Goal: Task Accomplishment & Management: Manage account settings

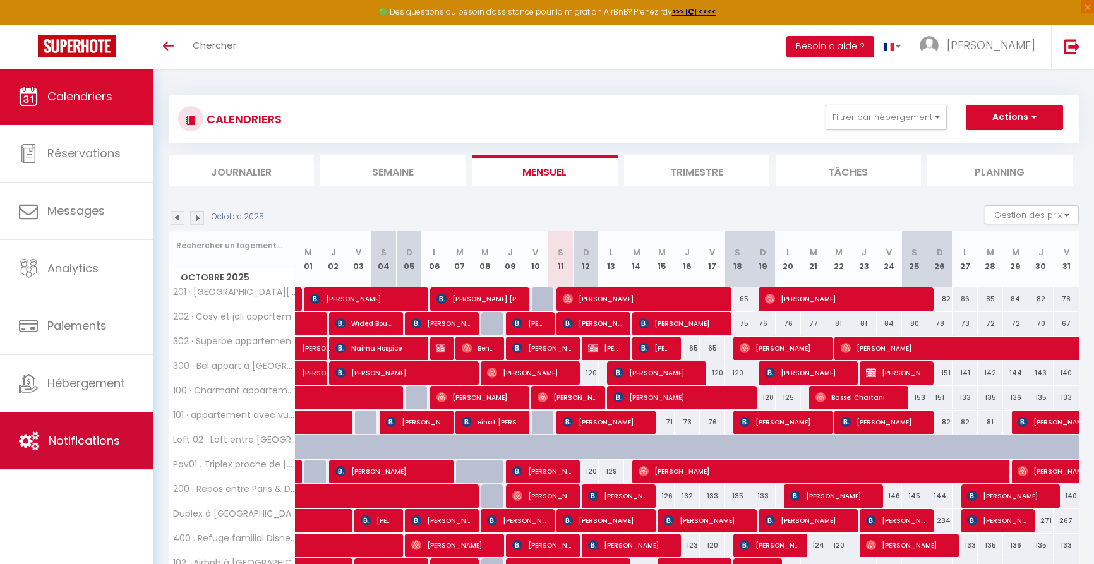
click at [85, 435] on span "Notifications" at bounding box center [84, 441] width 71 height 16
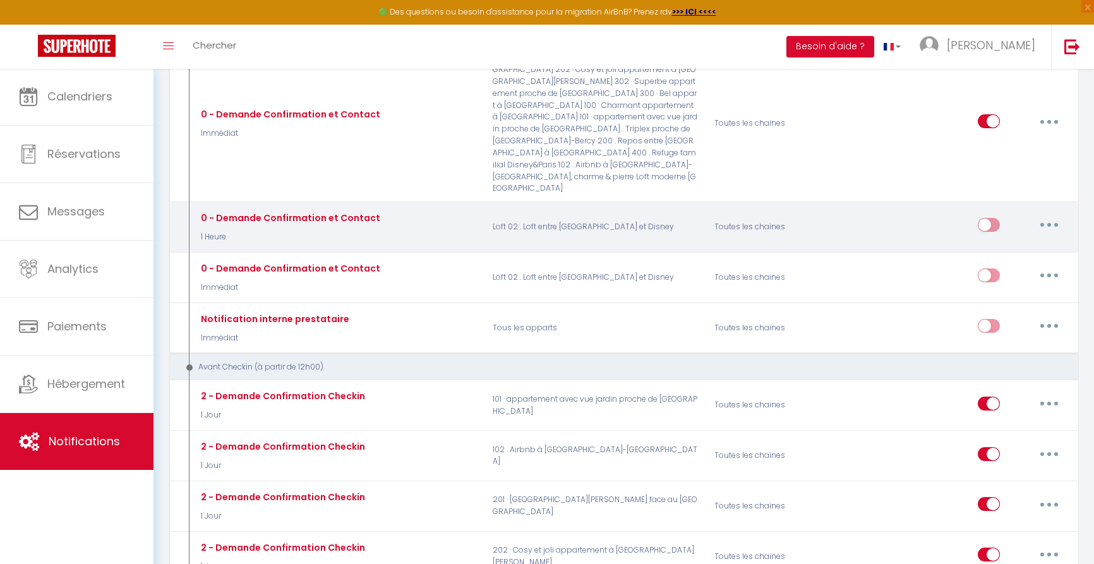
scroll to position [239, 0]
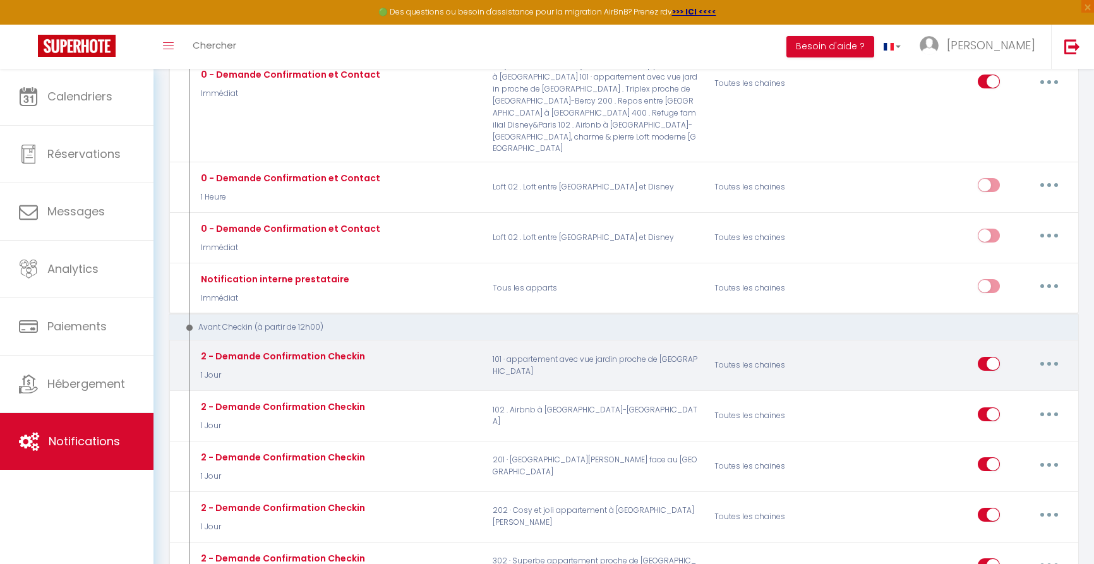
click at [1048, 362] on icon "button" at bounding box center [1049, 364] width 4 height 4
click at [993, 382] on link "Editer" at bounding box center [1016, 392] width 93 height 21
type input "2 - Demande Confirmation Checkin"
select select "1 Jour"
select select "if_booking_is_paid"
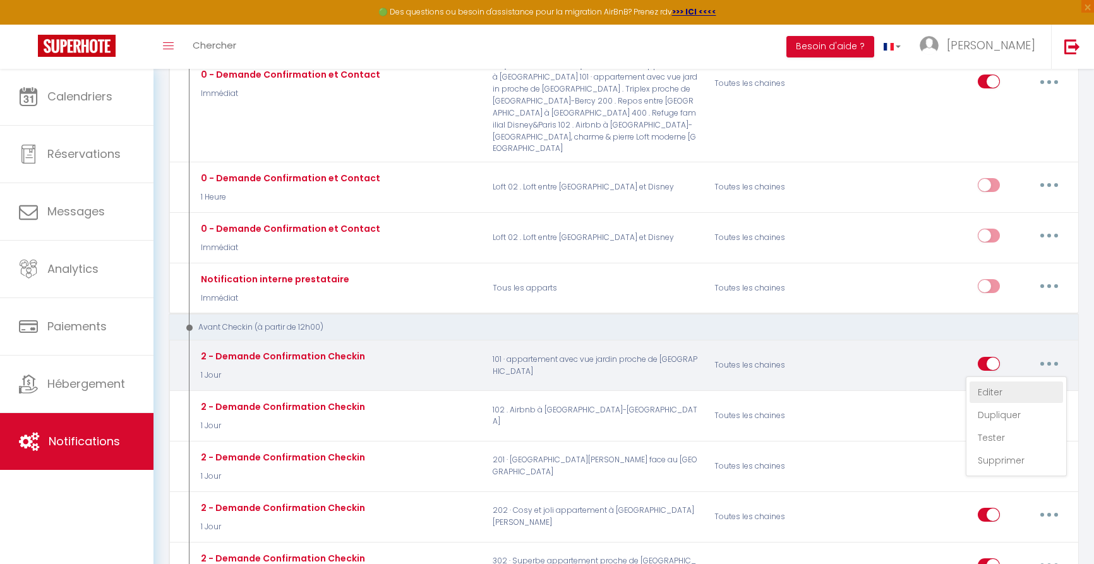
checkbox input "true"
checkbox input "false"
radio input "true"
type input "Procédure pour le checkin - [RENTAL:NAME]"
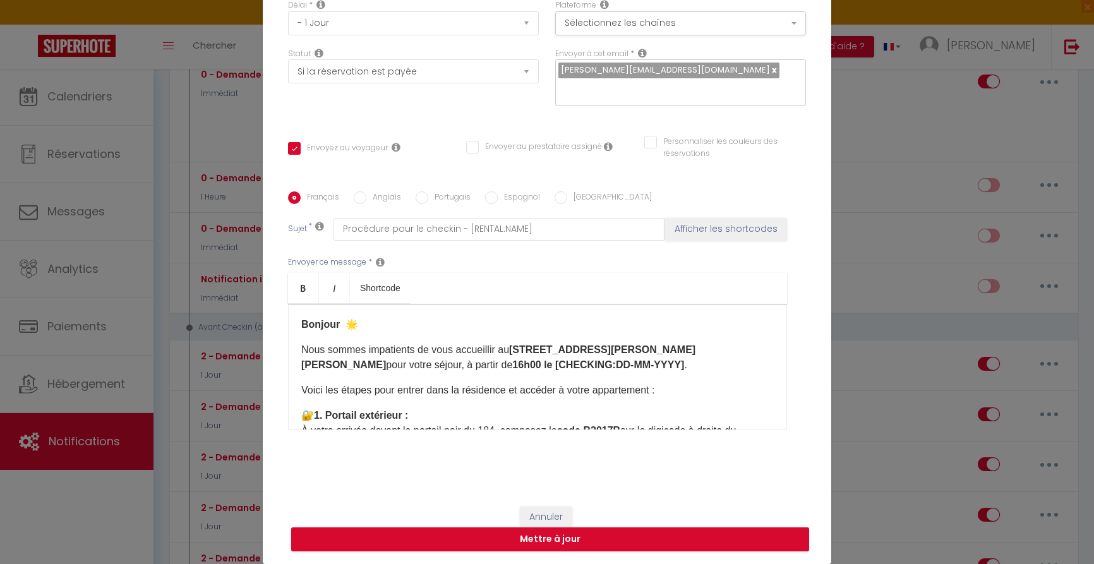
scroll to position [112, 0]
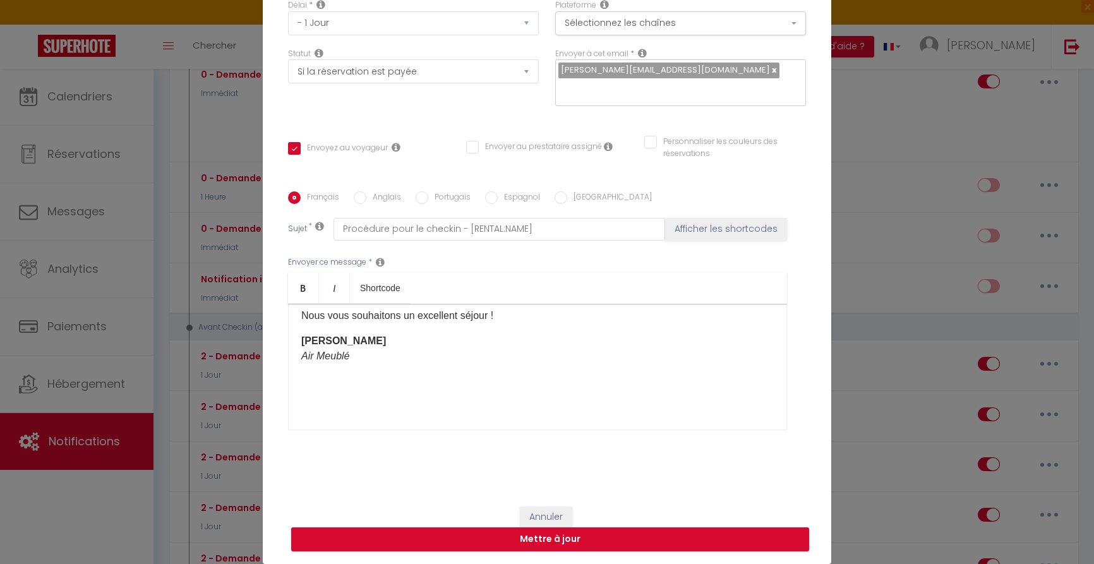
click at [388, 197] on label "Anglais" at bounding box center [383, 198] width 35 height 14
click at [366, 197] on input "Anglais" at bounding box center [360, 197] width 13 height 13
radio input "true"
checkbox input "true"
checkbox input "false"
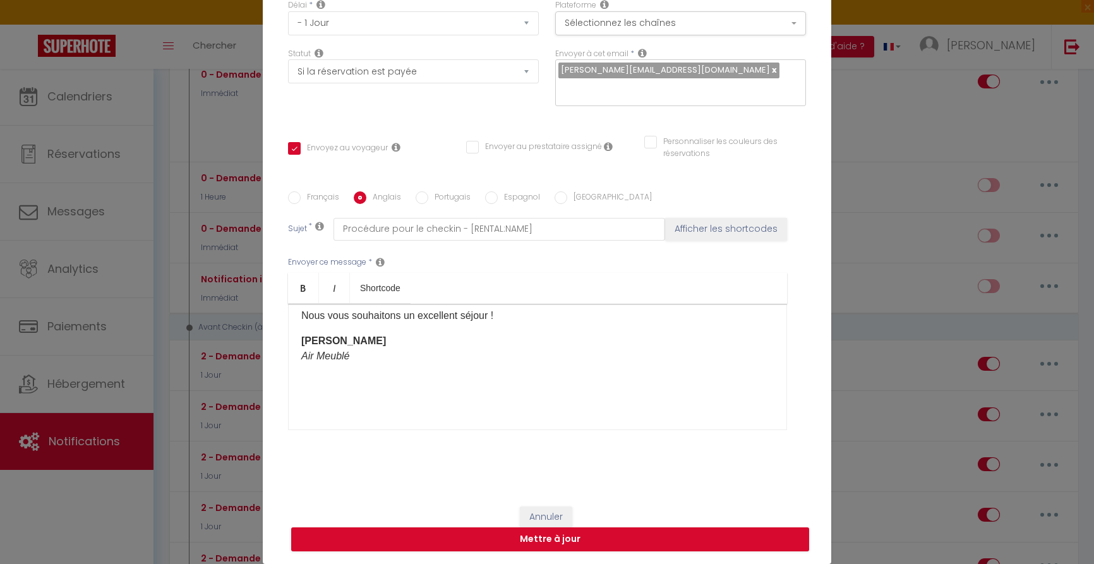
checkbox input "false"
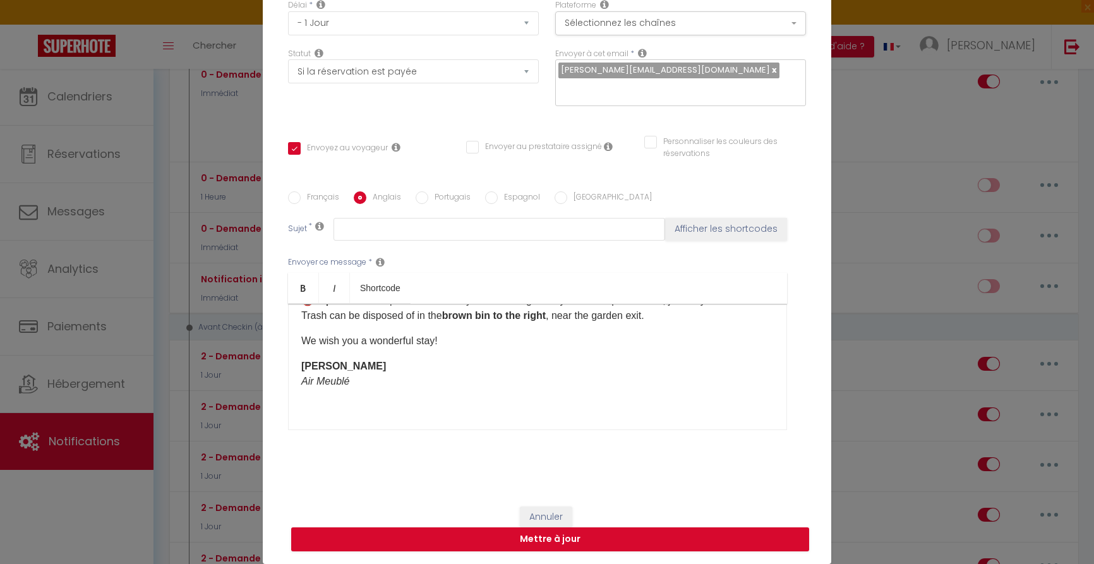
scroll to position [322, 0]
click at [463, 200] on label "Portugais" at bounding box center [449, 198] width 42 height 14
click at [428, 200] on input "Portugais" at bounding box center [422, 197] width 13 height 13
radio input "true"
checkbox input "true"
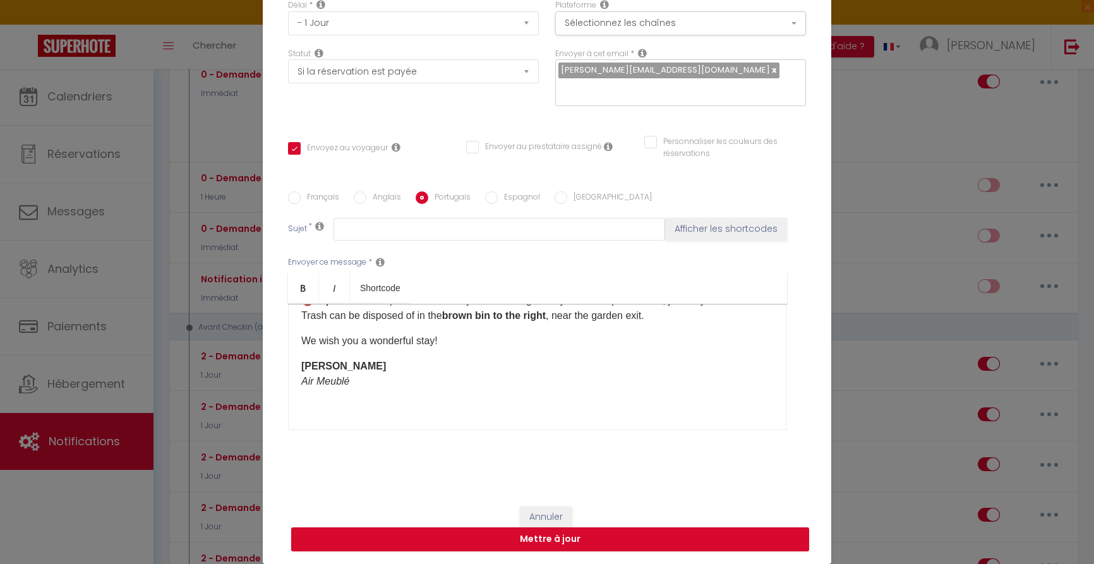
checkbox input "false"
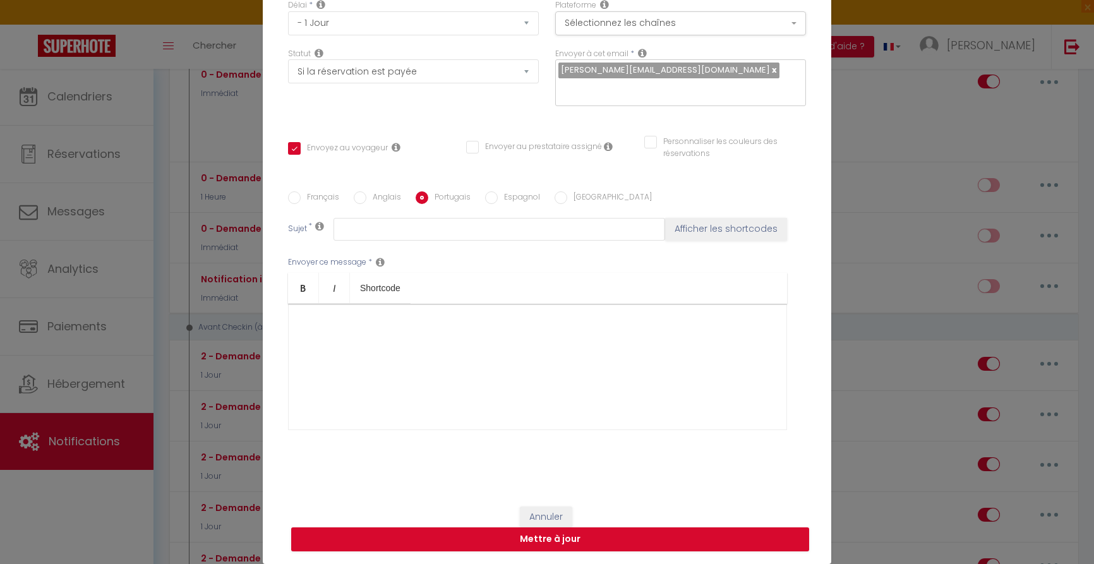
click at [375, 198] on label "Anglais" at bounding box center [383, 198] width 35 height 14
click at [366, 198] on input "Anglais" at bounding box center [360, 197] width 13 height 13
radio input "true"
checkbox input "true"
checkbox input "false"
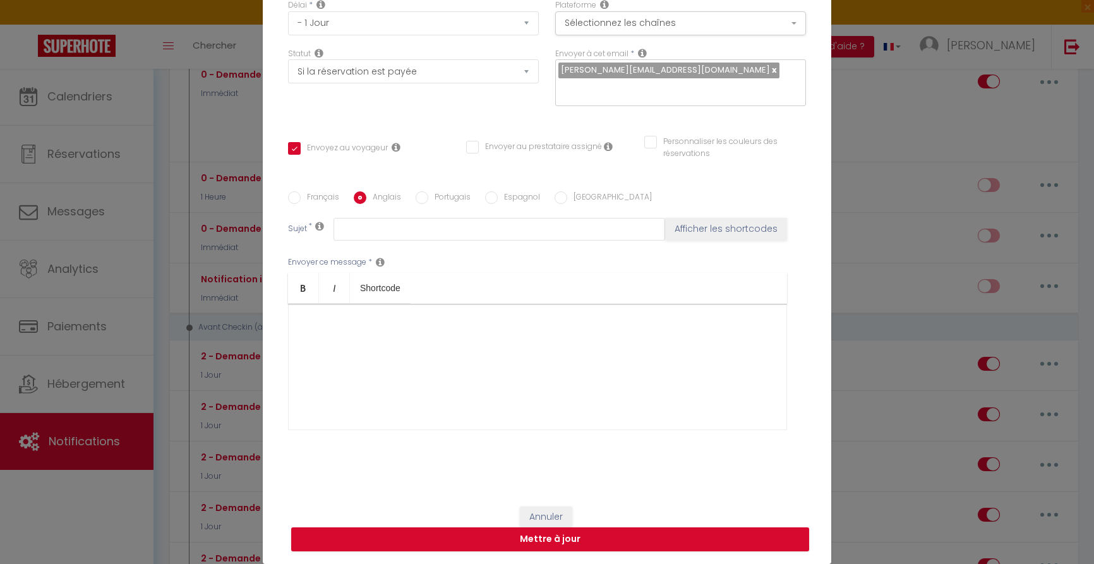
checkbox input "false"
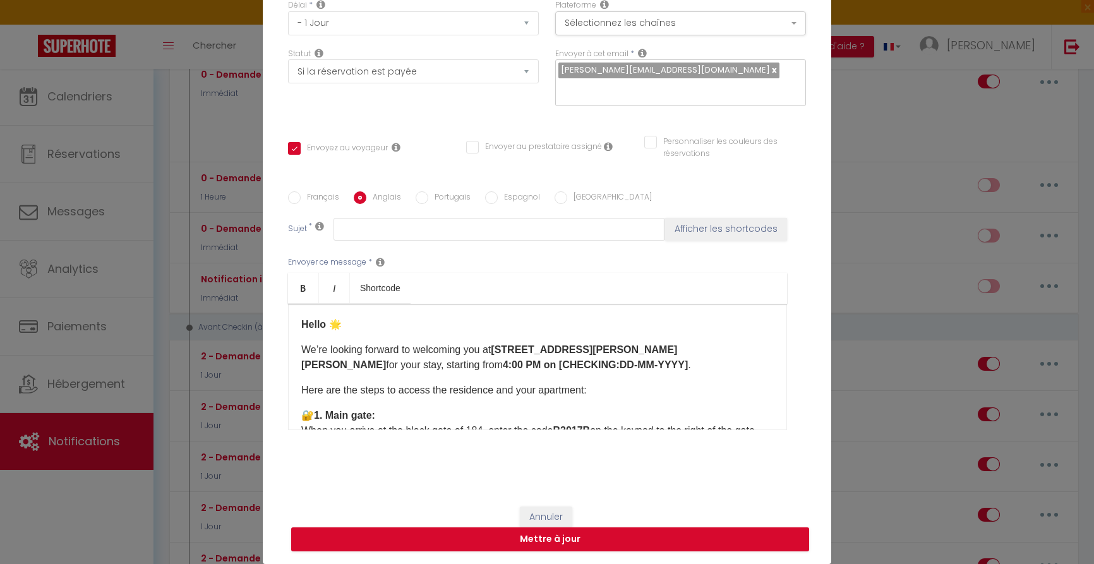
click at [324, 194] on label "Français" at bounding box center [320, 198] width 39 height 14
click at [301, 194] on input "Français" at bounding box center [294, 197] width 13 height 13
radio input "true"
checkbox input "true"
checkbox input "false"
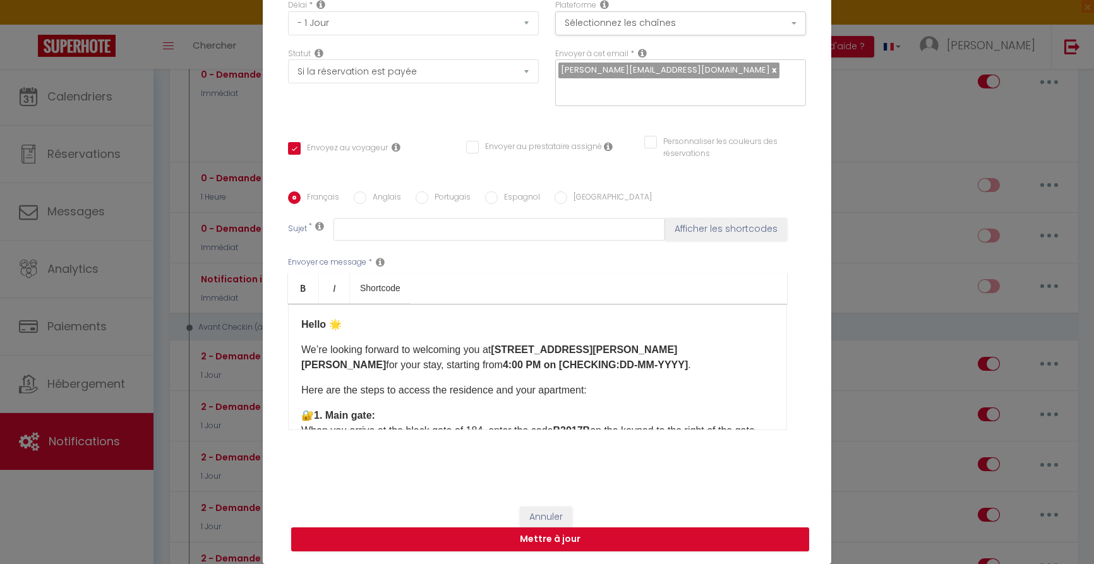
checkbox input "false"
type input "Procédure pour le checkin - [RENTAL:NAME]"
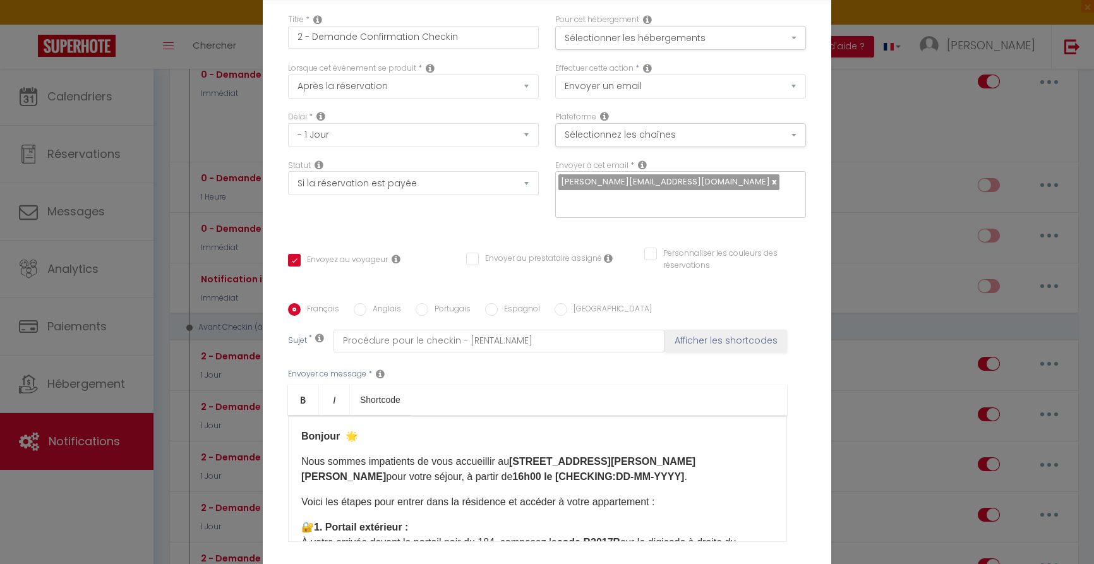
click at [884, 267] on div "Modifier la notification × Titre * 2 - Demande Confirmation Checkin Pour cet hé…" at bounding box center [547, 282] width 1094 height 564
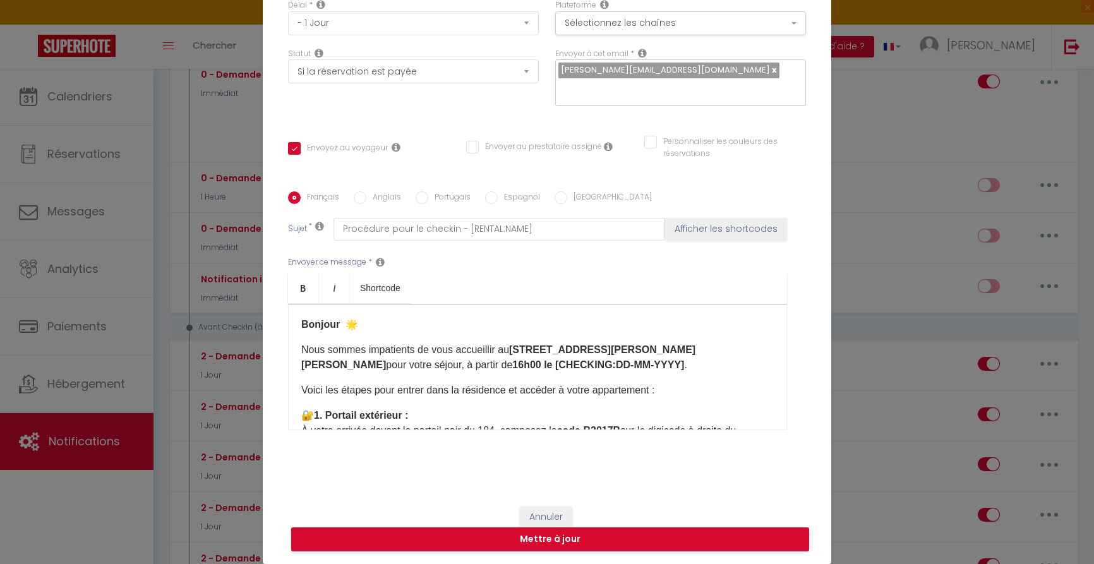
scroll to position [112, 0]
click at [551, 517] on button "Annuler" at bounding box center [546, 517] width 52 height 21
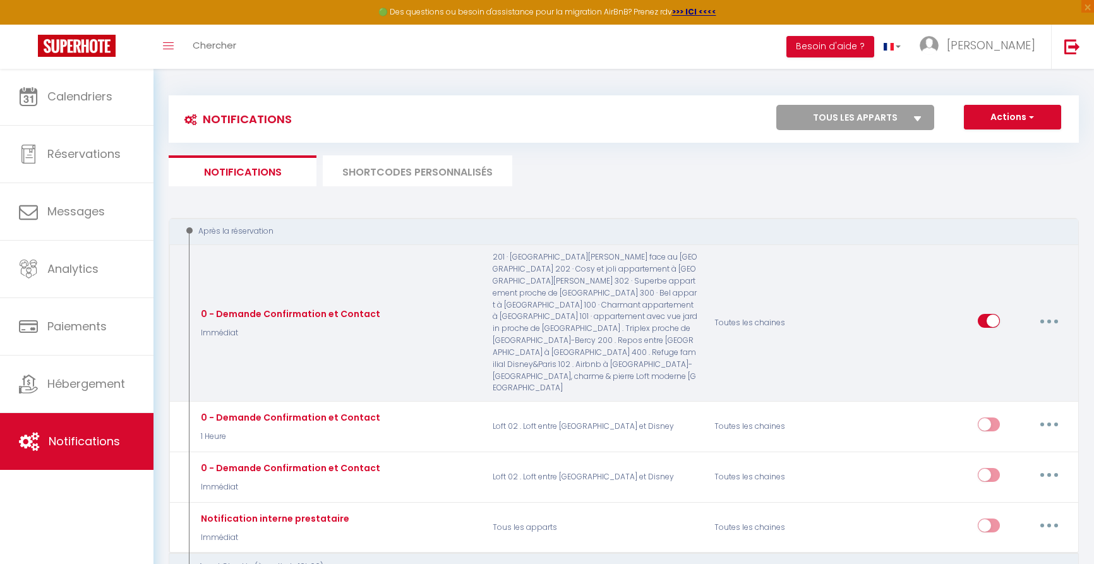
scroll to position [0, 0]
click at [1054, 311] on button "button" at bounding box center [1049, 321] width 35 height 20
click at [986, 339] on link "Editer" at bounding box center [1016, 349] width 93 height 21
type input "0 - Demande Confirmation et Contact"
select select "1"
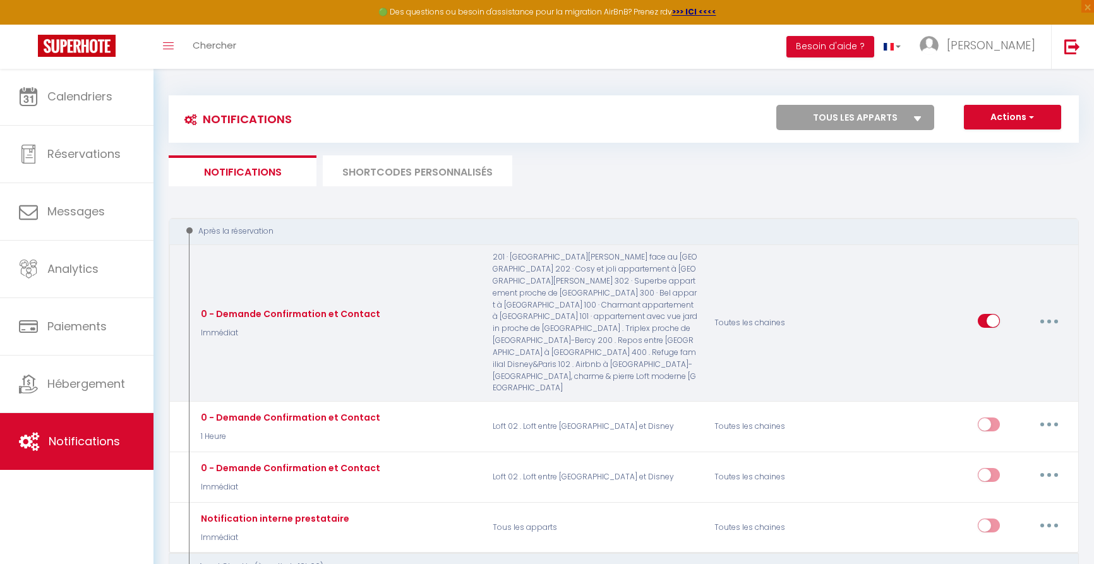
select select "Immédiat"
checkbox input "true"
checkbox input "false"
type input "Confirmation de votre réservation [BOOKING:ID] - [GUEST:FIRST_NAME] [GUEST:LAST…"
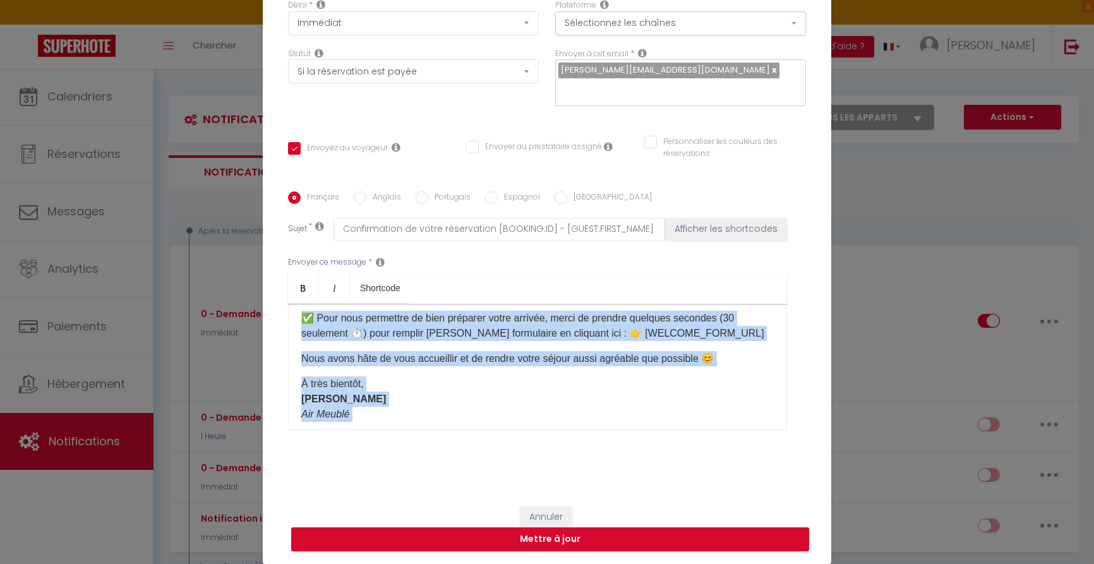
scroll to position [171, 0]
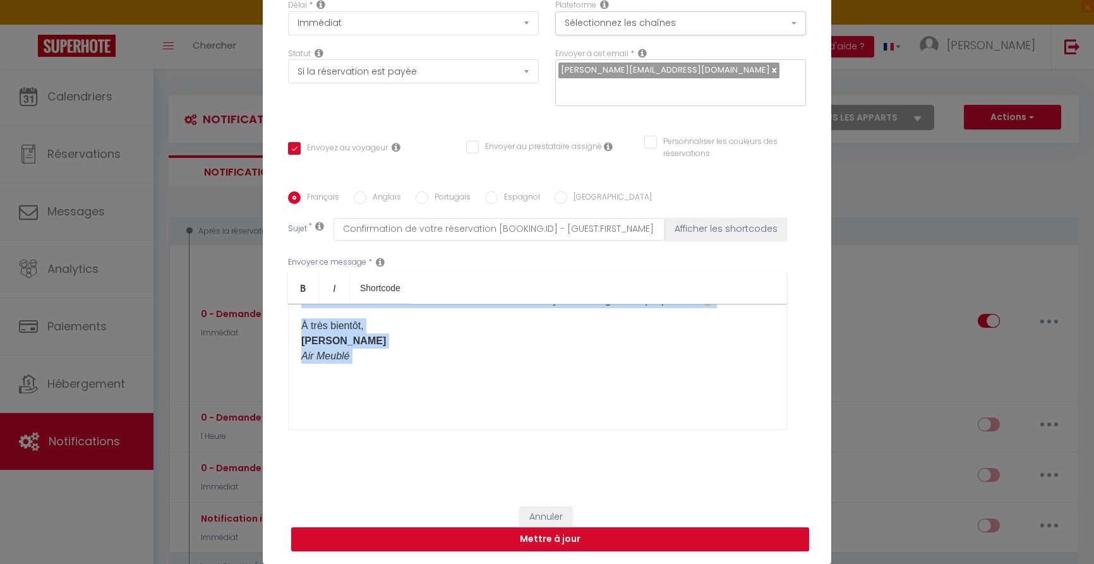
drag, startPoint x: 299, startPoint y: 324, endPoint x: 407, endPoint y: 437, distance: 155.5
click at [408, 440] on div "Envoyer ce message * Bold Italic Shortcode Rich text editor Bonjour 🌟 Nous somm…" at bounding box center [547, 343] width 518 height 205
copy div "Bonjour 🌟 Nous sommes ravis de vous confirmer votre réservation pour l’hébergem…"
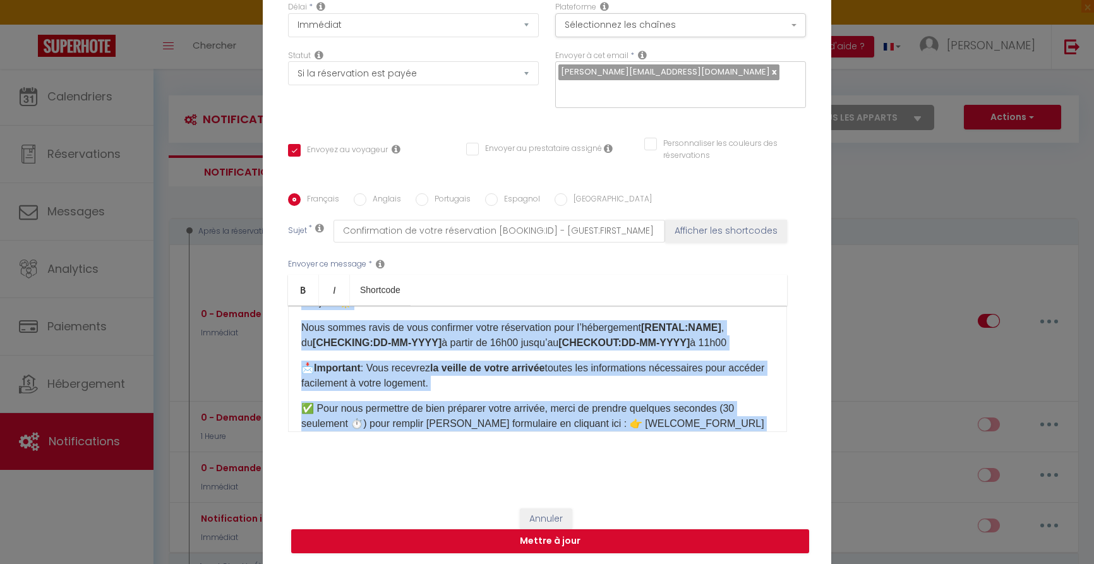
scroll to position [23, 0]
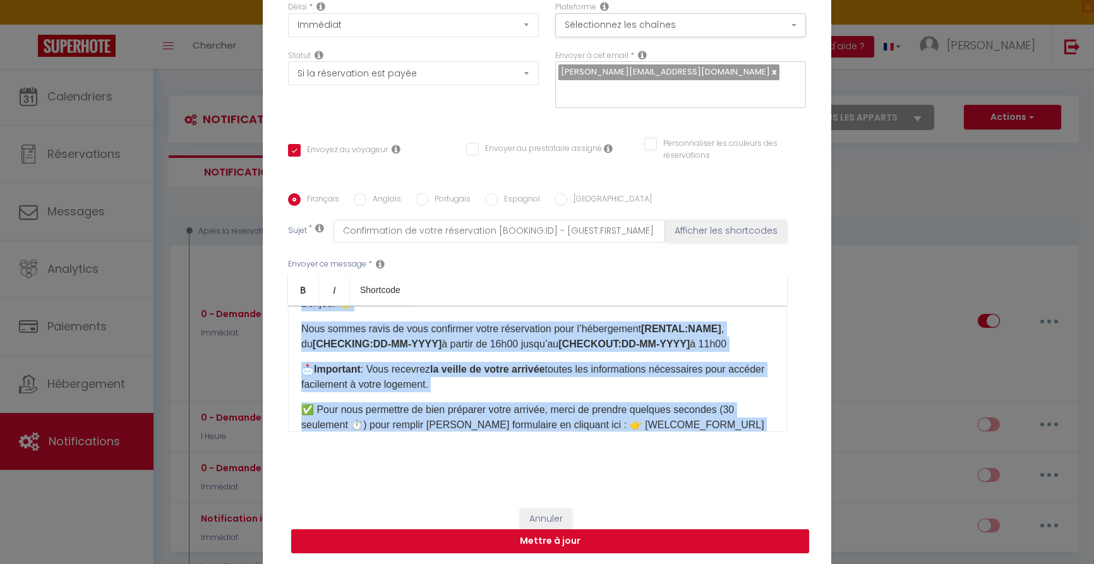
click at [445, 368] on strong "la veille de votre arrivée" at bounding box center [487, 369] width 114 height 11
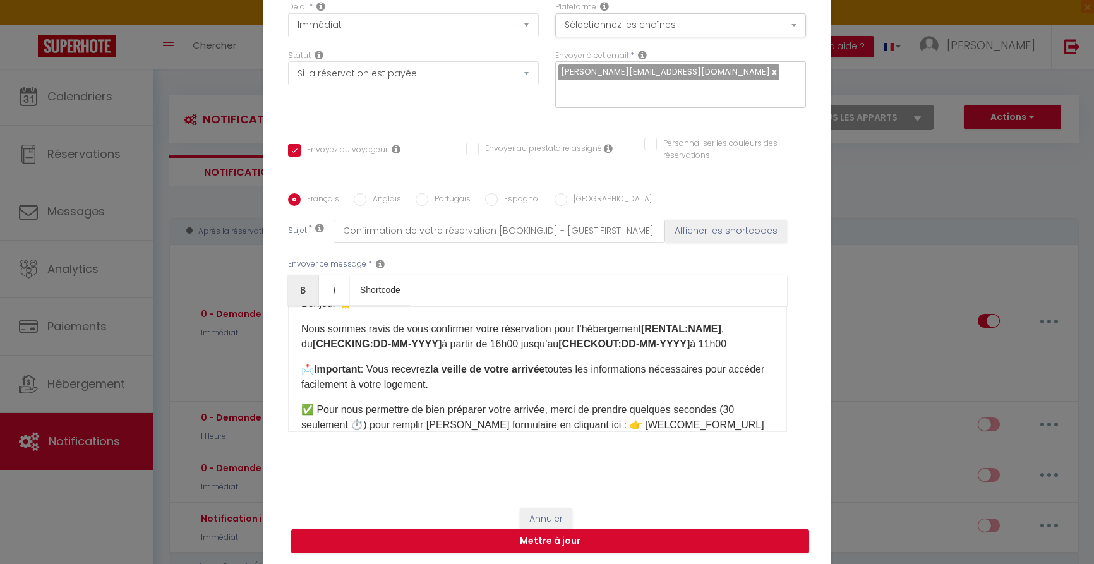
click at [439, 368] on p "📩 Important : Vous recevrez la veille de votre arrivée toutes les informations …" at bounding box center [537, 377] width 473 height 30
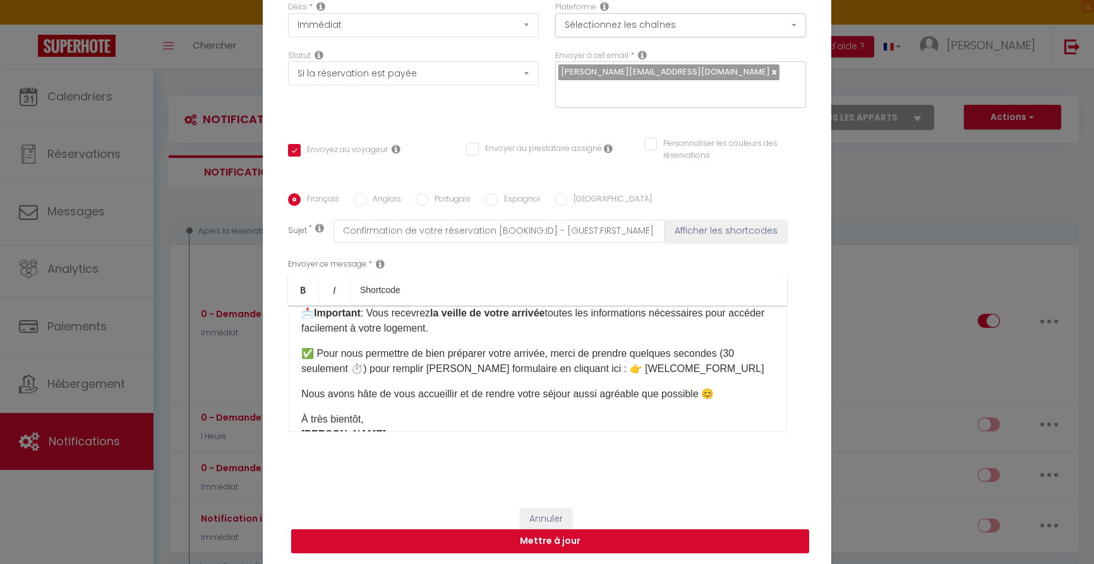
scroll to position [74, 0]
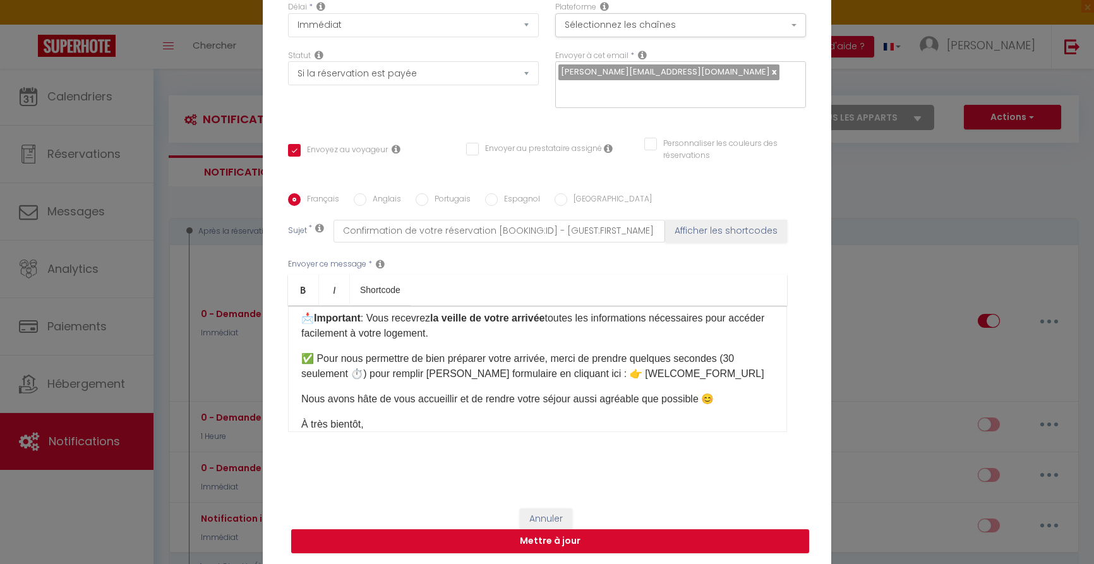
click at [741, 377] on p "✅ Pour nous permettre de bien préparer votre arrivée, merci de prendre quelques…" at bounding box center [537, 366] width 473 height 30
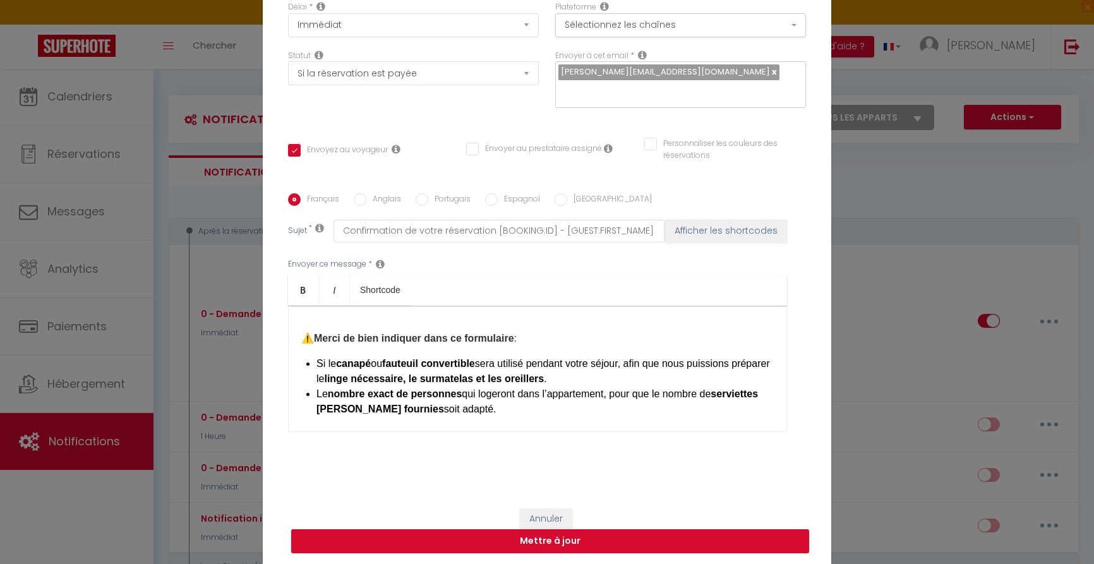
scroll to position [139, 0]
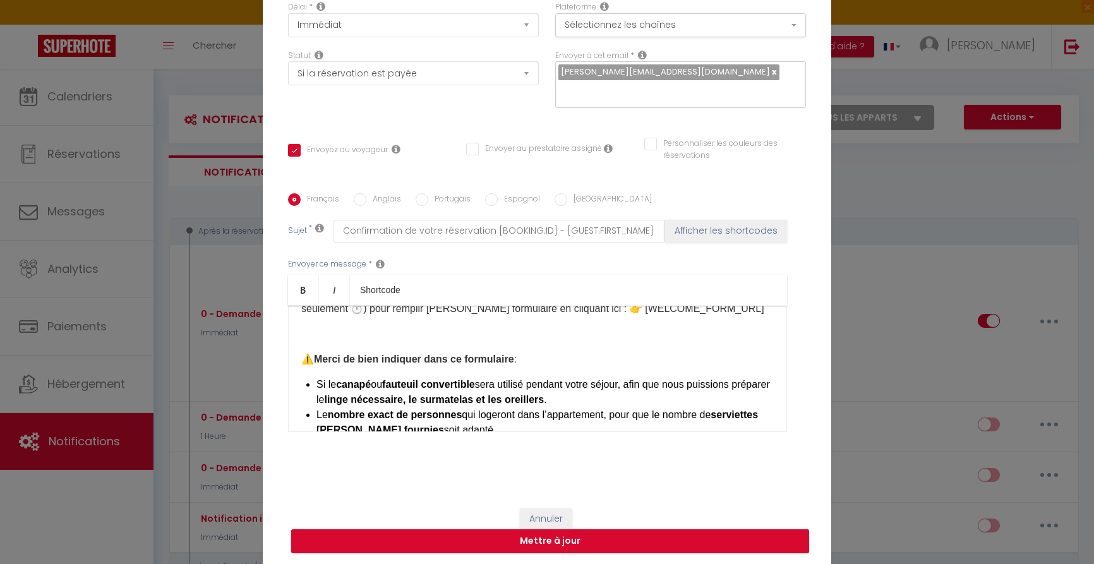
drag, startPoint x: 303, startPoint y: 359, endPoint x: 325, endPoint y: 337, distance: 31.3
click at [303, 359] on p "⚠️ Merci de bien indiquer dans ce formulaire :" at bounding box center [537, 359] width 473 height 15
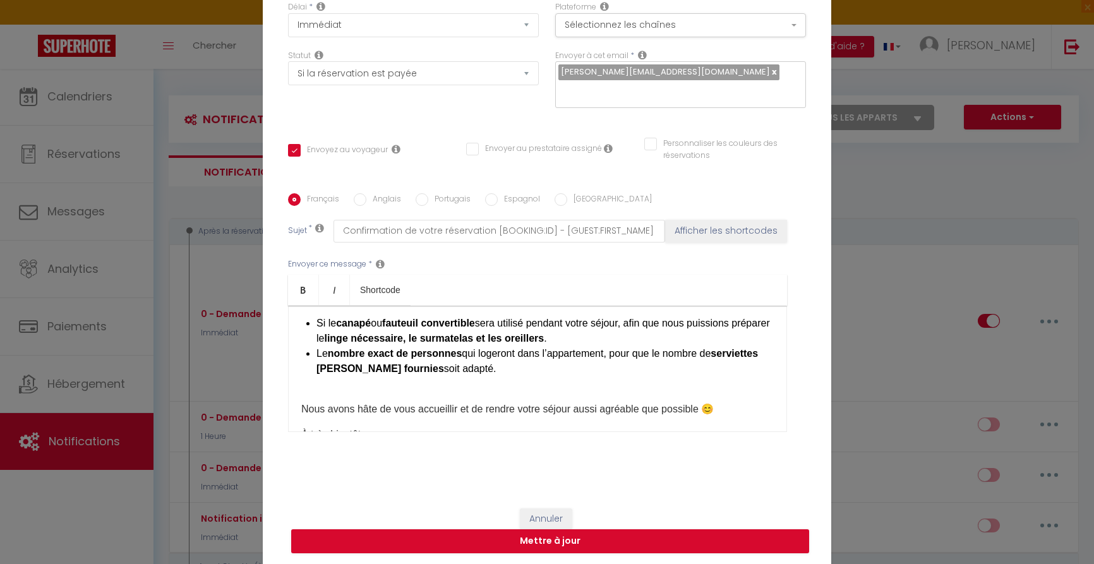
scroll to position [173, 0]
click at [575, 399] on div "Bonjour 🌟 Nous sommes ravis de vous confirmer votre réservation pour l’hébergem…" at bounding box center [537, 369] width 499 height 126
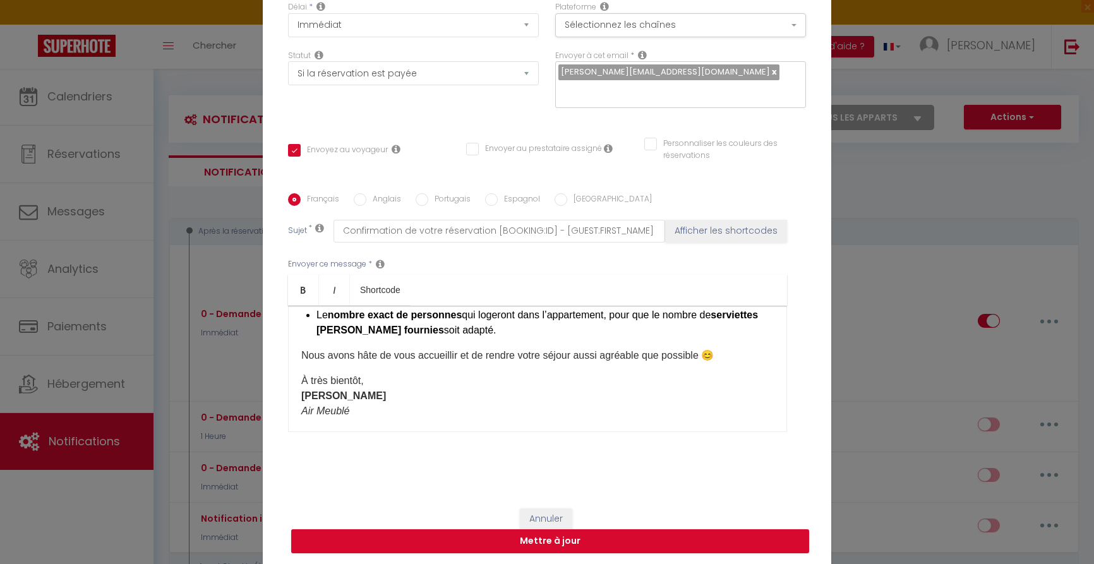
scroll to position [214, 0]
click at [552, 543] on button "Mettre à jour" at bounding box center [550, 541] width 518 height 24
checkbox input "true"
checkbox input "false"
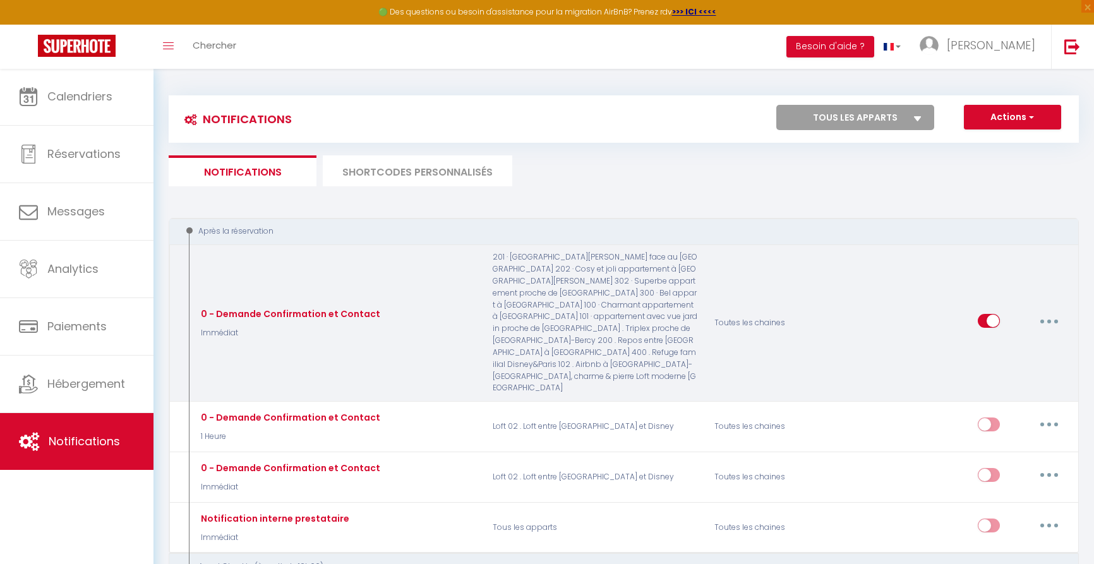
scroll to position [0, 0]
drag, startPoint x: 1049, startPoint y: 307, endPoint x: 1061, endPoint y: 310, distance: 11.8
click at [1049, 320] on icon "button" at bounding box center [1049, 322] width 4 height 4
click at [994, 339] on link "Editer" at bounding box center [1016, 349] width 93 height 21
type input "0 - Demande Confirmation et Contact"
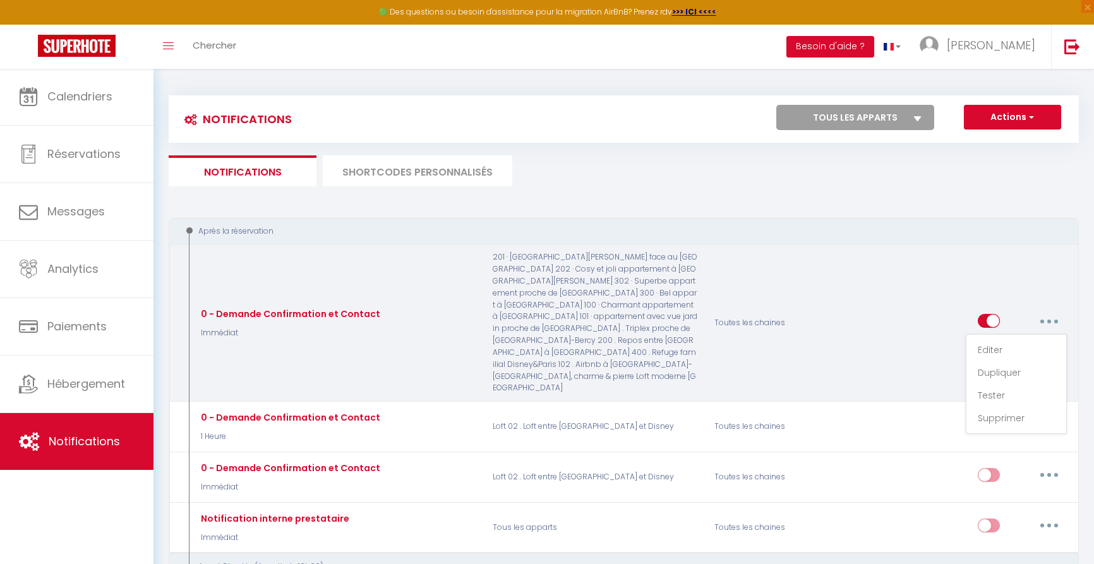
select select "Immédiat"
select select "if_booking_is_paid"
checkbox input "true"
checkbox input "false"
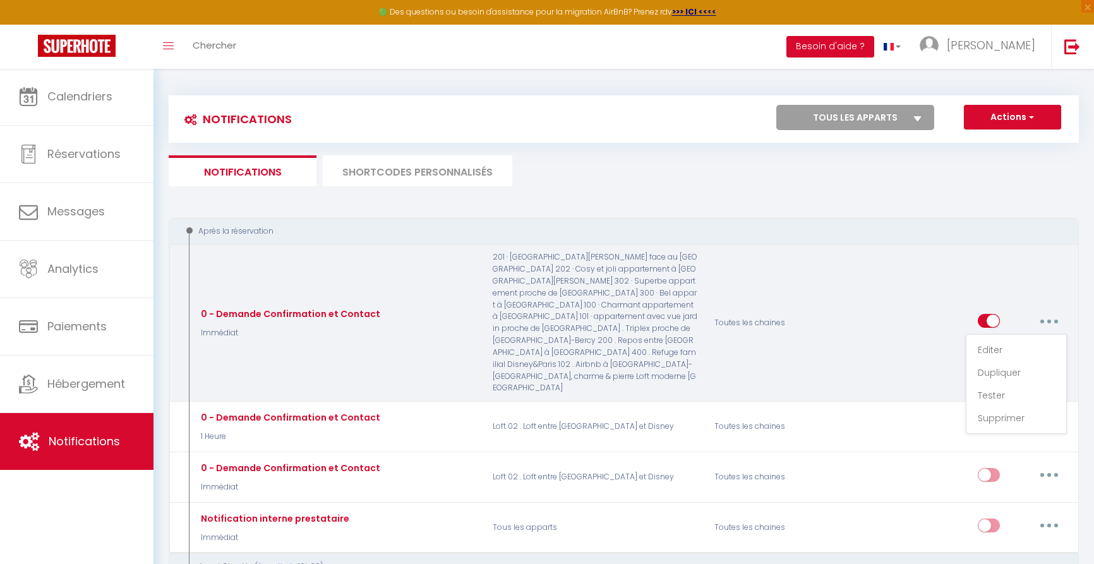
radio input "true"
type input "Confirmation de votre réservation [BOOKING:ID] - [GUEST:FIRST_NAME] [GUEST:LAST…"
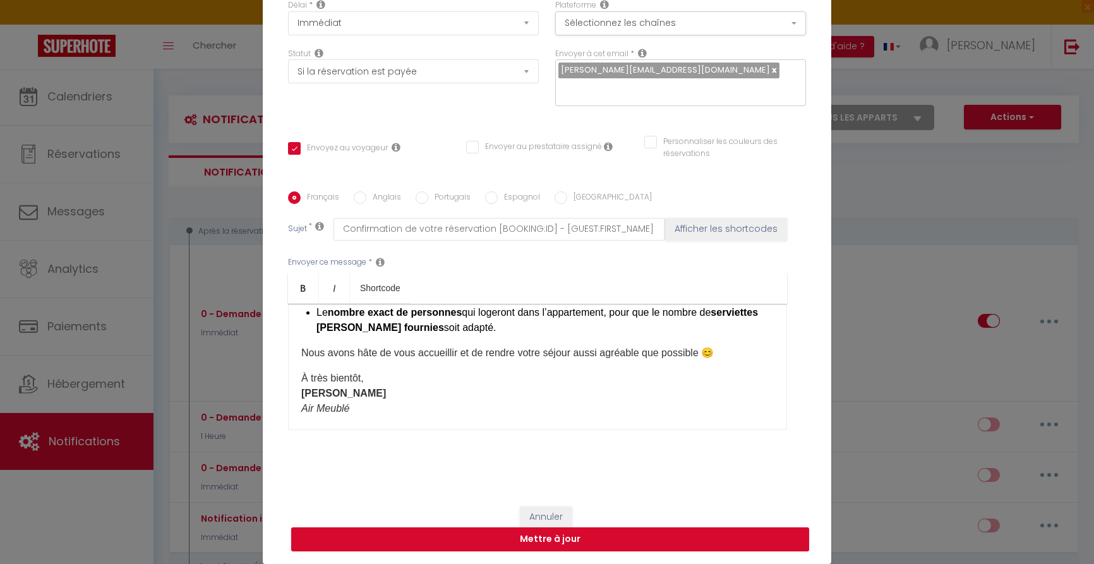
scroll to position [112, 0]
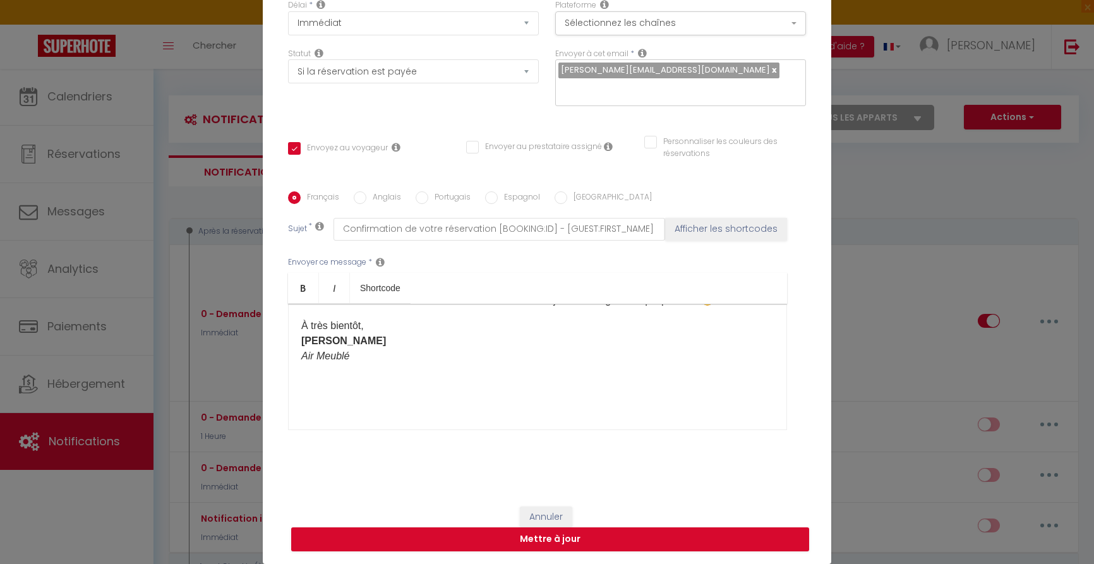
click at [382, 199] on label "Anglais" at bounding box center [383, 198] width 35 height 14
click at [366, 199] on input "Anglais" at bounding box center [360, 197] width 13 height 13
radio input "true"
checkbox input "true"
checkbox input "false"
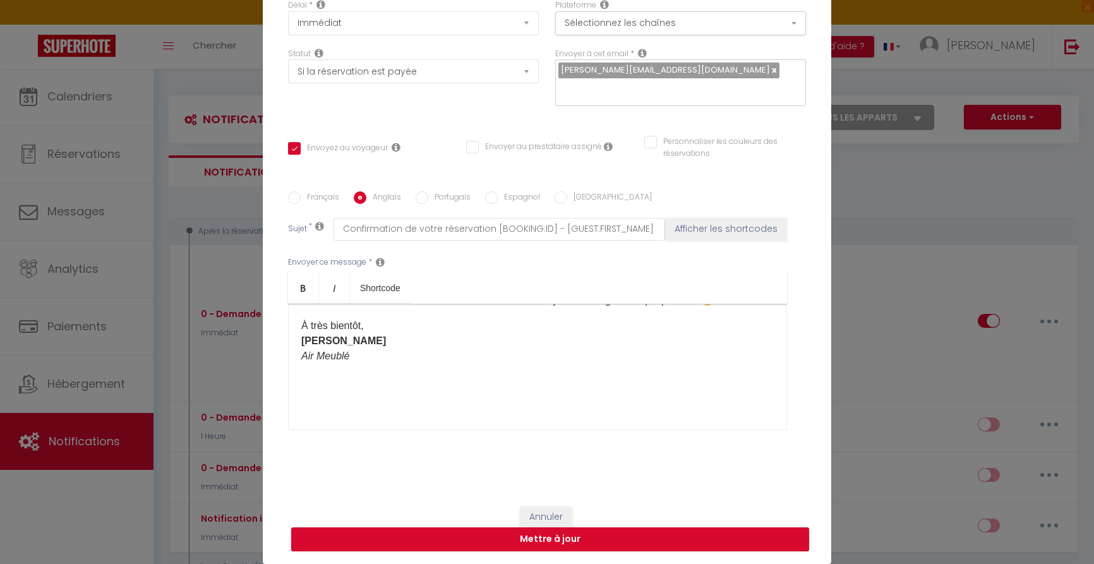
checkbox input "false"
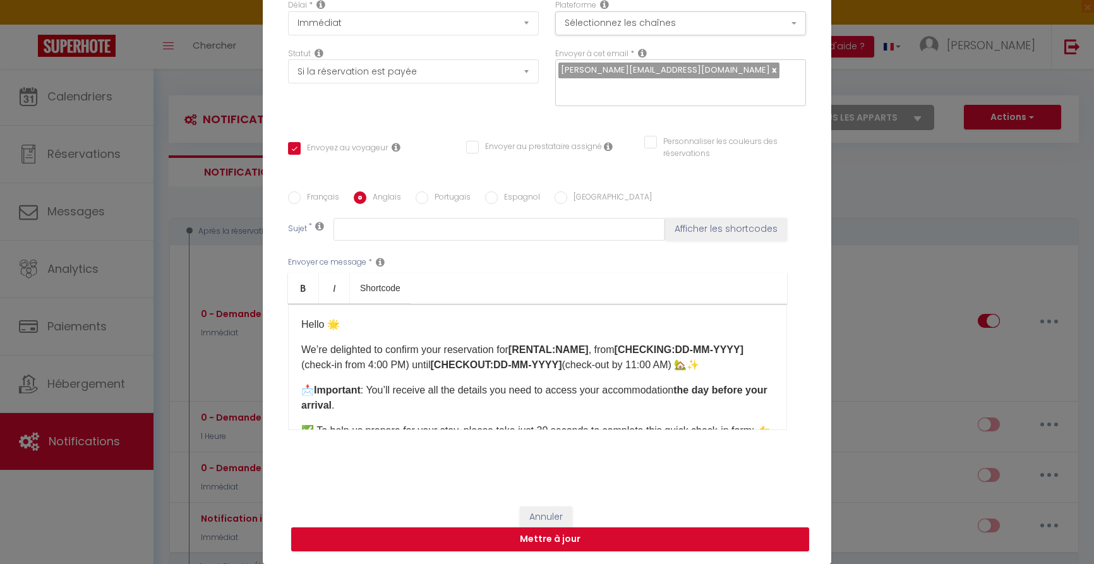
scroll to position [0, 0]
click at [330, 202] on label "Français" at bounding box center [320, 198] width 39 height 14
click at [301, 202] on input "Français" at bounding box center [294, 197] width 13 height 13
radio input "true"
checkbox input "true"
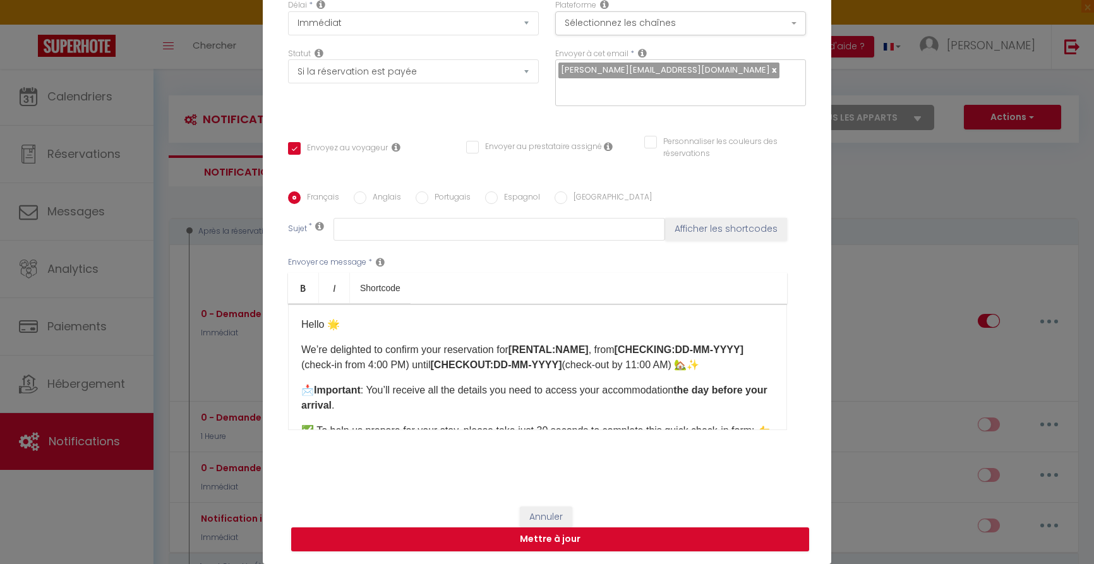
checkbox input "false"
type input "Confirmation de votre réservation [BOOKING:ID] - [GUEST:FIRST_NAME] [GUEST:LAST…"
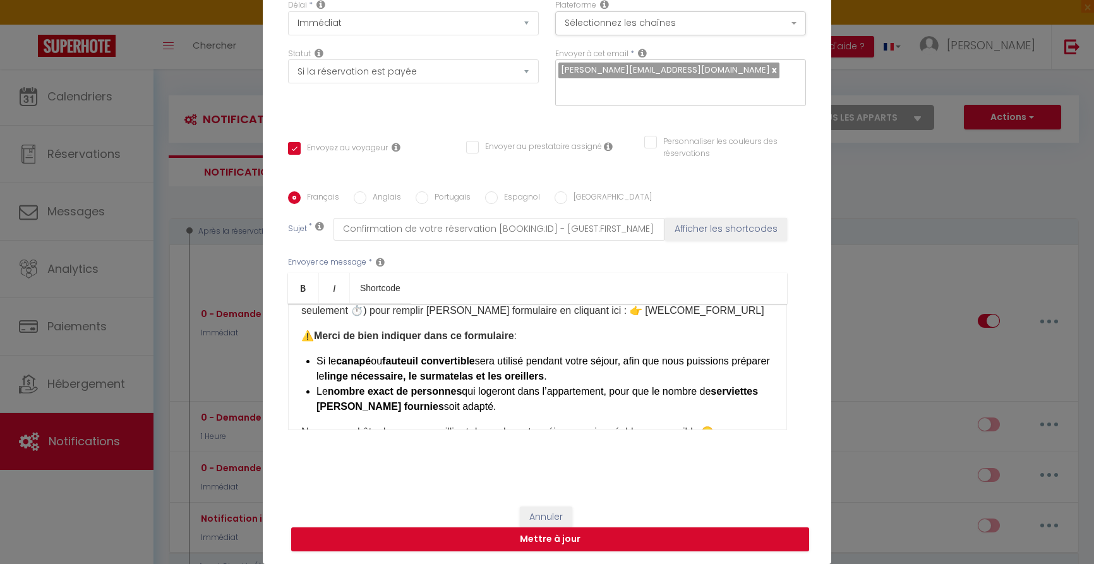
scroll to position [131, 0]
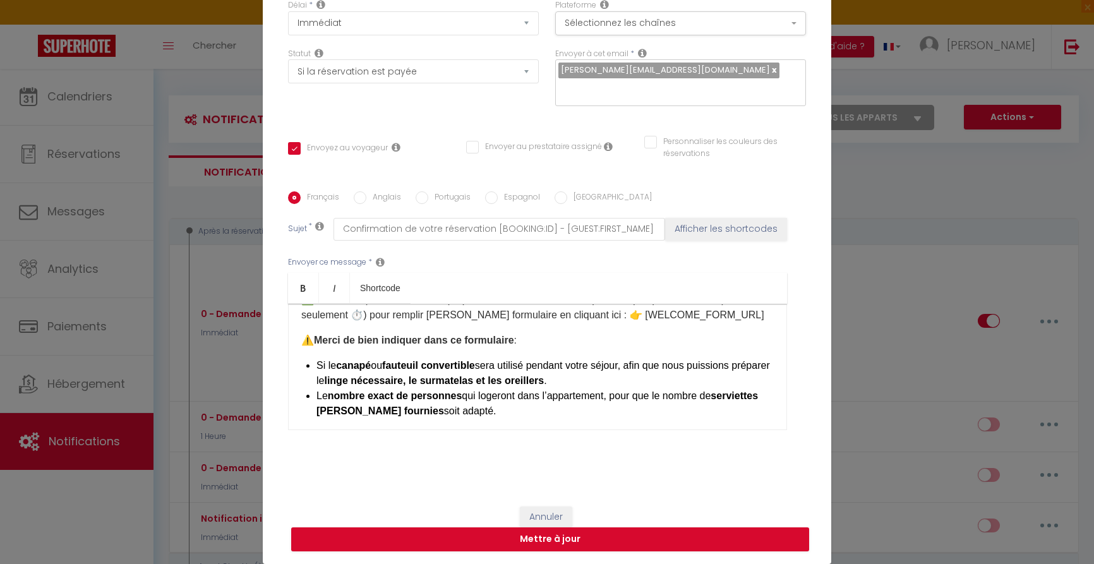
click at [381, 193] on label "Anglais" at bounding box center [383, 198] width 35 height 14
click at [366, 193] on input "Anglais" at bounding box center [360, 197] width 13 height 13
radio input "true"
checkbox input "true"
checkbox input "false"
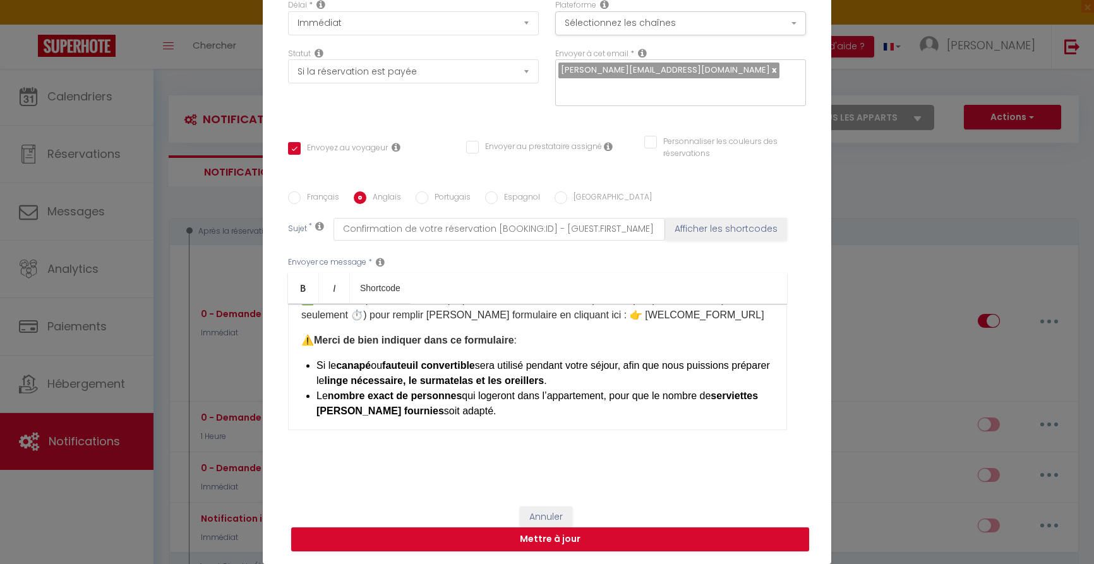
checkbox input "false"
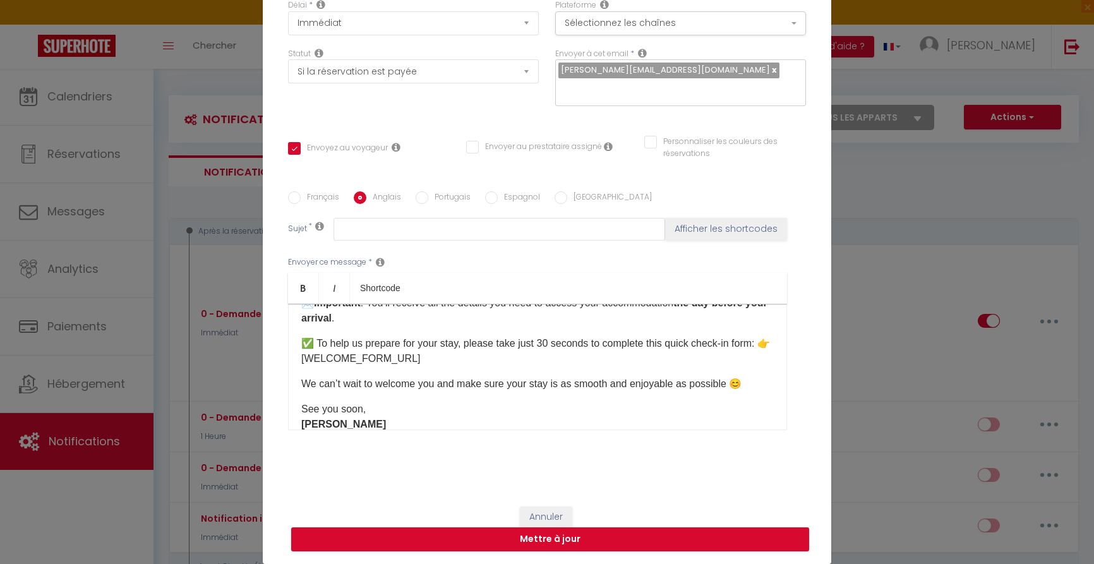
scroll to position [91, 0]
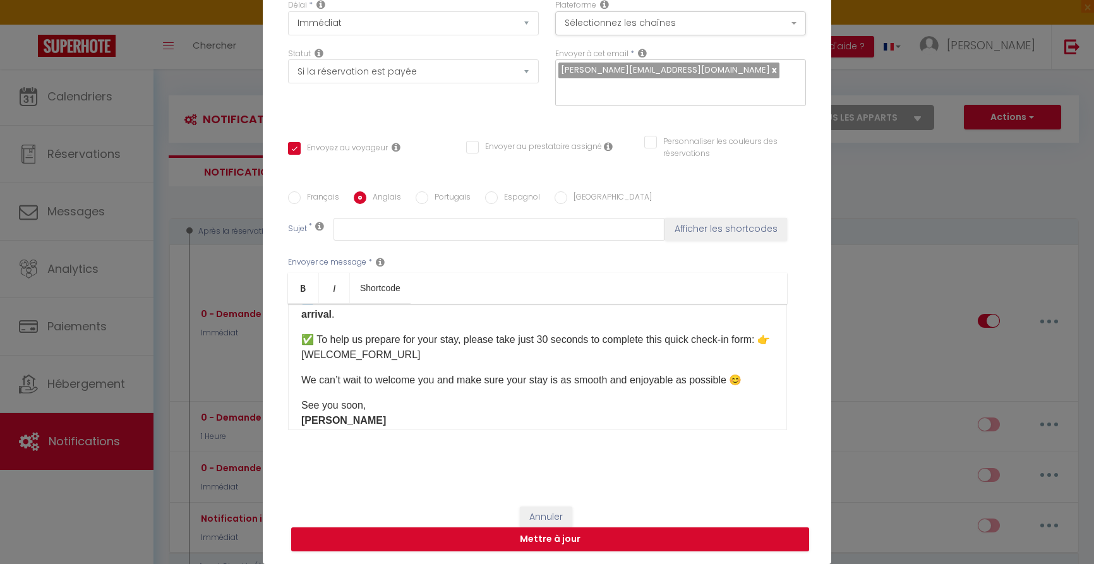
click at [498, 354] on p "✅ To help us prepare for your stay, please take just 30 seconds to complete thi…" at bounding box center [537, 347] width 473 height 30
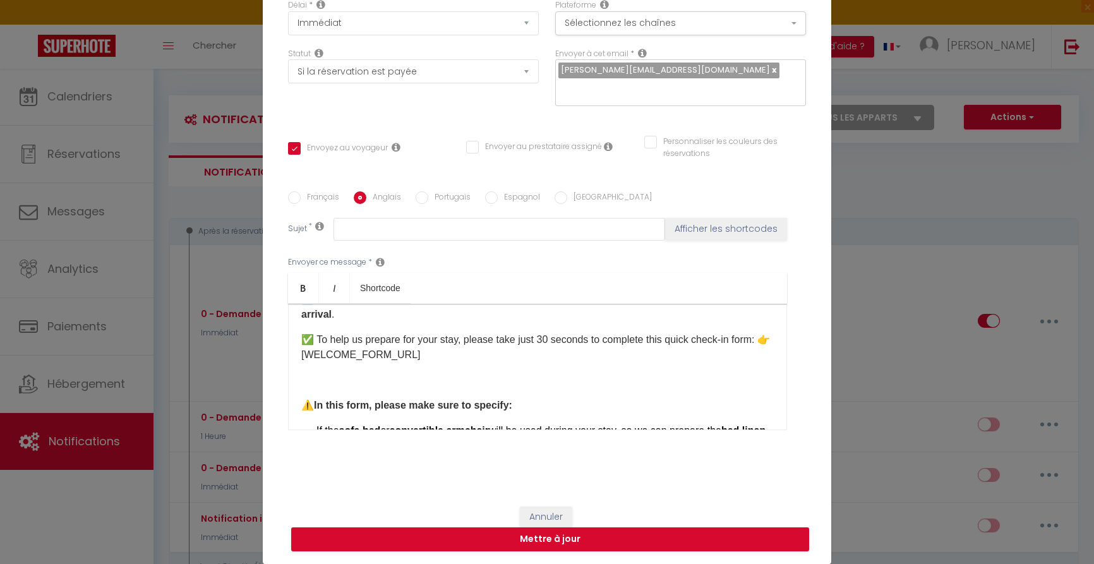
click at [355, 389] on div "Hello 🌟 We’re delighted to confirm your reservation for [RENTAL:NAME] , from [C…" at bounding box center [537, 367] width 499 height 126
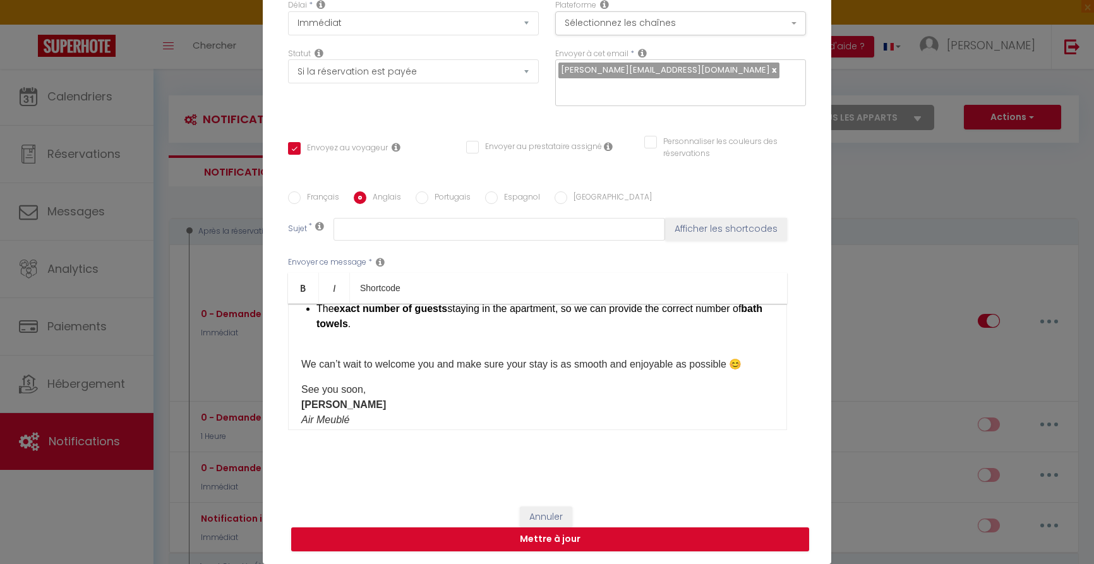
scroll to position [212, 0]
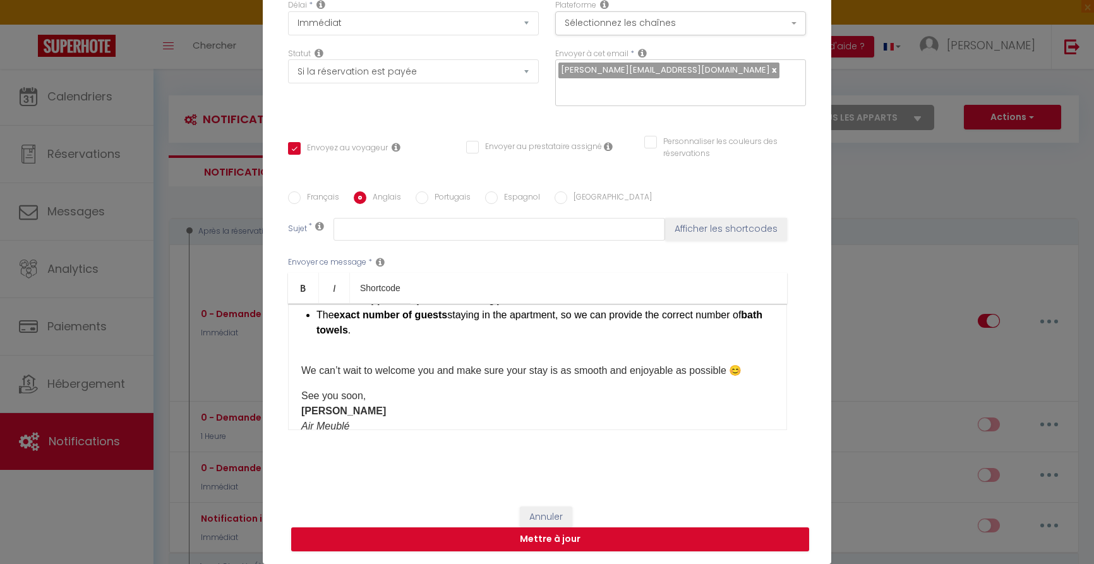
click at [300, 368] on div "Hello 🌟 We’re delighted to confirm your reservation for [RENTAL:NAME] , from [C…" at bounding box center [537, 367] width 499 height 126
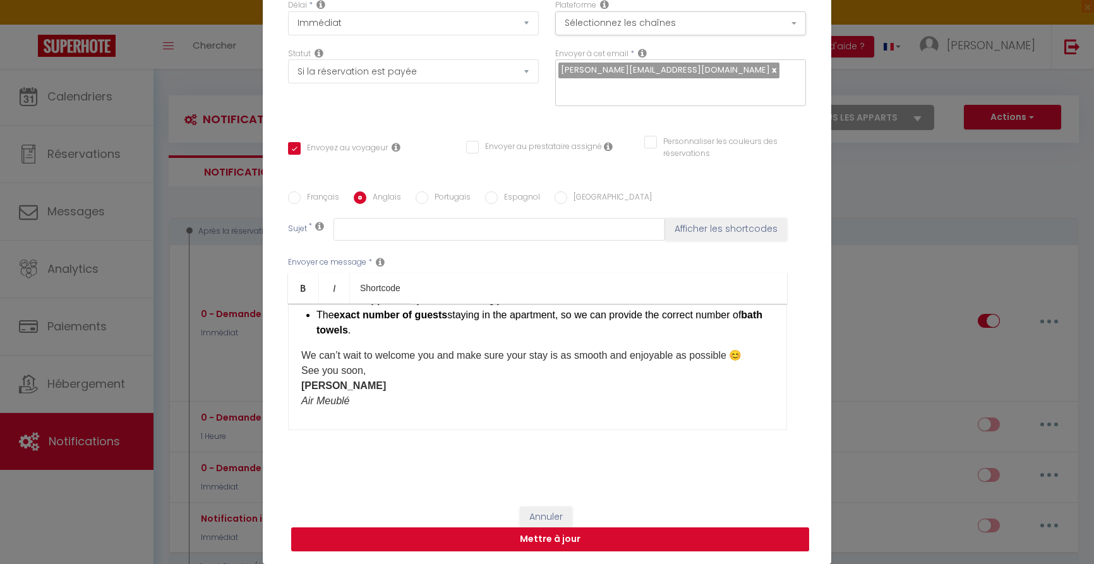
click at [558, 540] on button "Mettre à jour" at bounding box center [550, 539] width 518 height 24
checkbox input "true"
checkbox input "false"
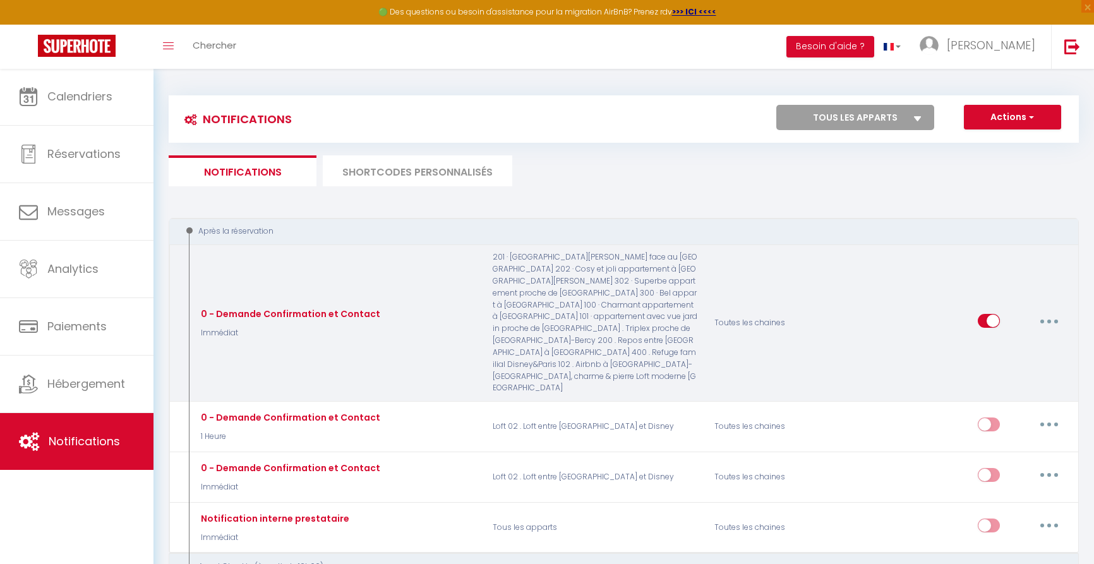
click at [1056, 311] on button "button" at bounding box center [1049, 321] width 35 height 20
drag, startPoint x: 991, startPoint y: 335, endPoint x: 1018, endPoint y: 339, distance: 26.9
click at [991, 339] on link "Editer" at bounding box center [1016, 349] width 93 height 21
type input "0 - Demande Confirmation et Contact"
select select "Immédiat"
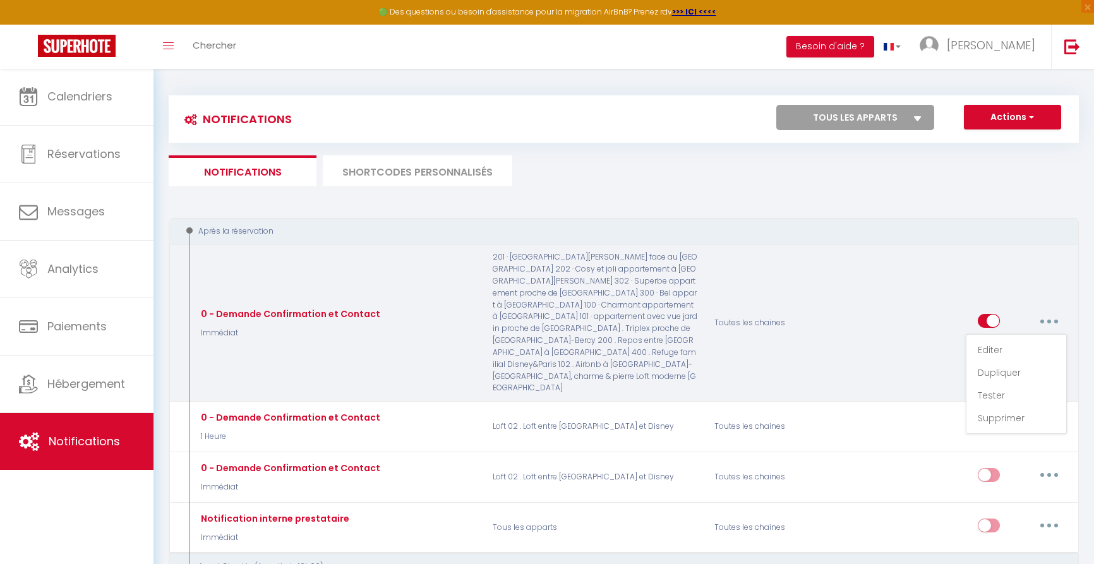
select select "if_booking_is_paid"
checkbox input "true"
checkbox input "false"
radio input "true"
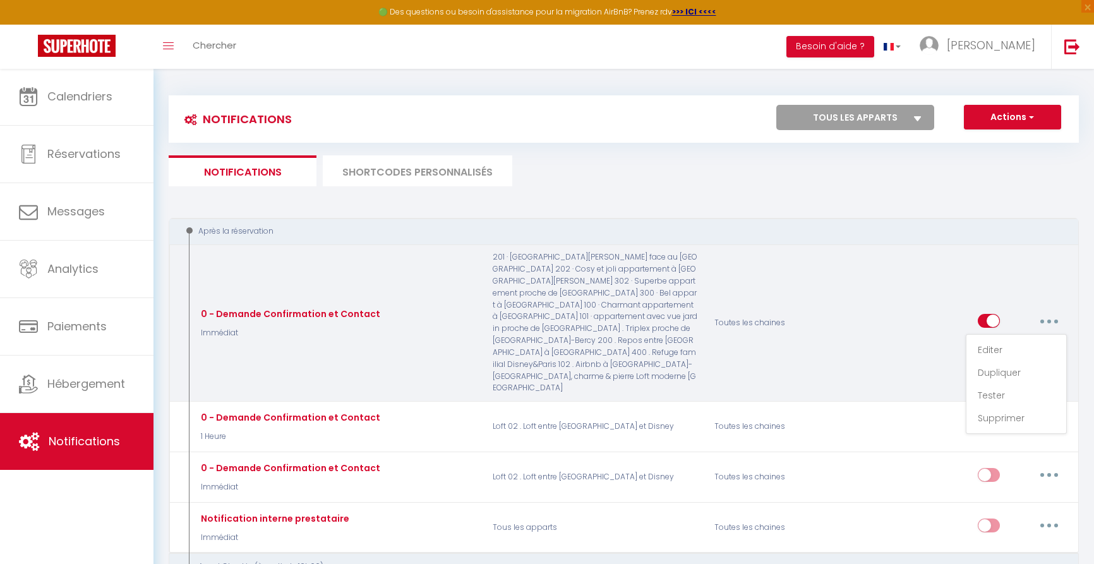
type input "Confirmation de votre réservation [BOOKING:ID] - [GUEST:FIRST_NAME] [GUEST:LAST…"
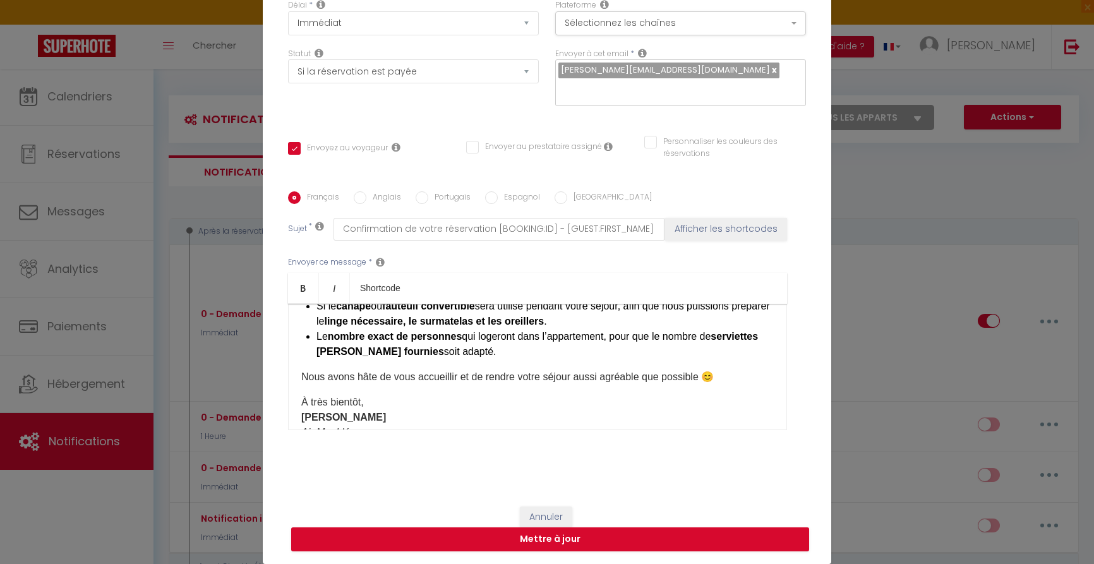
scroll to position [189, 0]
click at [393, 198] on label "Anglais" at bounding box center [383, 198] width 35 height 14
click at [366, 198] on input "Anglais" at bounding box center [360, 197] width 13 height 13
radio input "true"
checkbox input "true"
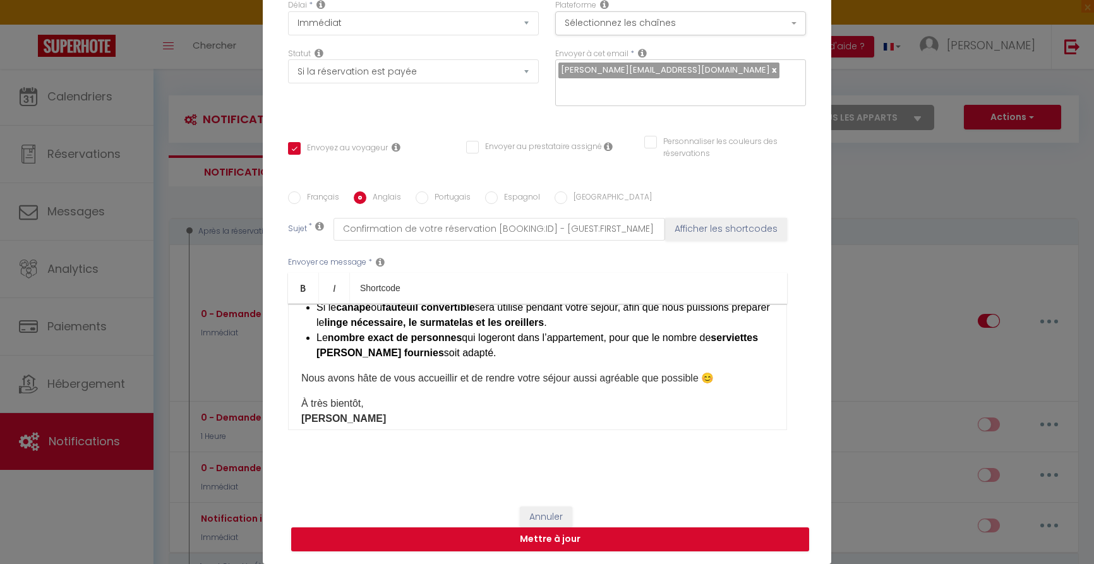
checkbox input "false"
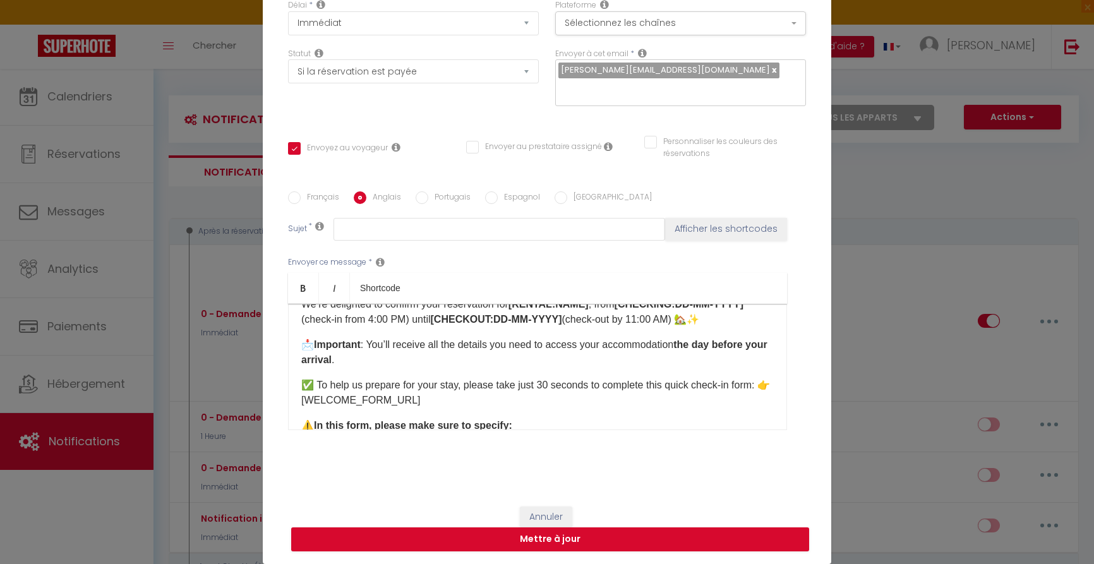
scroll to position [13, 0]
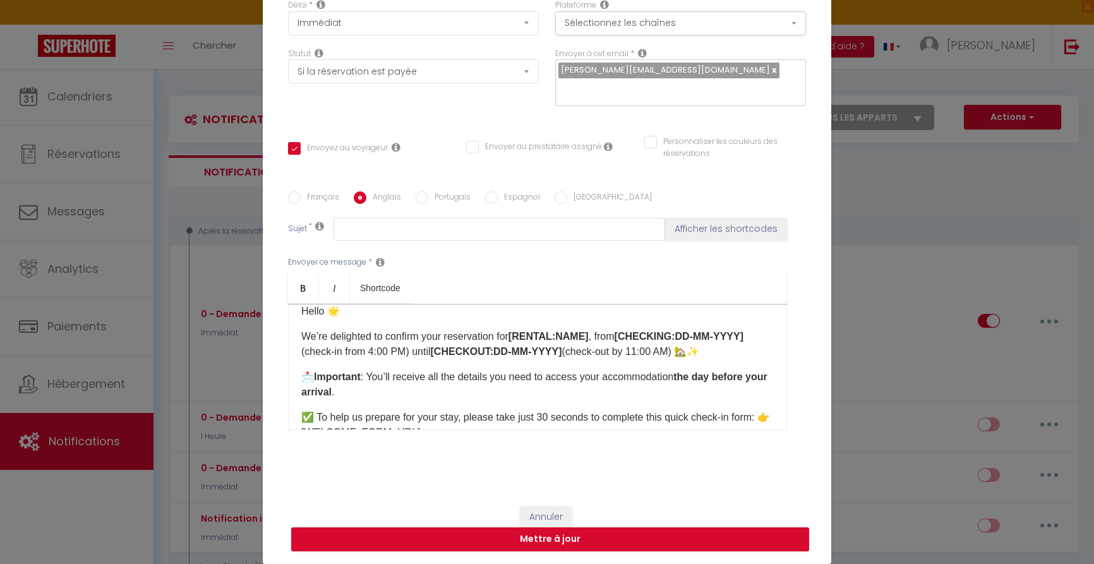
click at [440, 197] on label "Portugais" at bounding box center [449, 198] width 42 height 14
click at [428, 197] on input "Portugais" at bounding box center [422, 197] width 13 height 13
radio input "true"
checkbox input "true"
checkbox input "false"
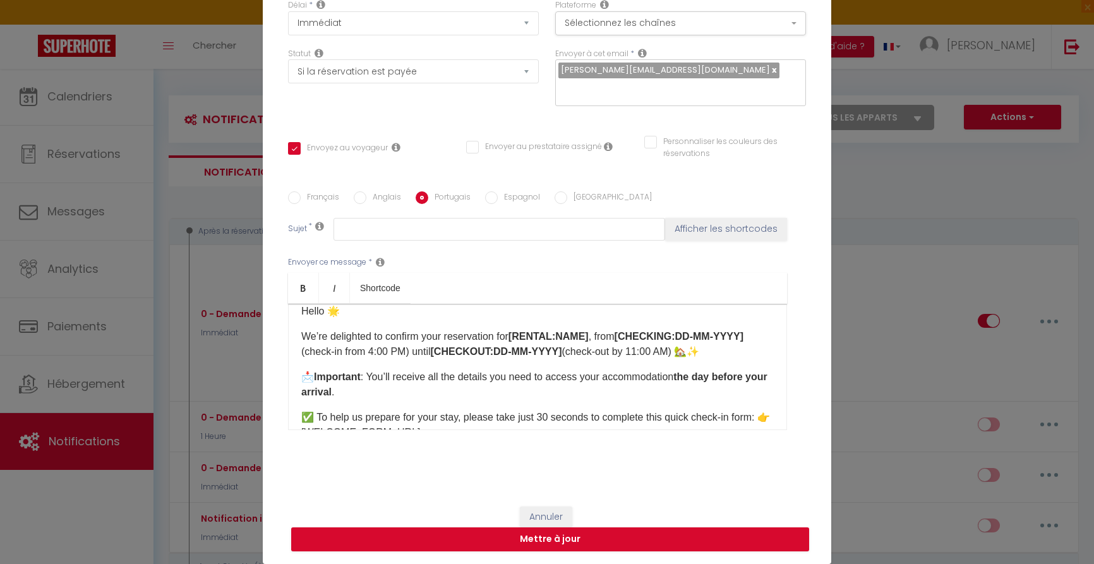
checkbox input "false"
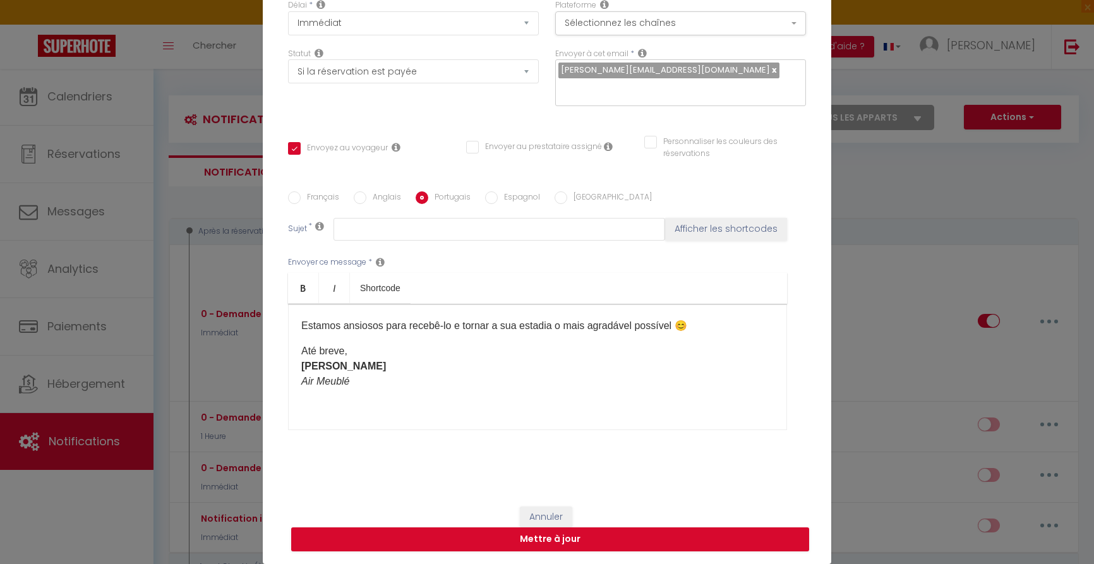
scroll to position [241, 0]
click at [570, 536] on button "Mettre à jour" at bounding box center [550, 539] width 518 height 24
checkbox input "true"
checkbox input "false"
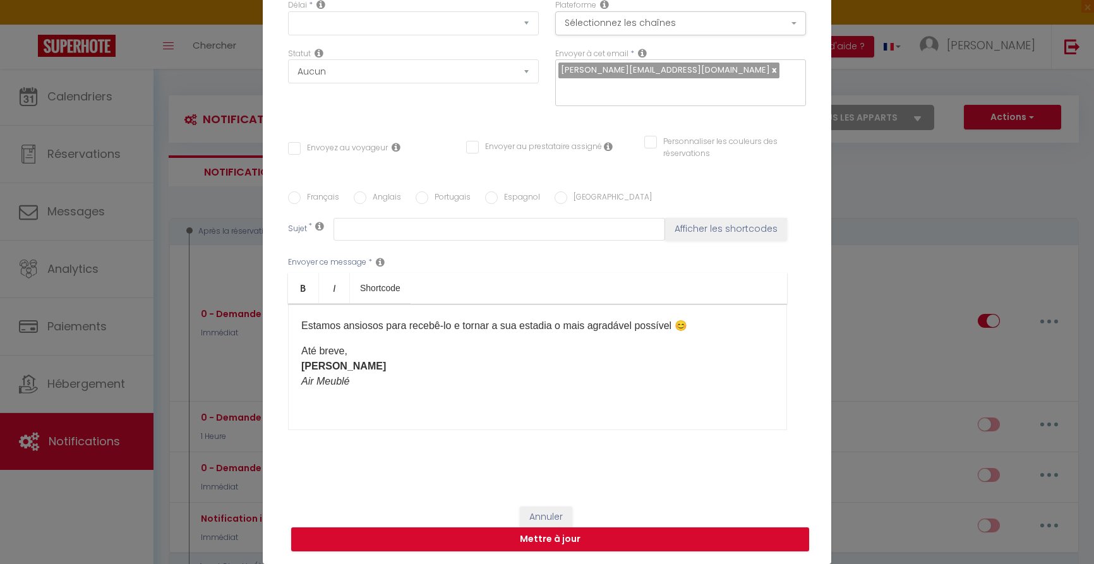
scroll to position [0, 0]
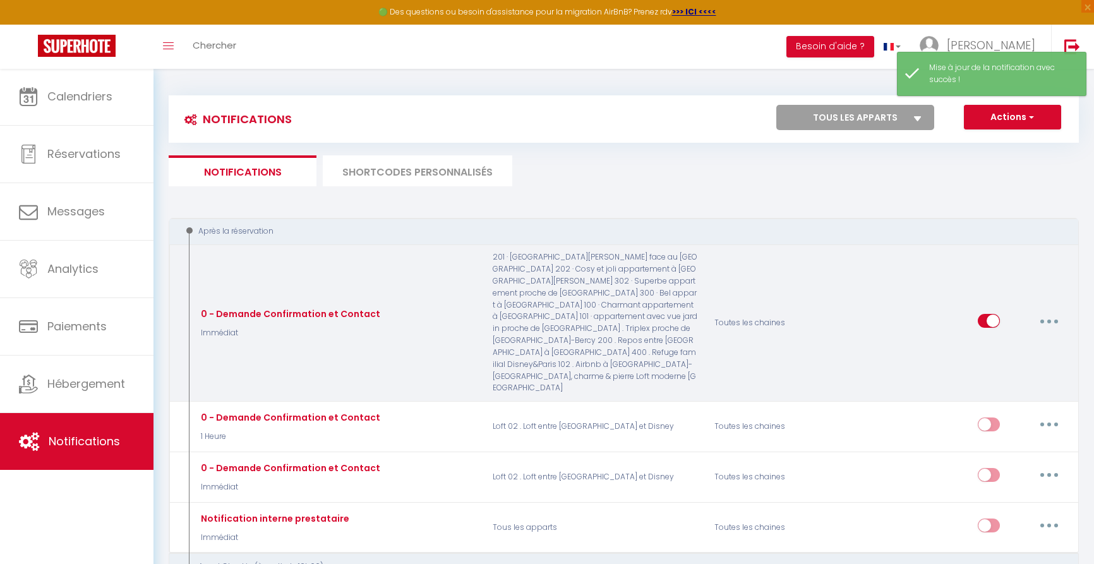
click at [1045, 311] on button "button" at bounding box center [1049, 321] width 35 height 20
click at [997, 339] on link "Editer" at bounding box center [1016, 349] width 93 height 21
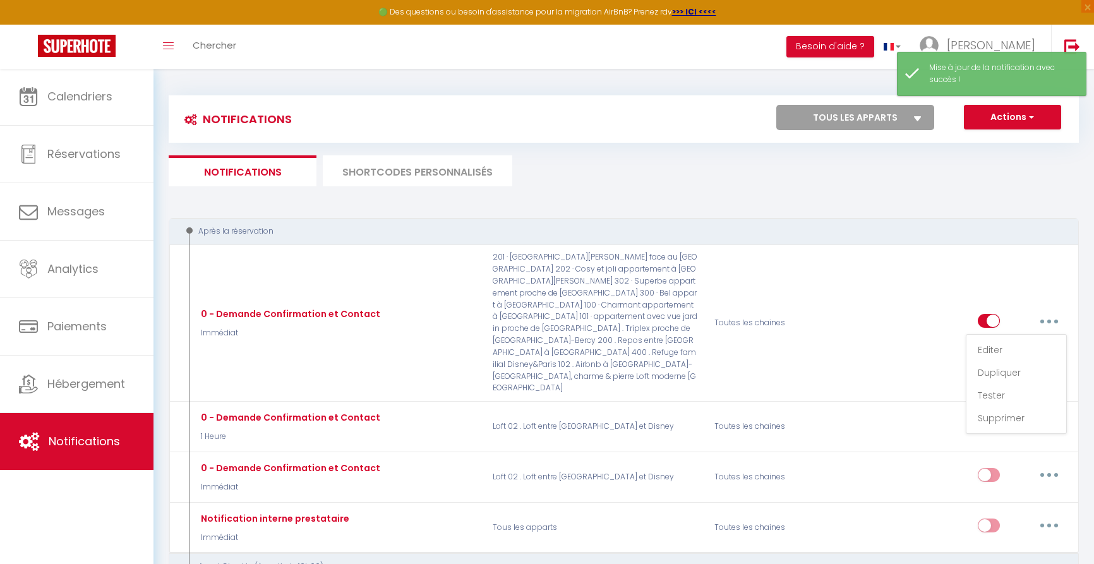
type input "0 - Demande Confirmation et Contact"
select select "Immédiat"
select select "if_booking_is_paid"
checkbox input "true"
checkbox input "false"
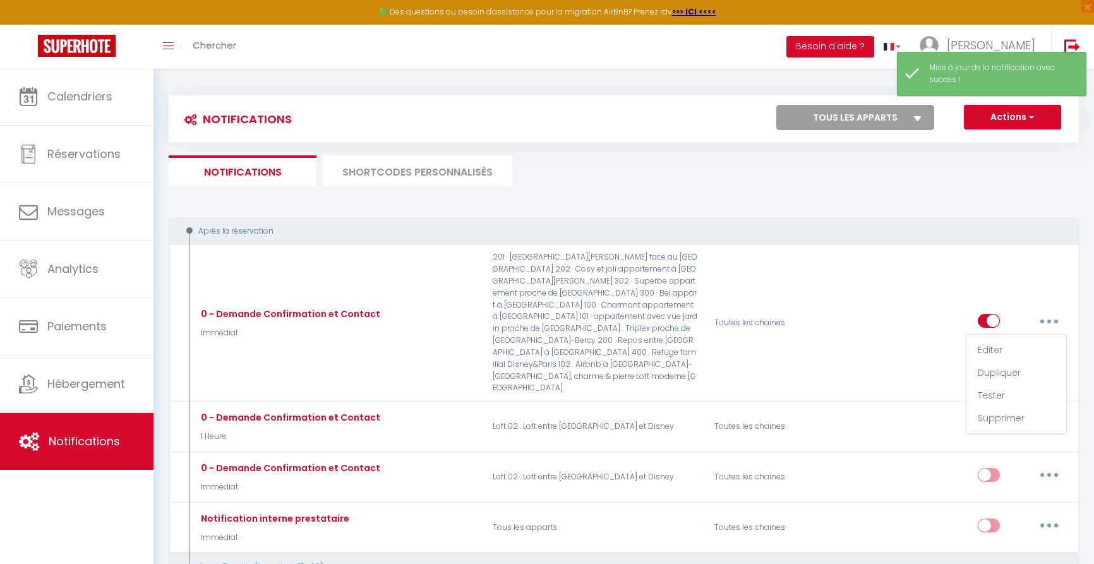
checkbox input "false"
radio input "true"
type input "Confirmation de votre réservation [BOOKING:ID] - [GUEST:FIRST_NAME] [GUEST:LAST…"
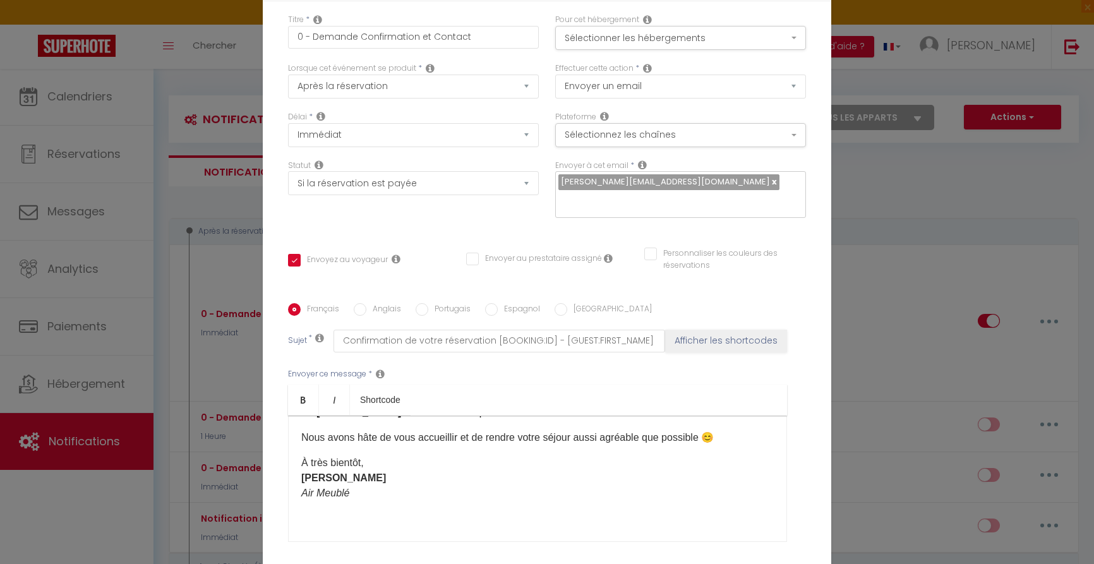
click at [380, 303] on label "Anglais" at bounding box center [383, 310] width 35 height 14
click at [366, 303] on input "Anglais" at bounding box center [360, 309] width 13 height 13
radio input "true"
checkbox input "true"
checkbox input "false"
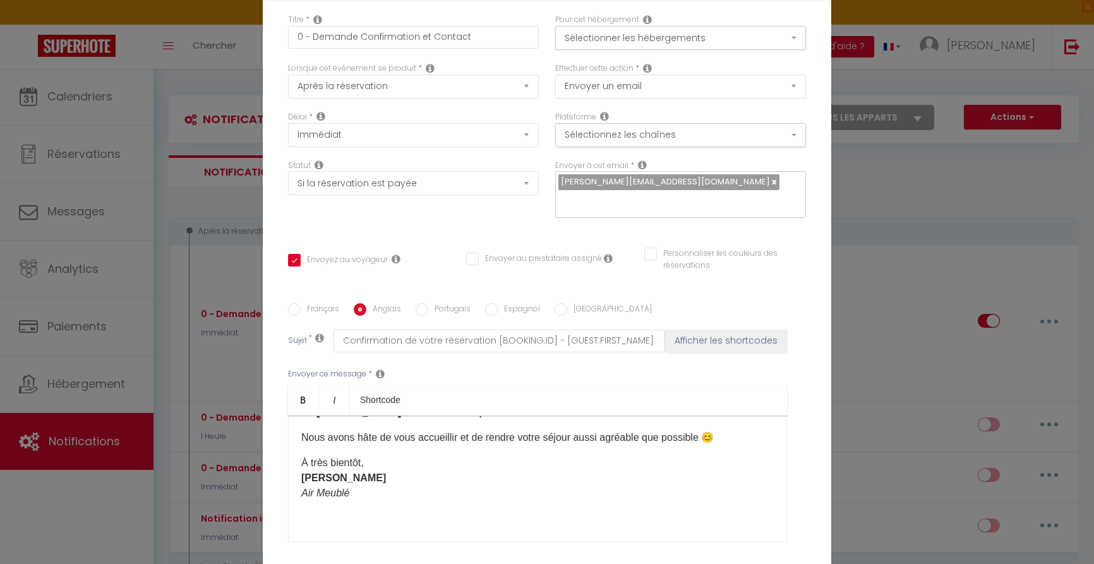
checkbox input "false"
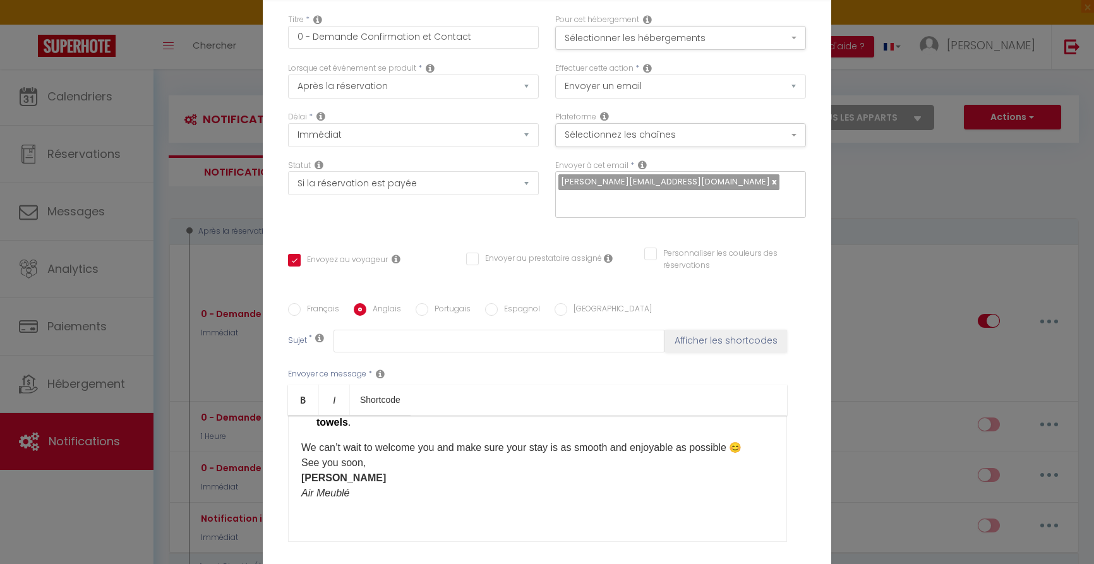
click at [313, 303] on label "Français" at bounding box center [320, 310] width 39 height 14
click at [301, 303] on input "Français" at bounding box center [294, 309] width 13 height 13
radio input "true"
checkbox input "true"
checkbox input "false"
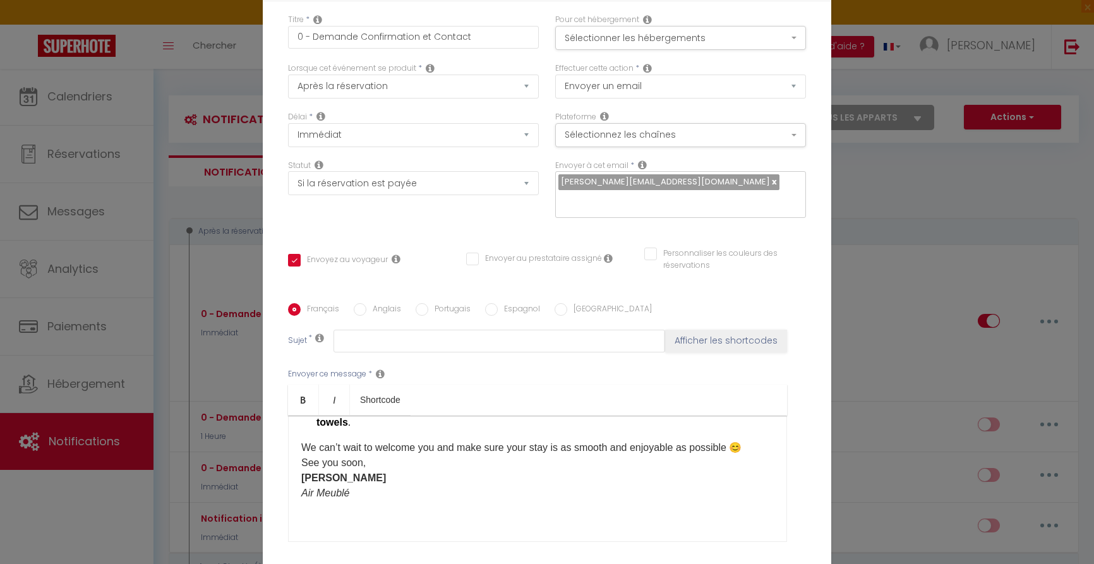
checkbox input "false"
type input "Confirmation de votre réservation [BOOKING:ID] - [GUEST:FIRST_NAME] [GUEST:LAST…"
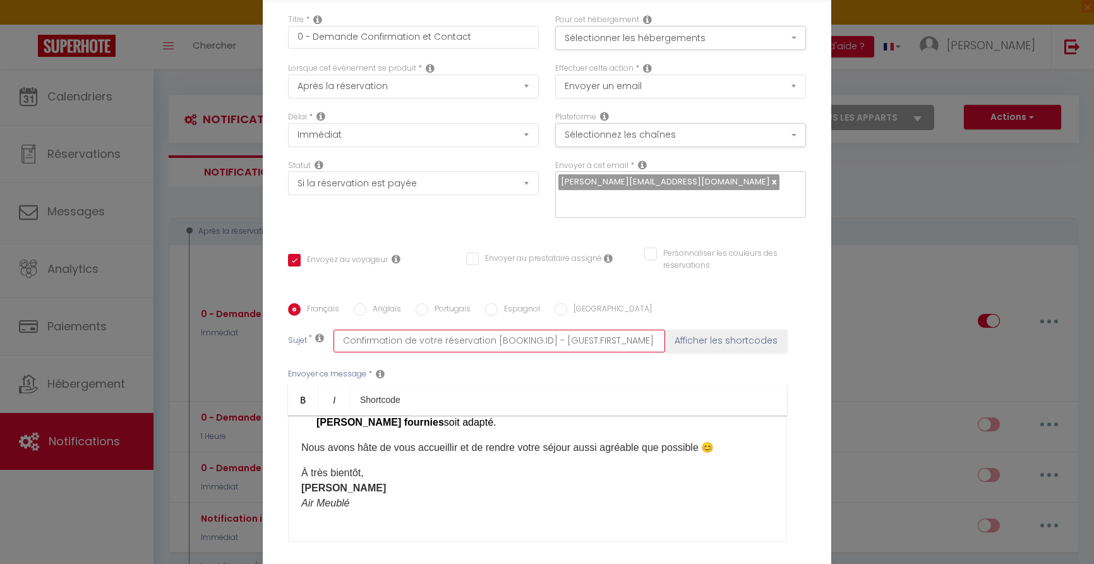
drag, startPoint x: 341, startPoint y: 234, endPoint x: 664, endPoint y: 240, distance: 322.9
click at [389, 303] on label "Anglais" at bounding box center [383, 310] width 35 height 14
click at [366, 303] on input "Anglais" at bounding box center [360, 309] width 13 height 13
radio input "true"
checkbox input "true"
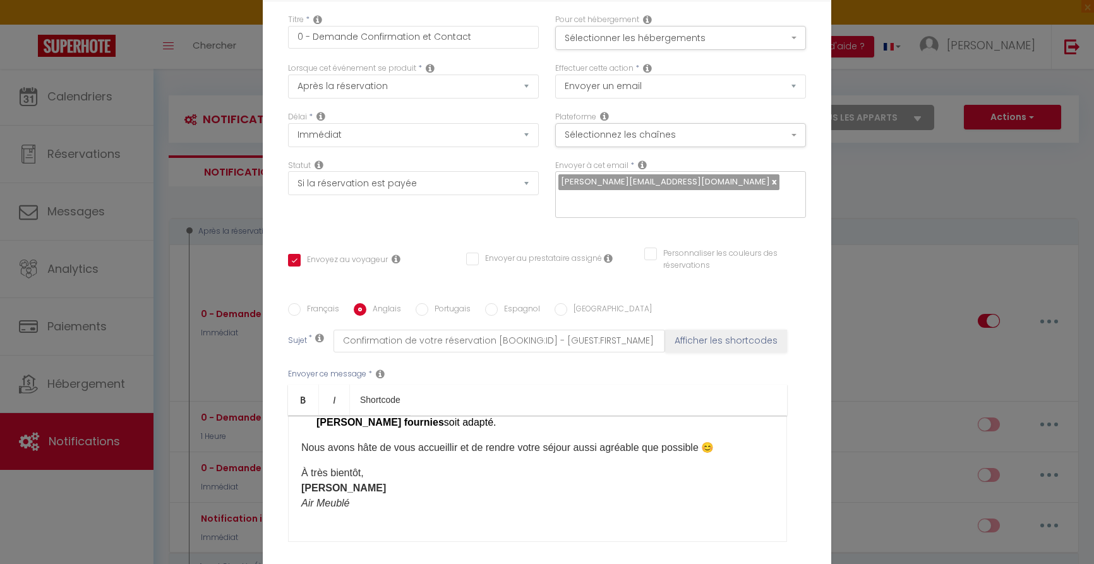
checkbox input "false"
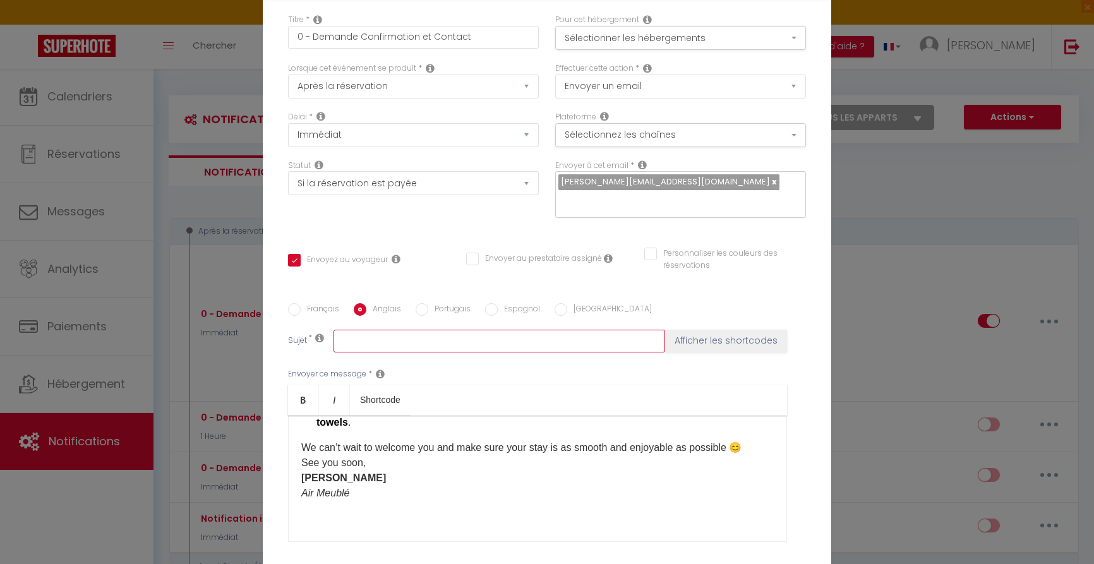
paste input "Booking Confirmation [BOOKING:ID] - [GUEST:FIRST_NAME] [GUEST:LAST_NAME] - [REN…"
type input "Booking Confirmation [BOOKING:ID] - [GUEST:FIRST_NAME] [GUEST:LAST_NAME] - [REN…"
checkbox input "true"
checkbox input "false"
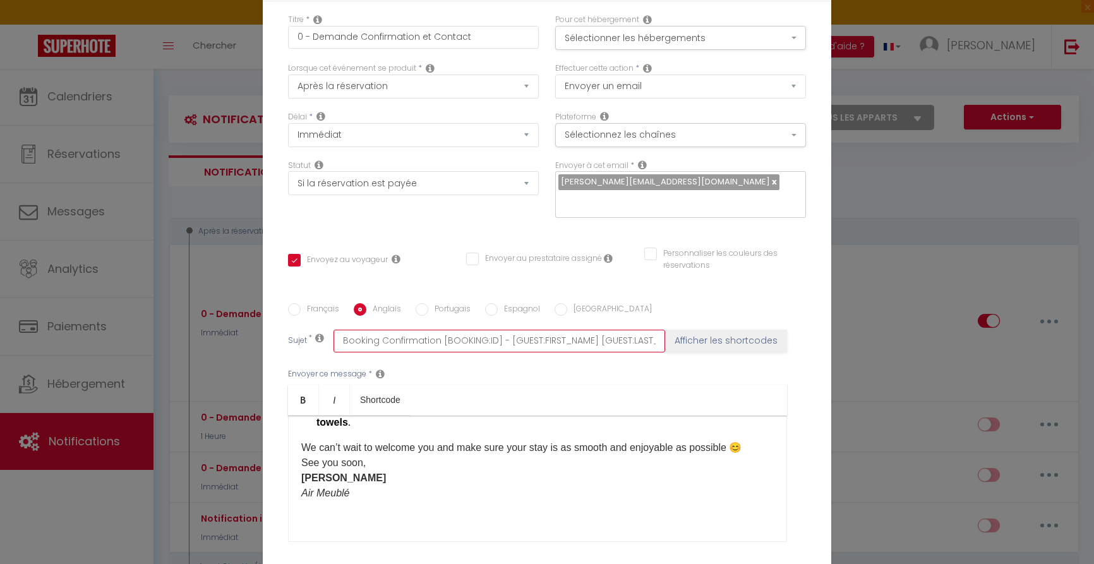
click at [394, 330] on input "Booking Confirmation [BOOKING:ID] - [GUEST:FIRST_NAME] [GUEST:LAST_NAME] - [REN…" at bounding box center [500, 341] width 332 height 23
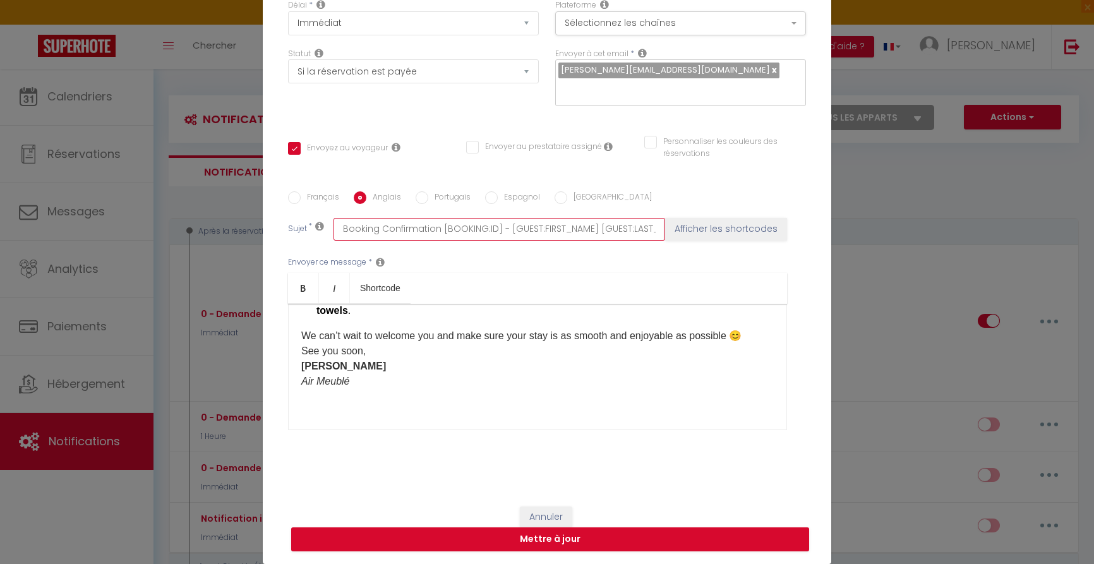
scroll to position [112, 0]
type input "Booking Confirmation [BOOKING:ID] - [GUEST:FIRST_NAME] [GUEST:LAST_NAME] - [REN…"
click at [454, 196] on label "Portugais" at bounding box center [449, 198] width 42 height 14
click at [428, 196] on input "Portugais" at bounding box center [422, 197] width 13 height 13
radio input "true"
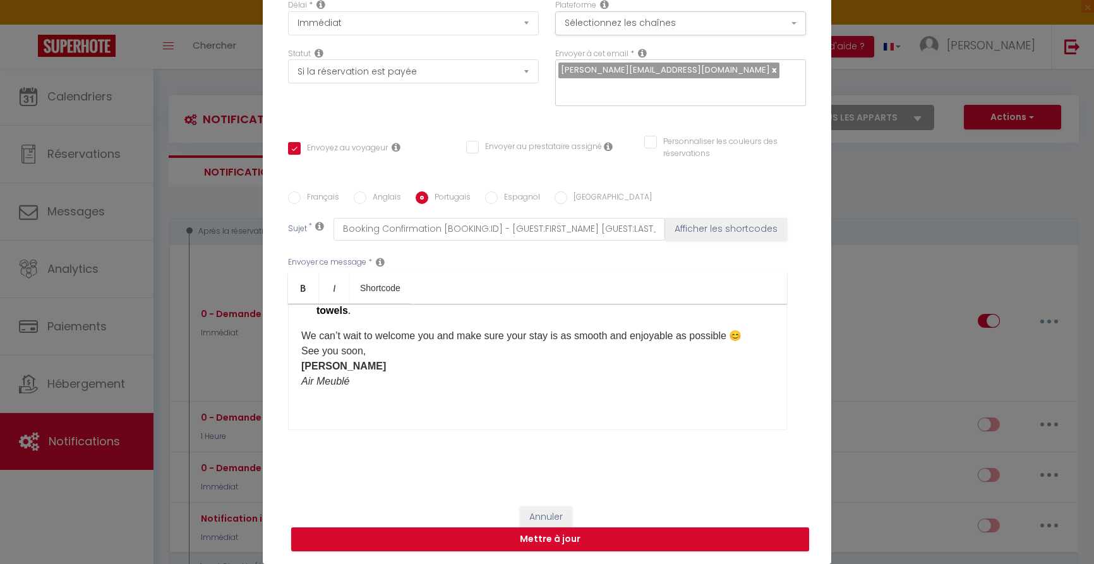
checkbox input "true"
checkbox input "false"
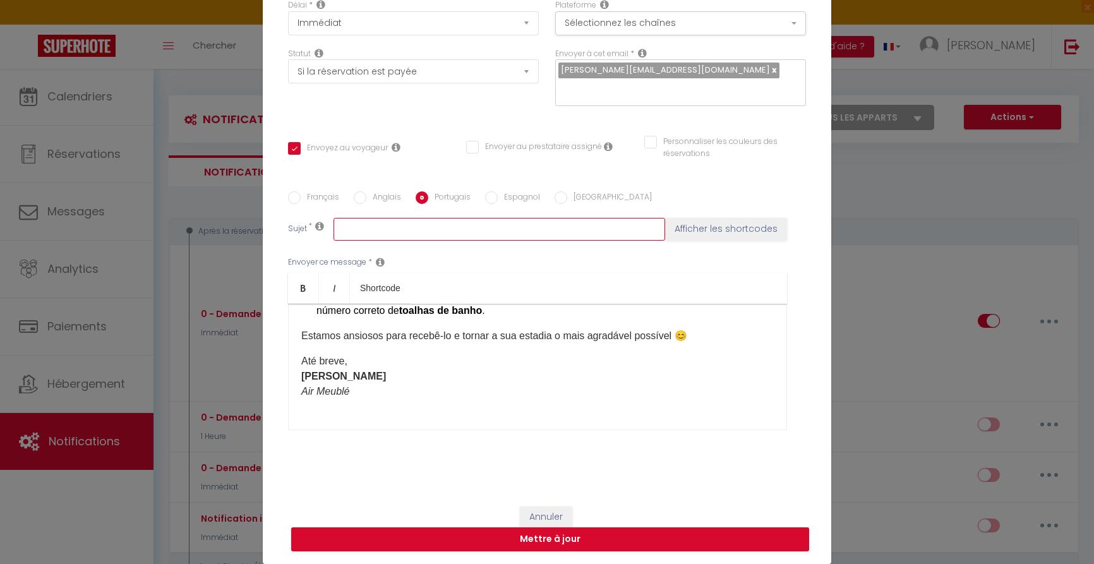
paste input "Confirmação da sua reserva [BOOKING:ID] - [GUEST:FIRST_NAME] [GUEST:LAST_NAME] …"
type input "Confirmação da sua reserva [BOOKING:ID] - [GUEST:FIRST_NAME] [GUEST:LAST_NAME] …"
checkbox input "true"
checkbox input "false"
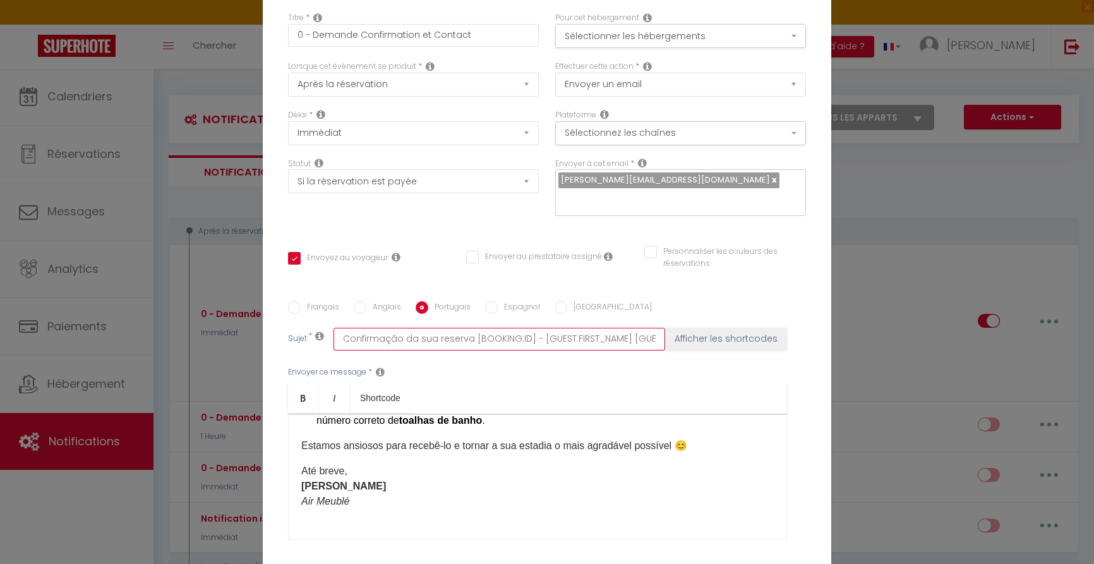
scroll to position [0, 0]
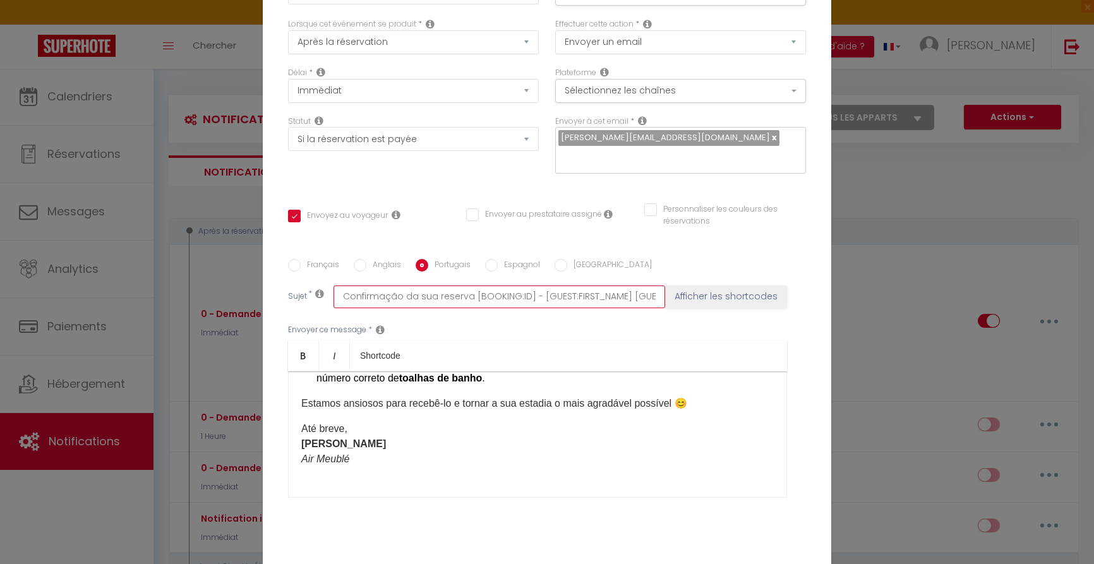
type input "Confirmação da sua reserva [BOOKING:ID] - [GUEST:FIRST_NAME] [GUEST:LAST_NAME] …"
click at [654, 339] on div "Envoyer ce message * Bold Italic Shortcode Rich text editor Olá 🌟 Temos o praze…" at bounding box center [547, 410] width 518 height 205
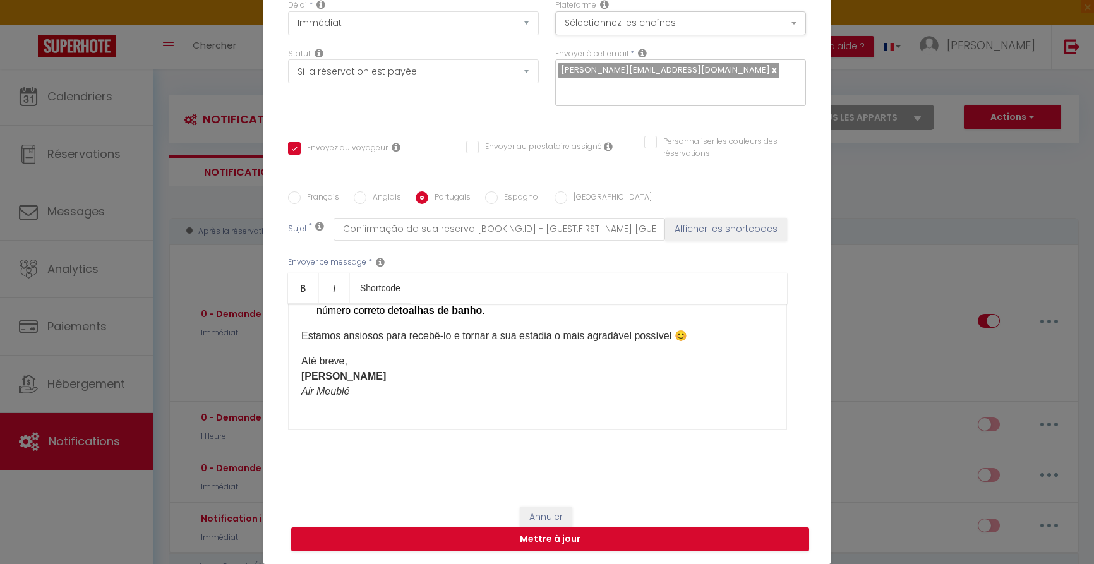
scroll to position [112, 0]
click at [548, 537] on button "Mettre à jour" at bounding box center [550, 539] width 518 height 24
checkbox input "true"
checkbox input "false"
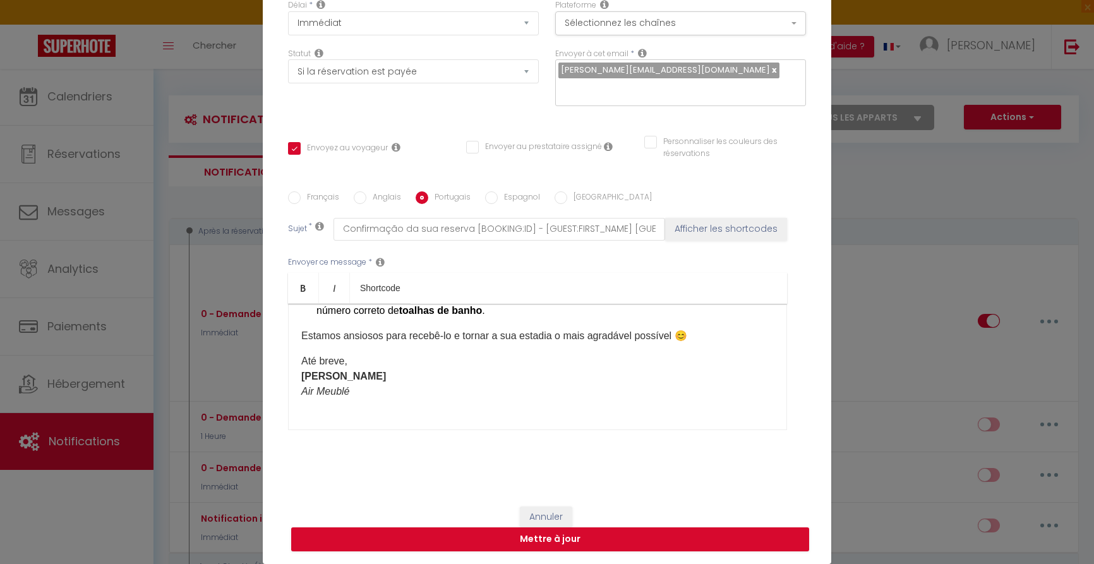
select select
checkbox input "false"
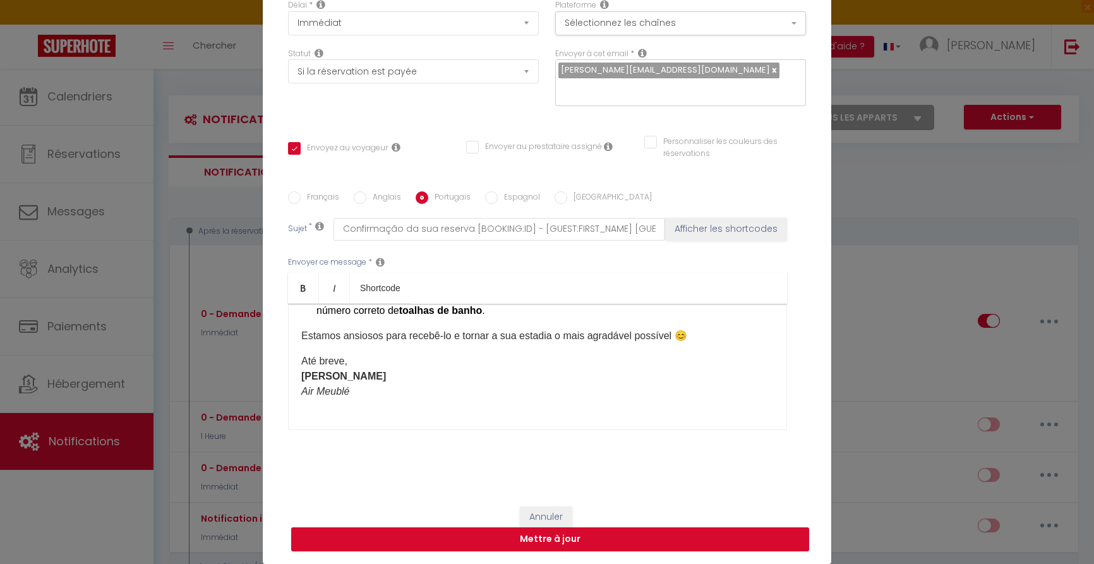
radio input "false"
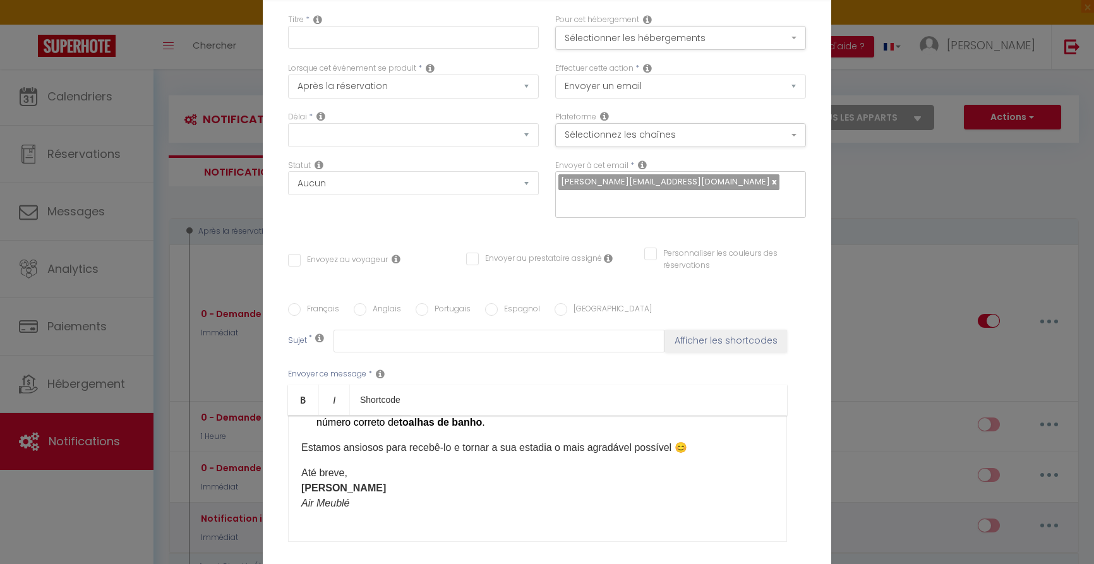
select select
checkbox input "false"
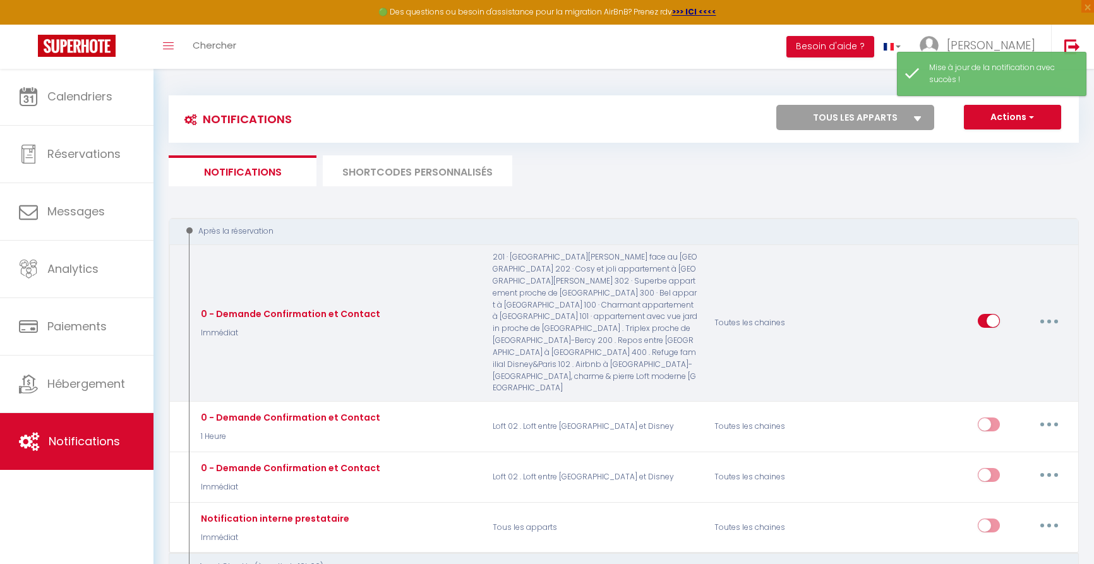
click at [1047, 320] on icon "button" at bounding box center [1049, 322] width 4 height 4
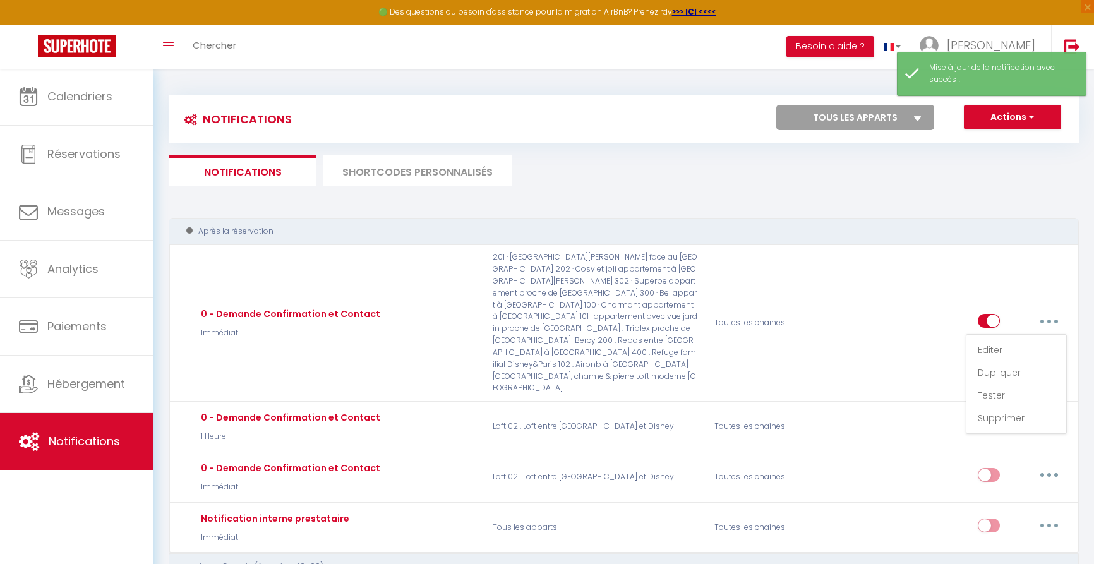
drag, startPoint x: 985, startPoint y: 332, endPoint x: 1013, endPoint y: 335, distance: 28.6
click at [985, 339] on link "Editer" at bounding box center [1016, 349] width 93 height 21
type input "0 - Demande Confirmation et Contact"
select select "Immédiat"
select select "if_booking_is_paid"
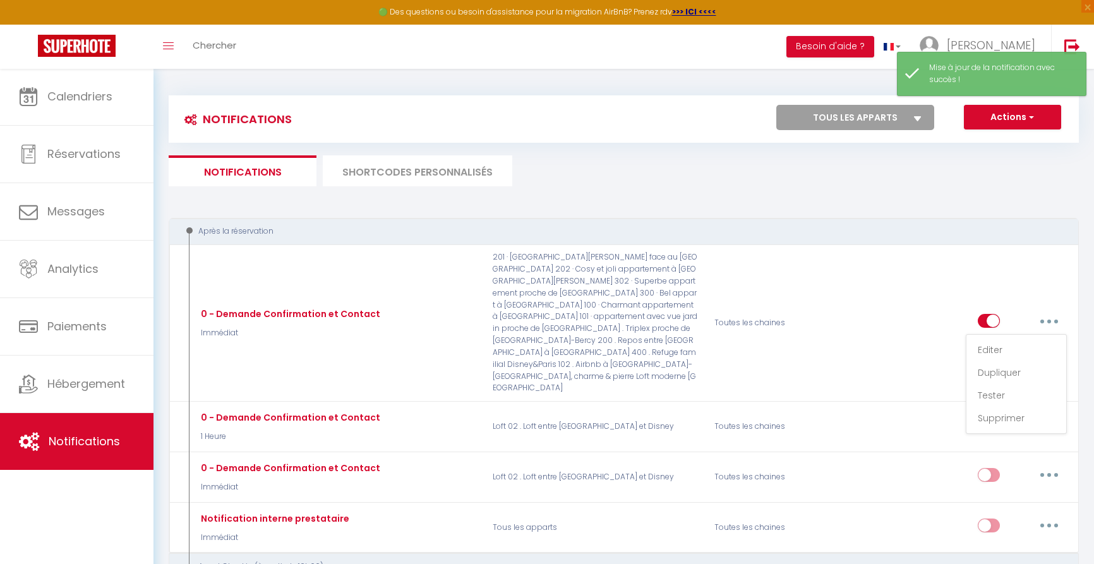
checkbox input "true"
checkbox input "false"
radio input "true"
type input "Confirmation de votre réservation [BOOKING:ID] - [GUEST:FIRST_NAME] [GUEST:LAST…"
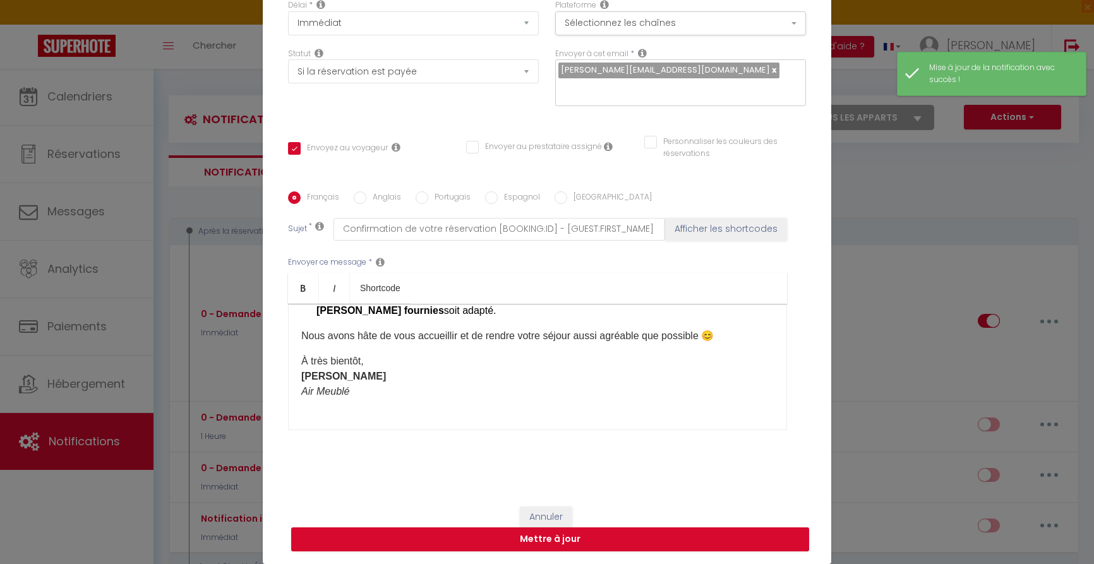
scroll to position [112, 0]
click at [387, 198] on label "Anglais" at bounding box center [383, 198] width 35 height 14
click at [366, 198] on input "Anglais" at bounding box center [360, 197] width 13 height 13
radio input "true"
checkbox input "true"
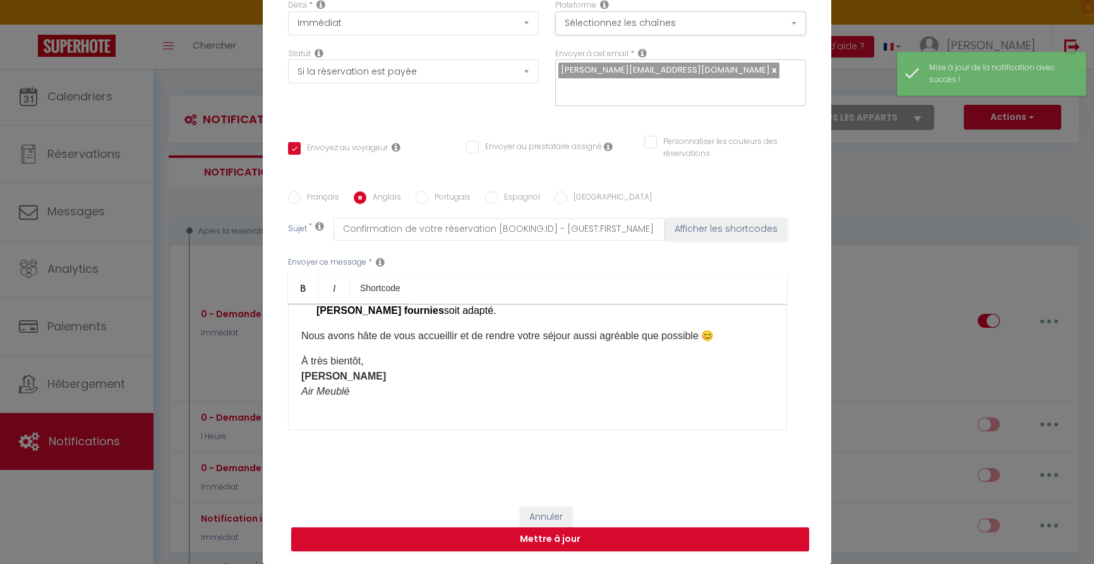
checkbox input "false"
type input "Booking Confirmation [BOOKING:ID] - [GUEST:FIRST_NAME] [GUEST:LAST_NAME] - [REN…"
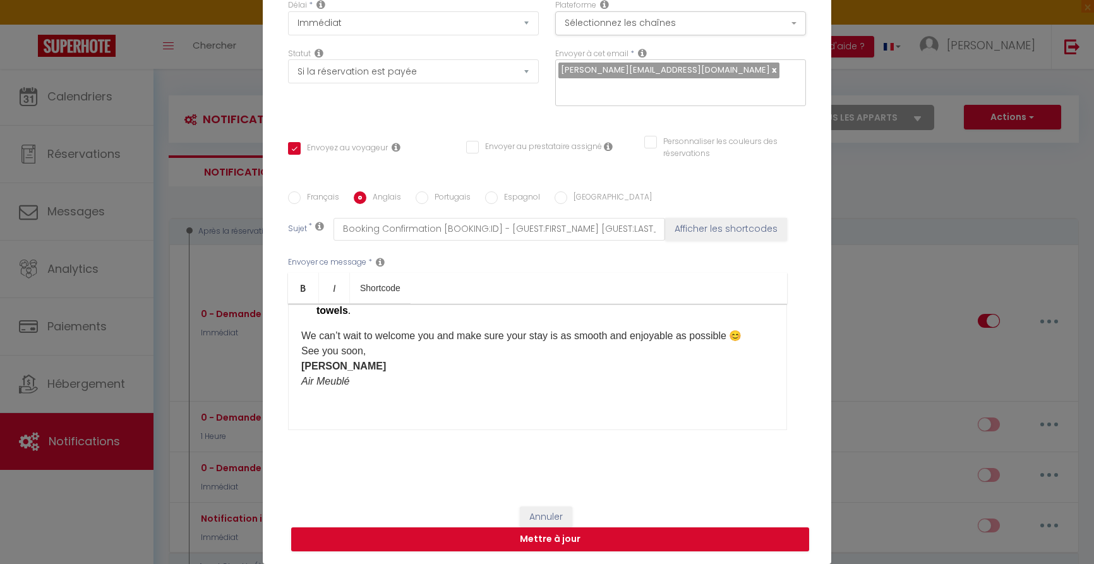
click at [457, 195] on label "Portugais" at bounding box center [449, 198] width 42 height 14
click at [428, 195] on input "Portugais" at bounding box center [422, 197] width 13 height 13
radio input "true"
checkbox input "true"
checkbox input "false"
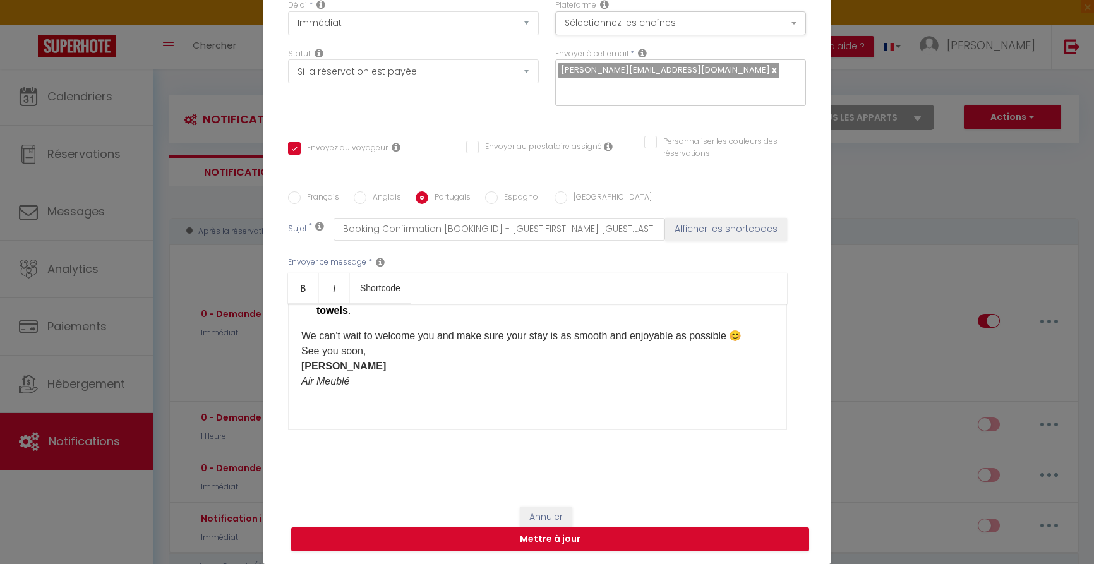
checkbox input "false"
type input "Confirmação da sua reserva [BOOKING:ID] - [GUEST:FIRST_NAME] [GUEST:LAST_NAME] …"
click at [326, 195] on label "Français" at bounding box center [320, 198] width 39 height 14
click at [301, 195] on input "Français" at bounding box center [294, 197] width 13 height 13
radio input "true"
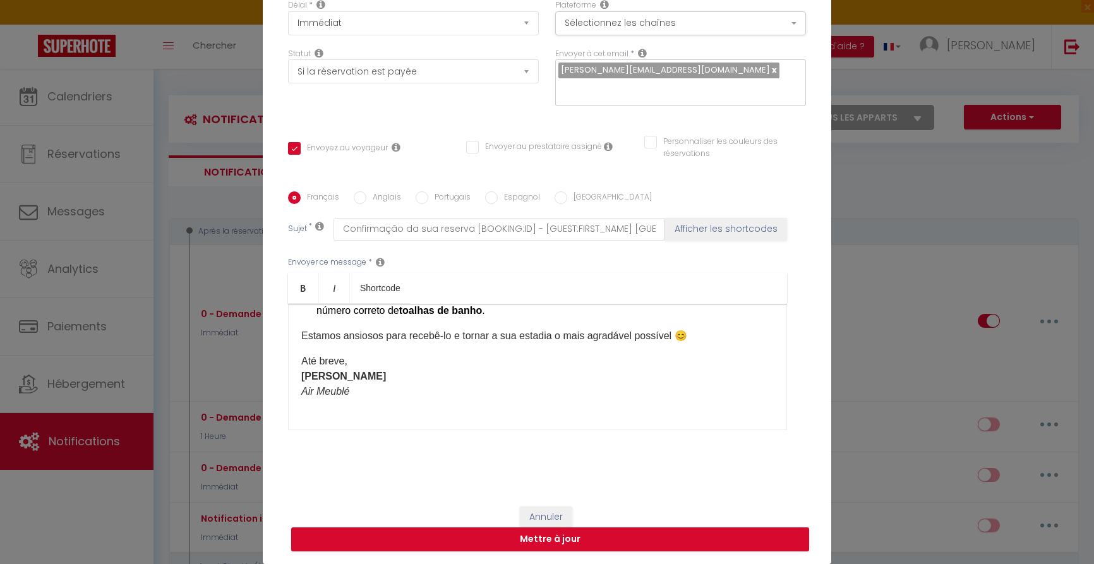
checkbox input "true"
checkbox input "false"
type input "Confirmation de votre réservation [BOOKING:ID] - [GUEST:FIRST_NAME] [GUEST:LAST…"
click at [517, 196] on label "Espagnol" at bounding box center [519, 198] width 42 height 14
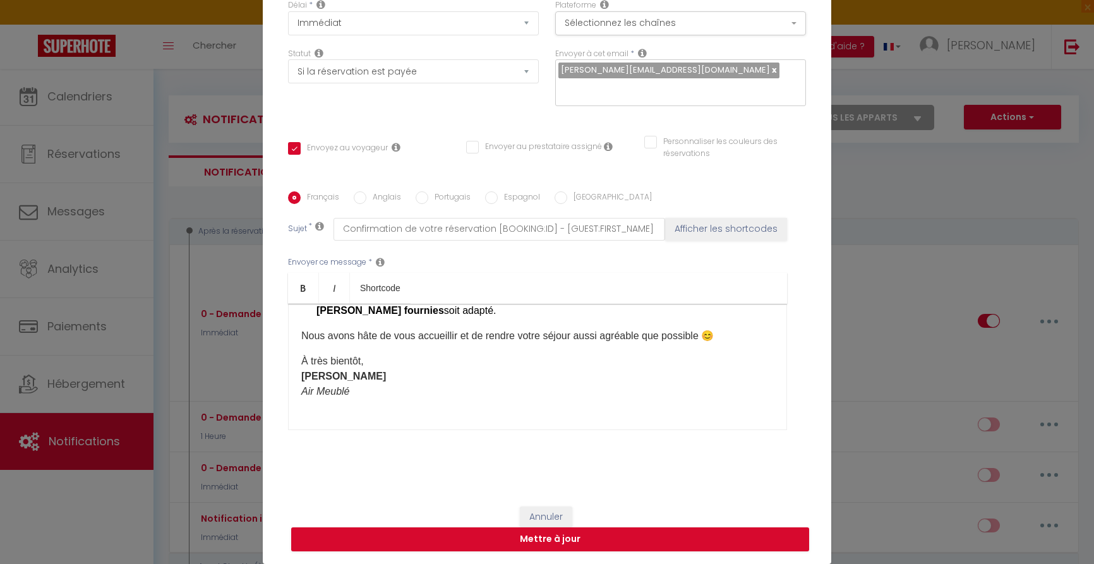
click at [498, 196] on input "Espagnol" at bounding box center [491, 197] width 13 height 13
radio input "true"
checkbox input "true"
checkbox input "false"
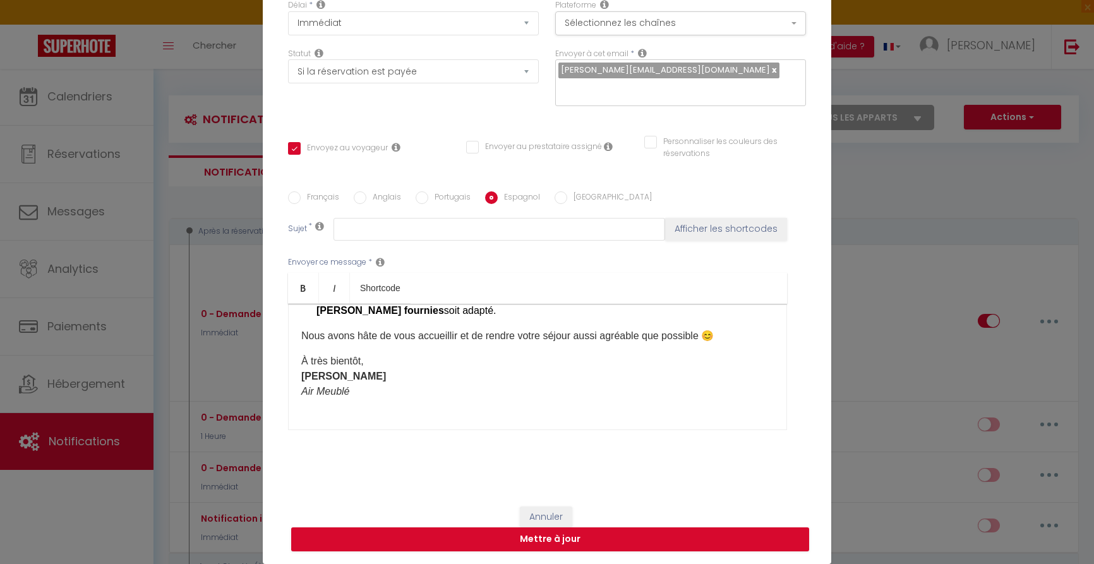
scroll to position [0, 0]
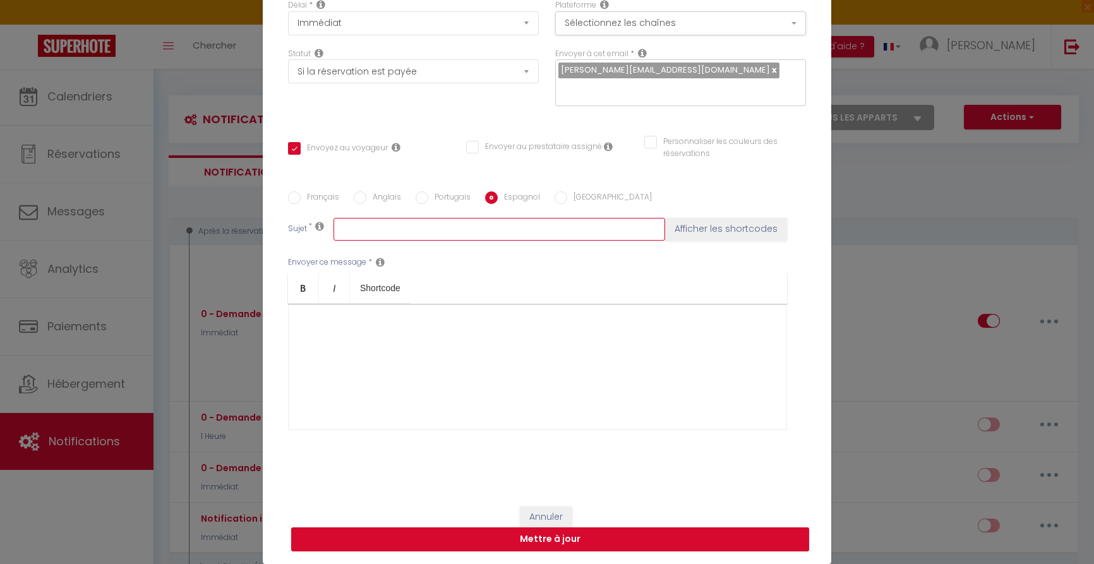
paste input "Confirmación de su reserva [BOOKING:ID] - [GUEST:FIRST_NAME] [GUEST:LAST_NAME] …"
type input "Confirmación de su reserva [BOOKING:ID] - [GUEST:FIRST_NAME] [GUEST:LAST_NAME] …"
checkbox input "true"
checkbox input "false"
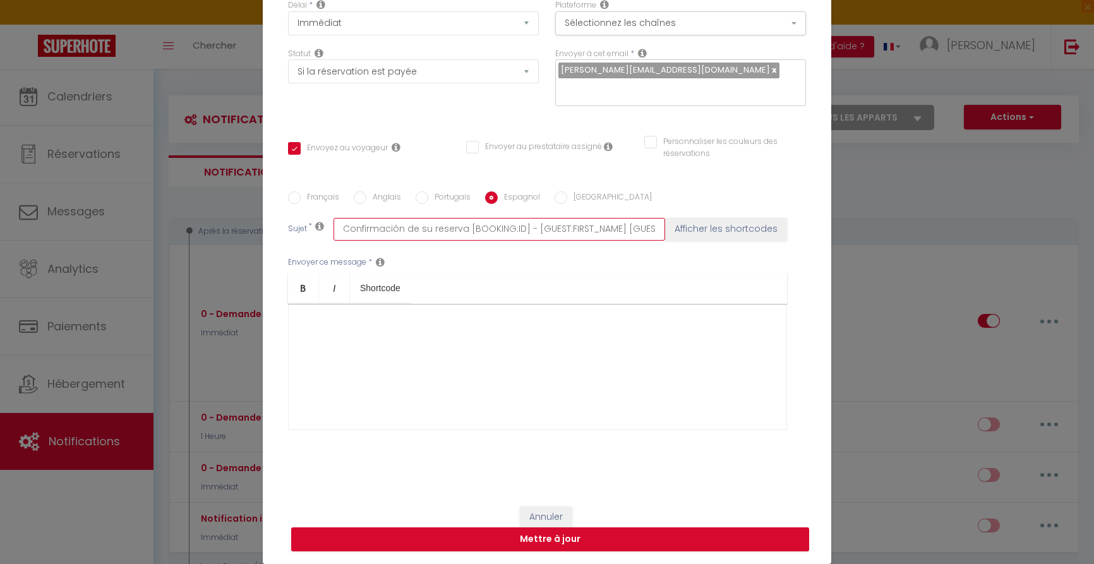
type input "Confirmación de su reserva [BOOKING:ID] - [GUEST:FIRST_NAME] [GUEST:LAST_NAME] …"
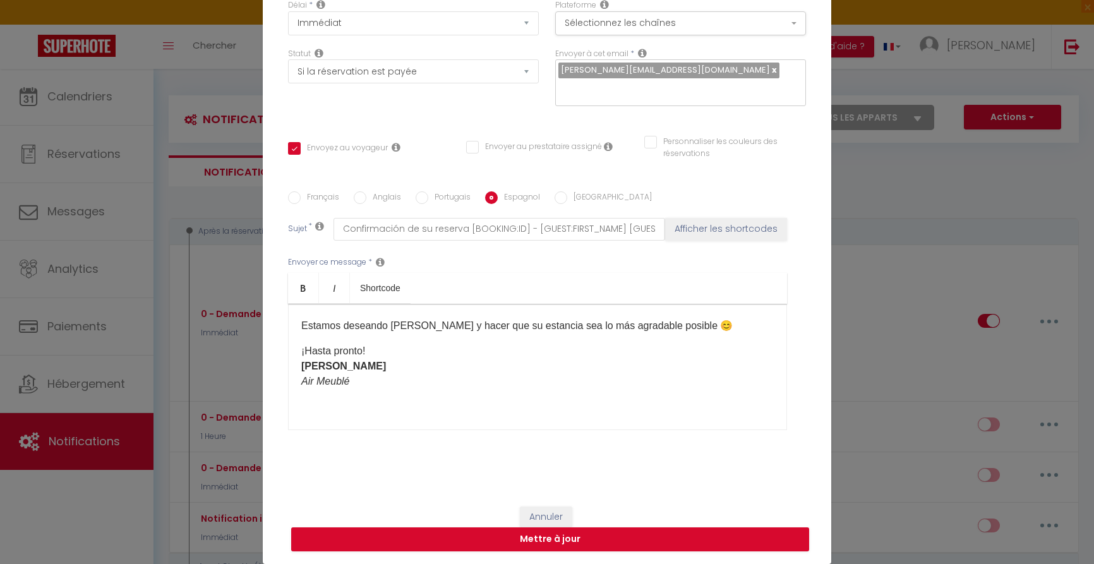
scroll to position [241, 0]
click at [570, 536] on button "Mettre à jour" at bounding box center [550, 539] width 518 height 24
checkbox input "true"
checkbox input "false"
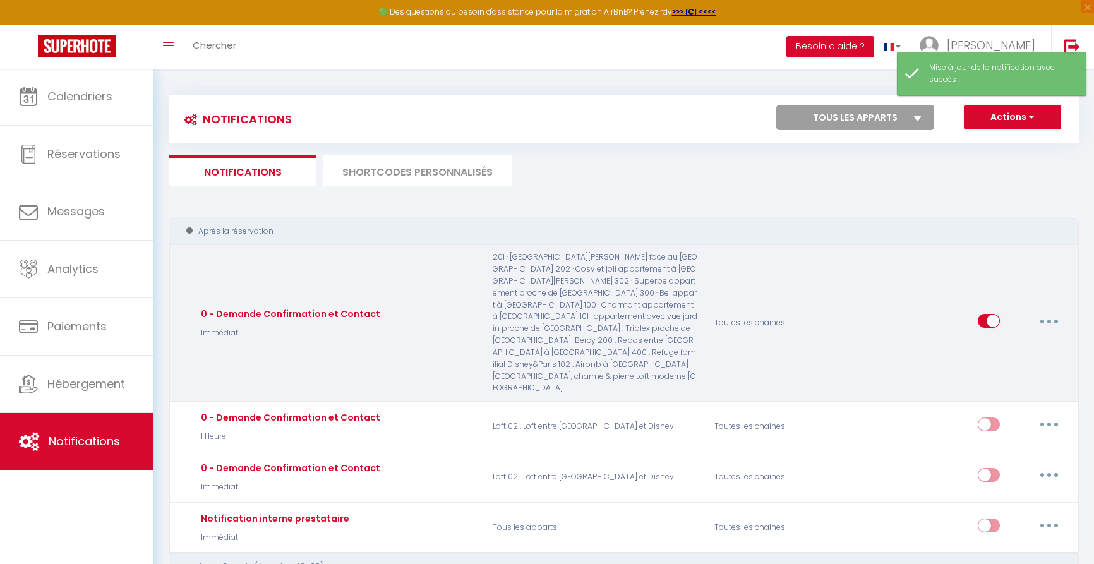
click at [1050, 320] on icon "button" at bounding box center [1049, 322] width 4 height 4
click at [994, 339] on link "Editer" at bounding box center [1016, 349] width 93 height 21
type input "0 - Demande Confirmation et Contact"
select select "Immédiat"
select select "if_booking_is_paid"
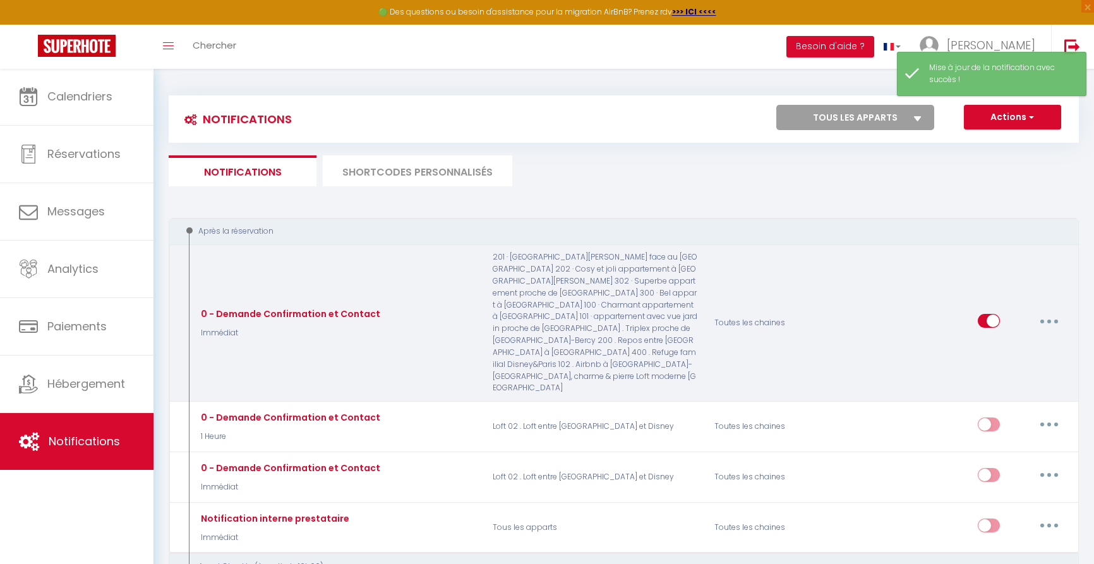
checkbox input "true"
checkbox input "false"
radio input "true"
type input "Confirmation de votre réservation [BOOKING:ID] - [GUEST:FIRST_NAME] [GUEST:LAST…"
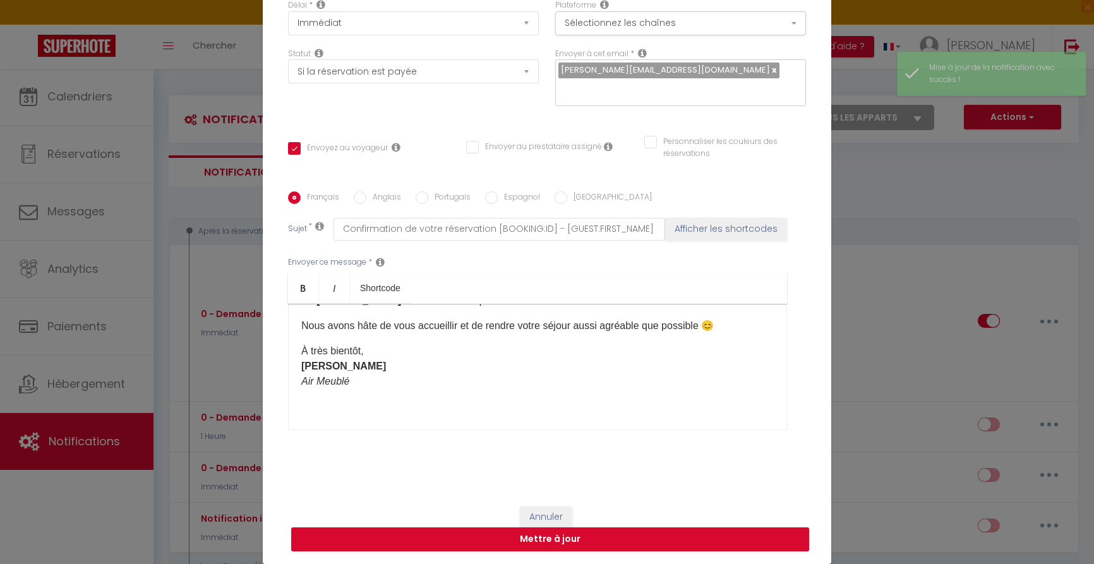
click at [558, 200] on input "[GEOGRAPHIC_DATA]" at bounding box center [561, 197] width 13 height 13
radio input "true"
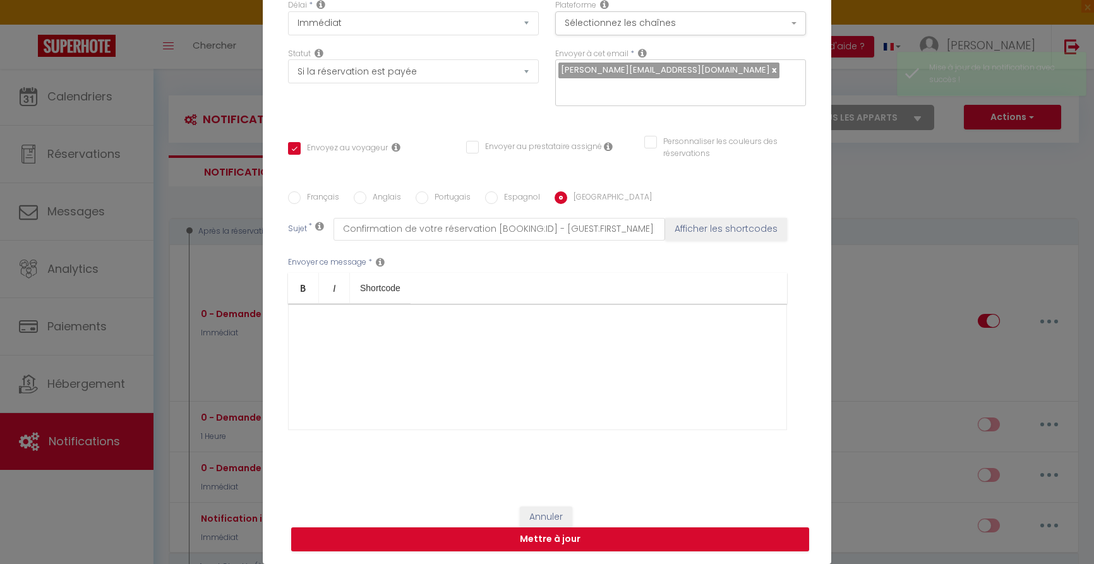
checkbox input "true"
checkbox input "false"
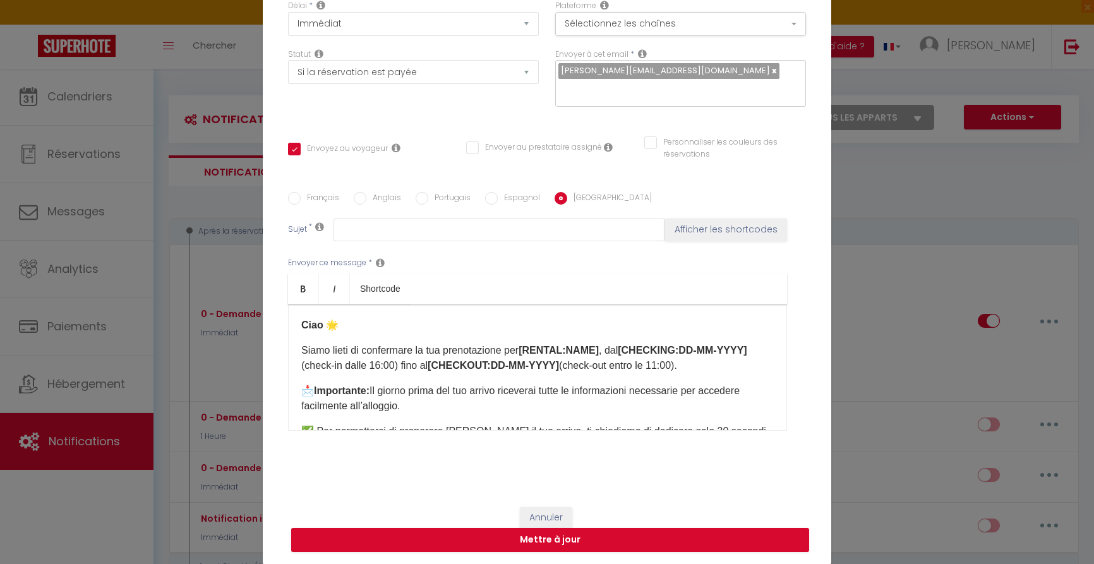
scroll to position [111, 0]
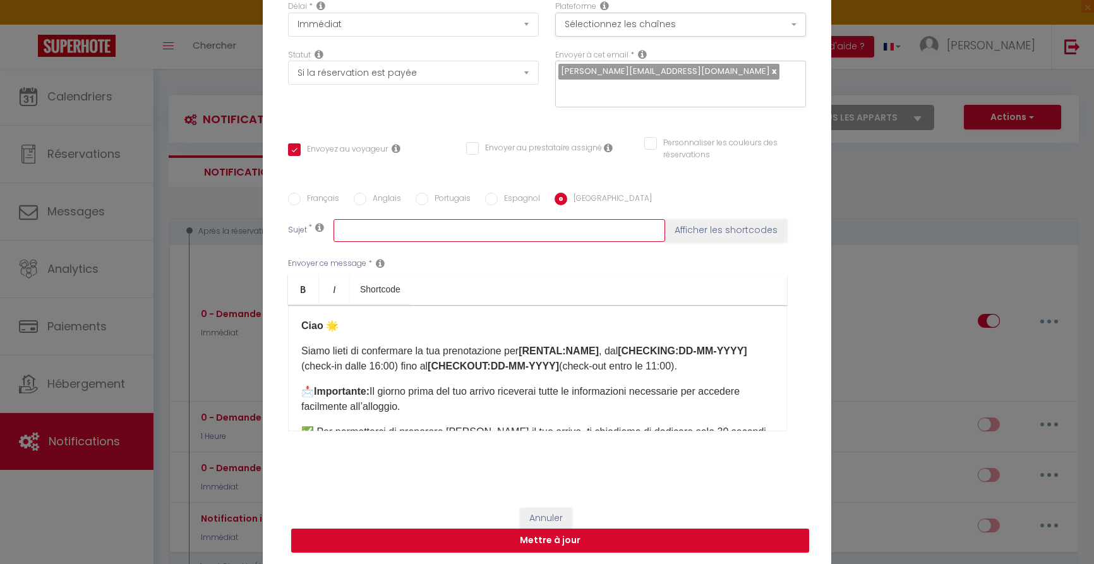
paste input "Conferma della tua prenotazione [BOOKING:ID] - [GUEST:FIRST_NAME] [GUEST:LAST_N…"
type input "Conferma della tua prenotazione [BOOKING:ID] - [GUEST:FIRST_NAME] [GUEST:LAST_N…"
checkbox input "true"
checkbox input "false"
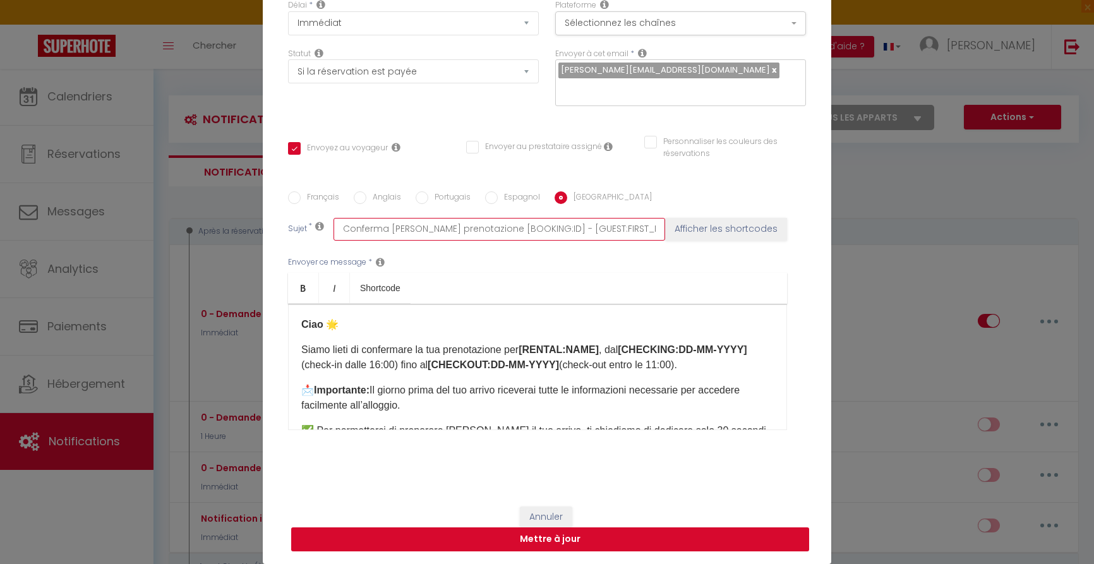
scroll to position [112, 0]
type input "Conferma della tua prenotazione [BOOKING:ID] - [GUEST:FIRST_NAME] [GUEST:LAST_N…"
click at [599, 538] on button "Mettre à jour" at bounding box center [550, 539] width 518 height 24
checkbox input "true"
checkbox input "false"
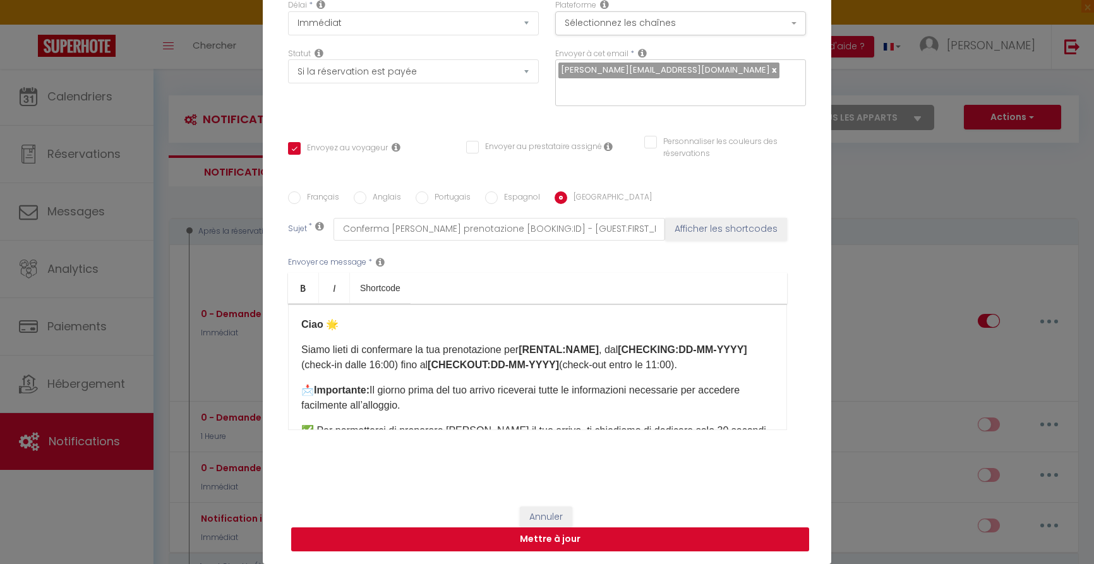
checkbox input "false"
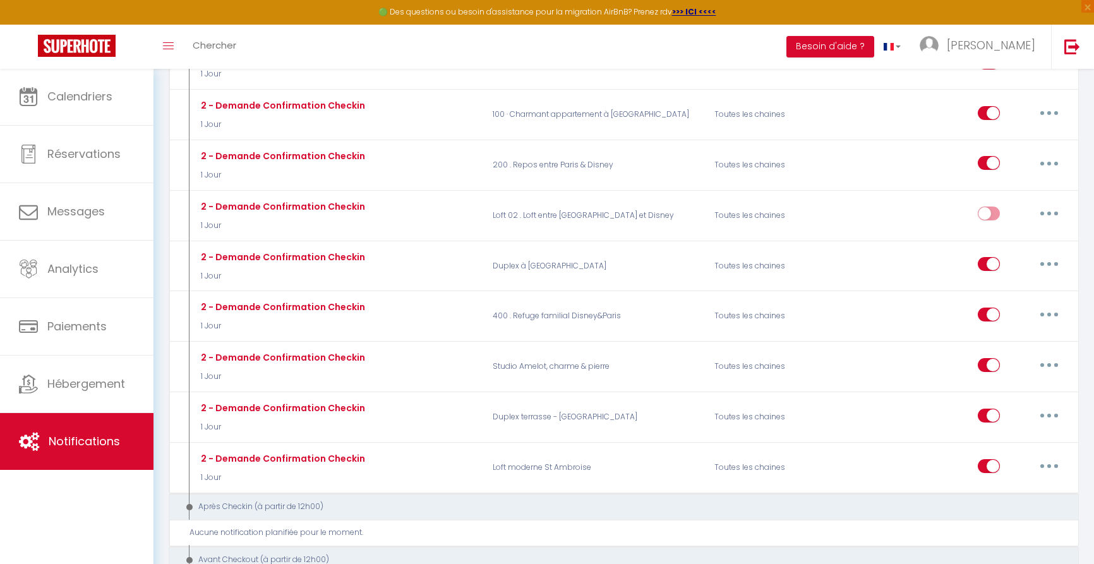
scroll to position [858, 0]
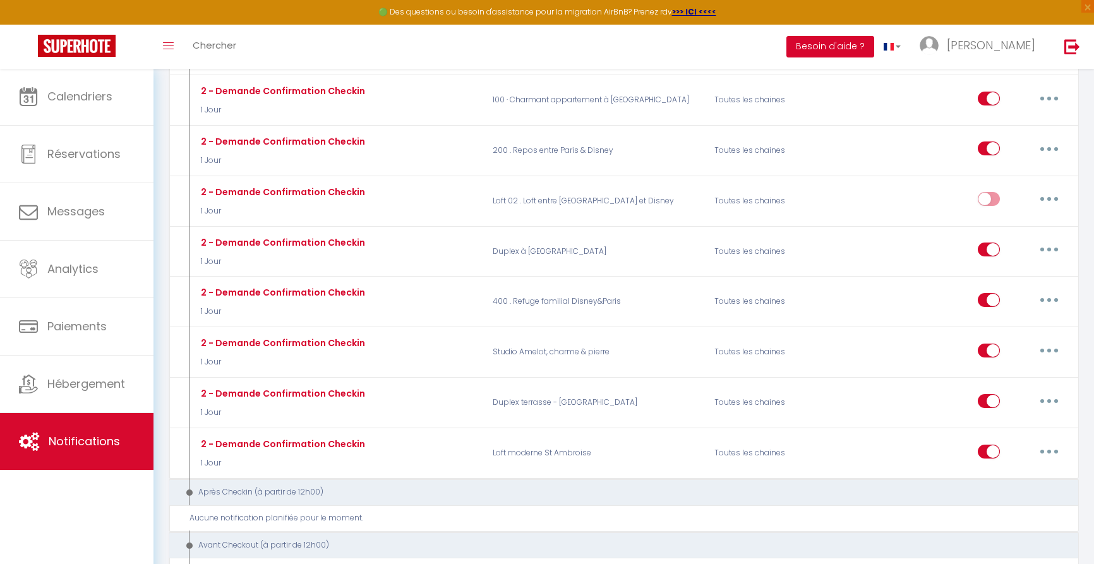
click at [874, 55] on button "Besoin d'aide ?" at bounding box center [830, 46] width 88 height 21
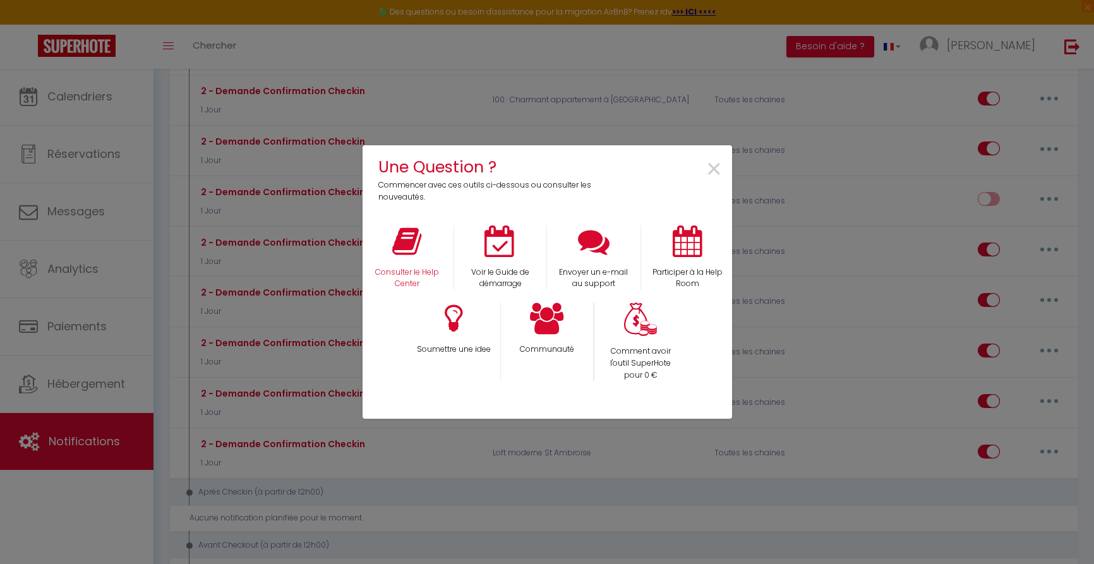
click at [407, 240] on icon at bounding box center [406, 242] width 29 height 32
drag, startPoint x: 714, startPoint y: 171, endPoint x: 815, endPoint y: 198, distance: 104.2
click at [714, 171] on span "×" at bounding box center [714, 170] width 17 height 40
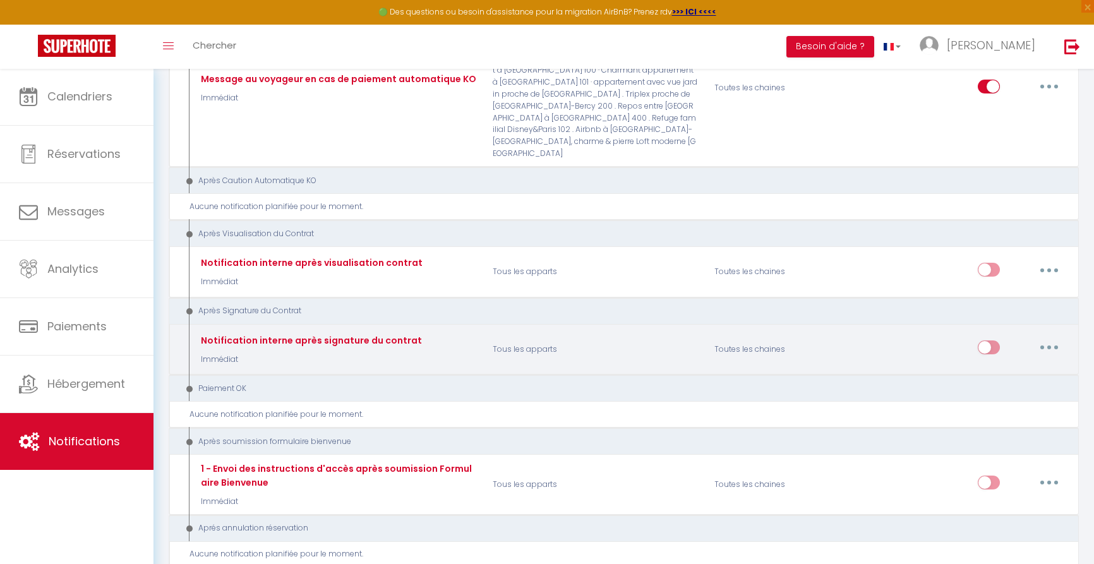
scroll to position [2861, 0]
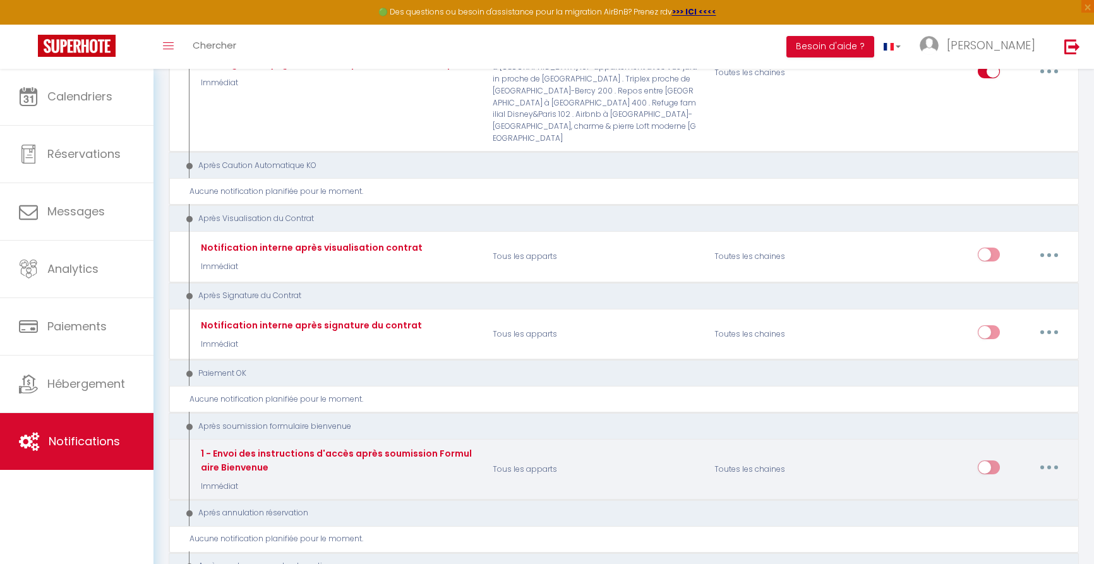
click at [1053, 457] on button "button" at bounding box center [1049, 467] width 35 height 20
click at [989, 486] on link "Editer" at bounding box center [1016, 496] width 93 height 21
type input "1 - Envoi des instructions d'accès après soumission Formulaire Bienvenue"
select select "17"
select select "Immédiat"
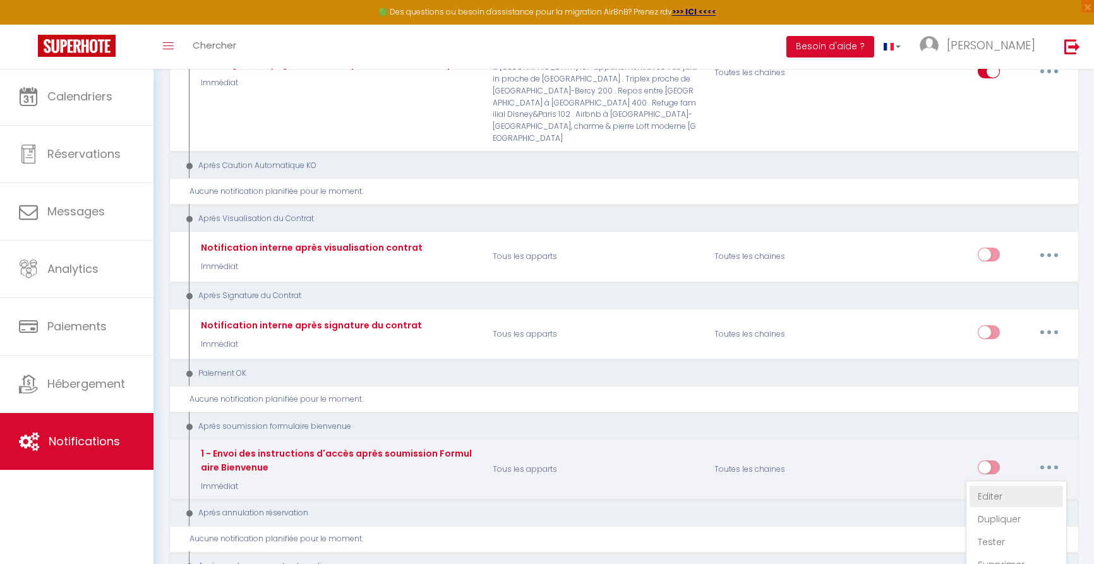
select select "if_booking_is_paid"
checkbox input "true"
checkbox input "false"
radio input "true"
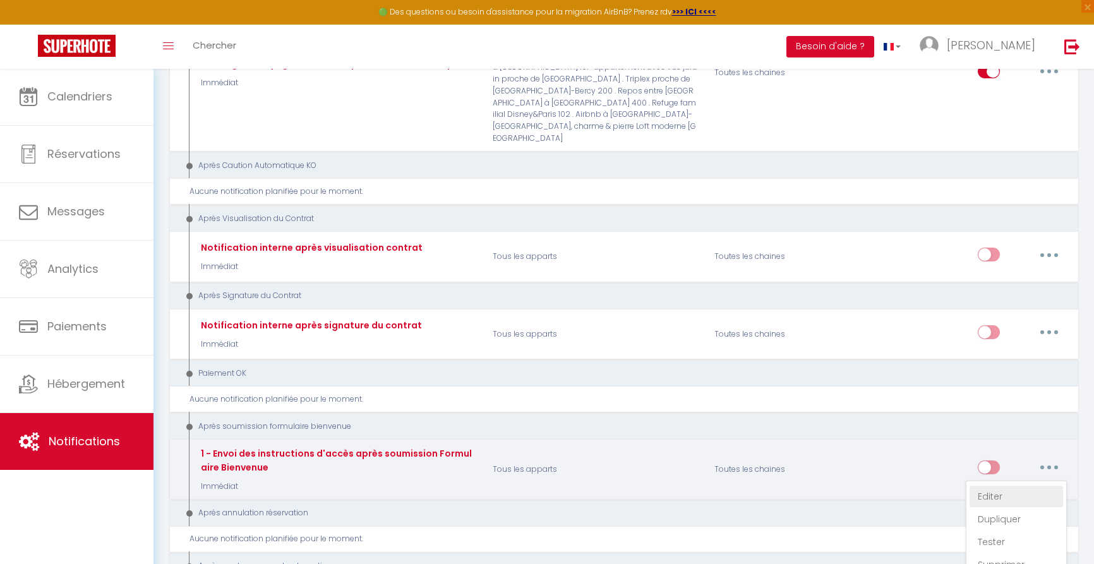
type input "Confirmation de votre réservation - [BOOKING:ID] - [GUEST:FIRST_NAME] [GUEST:LA…"
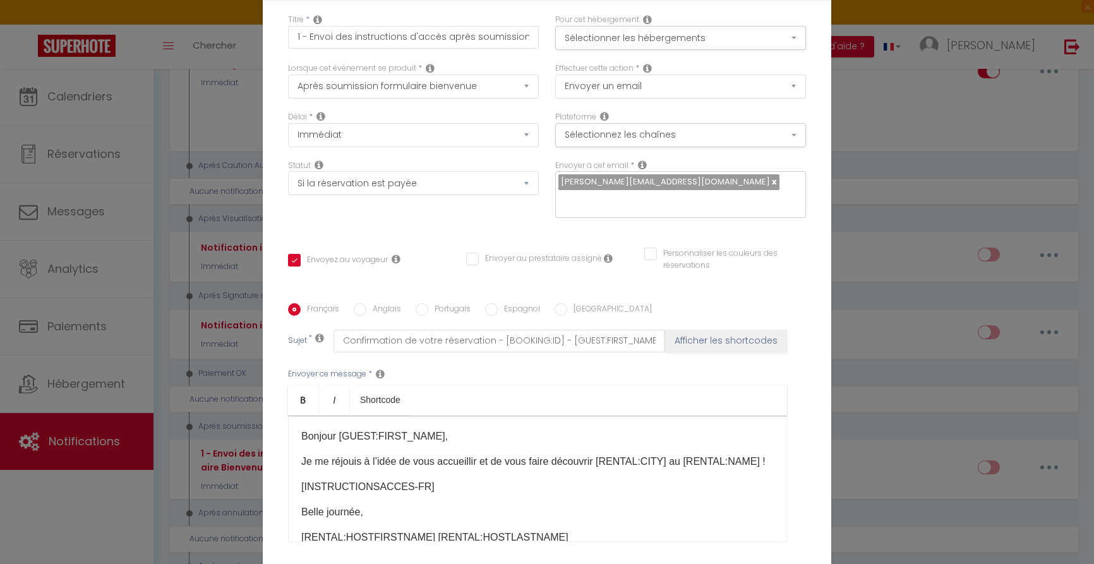
scroll to position [0, 0]
select select "2"
checkbox input "true"
checkbox input "false"
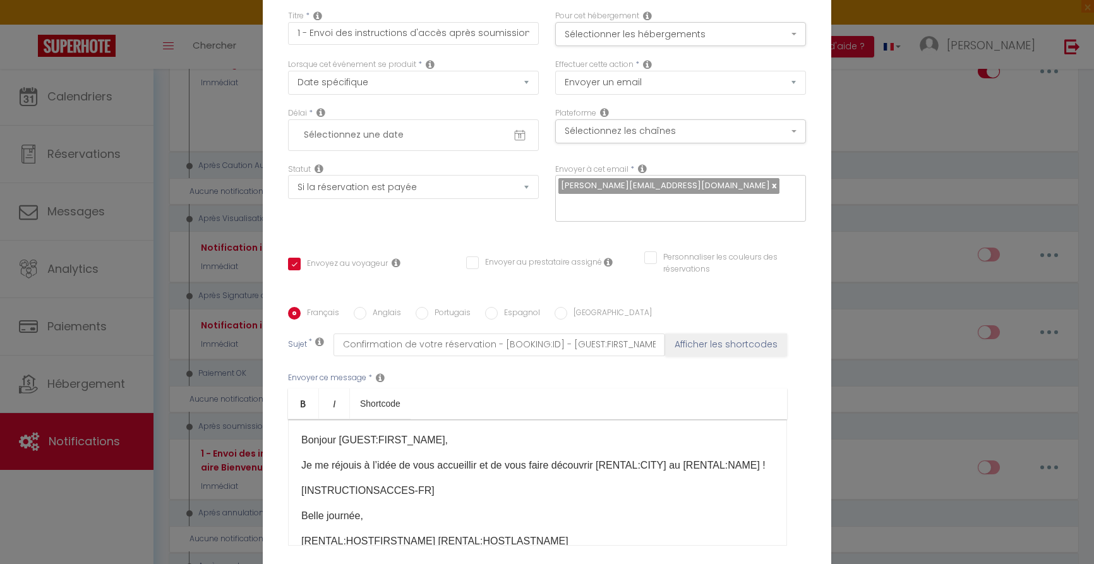
click at [430, 135] on input "text" at bounding box center [414, 134] width 232 height 21
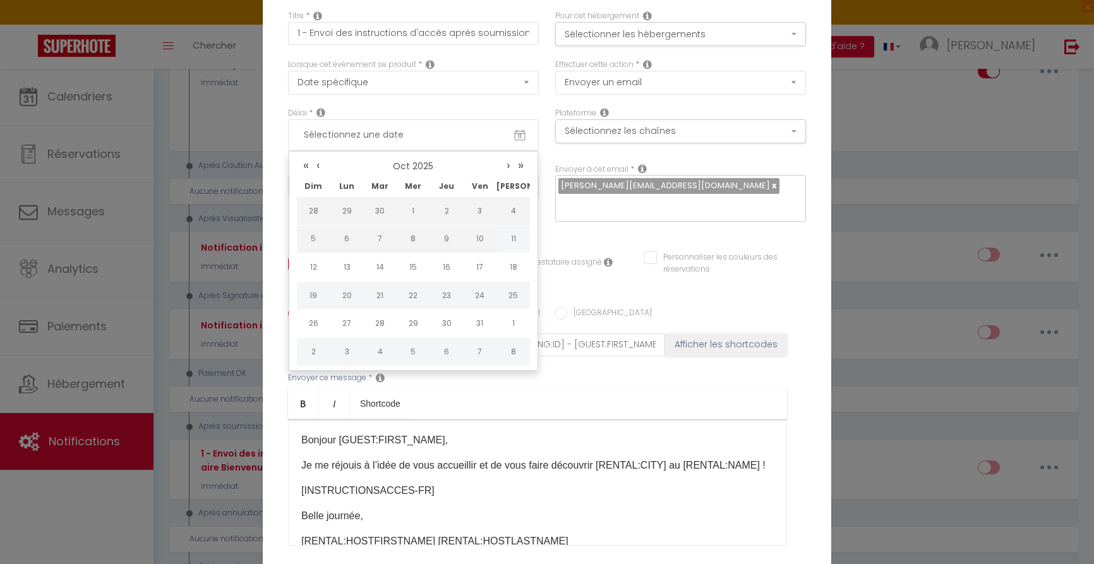
click at [429, 107] on div "Délai * 11 « ‹ » › Oct 2025 2020 ~ 2030 Dim Lun Mar Mer Jeu Ven Sam 28 29 30 1 …" at bounding box center [413, 129] width 251 height 44
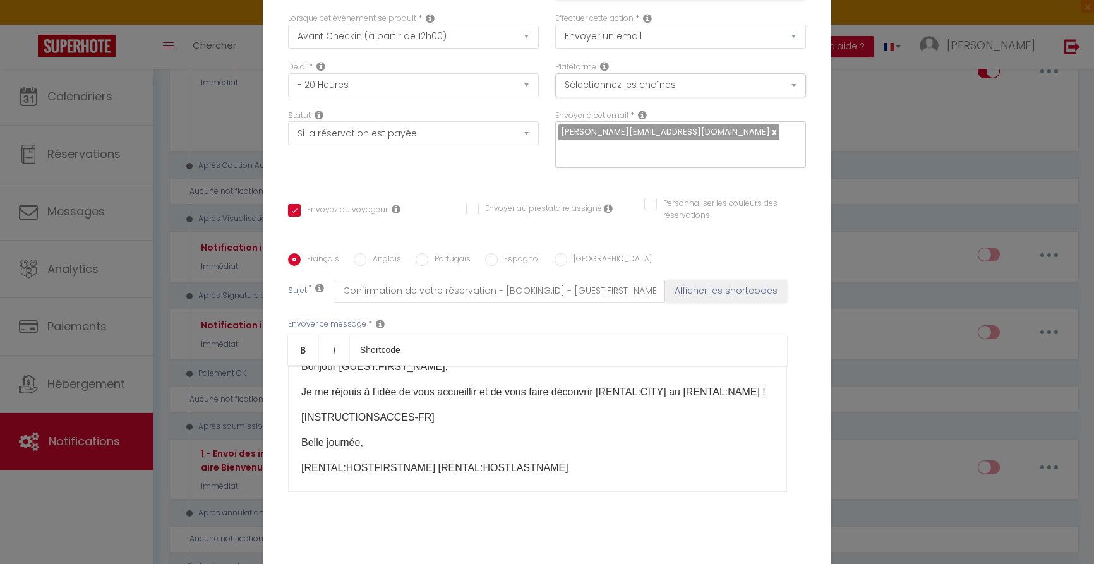
scroll to position [23, 0]
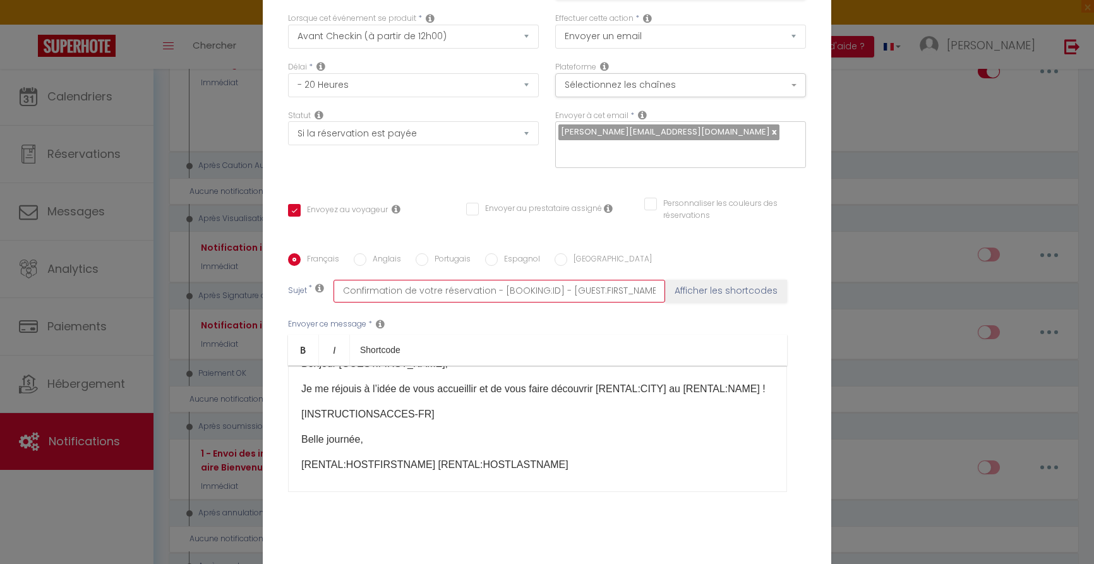
click at [602, 289] on input "Confirmation de votre réservation - [BOOKING:ID] - [GUEST:FIRST_NAME] [GUEST:LA…" at bounding box center [500, 291] width 332 height 23
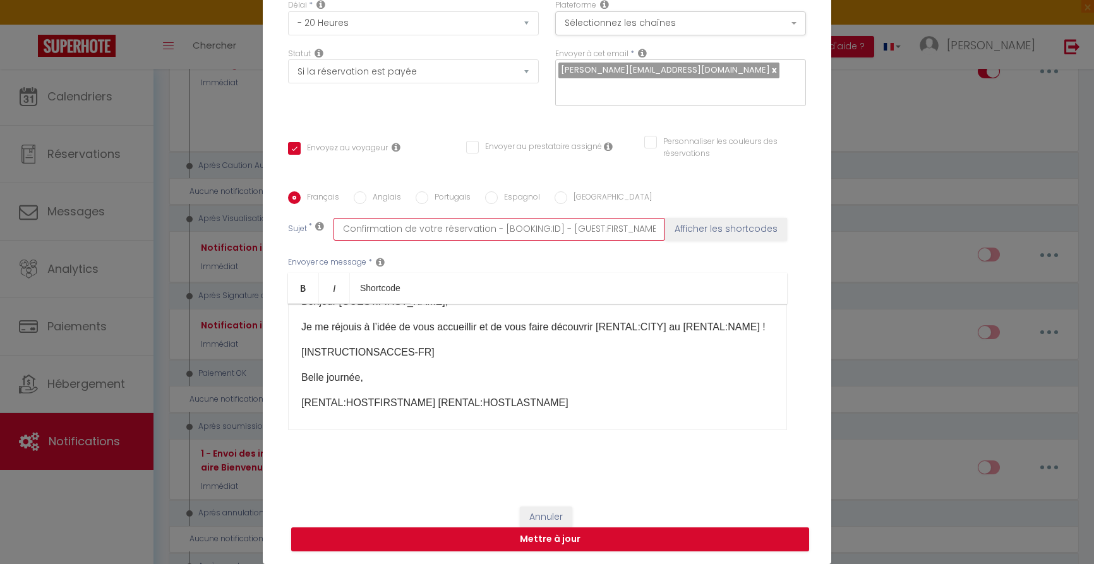
scroll to position [112, 0]
drag, startPoint x: 477, startPoint y: 224, endPoint x: 524, endPoint y: 222, distance: 46.8
click at [476, 224] on input "Confirmation de votre réservation - [BOOKING:ID] - [GUEST:FIRST_NAME] [GUEST:LA…" at bounding box center [500, 229] width 332 height 23
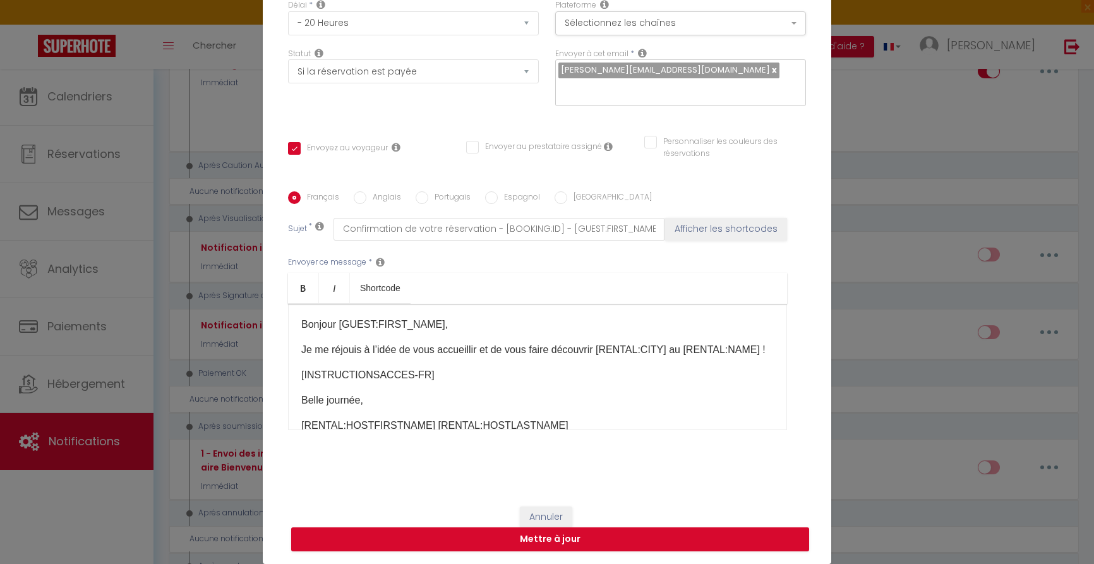
scroll to position [0, 0]
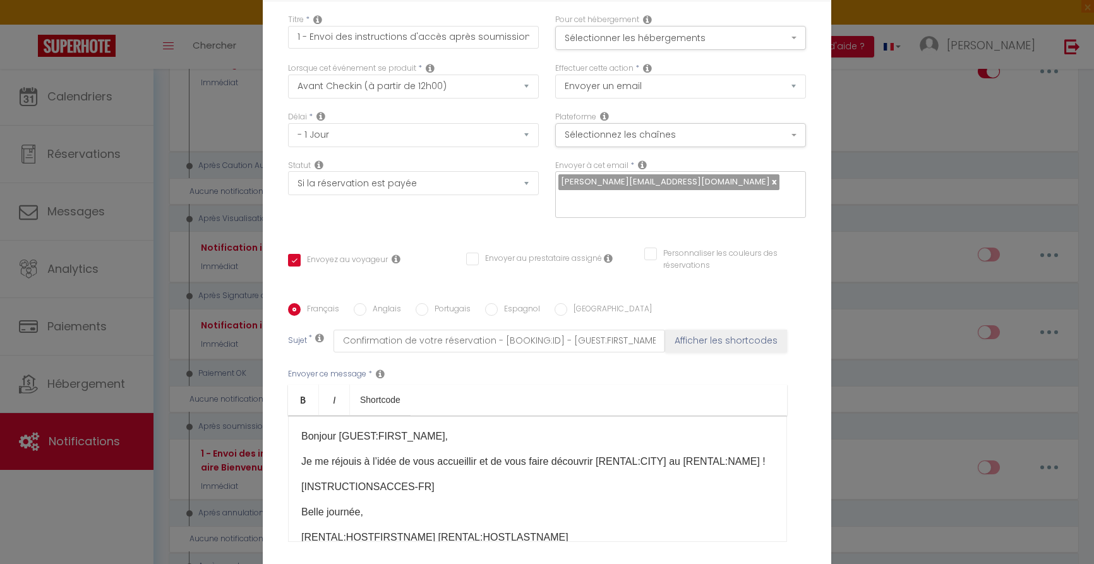
click at [770, 183] on link at bounding box center [773, 182] width 7 height 12
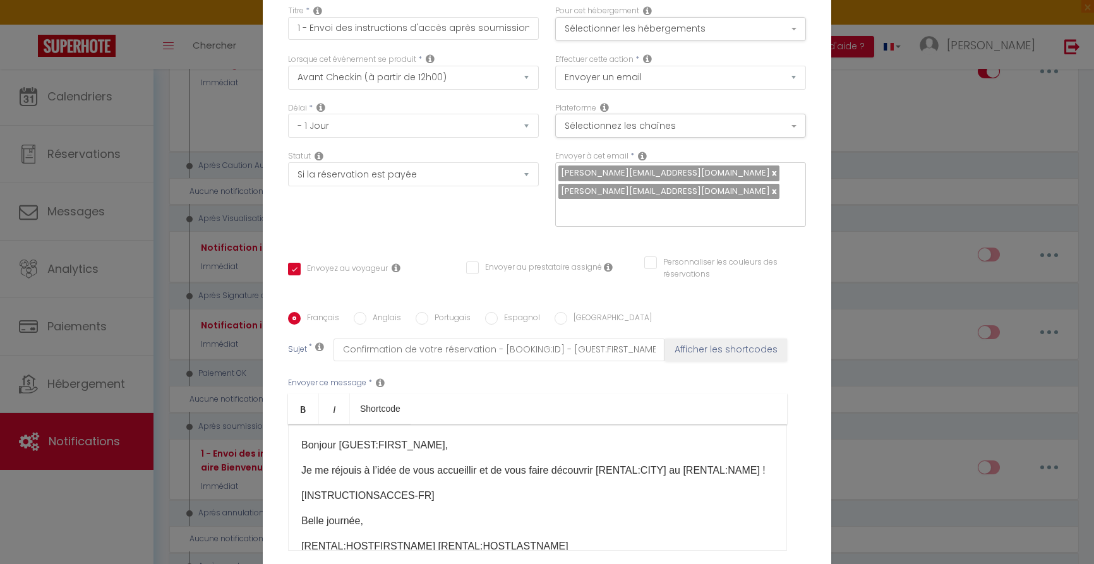
click at [777, 185] on link at bounding box center [773, 191] width 7 height 12
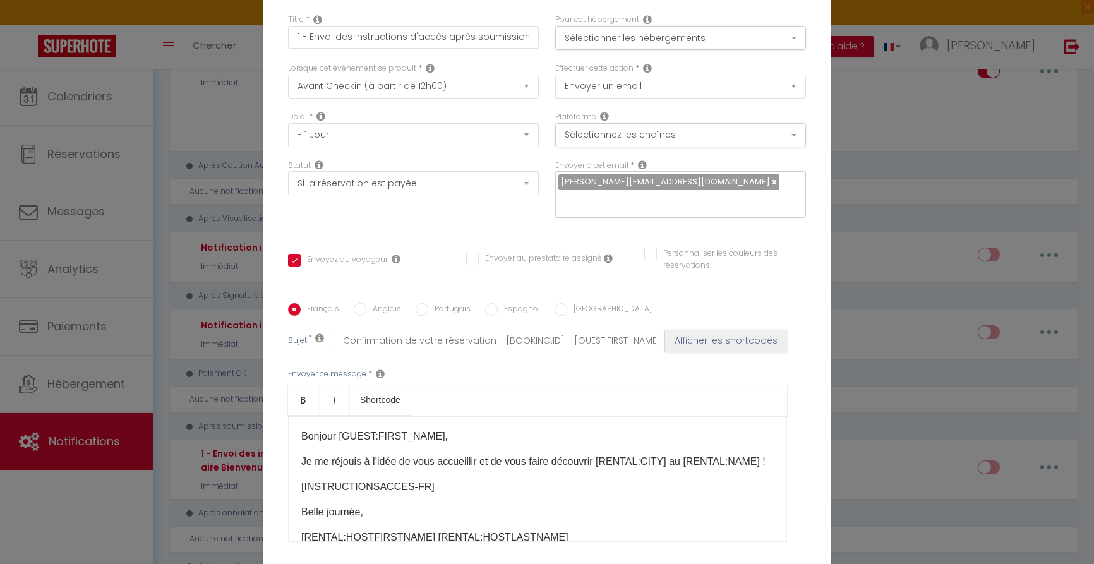
click at [701, 188] on div "[PERSON_NAME][EMAIL_ADDRESS][DOMAIN_NAME]" at bounding box center [680, 194] width 251 height 47
click at [700, 183] on div "[PERSON_NAME][EMAIL_ADDRESS][DOMAIN_NAME]" at bounding box center [680, 194] width 251 height 47
click at [819, 187] on div "Titre * 1 - Envoi des instructions d'accès après soumission Formulaire Bienvenu…" at bounding box center [547, 303] width 569 height 605
click at [770, 38] on button "Sélectionner les hébergements" at bounding box center [680, 38] width 251 height 24
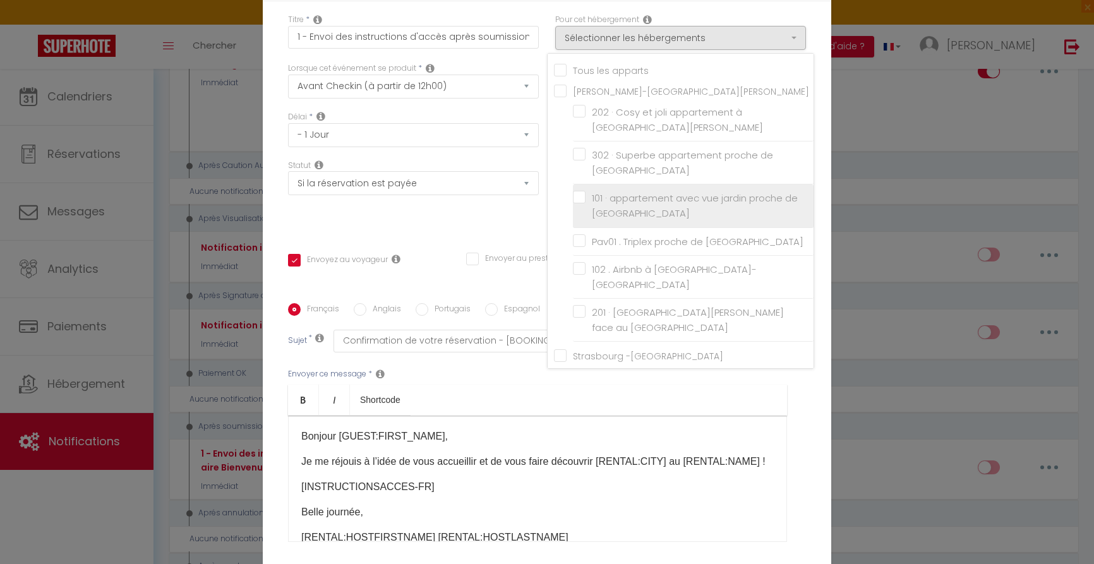
click at [629, 200] on input "101 · appartement avec vue jardin proche de [GEOGRAPHIC_DATA]" at bounding box center [693, 206] width 241 height 13
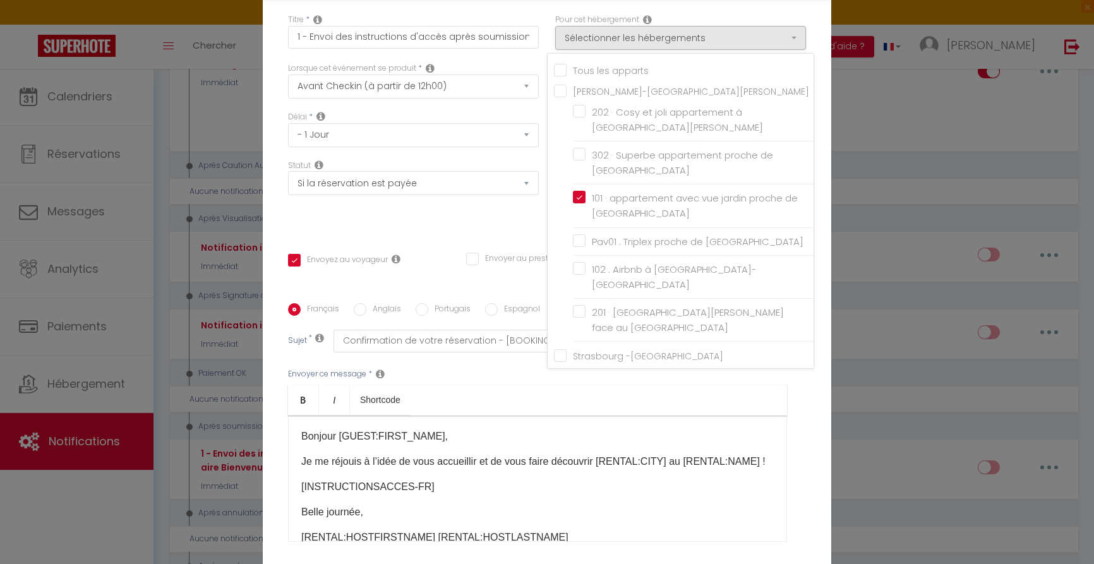
click at [757, 399] on ul "Bold Italic Shortcode" at bounding box center [537, 400] width 499 height 31
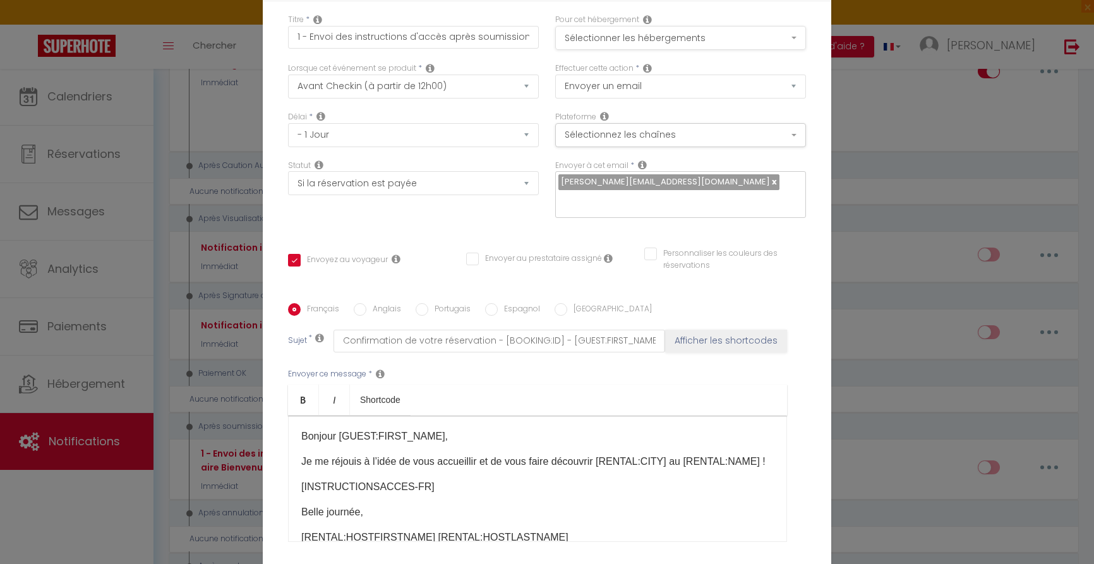
click at [671, 41] on button "Sélectionner les hébergements" at bounding box center [680, 38] width 251 height 24
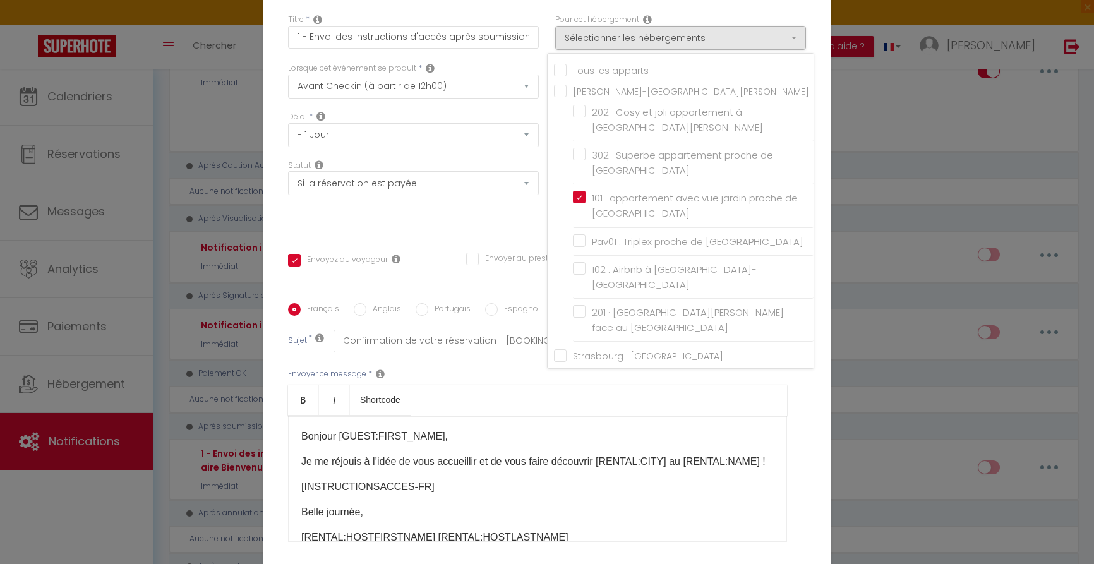
click at [613, 376] on div "Envoyer ce message * Bold Italic Shortcode Rich text editor Bonjour [GUEST:FIRS…" at bounding box center [547, 454] width 518 height 205
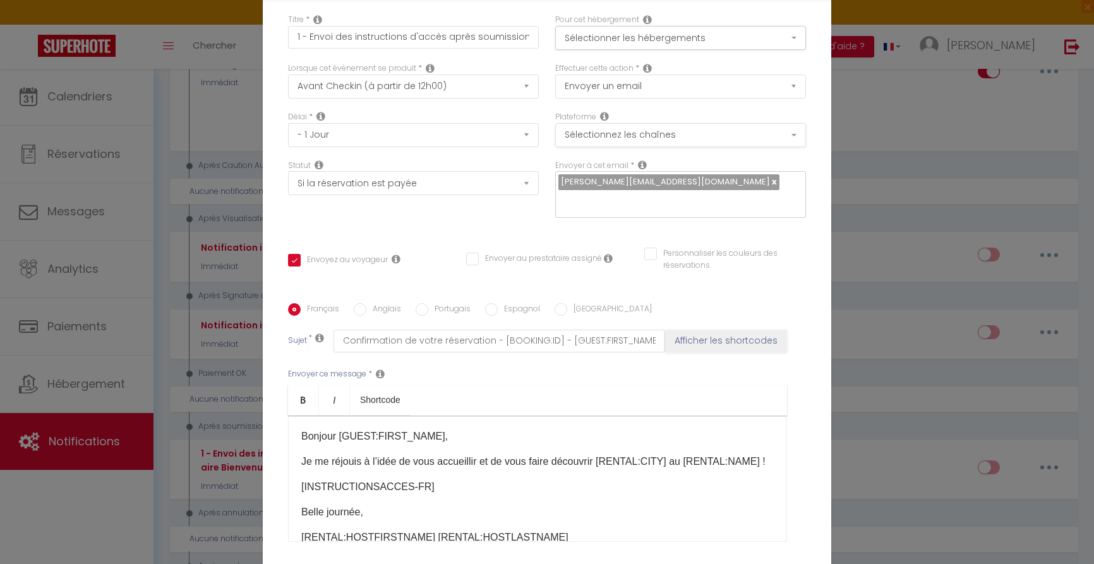
click at [646, 138] on button "Sélectionnez les chaînes" at bounding box center [680, 135] width 251 height 24
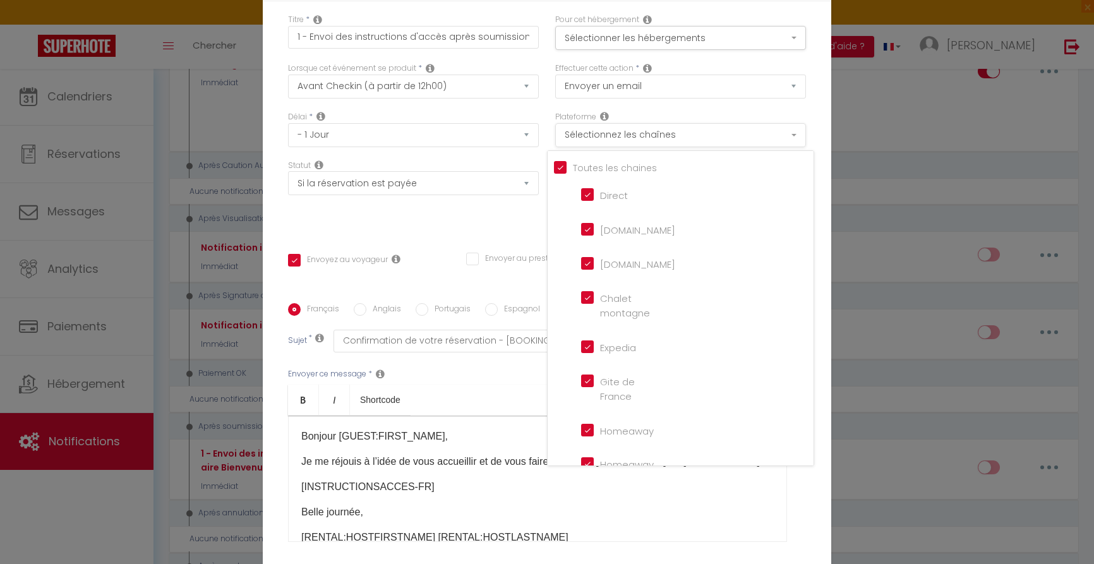
click at [646, 138] on button "Sélectionnez les chaînes" at bounding box center [680, 135] width 251 height 24
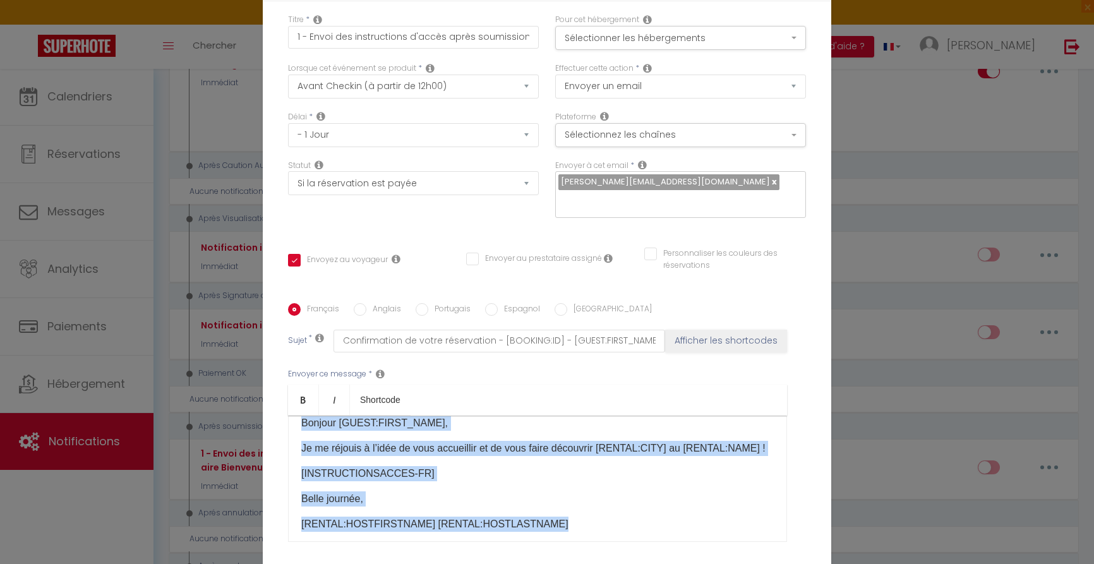
scroll to position [29, 0]
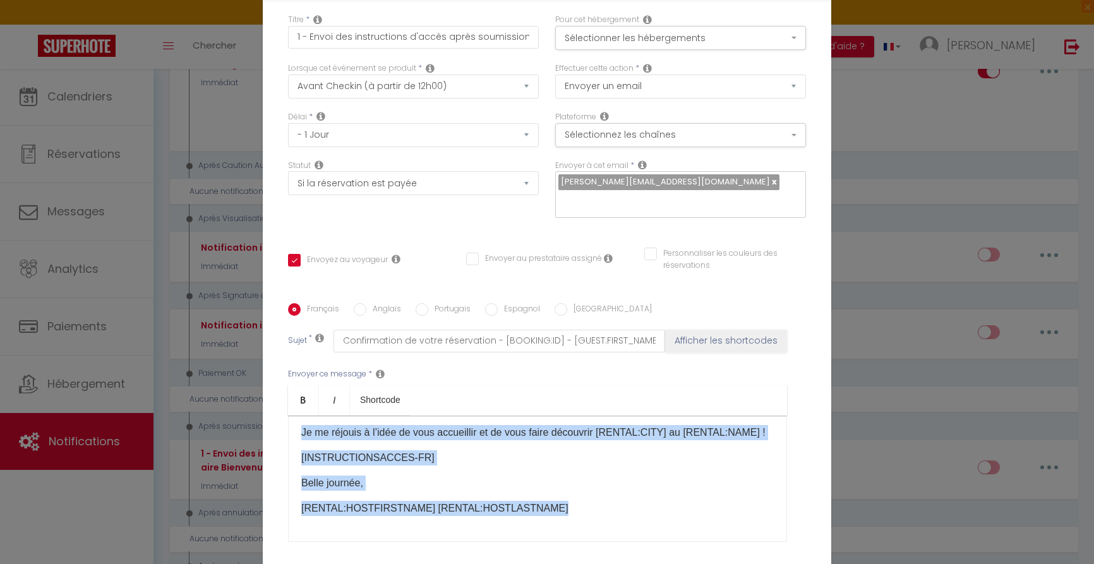
drag, startPoint x: 303, startPoint y: 436, endPoint x: 428, endPoint y: 539, distance: 162.5
click at [418, 546] on div "Envoyer ce message * Bold Italic Shortcode Rich text editor Bonjour [GUEST:FIRS…" at bounding box center [547, 454] width 518 height 205
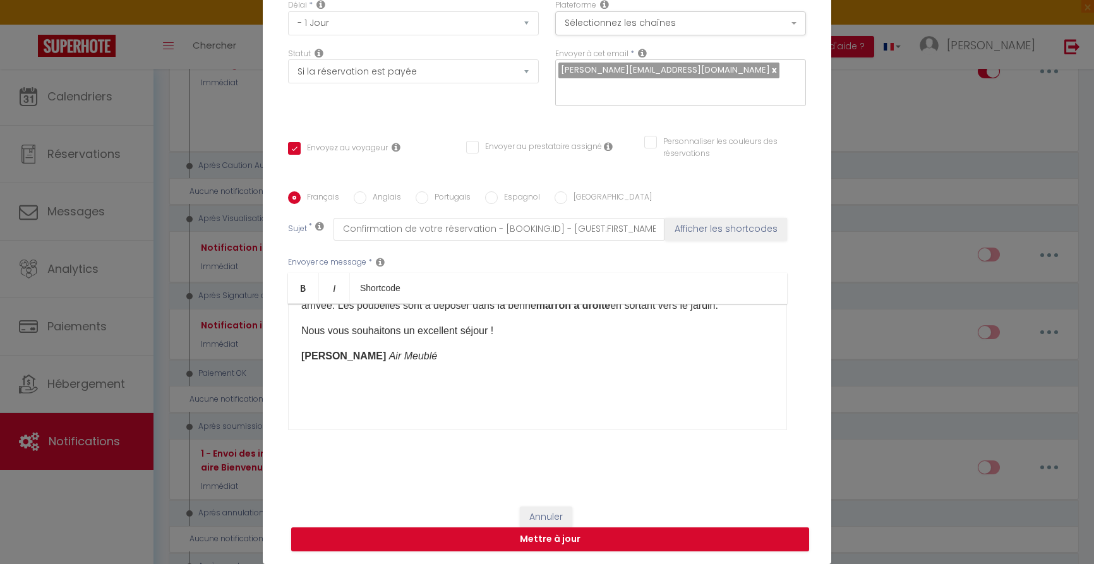
scroll to position [327, 0]
click at [560, 541] on button "Mettre à jour" at bounding box center [550, 539] width 518 height 24
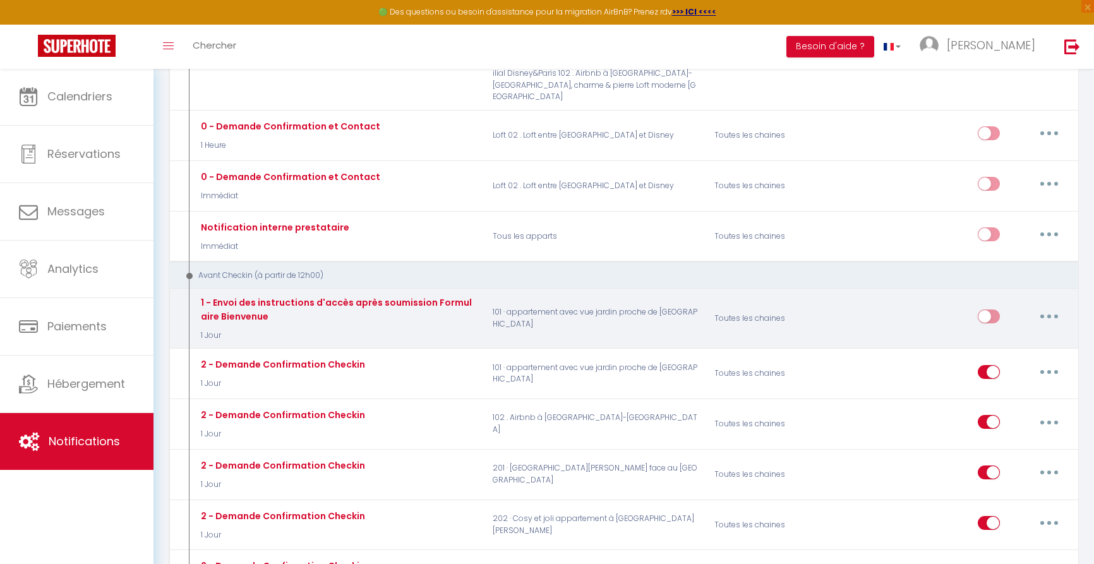
scroll to position [328, 0]
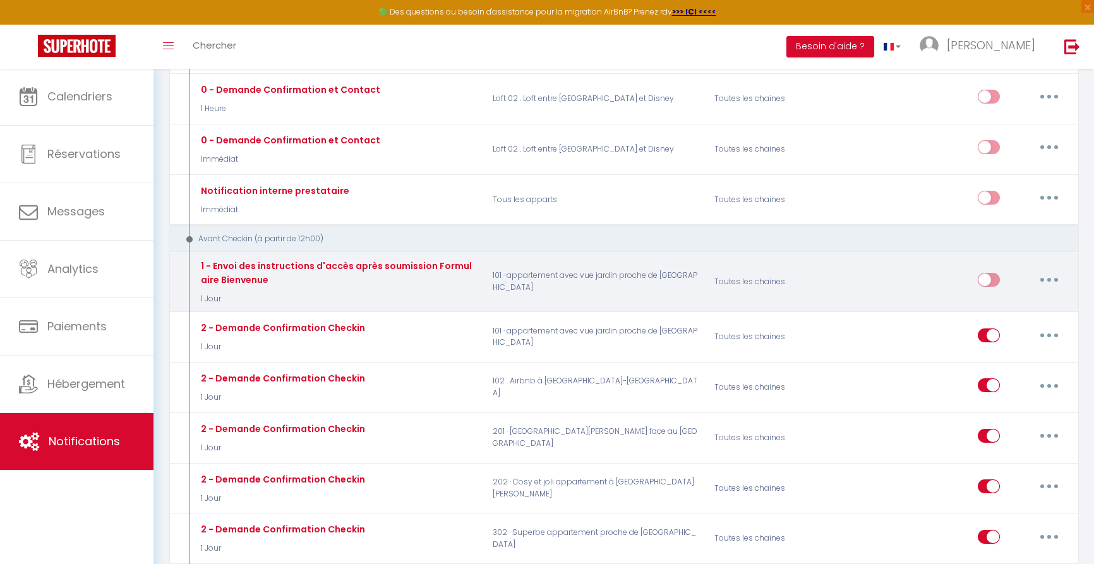
click at [1043, 270] on button "button" at bounding box center [1049, 280] width 35 height 20
click at [855, 259] on div "Editer Dupliquer Tester Supprimer" at bounding box center [965, 282] width 222 height 46
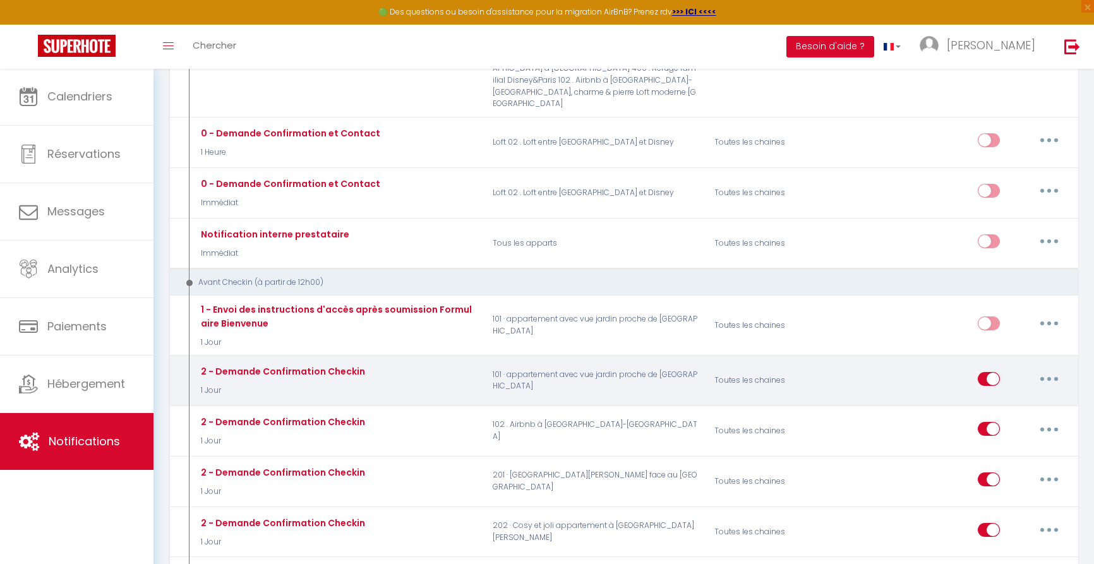
scroll to position [283, 0]
click at [986, 373] on input "checkbox" at bounding box center [989, 382] width 22 height 19
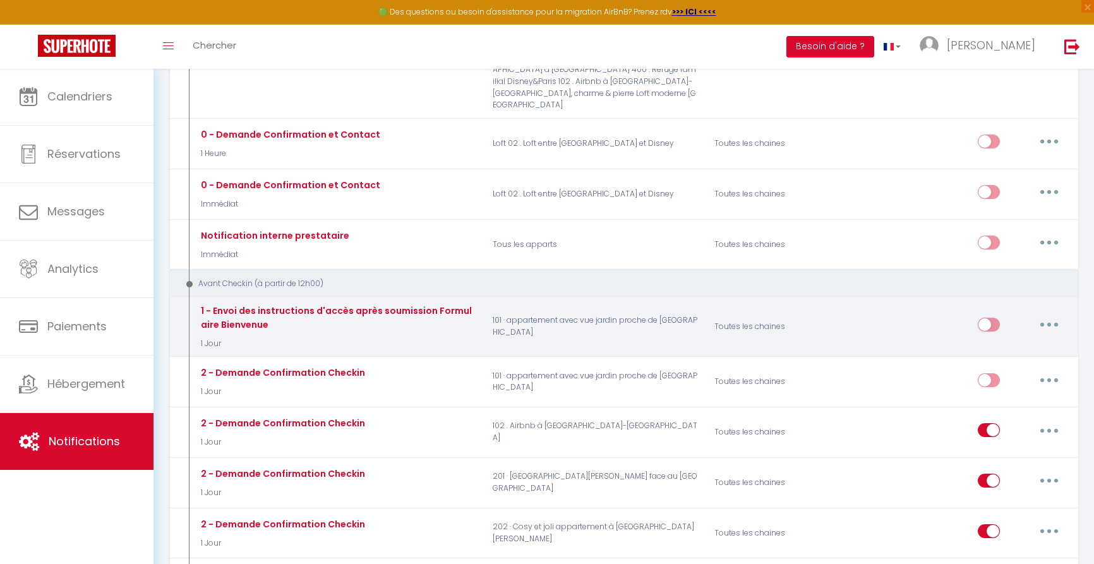
click at [998, 318] on input "checkbox" at bounding box center [989, 327] width 22 height 19
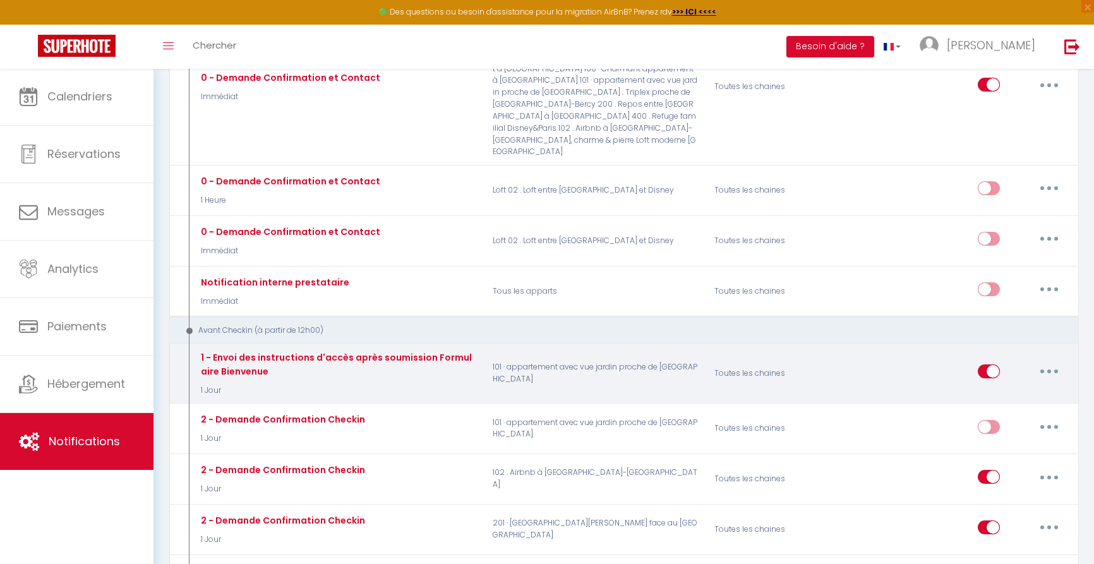
scroll to position [239, 0]
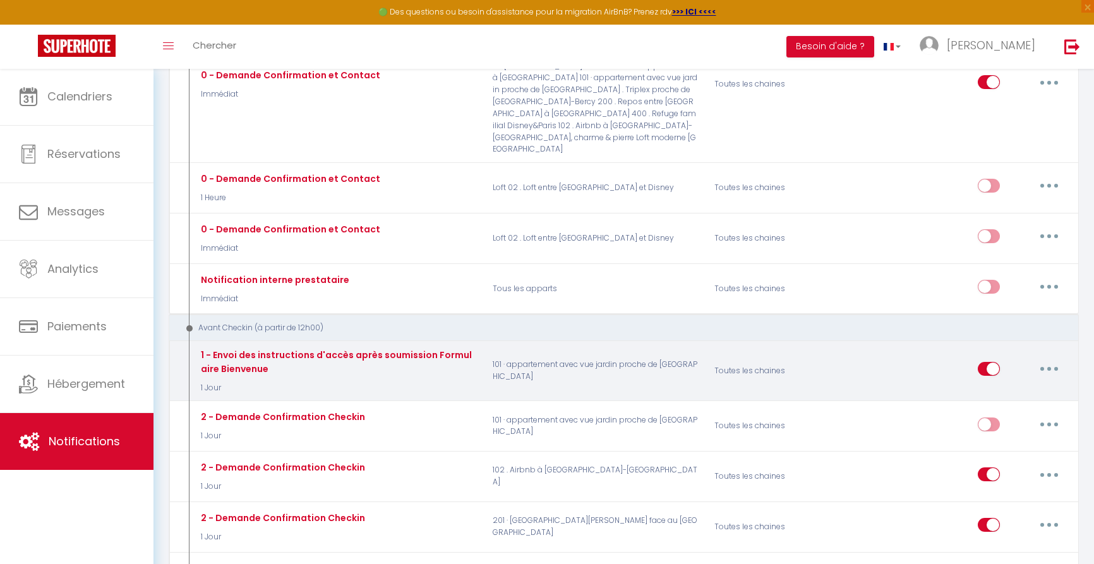
click at [1049, 359] on button "button" at bounding box center [1049, 369] width 35 height 20
click at [1009, 410] on link "Dupliquer" at bounding box center [1016, 420] width 93 height 21
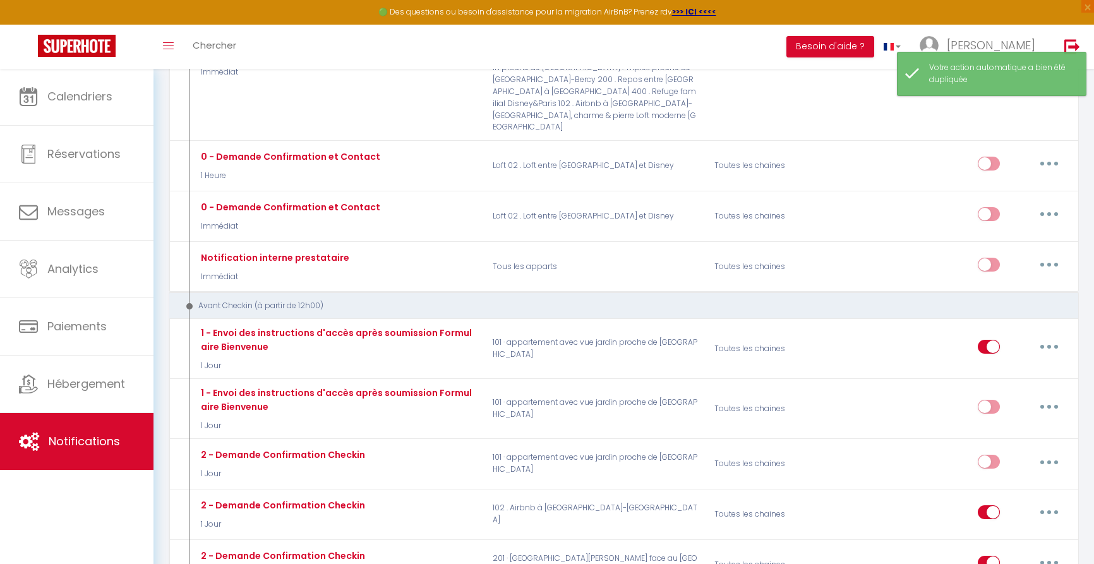
scroll to position [271, 0]
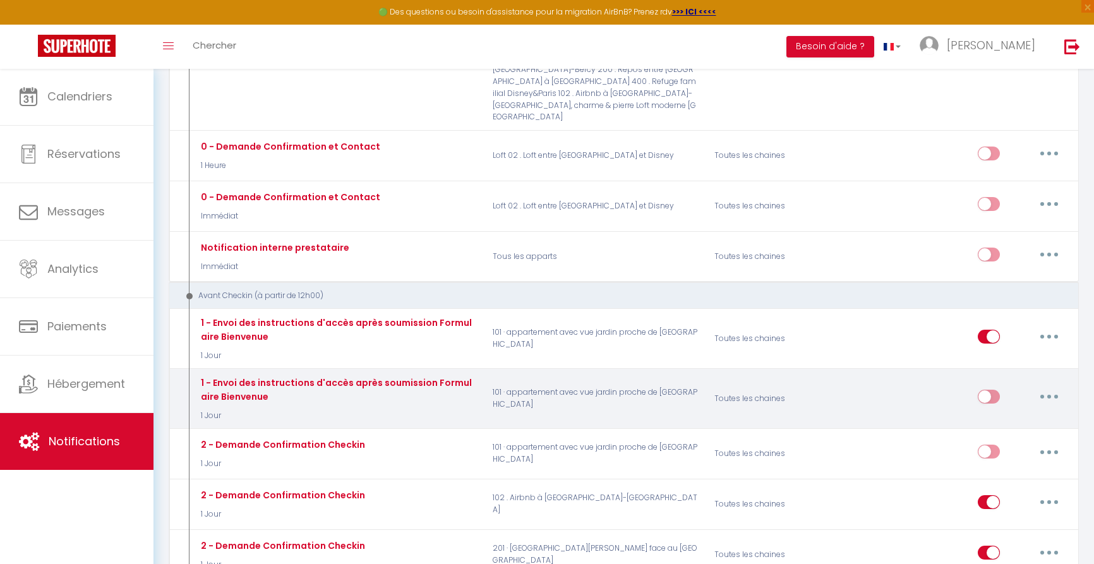
click at [1055, 387] on button "button" at bounding box center [1049, 397] width 35 height 20
click at [989, 415] on link "Editer" at bounding box center [1016, 425] width 93 height 21
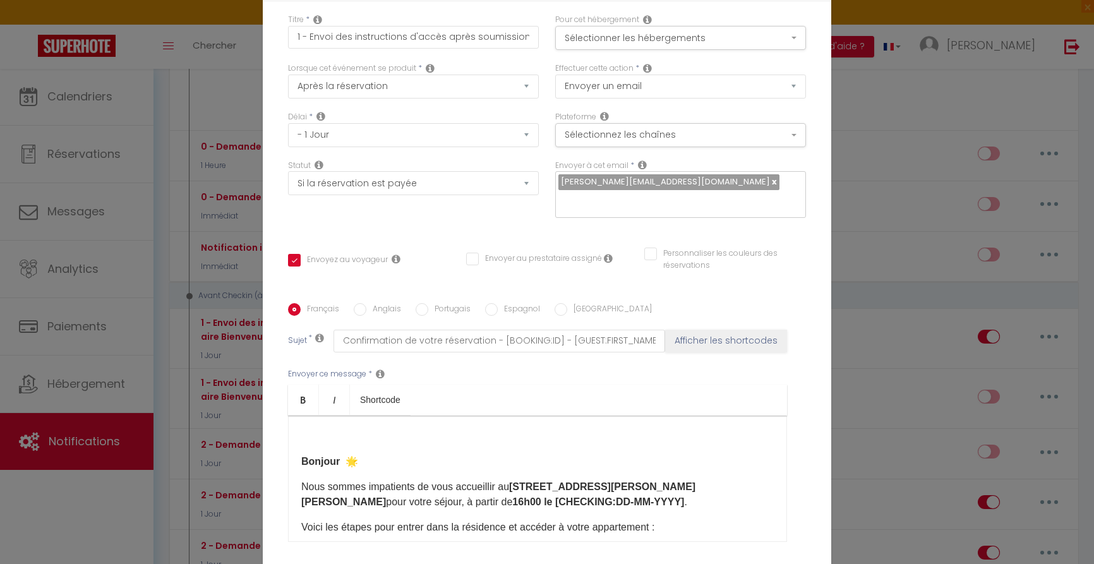
scroll to position [0, 0]
click at [690, 37] on button "Sélectionner les hébergements" at bounding box center [680, 38] width 251 height 24
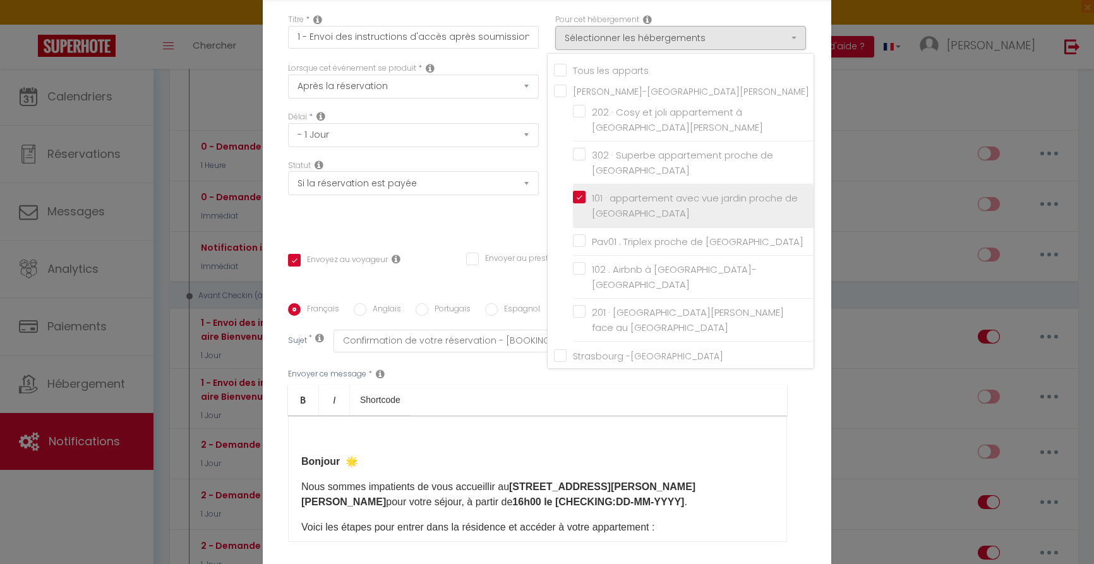
click at [579, 200] on input "101 · appartement avec vue jardin proche de [GEOGRAPHIC_DATA]" at bounding box center [693, 206] width 241 height 13
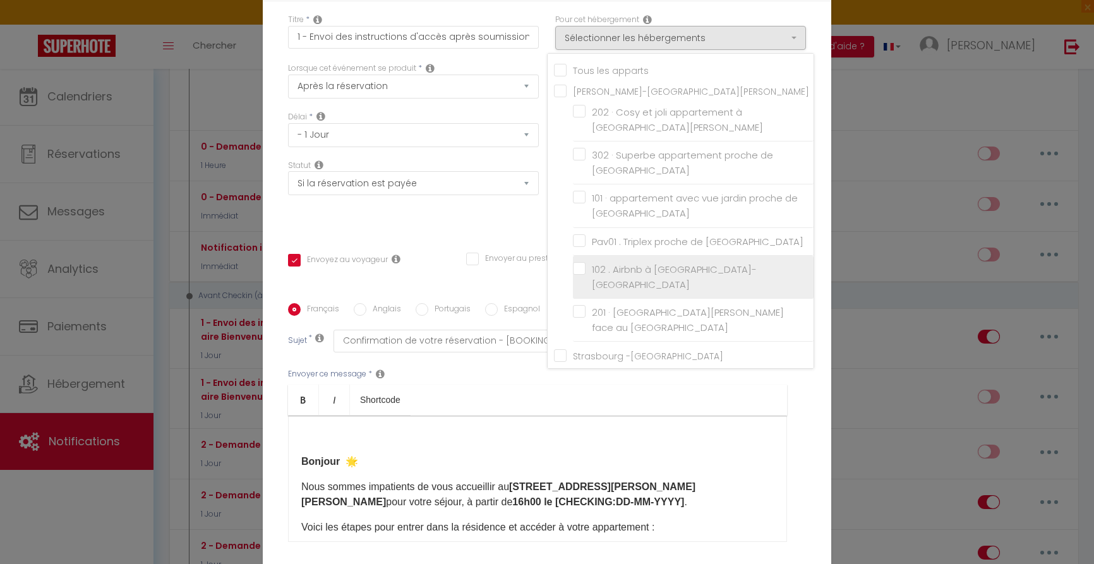
click at [582, 271] on input "102 . Airbnb à [GEOGRAPHIC_DATA]-[GEOGRAPHIC_DATA]" at bounding box center [693, 277] width 241 height 13
click at [648, 383] on div "Envoyer ce message * Bold Italic Shortcode Rich text editor Bonjour 🌟 Nous somm…" at bounding box center [547, 454] width 518 height 205
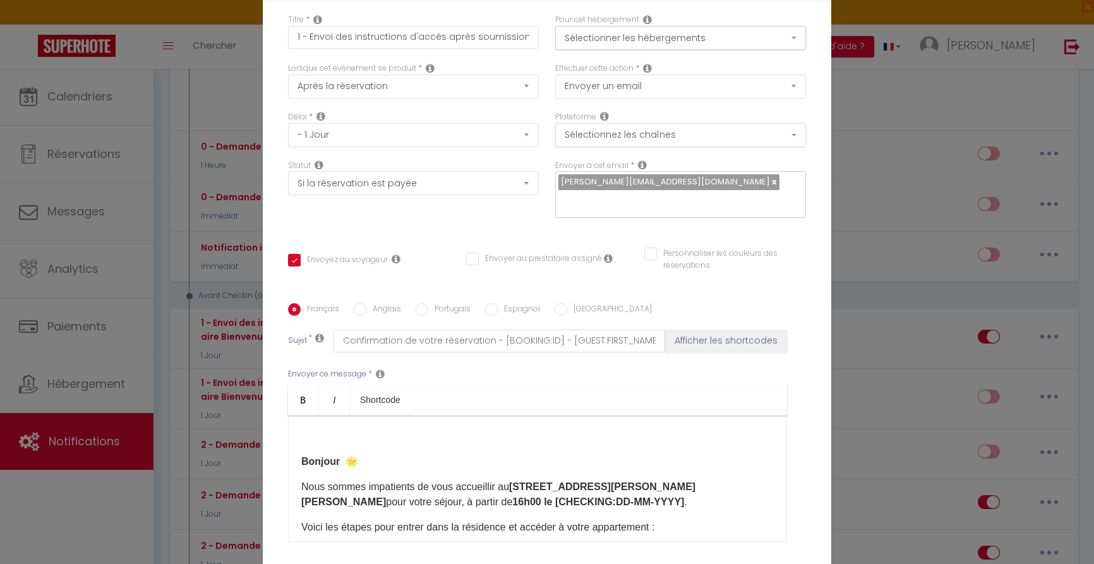
click at [622, 131] on button "Sélectionnez les chaînes" at bounding box center [680, 135] width 251 height 24
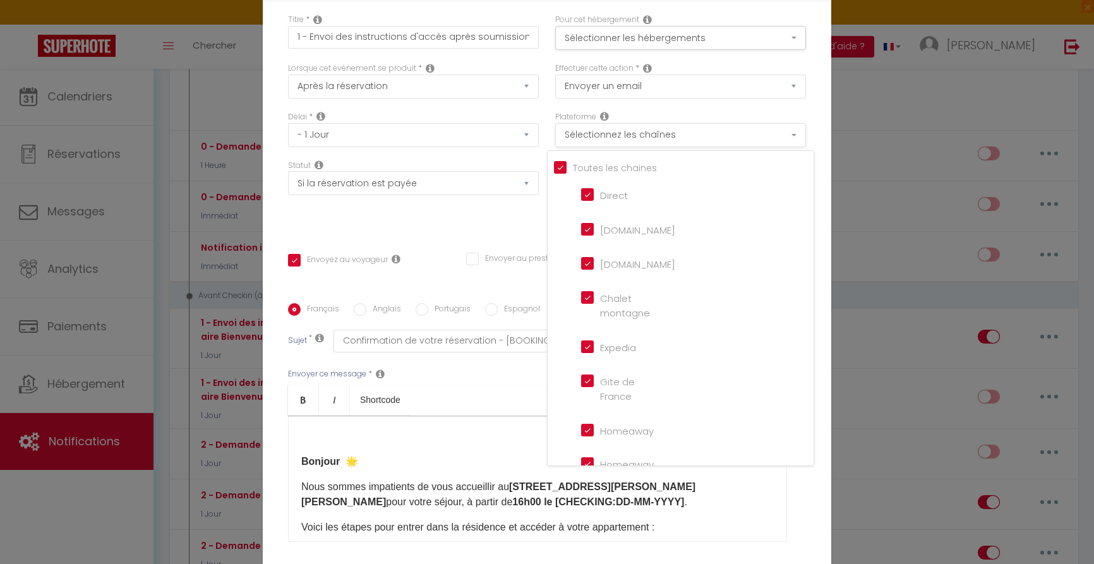
click at [622, 131] on button "Sélectionnez les chaînes" at bounding box center [680, 135] width 251 height 24
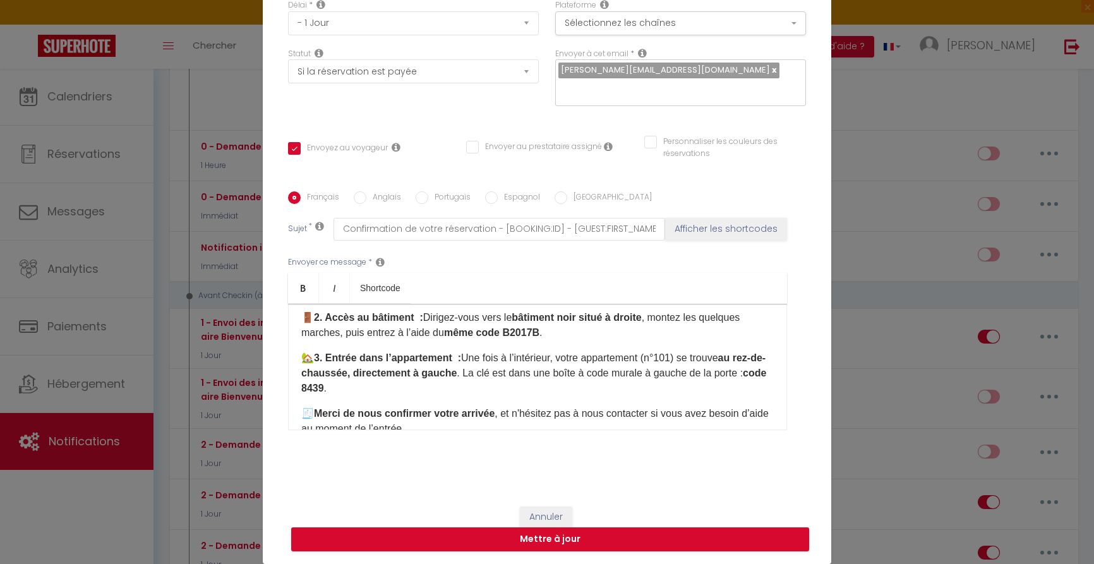
scroll to position [165, 0]
click at [690, 355] on p "🏡 3. Entrée dans l’appartement : Une fois à l’intérieur, votre appartement (n°1…" at bounding box center [537, 371] width 473 height 45
drag, startPoint x: 456, startPoint y: 371, endPoint x: 487, endPoint y: 372, distance: 31.0
click at [487, 372] on strong "au rez-de-chaussée, directement à gauche" at bounding box center [533, 364] width 464 height 26
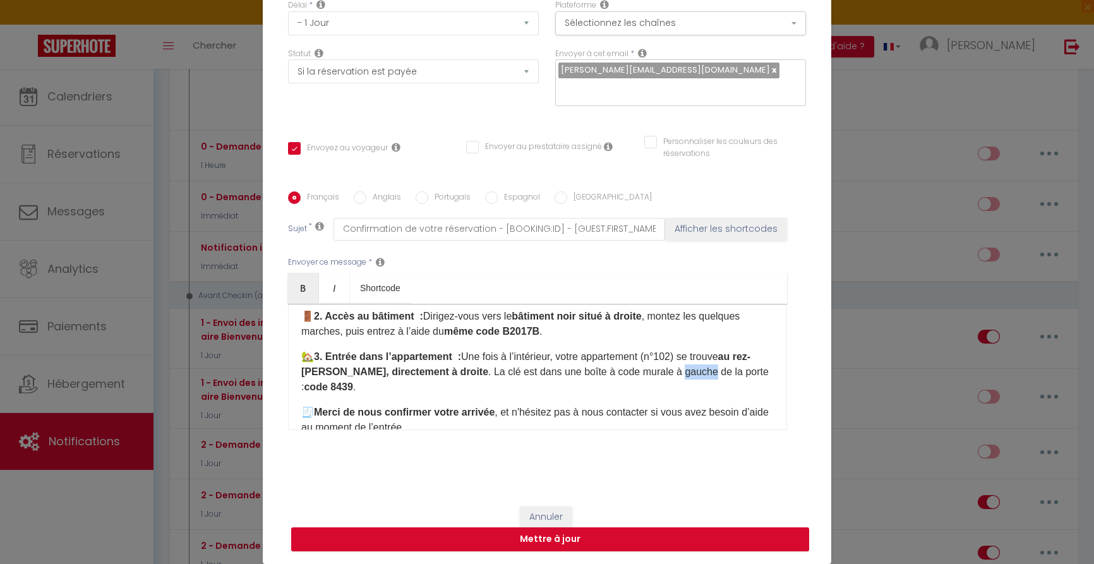
drag, startPoint x: 715, startPoint y: 371, endPoint x: 688, endPoint y: 373, distance: 27.2
click at [684, 371] on p "🏡 3. Entrée dans l’appartement : Une fois à l’intérieur, votre appartement (n°1…" at bounding box center [537, 371] width 473 height 45
click at [352, 383] on strong "code 8439" at bounding box center [328, 387] width 49 height 11
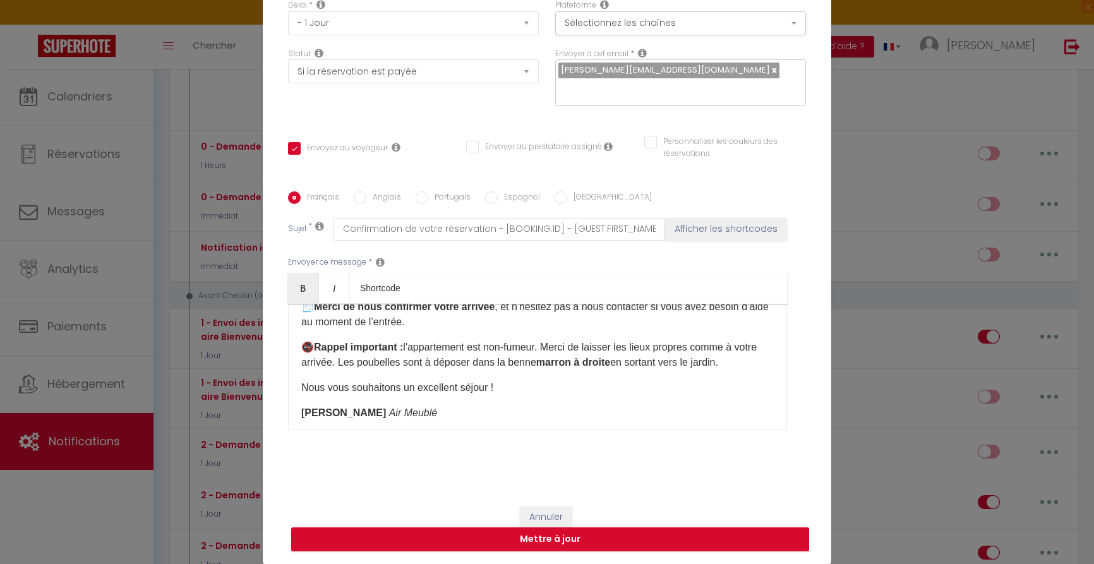
scroll to position [281, 0]
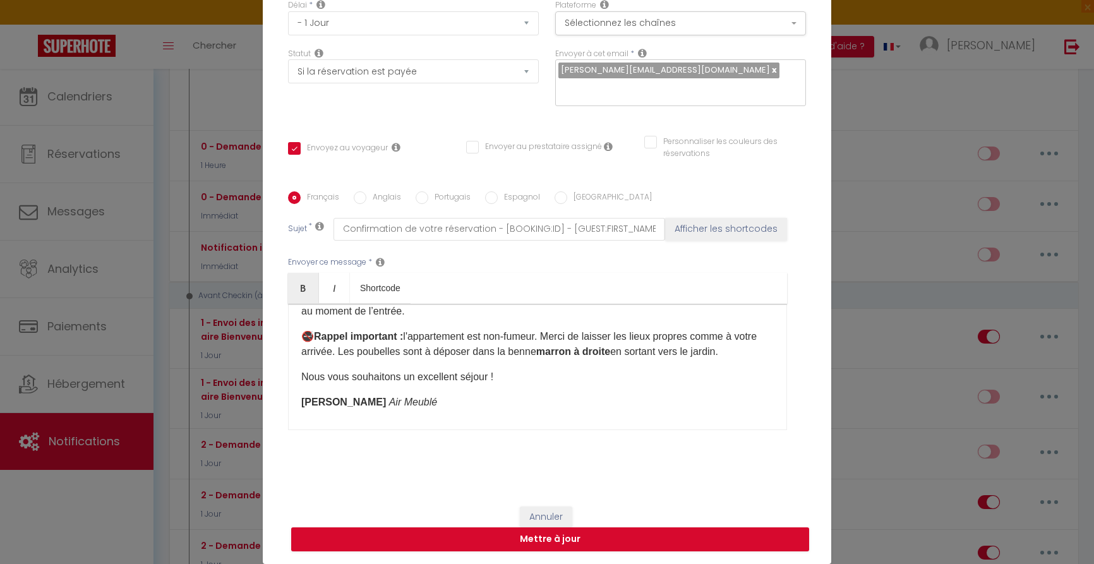
drag, startPoint x: 552, startPoint y: 337, endPoint x: 579, endPoint y: 334, distance: 27.3
click at [552, 337] on p "🚭 Rappel important : l'appartement est non-fumeur. Merci de laisser les lieux p…" at bounding box center [537, 344] width 473 height 30
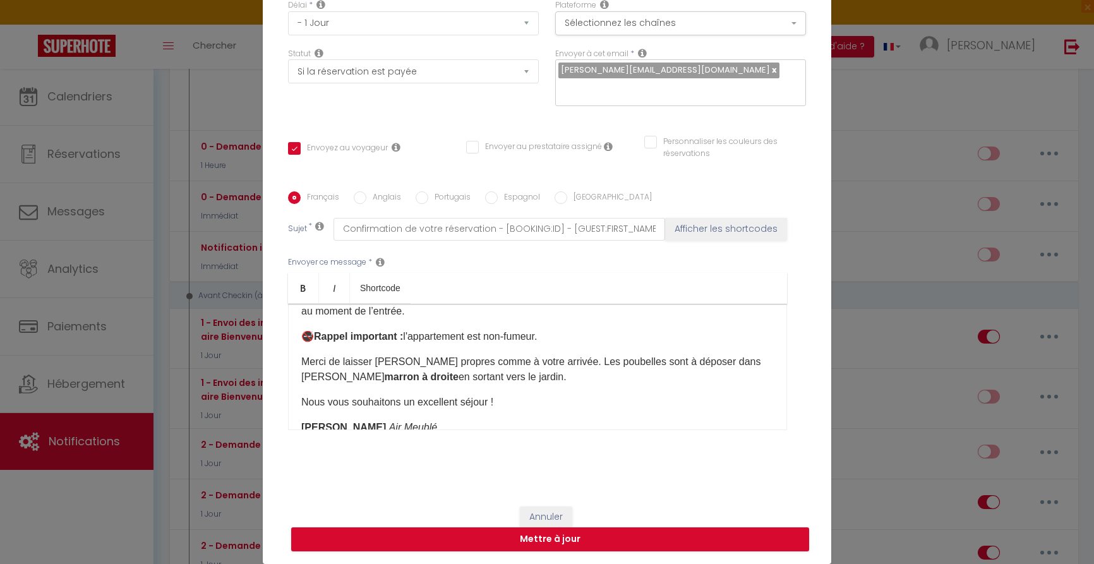
click at [563, 361] on p "Merci de laisser les lieux propres comme à votre arrivée. Les poubelles sont à …" at bounding box center [537, 369] width 473 height 30
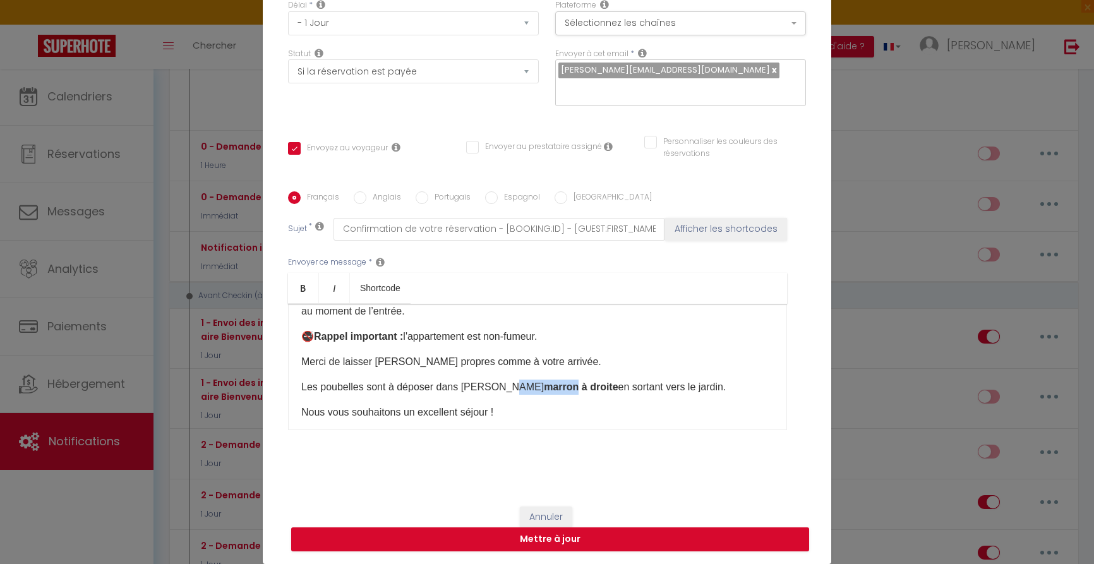
drag, startPoint x: 534, startPoint y: 385, endPoint x: 501, endPoint y: 386, distance: 33.5
click at [544, 386] on strong "marron à droite" at bounding box center [581, 387] width 74 height 11
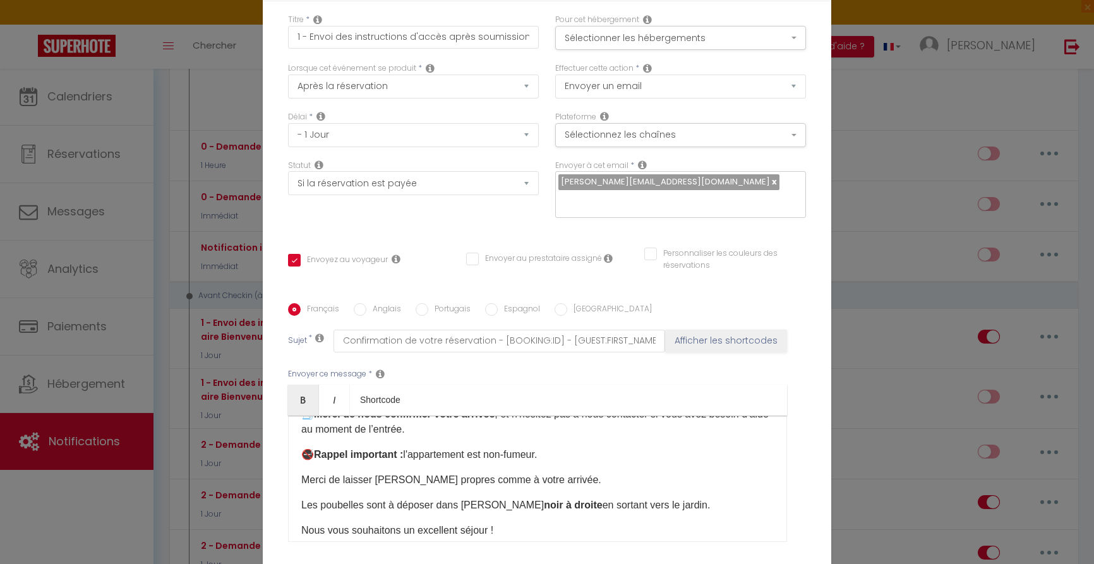
scroll to position [278, 0]
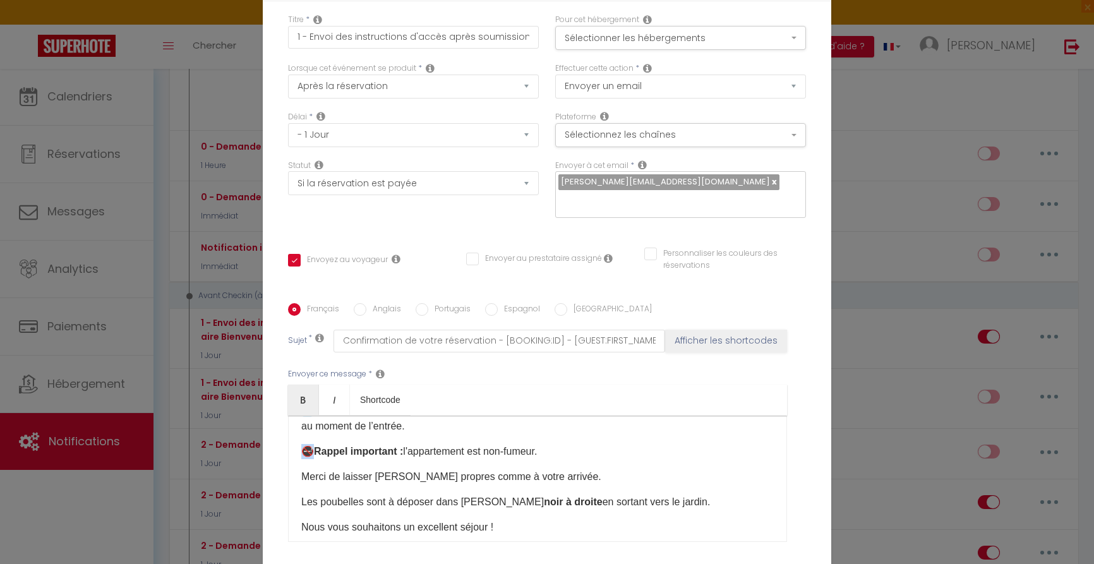
drag, startPoint x: 315, startPoint y: 457, endPoint x: 305, endPoint y: 454, distance: 9.8
click at [304, 454] on p "🚭 Rappel important : l'appartement est non-fumeur." at bounding box center [537, 451] width 473 height 15
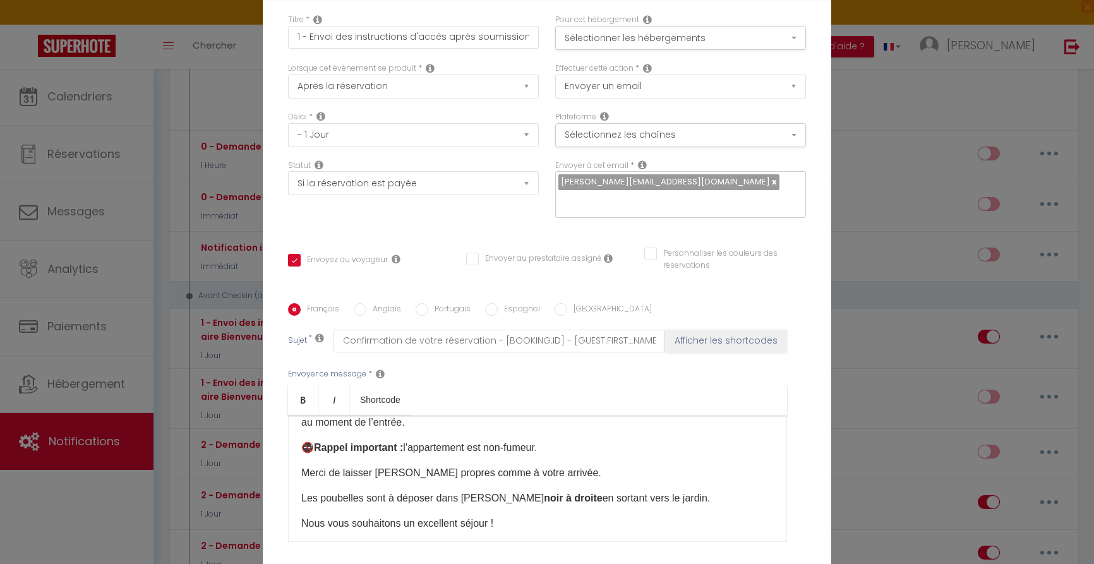
drag, startPoint x: 318, startPoint y: 445, endPoint x: 352, endPoint y: 445, distance: 34.7
click at [318, 445] on strong "Rappel important :" at bounding box center [358, 447] width 89 height 11
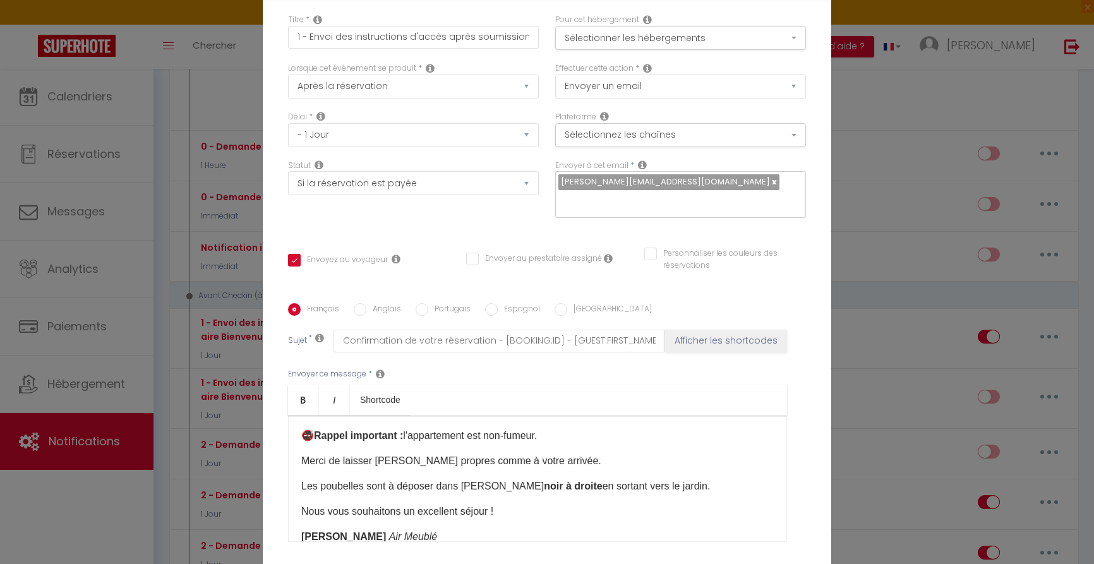
click at [730, 448] on div "Bonjour 🌟 Nous sommes impatients de vous accueillir au 184 rue du Maréchal Lecl…" at bounding box center [537, 479] width 499 height 126
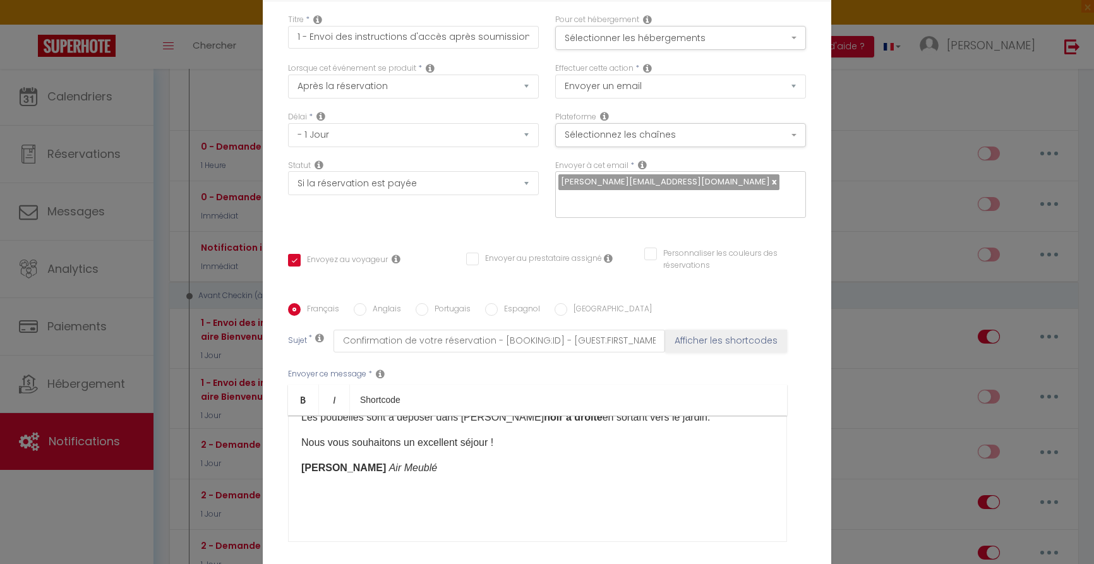
scroll to position [363, 0]
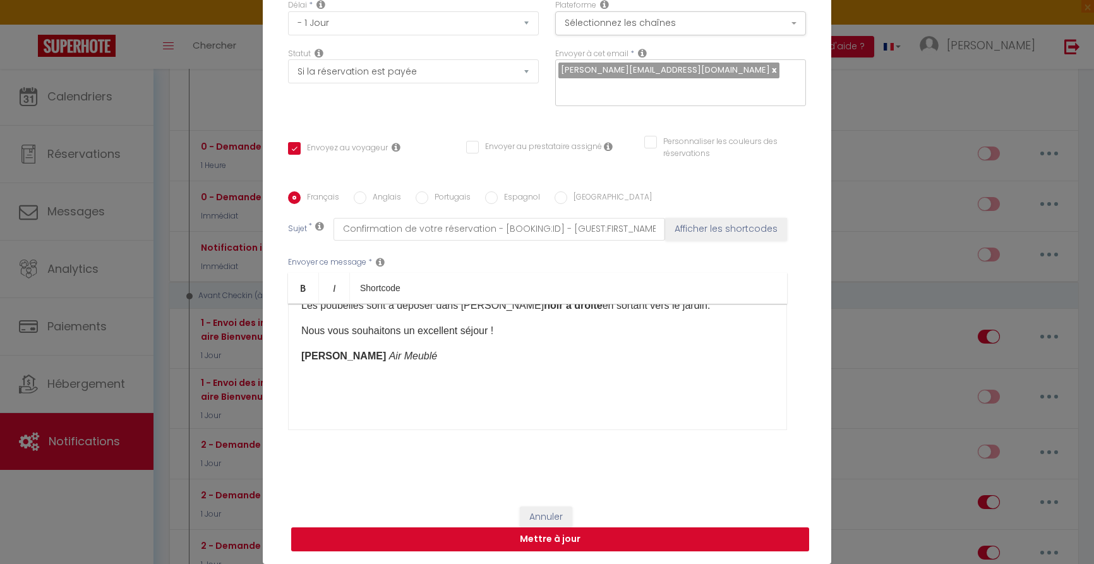
click at [553, 541] on button "Mettre à jour" at bounding box center [550, 539] width 518 height 24
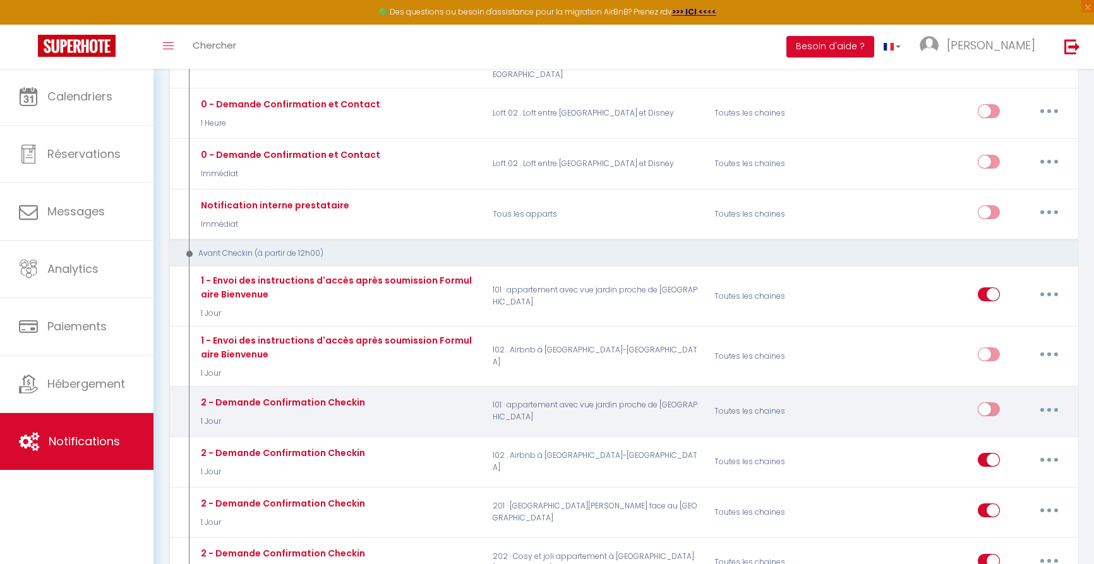
scroll to position [315, 0]
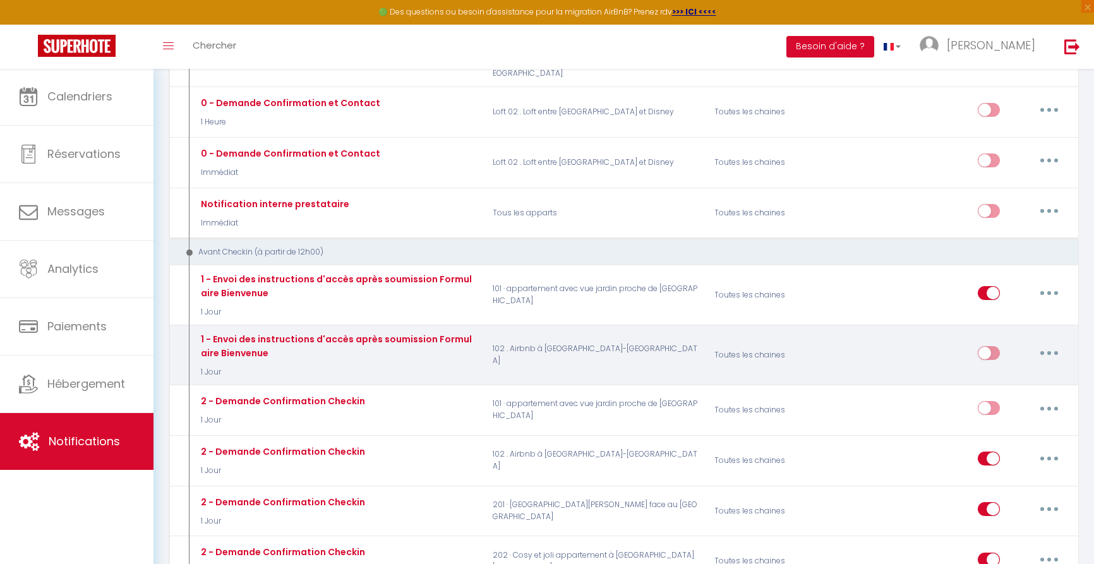
click at [995, 346] on input "checkbox" at bounding box center [989, 355] width 22 height 19
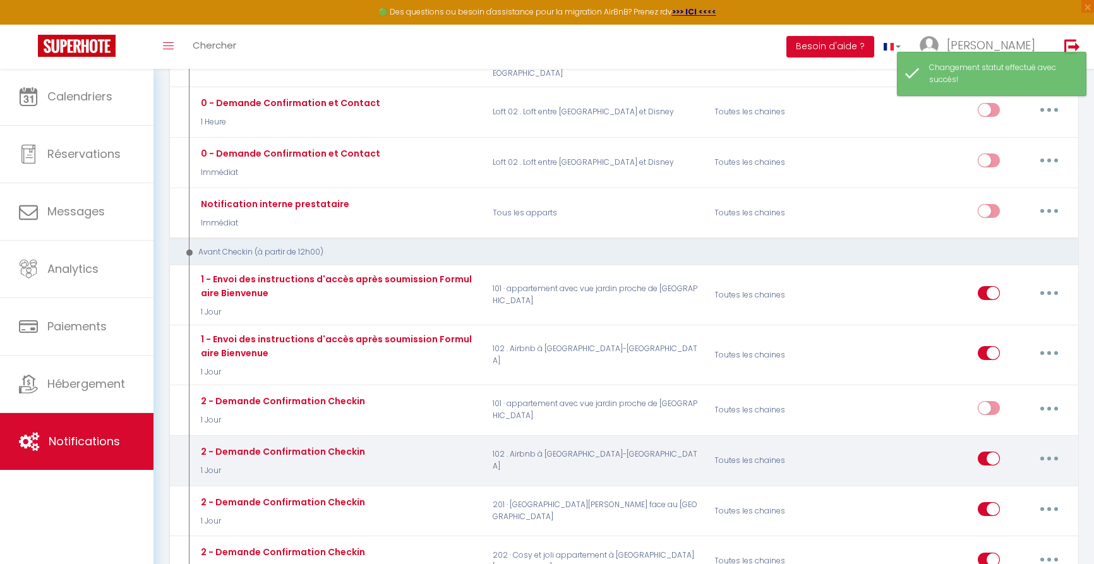
click at [984, 452] on input "checkbox" at bounding box center [989, 461] width 22 height 19
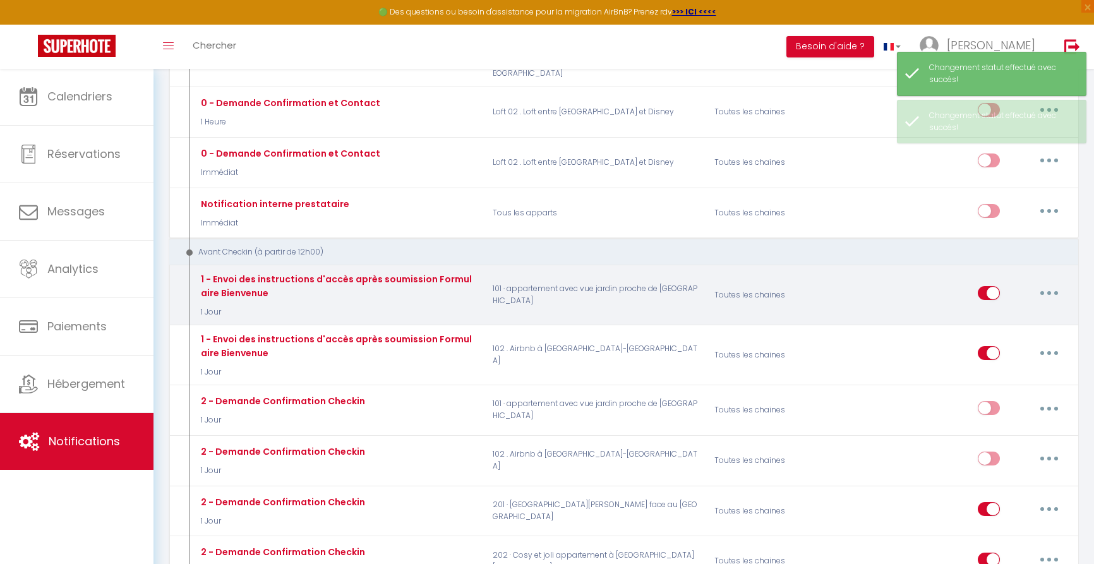
click at [1056, 283] on button "button" at bounding box center [1049, 293] width 35 height 20
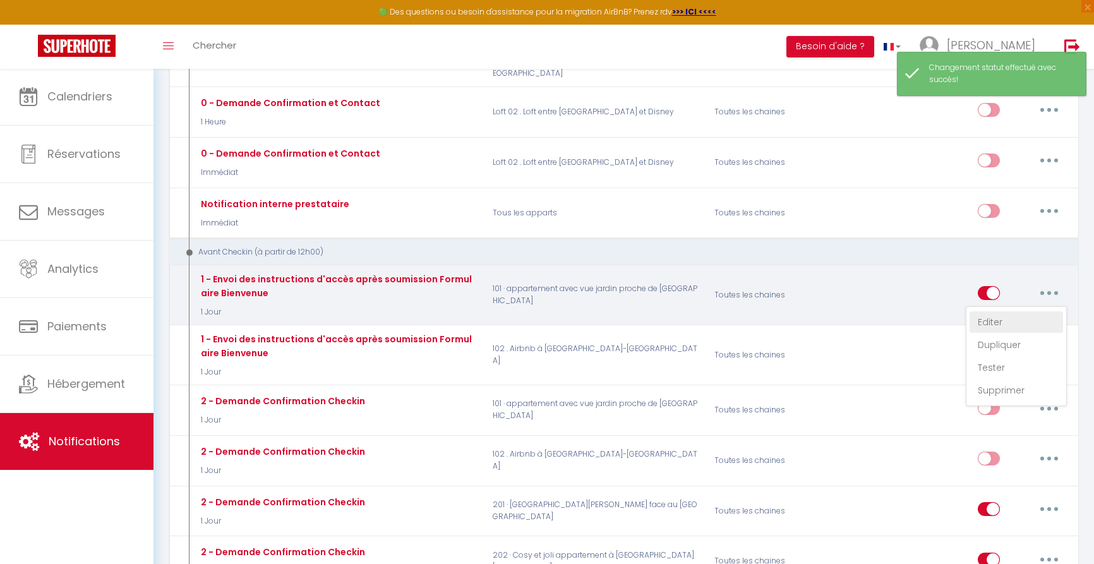
click at [991, 311] on link "Editer" at bounding box center [1016, 321] width 93 height 21
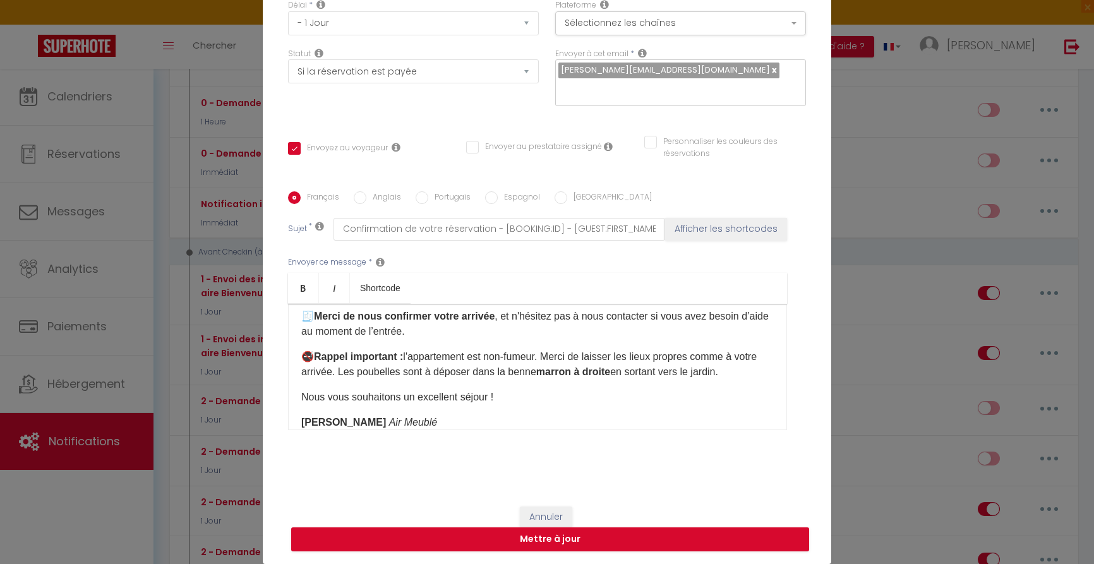
scroll to position [257, 0]
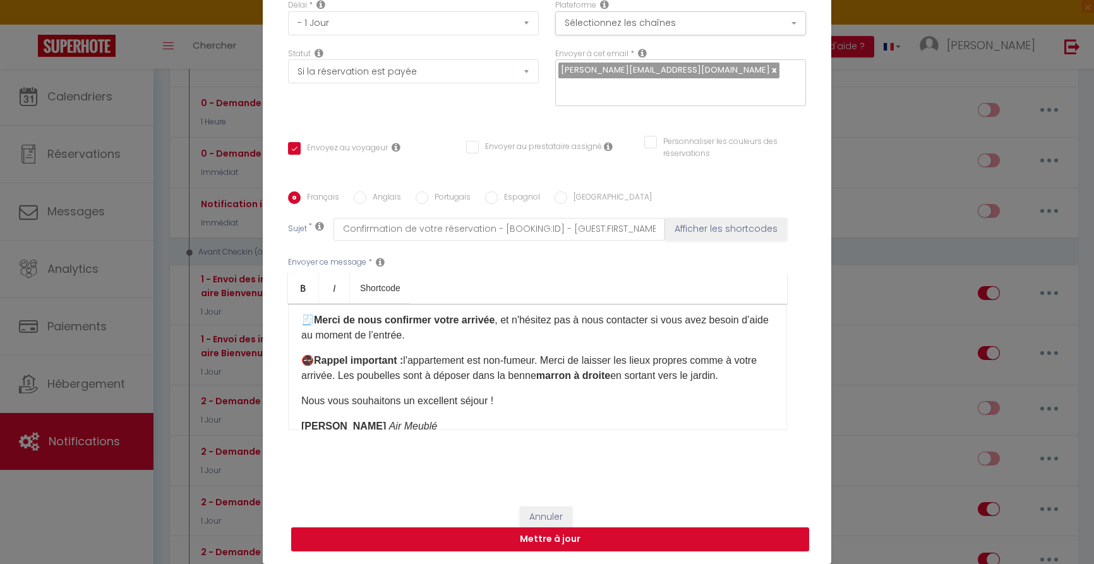
drag, startPoint x: 550, startPoint y: 359, endPoint x: 588, endPoint y: 356, distance: 38.1
click at [551, 359] on p "🚭 Rappel important : l'appartement est non-fumeur. Merci de laisser les lieux p…" at bounding box center [537, 368] width 473 height 30
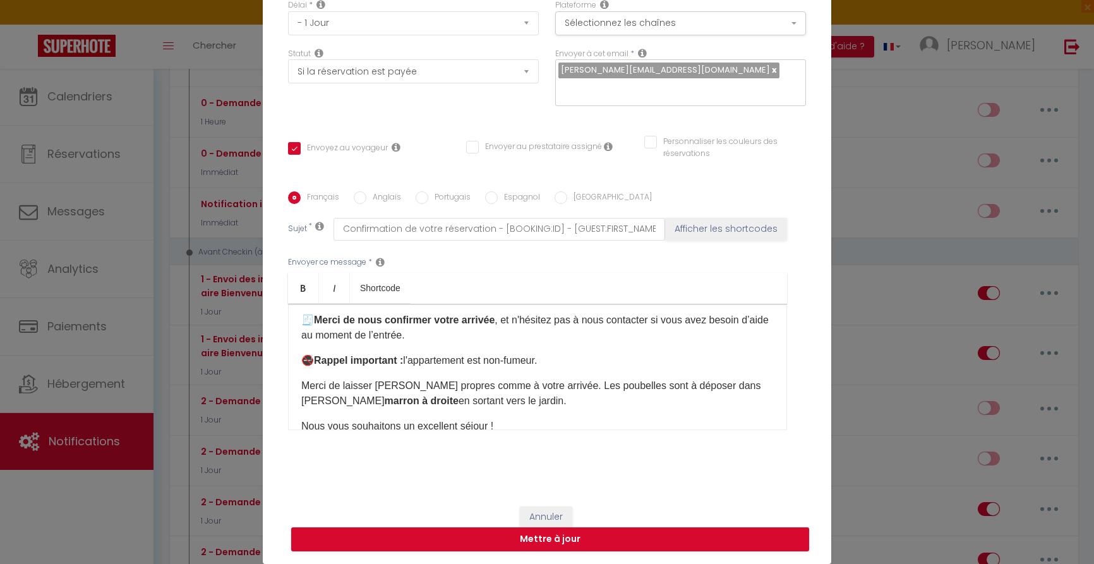
click at [564, 383] on p "Merci de laisser les lieux propres comme à votre arrivée. Les poubelles sont à …" at bounding box center [537, 393] width 473 height 30
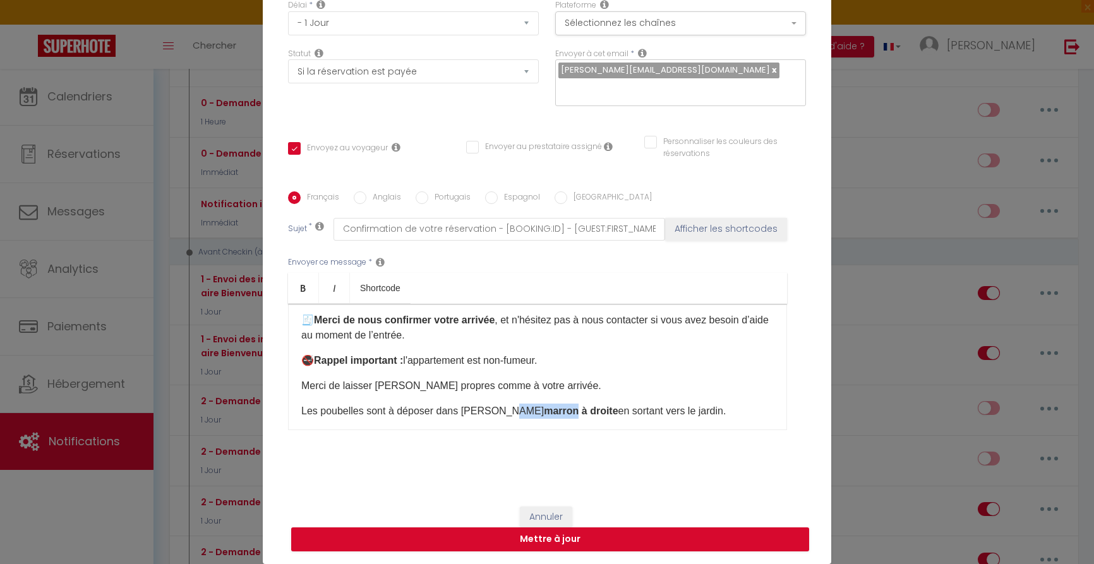
drag, startPoint x: 501, startPoint y: 413, endPoint x: 536, endPoint y: 411, distance: 34.8
click at [544, 411] on strong "marron à droite" at bounding box center [581, 411] width 74 height 11
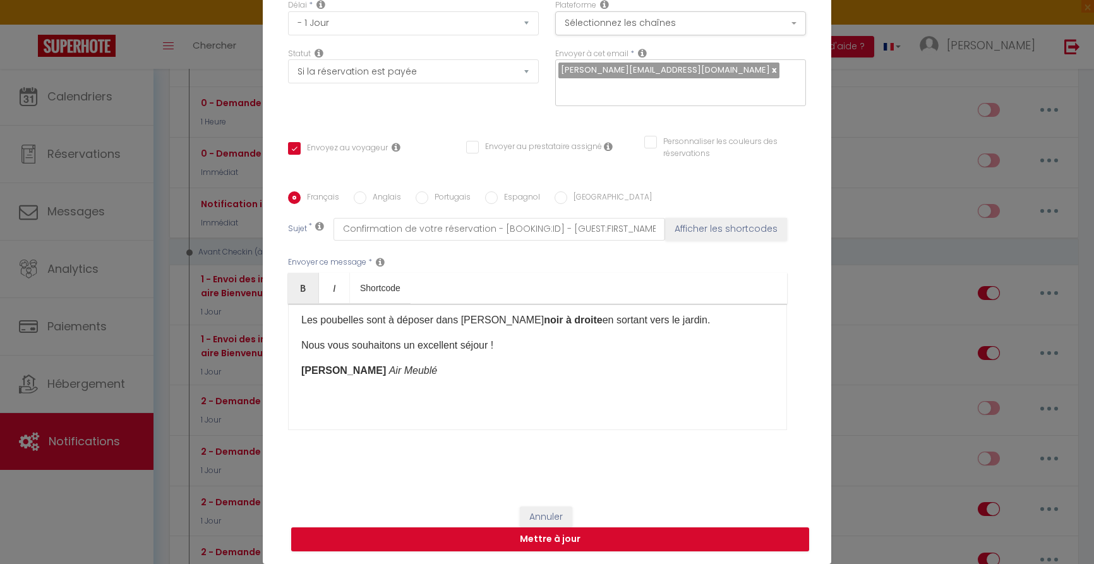
scroll to position [352, 0]
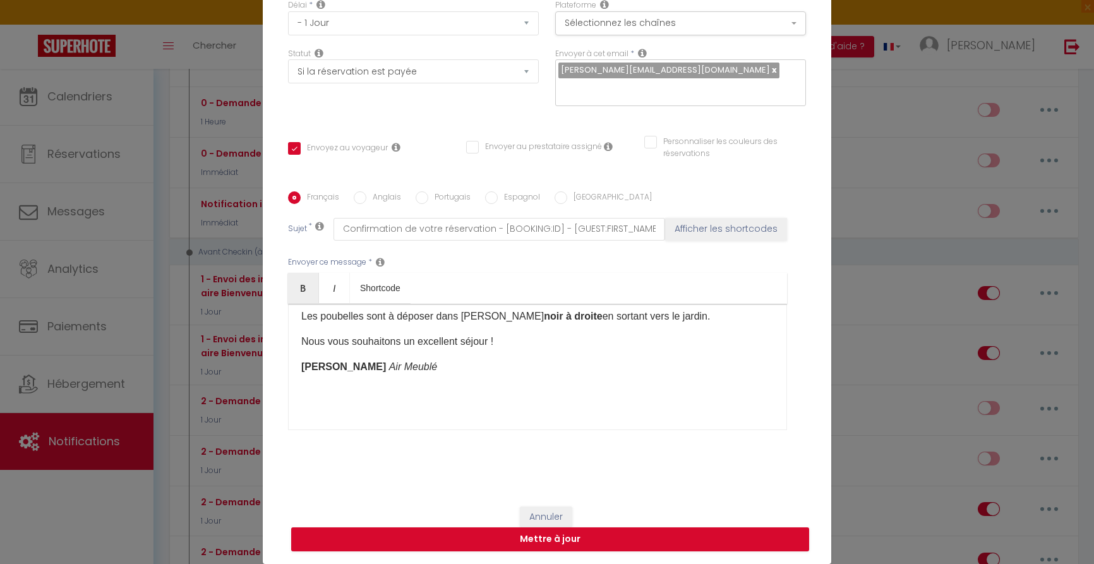
click at [389, 366] on em "Air Meublé" at bounding box center [413, 366] width 48 height 11
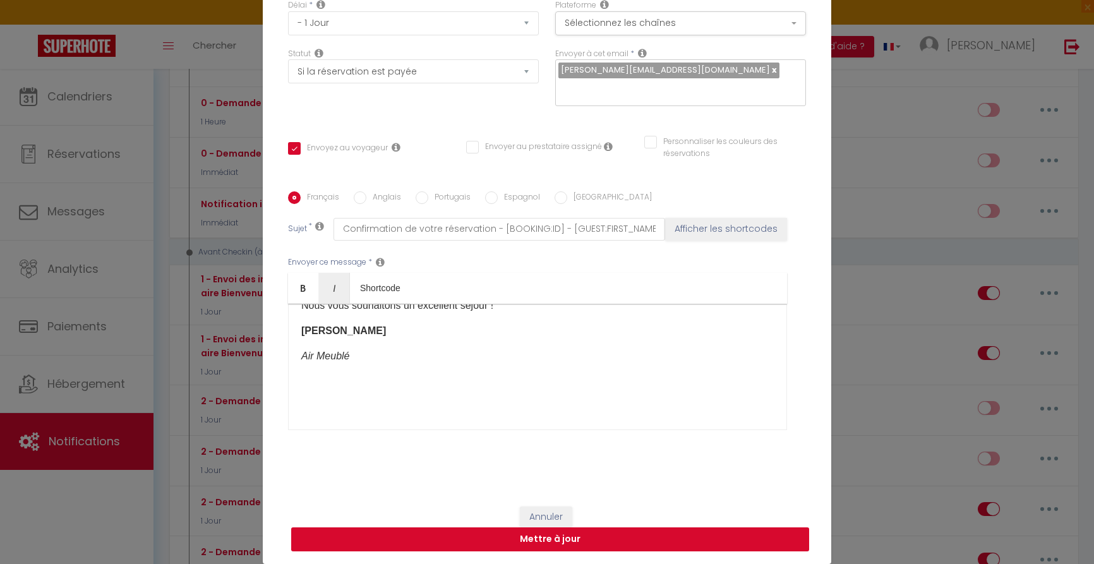
scroll to position [112, 0]
click at [555, 538] on button "Mettre à jour" at bounding box center [550, 539] width 518 height 24
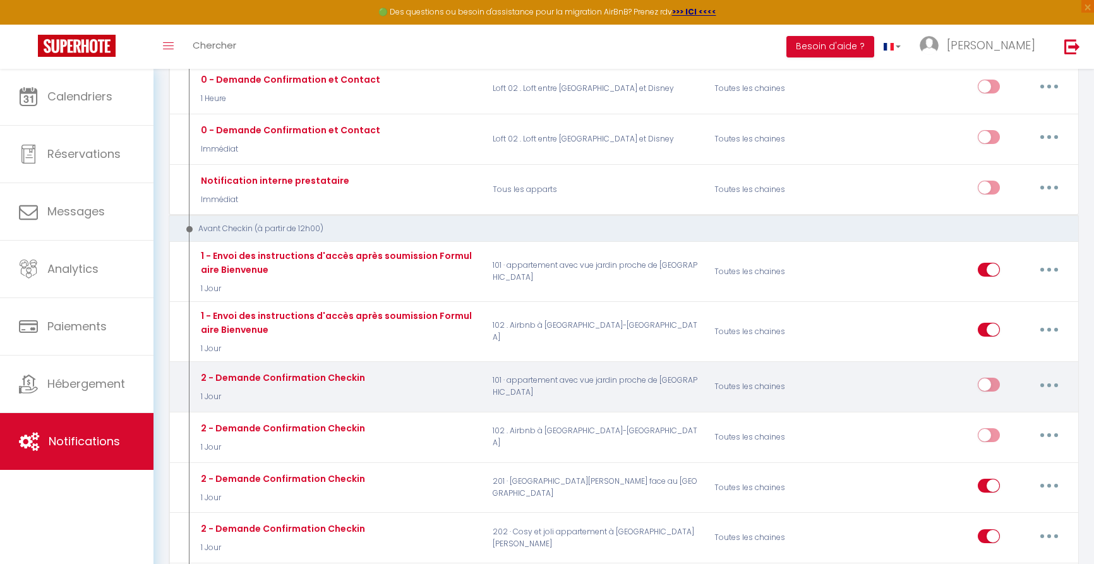
scroll to position [355, 0]
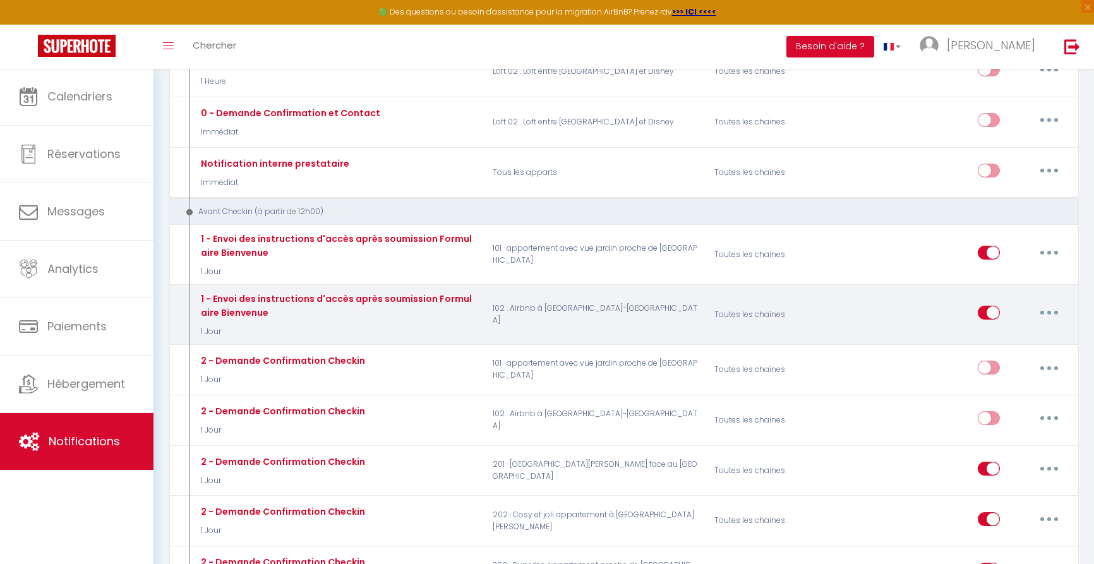
click at [1051, 303] on button "button" at bounding box center [1049, 313] width 35 height 20
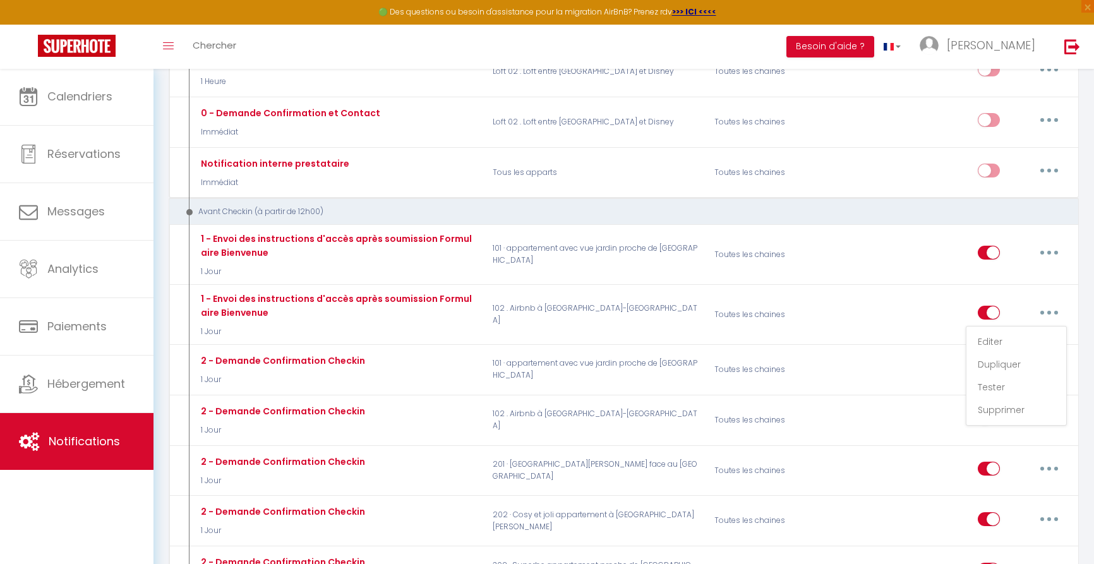
drag, startPoint x: 994, startPoint y: 306, endPoint x: 1079, endPoint y: 342, distance: 91.7
click at [994, 331] on link "Editer" at bounding box center [1016, 341] width 93 height 21
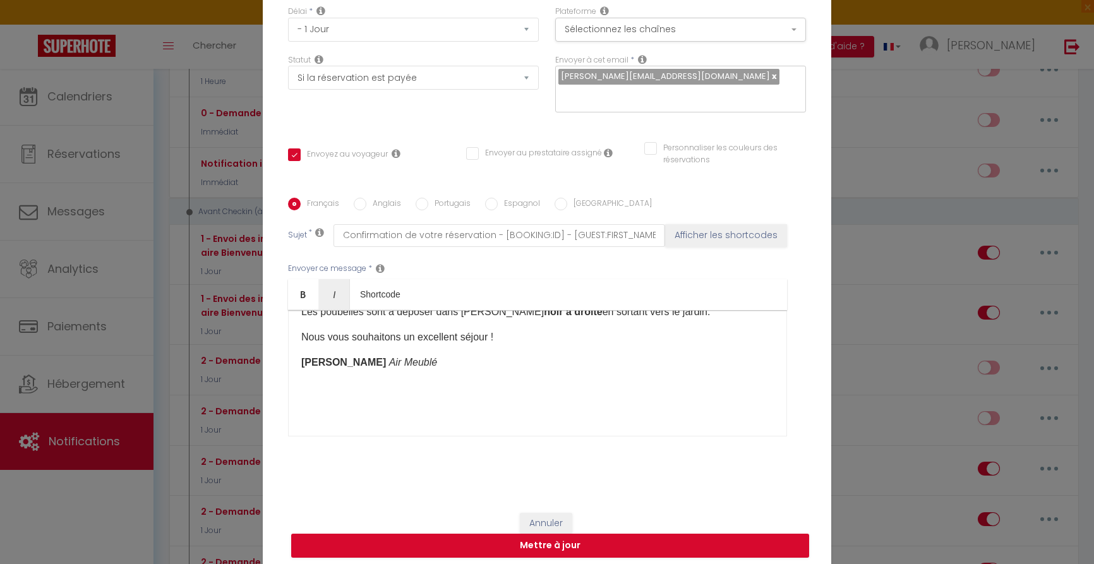
scroll to position [363, 0]
click at [389, 360] on em "Air Meublé" at bounding box center [413, 362] width 48 height 11
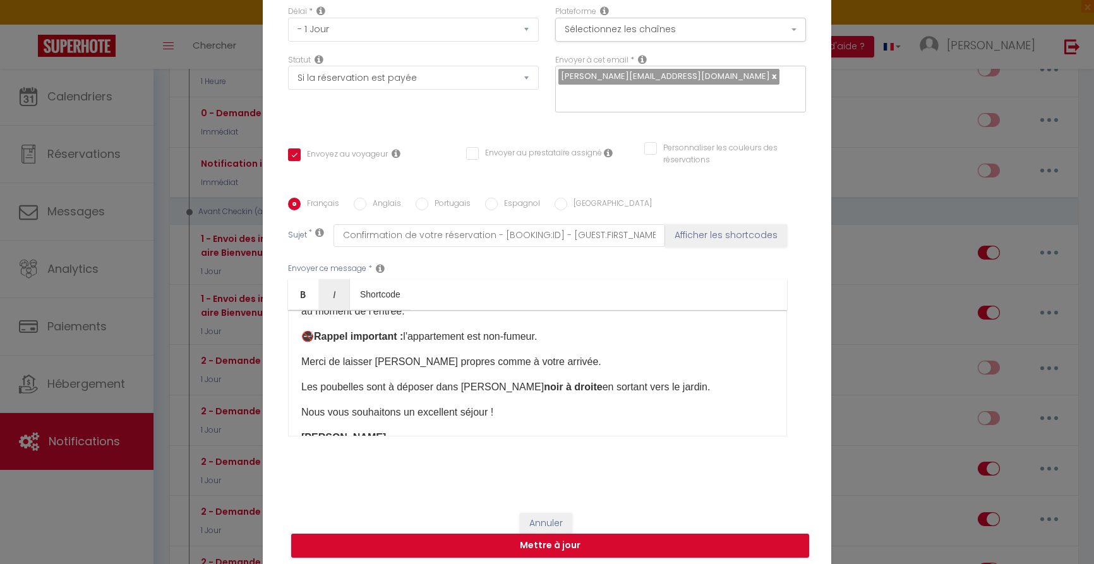
scroll to position [291, 0]
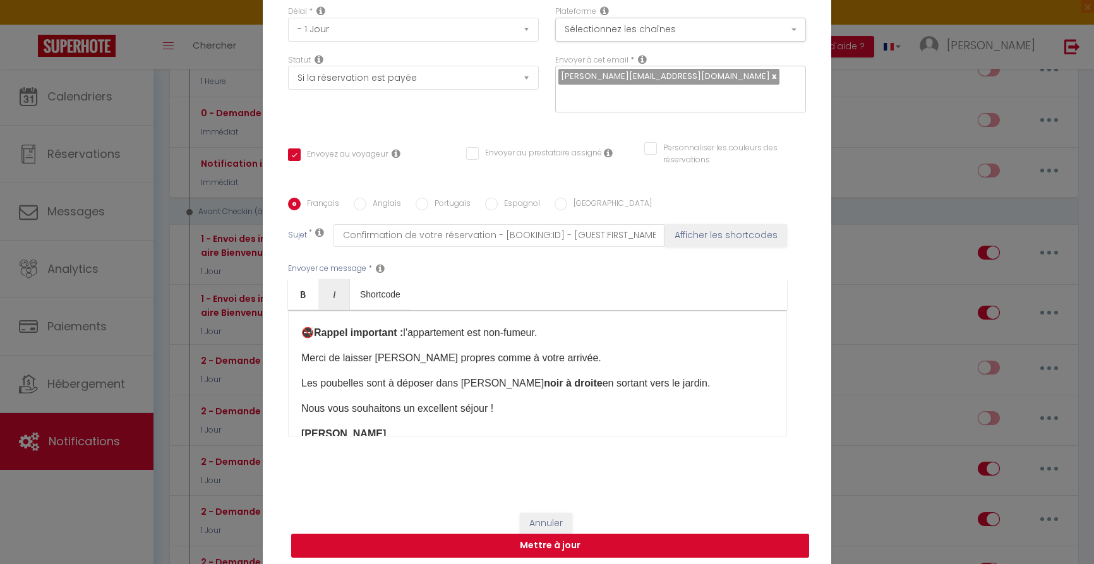
click at [567, 547] on button "Mettre à jour" at bounding box center [550, 546] width 518 height 24
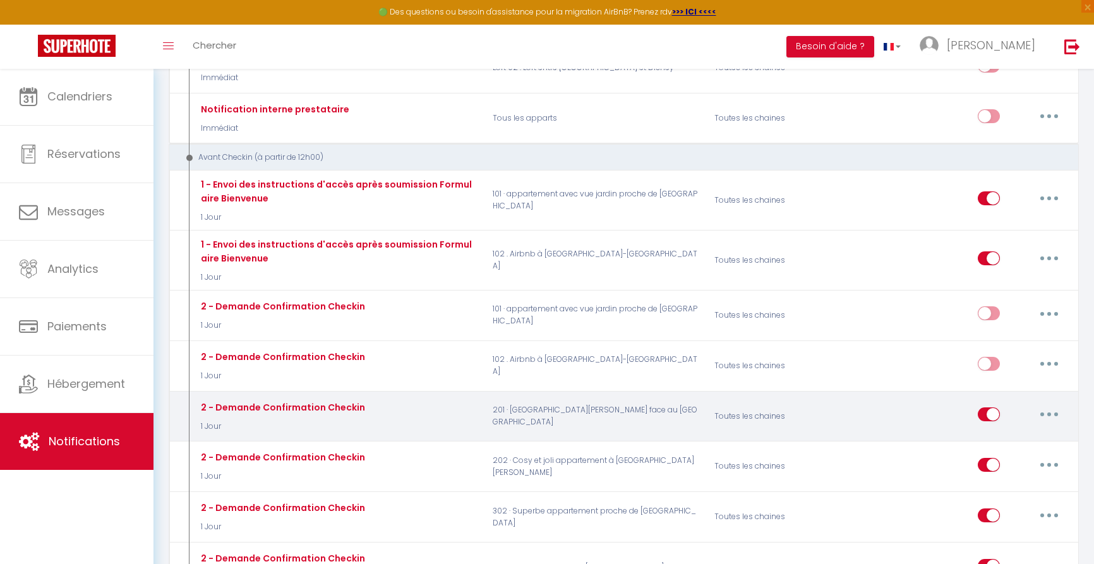
scroll to position [411, 0]
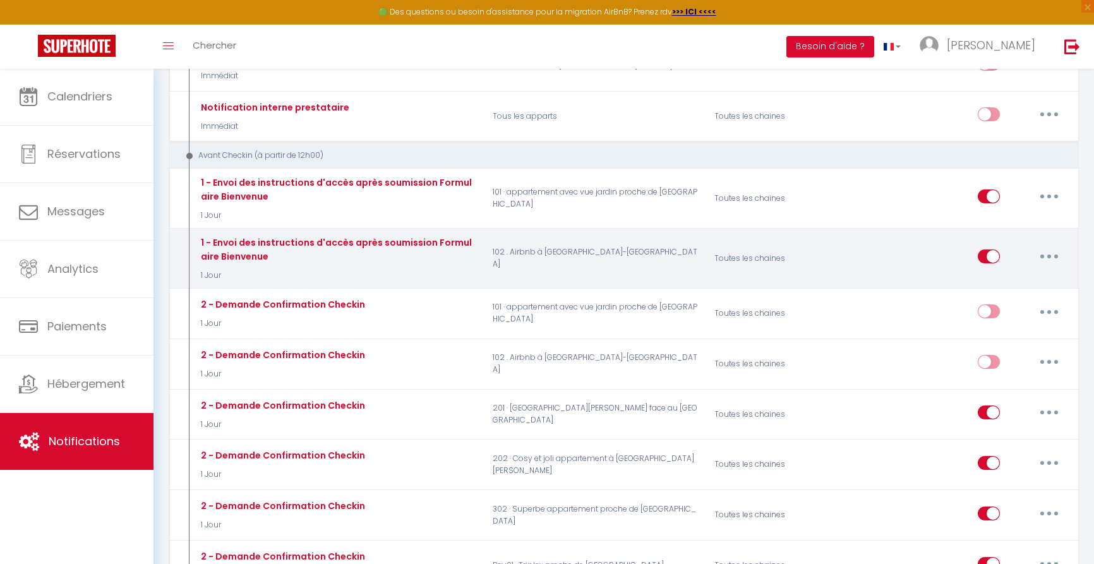
click at [1052, 246] on button "button" at bounding box center [1049, 256] width 35 height 20
click at [1001, 298] on link "Dupliquer" at bounding box center [1016, 308] width 93 height 21
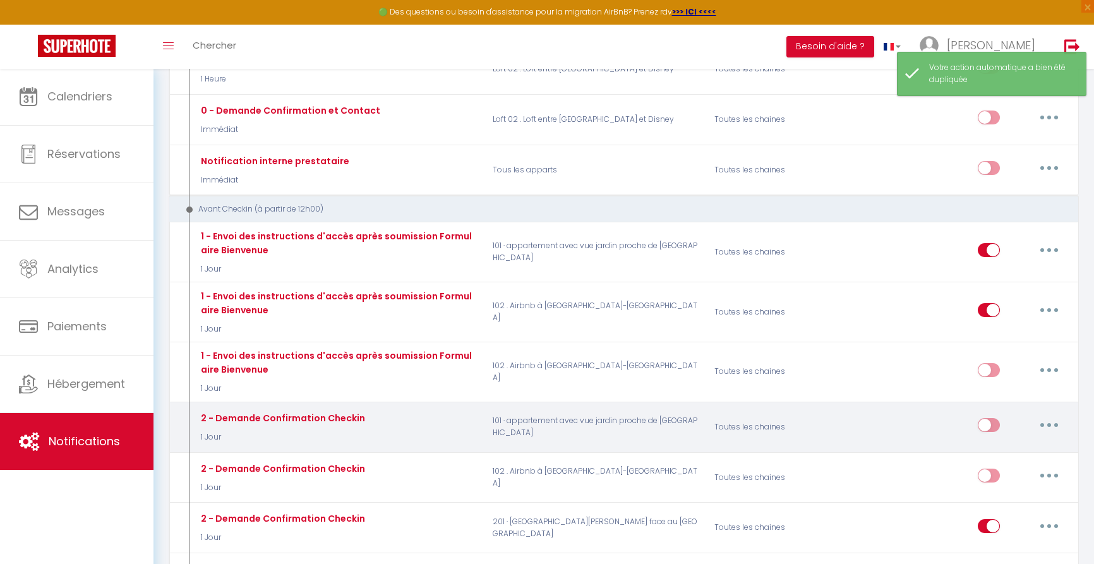
scroll to position [358, 0]
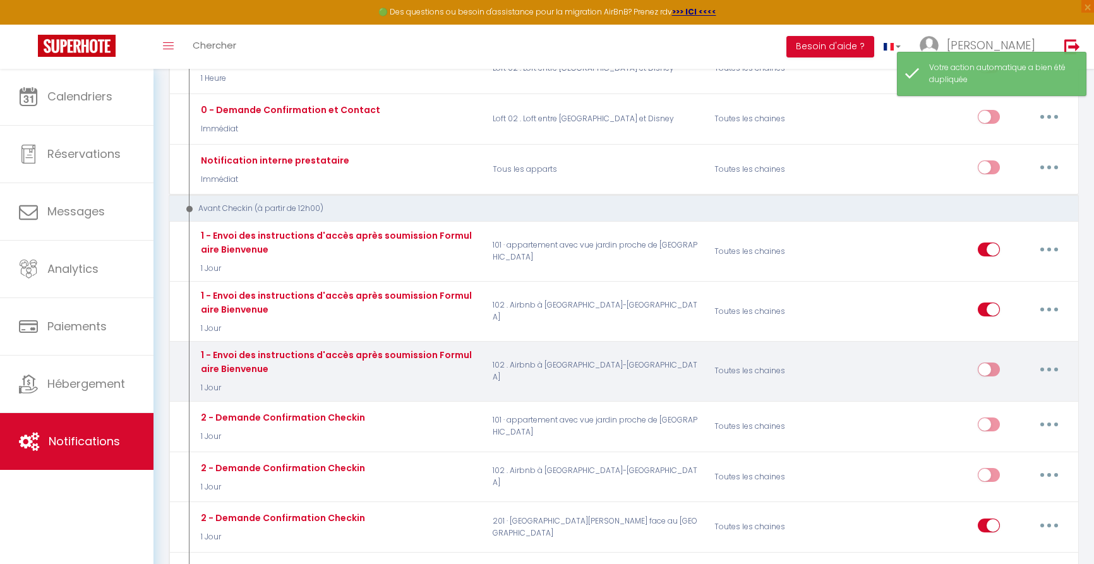
click at [1047, 368] on icon "button" at bounding box center [1049, 370] width 4 height 4
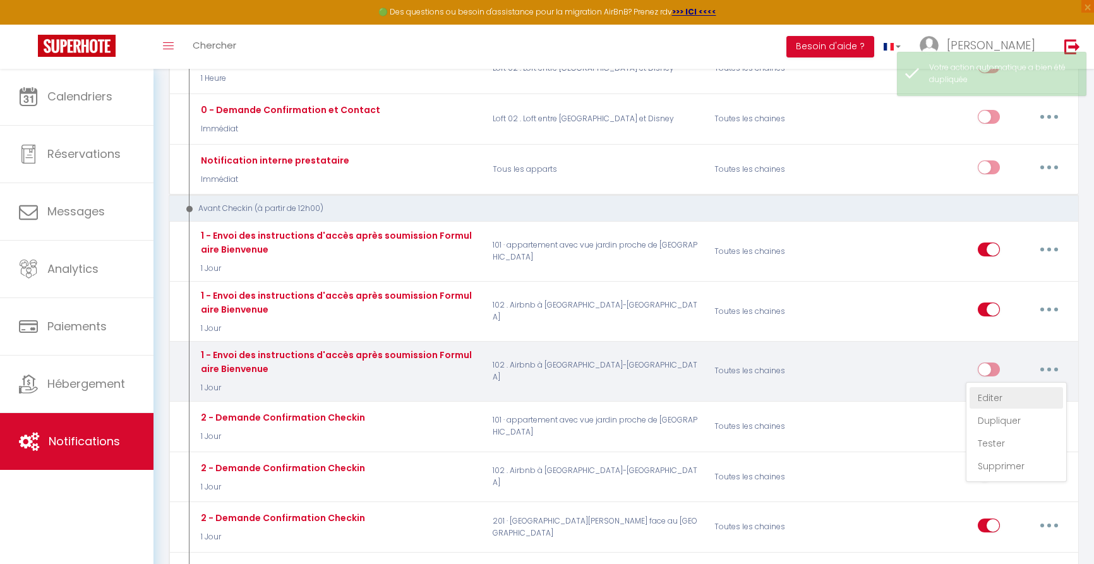
click at [1013, 387] on link "Editer" at bounding box center [1016, 397] width 93 height 21
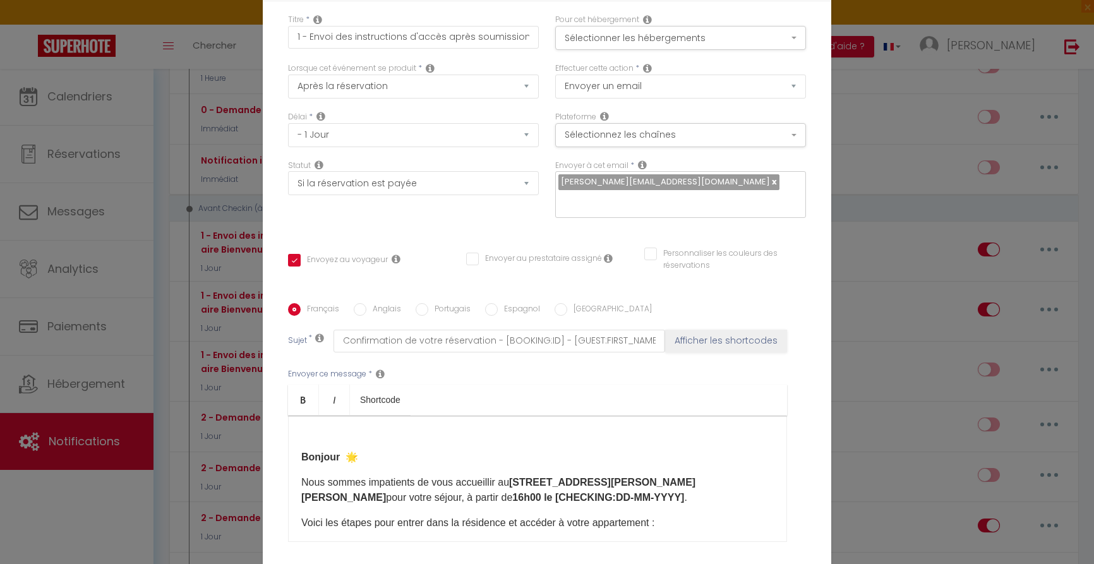
scroll to position [0, 0]
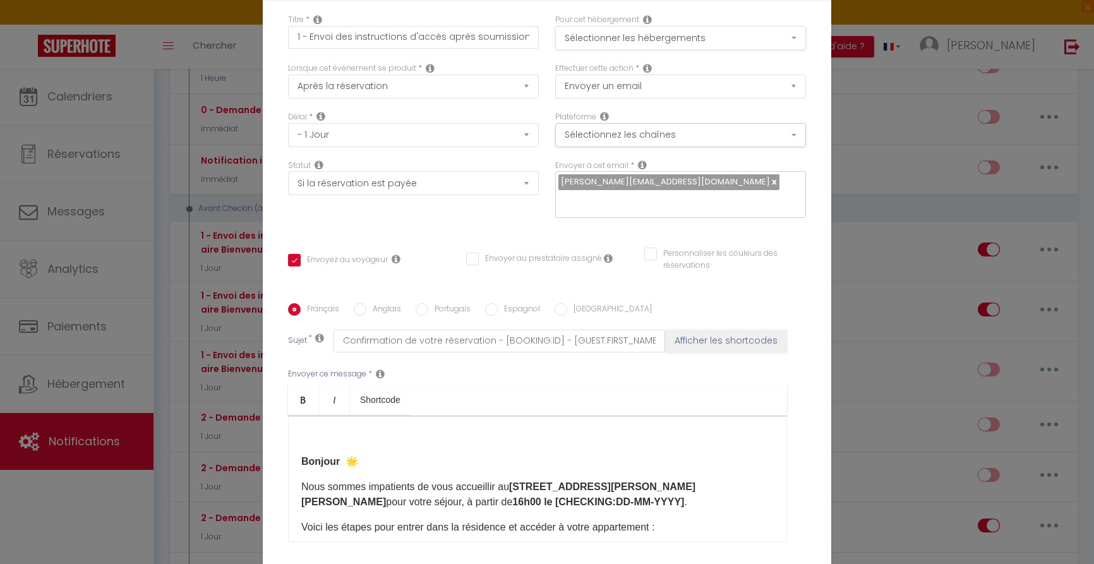
click at [636, 39] on button "Sélectionner les hébergements" at bounding box center [680, 38] width 251 height 24
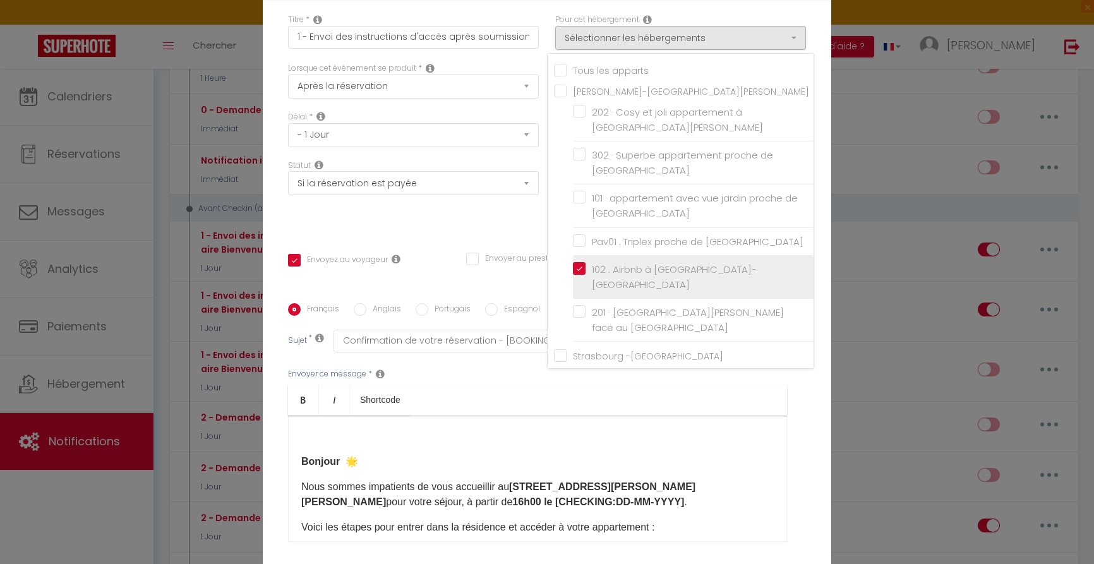
click at [577, 271] on input "102 . Airbnb à [GEOGRAPHIC_DATA]-[GEOGRAPHIC_DATA]" at bounding box center [693, 277] width 241 height 13
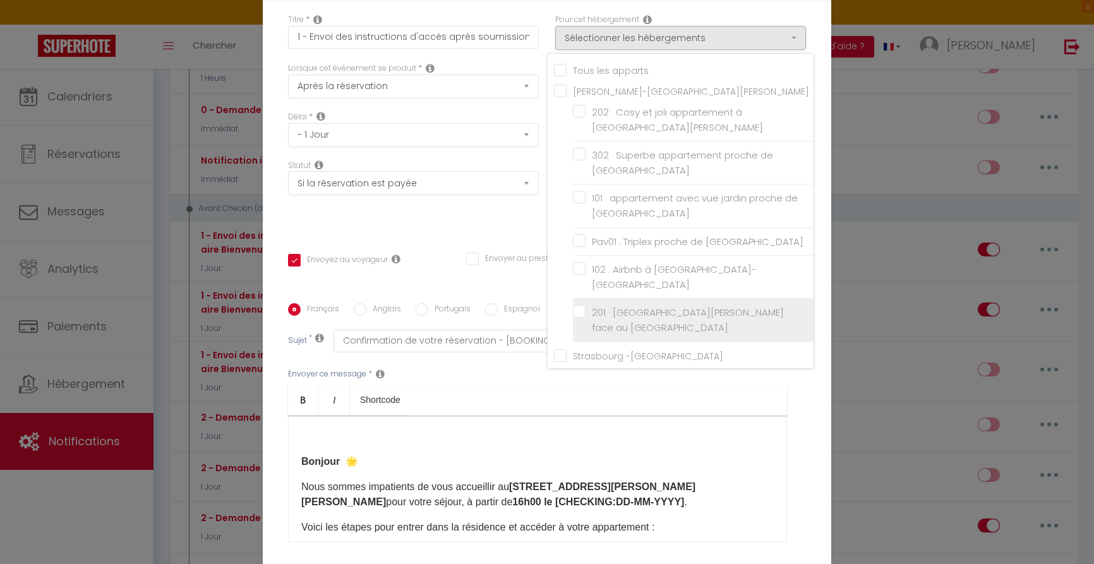
click at [579, 314] on input "201 · [GEOGRAPHIC_DATA][PERSON_NAME] face au [GEOGRAPHIC_DATA]" at bounding box center [693, 320] width 241 height 13
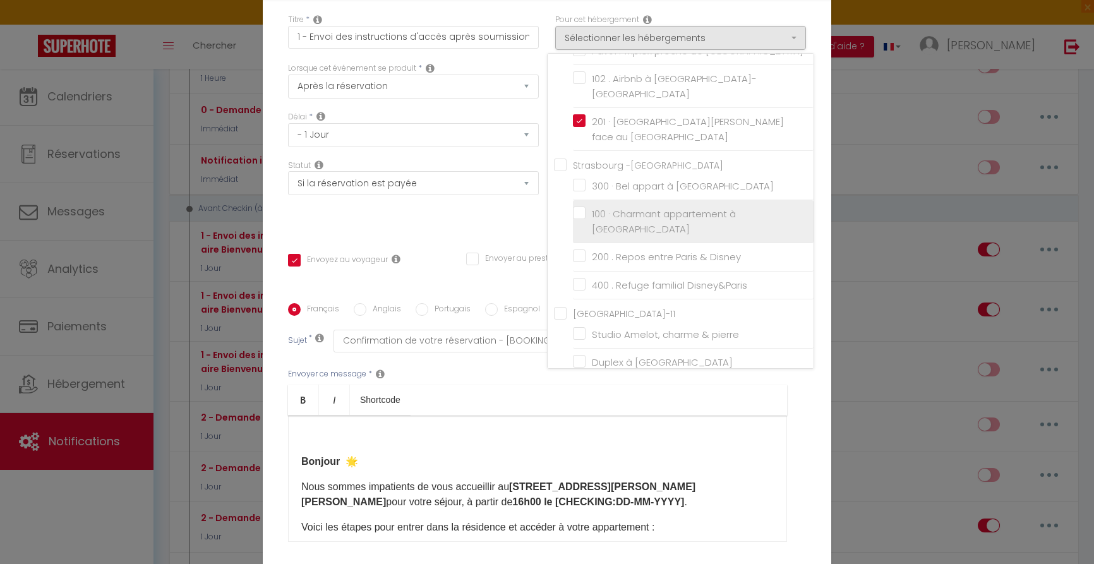
scroll to position [215, 0]
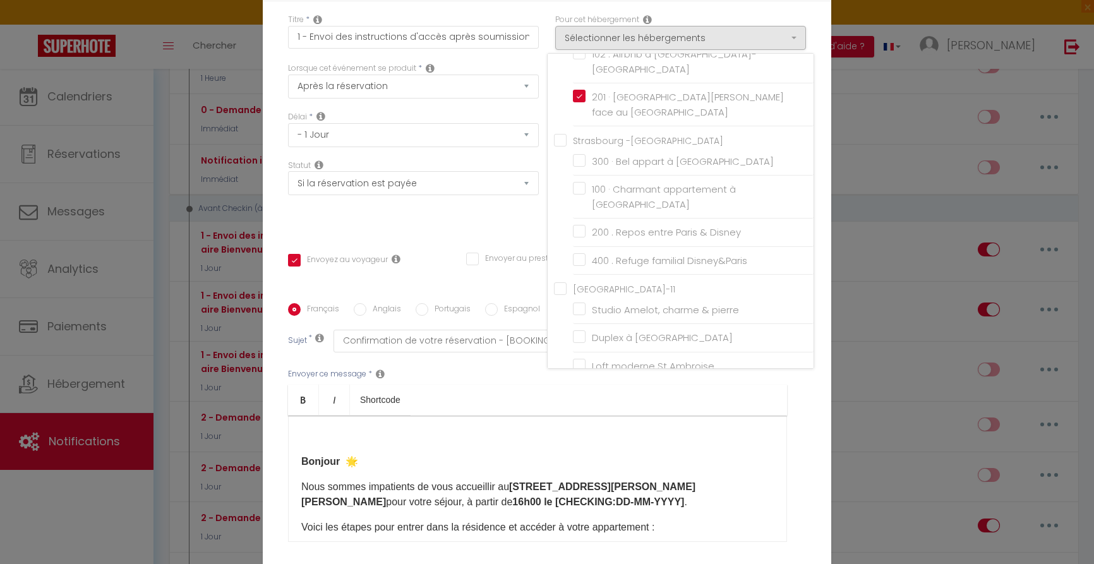
click at [629, 389] on ul "Bold Italic Shortcode" at bounding box center [537, 400] width 499 height 31
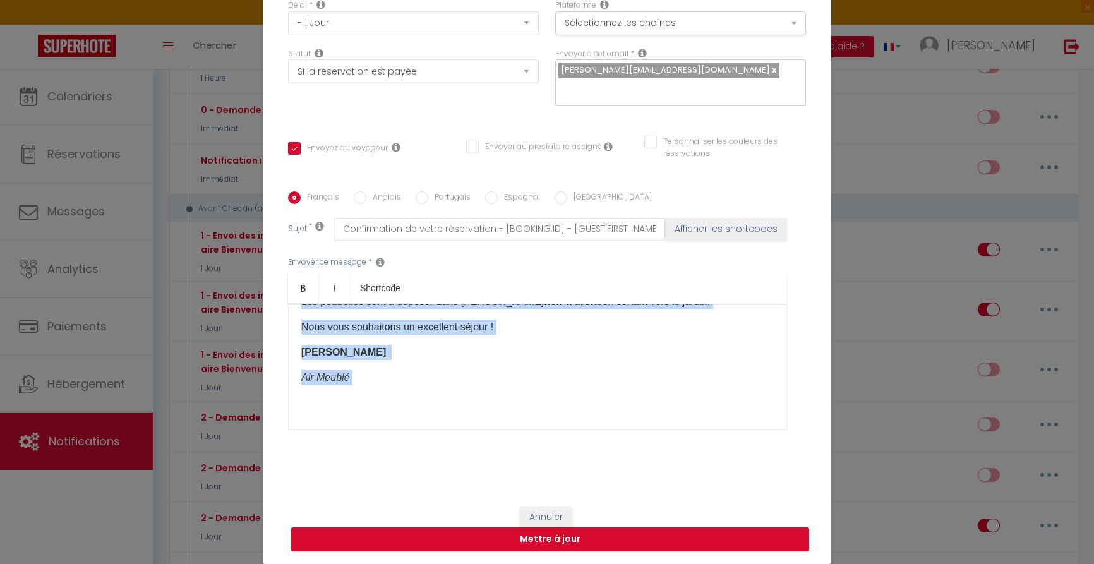
scroll to position [388, 0]
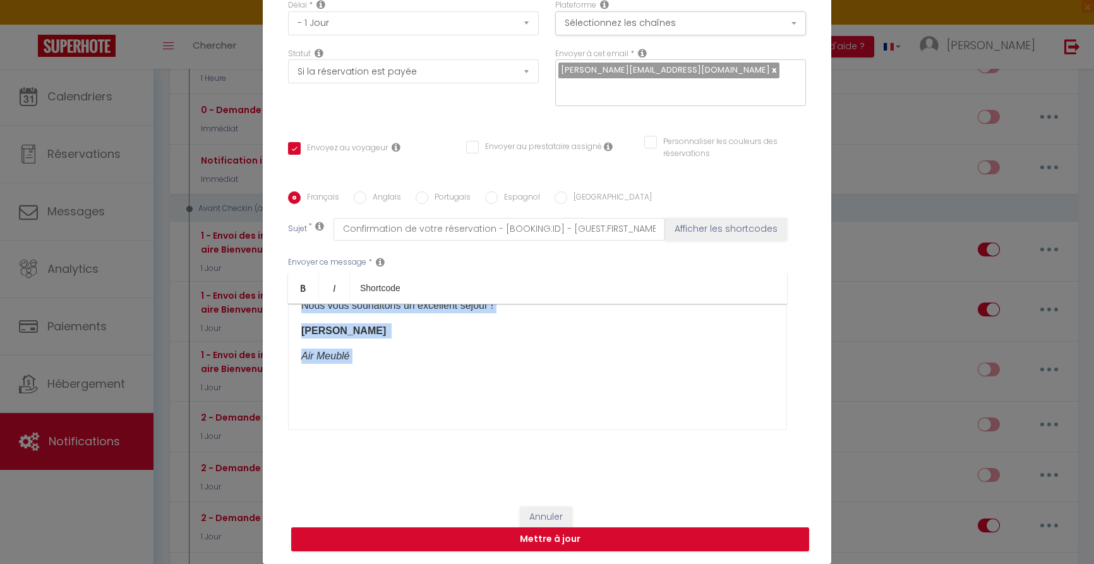
drag, startPoint x: 303, startPoint y: 349, endPoint x: 510, endPoint y: 382, distance: 210.4
click at [510, 382] on div "Bonjour 🌟 Nous sommes impatients de vous accueillir au 184 rue du Maréchal Lecl…" at bounding box center [537, 367] width 499 height 126
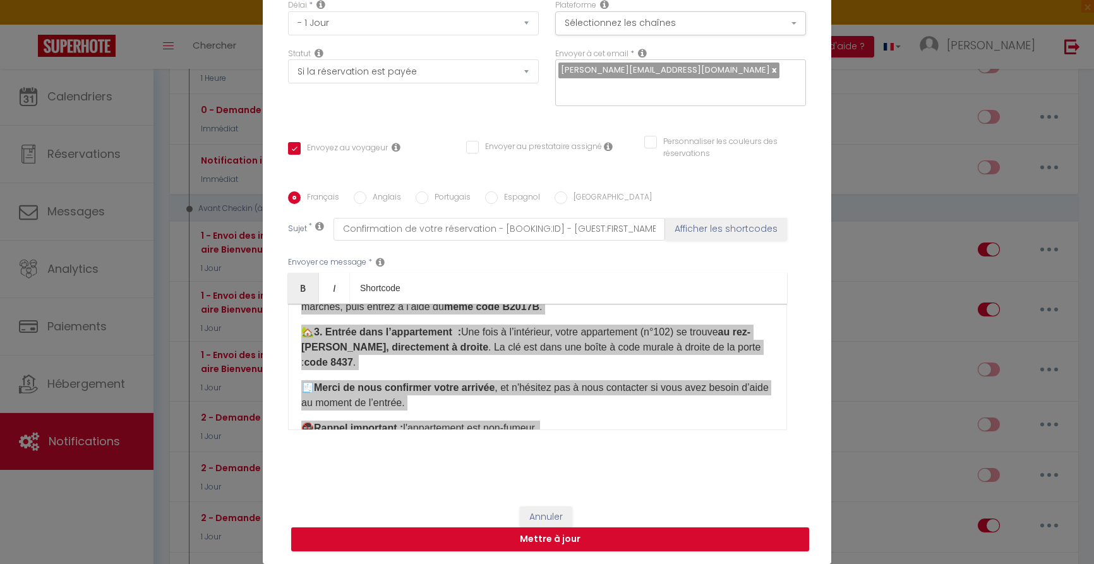
scroll to position [191, 0]
click at [624, 359] on p "🏡 3. Entrée dans l’appartement : Une fois à l’intérieur, votre appartement (n°1…" at bounding box center [537, 345] width 473 height 45
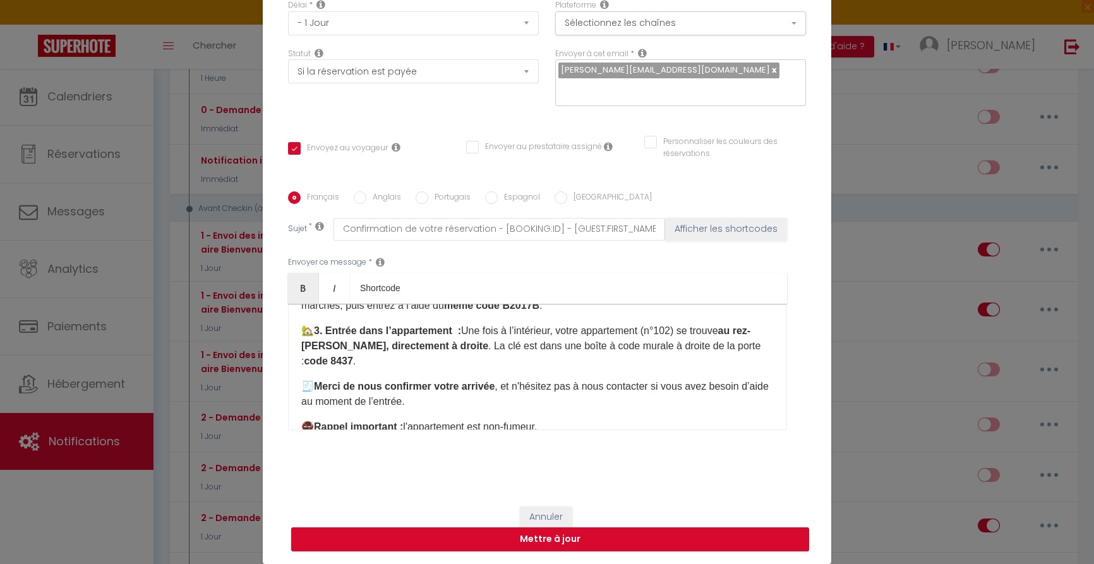
click at [624, 456] on div "Français Anglais Portugais Espagnol Italien Sujet * Confirmation de votre réser…" at bounding box center [547, 318] width 518 height 292
drag, startPoint x: 689, startPoint y: 328, endPoint x: 673, endPoint y: 328, distance: 15.2
click at [673, 328] on p "🏡 3. Entrée dans l’appartement : Une fois à l’intérieur, votre appartement (n°1…" at bounding box center [537, 345] width 473 height 45
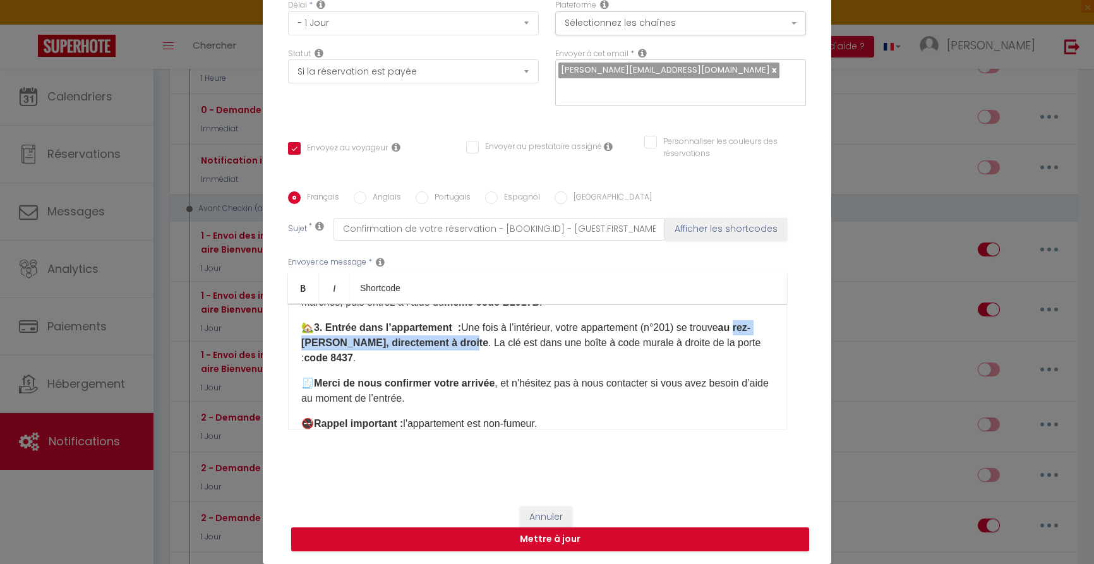
drag, startPoint x: 302, startPoint y: 343, endPoint x: 479, endPoint y: 346, distance: 177.5
click at [485, 346] on p "🏡 3. Entrée dans l’appartement : Une fois à l’intérieur, votre appartement (n°2…" at bounding box center [537, 342] width 473 height 45
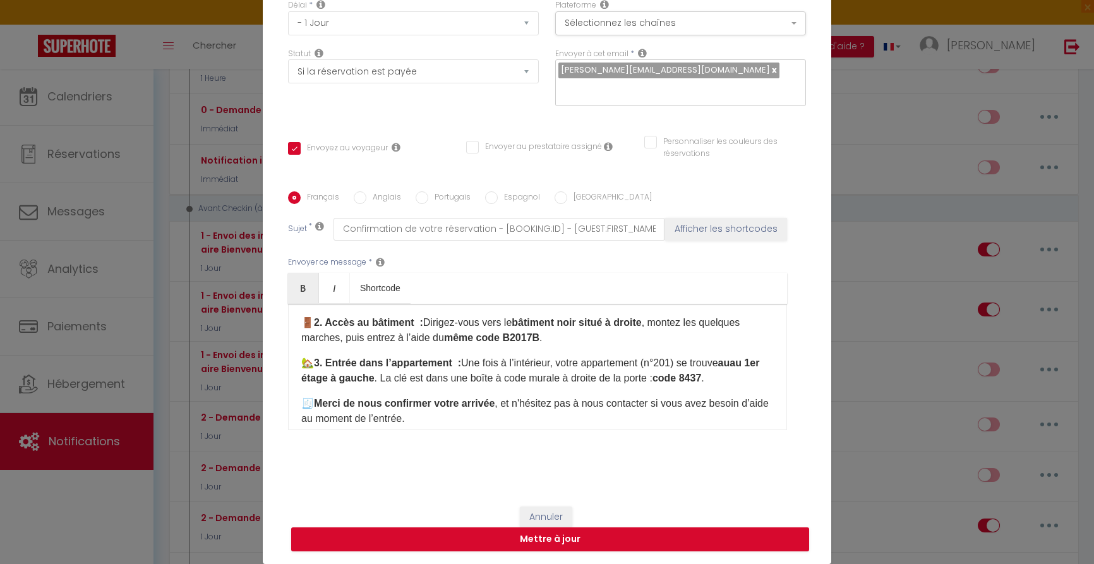
scroll to position [158, 0]
click at [733, 377] on p "🏡 3. Entrée dans l’appartement : Une fois à l’intérieur, votre appartement (n°2…" at bounding box center [537, 371] width 473 height 30
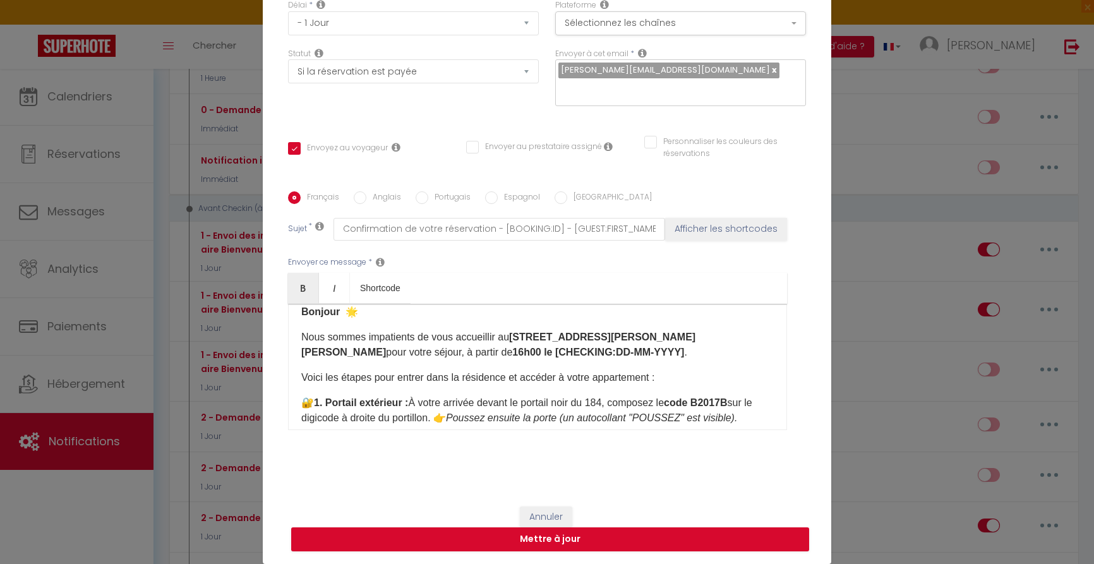
scroll to position [20, 0]
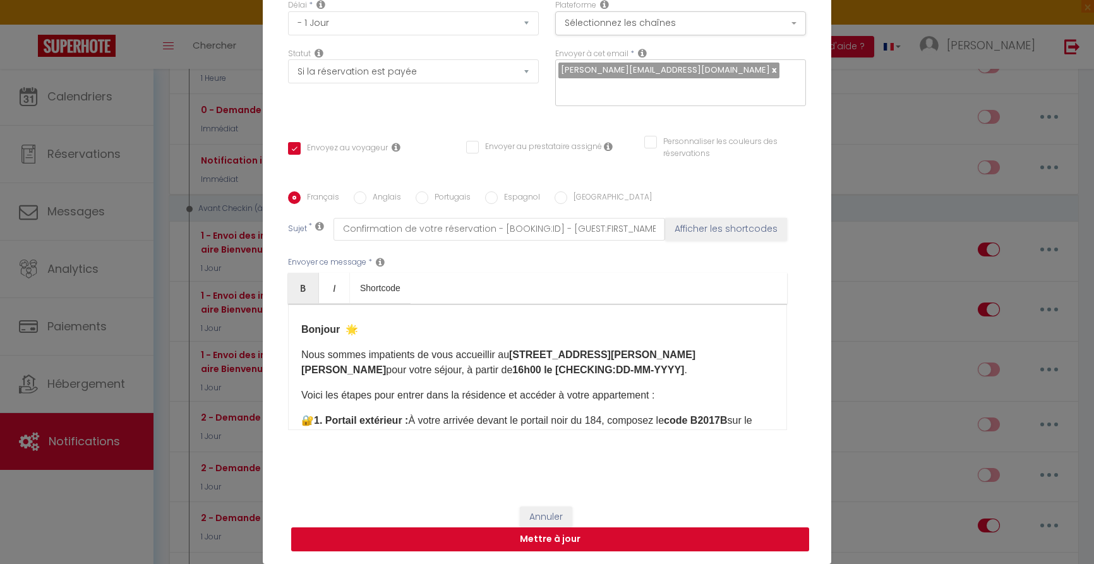
click at [565, 543] on button "Mettre à jour" at bounding box center [550, 539] width 518 height 24
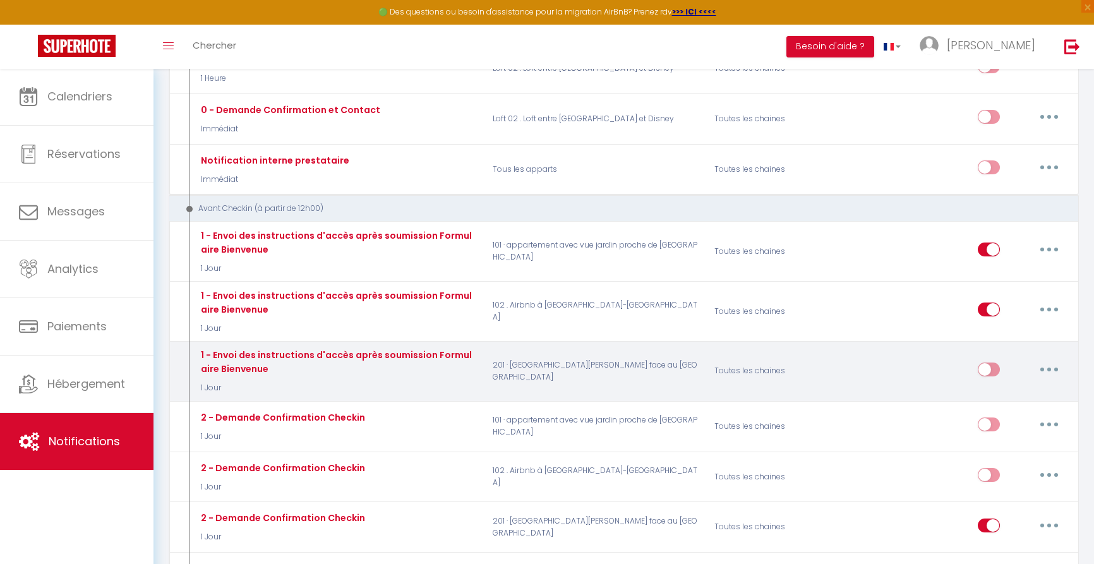
click at [1047, 368] on icon "button" at bounding box center [1049, 370] width 4 height 4
click at [986, 387] on link "Editer" at bounding box center [1016, 397] width 93 height 21
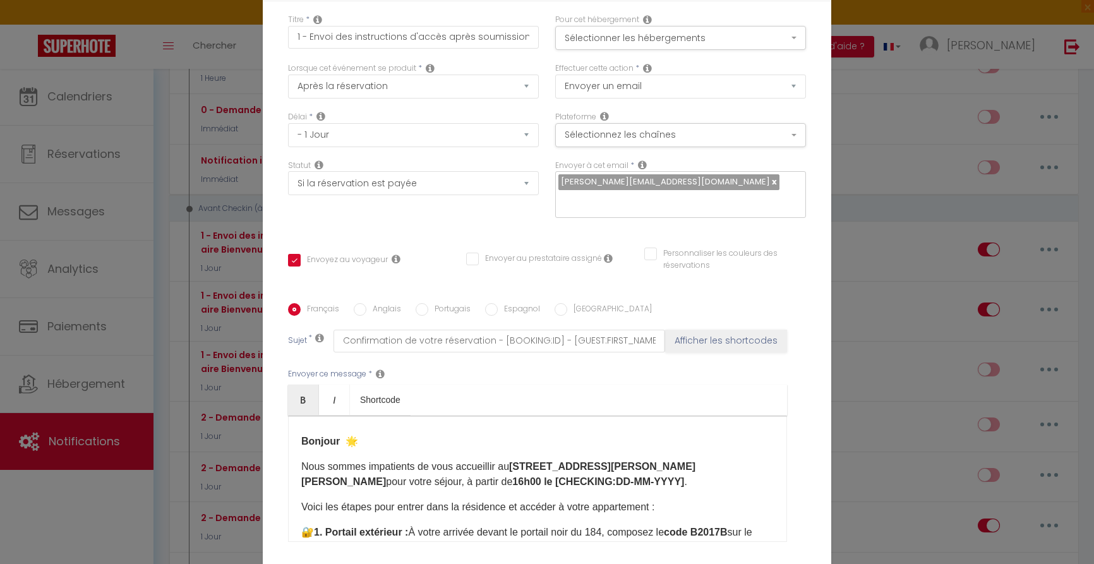
scroll to position [0, 0]
click at [682, 33] on button "Sélectionner les hébergements" at bounding box center [680, 38] width 251 height 24
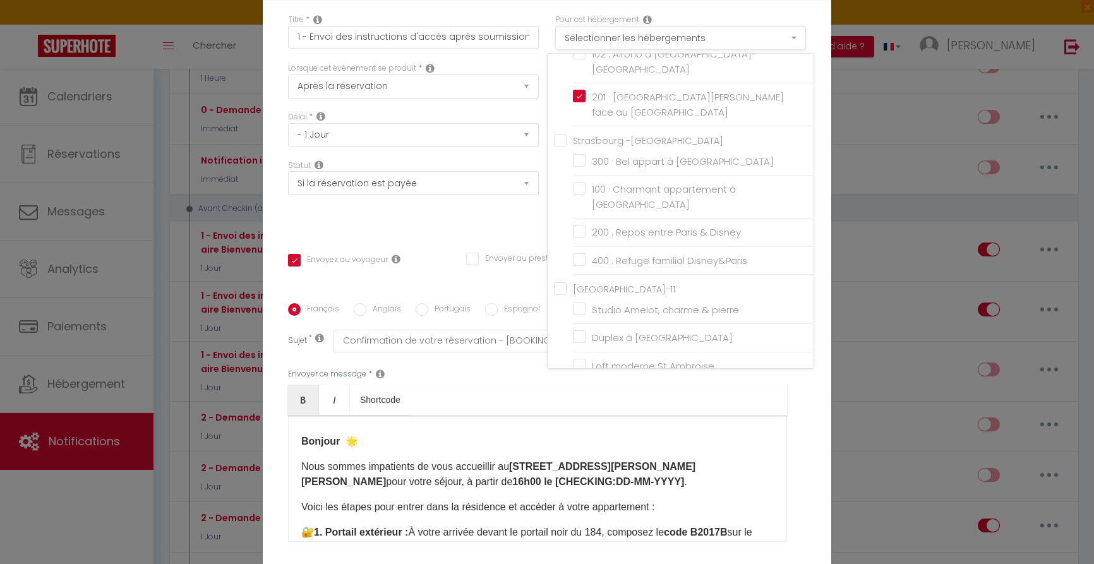
click at [682, 33] on button "Sélectionner les hébergements" at bounding box center [680, 38] width 251 height 24
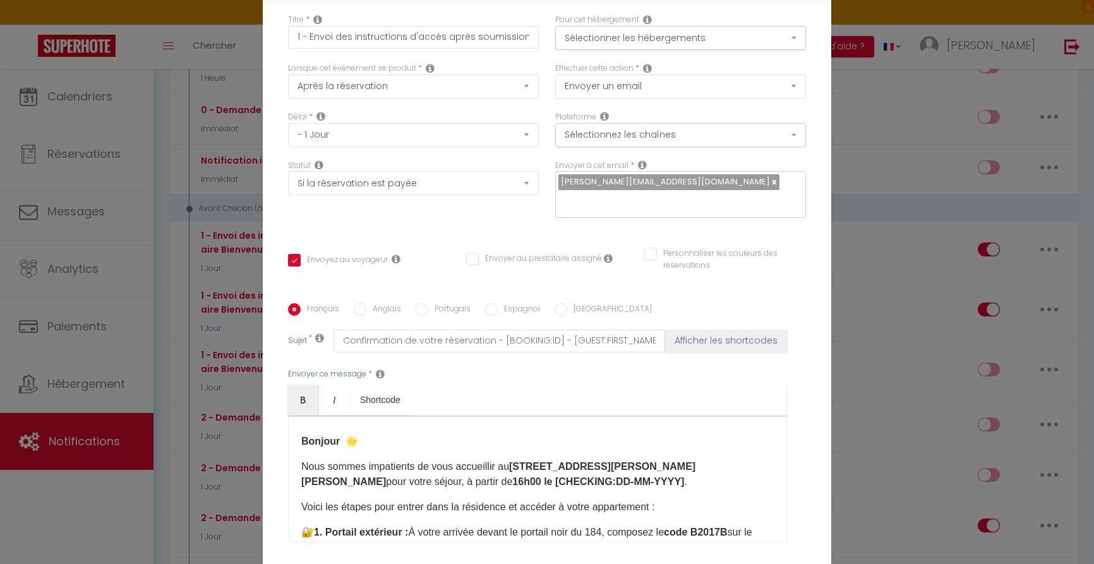
click at [903, 243] on div "Modifier la notification × Titre * 1 - Envoi des instructions d'accès après sou…" at bounding box center [547, 282] width 1094 height 564
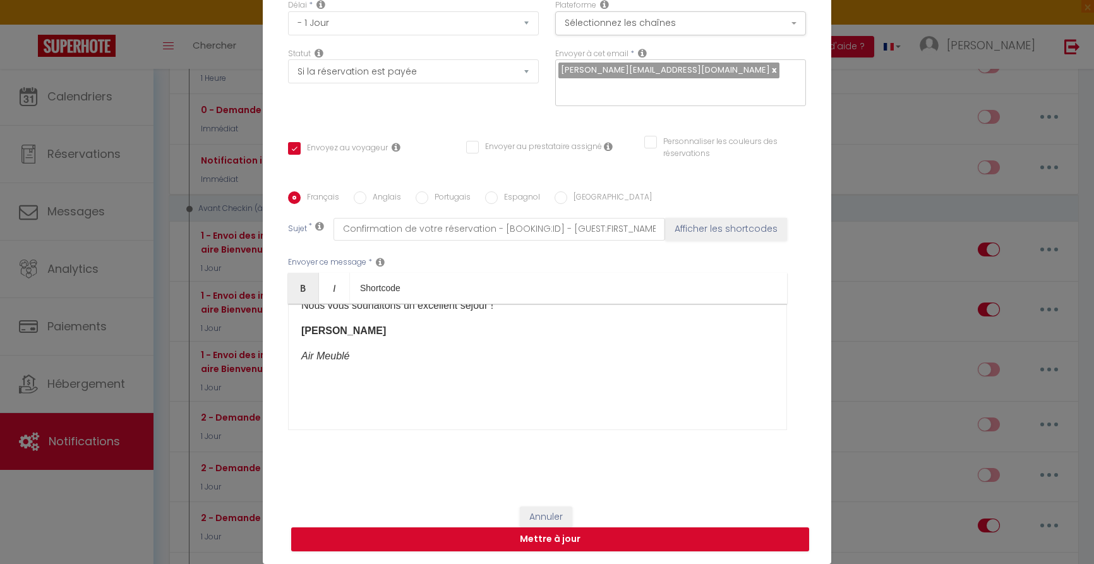
scroll to position [112, 0]
click at [556, 534] on button "Mettre à jour" at bounding box center [550, 539] width 518 height 24
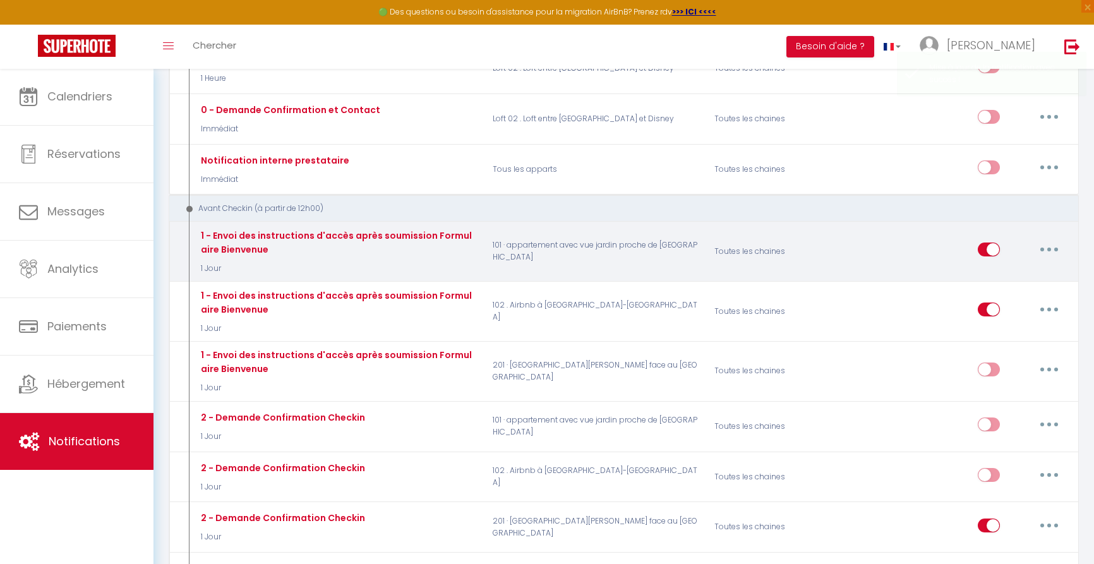
click at [1042, 239] on button "button" at bounding box center [1049, 249] width 35 height 20
click at [1004, 268] on link "Editer" at bounding box center [1016, 278] width 93 height 21
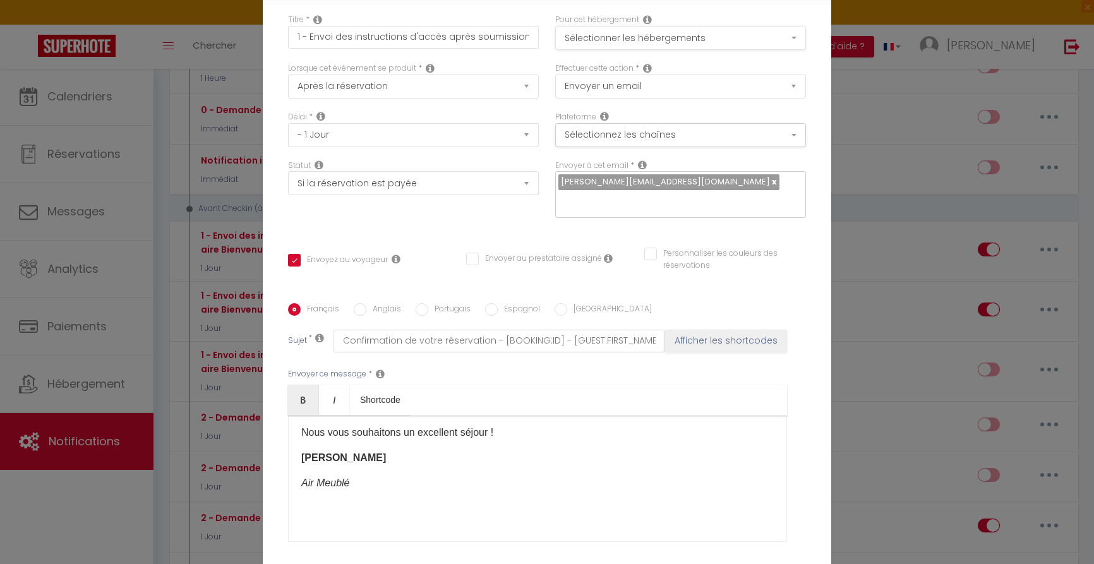
click at [713, 37] on button "Sélectionner les hébergements" at bounding box center [680, 38] width 251 height 24
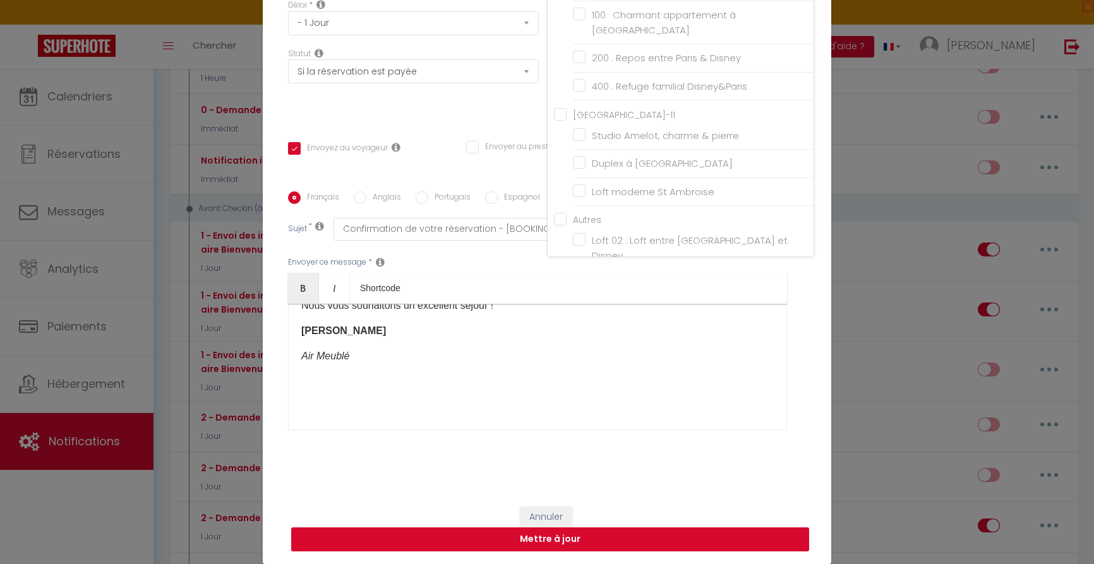
scroll to position [112, 0]
click at [554, 540] on button "Mettre à jour" at bounding box center [550, 539] width 518 height 24
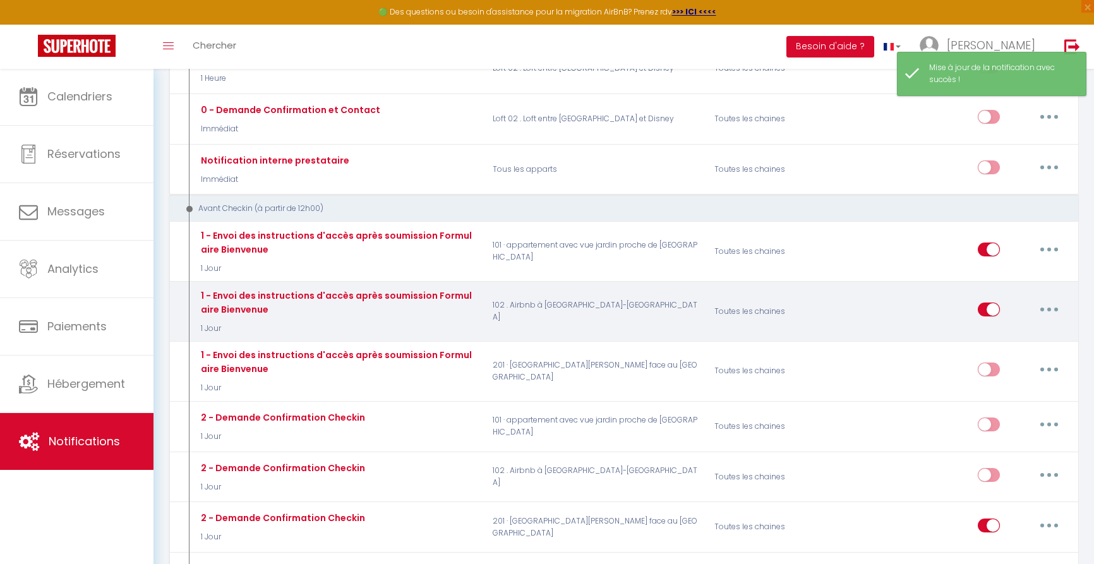
click at [1049, 308] on icon "button" at bounding box center [1049, 310] width 4 height 4
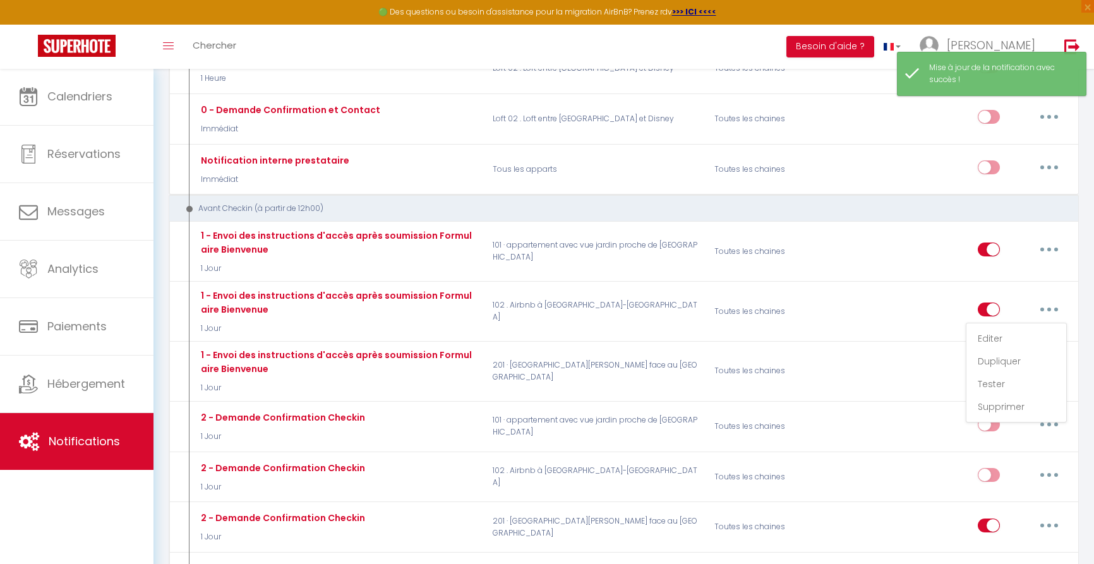
drag, startPoint x: 1004, startPoint y: 304, endPoint x: 1049, endPoint y: 330, distance: 52.0
click at [1004, 328] on link "Editer" at bounding box center [1016, 338] width 93 height 21
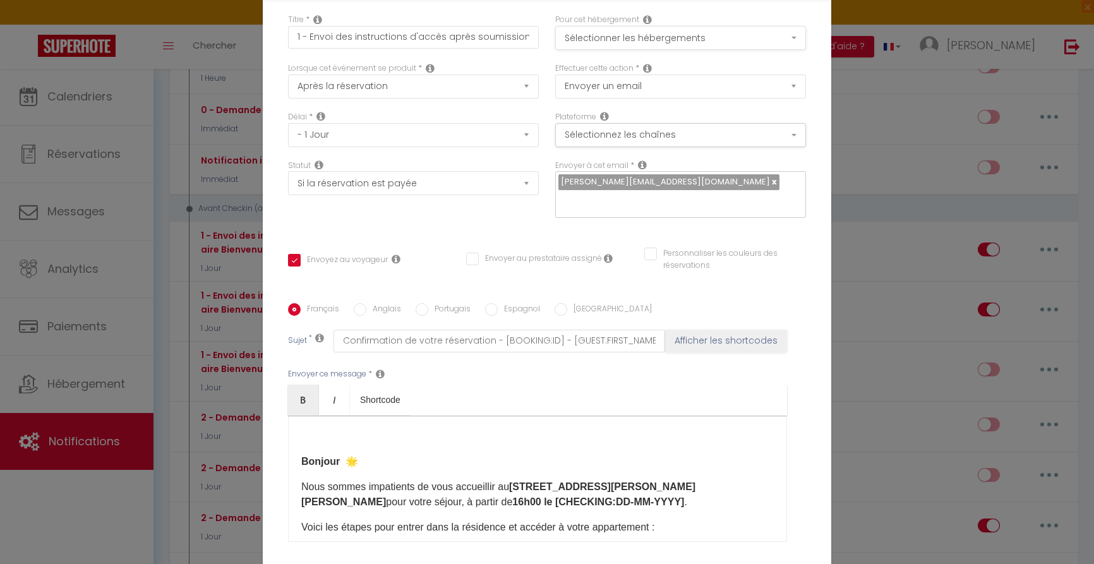
click at [678, 32] on button "Sélectionner les hébergements" at bounding box center [680, 38] width 251 height 24
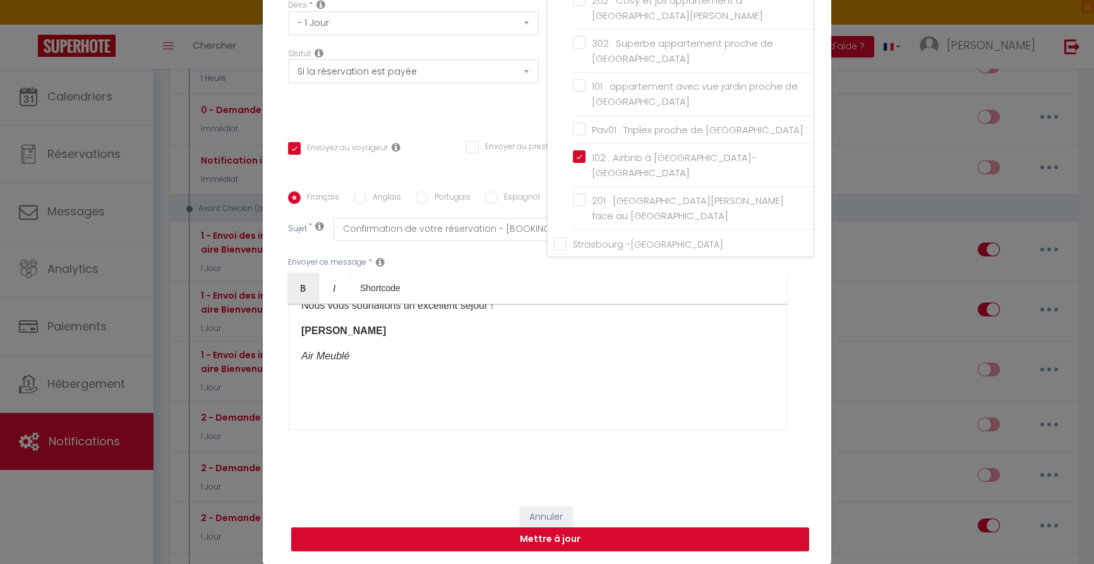
scroll to position [112, 0]
click at [550, 538] on button "Mettre à jour" at bounding box center [550, 539] width 518 height 24
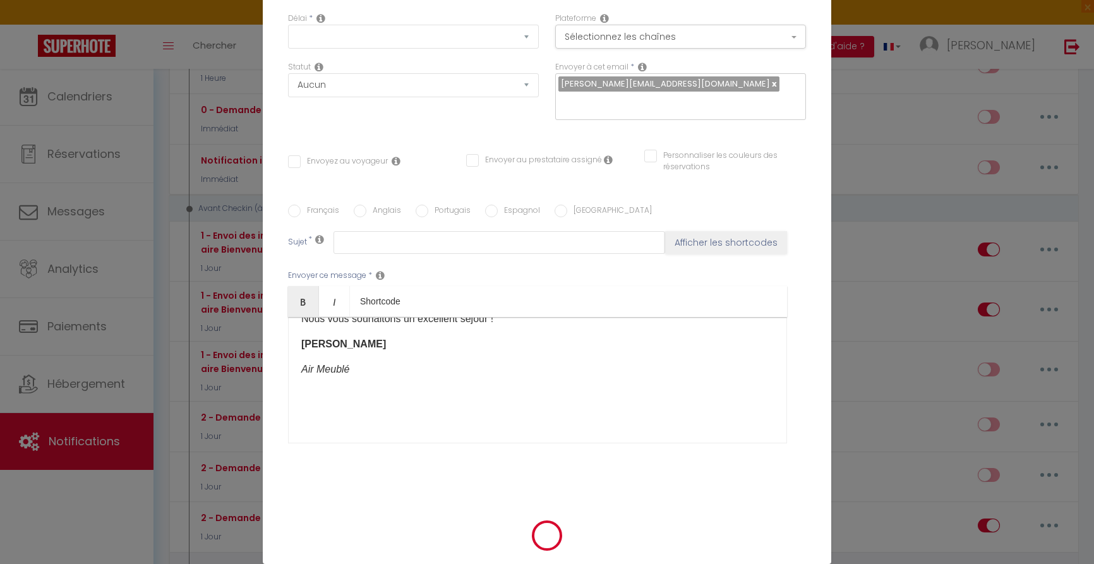
scroll to position [0, 0]
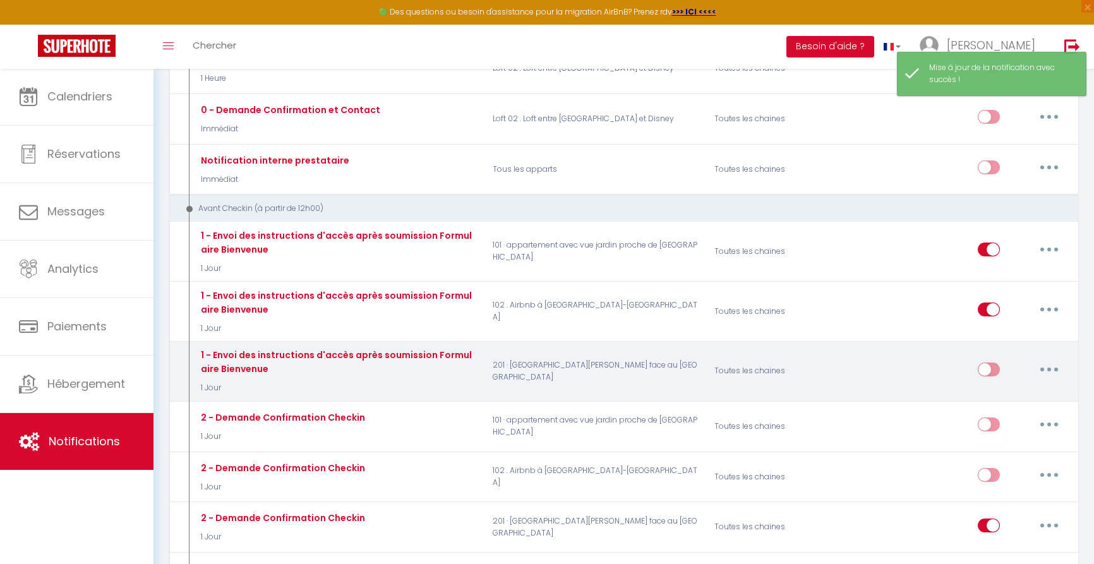
click at [993, 363] on input "checkbox" at bounding box center [989, 372] width 22 height 19
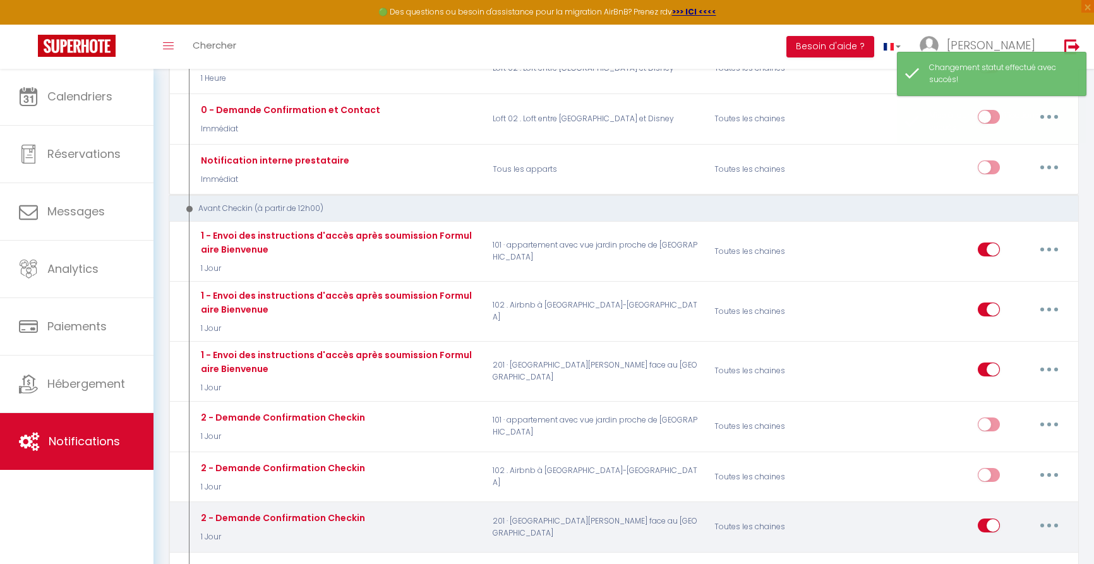
click at [989, 519] on input "checkbox" at bounding box center [989, 528] width 22 height 19
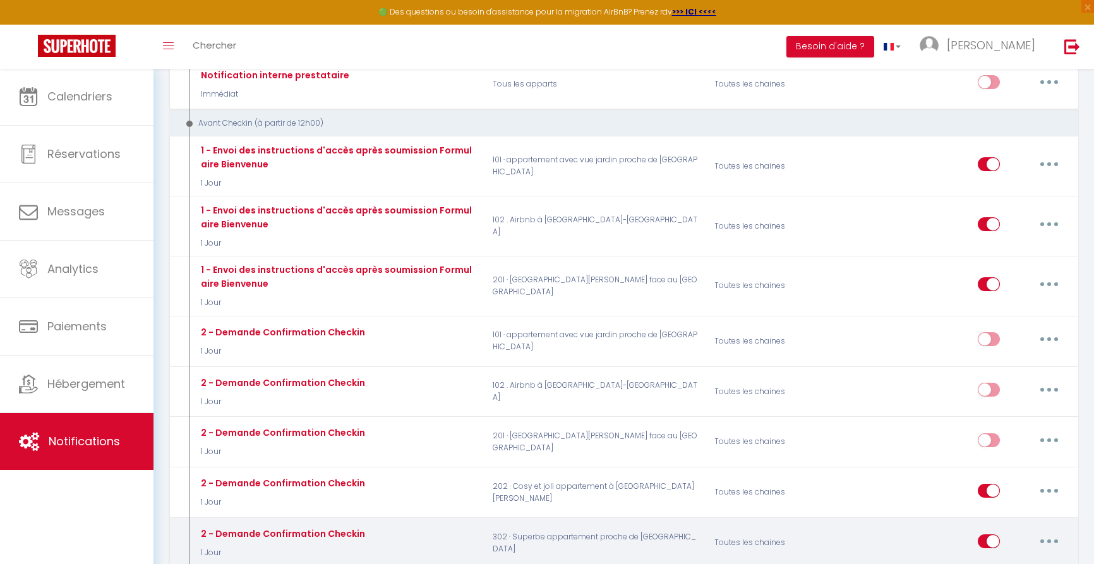
scroll to position [421, 0]
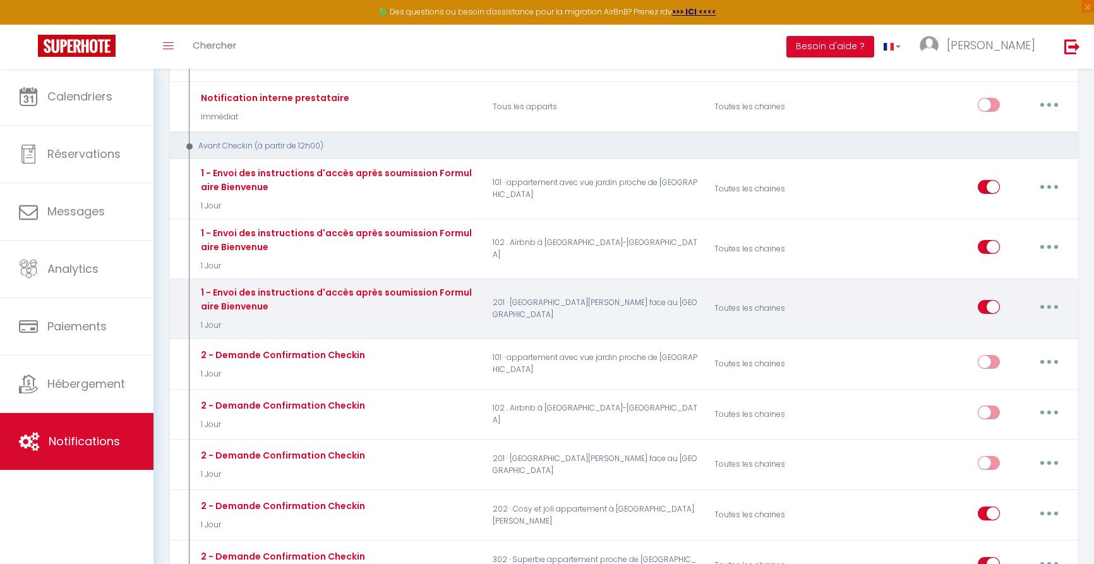
click at [1055, 297] on button "button" at bounding box center [1049, 307] width 35 height 20
click at [1018, 347] on link "Dupliquer" at bounding box center [1016, 357] width 93 height 21
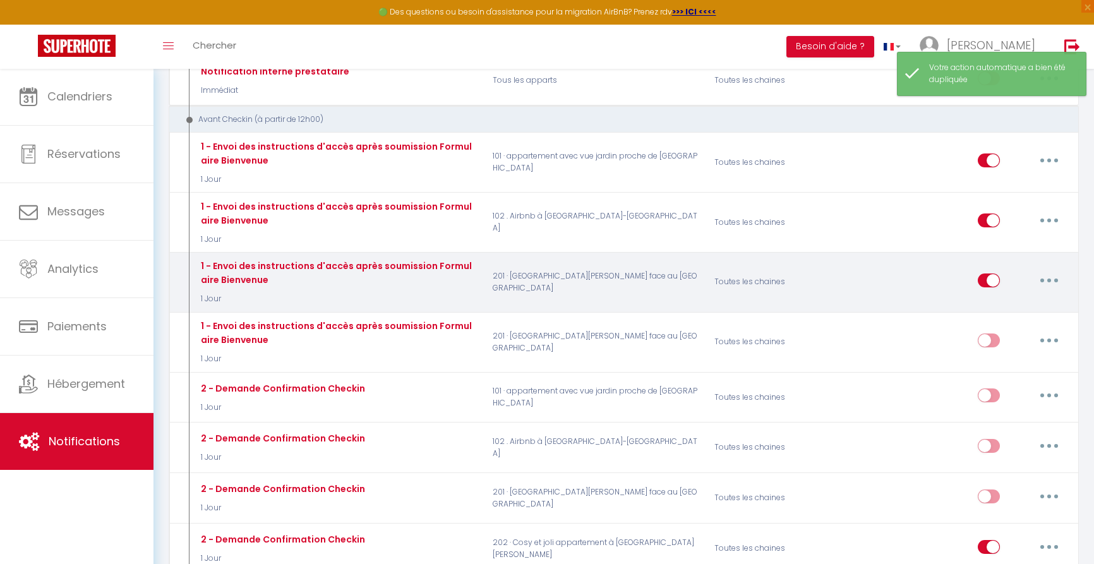
scroll to position [473, 0]
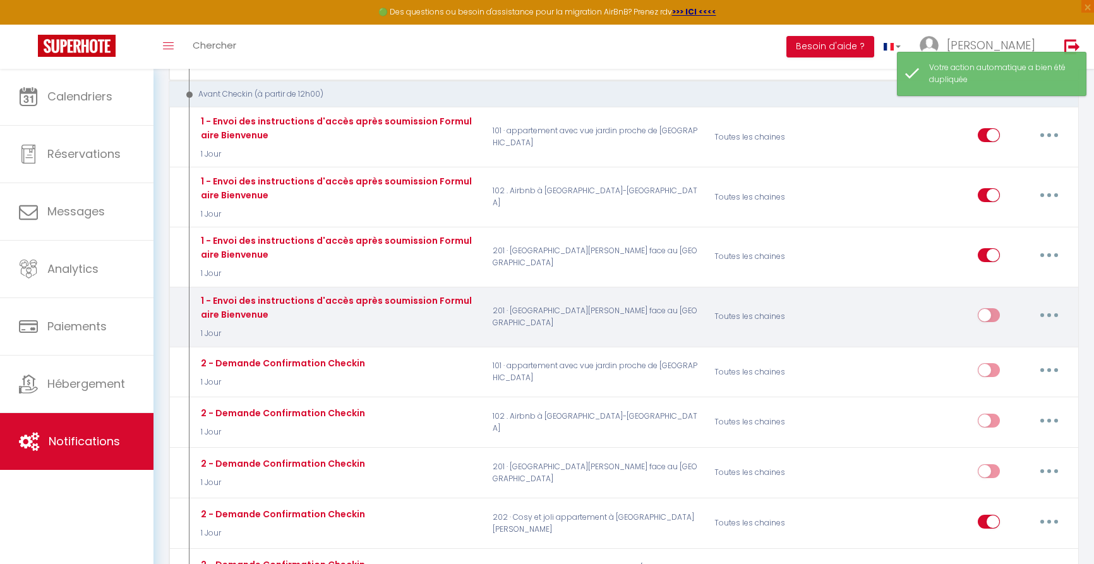
click at [1044, 305] on button "button" at bounding box center [1049, 315] width 35 height 20
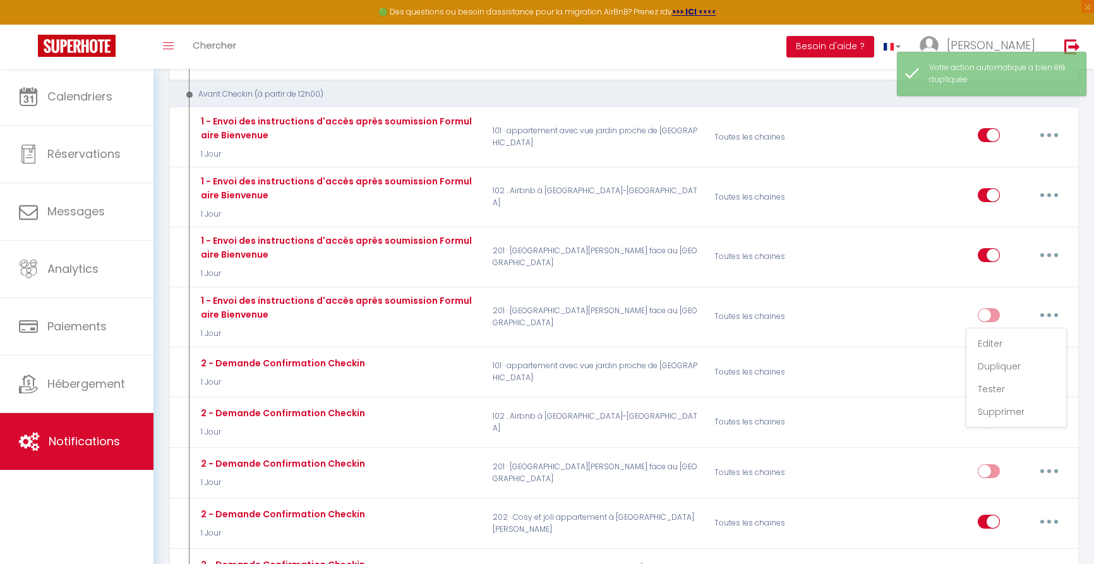
click at [1010, 333] on link "Editer" at bounding box center [1016, 343] width 93 height 21
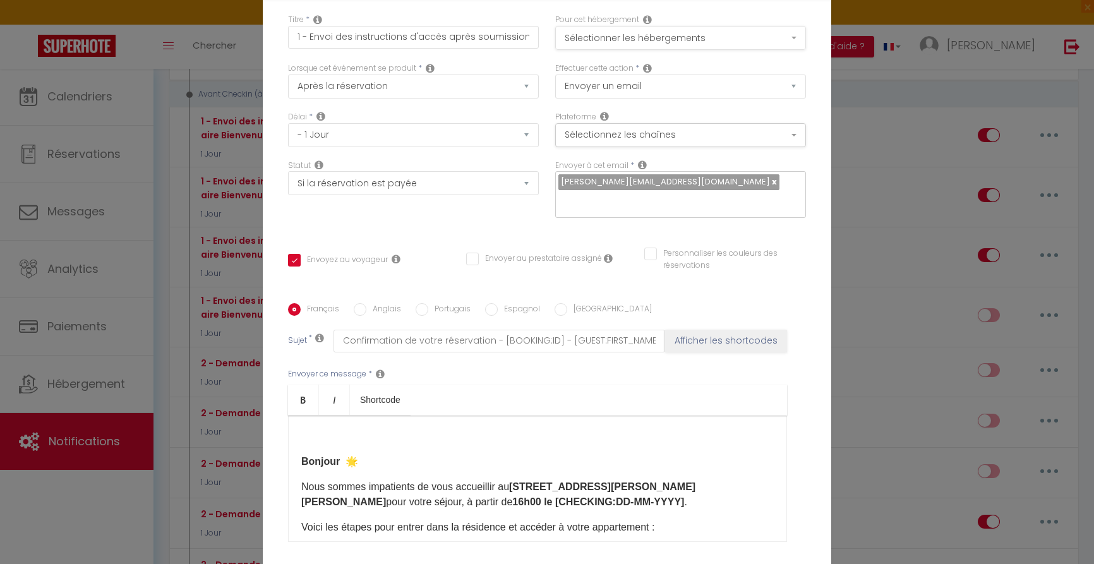
click at [615, 39] on button "Sélectionner les hébergements" at bounding box center [680, 38] width 251 height 24
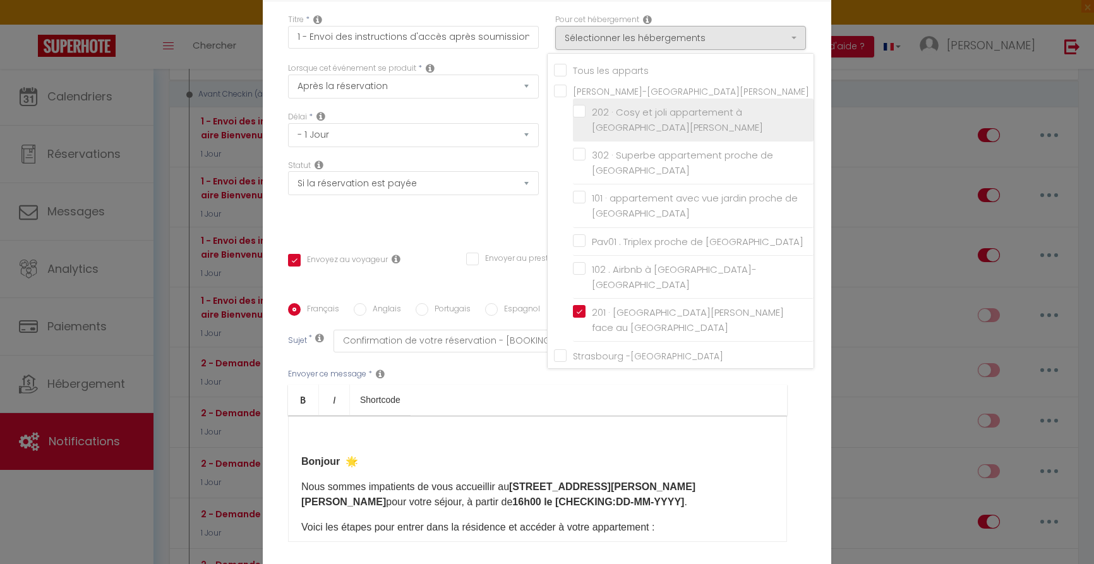
click at [581, 114] on input "202 · Cosy et joli appartement à [GEOGRAPHIC_DATA][PERSON_NAME]" at bounding box center [693, 120] width 241 height 13
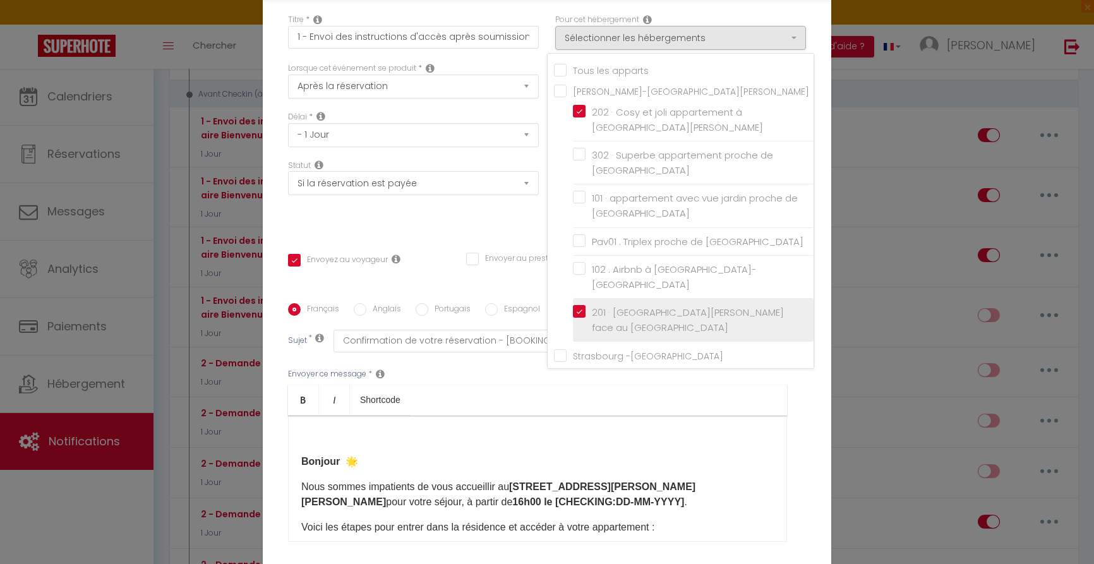
click at [578, 314] on input "201 · [GEOGRAPHIC_DATA][PERSON_NAME] face au [GEOGRAPHIC_DATA]" at bounding box center [693, 320] width 241 height 13
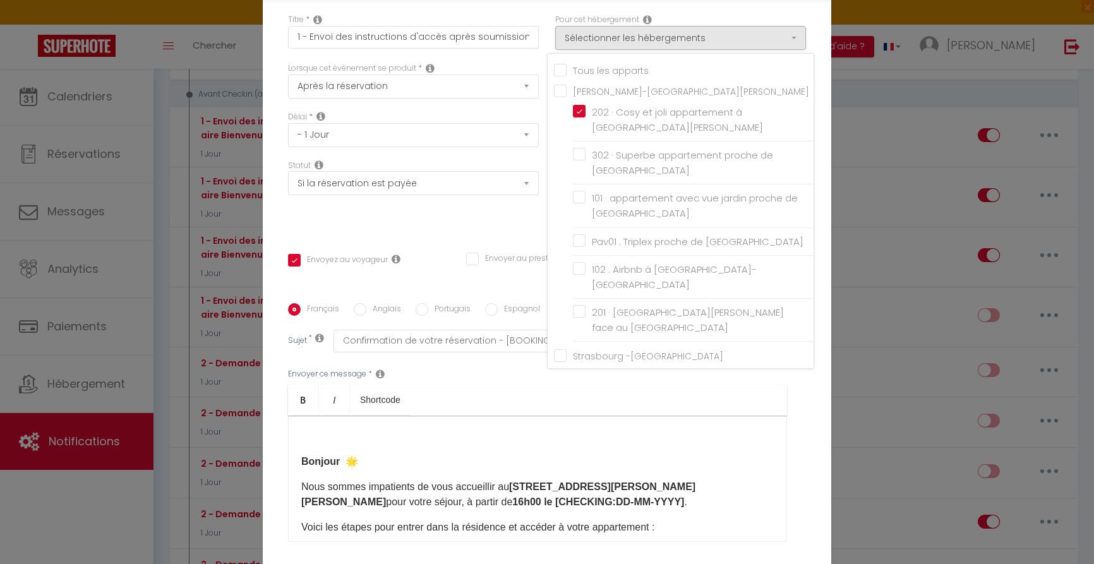
click at [602, 395] on ul "Bold Italic Shortcode" at bounding box center [537, 400] width 499 height 31
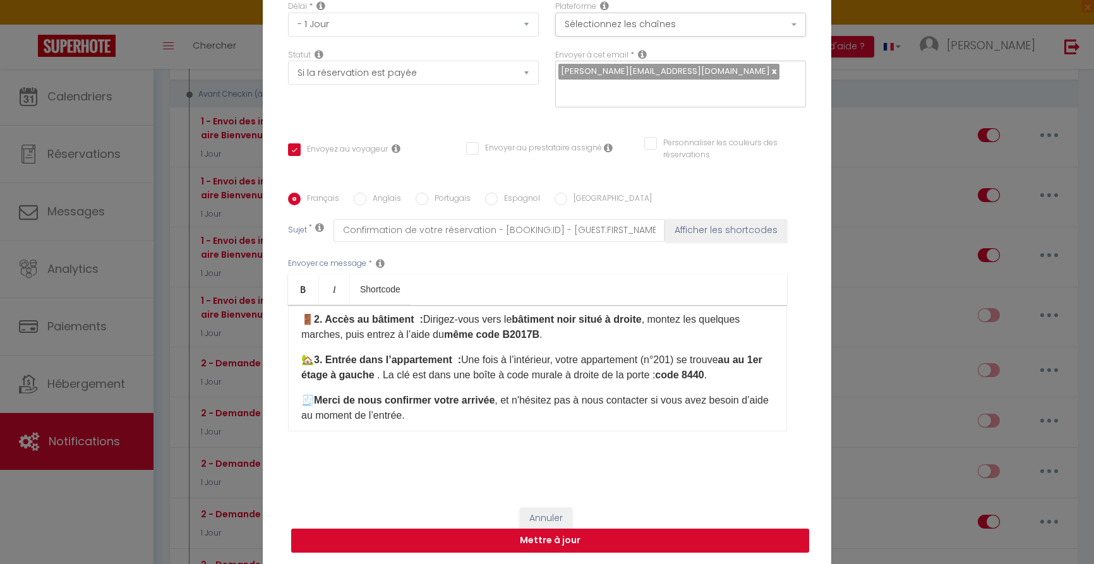
scroll to position [164, 0]
drag, startPoint x: 689, startPoint y: 358, endPoint x: 706, endPoint y: 358, distance: 17.1
click at [689, 358] on p "🏡 3. Entrée dans l’appartement : Une fois à l’intérieur, votre appartement (n°2…" at bounding box center [537, 367] width 473 height 30
click at [564, 358] on p "🏡 3. Entrée dans l’appartement : Une fois à l’intérieur, votre appartement (n°2…" at bounding box center [537, 367] width 473 height 30
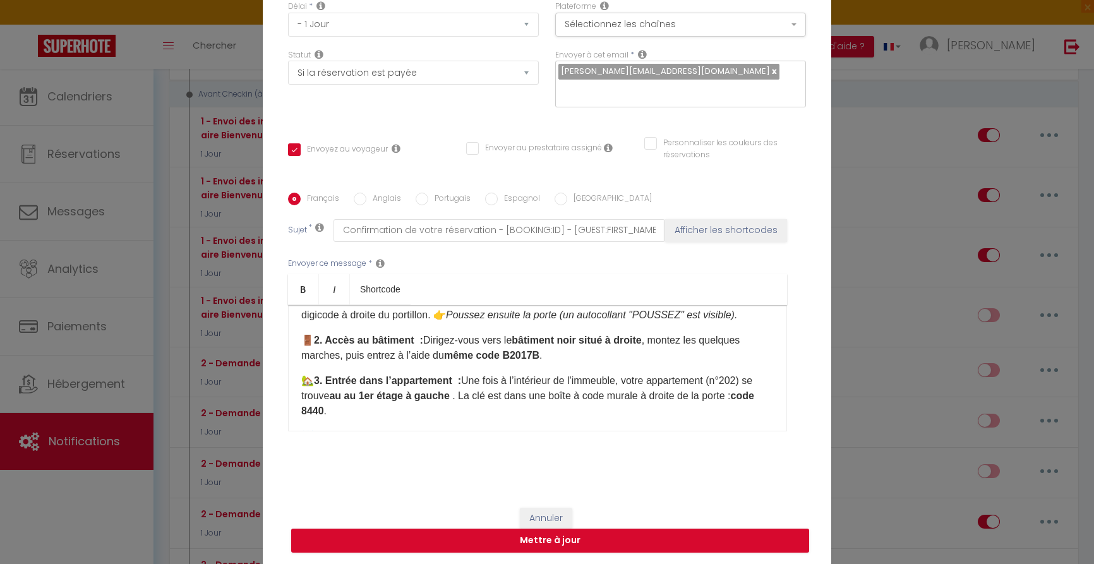
scroll to position [166, 0]
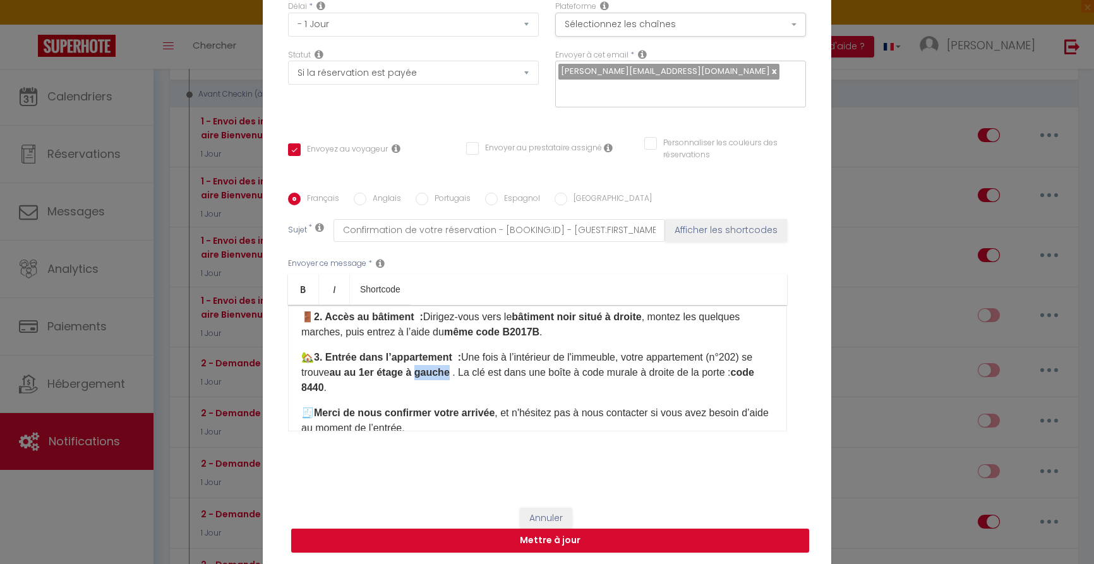
drag, startPoint x: 420, startPoint y: 372, endPoint x: 452, endPoint y: 373, distance: 32.2
click at [452, 373] on strong "au au 1er étage à gauche ​" at bounding box center [390, 372] width 123 height 11
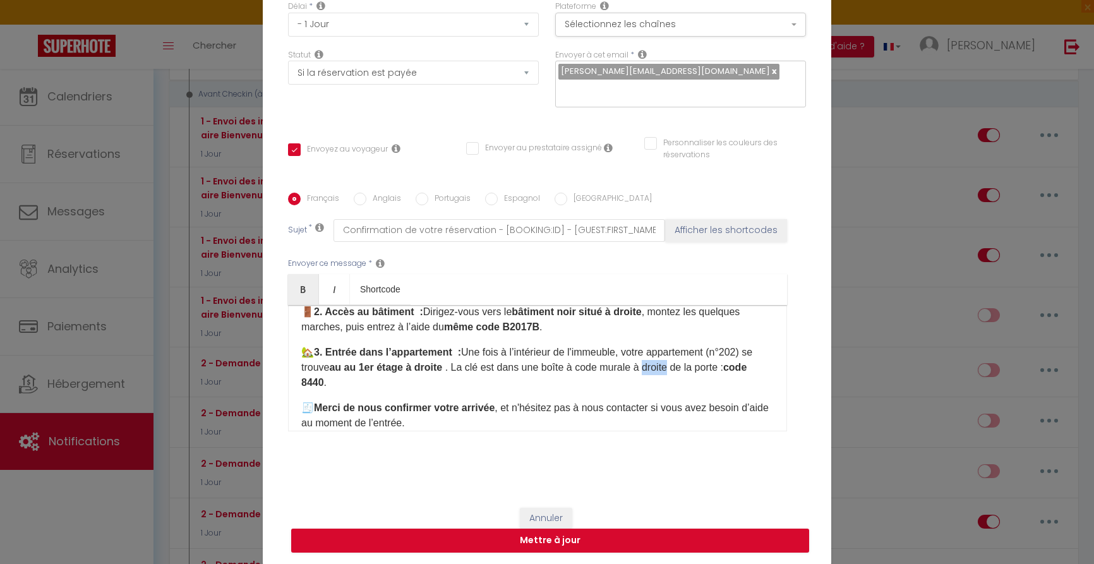
drag, startPoint x: 678, startPoint y: 366, endPoint x: 653, endPoint y: 366, distance: 25.9
click at [653, 366] on p "🏡 3. Entrée dans l’appartement : Une fois à l’intérieur de l'immeuble, votre ap…" at bounding box center [537, 367] width 473 height 45
click at [324, 381] on strong "code 8440" at bounding box center [528, 375] width 454 height 26
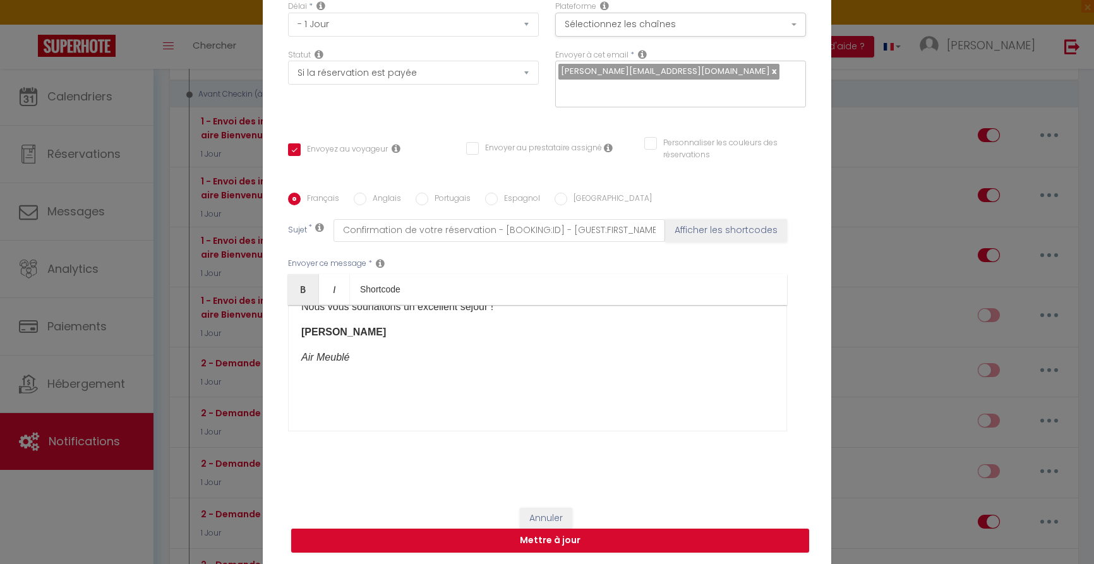
scroll to position [388, 0]
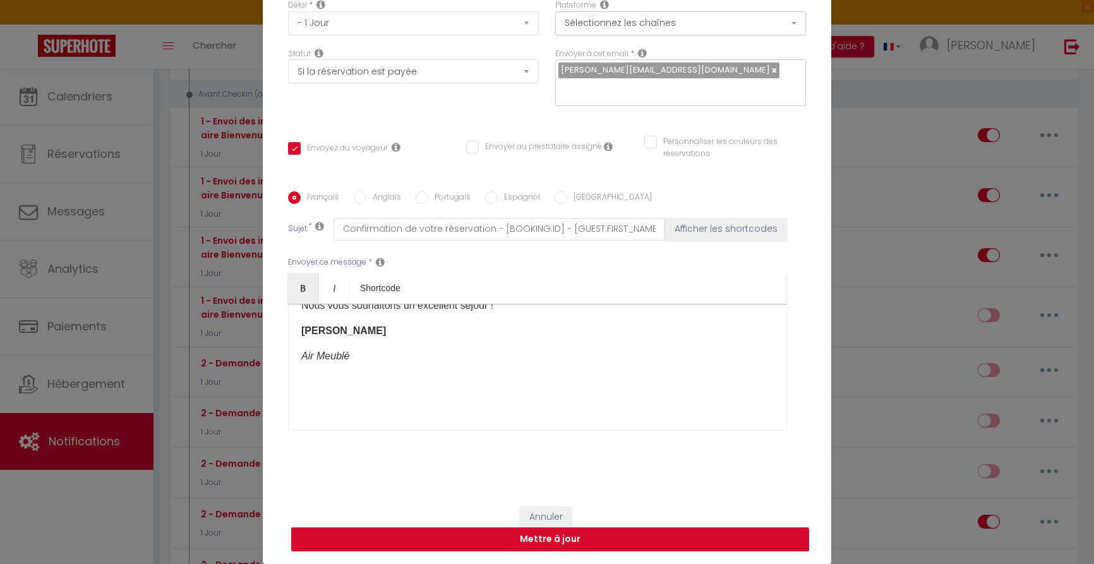
click at [567, 541] on button "Mettre à jour" at bounding box center [550, 539] width 518 height 24
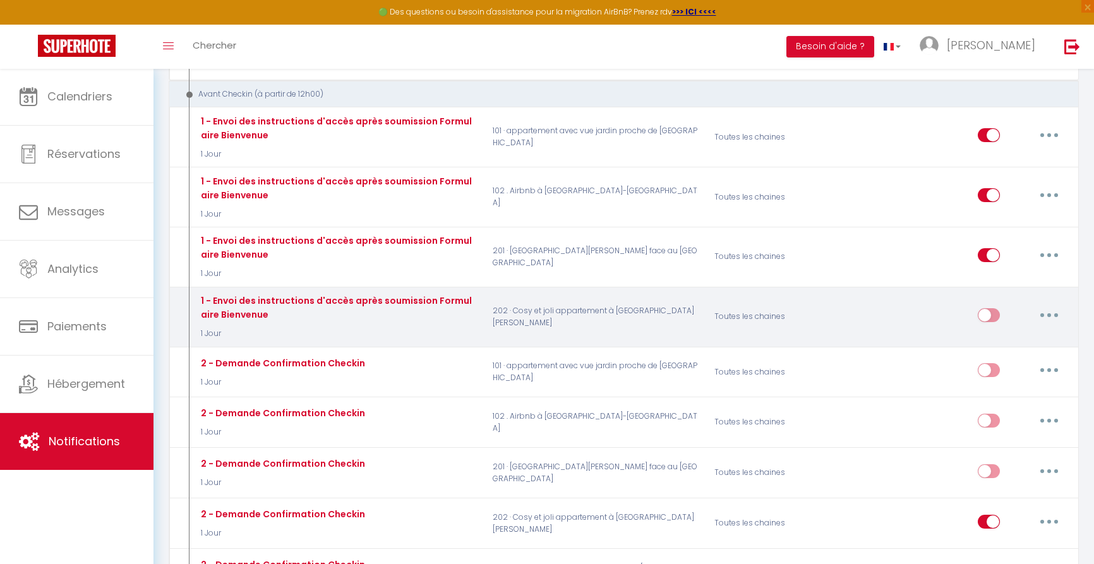
click at [993, 308] on input "checkbox" at bounding box center [989, 317] width 22 height 19
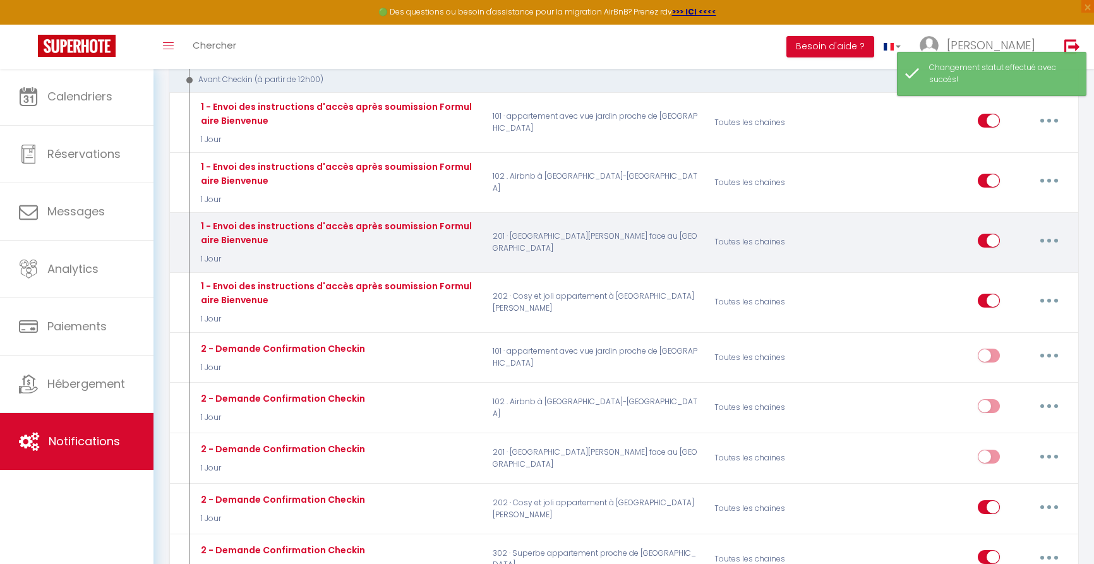
scroll to position [491, 0]
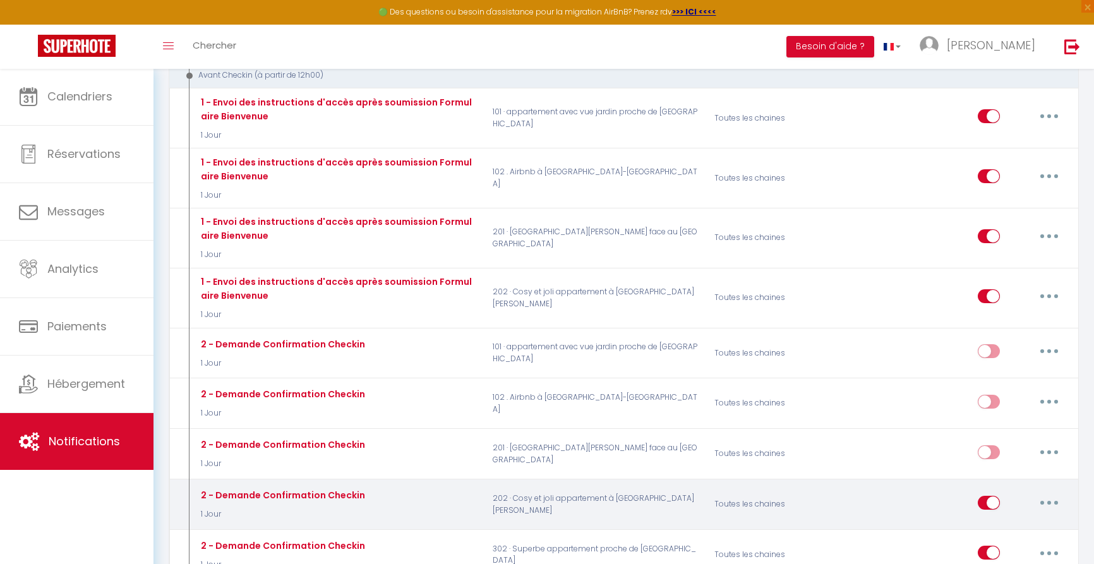
click at [986, 496] on input "checkbox" at bounding box center [989, 505] width 22 height 19
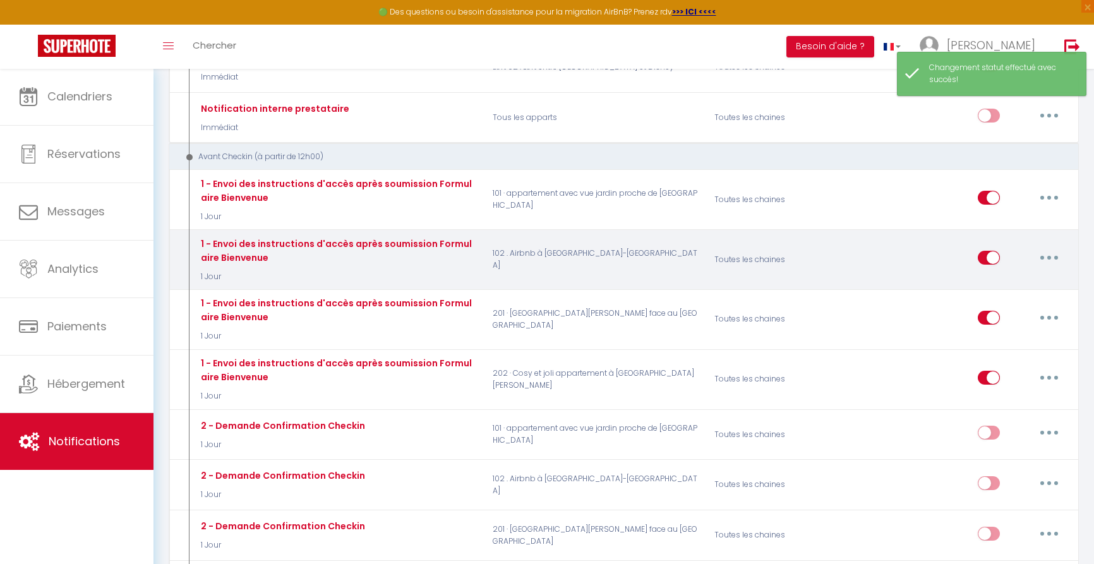
scroll to position [380, 0]
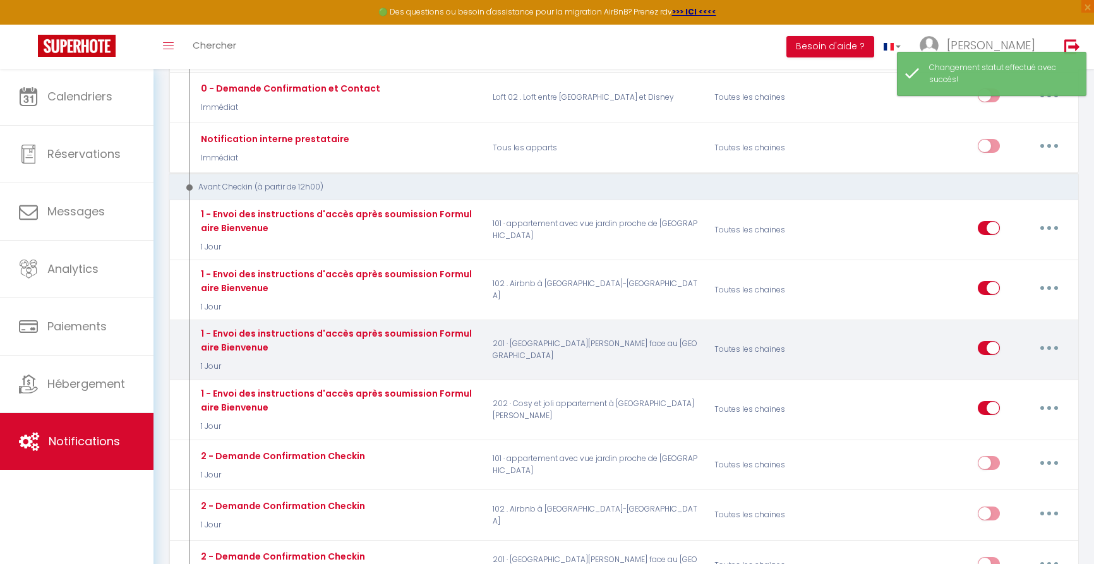
click at [1050, 346] on icon "button" at bounding box center [1049, 348] width 4 height 4
click at [1018, 366] on link "Editer" at bounding box center [1016, 376] width 93 height 21
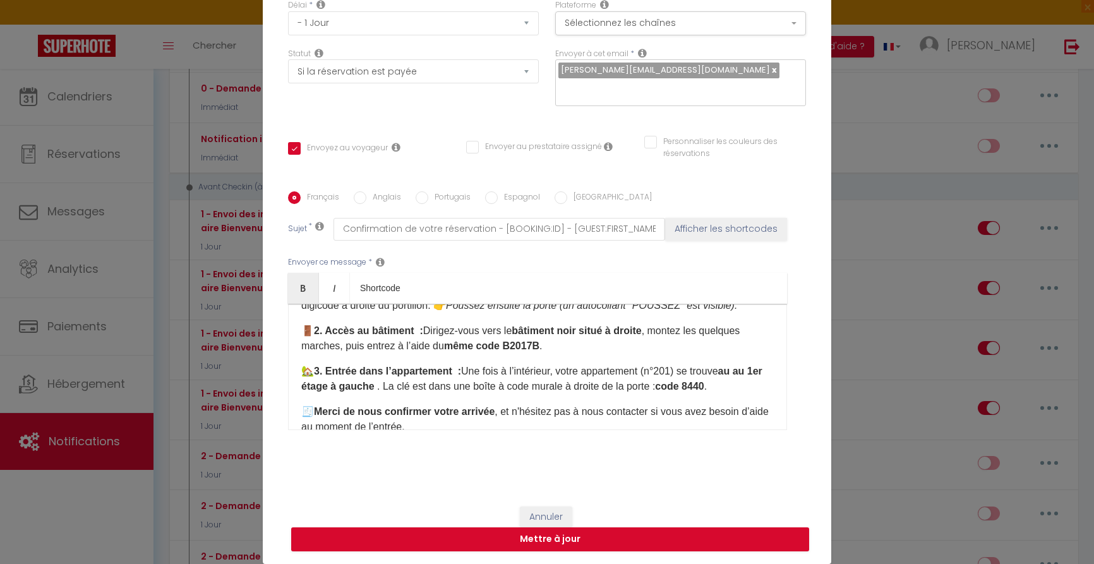
scroll to position [151, 0]
click at [565, 370] on p "🏡 3. Entrée dans l’appartement : Une fois à l’intérieur, votre appartement (n°2…" at bounding box center [537, 378] width 473 height 30
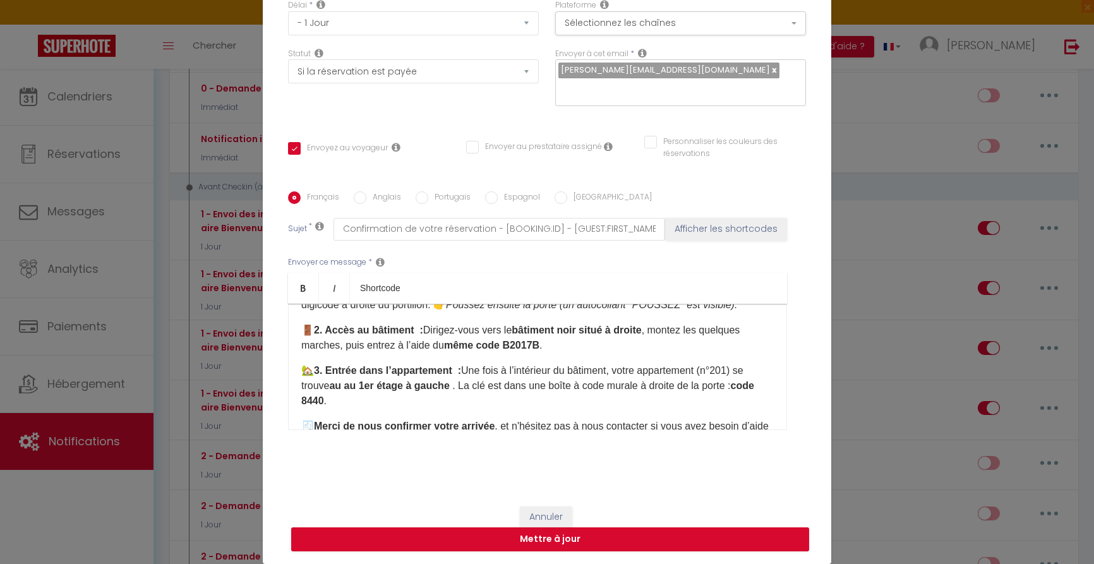
drag, startPoint x: 635, startPoint y: 369, endPoint x: 640, endPoint y: 463, distance: 94.3
click at [640, 463] on div "Français Anglais Portugais Espagnol Italien Sujet * Confirmation de votre réser…" at bounding box center [547, 318] width 518 height 292
click at [624, 369] on p "🏡 3. Entrée dans l’appartement : Une fois à l’intérieur du bâtiment, votre appa…" at bounding box center [537, 385] width 473 height 45
drag, startPoint x: 670, startPoint y: 409, endPoint x: 651, endPoint y: 467, distance: 61.5
click at [651, 467] on div "Titre * 1 - Envoi des instructions d'accès après soumission Formulaire Bienvenu…" at bounding box center [547, 191] width 569 height 605
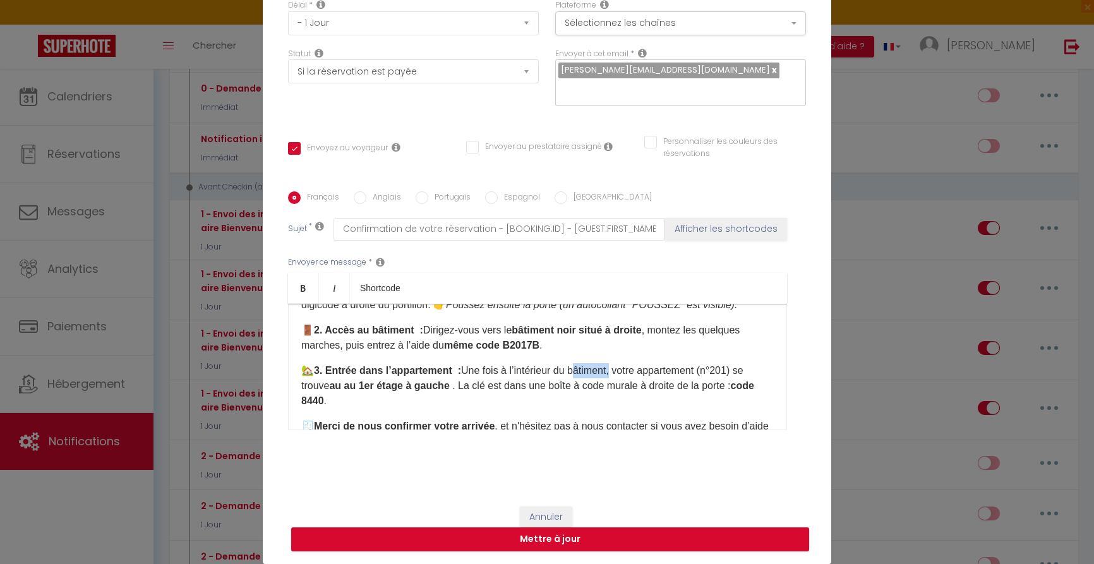
drag, startPoint x: 582, startPoint y: 369, endPoint x: 622, endPoint y: 363, distance: 40.3
click at [622, 369] on p "🏡 3. Entrée dans l’appartement : Une fois à l’intérieur du bâtiment, votre appa…" at bounding box center [537, 385] width 473 height 45
click at [625, 354] on div "Bonjour 🌟 Nous sommes impatients de vous accueillir au 184 rue du Maréchal Lecl…" at bounding box center [537, 367] width 499 height 126
drag, startPoint x: 624, startPoint y: 368, endPoint x: 584, endPoint y: 367, distance: 39.2
click at [570, 369] on p "🏡 3. Entrée dans l’appartement : Une fois à l’intérieur du bâtiment, votre appa…" at bounding box center [537, 385] width 473 height 45
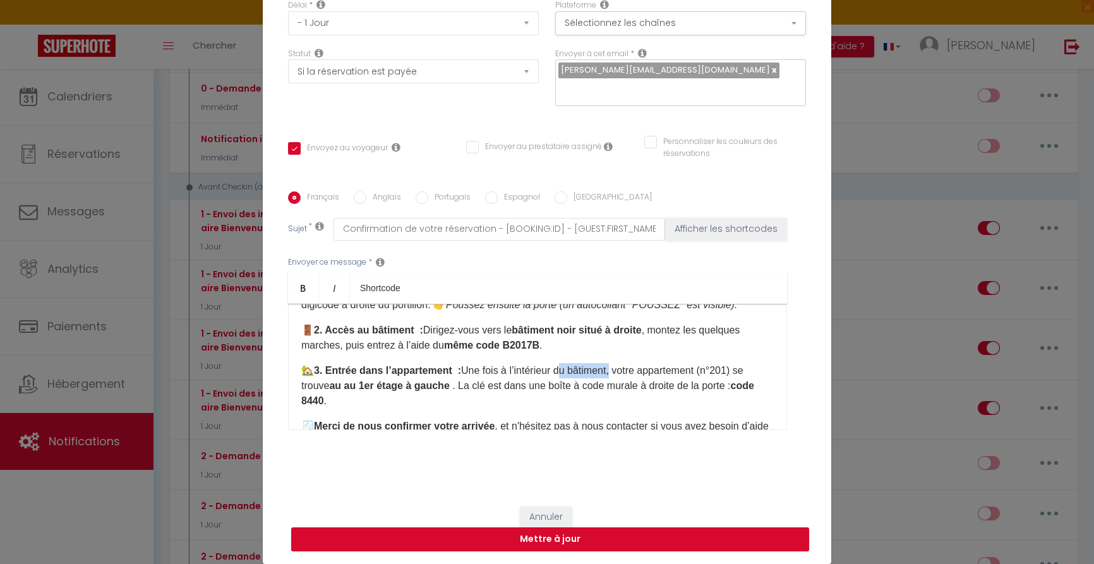
copy p "du bâtiment"
click at [548, 538] on button "Mettre à jour" at bounding box center [550, 539] width 518 height 24
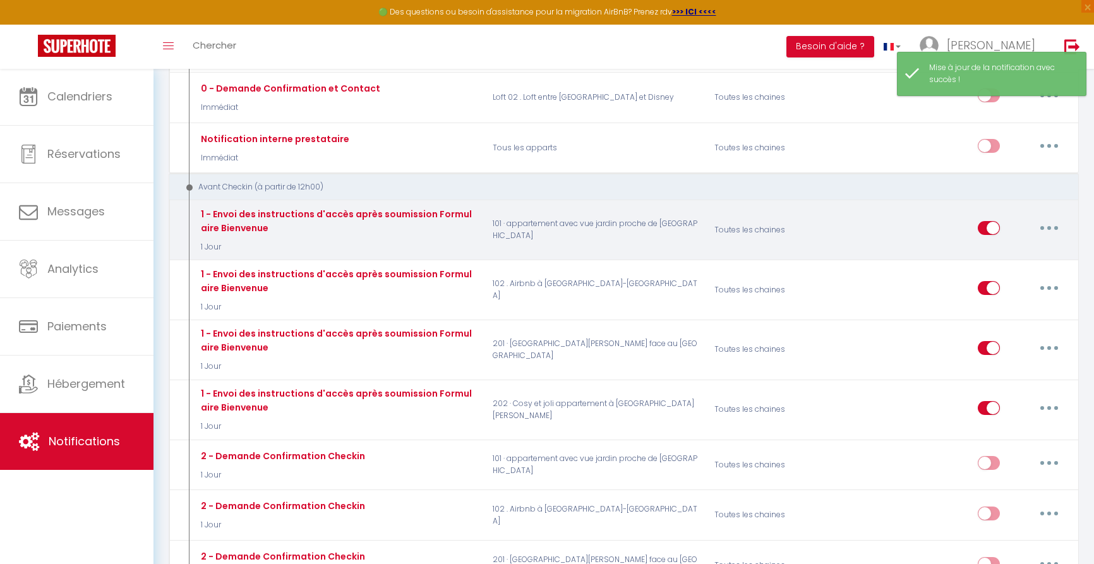
click at [1056, 218] on button "button" at bounding box center [1049, 228] width 35 height 20
click at [997, 246] on link "Editer" at bounding box center [1016, 256] width 93 height 21
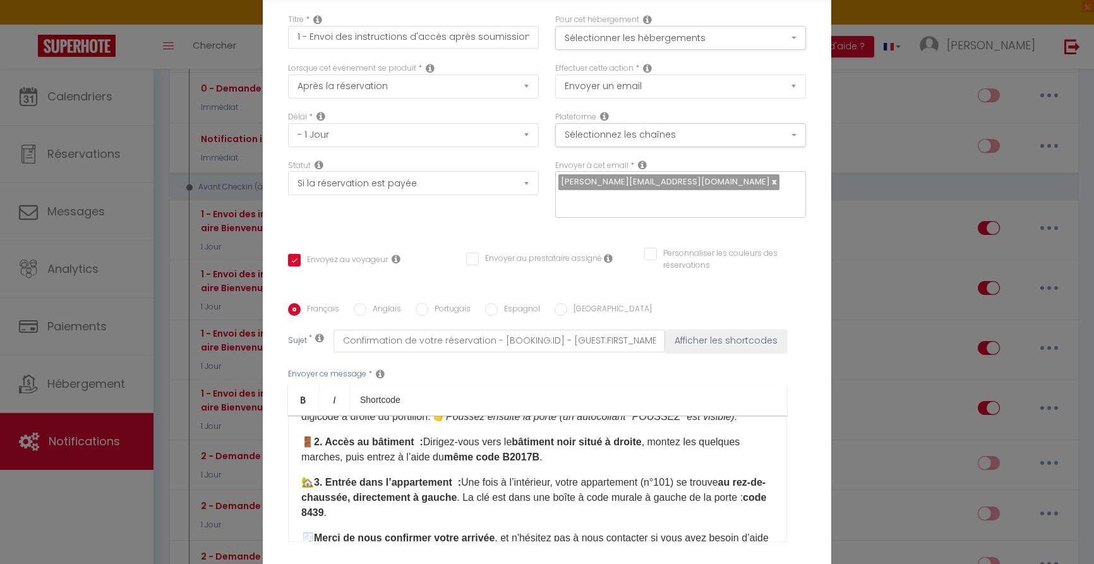
click at [565, 475] on p "🏡 3. Entrée dans l’appartement : Une fois à l’intérieur, votre appartement (n°1…" at bounding box center [537, 497] width 473 height 45
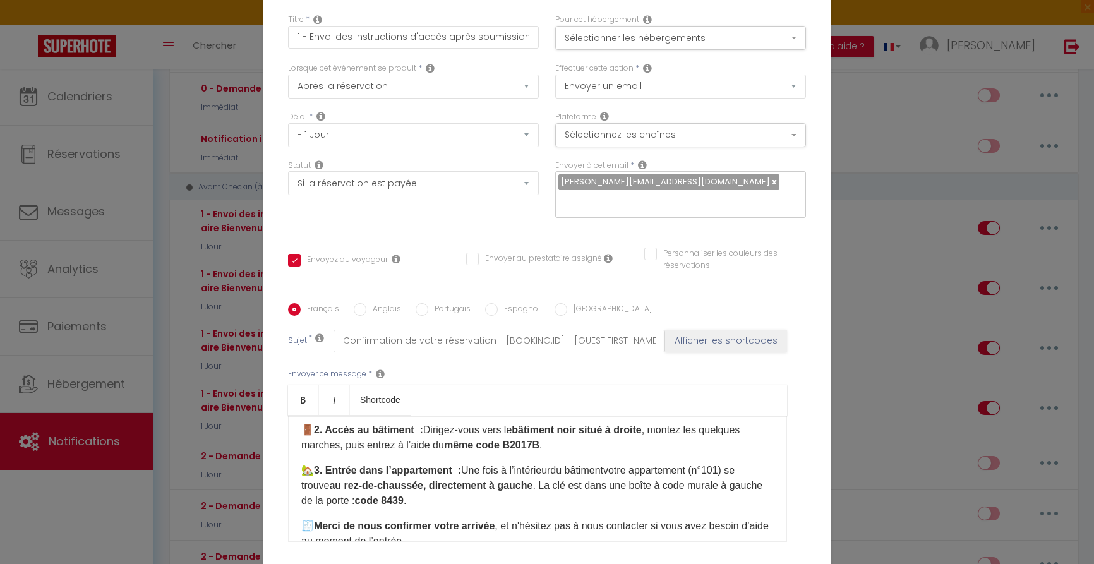
scroll to position [163, 0]
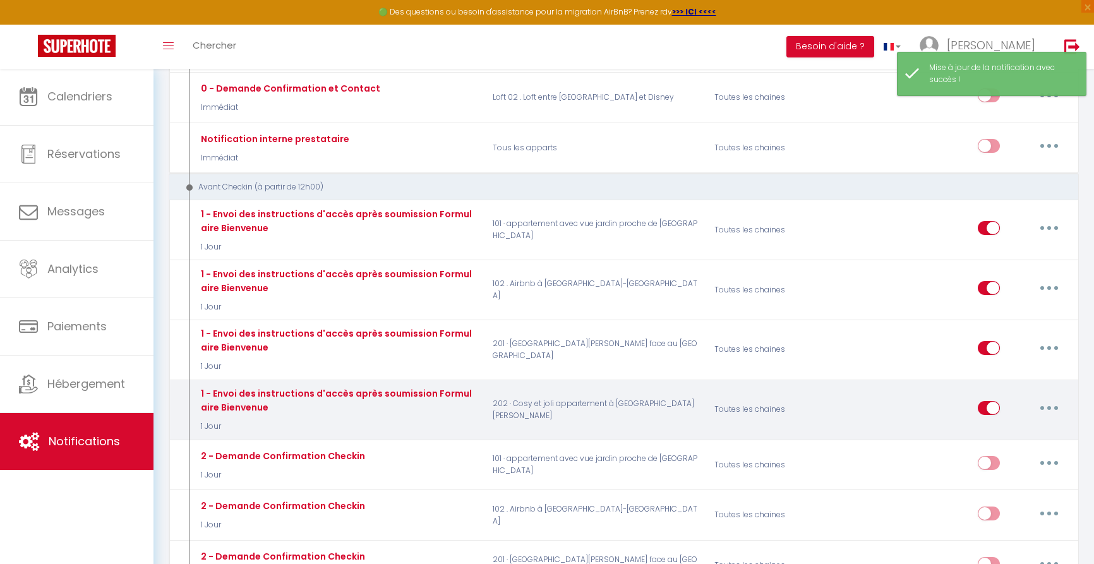
click at [1052, 398] on button "button" at bounding box center [1049, 408] width 35 height 20
click at [1001, 426] on link "Editer" at bounding box center [1016, 436] width 93 height 21
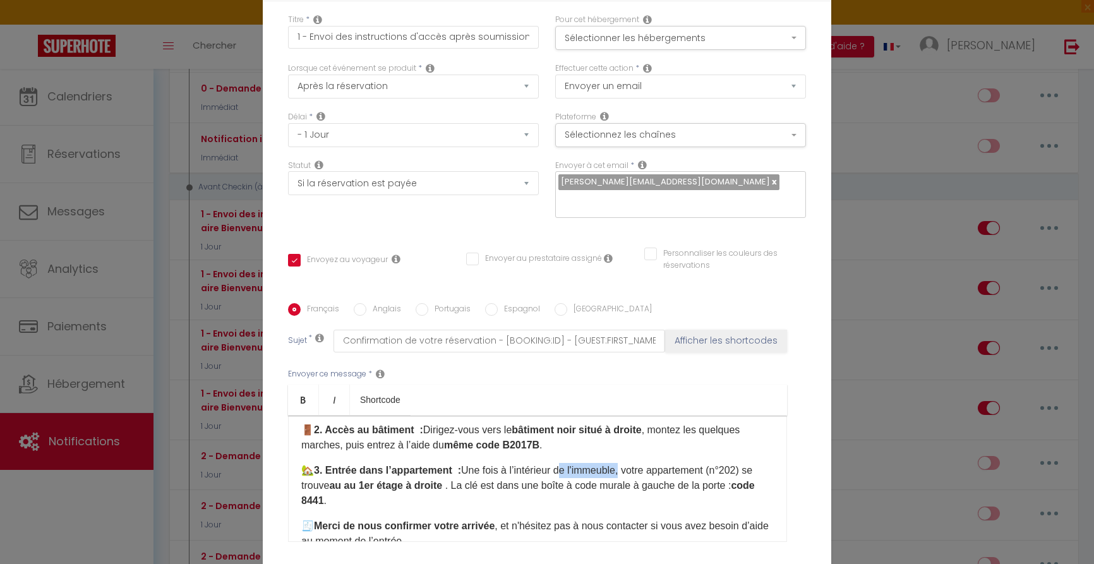
drag, startPoint x: 569, startPoint y: 363, endPoint x: 623, endPoint y: 364, distance: 53.7
click at [630, 463] on p "🏡 3. Entrée dans l’appartement : Une fois à l’intérieur de l'immeuble, votre ap…" at bounding box center [537, 485] width 473 height 45
click at [815, 418] on div "Titre * 1 - Envoi des instructions d'accès après soumission Formulaire Bienvenu…" at bounding box center [547, 303] width 569 height 605
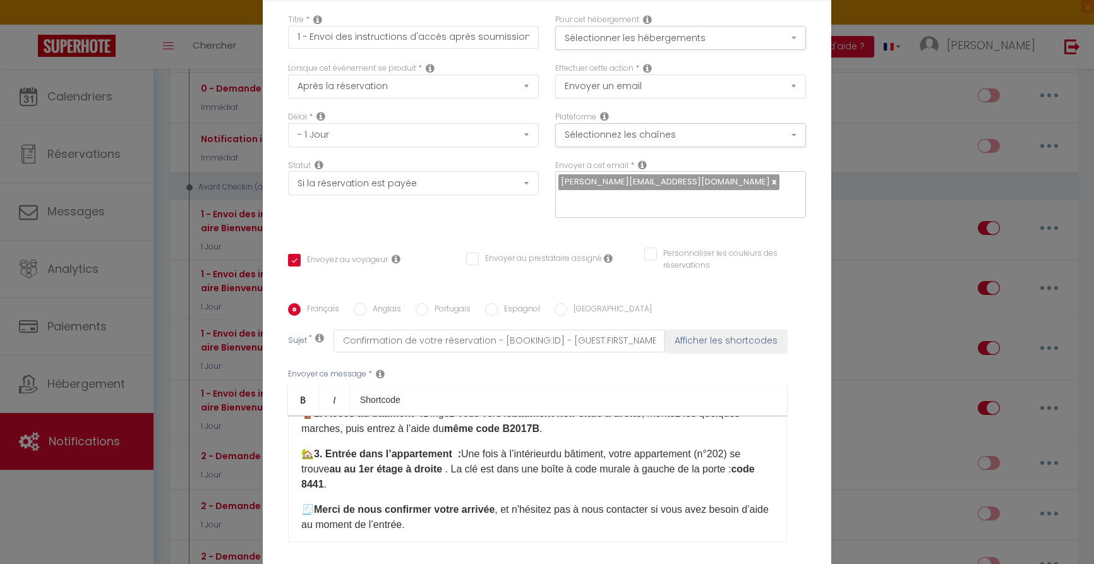
scroll to position [189, 0]
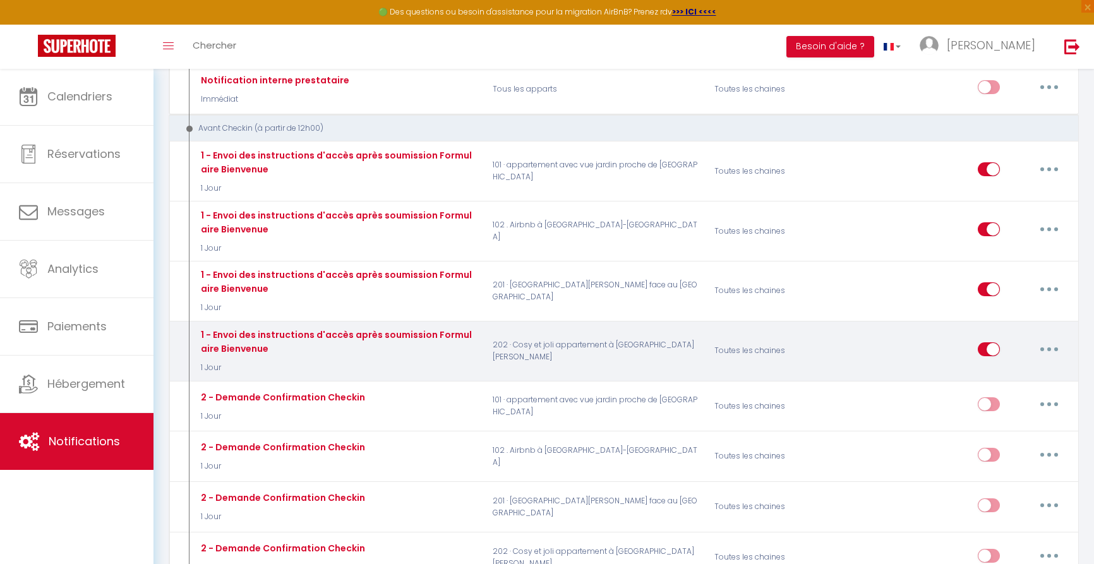
scroll to position [432, 0]
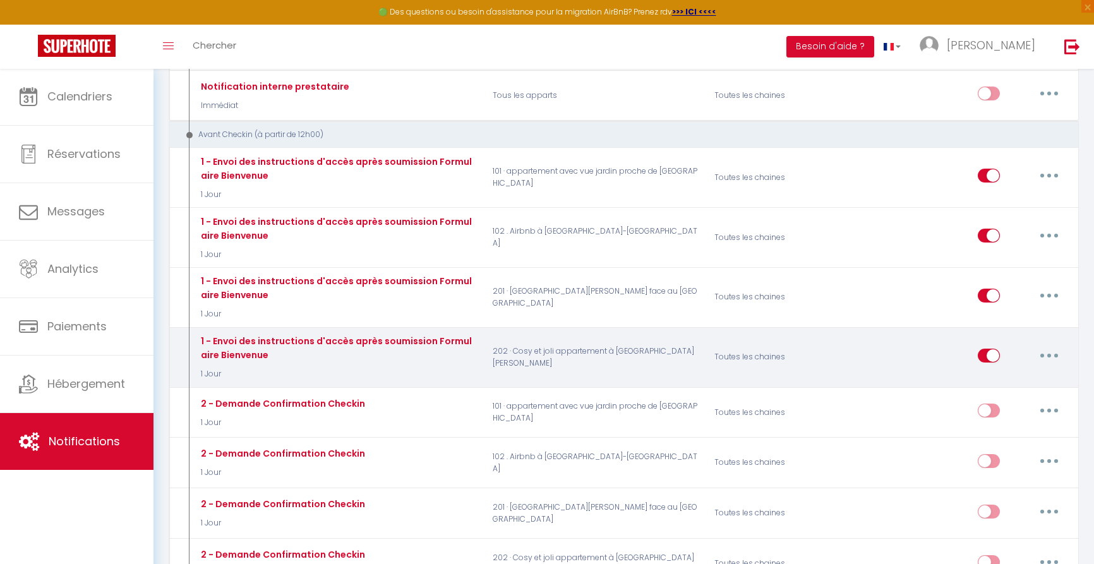
click at [1047, 354] on icon "button" at bounding box center [1049, 356] width 4 height 4
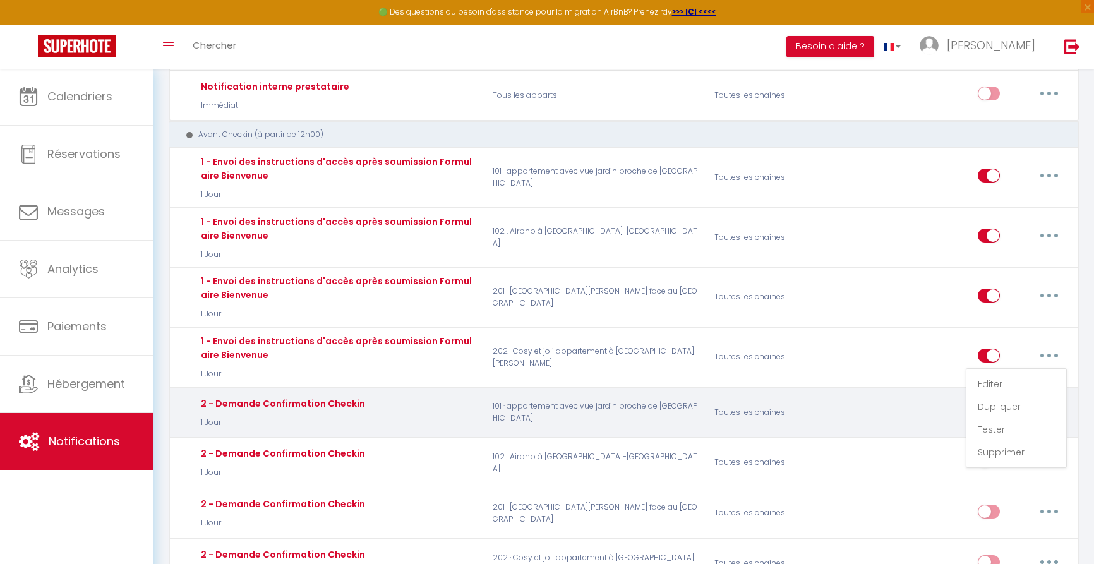
click at [1001, 396] on link "Dupliquer" at bounding box center [1016, 406] width 93 height 21
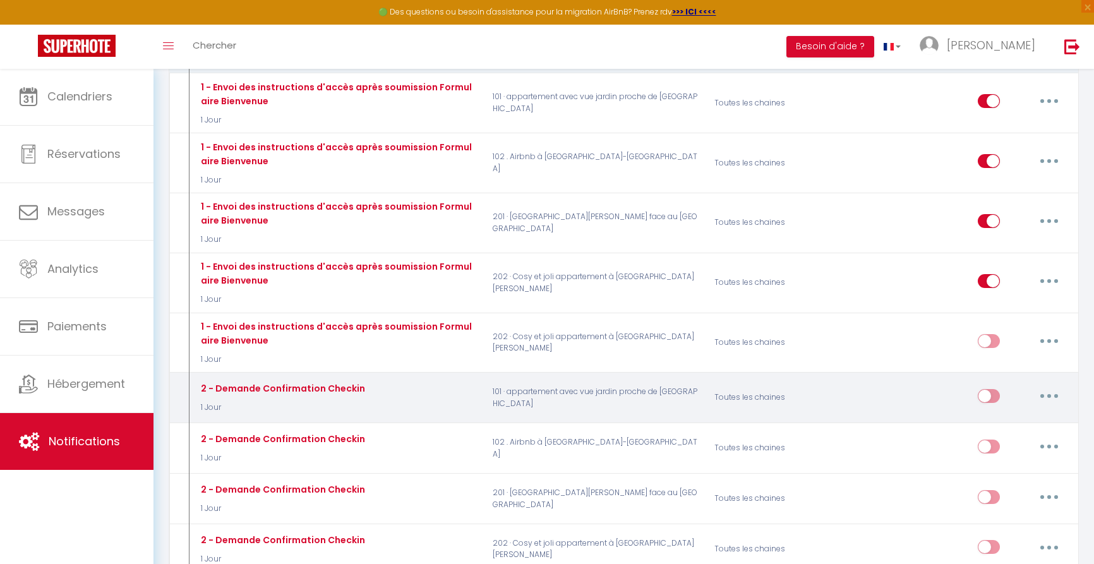
scroll to position [523, 0]
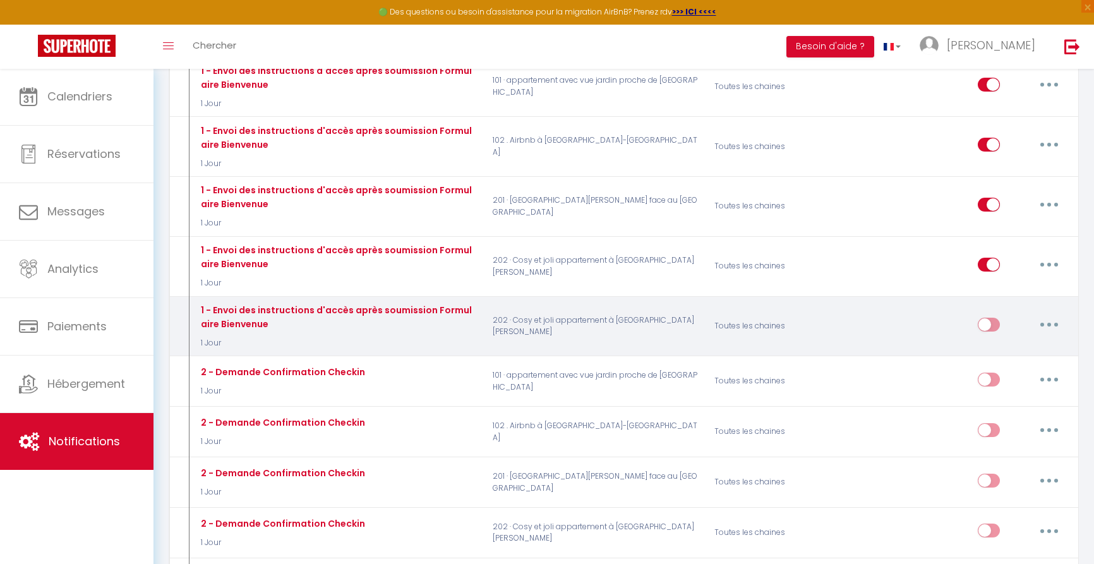
drag, startPoint x: 1047, startPoint y: 287, endPoint x: 1075, endPoint y: 296, distance: 28.6
click at [1047, 315] on button "button" at bounding box center [1049, 325] width 35 height 20
click at [1015, 342] on link "Editer" at bounding box center [1016, 352] width 93 height 21
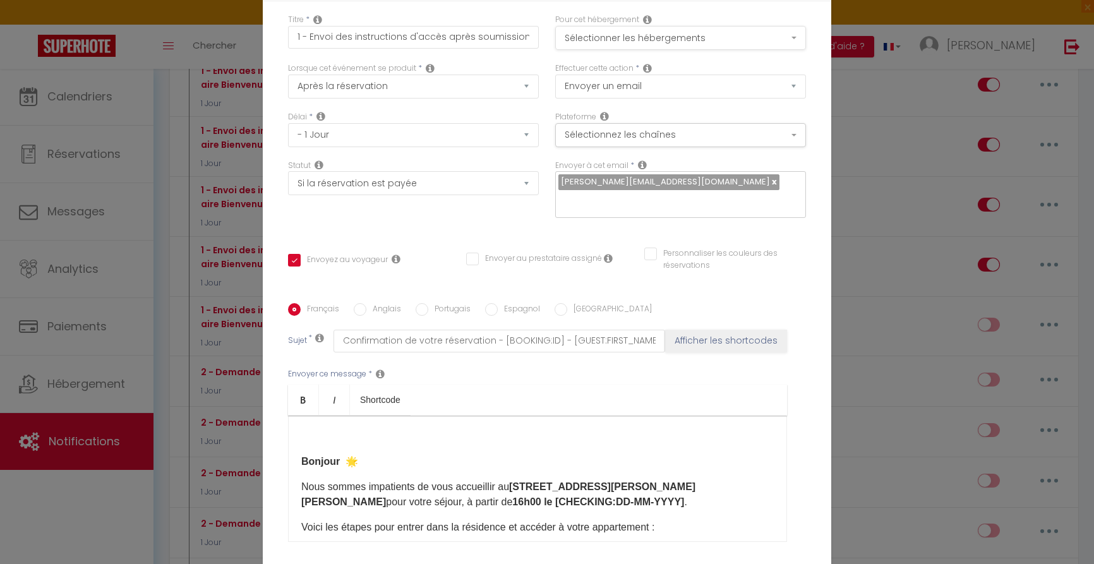
click at [691, 41] on button "Sélectionner les hébergements" at bounding box center [680, 38] width 251 height 24
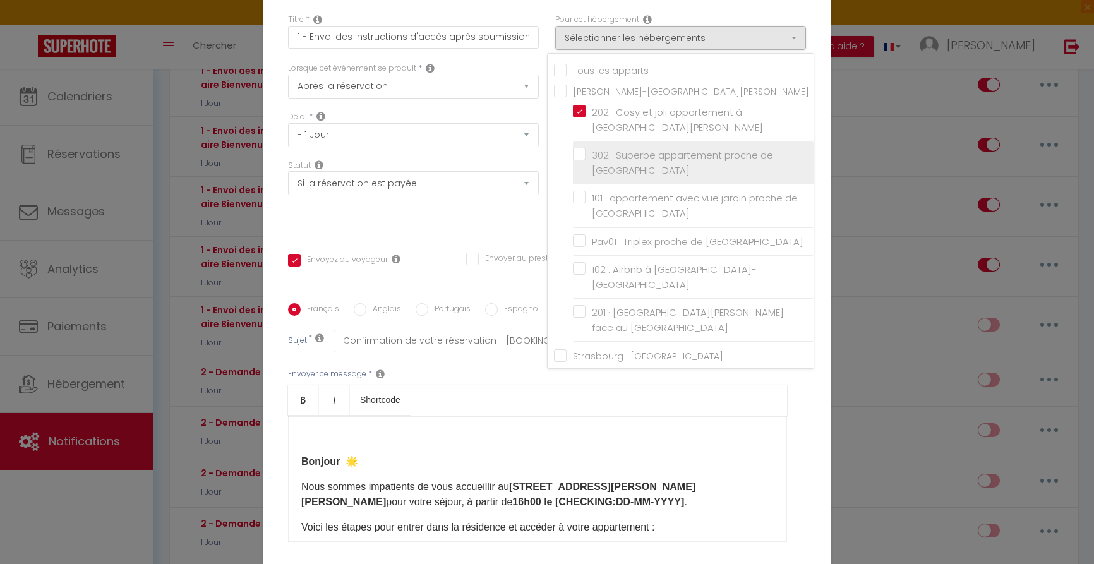
click at [583, 157] on input "302 · Superbe appartement proche de [GEOGRAPHIC_DATA]" at bounding box center [693, 163] width 241 height 13
click at [586, 110] on label "202 · Cosy et joli appartement à [GEOGRAPHIC_DATA][PERSON_NAME]" at bounding box center [696, 120] width 220 height 30
click at [583, 114] on input "202 · Cosy et joli appartement à [GEOGRAPHIC_DATA][PERSON_NAME]" at bounding box center [693, 120] width 241 height 13
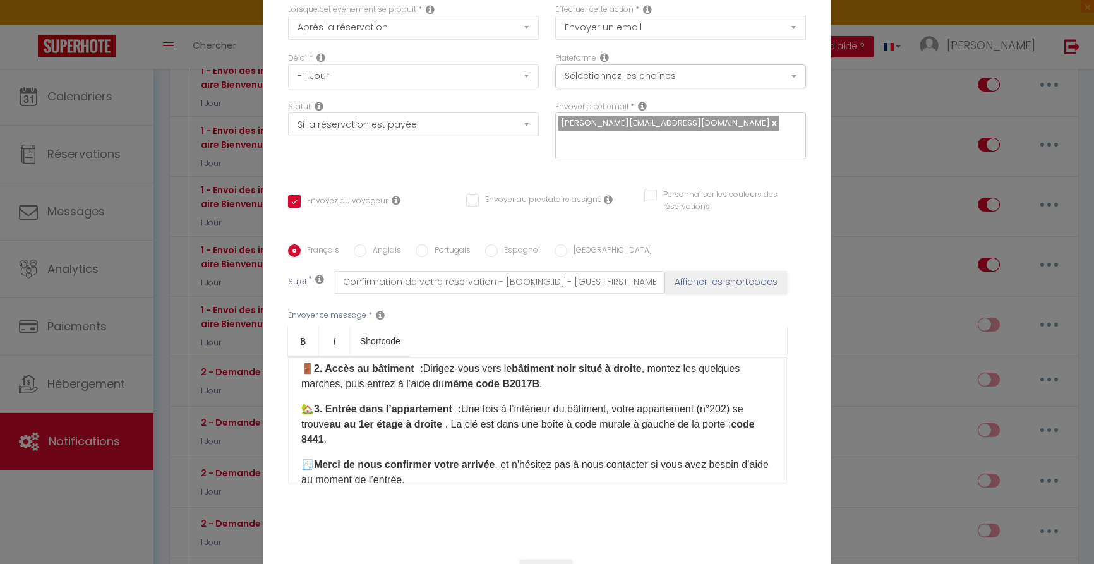
scroll to position [168, 0]
drag, startPoint x: 740, startPoint y: 406, endPoint x: 767, endPoint y: 403, distance: 27.3
click at [740, 405] on p "🏡 3. Entrée dans l’appartement : Une fois à l’intérieur du bâtiment​, votre app…" at bounding box center [537, 421] width 473 height 45
drag, startPoint x: 368, startPoint y: 419, endPoint x: 425, endPoint y: 437, distance: 59.4
click at [366, 419] on strong "au au 1er étage à droite ​" at bounding box center [387, 421] width 116 height 11
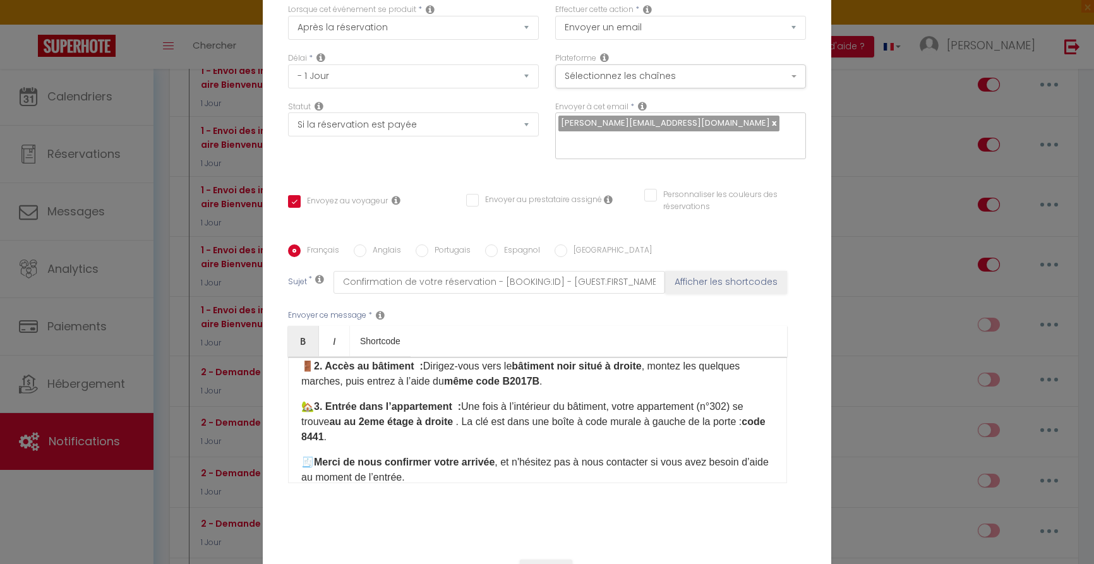
click at [495, 443] on p "🏡 3. Entrée dans l’appartement : Une fois à l’intérieur du bâtiment​, votre app…" at bounding box center [537, 421] width 473 height 45
click at [354, 435] on p "🏡 3. Entrée dans l’appartement : Une fois à l’intérieur du bâtiment​, votre app…" at bounding box center [537, 421] width 473 height 45
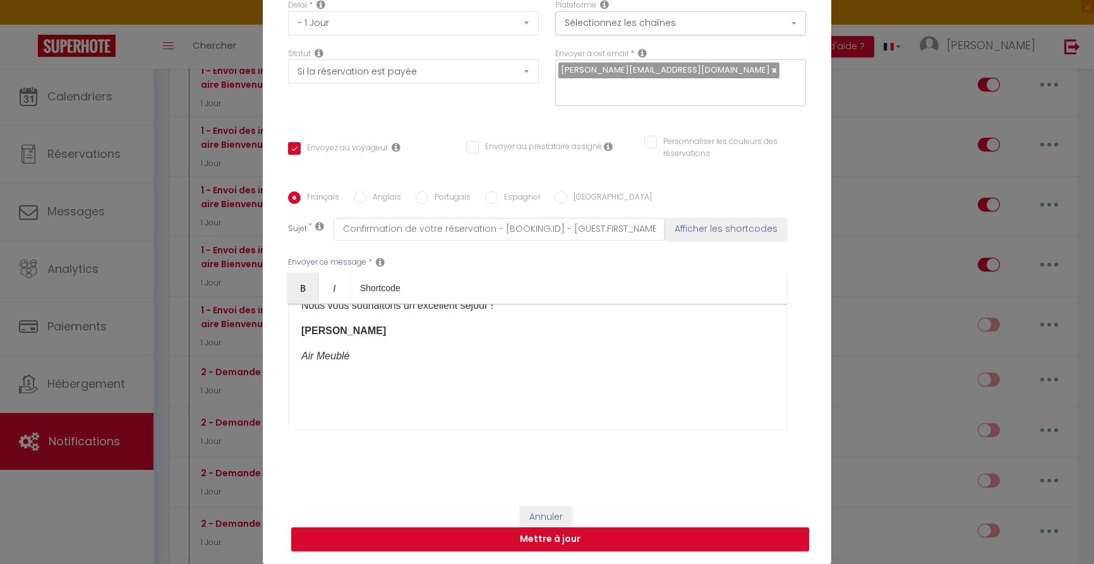
scroll to position [388, 0]
click at [556, 545] on button "Mettre à jour" at bounding box center [550, 539] width 518 height 24
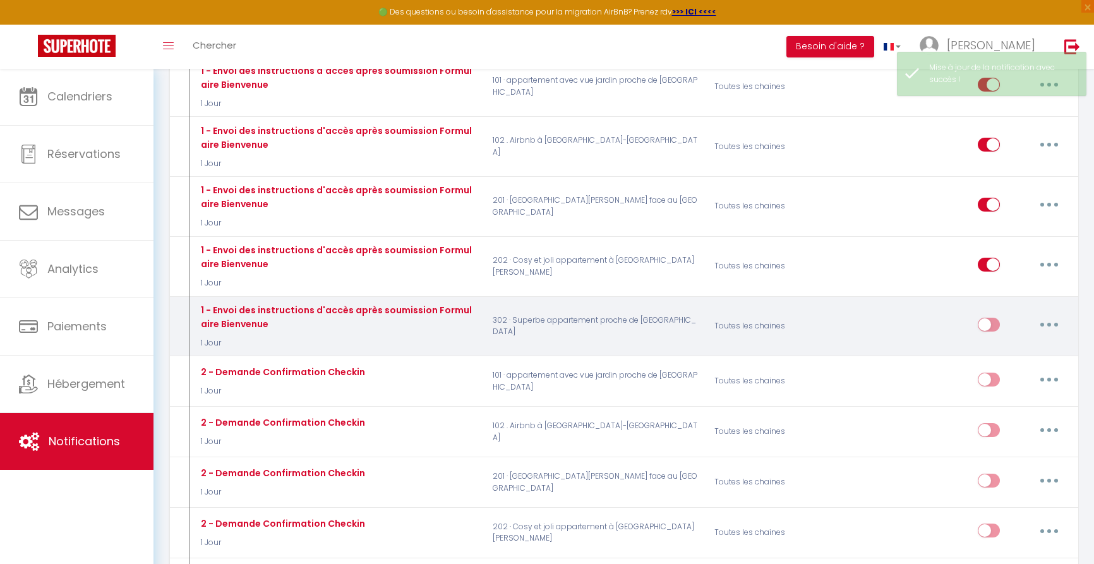
click at [995, 318] on input "checkbox" at bounding box center [989, 327] width 22 height 19
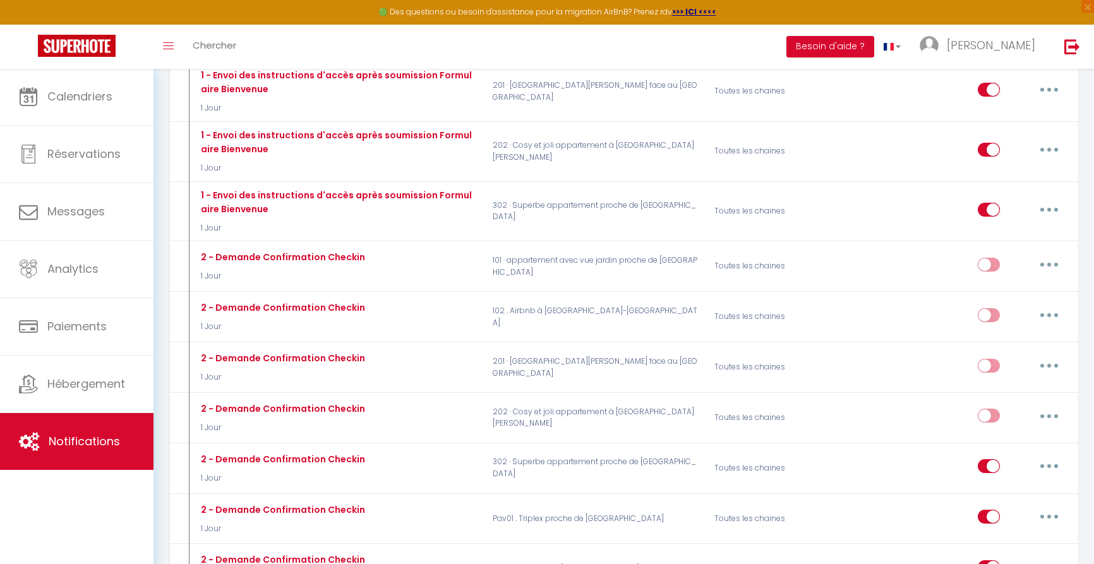
scroll to position [641, 0]
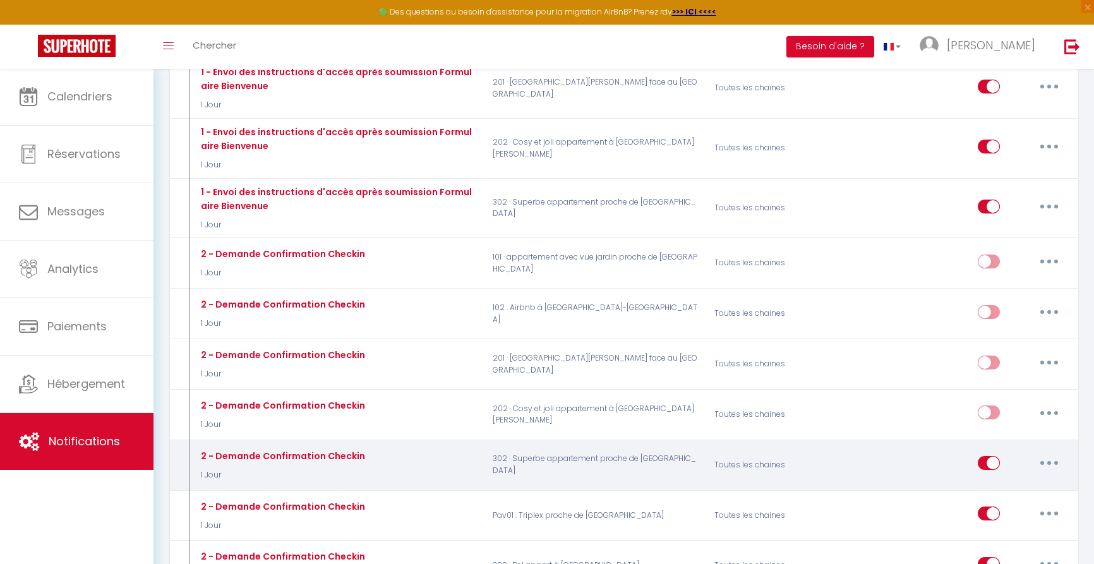
click at [984, 456] on input "checkbox" at bounding box center [989, 465] width 22 height 19
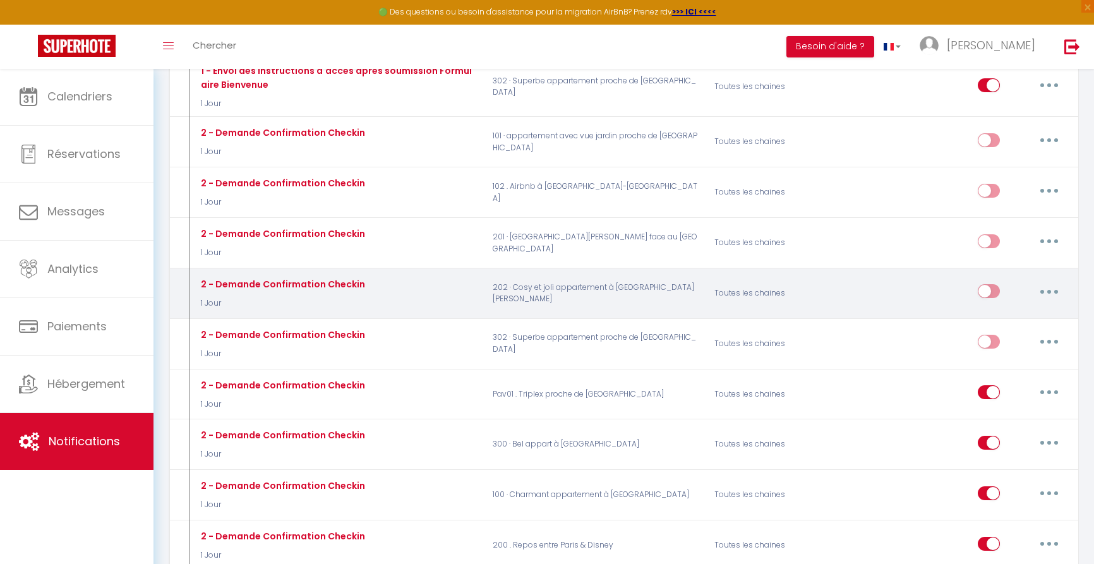
scroll to position [737, 0]
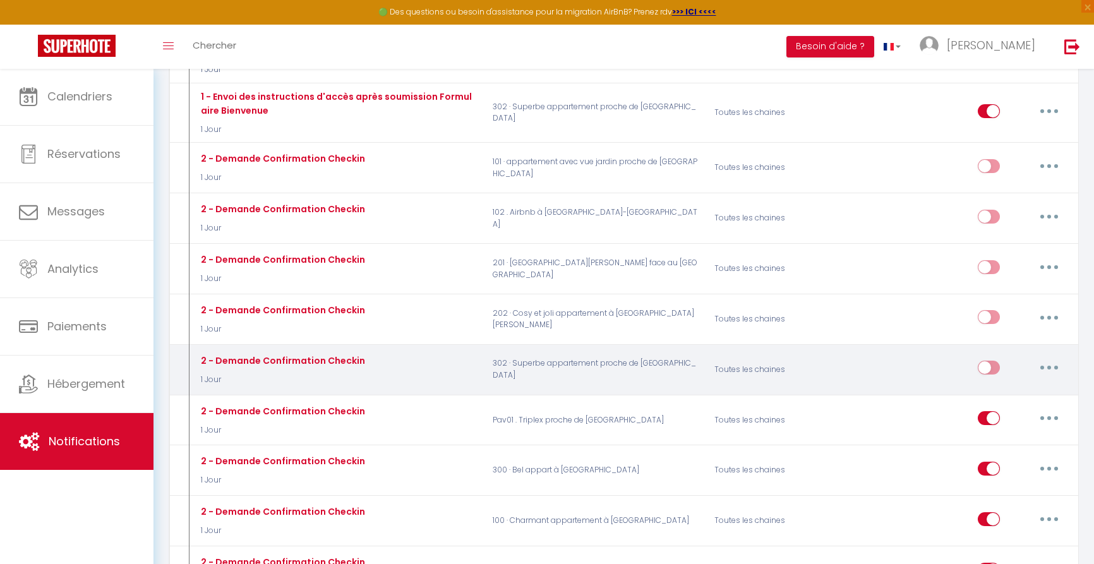
click at [1046, 358] on button "button" at bounding box center [1049, 368] width 35 height 20
click at [923, 351] on div "Editer Dupliquer Tester Supprimer" at bounding box center [965, 369] width 222 height 37
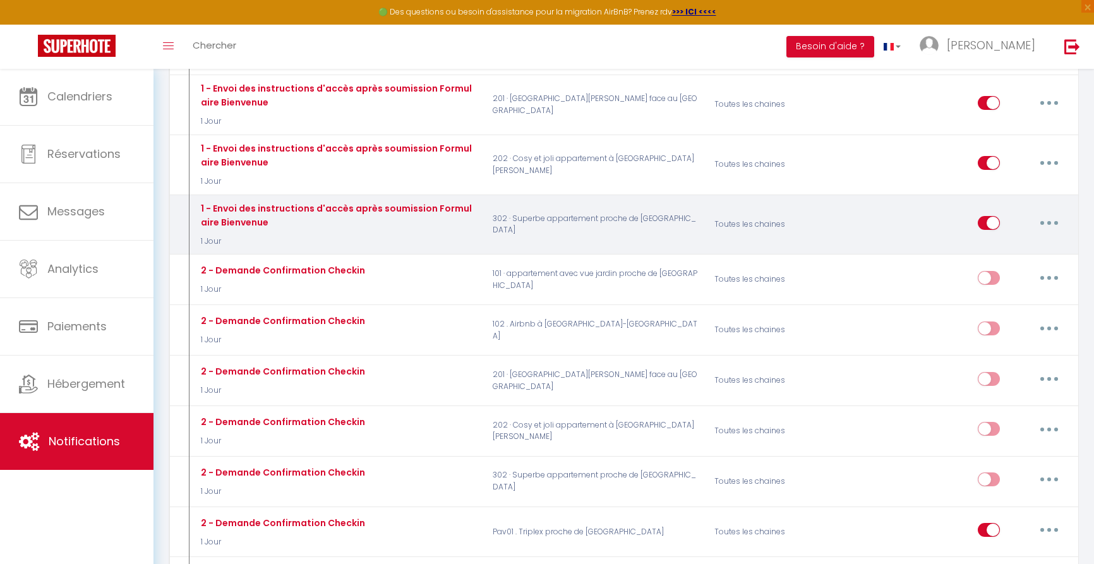
scroll to position [608, 0]
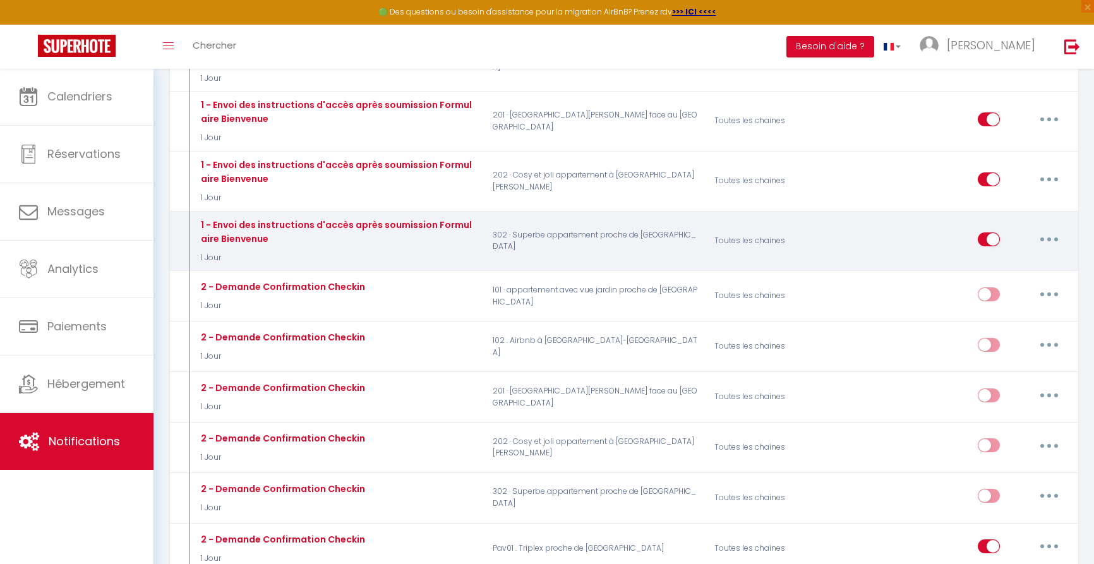
click at [1042, 229] on button "button" at bounding box center [1049, 239] width 35 height 20
click at [1000, 280] on link "Dupliquer" at bounding box center [1016, 290] width 93 height 21
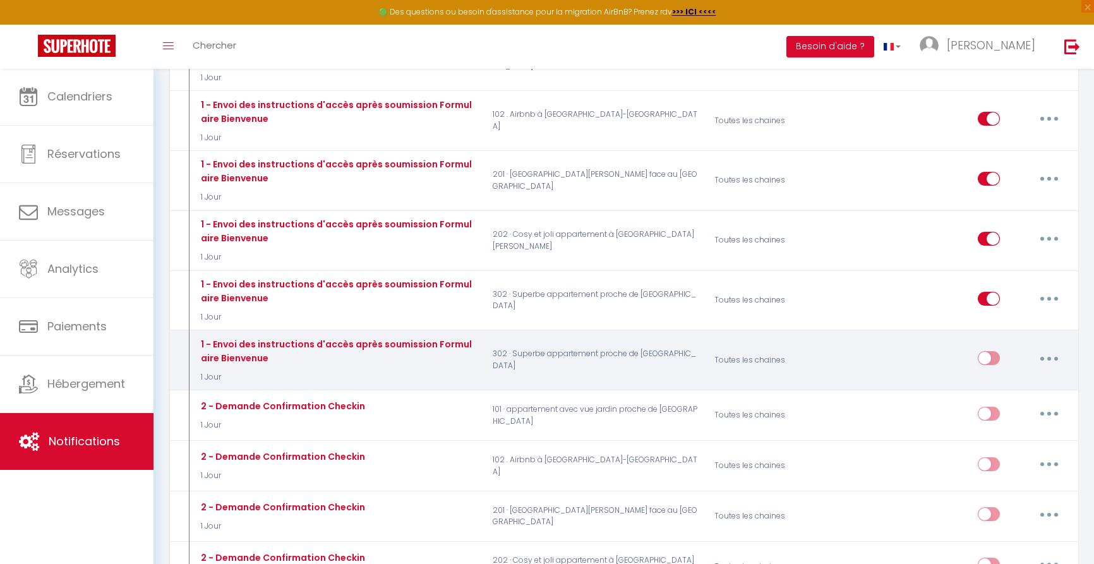
scroll to position [579, 0]
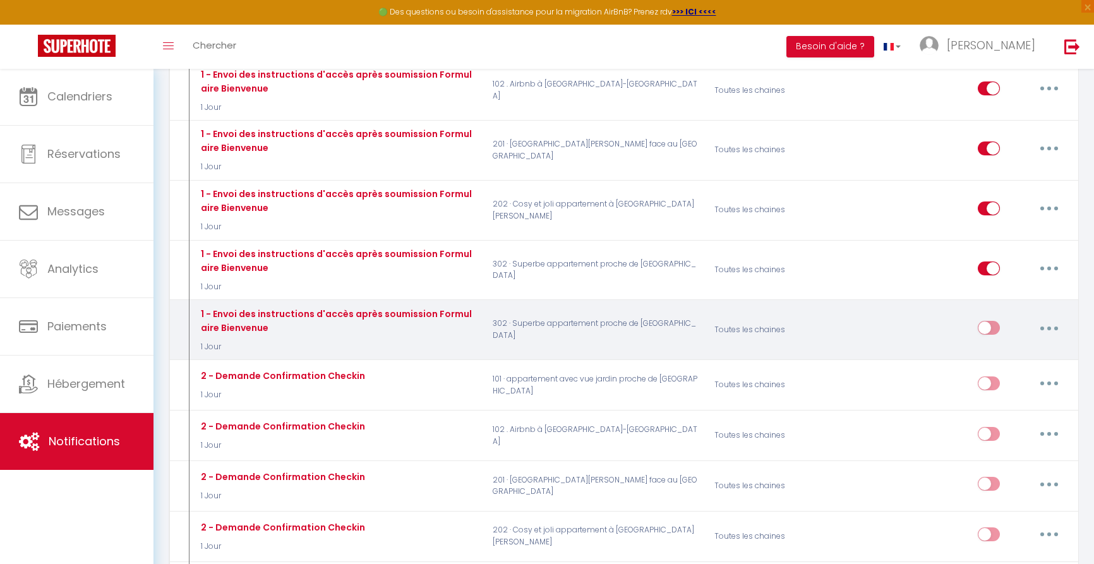
click at [1045, 318] on button "button" at bounding box center [1049, 328] width 35 height 20
click at [987, 346] on link "Editer" at bounding box center [1016, 356] width 93 height 21
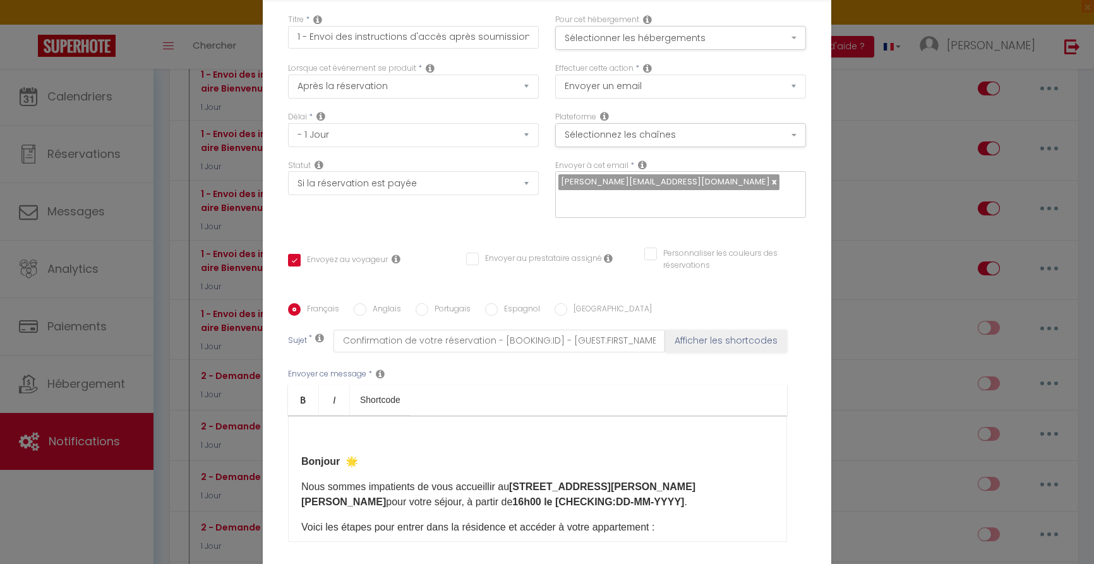
scroll to position [0, 0]
click at [669, 40] on button "Sélectionner les hébergements" at bounding box center [680, 38] width 251 height 24
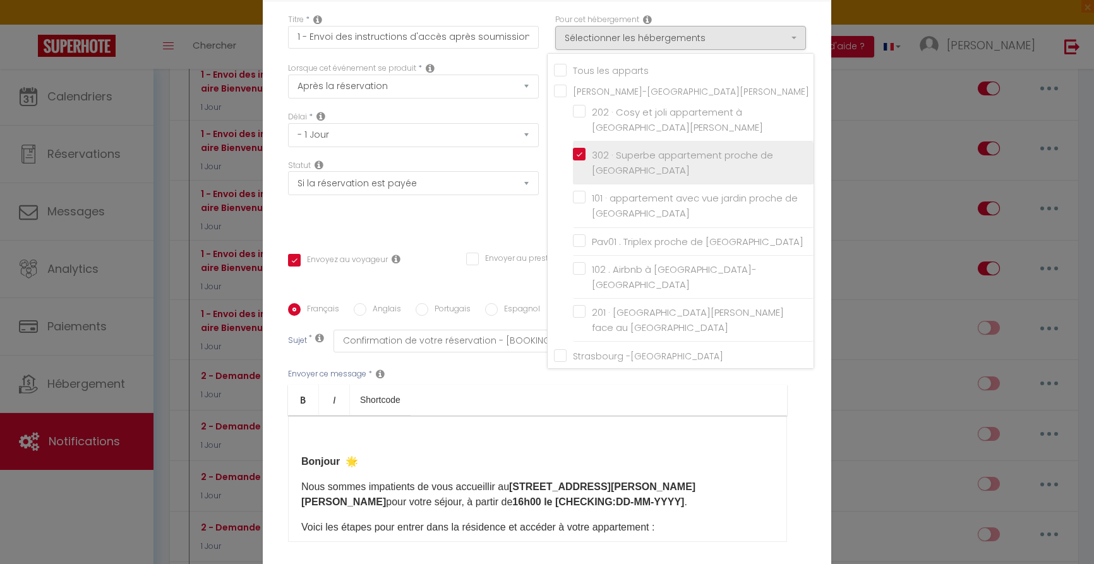
drag, startPoint x: 579, startPoint y: 148, endPoint x: 588, endPoint y: 154, distance: 11.1
click at [579, 157] on input "302 · Superbe appartement proche de [GEOGRAPHIC_DATA]" at bounding box center [693, 163] width 241 height 13
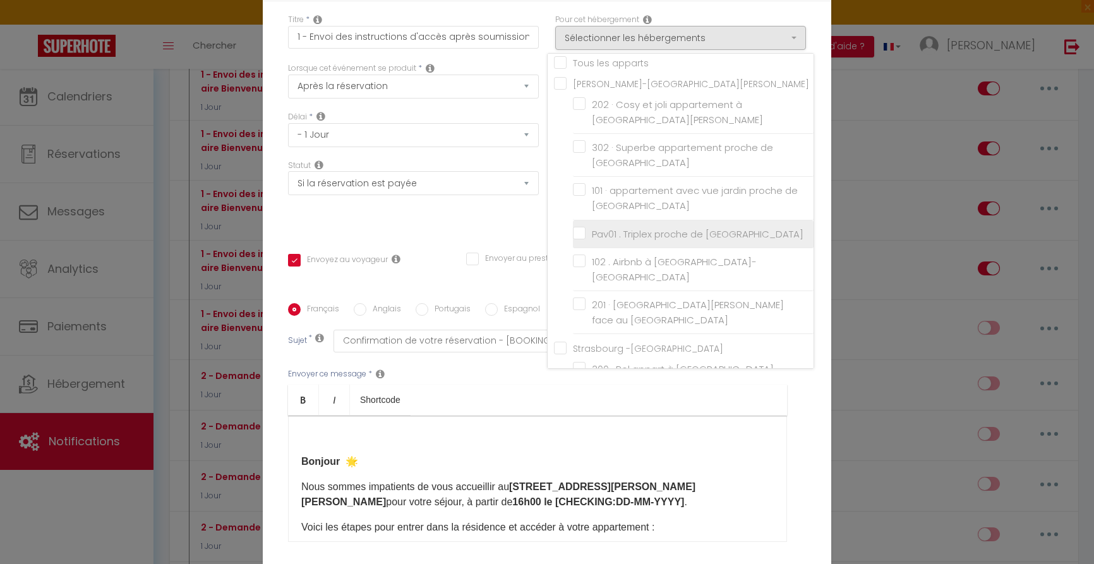
scroll to position [8, 0]
click at [577, 227] on input "Pav01 . Triplex proche de [GEOGRAPHIC_DATA]" at bounding box center [693, 233] width 241 height 13
click at [471, 229] on div "Statut Aucun Si la réservation est payée Si réservation non payée Si la caution…" at bounding box center [413, 195] width 267 height 71
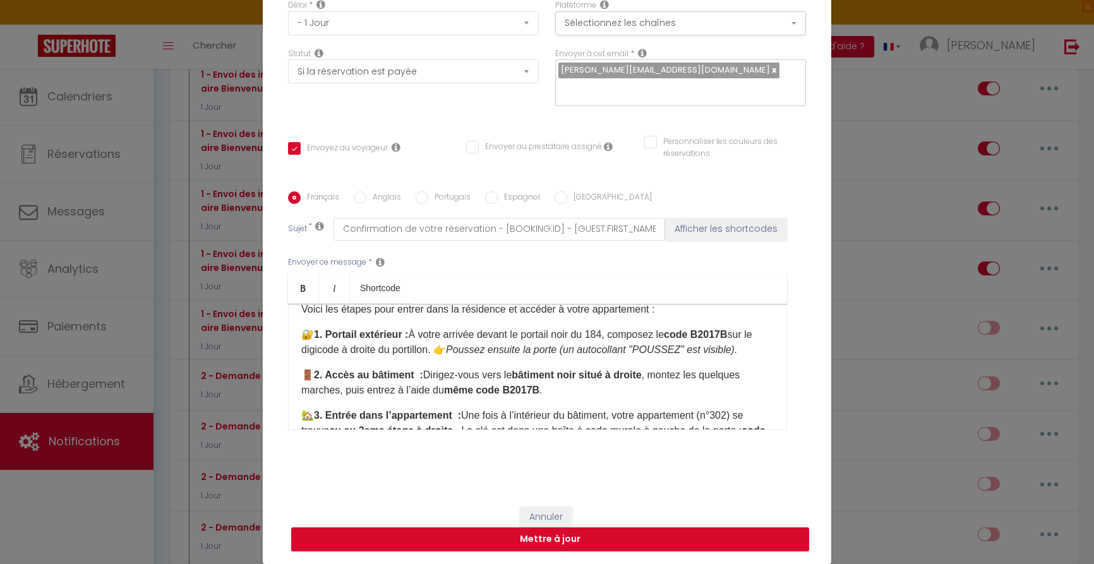
scroll to position [108, 0]
click at [521, 372] on strong "bâtiment noir situé à droite" at bounding box center [577, 373] width 130 height 11
drag, startPoint x: 690, startPoint y: 374, endPoint x: 665, endPoint y: 373, distance: 24.6
click at [665, 373] on strong "bâtiment noir situé à droite" at bounding box center [614, 373] width 130 height 11
drag, startPoint x: 652, startPoint y: 371, endPoint x: 661, endPoint y: 371, distance: 8.8
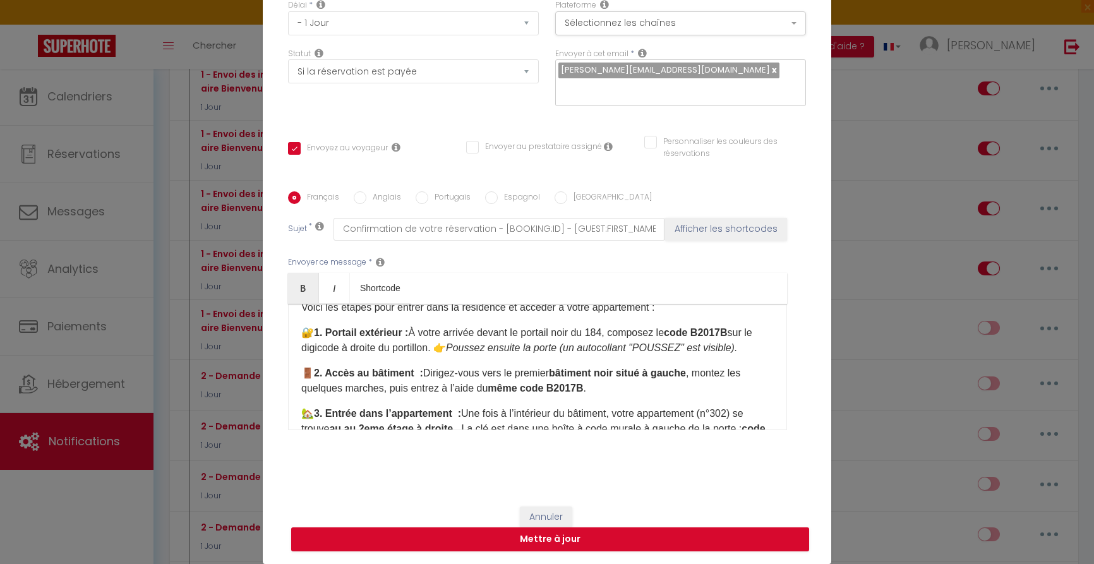
click at [652, 371] on strong "bâtiment noir situé à gauche" at bounding box center [617, 373] width 137 height 11
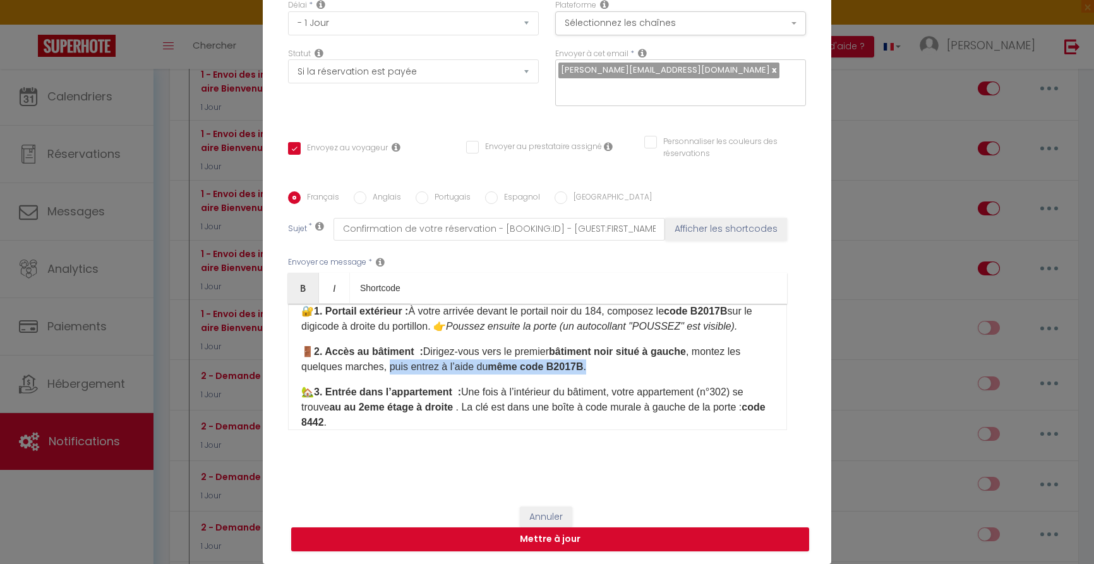
drag, startPoint x: 390, startPoint y: 366, endPoint x: 600, endPoint y: 370, distance: 210.4
click at [600, 370] on p "🚪 2. Accès au bâtiment : Dirigez-vous vers le premier bâtiment noir situé à gau…" at bounding box center [537, 359] width 473 height 30
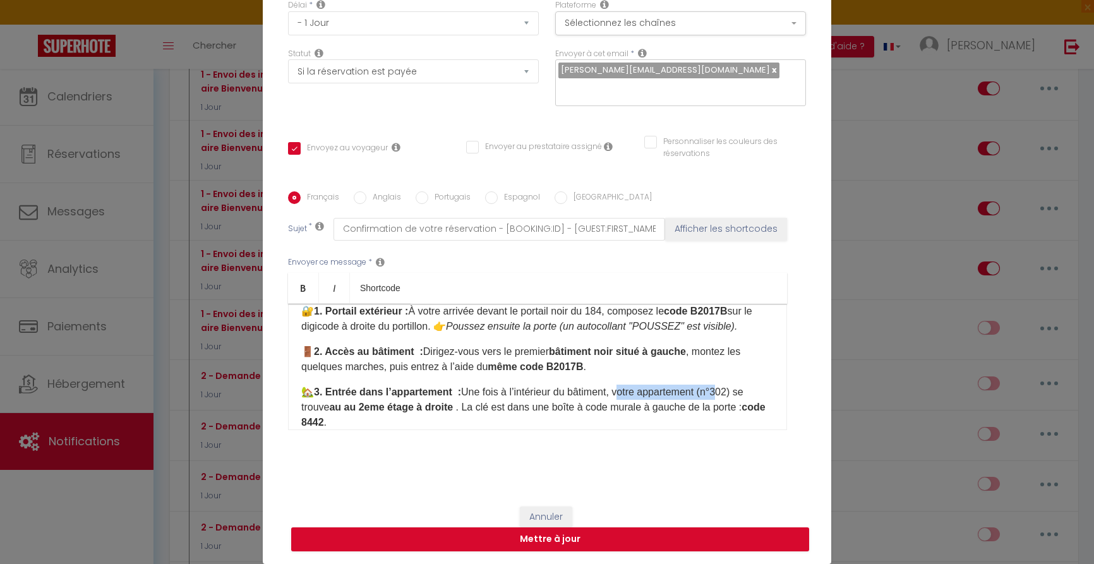
drag, startPoint x: 632, startPoint y: 392, endPoint x: 732, endPoint y: 398, distance: 100.0
click at [732, 398] on p "🏡 3. Entrée dans l’appartement : Une fois à l’intérieur du bâtiment​, votre app…" at bounding box center [537, 407] width 473 height 45
click at [606, 439] on div "Envoyer ce message * Bold Italic Shortcode Rich text editor Bonjour 🌟 Nous somm…" at bounding box center [547, 343] width 518 height 205
drag, startPoint x: 495, startPoint y: 366, endPoint x: 606, endPoint y: 368, distance: 111.2
click at [606, 368] on p "🚪 2. Accès au bâtiment : Dirigez-vous vers le premier bâtiment noir situé à gau…" at bounding box center [537, 359] width 473 height 30
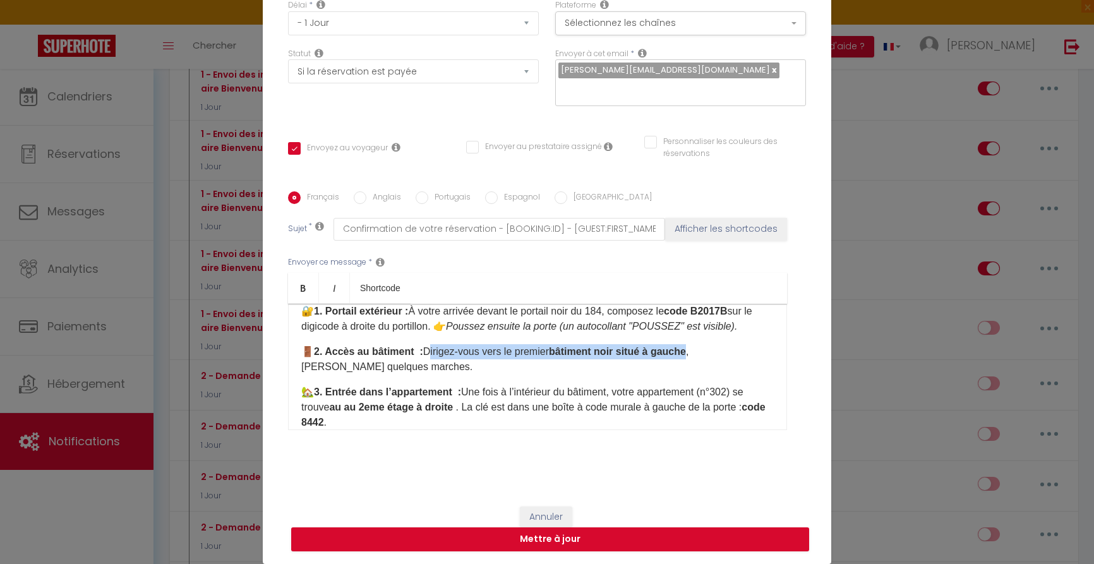
drag, startPoint x: 430, startPoint y: 351, endPoint x: 696, endPoint y: 351, distance: 265.3
click at [696, 351] on p "🚪 2. Accès au bâtiment : Dirigez-vous vers le premier bâtiment noir situé à gau…" at bounding box center [537, 359] width 473 height 30
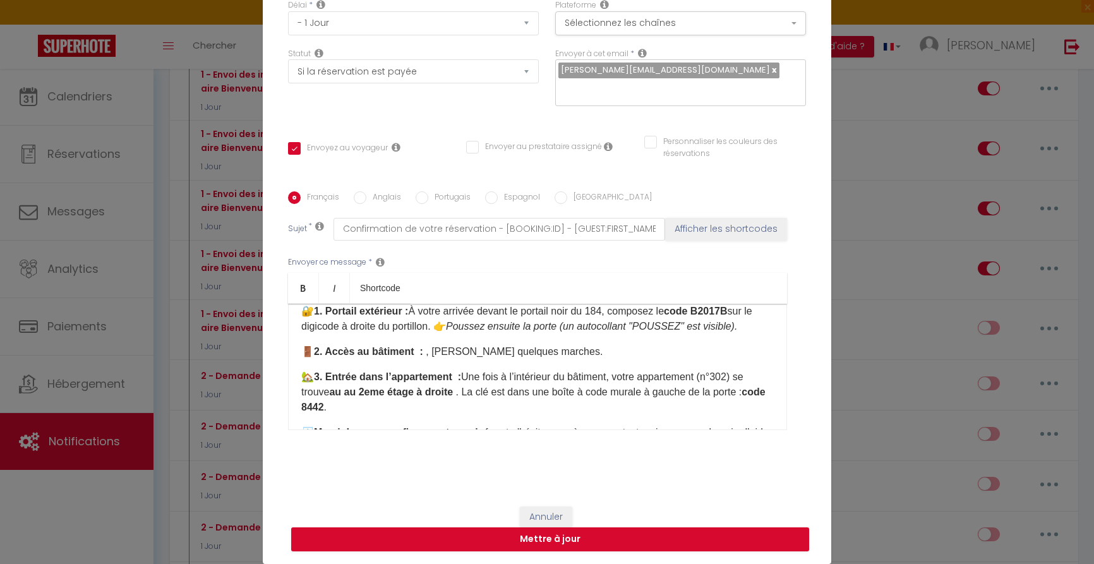
scroll to position [131, 0]
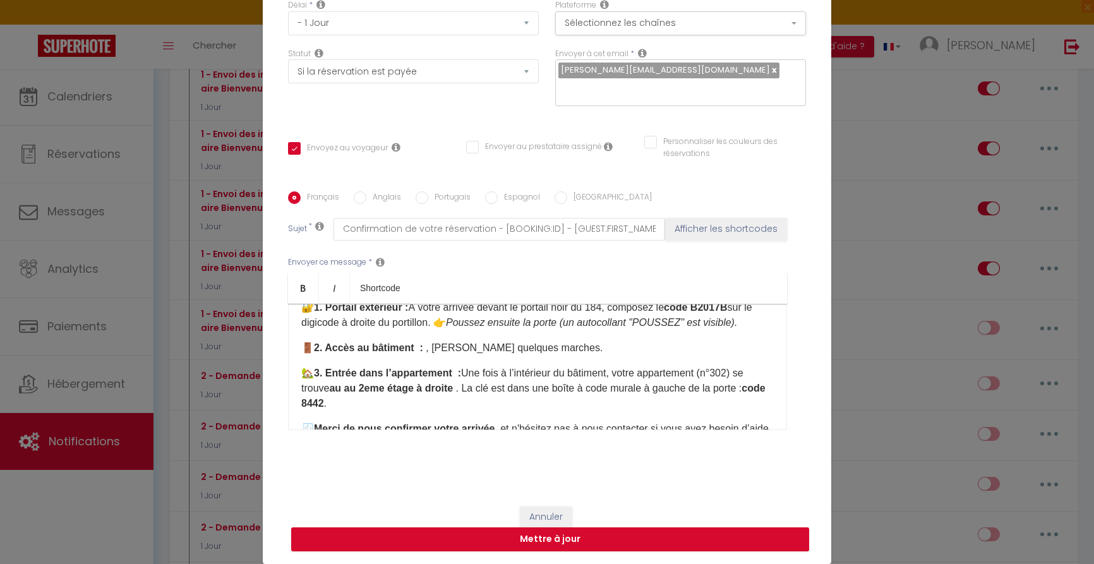
click at [467, 375] on p "🏡 3. Entrée dans l’appartement : Une fois à l’intérieur du bâtiment​, votre app…" at bounding box center [537, 388] width 473 height 45
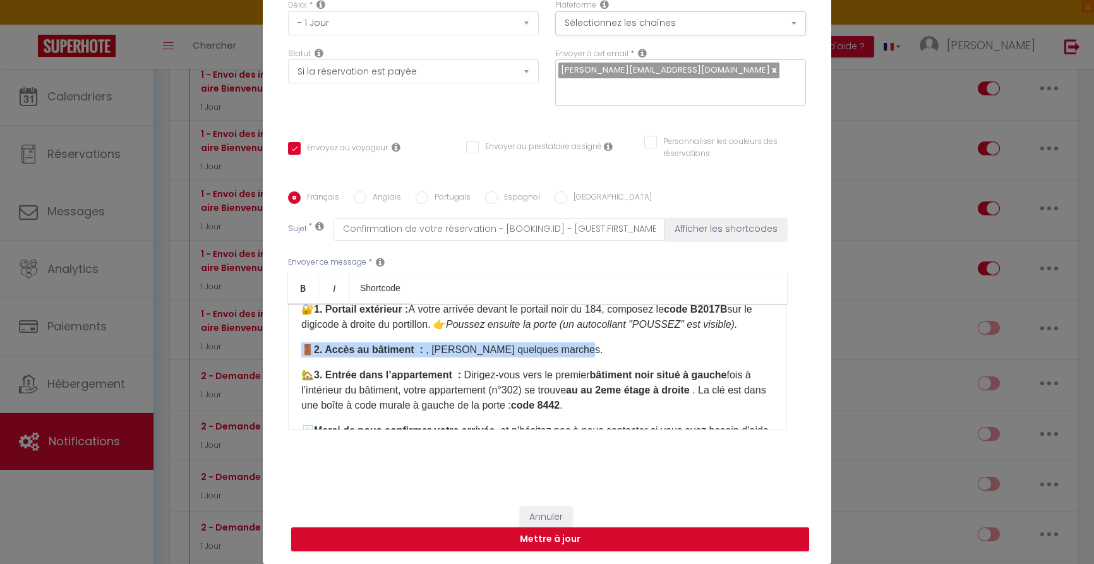
drag, startPoint x: 302, startPoint y: 349, endPoint x: 592, endPoint y: 351, distance: 290.0
click at [591, 352] on p "🚪 2. Accès au bâtiment : , montez les quelques marches." at bounding box center [537, 349] width 473 height 15
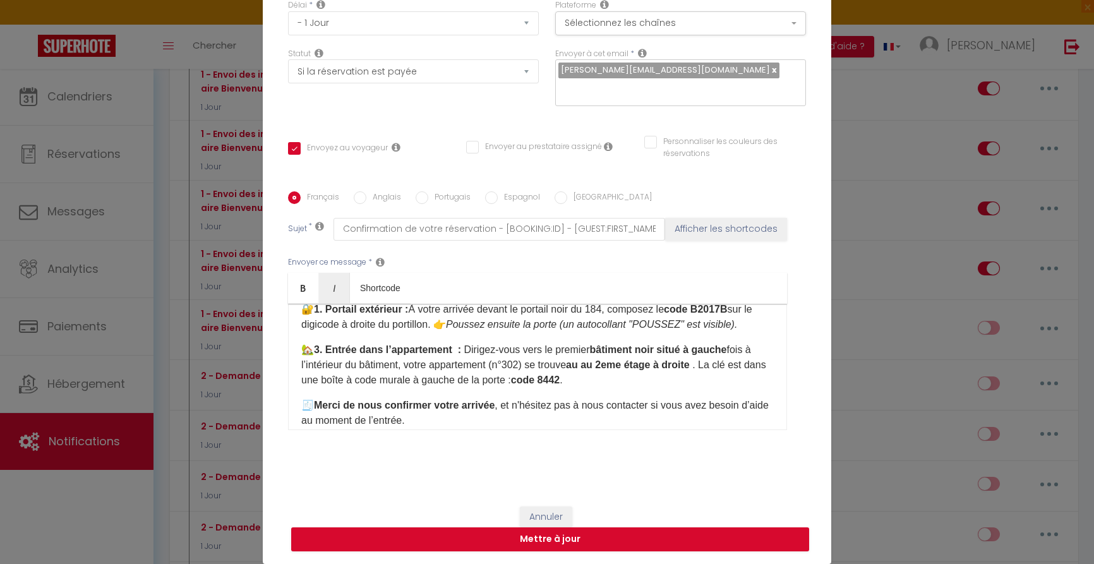
drag, startPoint x: 323, startPoint y: 348, endPoint x: 342, endPoint y: 340, distance: 20.7
click at [323, 348] on strong "3. Entrée dans l’appartement :" at bounding box center [387, 349] width 147 height 11
drag, startPoint x: 740, startPoint y: 348, endPoint x: 407, endPoint y: 366, distance: 333.4
click at [407, 366] on p "🏡 2 . Entrée dans l’appartement : Dirigez-vous vers le premier bâtiment noir si…" at bounding box center [537, 364] width 473 height 45
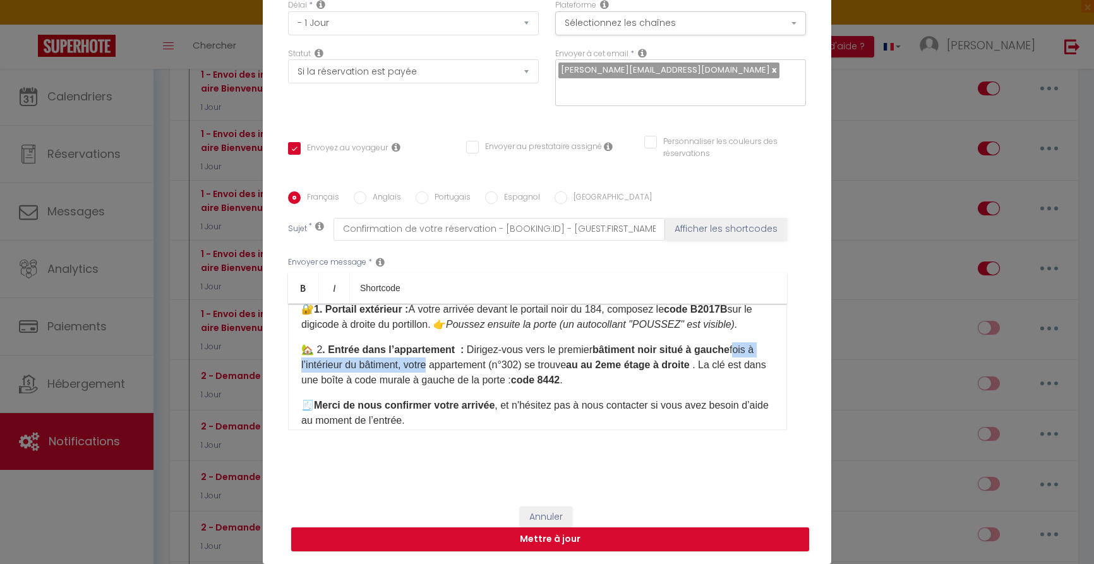
drag, startPoint x: 739, startPoint y: 349, endPoint x: 423, endPoint y: 364, distance: 316.2
click at [426, 363] on p "🏡 2 . Entrée dans l’appartement : Dirigez-vous vers le premier bâtiment noir si…" at bounding box center [537, 364] width 473 height 45
click at [574, 368] on p "🏡 2 . Entrée dans l’appartement : Dirigez-vous vers le premier bâtiment noir si…" at bounding box center [537, 364] width 473 height 45
drag, startPoint x: 740, startPoint y: 347, endPoint x: 407, endPoint y: 364, distance: 332.7
click at [407, 364] on p "🏡 2 . Entrée dans l’appartement : Dirigez-vous vers le premier bâtiment noir si…" at bounding box center [537, 364] width 473 height 45
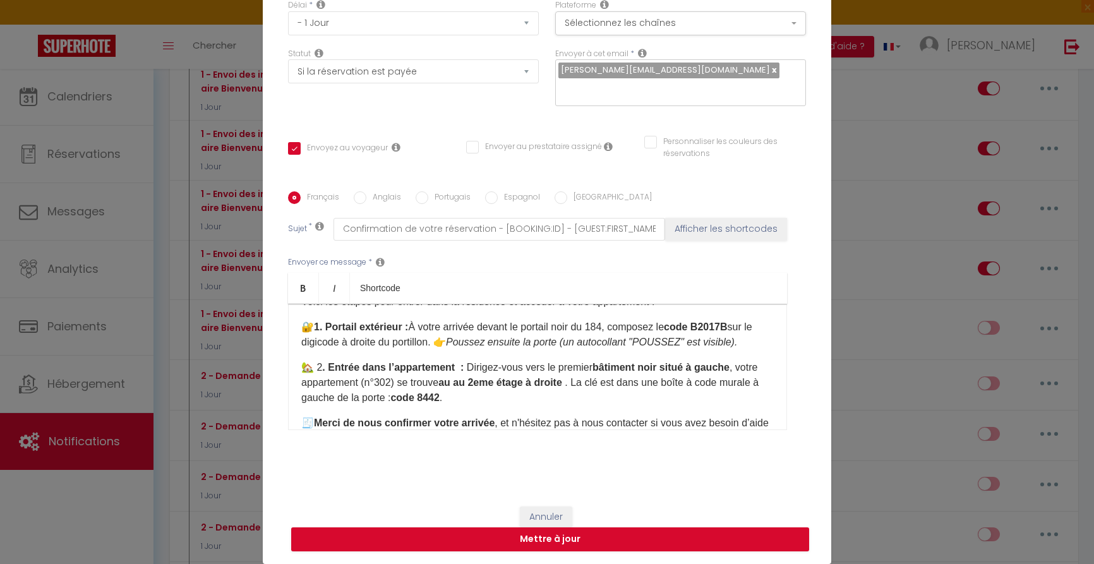
scroll to position [121, 0]
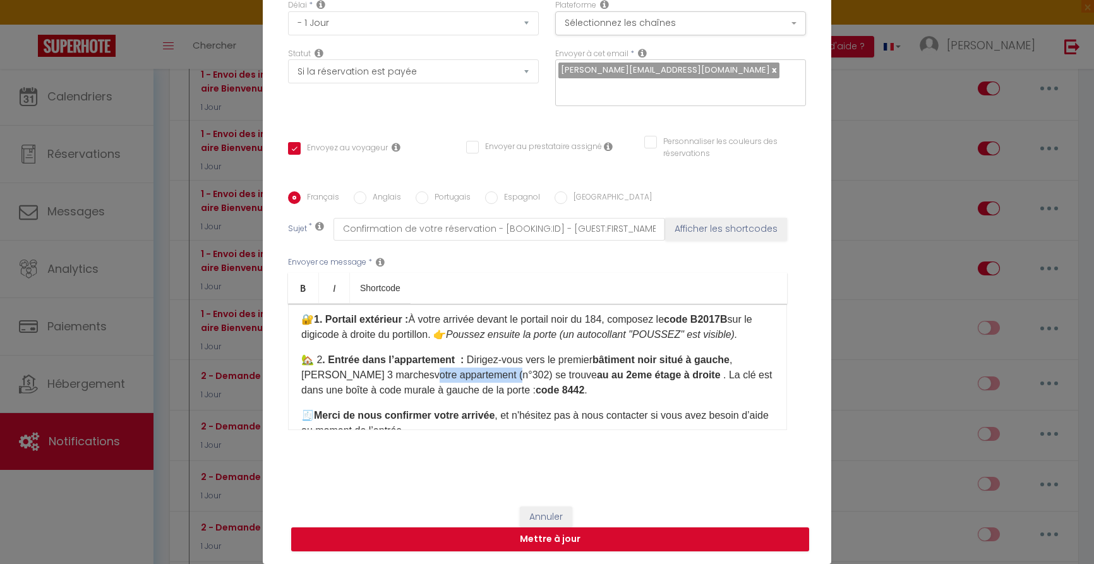
drag, startPoint x: 391, startPoint y: 375, endPoint x: 478, endPoint y: 376, distance: 86.6
click at [478, 376] on p "🏡 2 . Entrée dans l’appartement : Dirigez-vous vers le premier bâtiment noir si…" at bounding box center [537, 374] width 473 height 45
click at [533, 375] on p "🏡 2 . Entrée dans l’appartement : Dirigez-vous vers le premier bâtiment noir si…" at bounding box center [537, 374] width 473 height 45
click at [391, 374] on p "🏡 2 . Entrée dans l’appartement : Dirigez-vous vers le premier bâtiment noir si…" at bounding box center [537, 374] width 473 height 45
drag, startPoint x: 509, startPoint y: 373, endPoint x: 483, endPoint y: 374, distance: 25.3
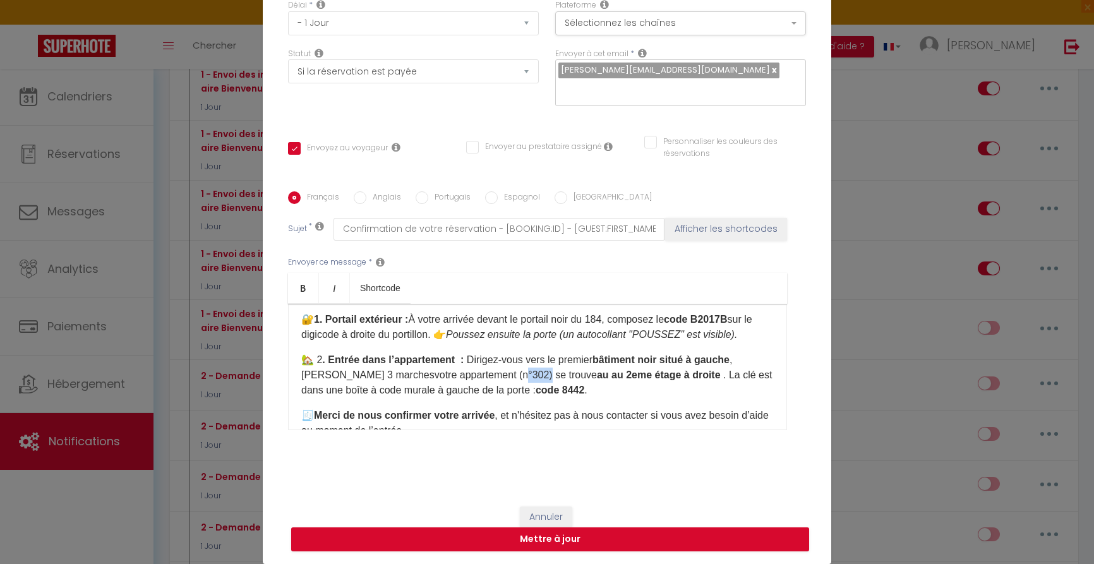
click at [483, 374] on p "🏡 2 . Entrée dans l’appartement : Dirigez-vous vers le premier bâtiment noir si…" at bounding box center [537, 374] width 473 height 45
click at [391, 373] on p "🏡 2 . Entrée dans l’appartement : Dirigez-vous vers le premier bâtiment noir si…" at bounding box center [537, 374] width 473 height 45
drag, startPoint x: 516, startPoint y: 375, endPoint x: 685, endPoint y: 376, distance: 169.3
click at [685, 375] on p "🏡 2 . Entrée dans l’appartement : Dirigez-vous vers le premier bâtiment noir si…" at bounding box center [537, 374] width 473 height 45
drag, startPoint x: 394, startPoint y: 371, endPoint x: 406, endPoint y: 371, distance: 11.4
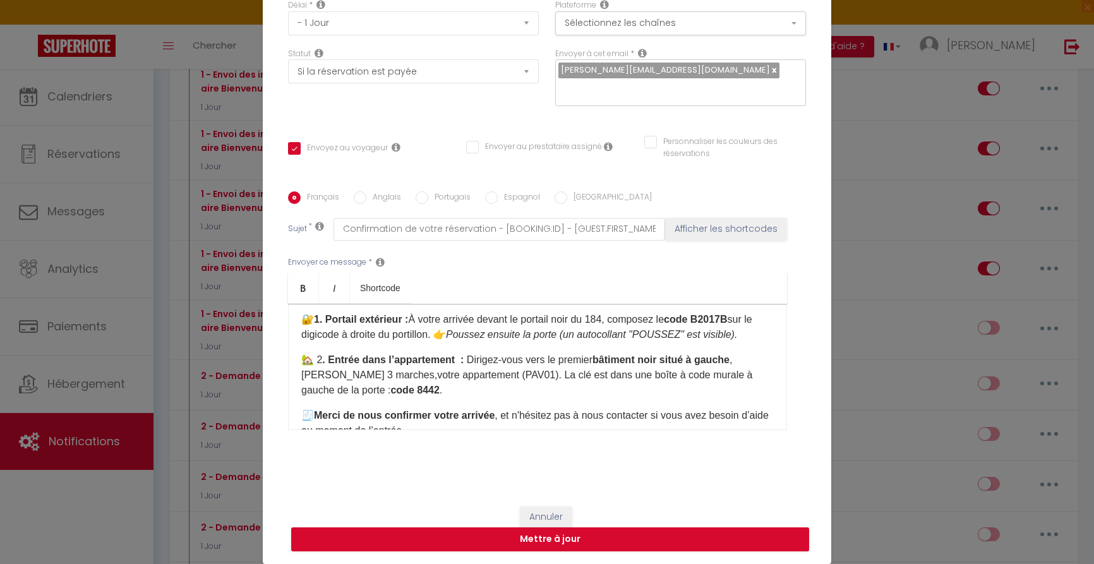
click at [394, 371] on p "🏡 2 . Entrée dans l’appartement : Dirigez-vous vers le premier bâtiment noir si…" at bounding box center [537, 374] width 473 height 45
click at [393, 372] on p "🏡 2 . Entrée dans l’appartement : Dirigez-vous vers le premier bâtiment noir si…" at bounding box center [537, 374] width 473 height 45
drag, startPoint x: 719, startPoint y: 375, endPoint x: 750, endPoint y: 376, distance: 31.0
click at [750, 376] on p "🏡 2 . Entrée dans l’appartement : Dirigez-vous vers le premier bâtiment noir si…" at bounding box center [537, 374] width 473 height 45
drag, startPoint x: 604, startPoint y: 394, endPoint x: 575, endPoint y: 390, distance: 28.7
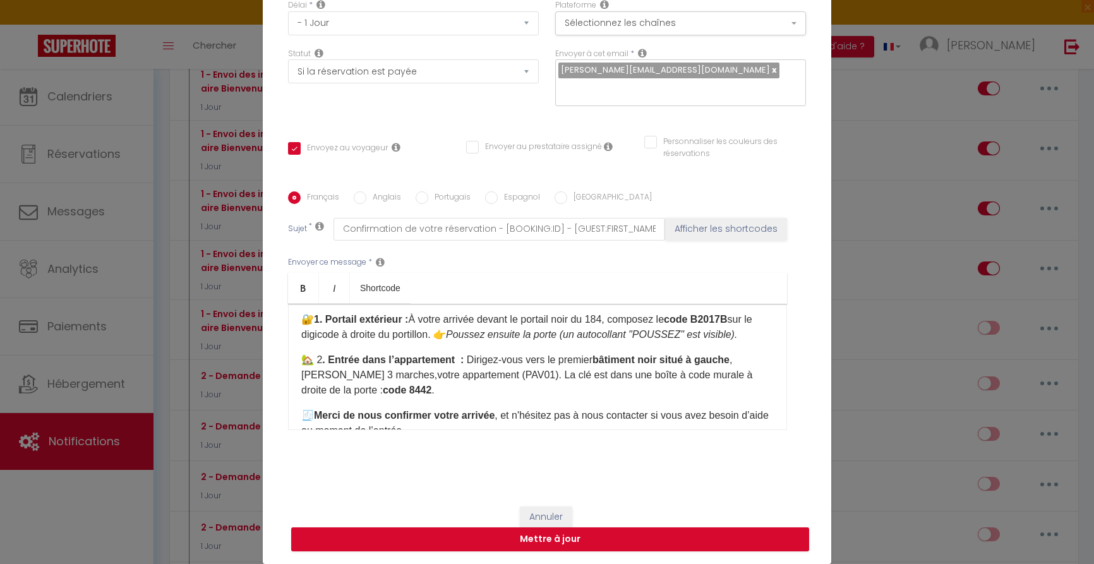
click at [604, 394] on p "🏡 2 . Entrée dans l’appartement : Dirigez-vous vers le premier bâtiment noir si…" at bounding box center [537, 374] width 473 height 45
click at [390, 375] on p "🏡 2 . Entrée dans l’appartement : Dirigez-vous vers le premier bâtiment noir si…" at bounding box center [537, 374] width 473 height 45
drag, startPoint x: 625, startPoint y: 375, endPoint x: 634, endPoint y: 371, distance: 10.0
click at [625, 375] on p "🏡 2 . Entrée dans l’appartement : Dirigez-vous vers le premier bâtiment noir si…" at bounding box center [537, 375] width 473 height 45
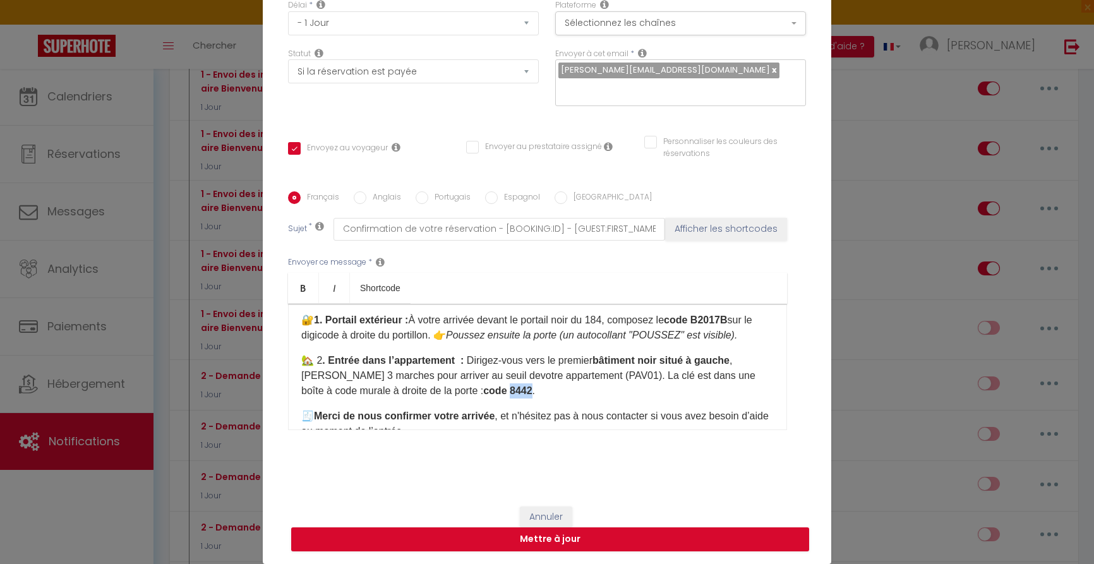
drag, startPoint x: 461, startPoint y: 390, endPoint x: 517, endPoint y: 402, distance: 57.6
click at [483, 390] on strong "code 8442" at bounding box center [507, 390] width 49 height 11
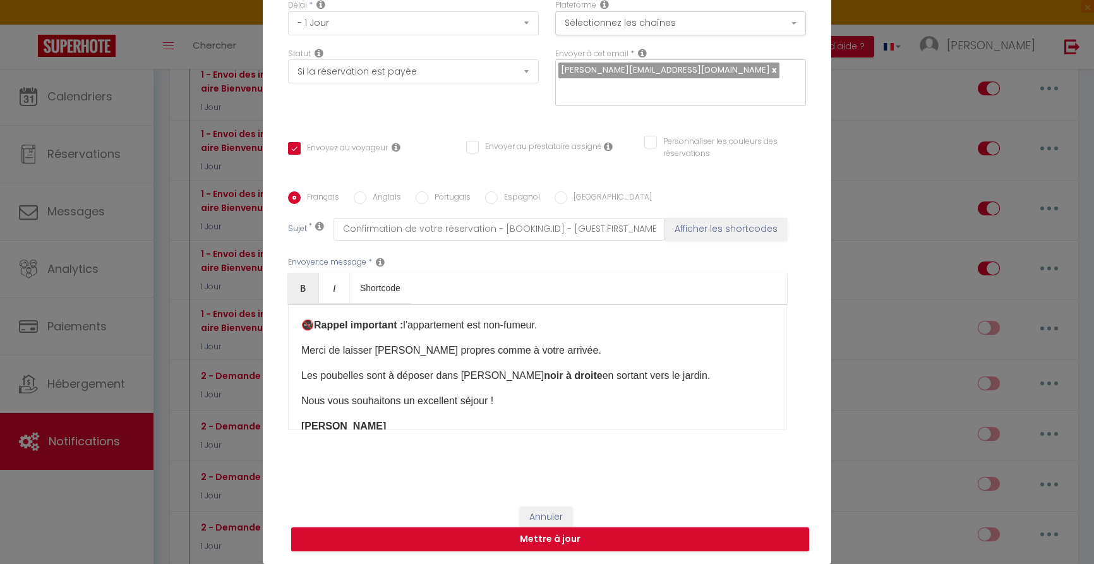
scroll to position [247, 0]
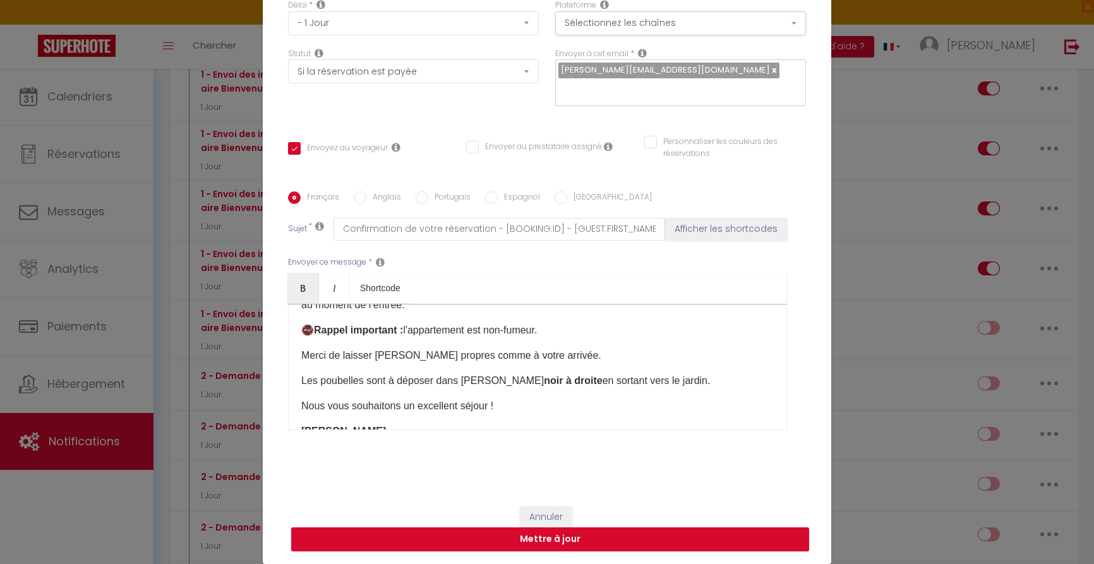
click at [574, 328] on p "🚭 Rappel important : l'appartement est non-fumeur." at bounding box center [537, 330] width 473 height 15
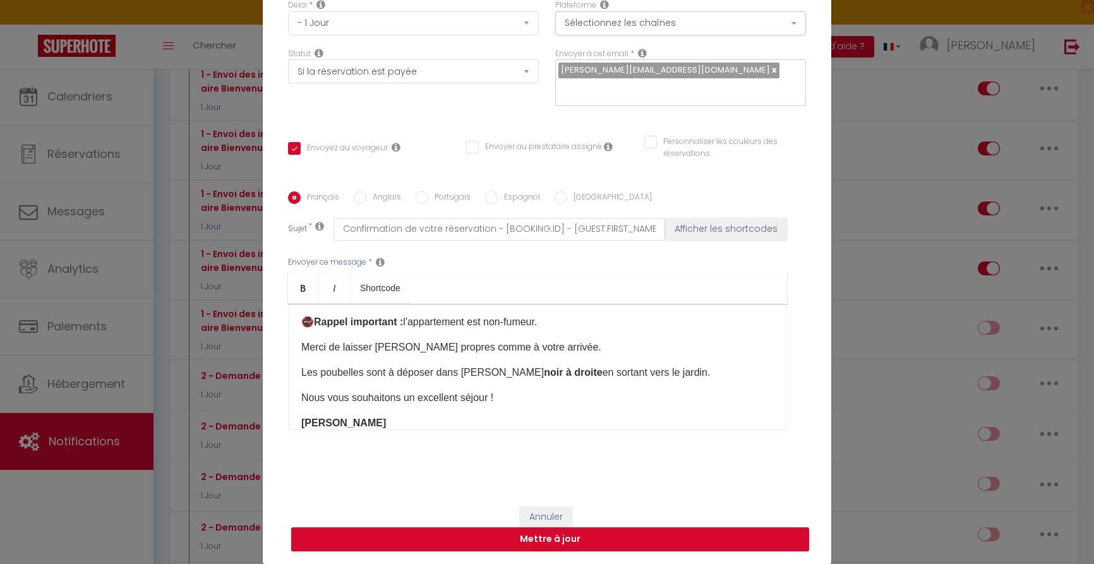
scroll to position [214, 0]
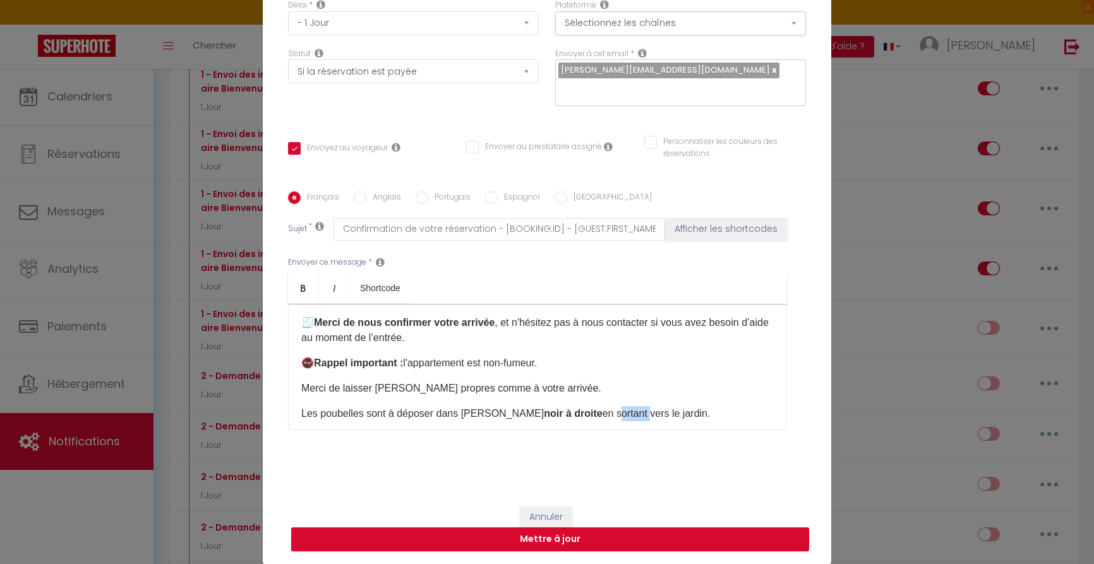
drag, startPoint x: 610, startPoint y: 413, endPoint x: 579, endPoint y: 414, distance: 30.4
click at [577, 414] on p "Les poubelles sont à déposer dans la benne noir à droite en sortant vers le jar…" at bounding box center [537, 413] width 473 height 15
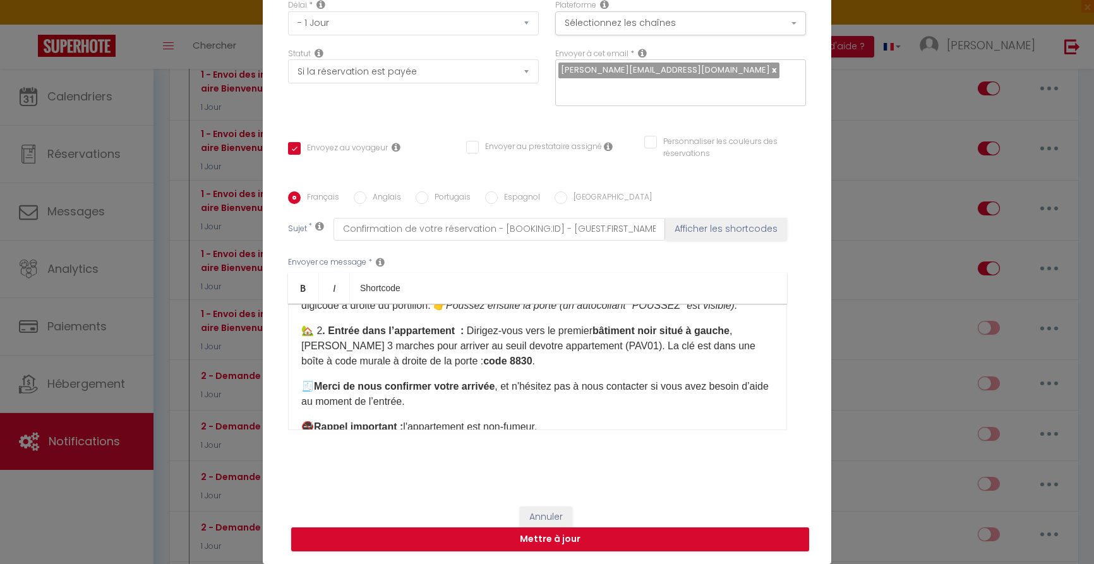
scroll to position [163, 0]
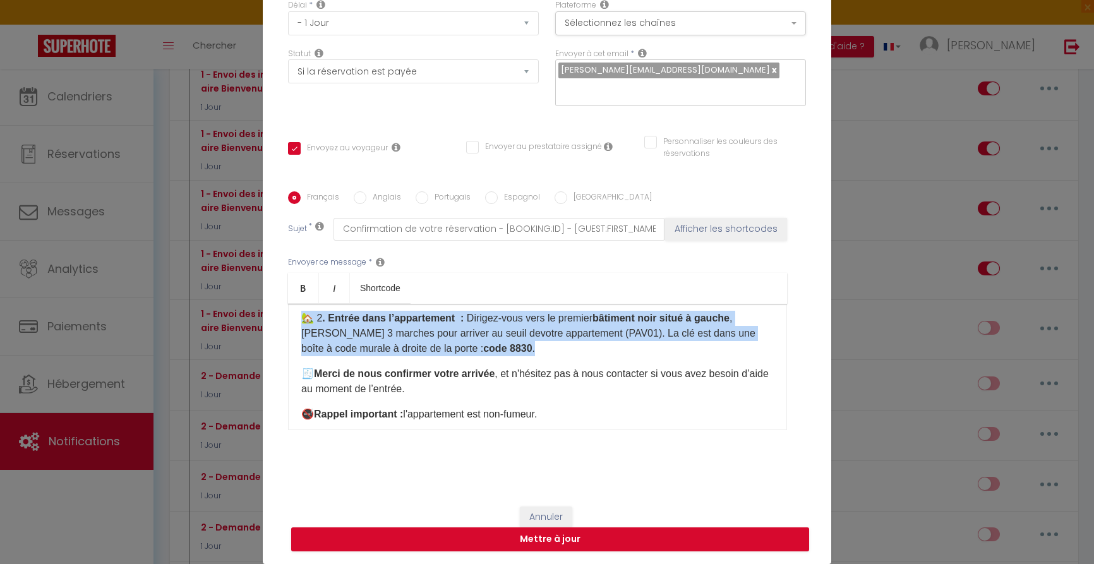
drag, startPoint x: 306, startPoint y: 319, endPoint x: 517, endPoint y: 342, distance: 211.7
click at [523, 347] on p "🏡 2 . Entrée dans l’appartement : Dirigez-vous vers le premier bâtiment noir si…" at bounding box center [537, 333] width 473 height 45
copy p "🏡 2 . Entrée dans l’appartement : Dirigez-vous vers le premier bâtiment noir si…"
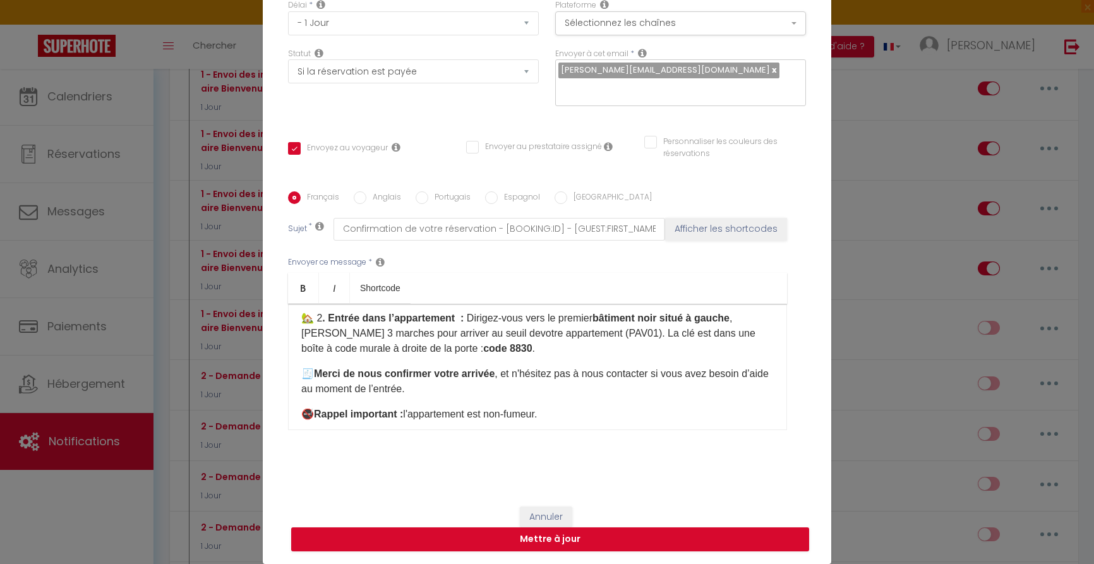
click at [657, 423] on div "Bonjour 🌟 Nous sommes impatients de vous accueillir au 184 rue du Maréchal Lecl…" at bounding box center [537, 367] width 499 height 126
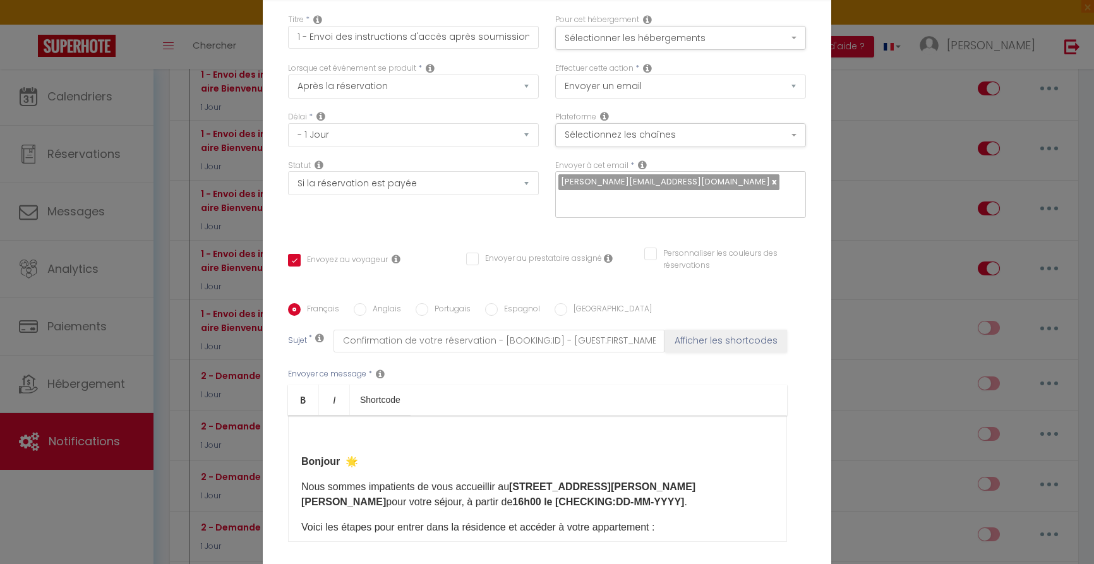
scroll to position [0, 0]
click at [672, 138] on button "Sélectionnez les chaînes" at bounding box center [680, 135] width 251 height 24
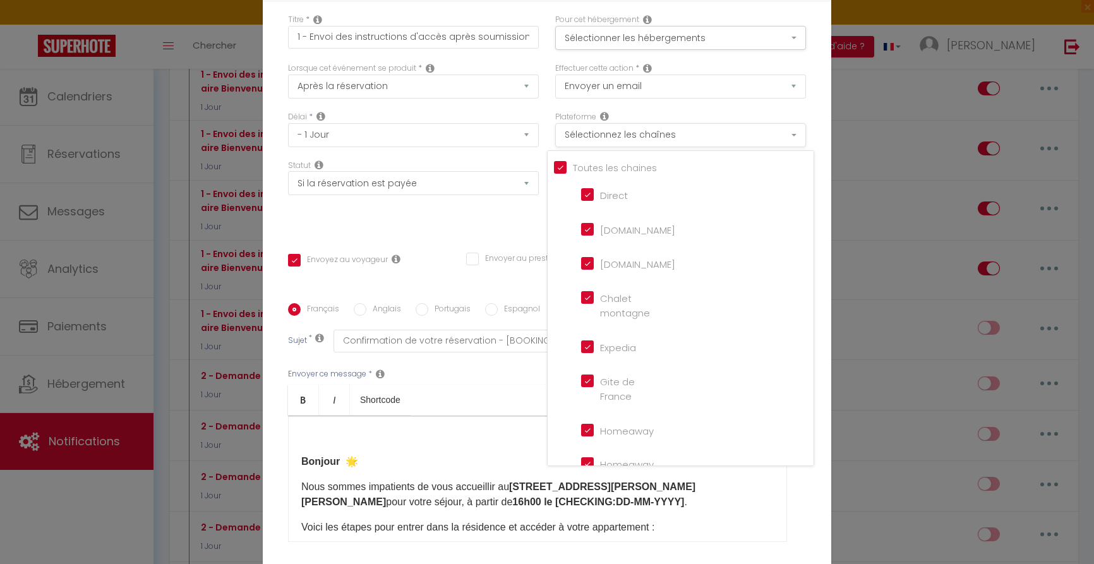
click at [672, 138] on button "Sélectionnez les chaînes" at bounding box center [680, 135] width 251 height 24
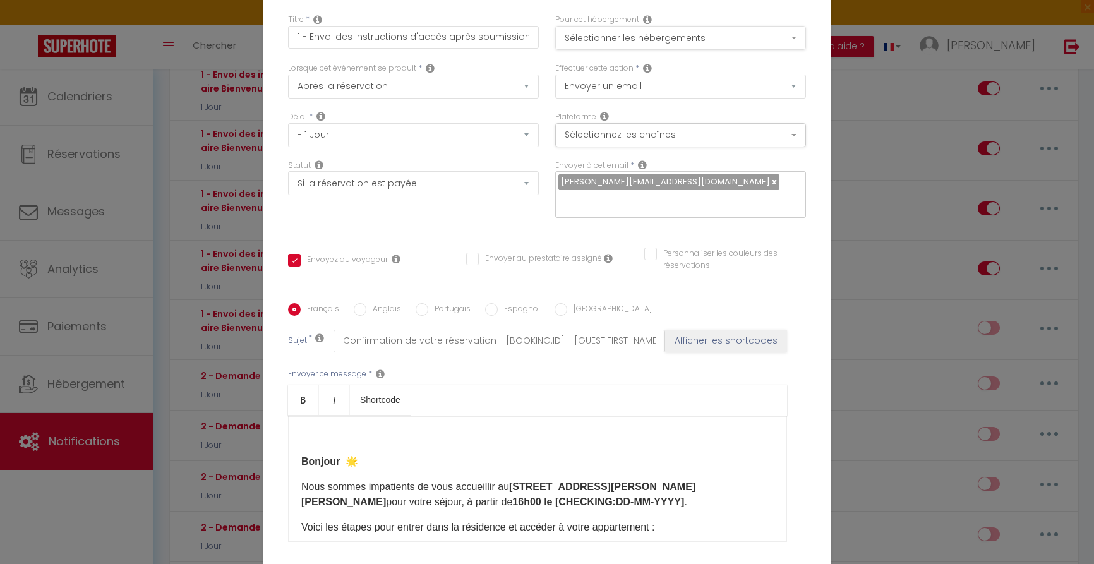
click at [656, 37] on button "Sélectionner les hébergements" at bounding box center [680, 38] width 251 height 24
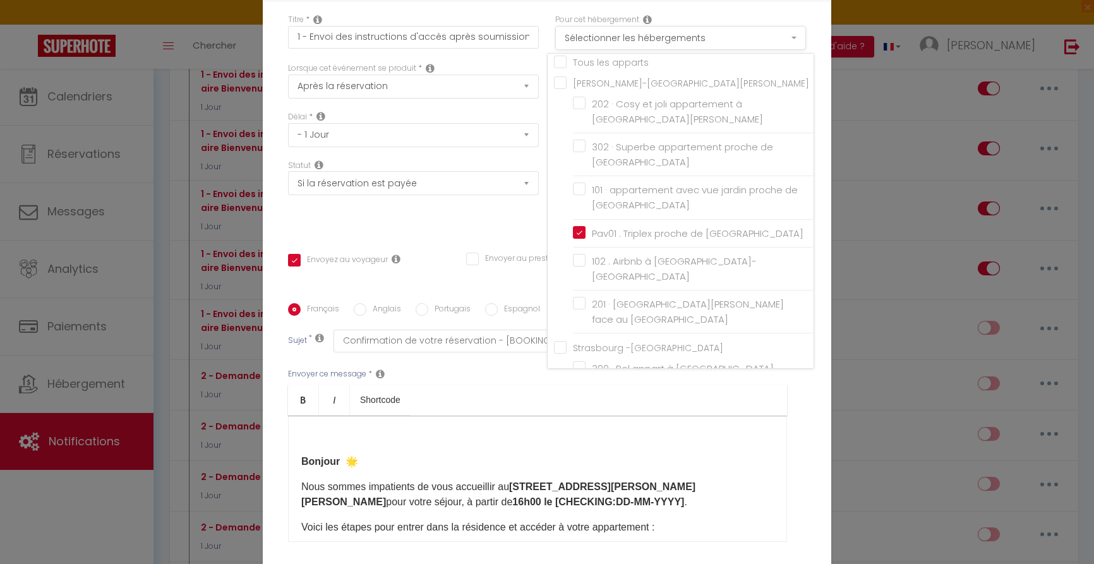
click at [656, 37] on button "Sélectionner les hébergements" at bounding box center [680, 38] width 251 height 24
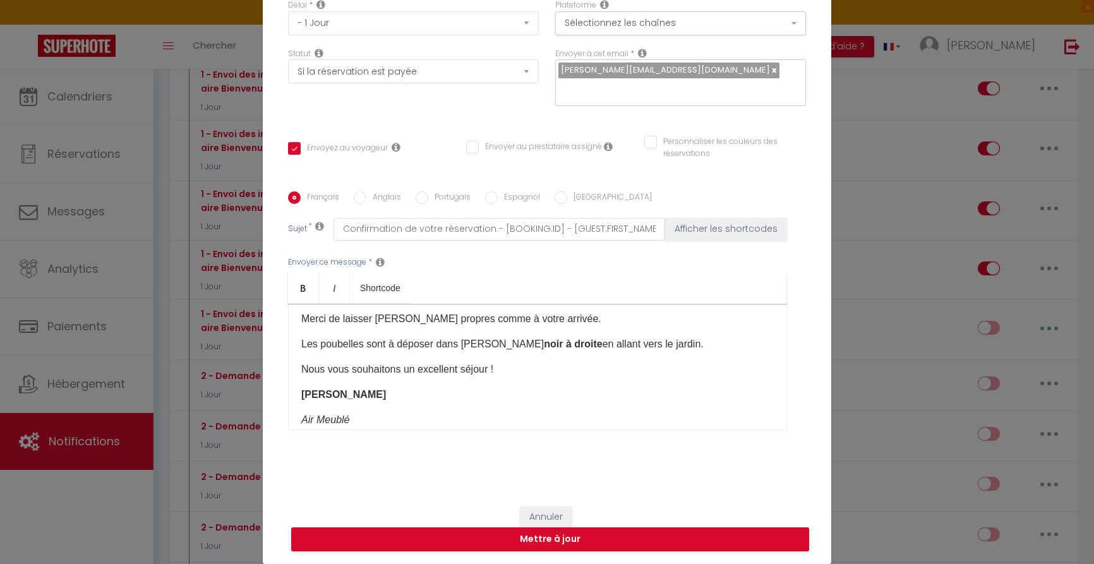
scroll to position [297, 0]
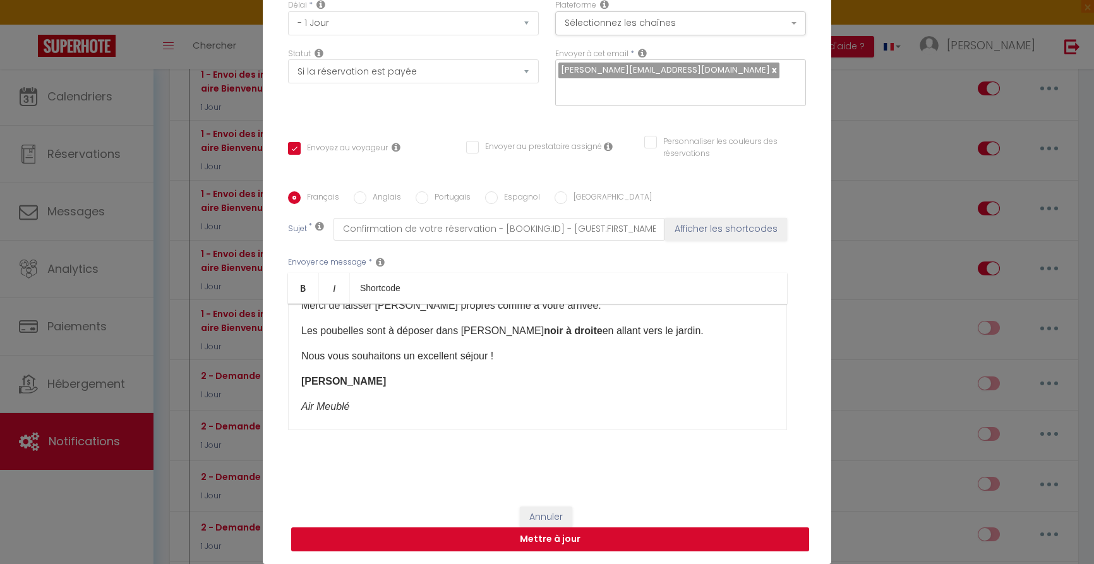
click at [637, 536] on button "Mettre à jour" at bounding box center [550, 539] width 518 height 24
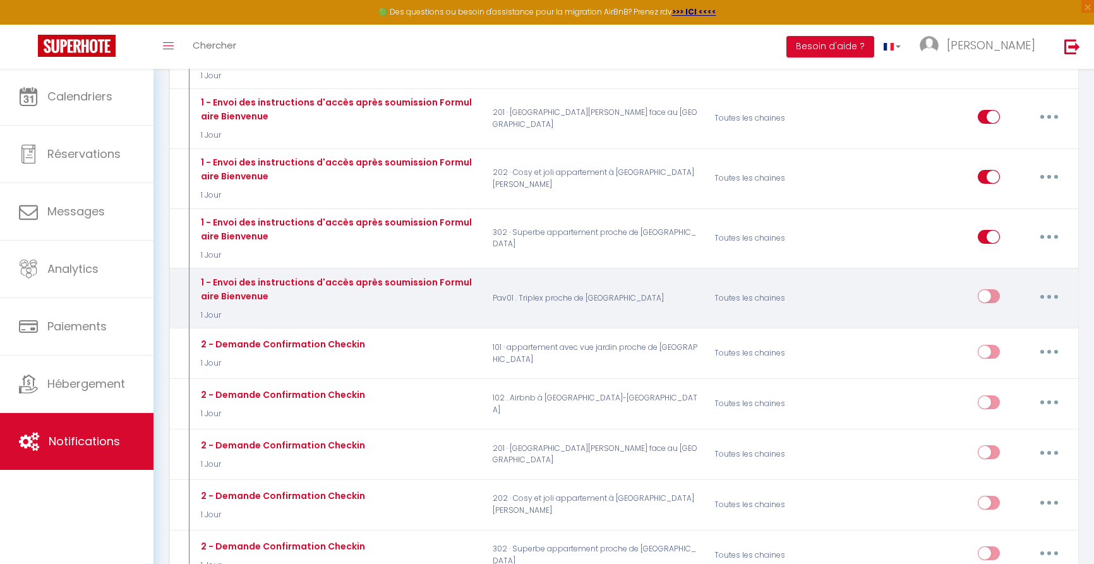
scroll to position [599, 0]
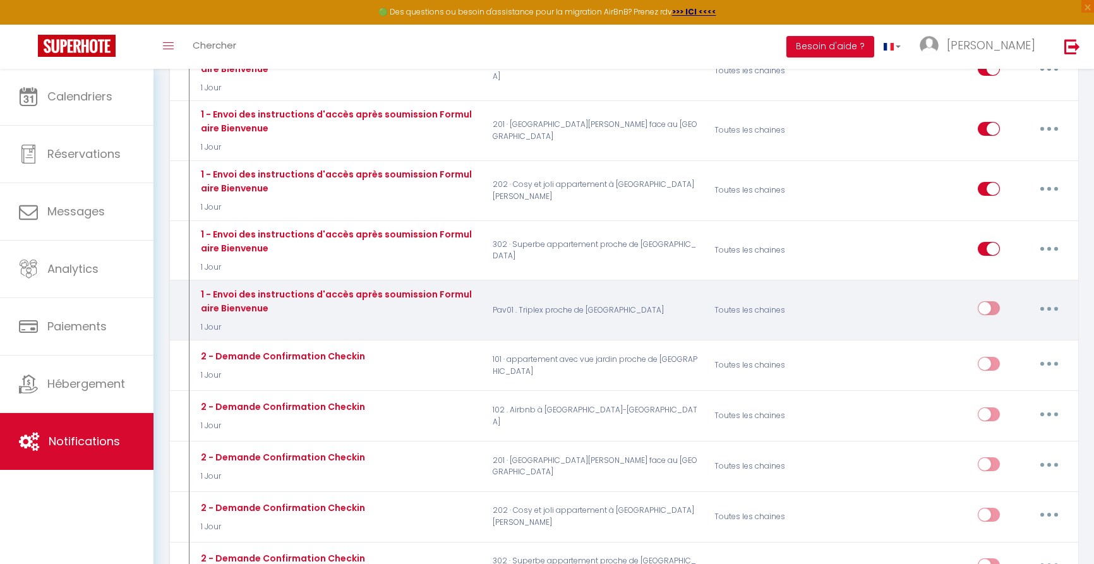
click at [995, 301] on input "checkbox" at bounding box center [989, 310] width 22 height 19
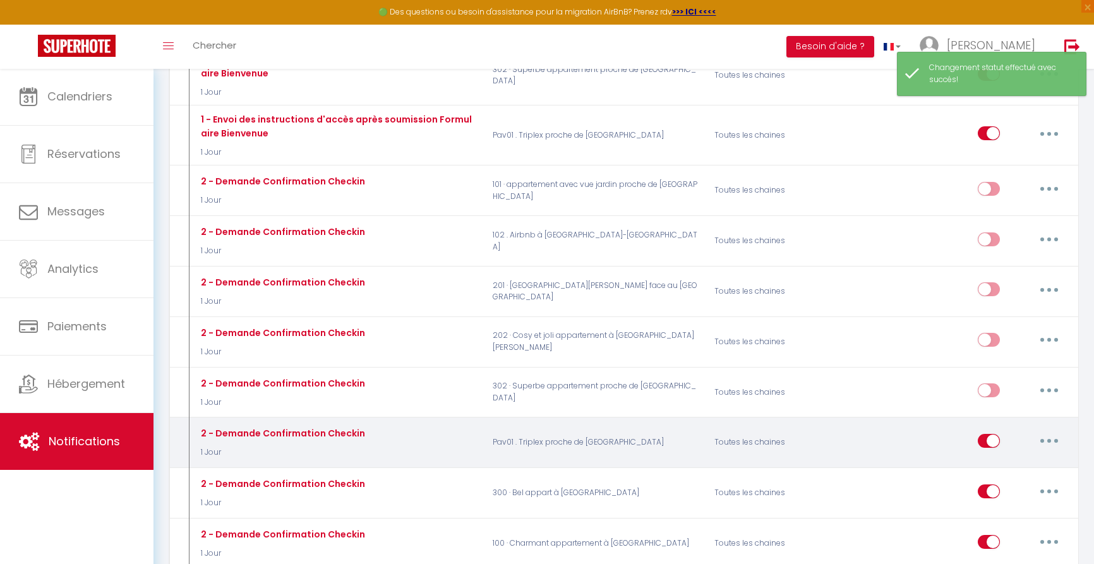
scroll to position [774, 0]
click at [987, 433] on input "checkbox" at bounding box center [989, 442] width 22 height 19
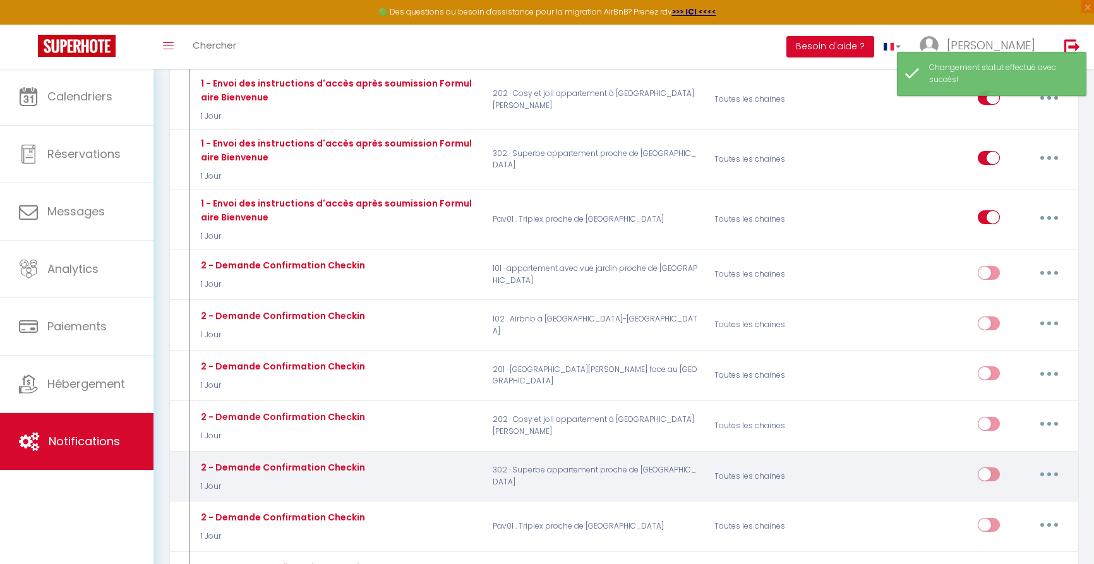
scroll to position [689, 0]
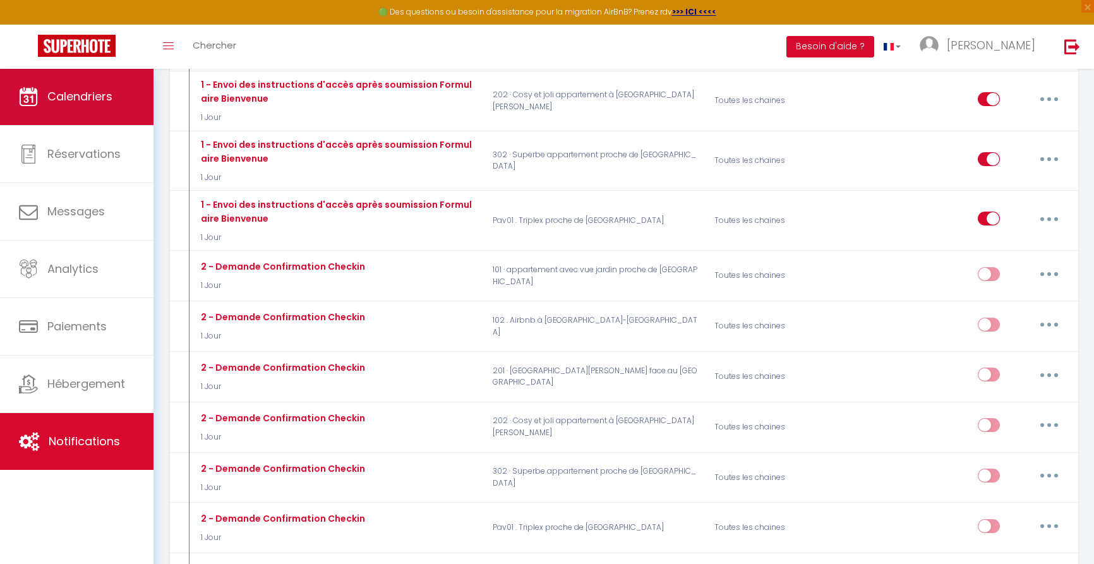
click at [86, 108] on link "Calendriers" at bounding box center [77, 96] width 154 height 57
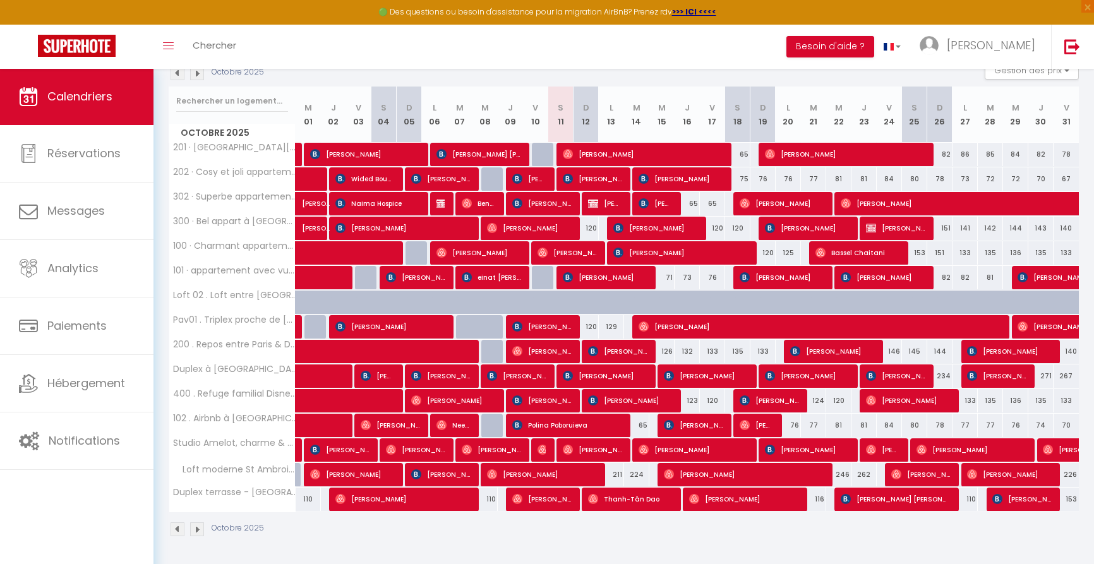
scroll to position [144, 0]
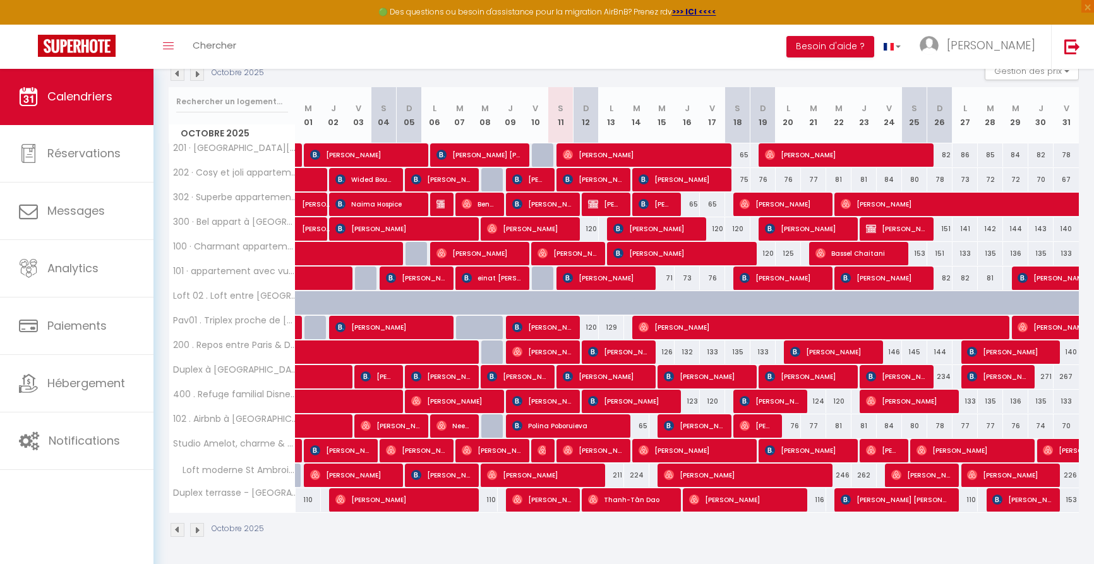
click at [541, 204] on span "[PERSON_NAME]" at bounding box center [541, 204] width 59 height 24
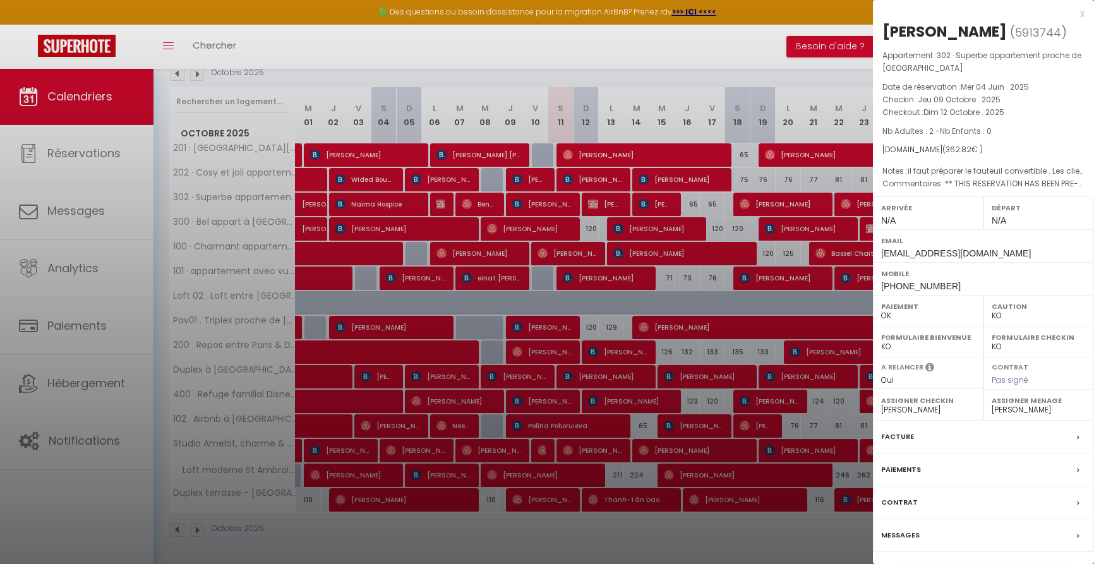
click at [1009, 550] on div "Heidi SCHATZ ( 5913744 ) Appartement : 302 · Superbe appartement proche de Pari…" at bounding box center [983, 301] width 221 height 561
click at [946, 548] on div "Messages" at bounding box center [983, 535] width 221 height 33
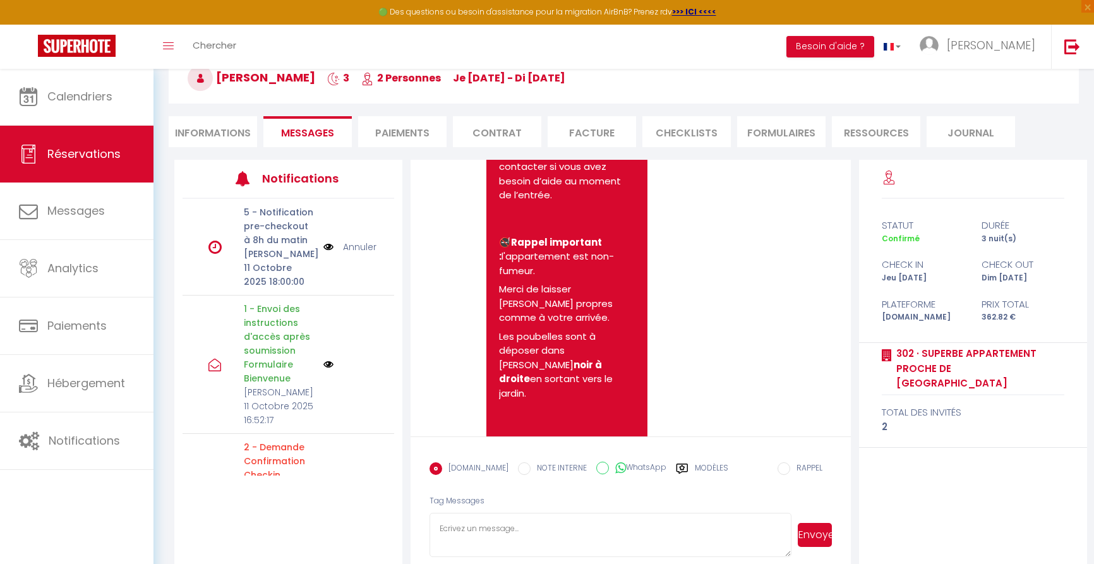
scroll to position [73, 0]
click at [325, 241] on img at bounding box center [328, 248] width 10 height 14
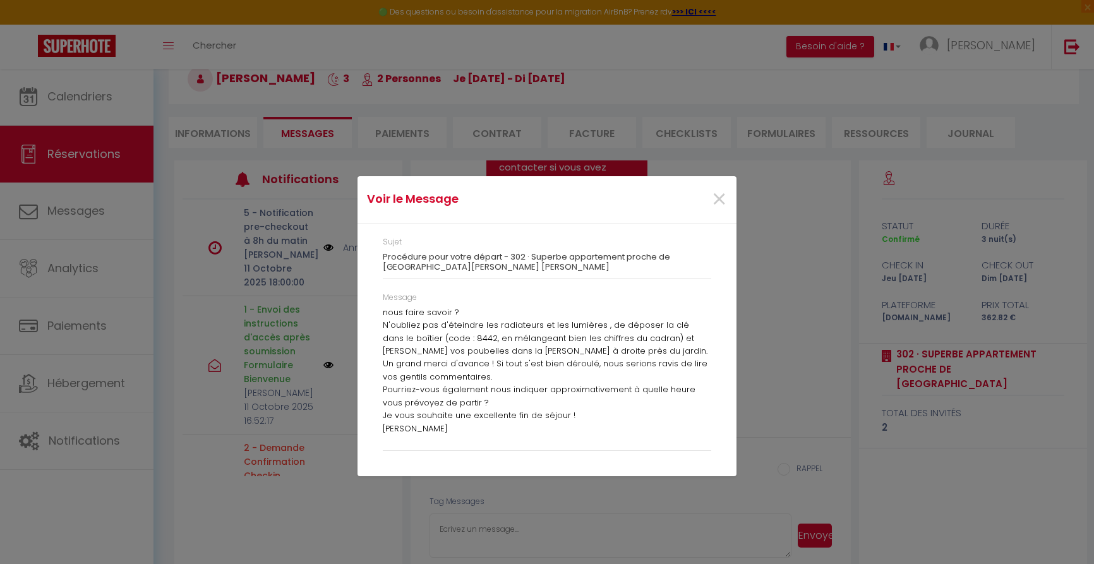
scroll to position [0, 0]
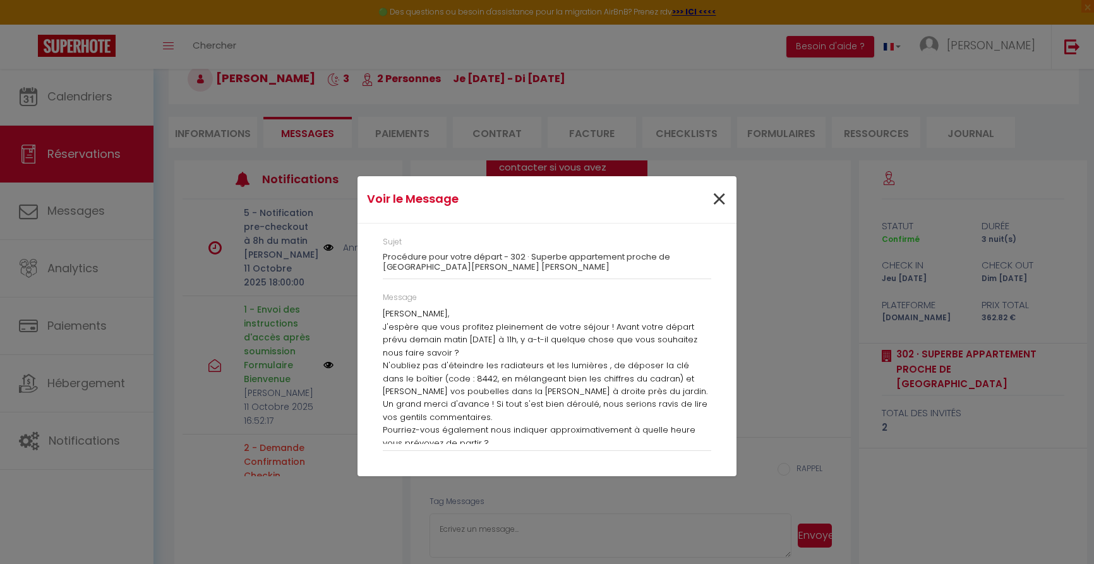
click at [721, 200] on span "×" at bounding box center [719, 200] width 16 height 38
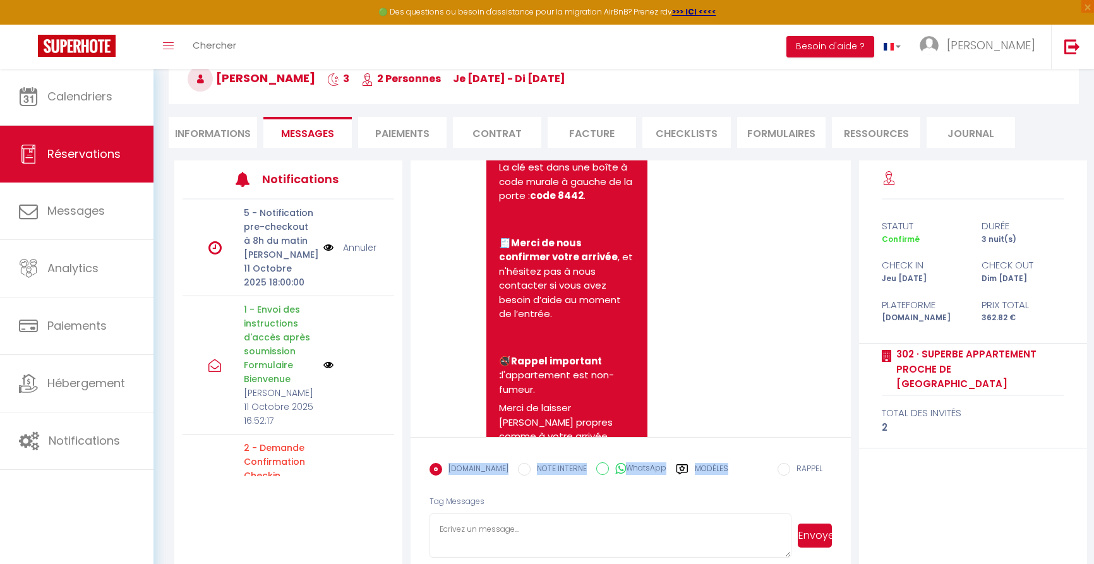
scroll to position [12179, 0]
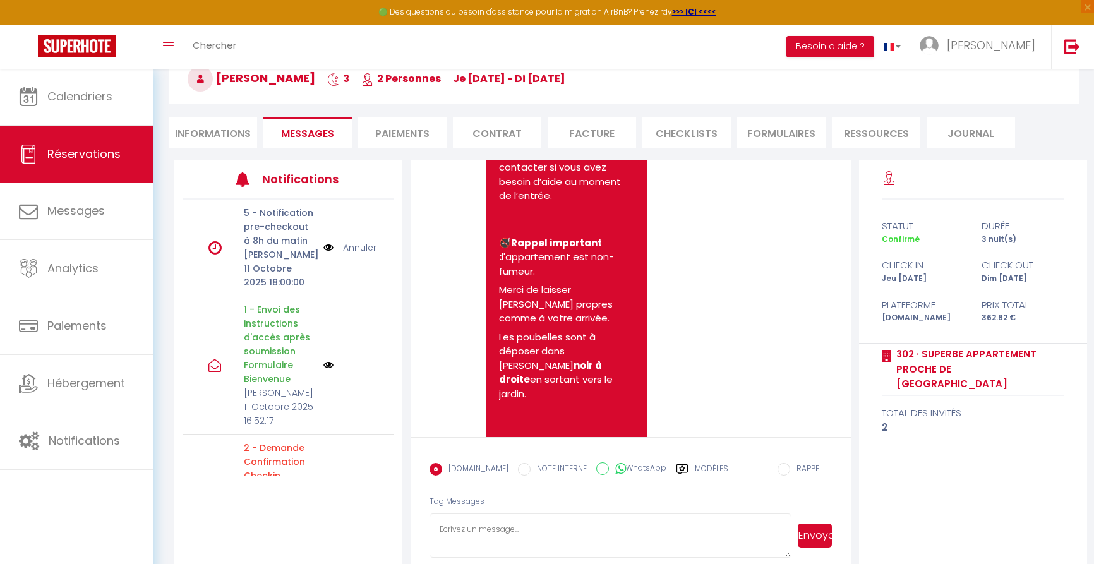
drag, startPoint x: 627, startPoint y: 332, endPoint x: 733, endPoint y: 363, distance: 110.6
copy pre "RE: Vous avez un message de l'établissement Superbe appartement proche de Paris…"
click at [527, 514] on textarea at bounding box center [611, 536] width 362 height 44
paste textarea "Bonsoir Madame, Le départ est prévu pour 11h00 au plus tard ⏰. Si vous souhaite…"
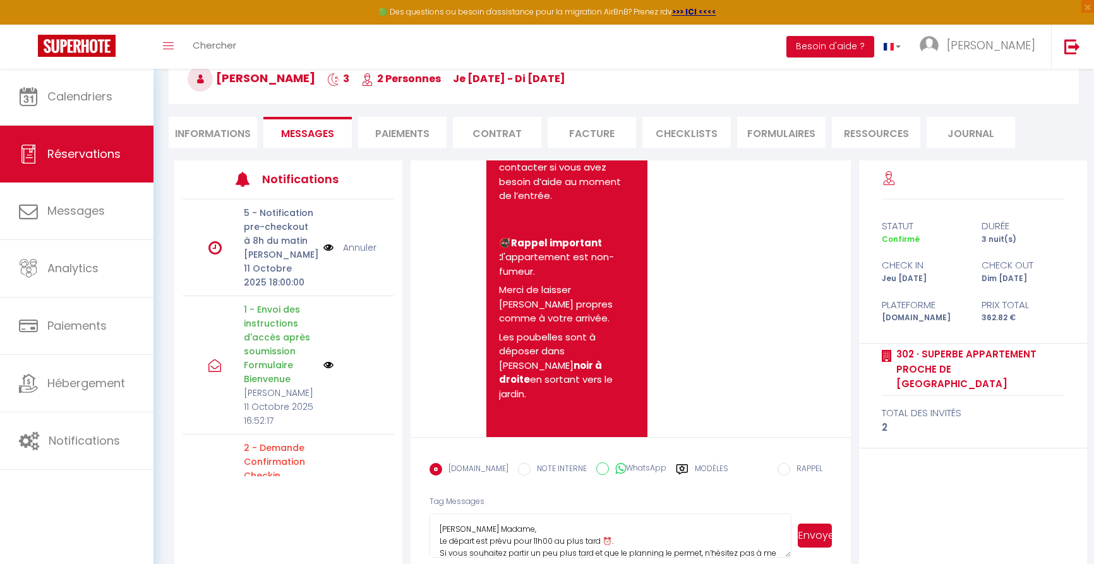
scroll to position [44, 0]
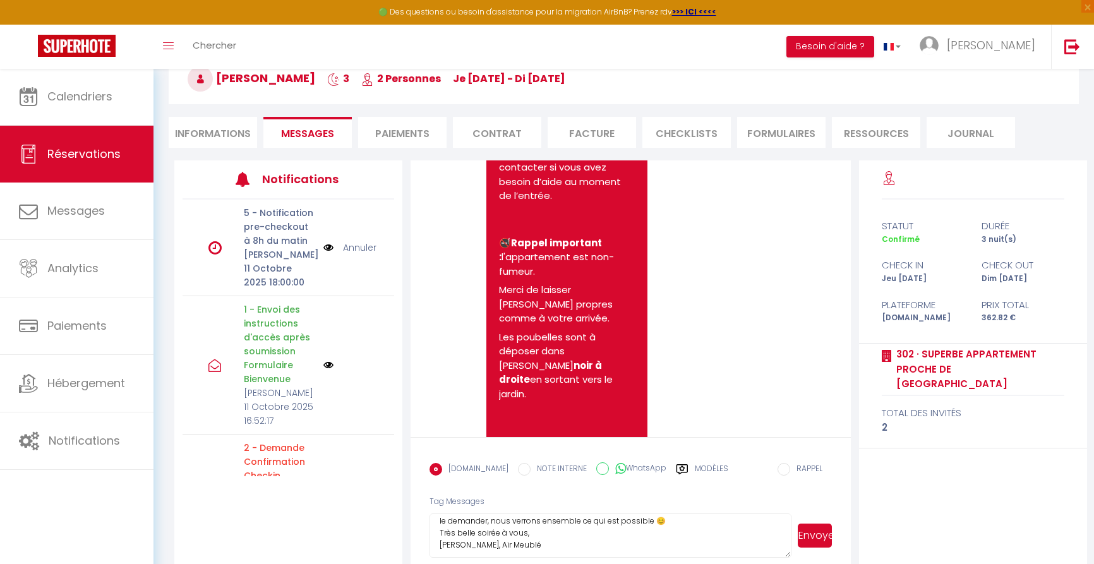
drag, startPoint x: 472, startPoint y: 522, endPoint x: 519, endPoint y: 521, distance: 46.8
click at [472, 522] on textarea "Bonsoir Madame, Le départ est prévu pour 11h00 au plus tard ⏰. Si vous souhaite…" at bounding box center [611, 536] width 362 height 44
drag, startPoint x: 440, startPoint y: 518, endPoint x: 665, endPoint y: 517, distance: 224.9
click at [665, 517] on textarea "Bonsoir Madame, Le départ est prévu pour 11h00 au plus tard ⏰. Si vous souhaite…" at bounding box center [611, 536] width 362 height 44
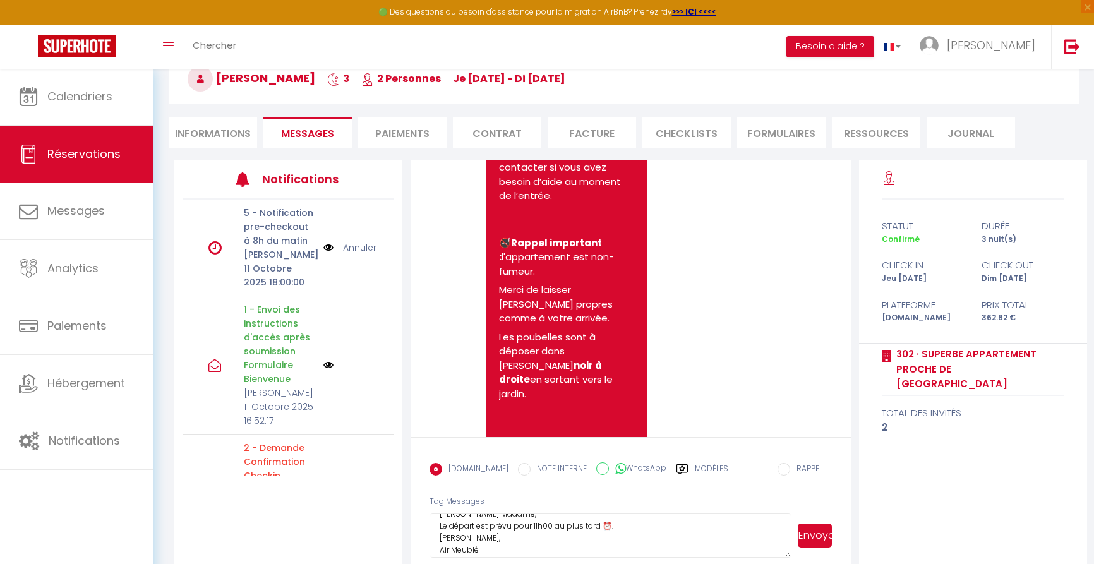
scroll to position [16, 0]
click at [816, 524] on button "Envoyer" at bounding box center [815, 536] width 34 height 24
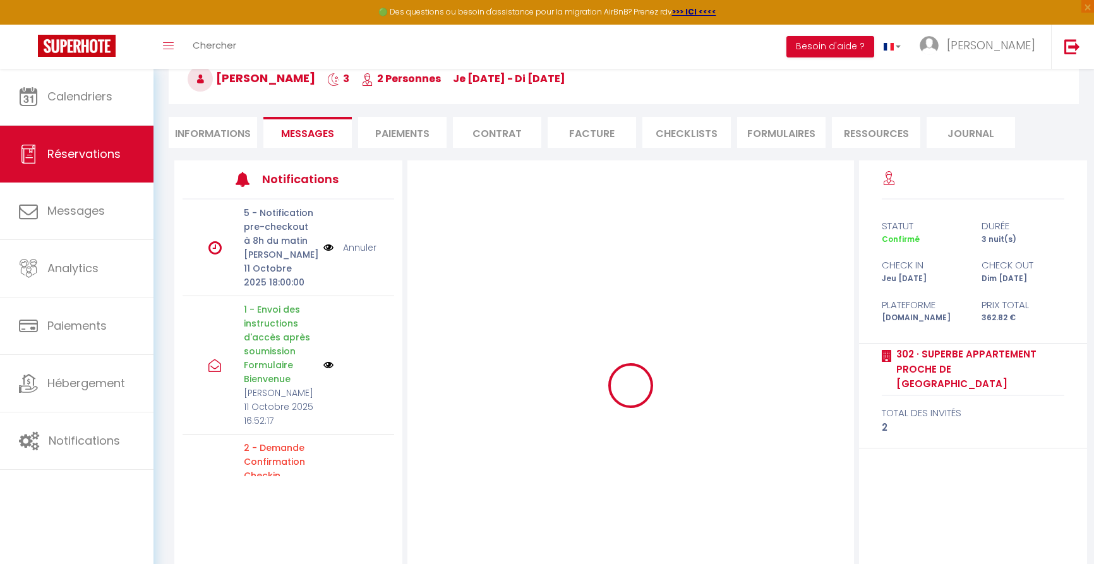
scroll to position [0, 0]
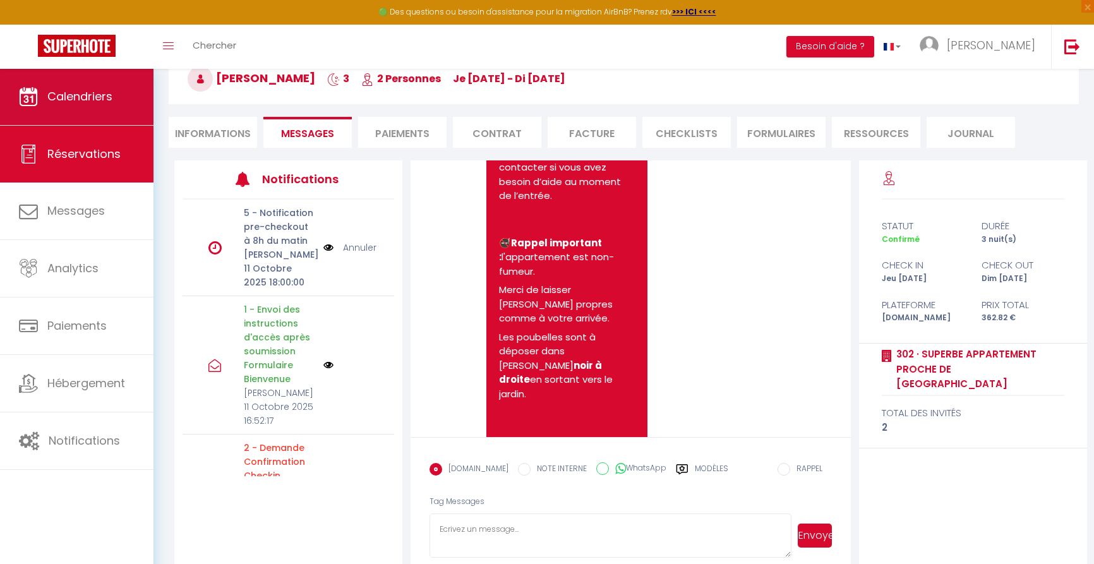
click at [109, 88] on link "Calendriers" at bounding box center [77, 96] width 154 height 57
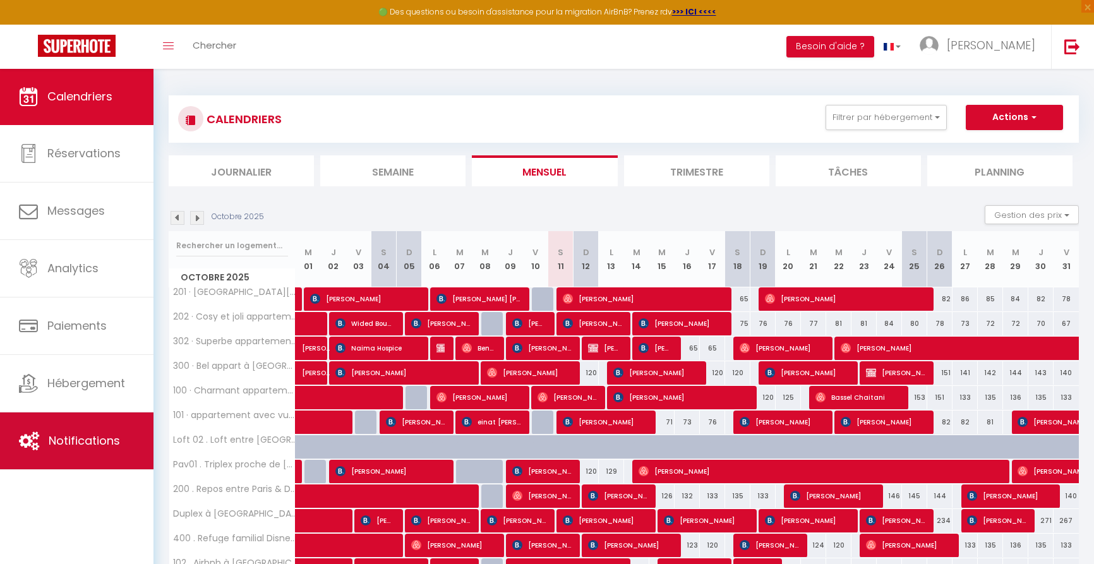
click at [102, 443] on span "Notifications" at bounding box center [84, 441] width 71 height 16
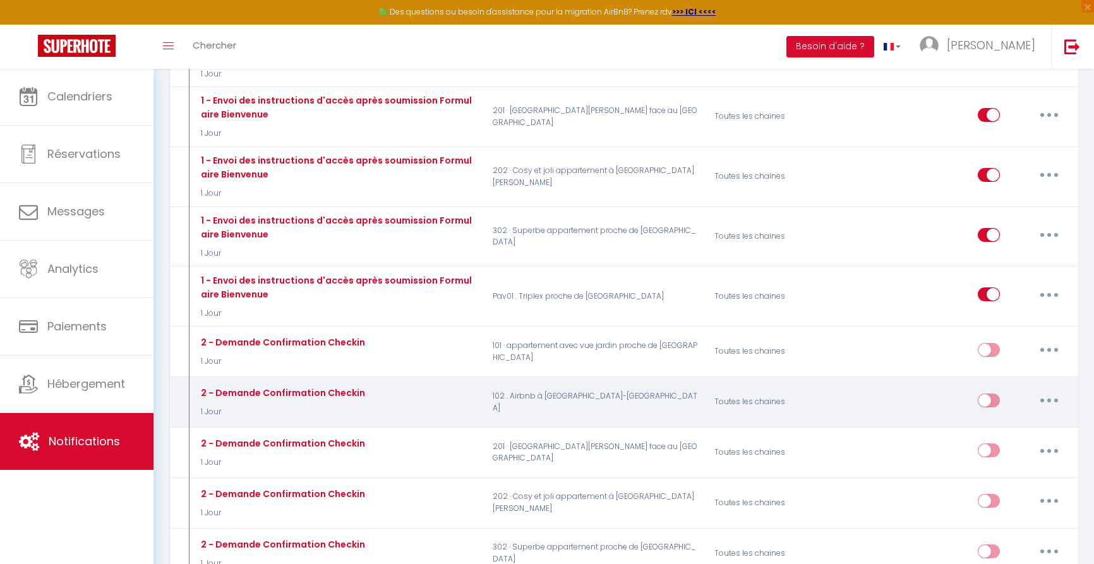
scroll to position [596, 0]
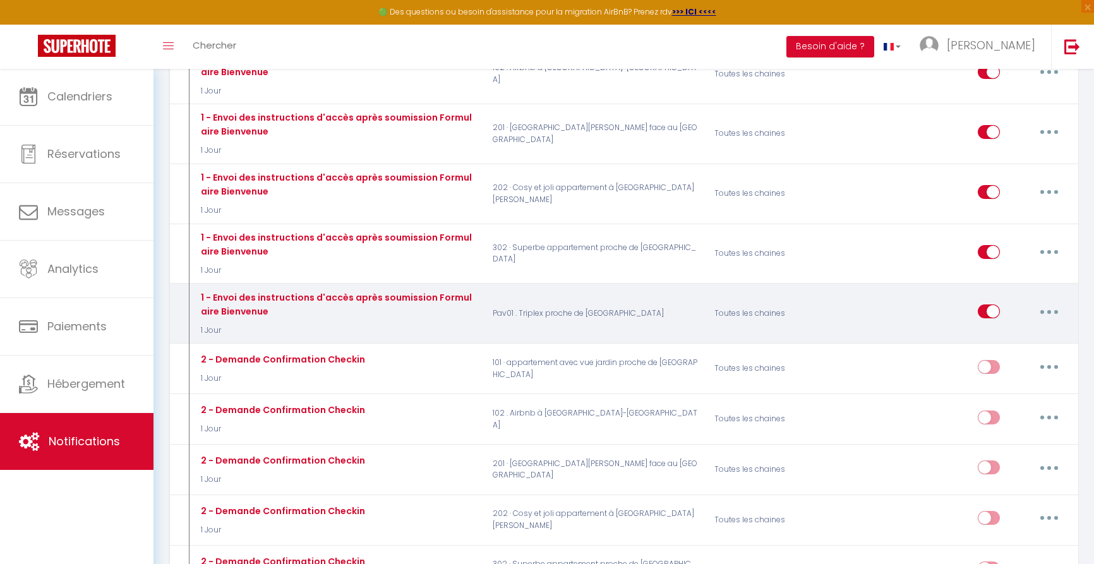
click at [1054, 301] on button "button" at bounding box center [1049, 311] width 35 height 20
click at [1001, 352] on link "Dupliquer" at bounding box center [1016, 362] width 93 height 21
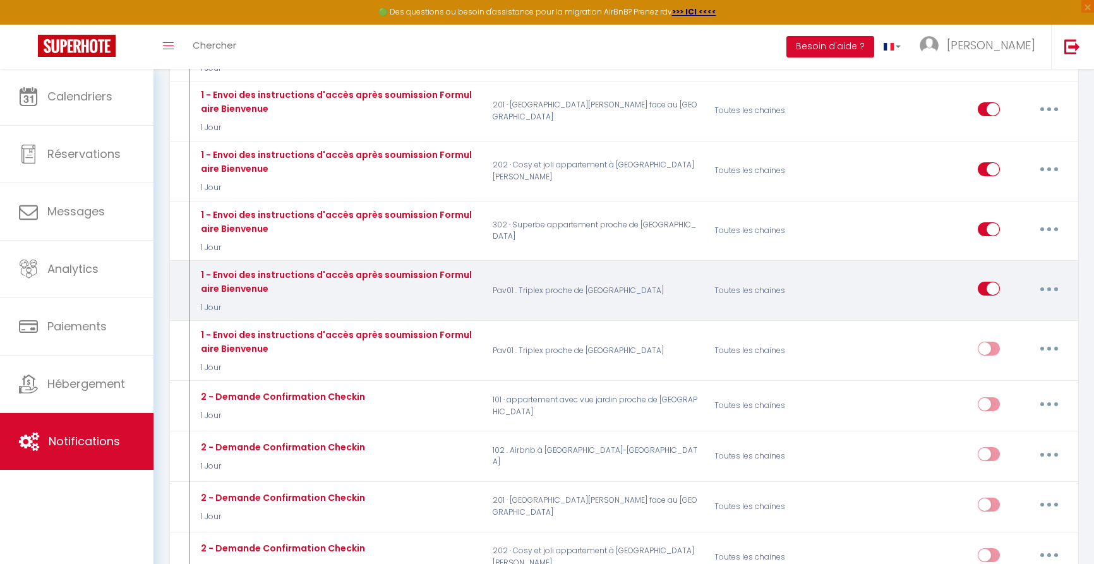
scroll to position [630, 0]
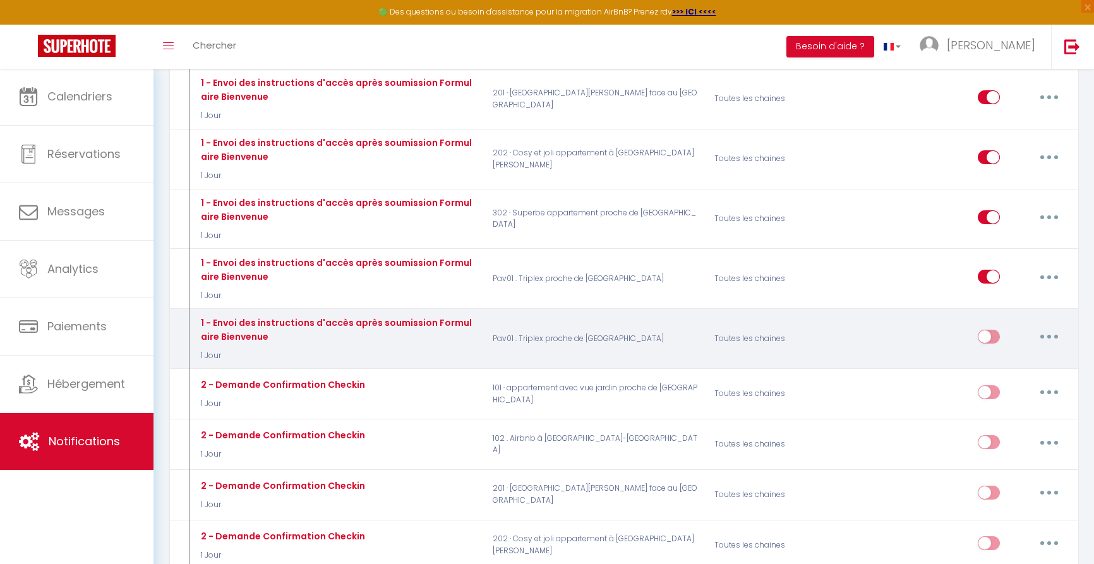
click at [1048, 335] on icon "button" at bounding box center [1049, 337] width 4 height 4
click at [1008, 355] on link "Editer" at bounding box center [1016, 365] width 93 height 21
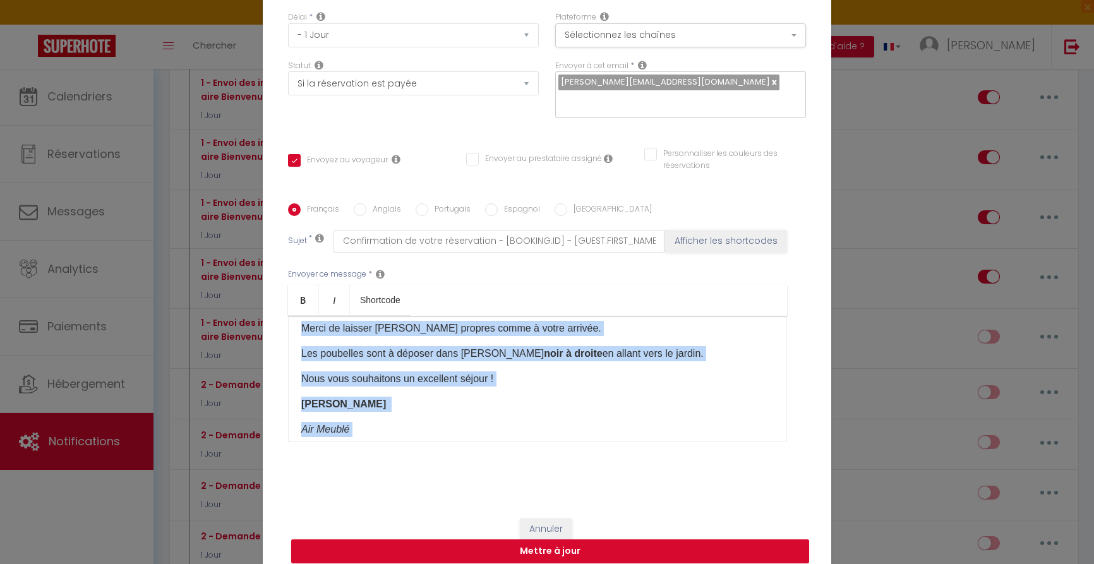
scroll to position [347, 0]
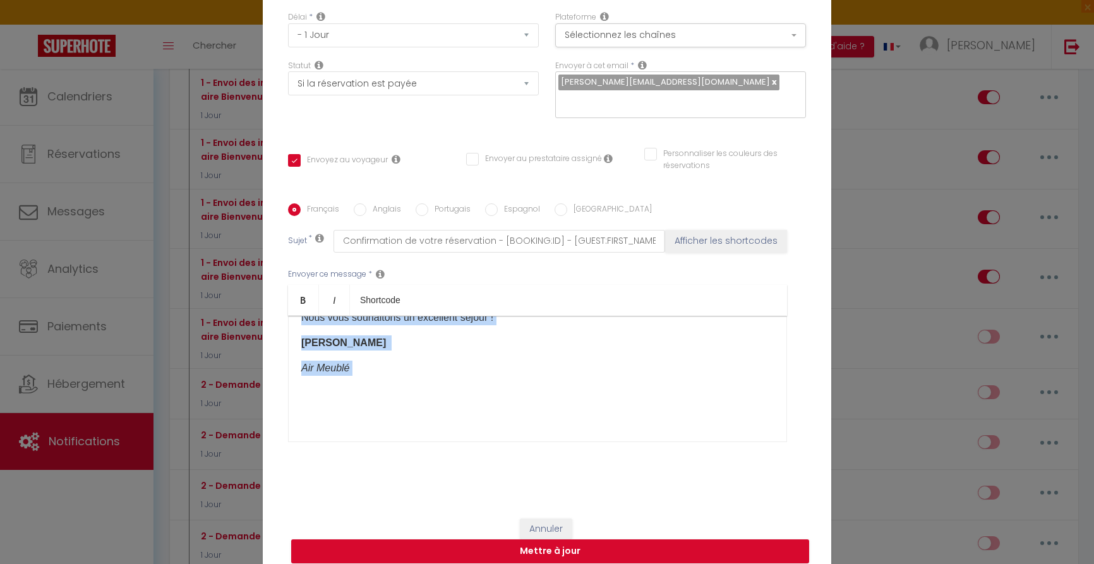
drag, startPoint x: 300, startPoint y: 360, endPoint x: 437, endPoint y: 404, distance: 144.0
click at [437, 404] on div "Bonjour 🌟 Nous sommes impatients de vous accueillir au 184 rue du Maréchal Lecl…" at bounding box center [537, 379] width 499 height 126
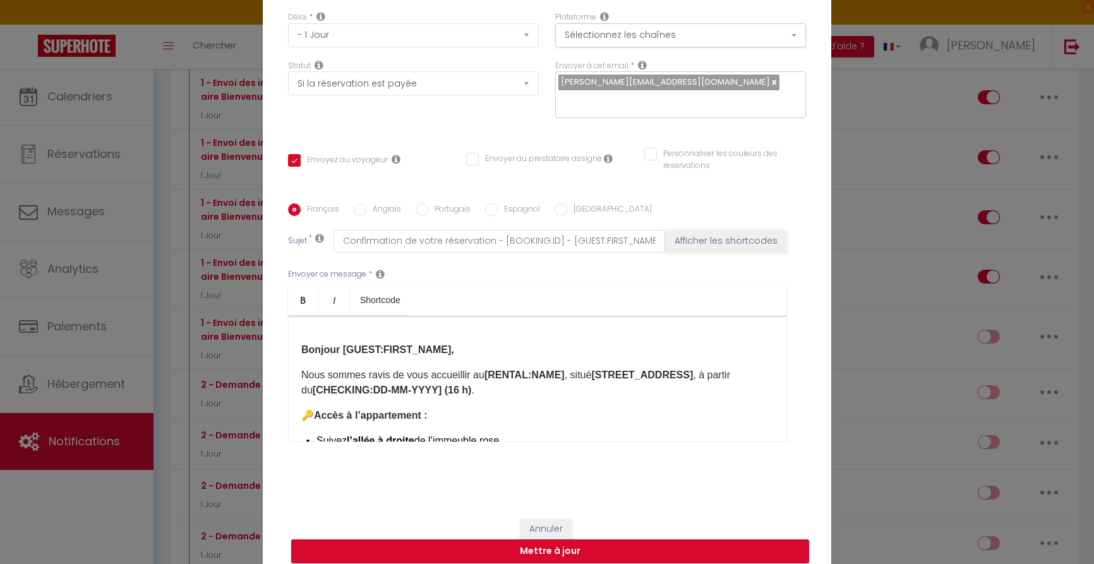
scroll to position [22, 0]
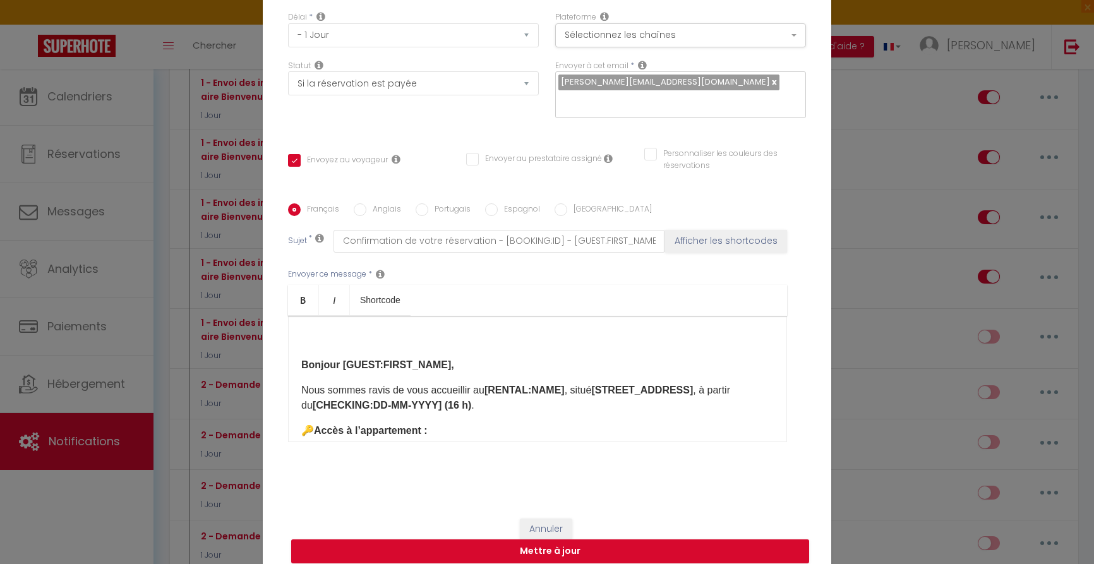
click at [440, 364] on strong "Bonjour [GUEST:FIRST_NAME]," at bounding box center [377, 364] width 153 height 11
click at [663, 458] on div "Envoyer ce message * Bold Italic Shortcode Rich text editor Bonjour [GUEST:FIRS…" at bounding box center [547, 355] width 518 height 205
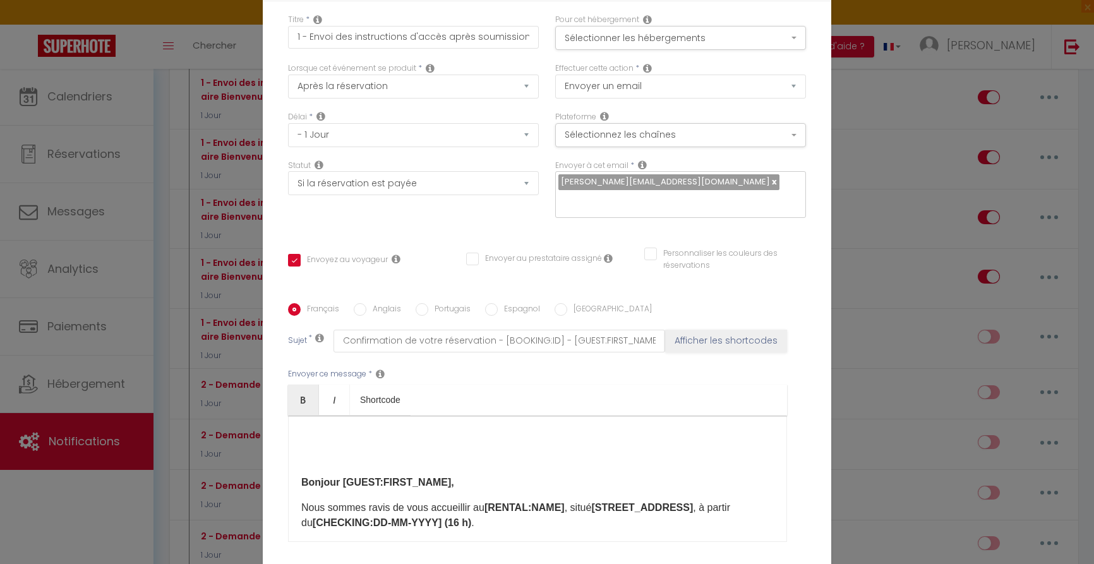
scroll to position [7, 0]
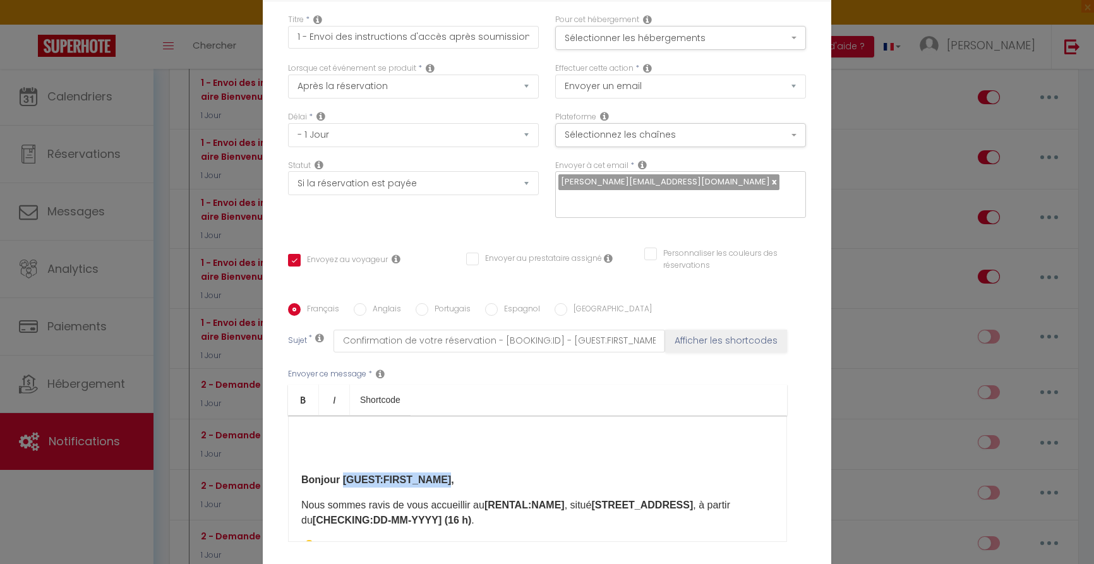
drag, startPoint x: 342, startPoint y: 478, endPoint x: 441, endPoint y: 478, distance: 98.5
click at [441, 478] on strong "Bonjour [GUEST:FIRST_NAME]," at bounding box center [377, 479] width 153 height 11
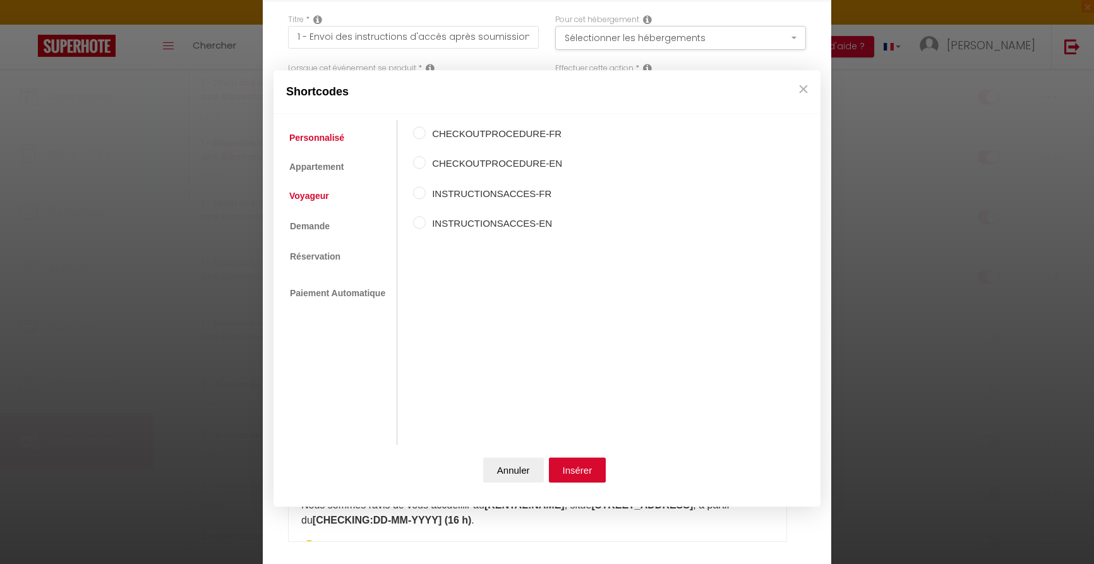
click at [319, 196] on link "Voyageur" at bounding box center [309, 196] width 52 height 23
drag, startPoint x: 482, startPoint y: 162, endPoint x: 508, endPoint y: 168, distance: 26.7
click at [482, 162] on label "Prénom du voyageur" at bounding box center [488, 164] width 124 height 15
click at [426, 162] on input "Prénom du voyageur" at bounding box center [419, 163] width 13 height 13
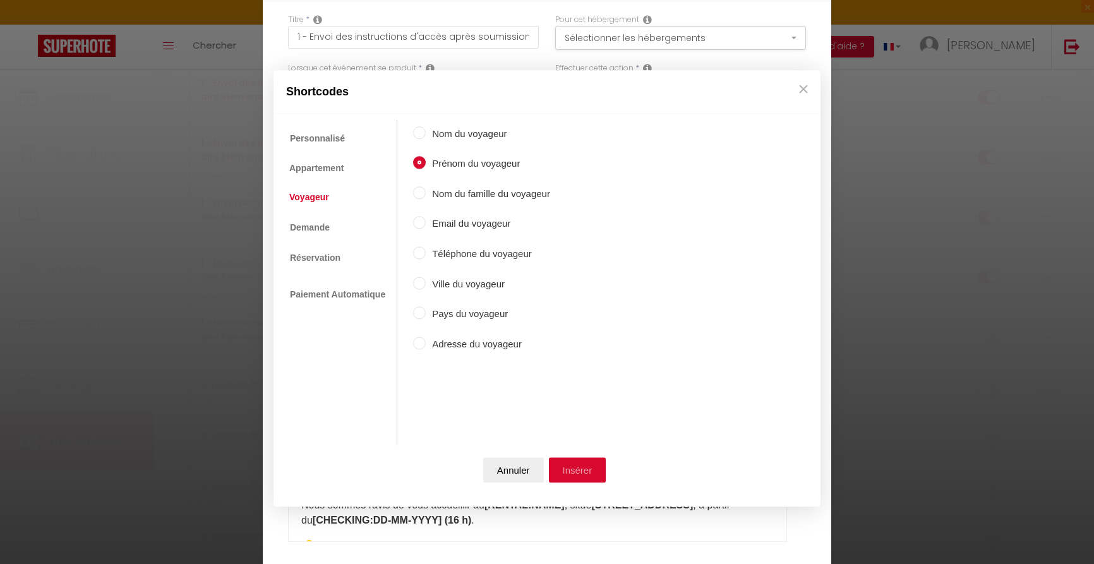
click at [582, 472] on button "Insérer" at bounding box center [577, 469] width 57 height 25
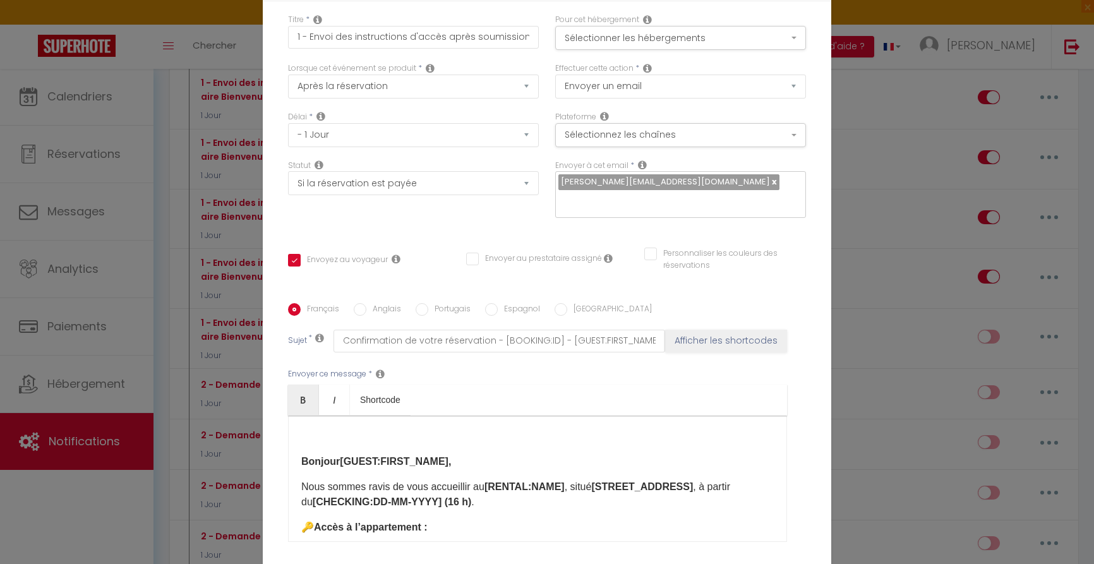
scroll to position [11, 0]
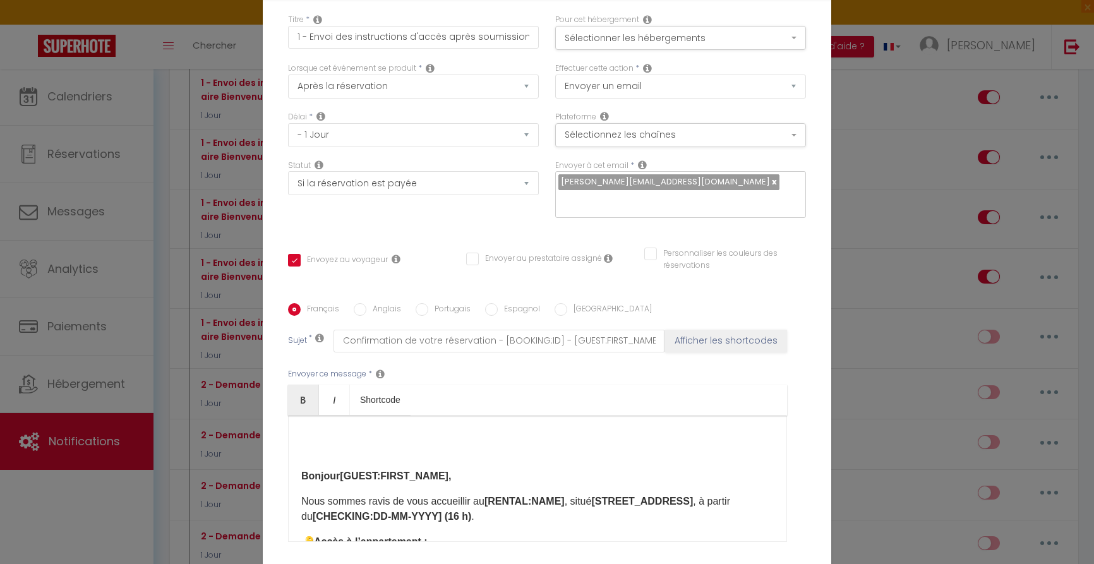
drag, startPoint x: 442, startPoint y: 476, endPoint x: 458, endPoint y: 476, distance: 16.4
click at [442, 476] on strong "Bonjour [GUEST:FIRST_NAME] ​ ," at bounding box center [376, 476] width 150 height 11
click at [450, 476] on strong "Bonjour [GUEST:FIRST_NAME] ​ ," at bounding box center [376, 476] width 150 height 11
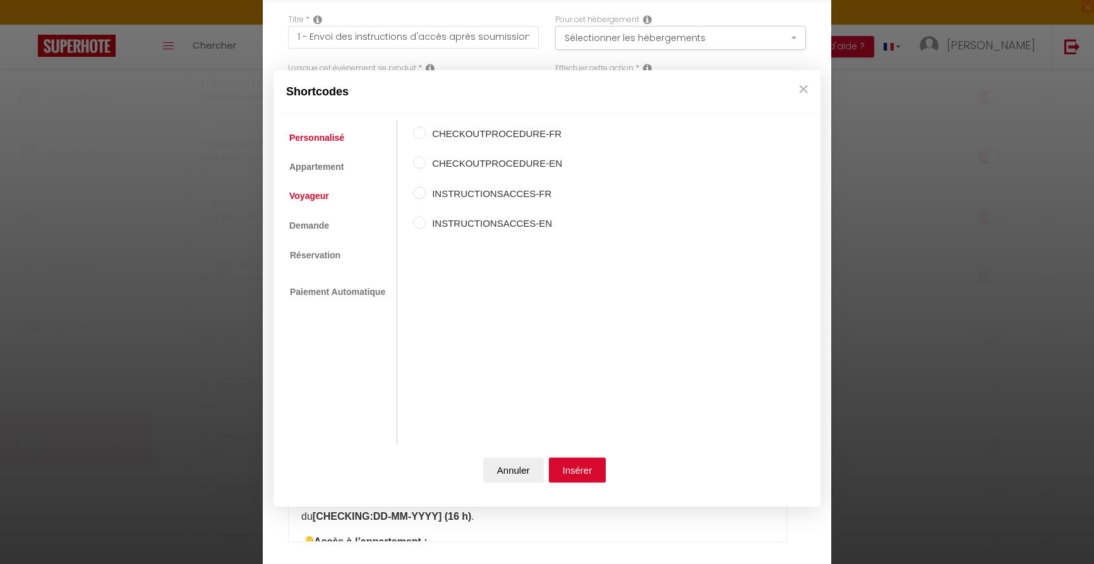
click at [322, 195] on link "Voyageur" at bounding box center [309, 196] width 52 height 23
drag, startPoint x: 494, startPoint y: 167, endPoint x: 503, endPoint y: 170, distance: 9.8
click at [494, 167] on label "Prénom du voyageur" at bounding box center [488, 164] width 124 height 15
click at [426, 167] on input "Prénom du voyageur" at bounding box center [419, 163] width 13 height 13
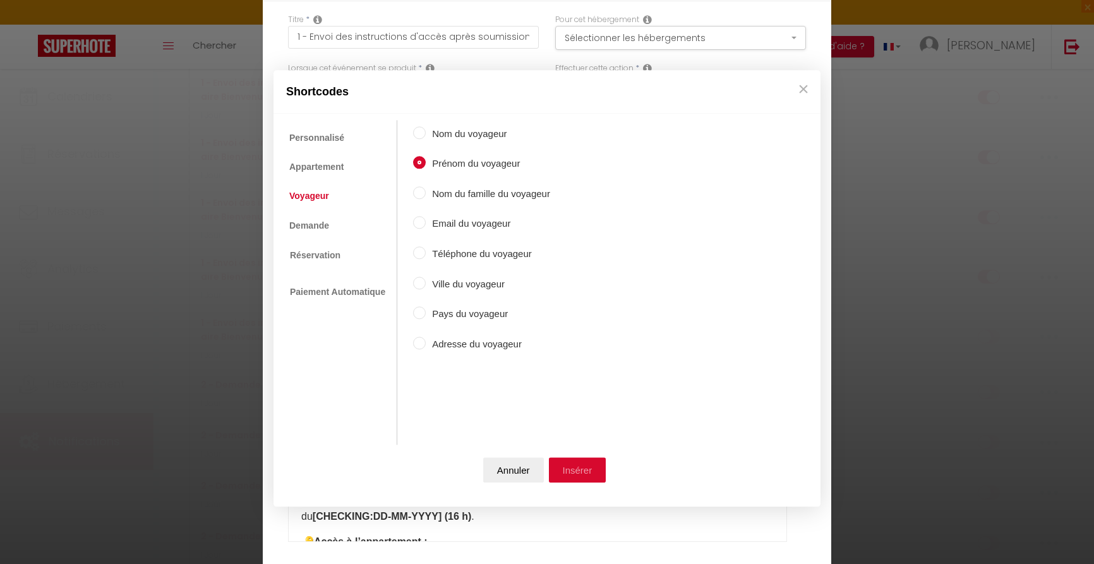
click at [581, 475] on button "Insérer" at bounding box center [577, 469] width 57 height 25
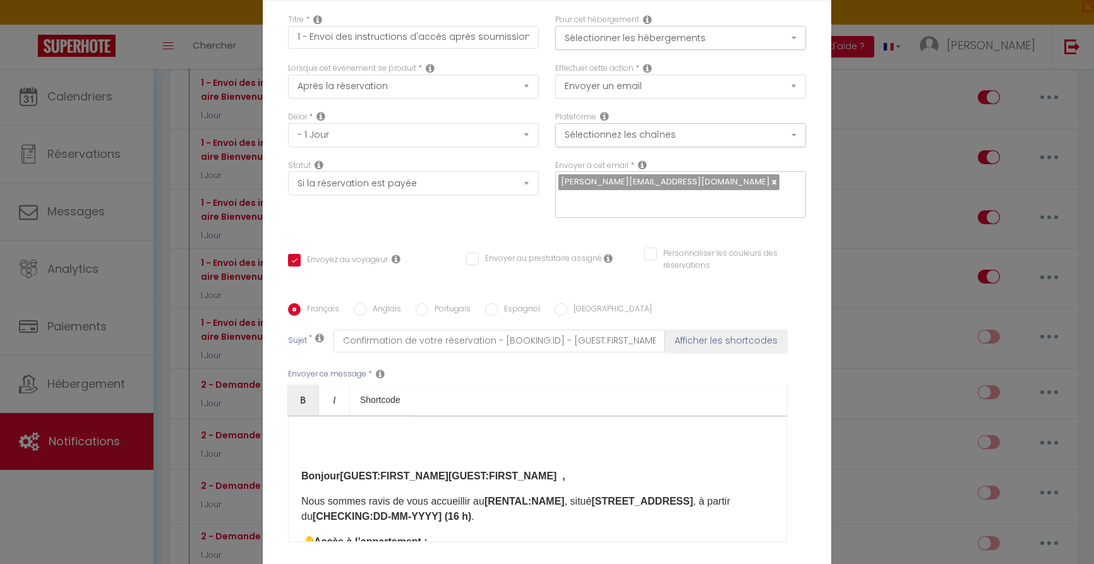
drag, startPoint x: 452, startPoint y: 474, endPoint x: 459, endPoint y: 469, distance: 9.5
click at [452, 474] on strong "Bonjour [GUEST:FIRST_NAME] ​ [GUEST:FIRST_NAME] ​ ," at bounding box center [433, 476] width 264 height 11
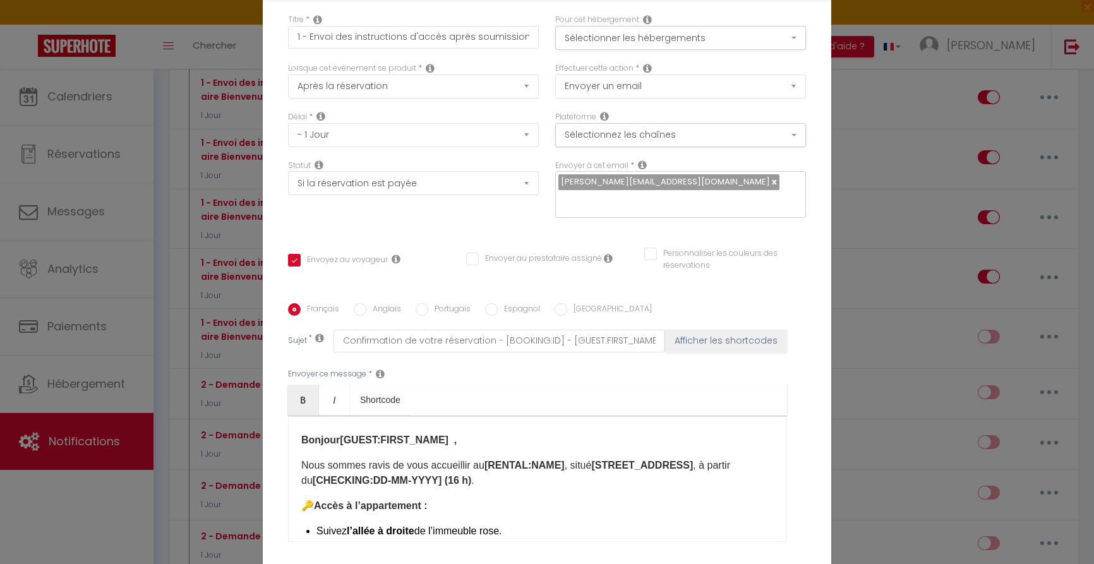
scroll to position [49, 0]
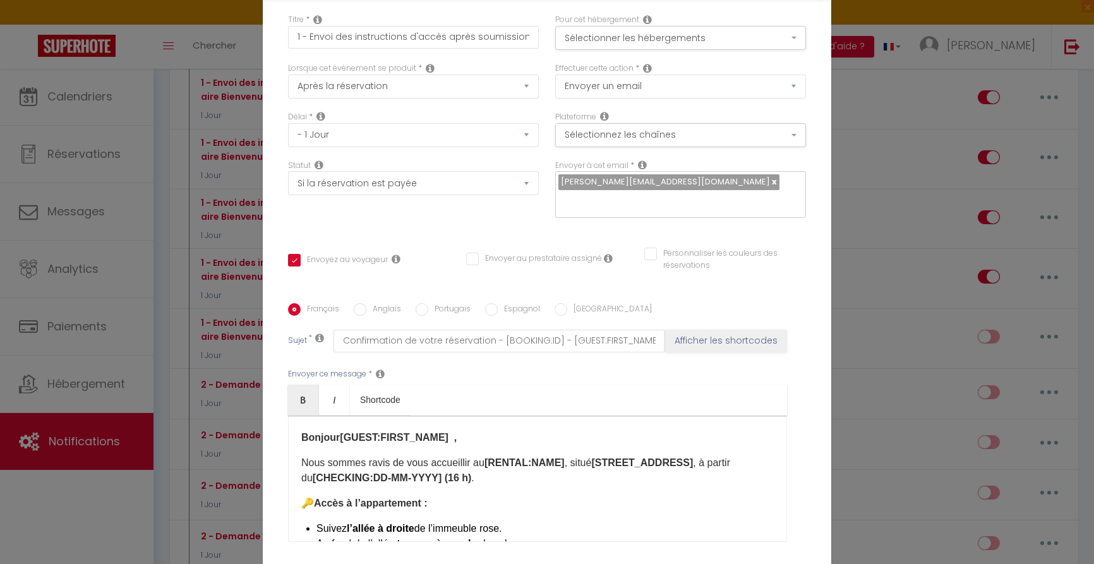
drag, startPoint x: 402, startPoint y: 477, endPoint x: 472, endPoint y: 468, distance: 70.7
click at [402, 477] on p "Nous sommes ravis de vous accueillir au [RENTAL:NAME] , situé 85 boulevard de S…" at bounding box center [537, 470] width 473 height 30
drag, startPoint x: 557, startPoint y: 478, endPoint x: 542, endPoint y: 478, distance: 14.5
click at [472, 478] on strong "[CHECKING:DD-MM-YYYY] (16 h)" at bounding box center [392, 478] width 159 height 11
drag, startPoint x: 406, startPoint y: 479, endPoint x: 423, endPoint y: 477, distance: 17.9
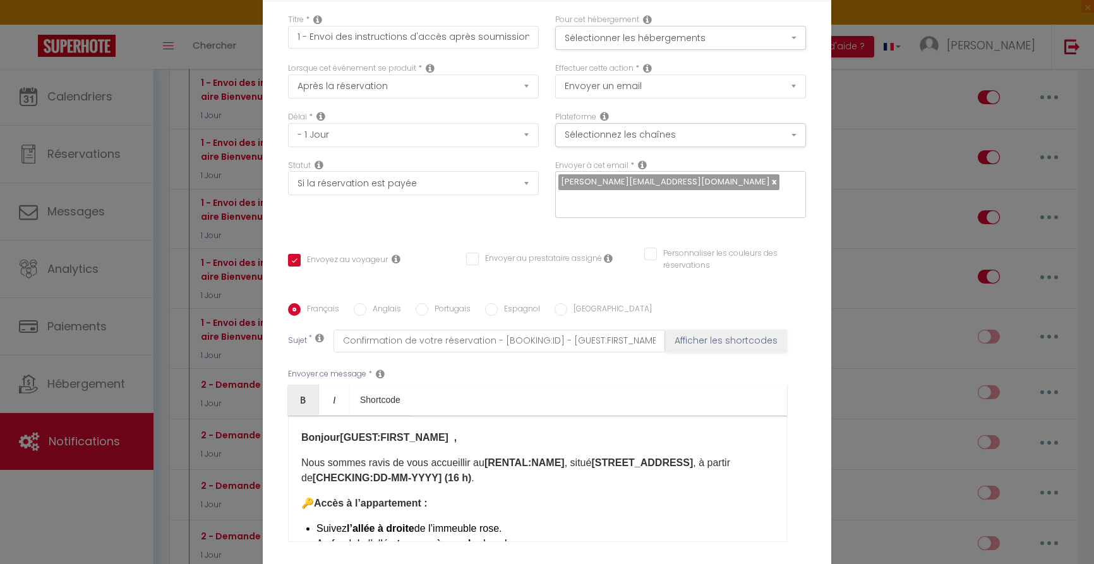
click at [406, 478] on p "Nous sommes ravis de vous accueillir au [RENTAL:NAME] , situé 85 boulevard de S…" at bounding box center [537, 470] width 473 height 30
drag, startPoint x: 562, startPoint y: 478, endPoint x: 598, endPoint y: 479, distance: 36.7
click at [593, 476] on p "Nous sommes ravis de vous accueillir au [RENTAL:NAME] , situé 85 boulevard de S…" at bounding box center [537, 470] width 473 height 30
drag, startPoint x: 440, startPoint y: 479, endPoint x: 497, endPoint y: 464, distance: 58.8
click at [440, 478] on p "Nous sommes ravis de vous accueillir au [RENTAL:NAME] , situé 85 boulevard de S…" at bounding box center [537, 470] width 473 height 30
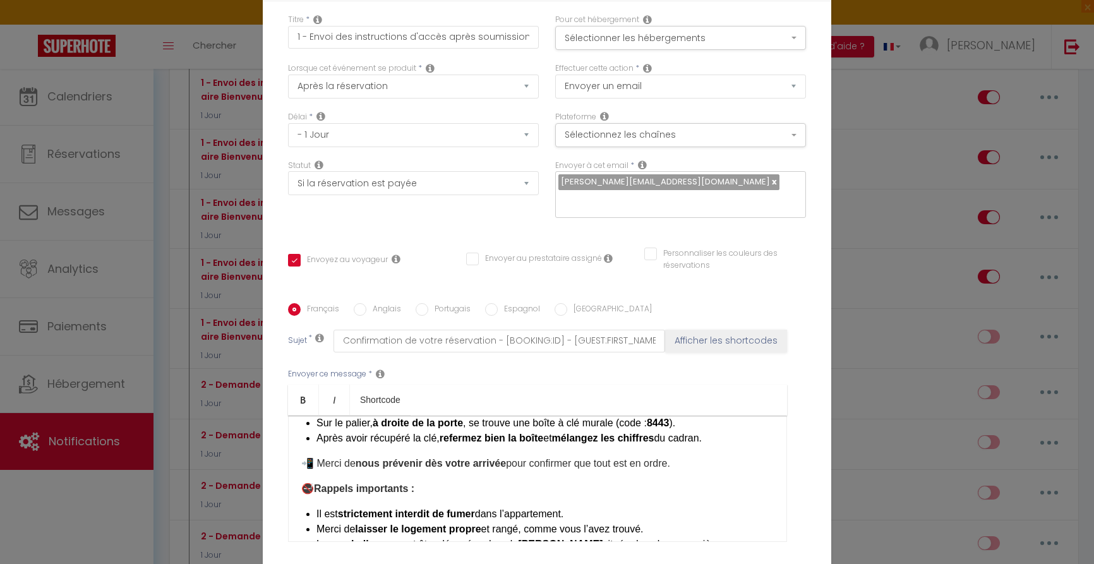
scroll to position [205, 0]
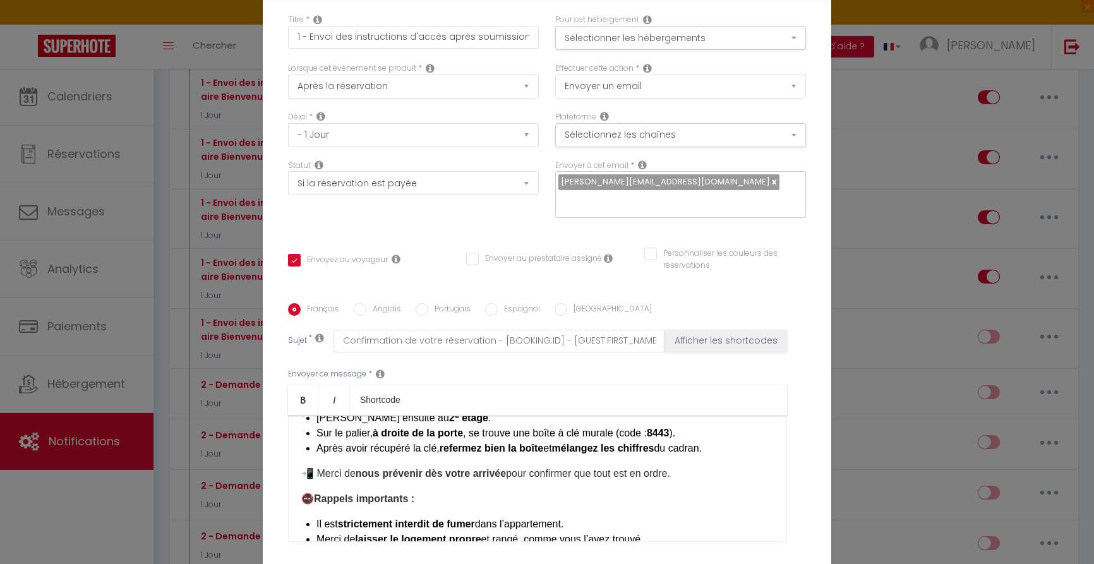
drag, startPoint x: 445, startPoint y: 447, endPoint x: 716, endPoint y: 449, distance: 270.4
click at [716, 449] on li "Après avoir récupéré la clé, refermez bien la boîte et mélangez les chiffres du…" at bounding box center [544, 448] width 457 height 15
drag, startPoint x: 701, startPoint y: 472, endPoint x: 678, endPoint y: 478, distance: 24.2
click at [701, 472] on p "📲 Merci de nous prévenir dès votre arrivée pour confirmer que tout est en ordre." at bounding box center [537, 473] width 473 height 15
drag, startPoint x: 303, startPoint y: 448, endPoint x: 729, endPoint y: 455, distance: 425.8
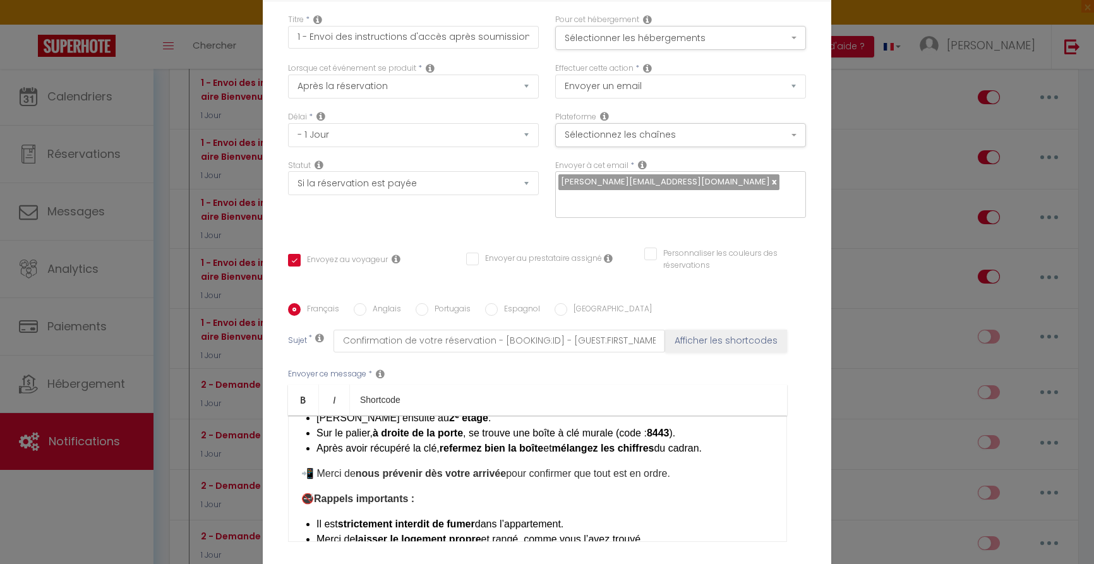
click at [729, 455] on div "Bonjour [GUEST:FIRST_NAME] ​ , Nous sommes ravis de vous accueillir au [RENTAL:…" at bounding box center [537, 479] width 499 height 126
copy li "Après avoir récupéré la clé, refermez bien la boîte et mélangez les chiffres du…"
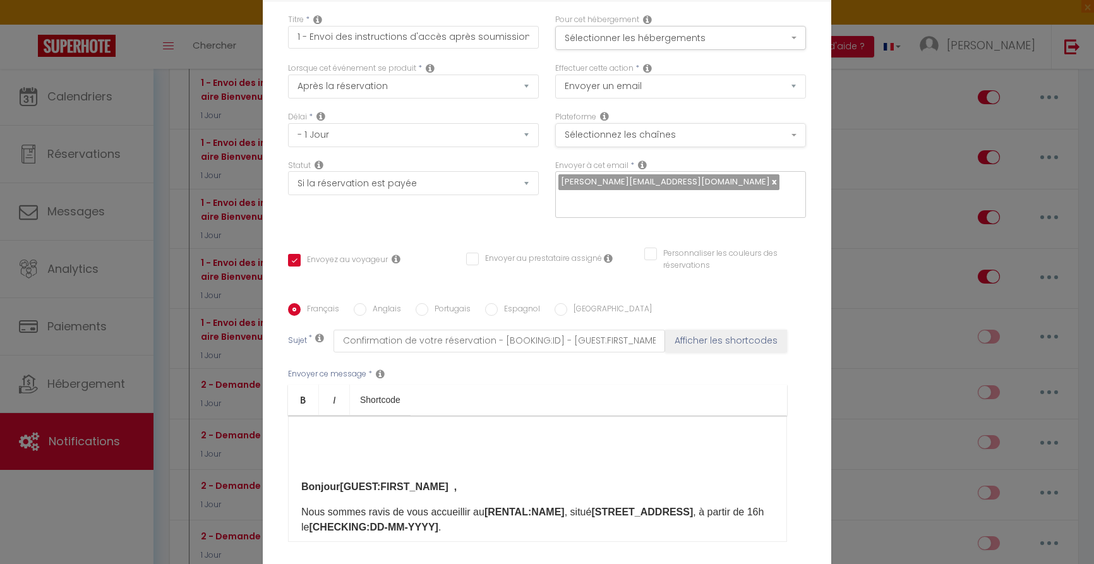
scroll to position [0, 0]
click at [675, 37] on button "Sélectionner les hébergements" at bounding box center [680, 38] width 251 height 24
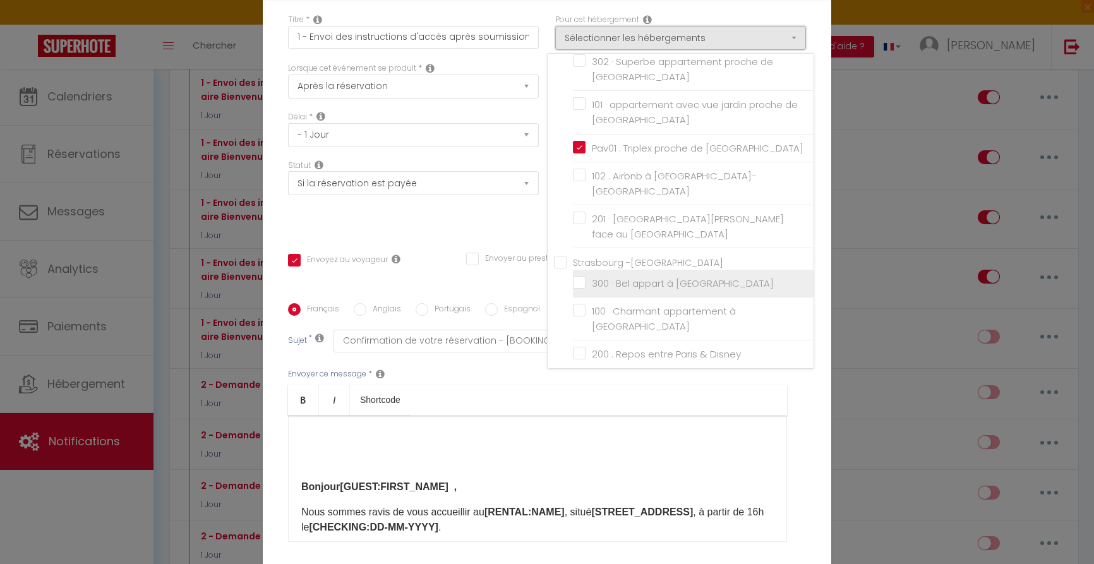
scroll to position [101, 0]
click at [579, 269] on input "300 · Bel appart à [GEOGRAPHIC_DATA]" at bounding box center [693, 275] width 241 height 13
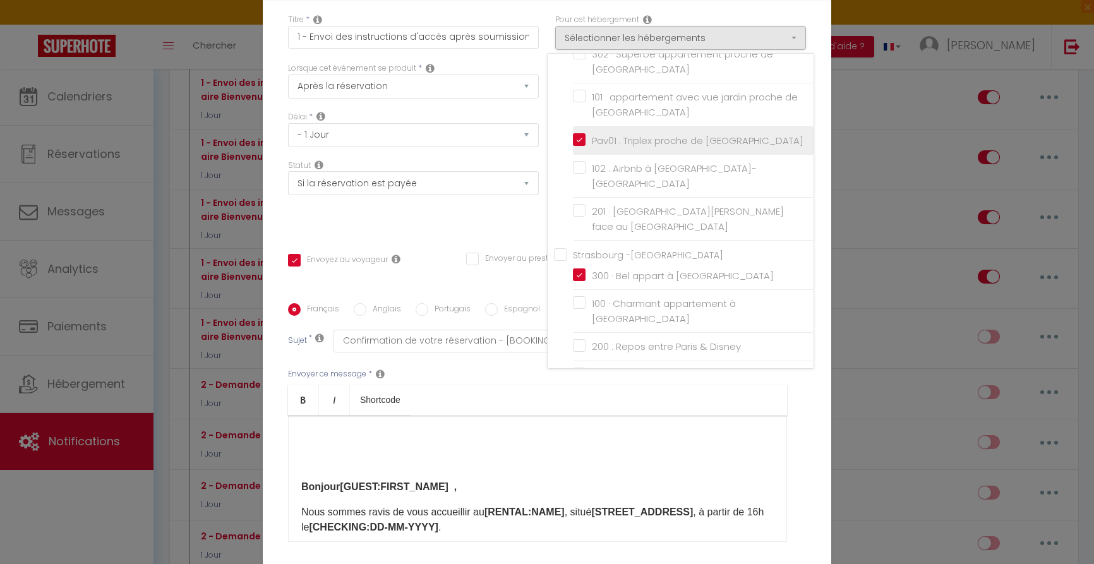
click at [581, 134] on input "Pav01 . Triplex proche de [GEOGRAPHIC_DATA]" at bounding box center [693, 140] width 241 height 13
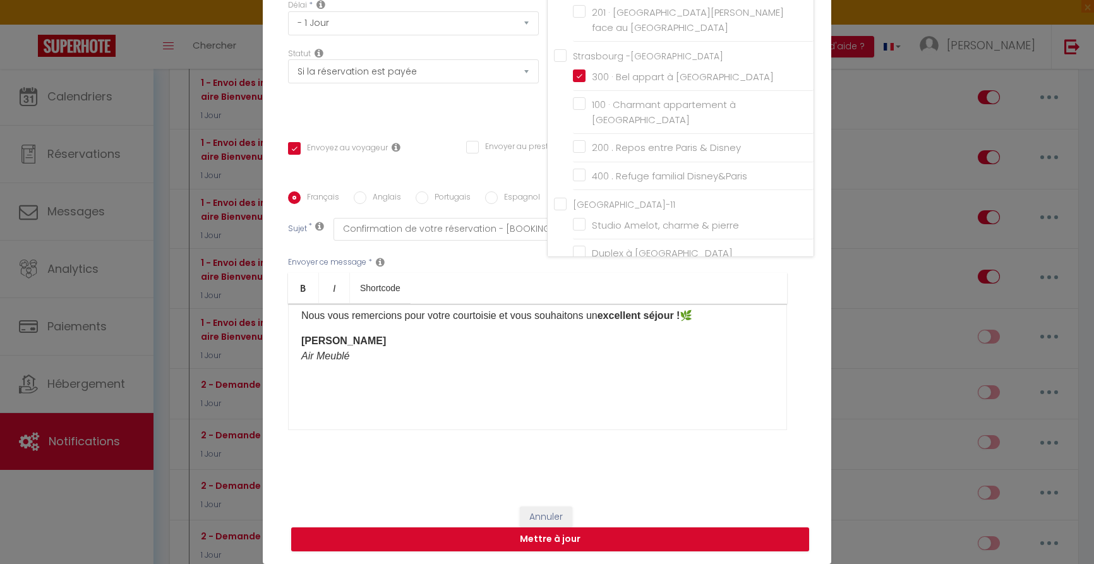
scroll to position [358, 0]
click at [545, 542] on button "Mettre à jour" at bounding box center [550, 539] width 518 height 24
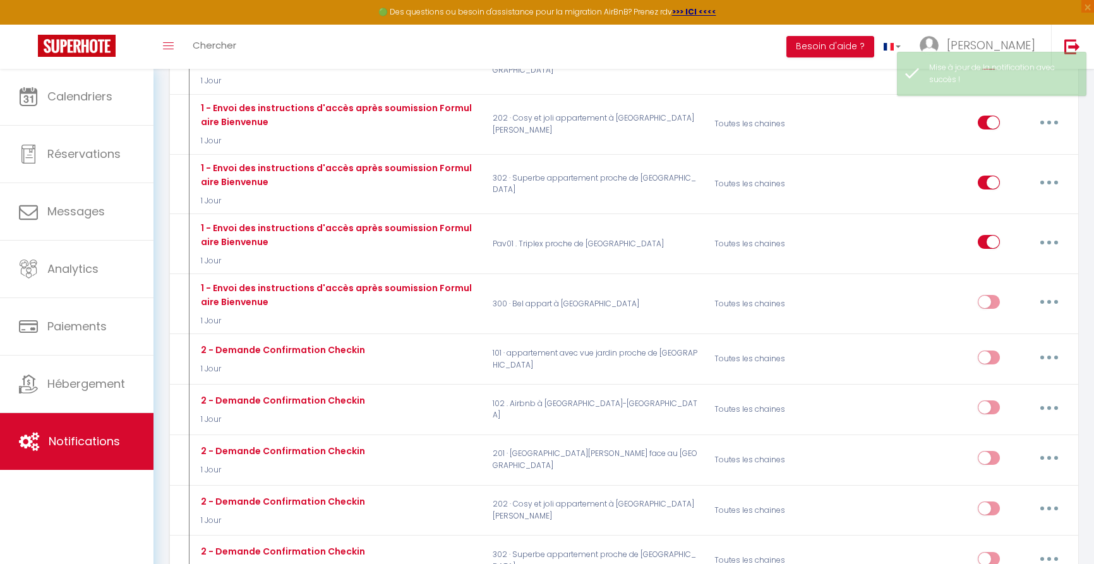
scroll to position [581, 0]
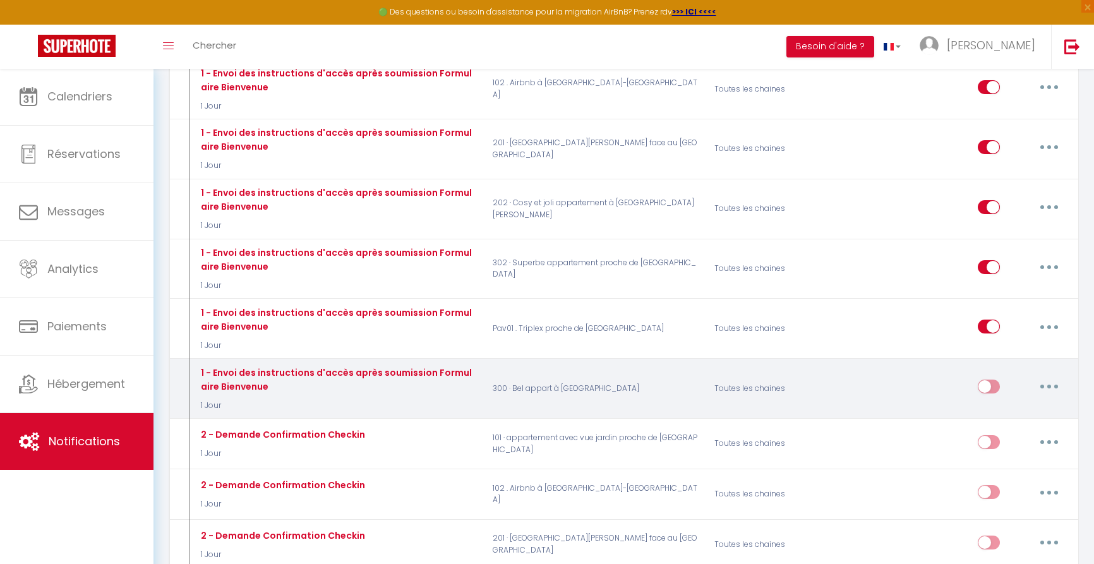
click at [996, 380] on input "checkbox" at bounding box center [989, 389] width 22 height 19
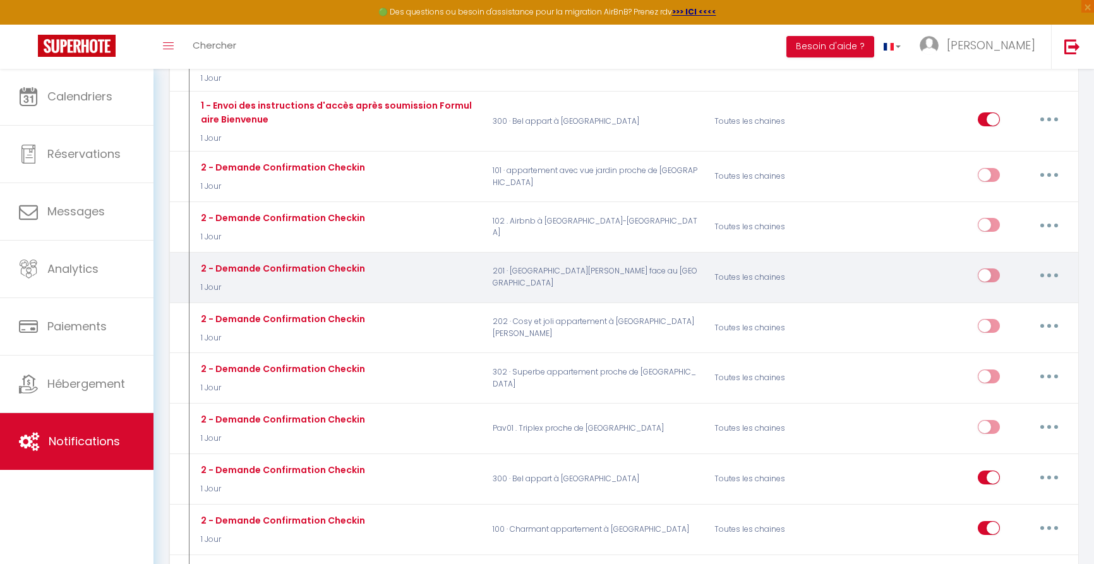
scroll to position [857, 0]
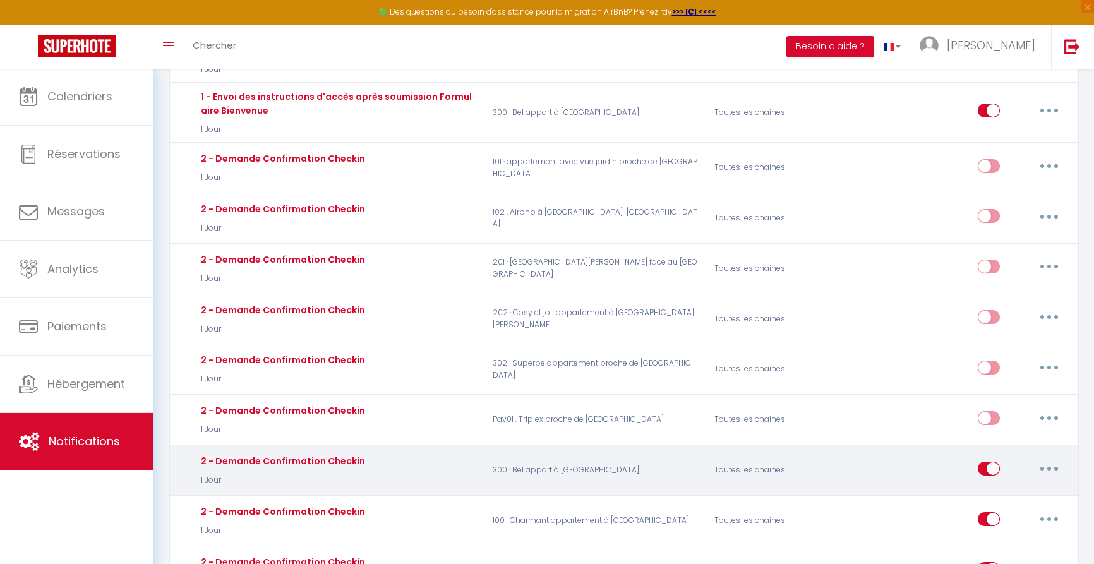
click at [981, 462] on input "checkbox" at bounding box center [989, 471] width 22 height 19
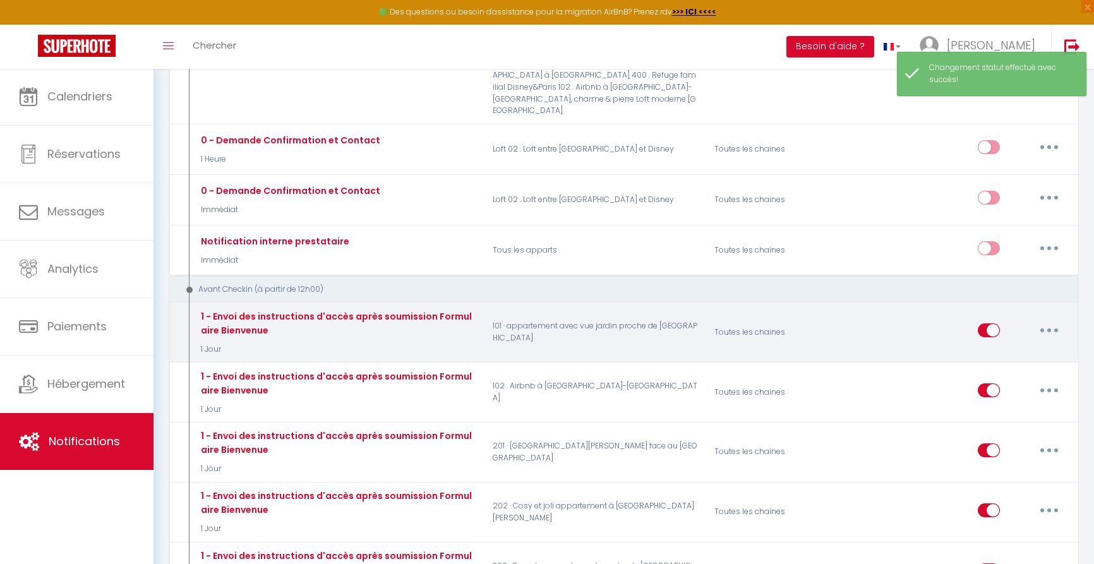
scroll to position [278, 0]
click at [1047, 328] on icon "button" at bounding box center [1049, 330] width 4 height 4
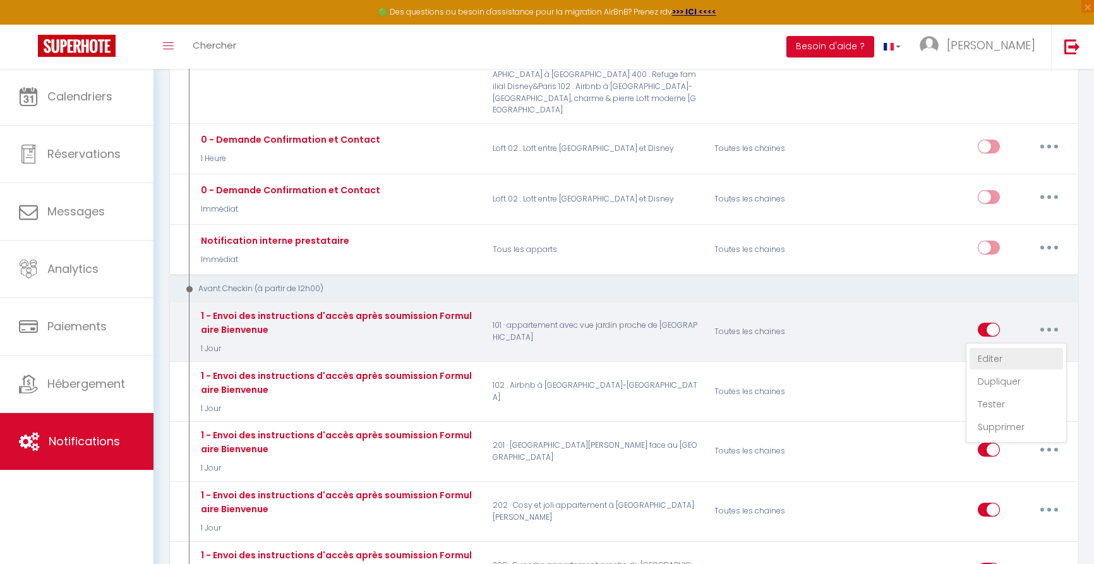
click at [997, 348] on link "Editer" at bounding box center [1016, 358] width 93 height 21
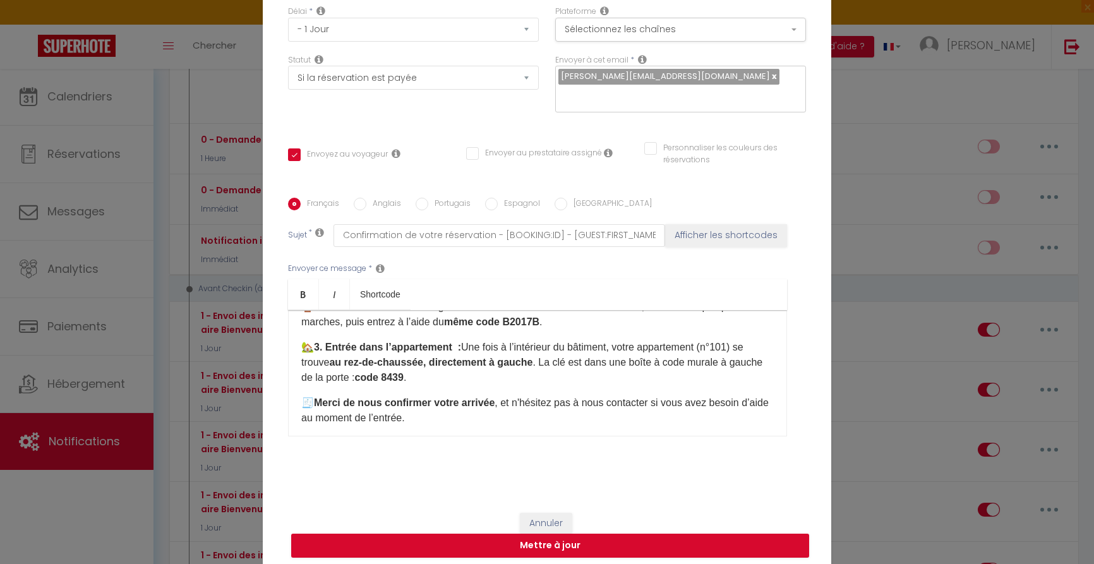
scroll to position [166, 0]
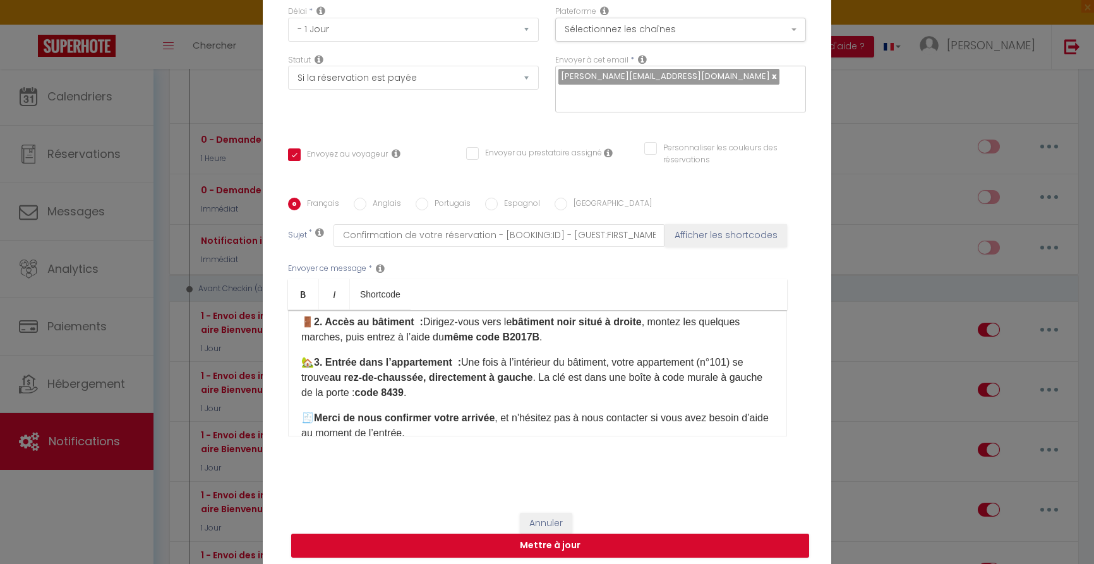
click at [446, 389] on p "🏡 3. Entrée dans l’appartement : Une fois à l’intérieur du bâtiment,​ votre app…" at bounding box center [537, 377] width 473 height 45
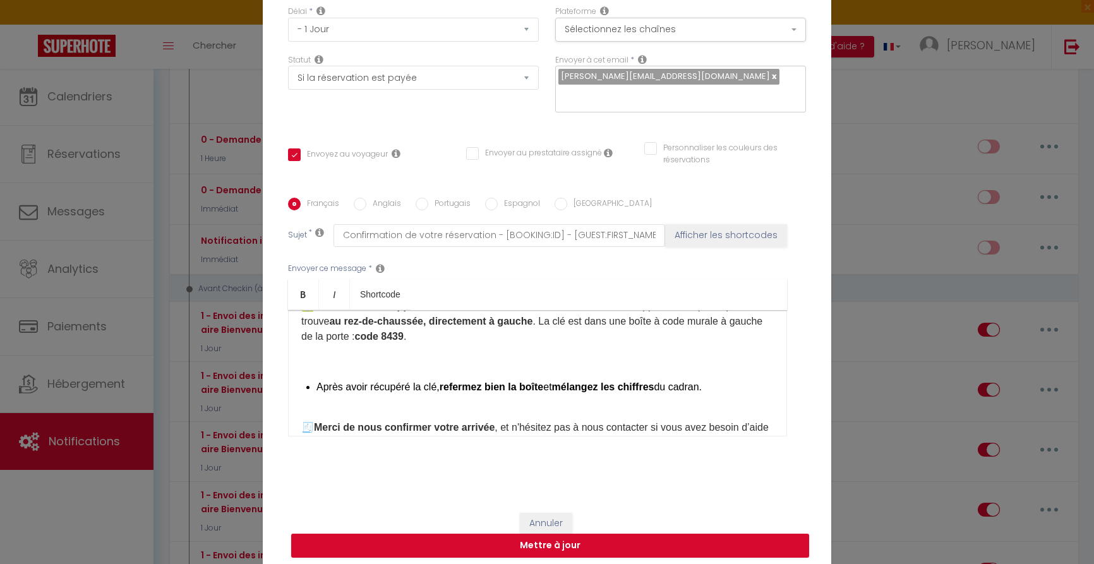
scroll to position [220, 0]
click at [300, 387] on div "Bonjour 🌟 Nous sommes impatients de vous accueillir au 184 rue du Maréchal Lecl…" at bounding box center [537, 373] width 499 height 126
click at [298, 387] on div "Bonjour 🌟 Nous sommes impatients de vous accueillir au 184 rue du Maréchal Lecl…" at bounding box center [537, 373] width 499 height 126
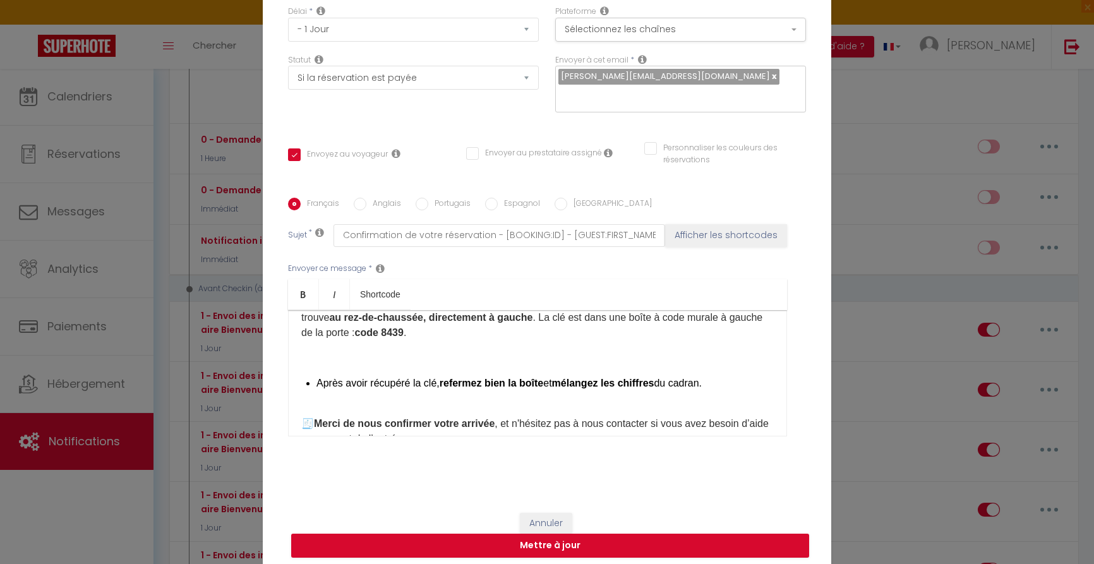
click at [316, 384] on li "Après avoir récupéré la clé, refermez bien la boîte et mélangez les chiffres du…" at bounding box center [544, 383] width 457 height 15
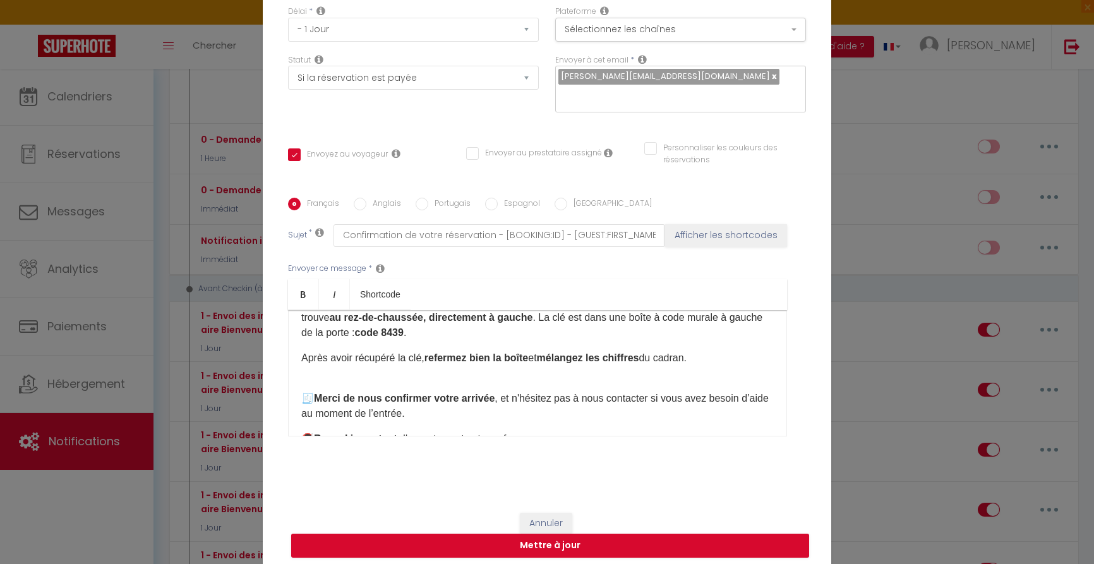
click at [494, 362] on strong "refermez bien la boîte" at bounding box center [477, 357] width 104 height 11
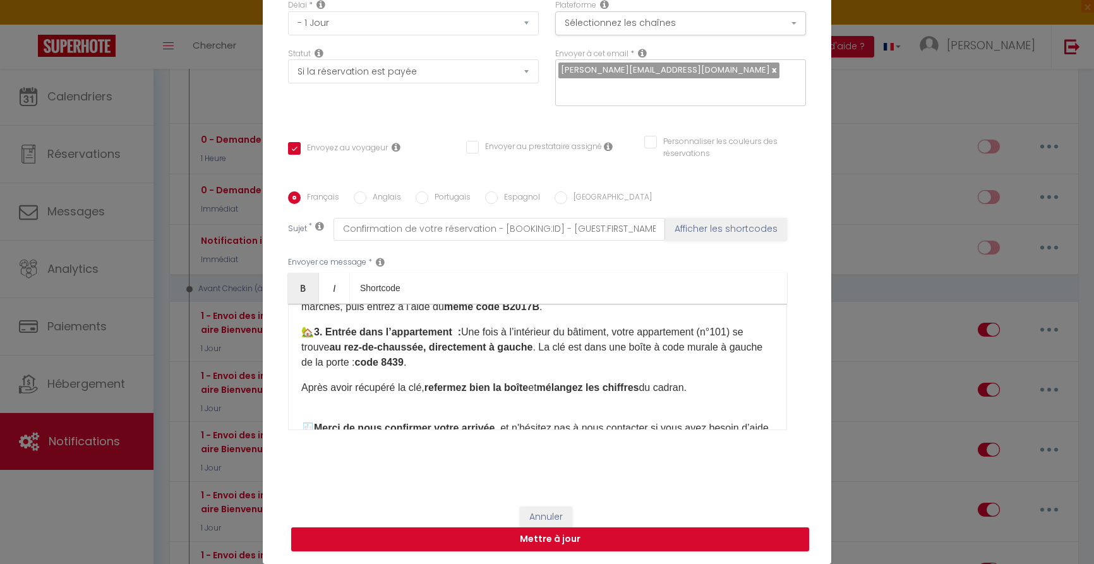
scroll to position [188, 0]
click at [561, 541] on button "Mettre à jour" at bounding box center [550, 539] width 518 height 24
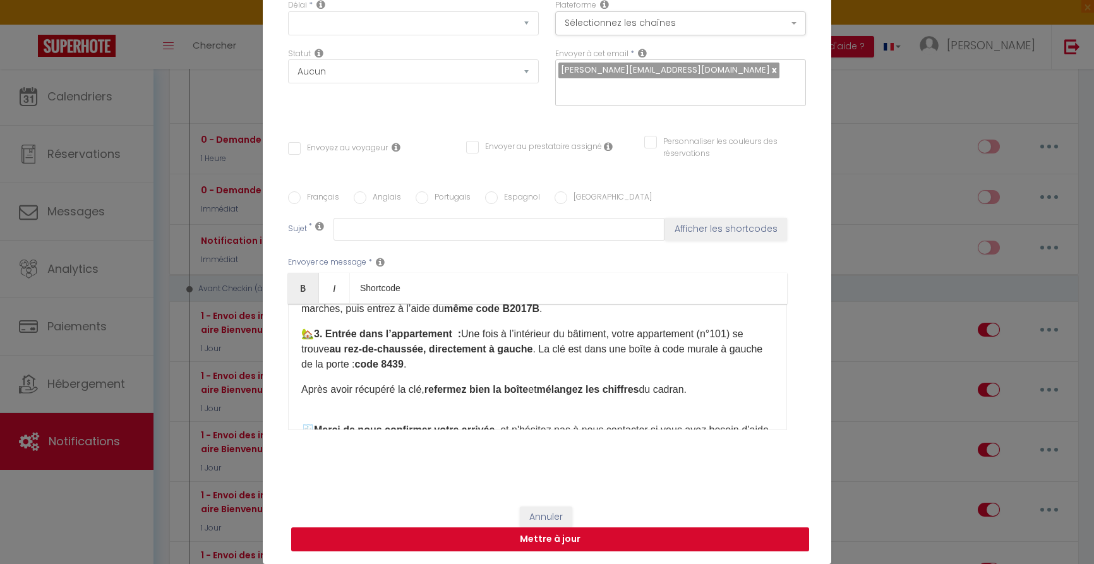
scroll to position [0, 0]
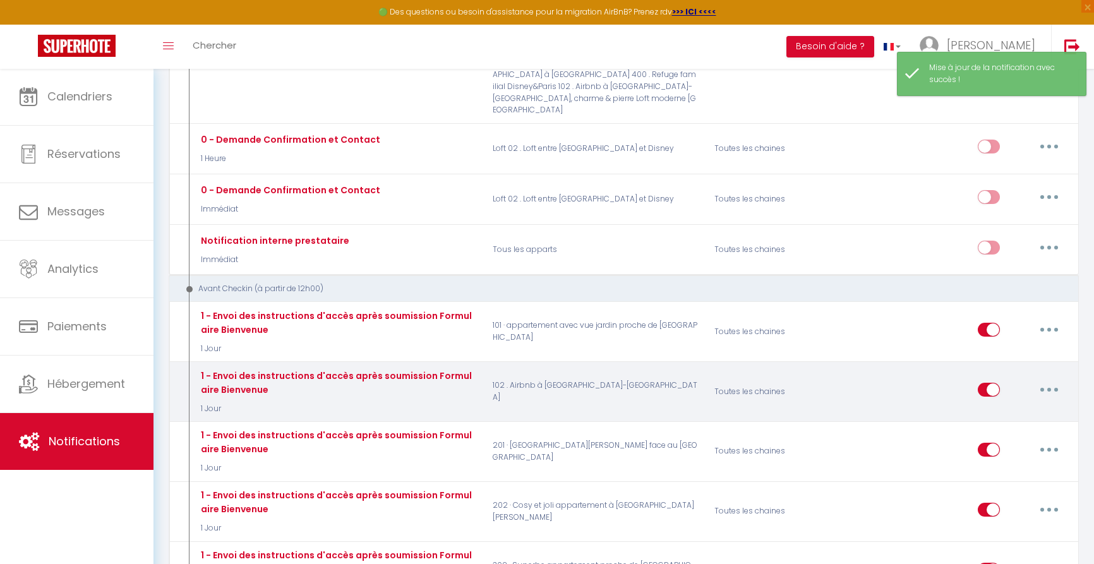
click at [1047, 388] on icon "button" at bounding box center [1049, 390] width 4 height 4
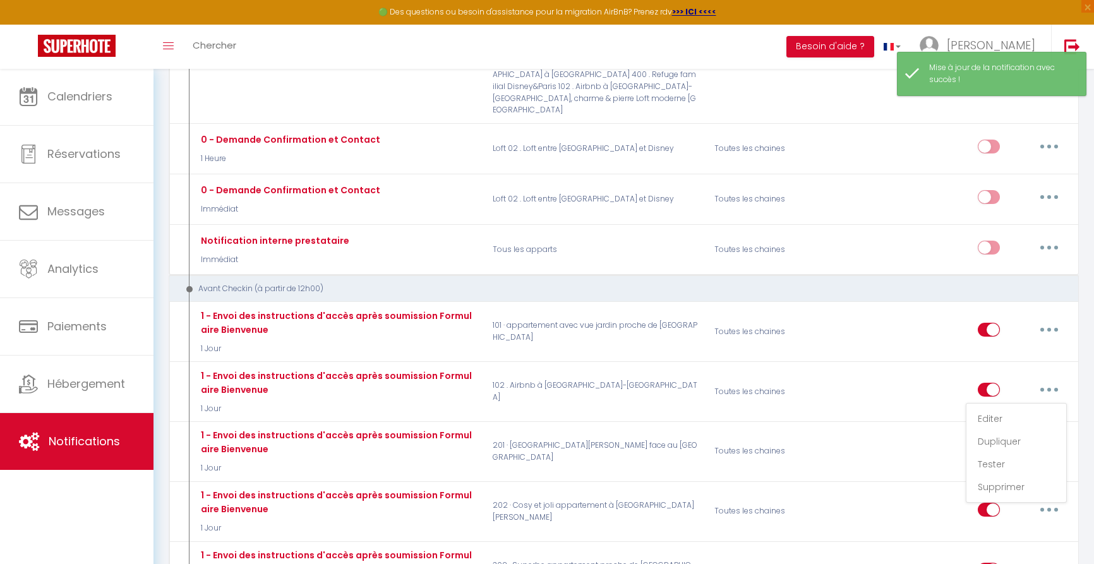
click at [1008, 408] on link "Editer" at bounding box center [1016, 418] width 93 height 21
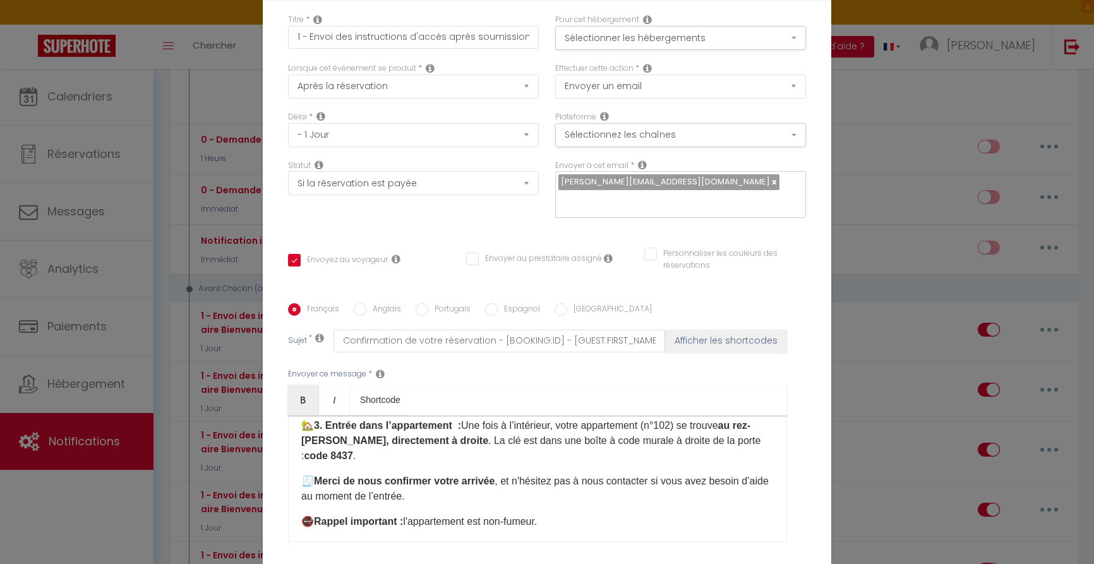
scroll to position [207, 0]
click at [391, 416] on div "Bonjour 🌟 Nous sommes impatients de vous accueillir au 184 rue du Maréchal Lecl…" at bounding box center [537, 479] width 499 height 126
click at [377, 419] on p "🏡 3. Entrée dans l’appartement : Une fois à l’intérieur, votre appartement (n°1…" at bounding box center [537, 441] width 473 height 45
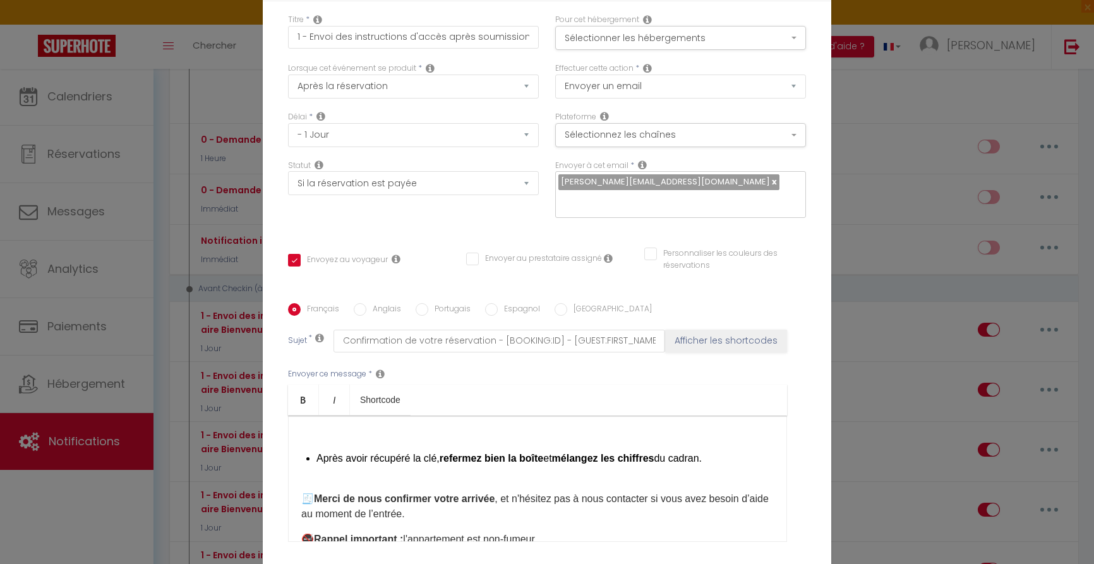
scroll to position [230, 0]
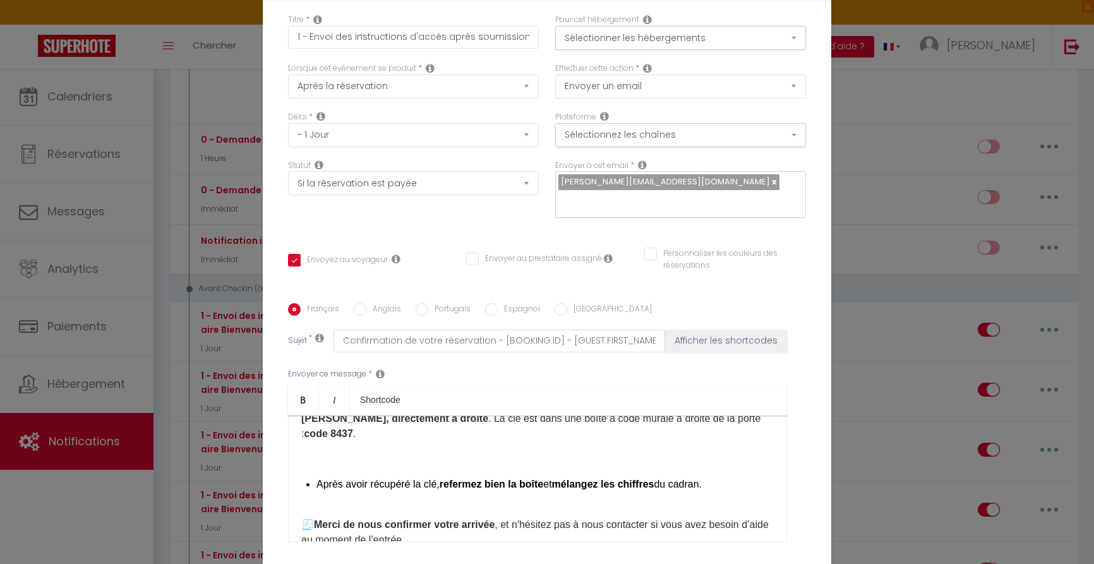
click at [367, 416] on div "Bonjour 🌟 Nous sommes impatients de vous accueillir au 184 rue du Maréchal Lecl…" at bounding box center [537, 479] width 499 height 126
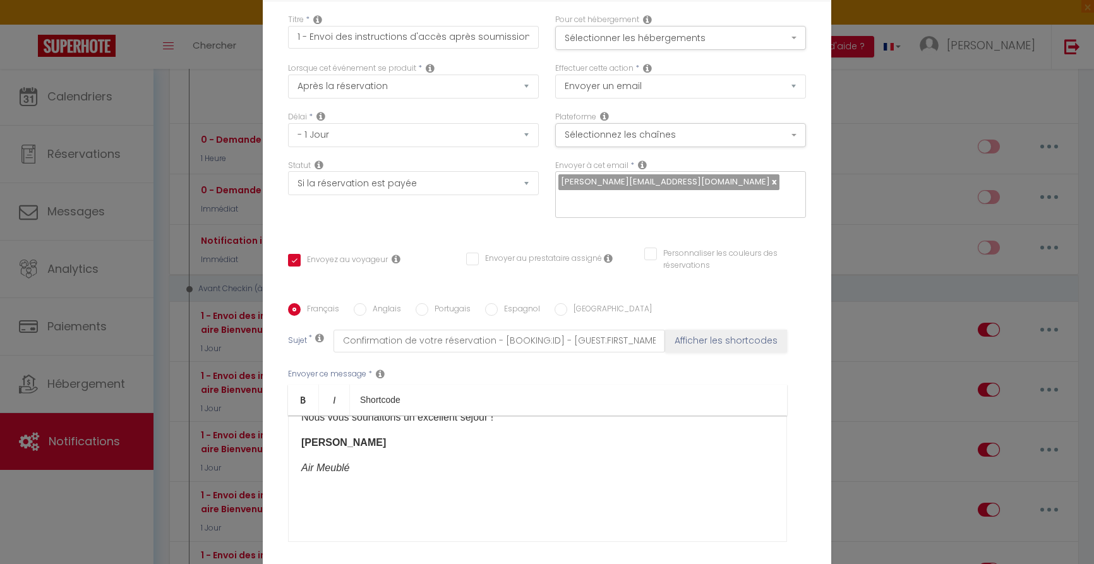
scroll to position [428, 0]
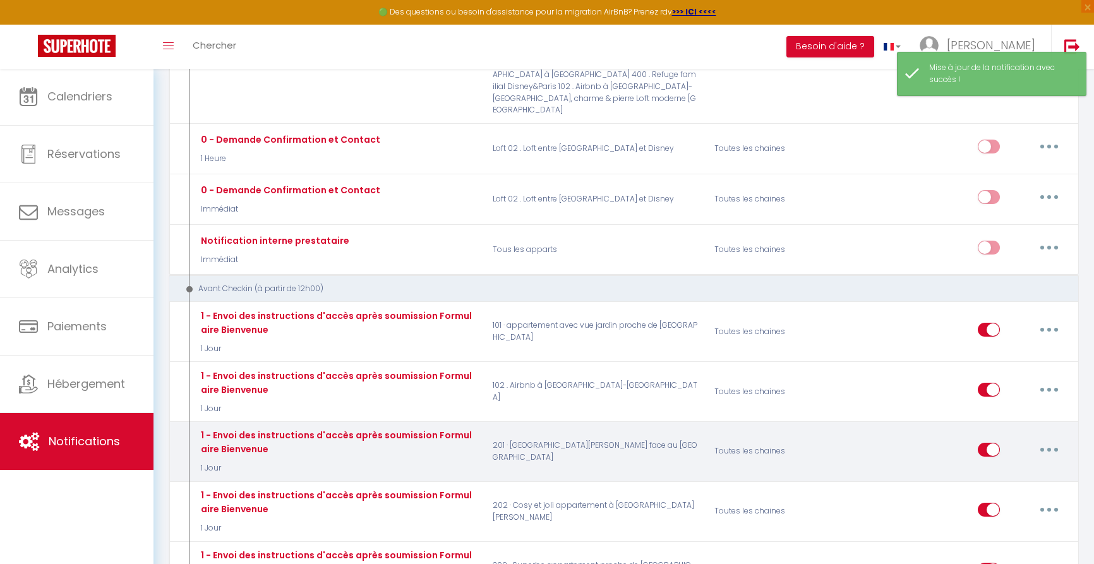
drag, startPoint x: 1053, startPoint y: 416, endPoint x: 1066, endPoint y: 421, distance: 13.4
click at [1053, 440] on button "button" at bounding box center [1049, 450] width 35 height 20
click at [991, 467] on link "Editer" at bounding box center [1016, 477] width 93 height 21
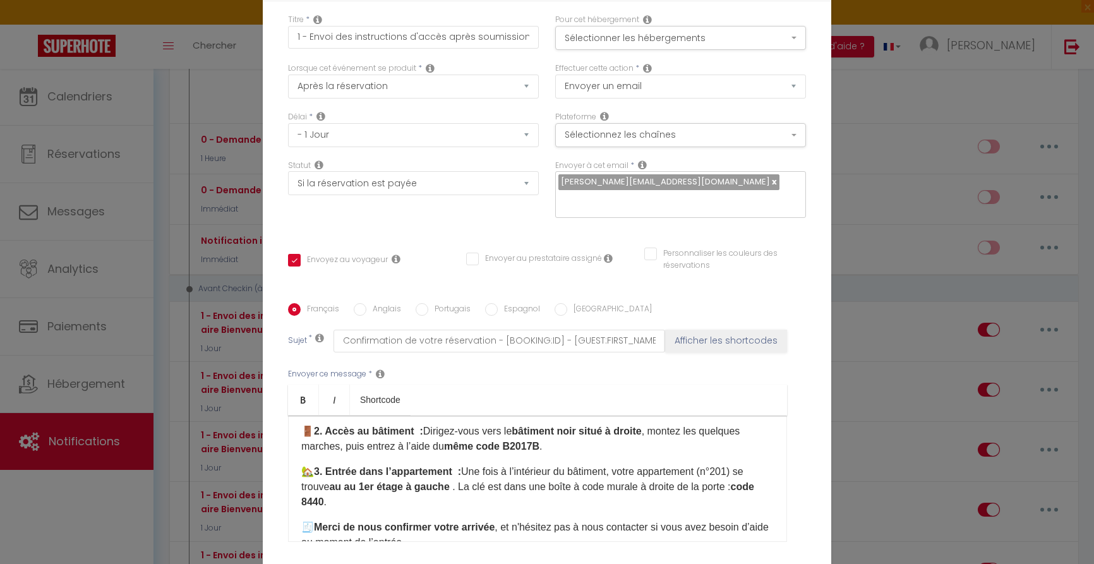
scroll to position [155, 0]
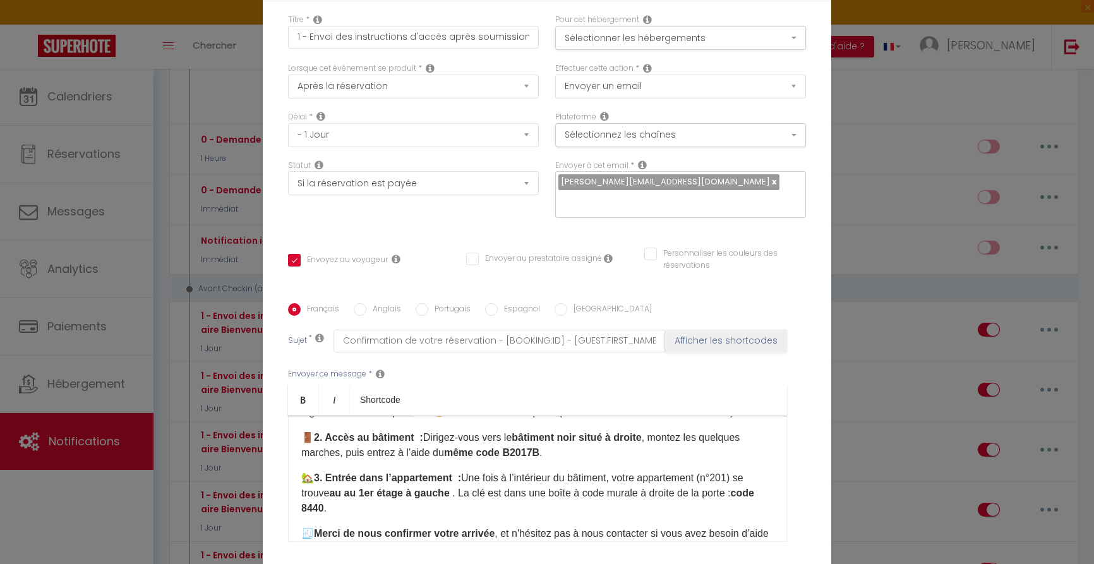
click at [357, 517] on div "Bonjour 🌟 Nous sommes impatients de vous accueillir au 184 rue du Maréchal Lecl…" at bounding box center [537, 479] width 499 height 126
click at [347, 507] on p "🏡 3. Entrée dans l’appartement : Une fois à l’intérieur du bâtiment, votre appa…" at bounding box center [537, 493] width 473 height 45
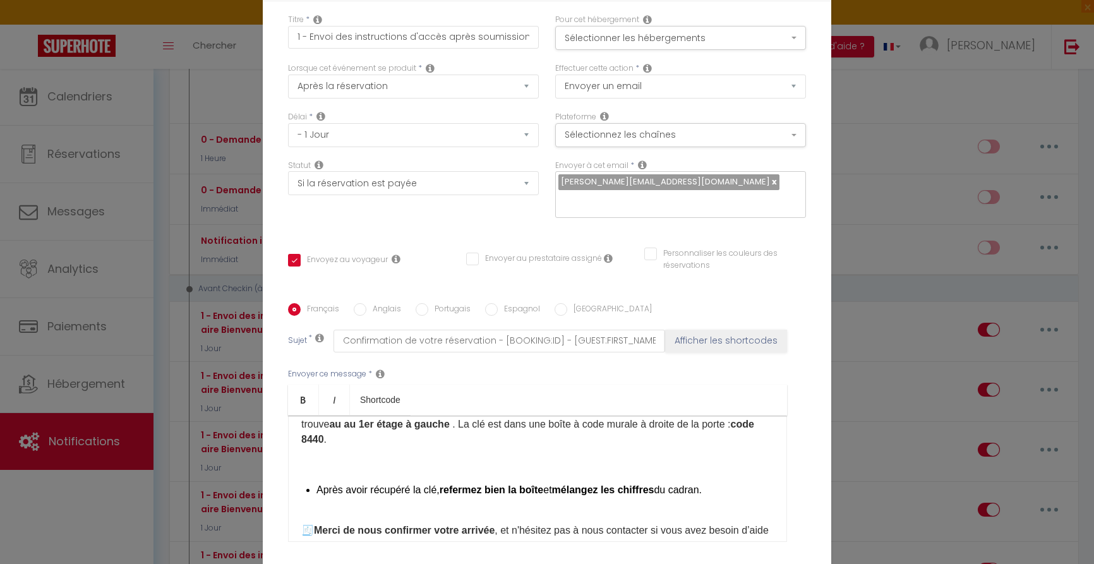
scroll to position [245, 0]
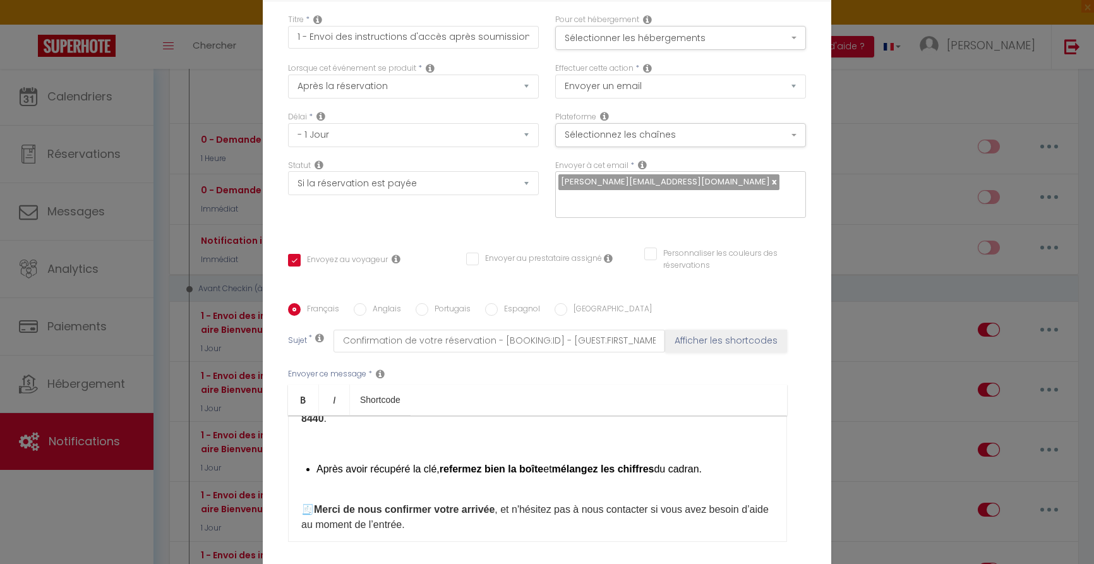
drag, startPoint x: 335, startPoint y: 444, endPoint x: 342, endPoint y: 445, distance: 7.0
click at [335, 444] on p at bounding box center [537, 444] width 473 height 15
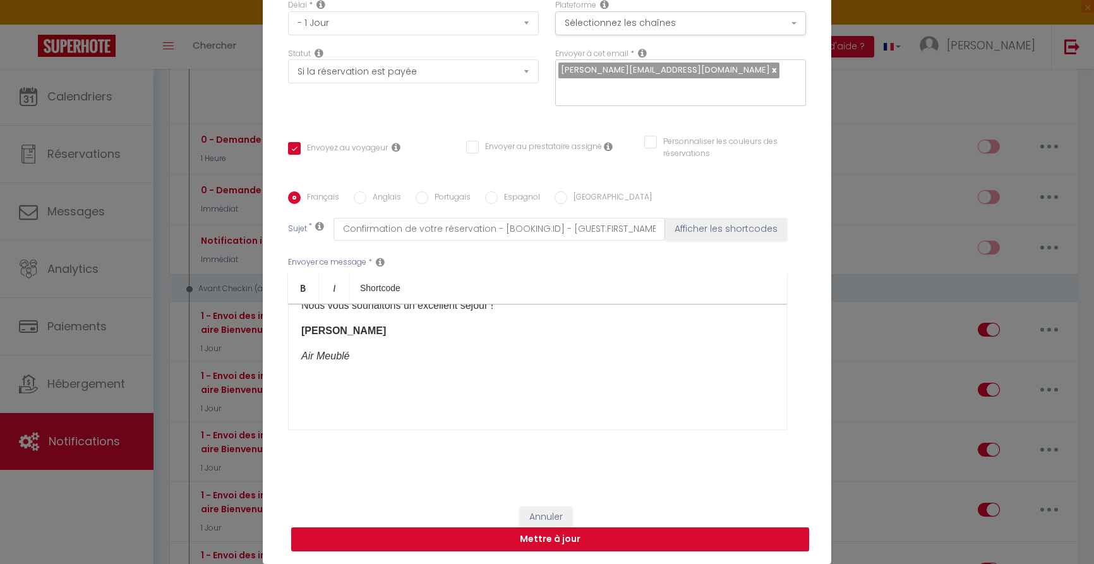
scroll to position [112, 0]
click at [600, 542] on button "Mettre à jour" at bounding box center [550, 539] width 518 height 24
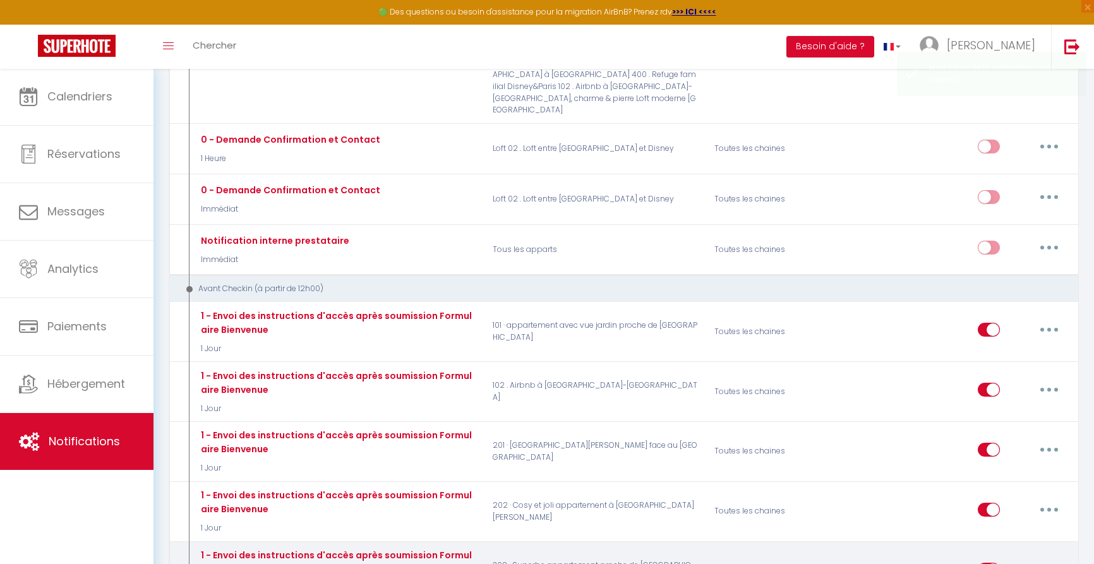
scroll to position [0, 0]
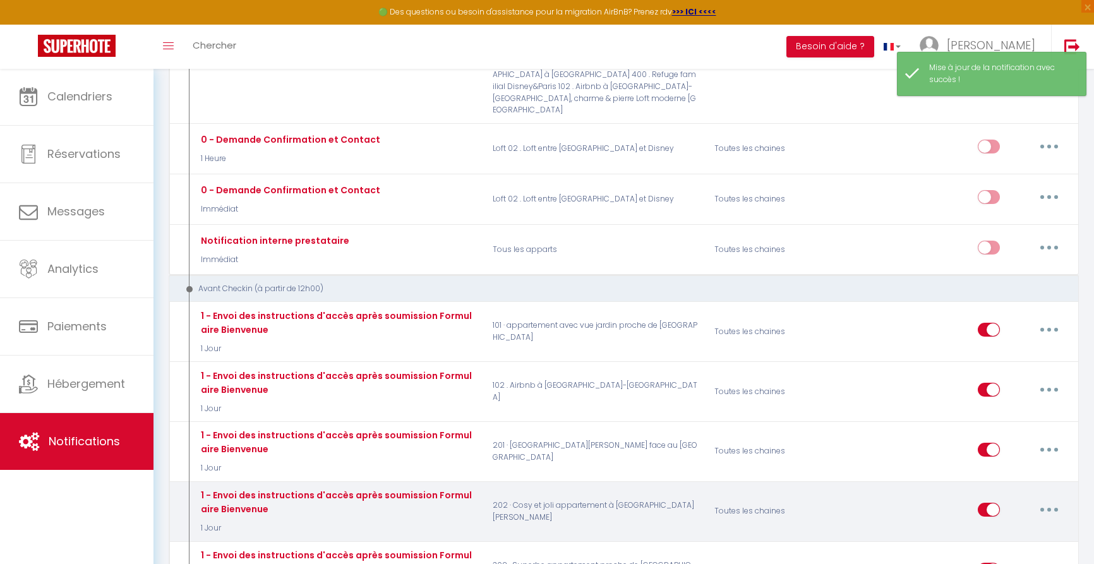
drag, startPoint x: 1049, startPoint y: 475, endPoint x: 1069, endPoint y: 483, distance: 21.8
click at [1049, 508] on icon "button" at bounding box center [1049, 510] width 4 height 4
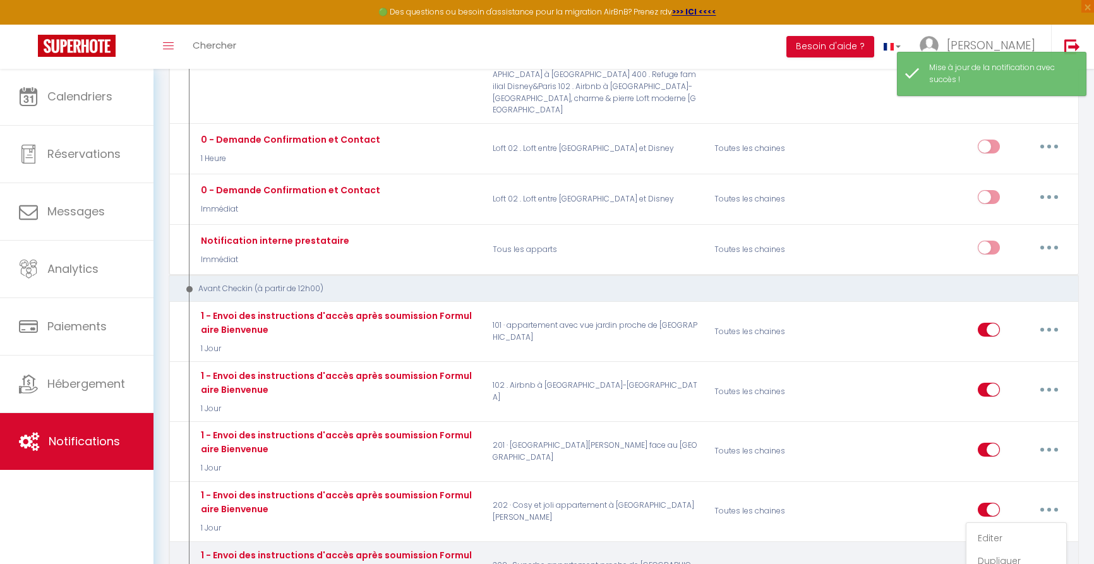
drag, startPoint x: 985, startPoint y: 507, endPoint x: 992, endPoint y: 507, distance: 6.3
click at [985, 527] on link "Editer" at bounding box center [1016, 537] width 93 height 21
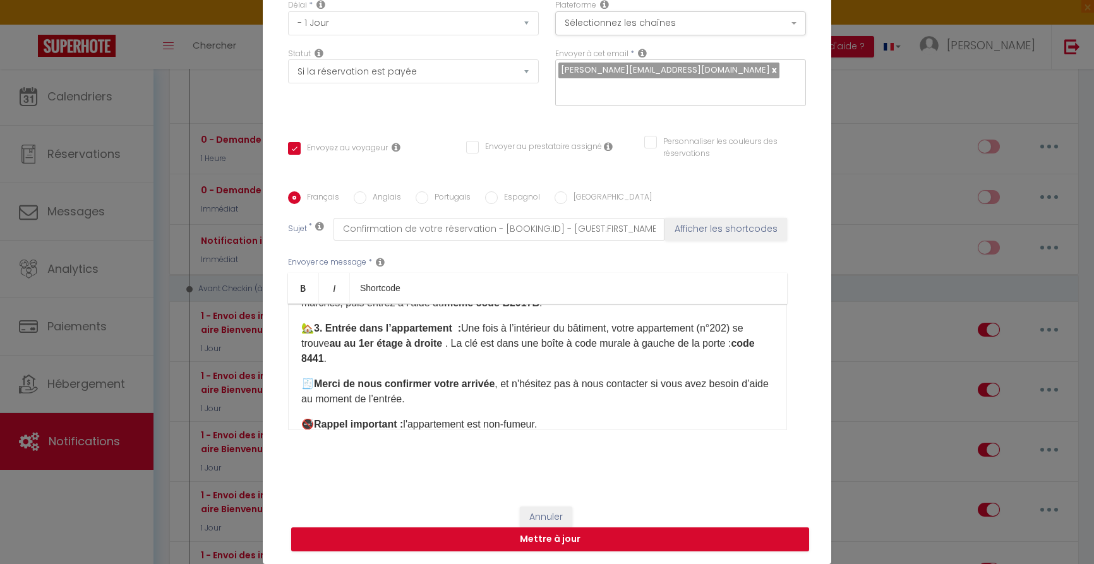
scroll to position [188, 0]
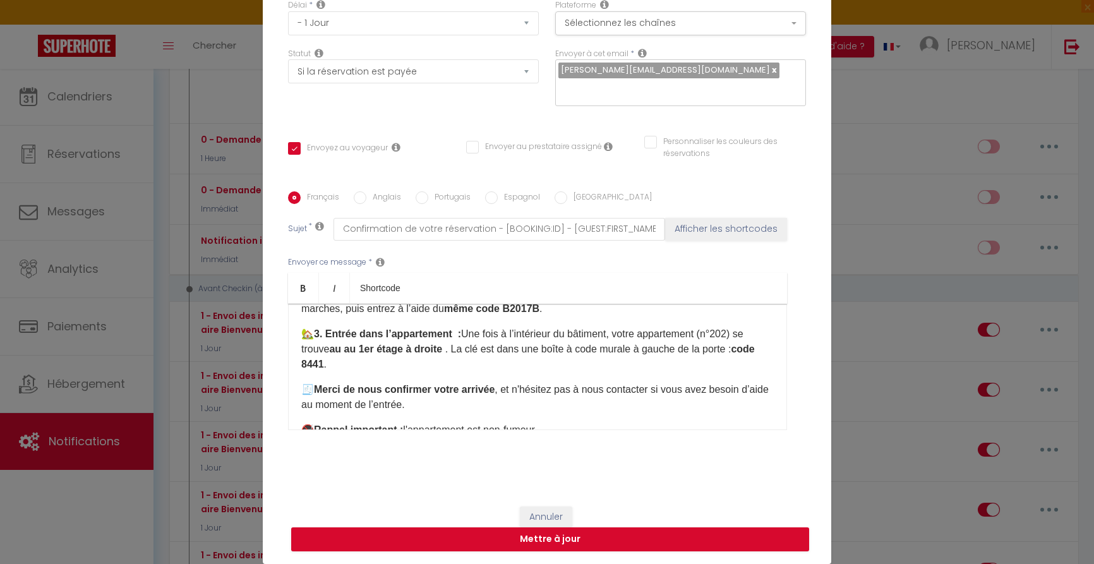
click at [461, 362] on p "🏡 3. Entrée dans l’appartement : Une fois à l’intérieur du bâtiment​, votre app…" at bounding box center [537, 349] width 473 height 45
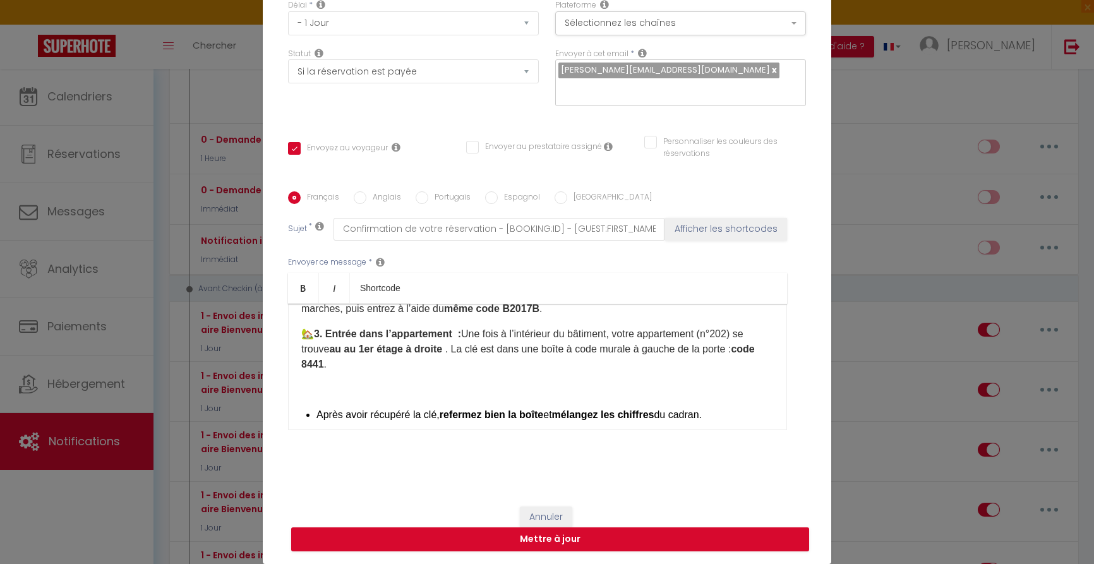
drag, startPoint x: 339, startPoint y: 390, endPoint x: 361, endPoint y: 390, distance: 22.7
click at [339, 390] on p at bounding box center [537, 389] width 473 height 15
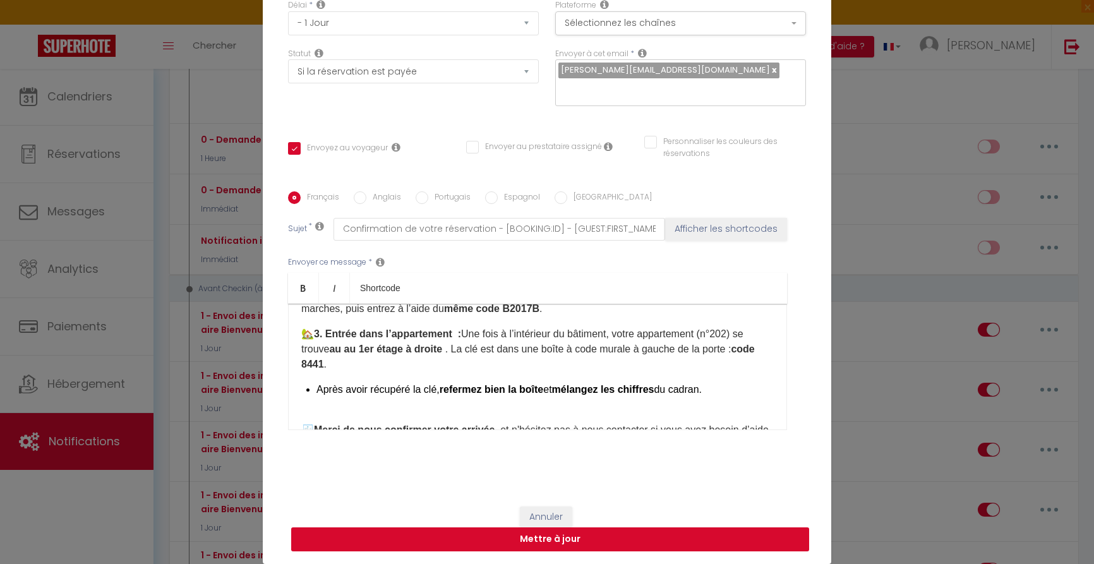
click at [600, 541] on button "Mettre à jour" at bounding box center [550, 539] width 518 height 24
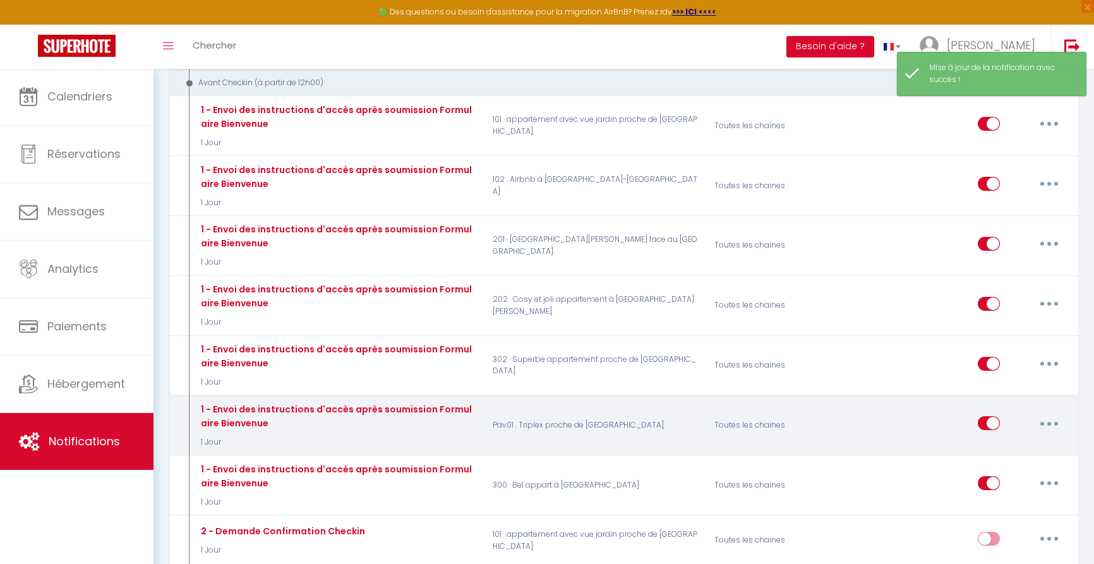
scroll to position [505, 0]
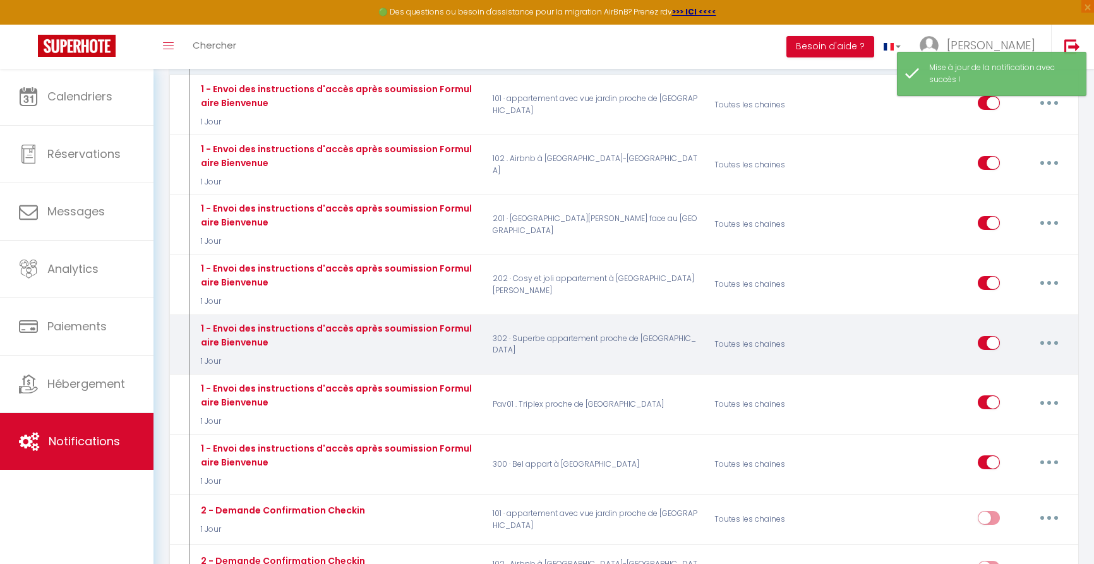
click at [1047, 341] on icon "button" at bounding box center [1049, 343] width 4 height 4
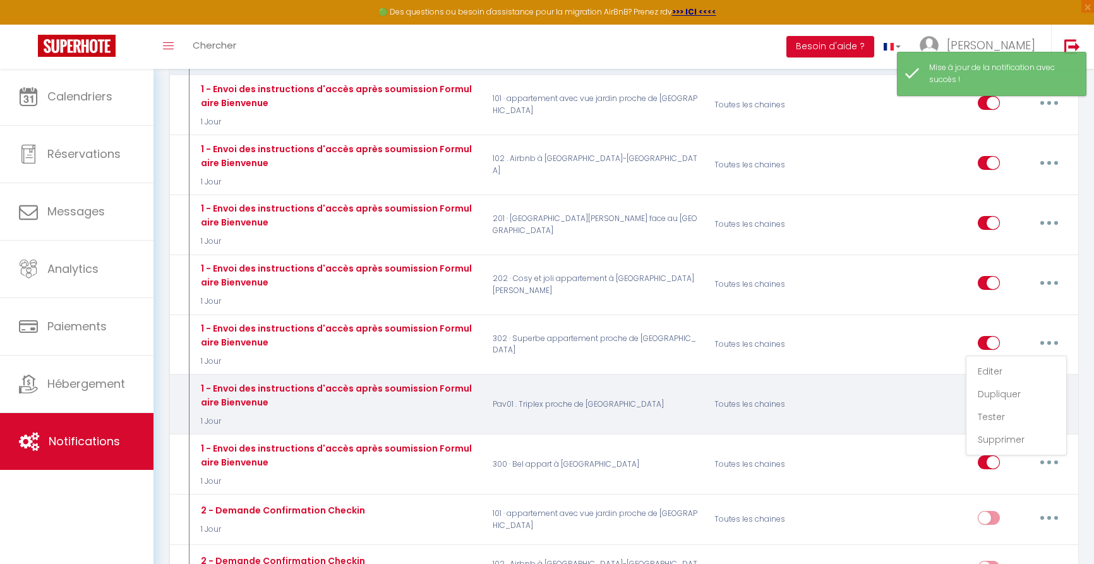
drag, startPoint x: 1007, startPoint y: 334, endPoint x: 1018, endPoint y: 341, distance: 13.3
click at [1007, 361] on link "Editer" at bounding box center [1016, 371] width 93 height 21
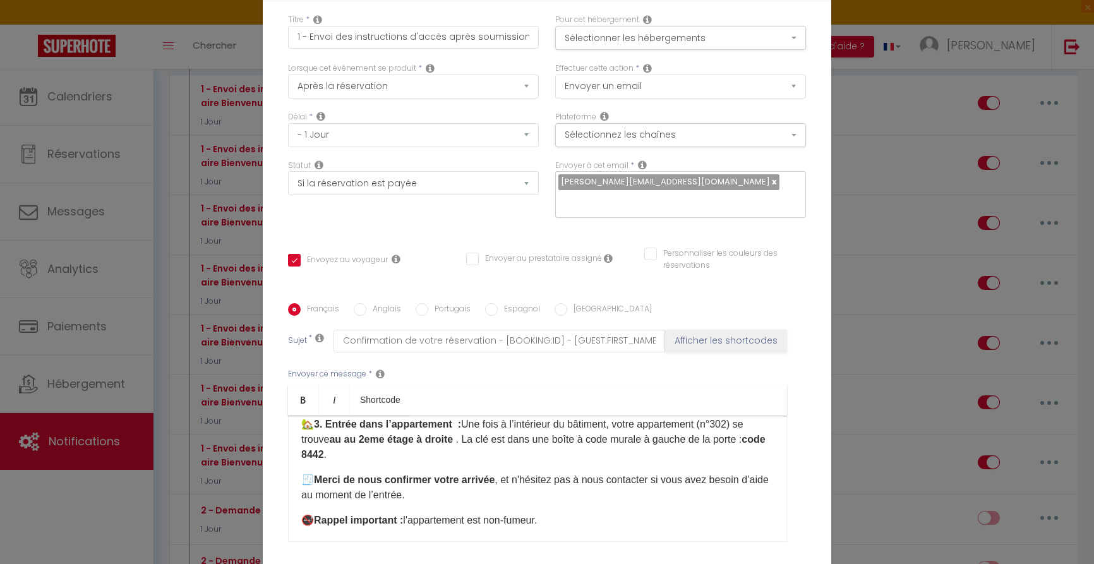
scroll to position [208, 0]
click at [439, 418] on p "🏡 3. Entrée dans l’appartement : Une fois à l’intérieur du bâtiment​, votre app…" at bounding box center [537, 440] width 473 height 45
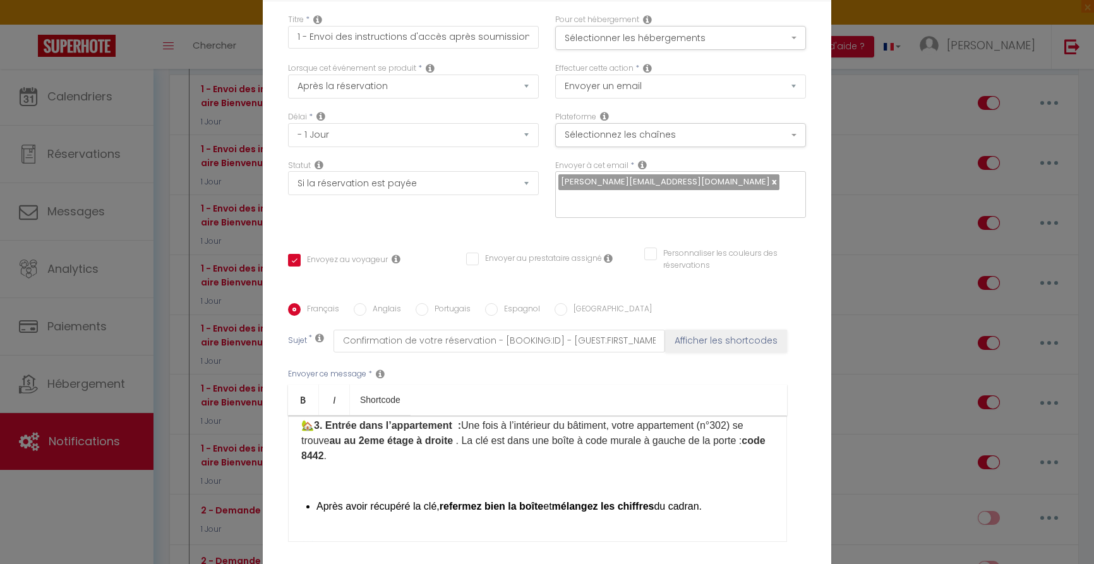
click at [382, 474] on p at bounding box center [537, 481] width 473 height 15
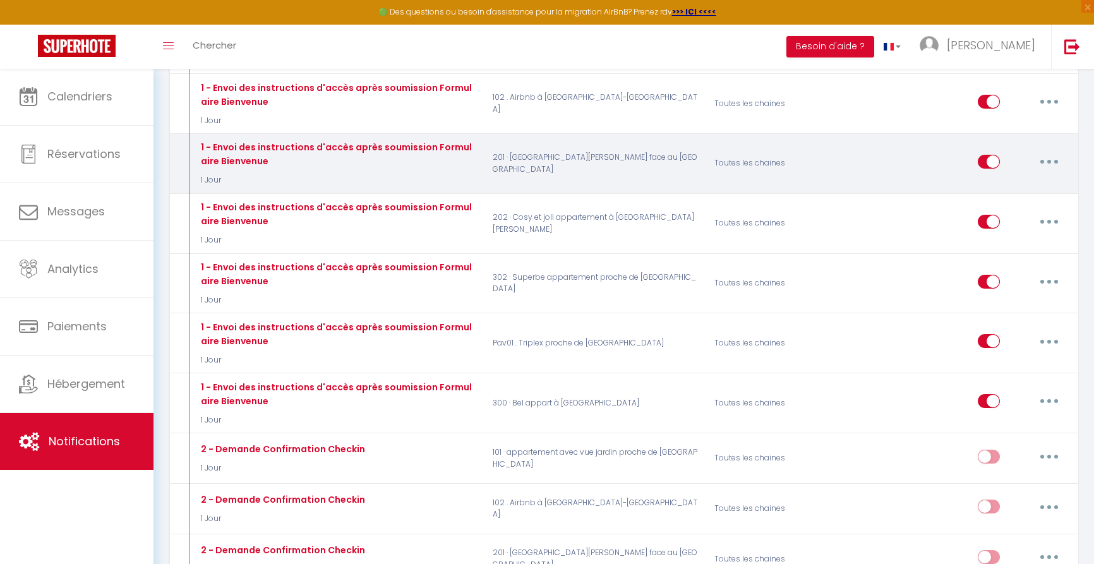
scroll to position [594, 0]
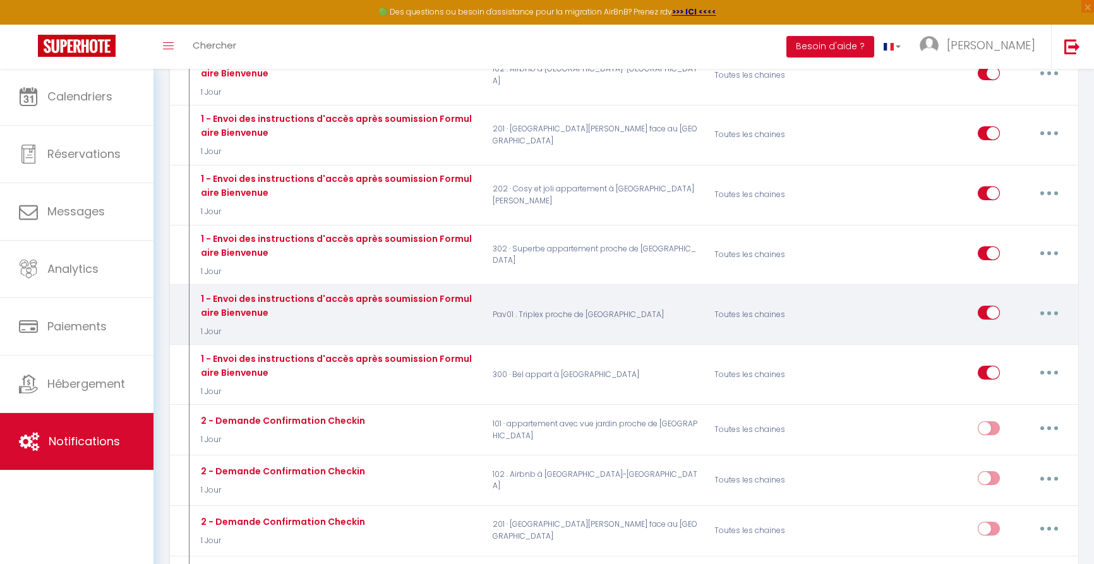
click at [1042, 303] on button "button" at bounding box center [1049, 313] width 35 height 20
click at [985, 331] on link "Editer" at bounding box center [1016, 341] width 93 height 21
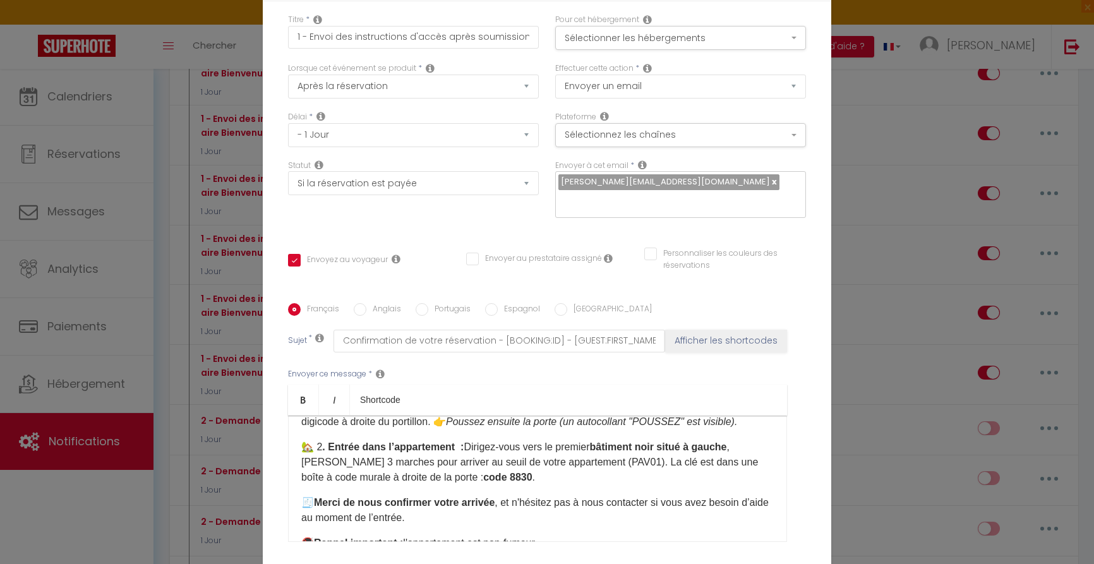
scroll to position [121, 0]
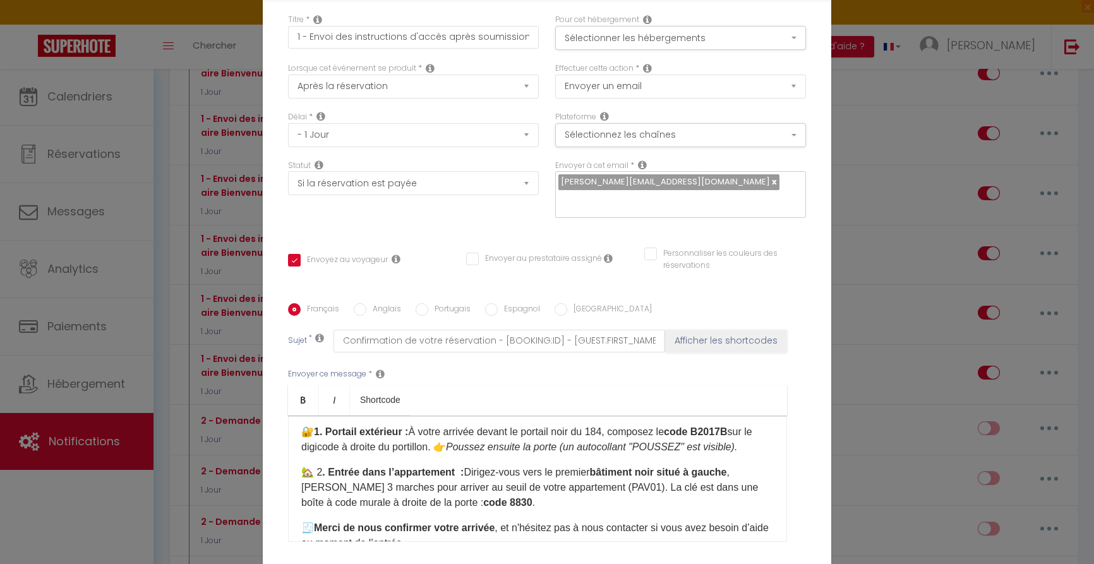
click at [562, 465] on p "🏡 2 . Entrée dans l’appartement : Dirigez-vous vers le premier bâtiment noir si…" at bounding box center [537, 487] width 473 height 45
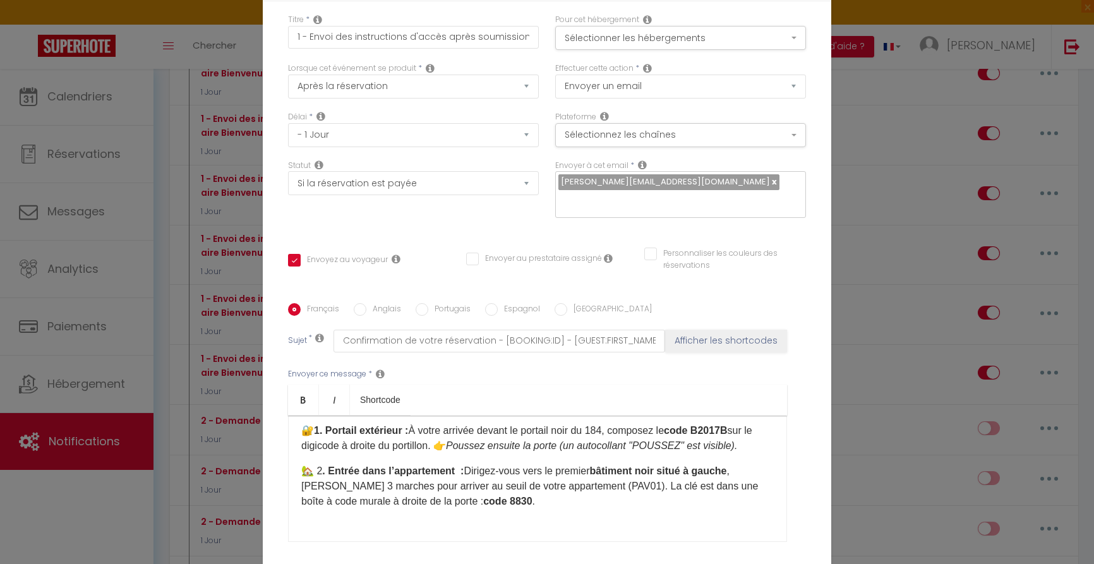
scroll to position [122, 0]
click at [578, 416] on div "Bonjour 🌟 Nous sommes impatients de vous accueillir au 184 rue du Maréchal Lecl…" at bounding box center [537, 479] width 499 height 126
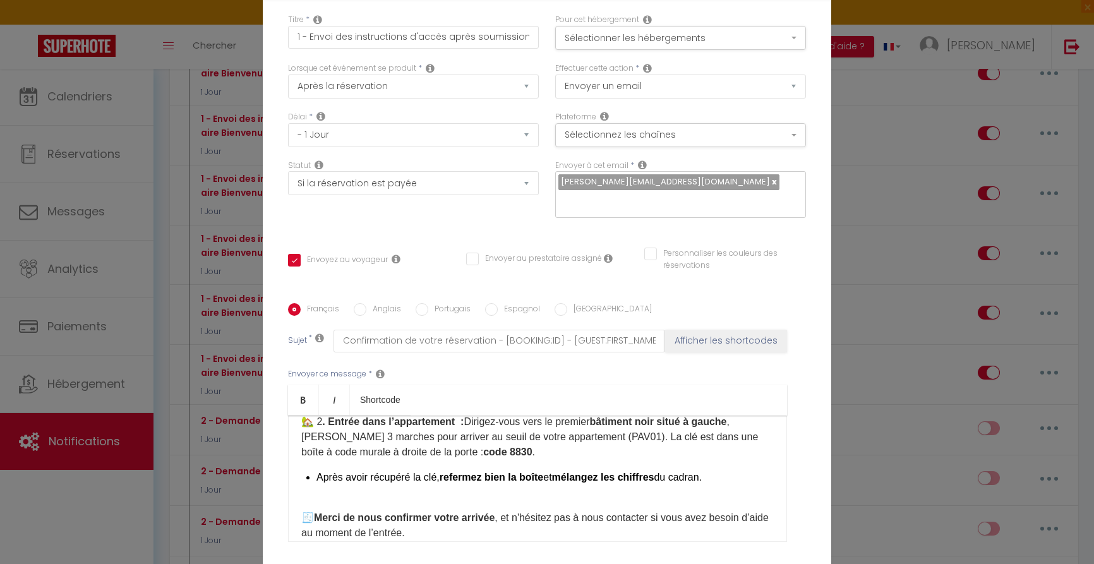
scroll to position [169, 0]
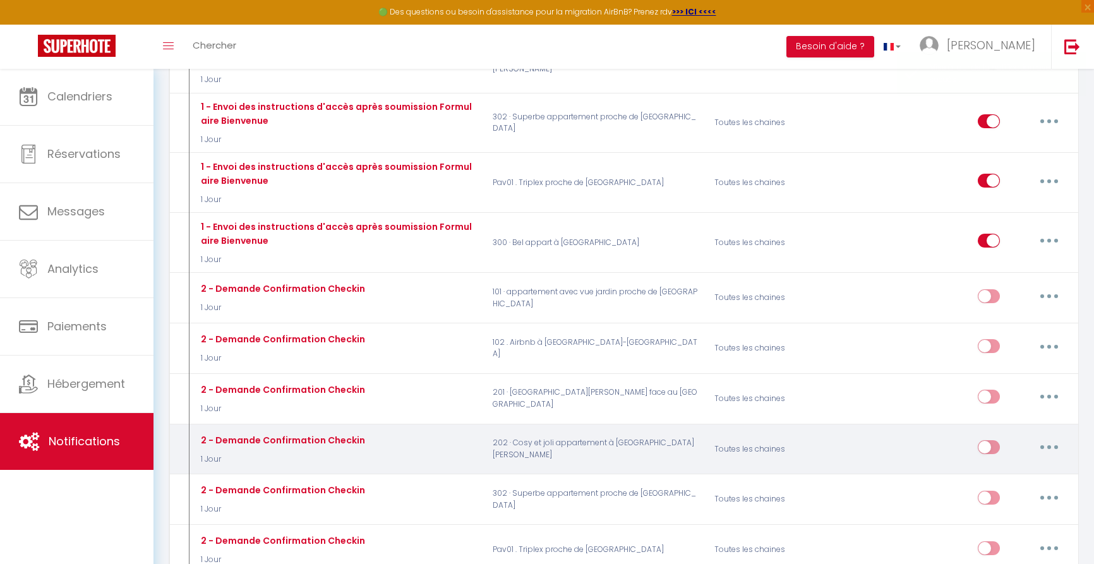
scroll to position [708, 0]
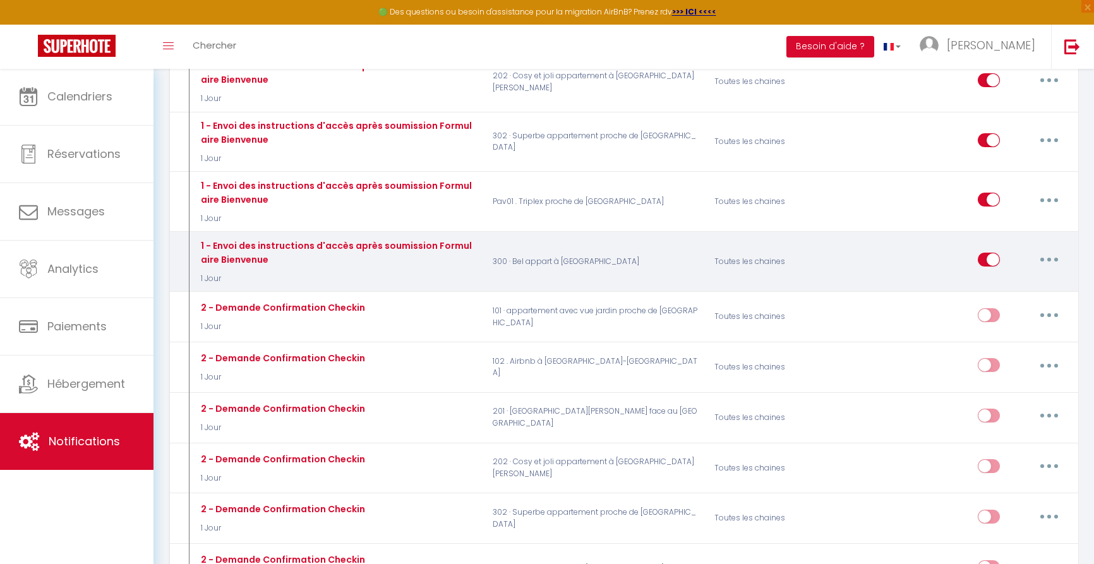
click at [1057, 250] on button "button" at bounding box center [1049, 260] width 35 height 20
click at [1020, 301] on link "Dupliquer" at bounding box center [1016, 311] width 93 height 21
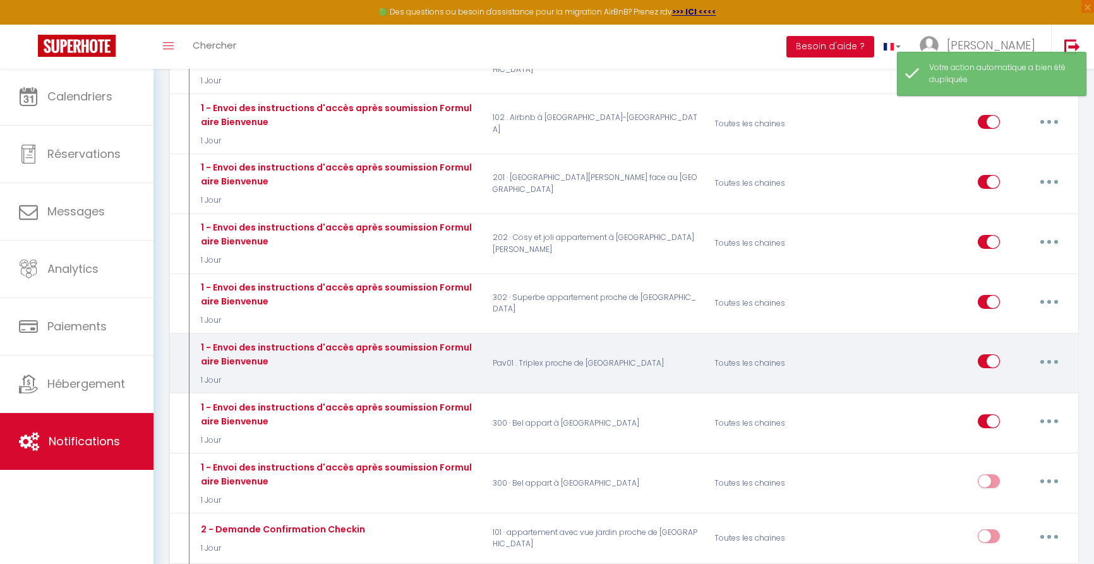
scroll to position [581, 0]
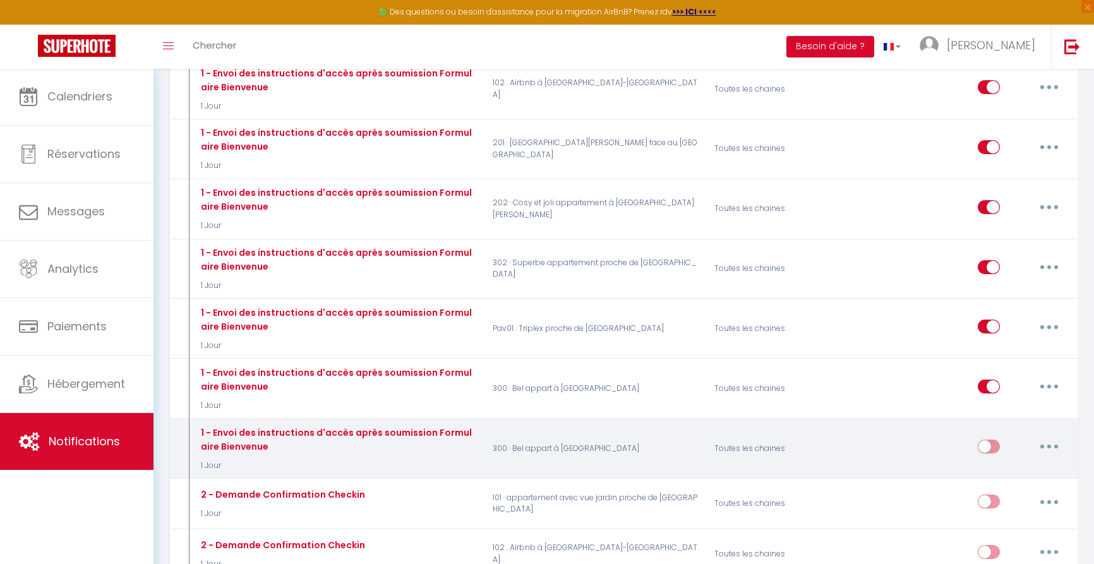
drag, startPoint x: 1047, startPoint y: 352, endPoint x: 1044, endPoint y: 391, distance: 39.3
click at [1049, 437] on button "button" at bounding box center [1049, 447] width 35 height 20
click at [1009, 465] on link "Editer" at bounding box center [1016, 475] width 93 height 21
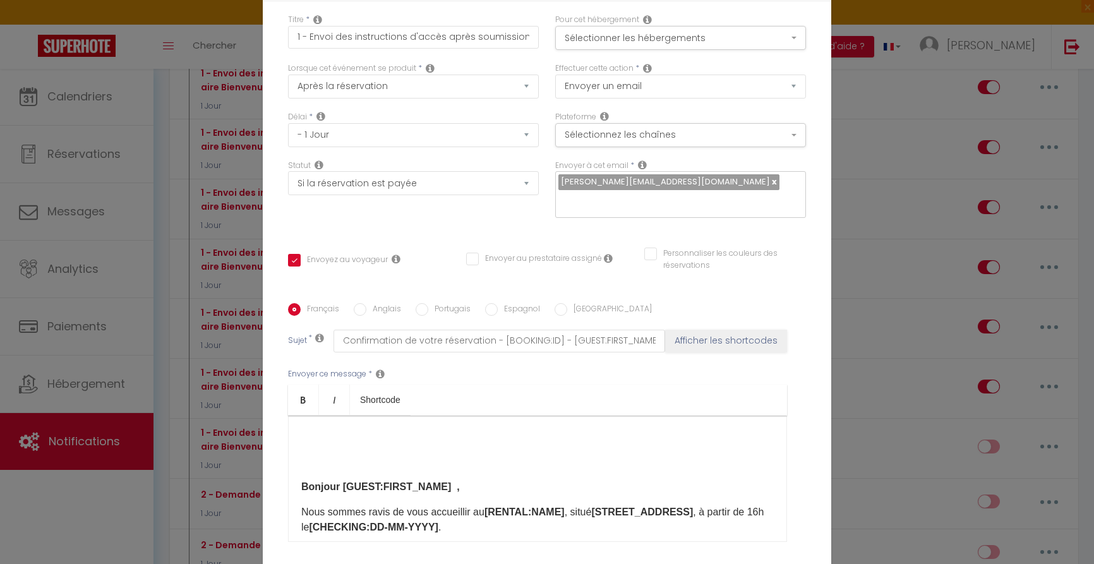
scroll to position [0, 0]
click at [649, 36] on button "Sélectionner les hébergements" at bounding box center [680, 38] width 251 height 24
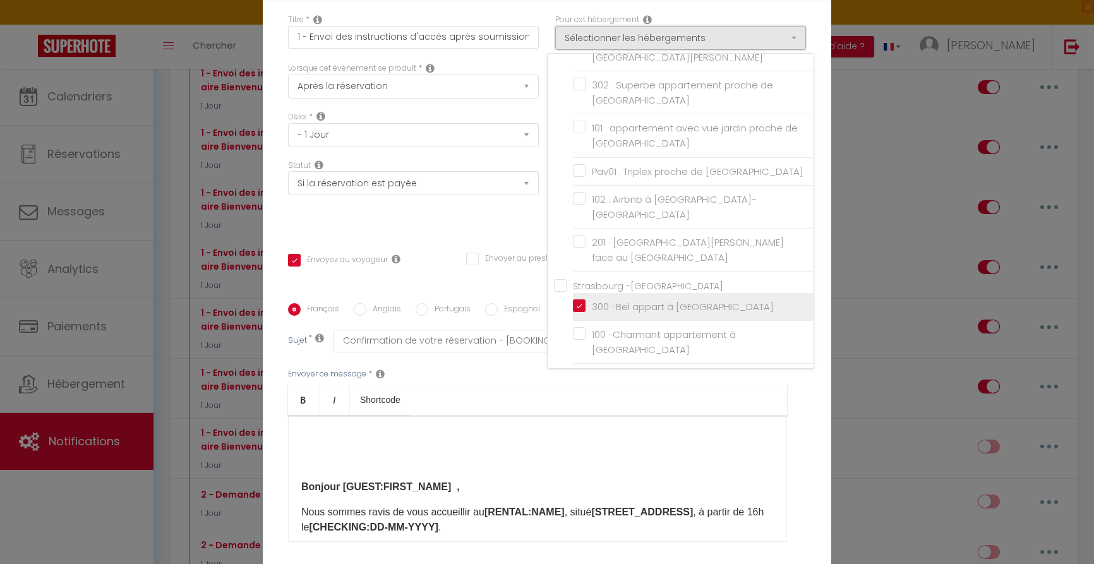
scroll to position [85, 0]
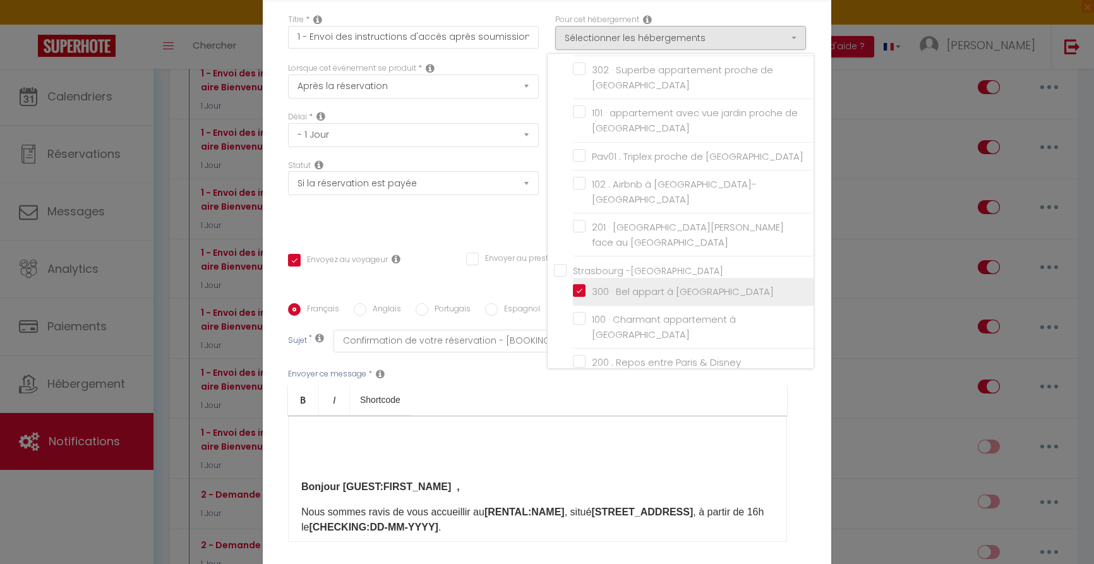
click at [577, 285] on input "300 · Bel appart à [GEOGRAPHIC_DATA]" at bounding box center [693, 291] width 241 height 13
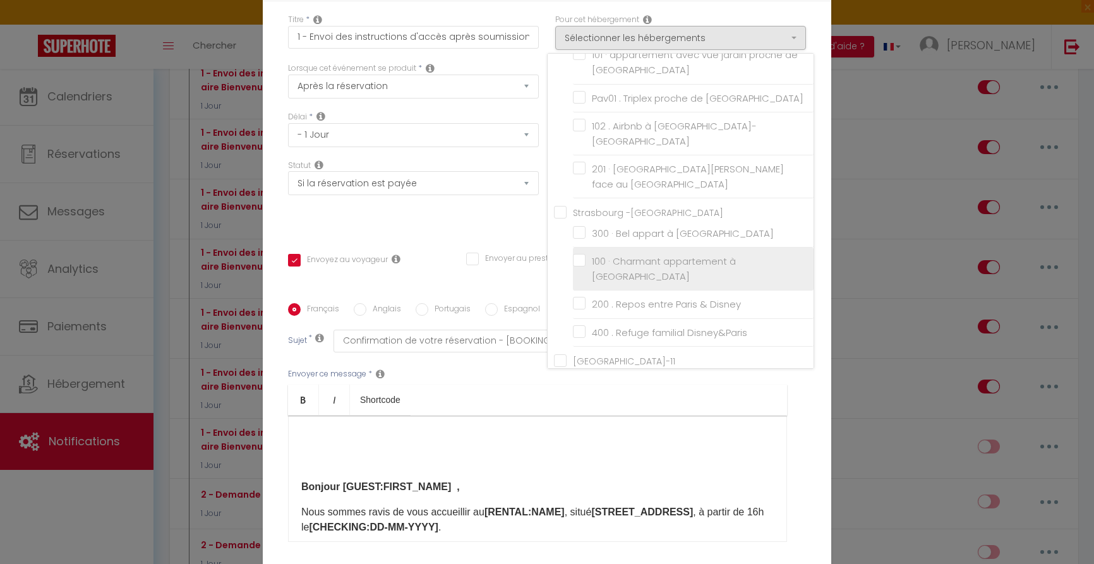
scroll to position [145, 0]
click at [586, 253] on label "100 · Charmant appartement à [GEOGRAPHIC_DATA]" at bounding box center [696, 268] width 220 height 30
click at [586, 262] on input "100 · Charmant appartement à [GEOGRAPHIC_DATA]" at bounding box center [693, 268] width 241 height 13
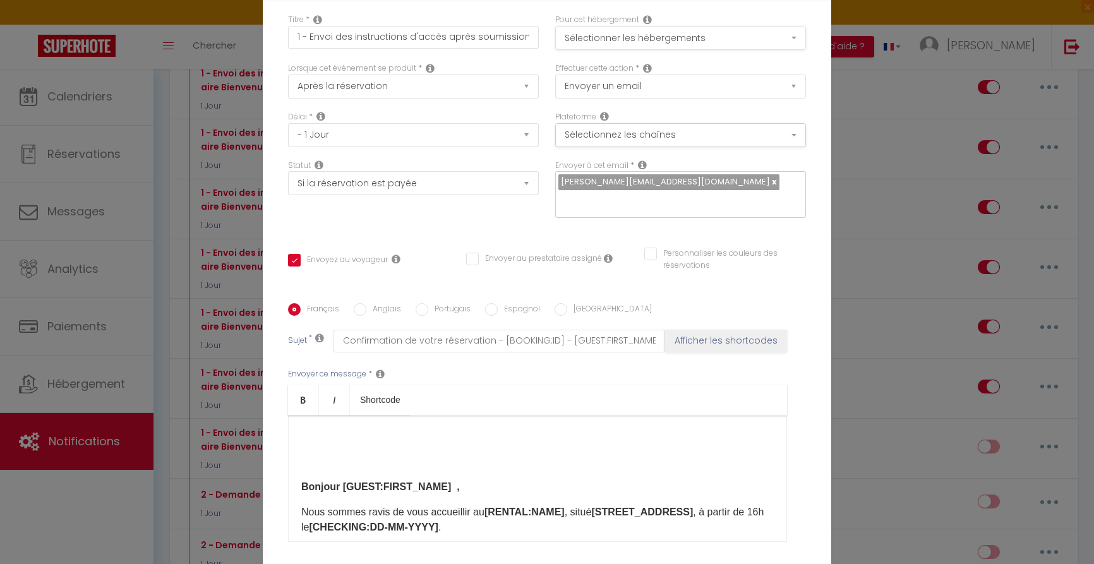
click at [640, 40] on button "Sélectionner les hébergements" at bounding box center [680, 38] width 251 height 24
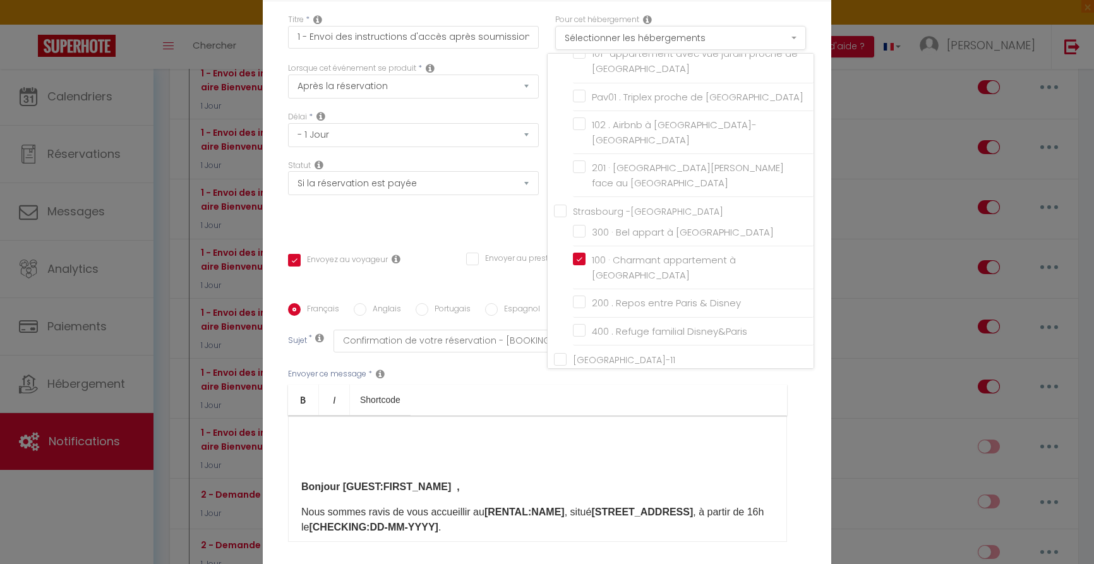
click at [640, 40] on button "Sélectionner les hébergements" at bounding box center [680, 38] width 251 height 24
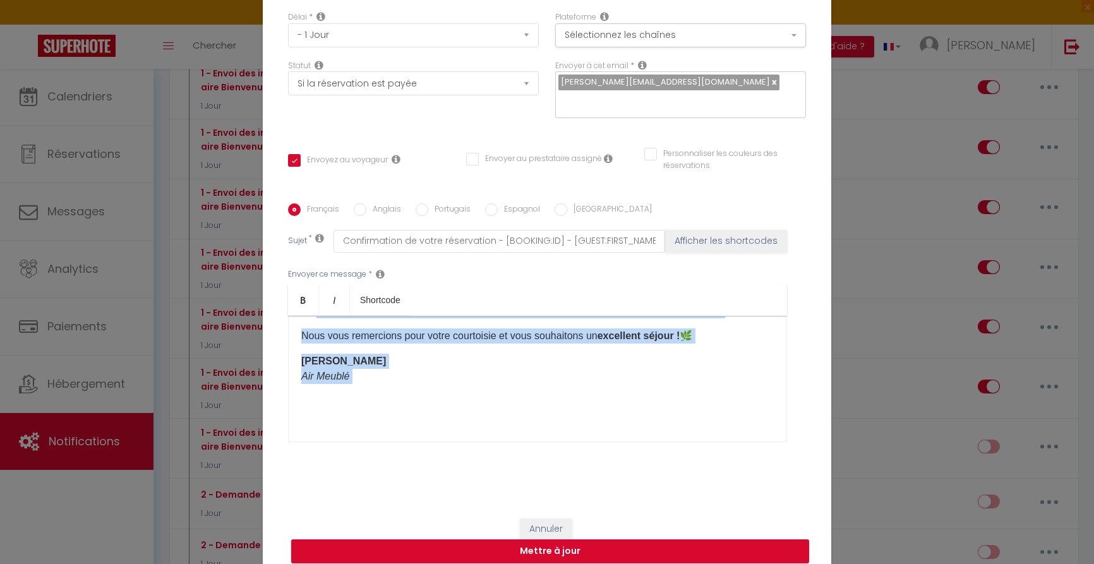
scroll to position [358, 0]
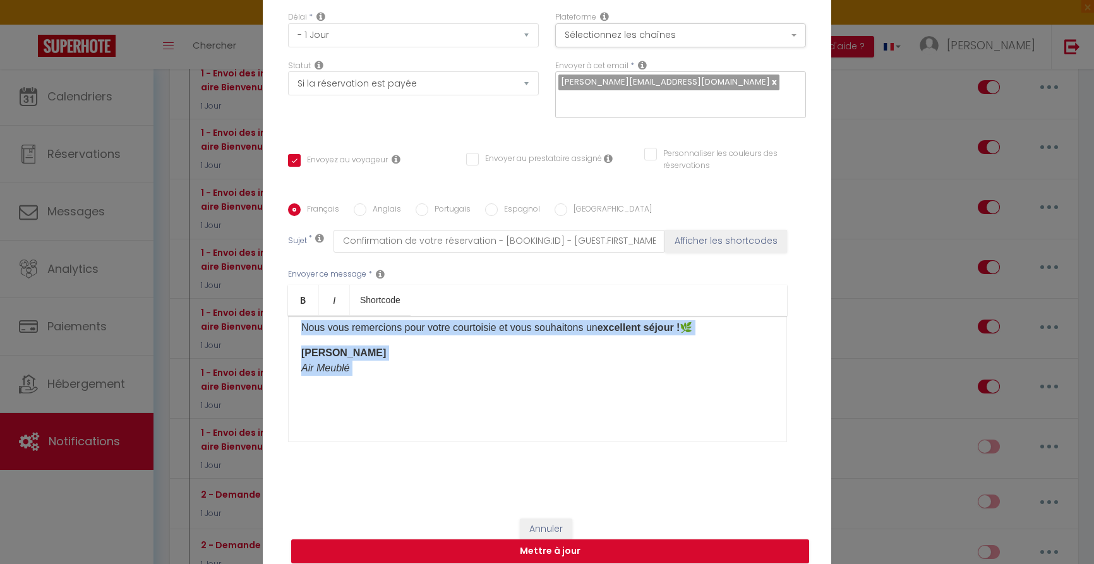
drag, startPoint x: 300, startPoint y: 384, endPoint x: 438, endPoint y: 472, distance: 163.3
click at [438, 472] on div "Français Anglais Portugais Espagnol Italien Sujet * Confirmation de votre réser…" at bounding box center [547, 330] width 518 height 292
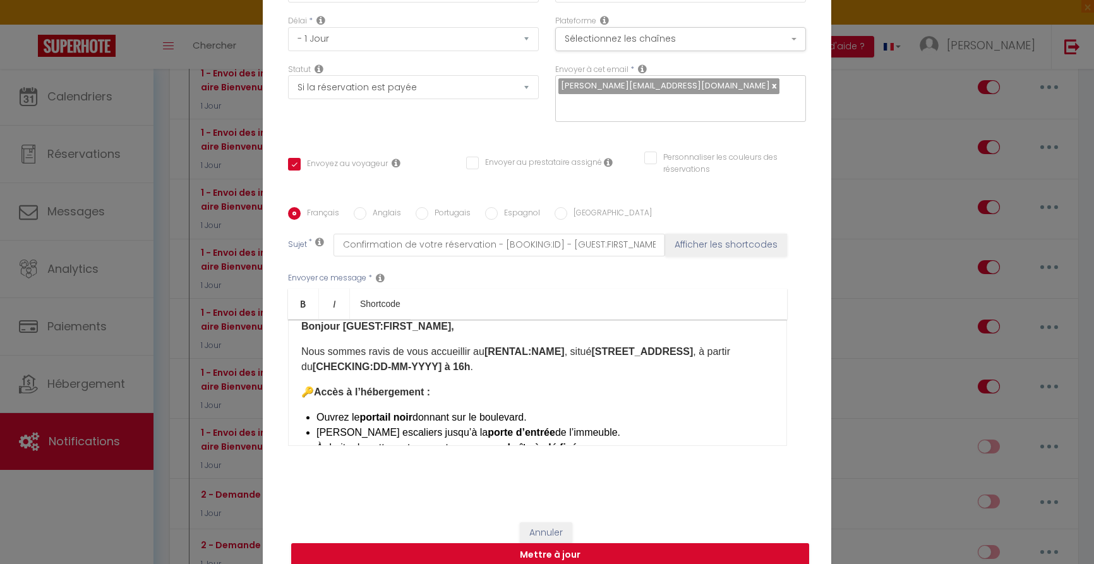
scroll to position [42, 0]
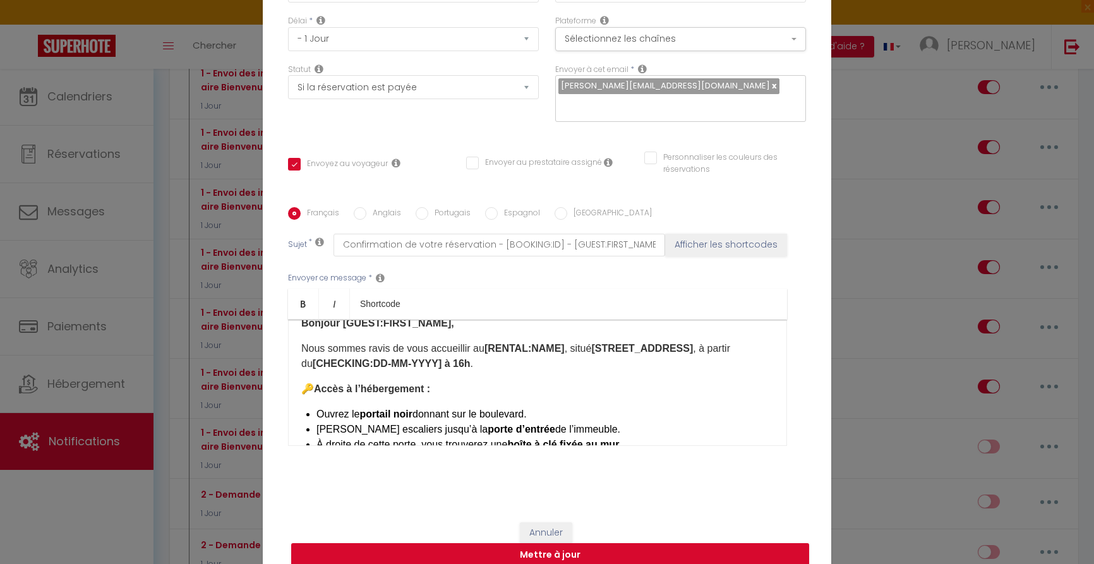
click at [404, 363] on p "Nous sommes ravis de vous accueillir au [RENTAL:NAME] , situé 85 boulevard de S…" at bounding box center [537, 356] width 473 height 30
drag, startPoint x: 562, startPoint y: 364, endPoint x: 585, endPoint y: 366, distance: 23.4
click at [467, 366] on strong "[CHECKING:DD-MM-YYYY] à 16h" at bounding box center [388, 363] width 158 height 11
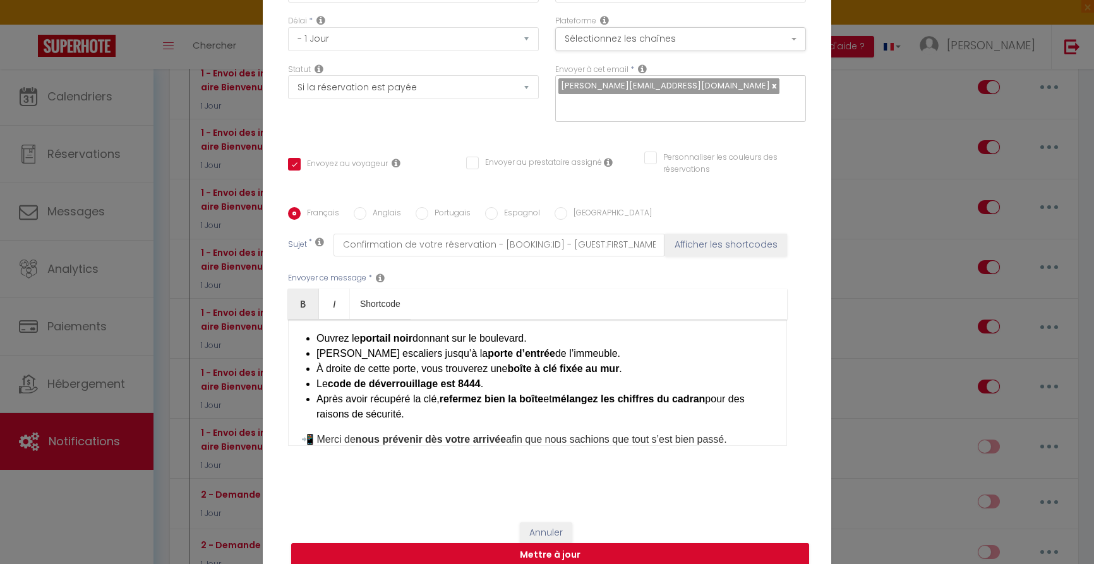
scroll to position [119, 0]
drag, startPoint x: 597, startPoint y: 351, endPoint x: 551, endPoint y: 351, distance: 46.1
click at [551, 351] on li "Montez les escaliers jusqu’à la porte d’entrée de l’immeuble." at bounding box center [544, 353] width 457 height 15
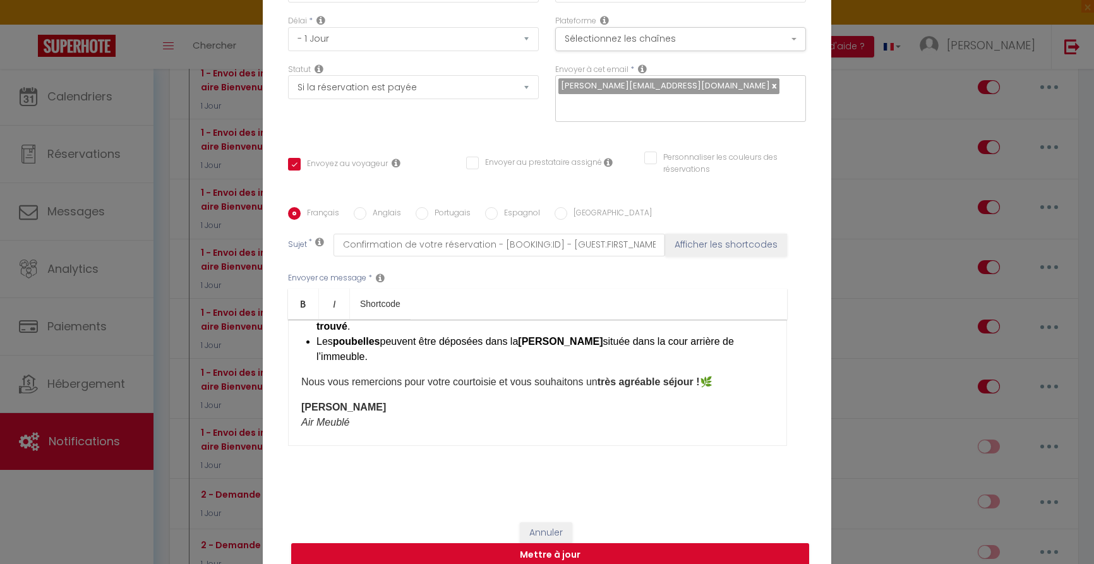
scroll to position [313, 0]
drag, startPoint x: 558, startPoint y: 339, endPoint x: 622, endPoint y: 377, distance: 74.4
click at [589, 339] on strong "benne marron" at bounding box center [560, 340] width 85 height 11
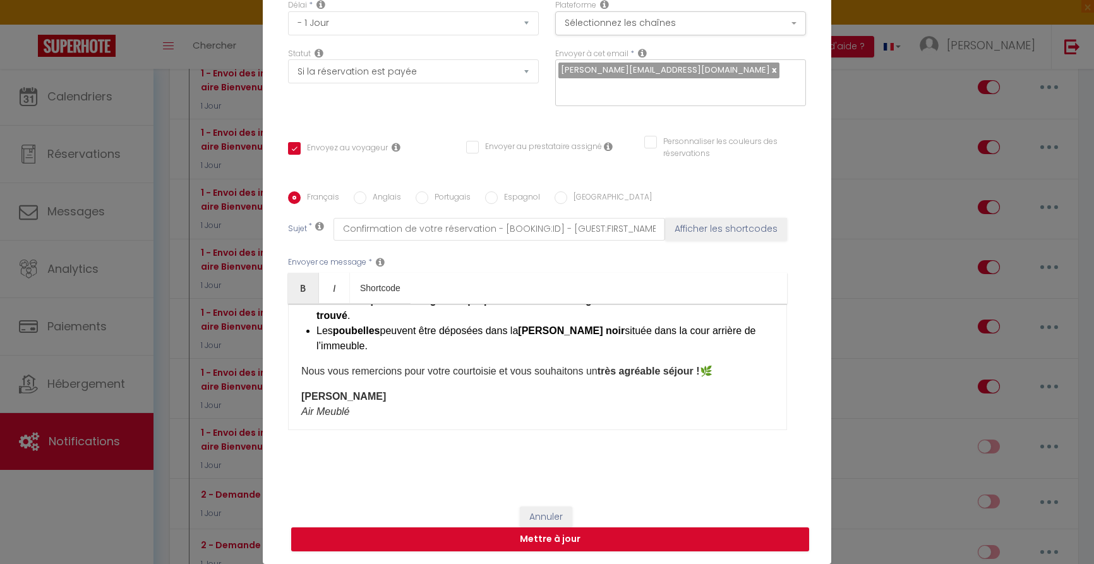
scroll to position [112, 0]
click at [554, 541] on button "Mettre à jour" at bounding box center [550, 539] width 518 height 24
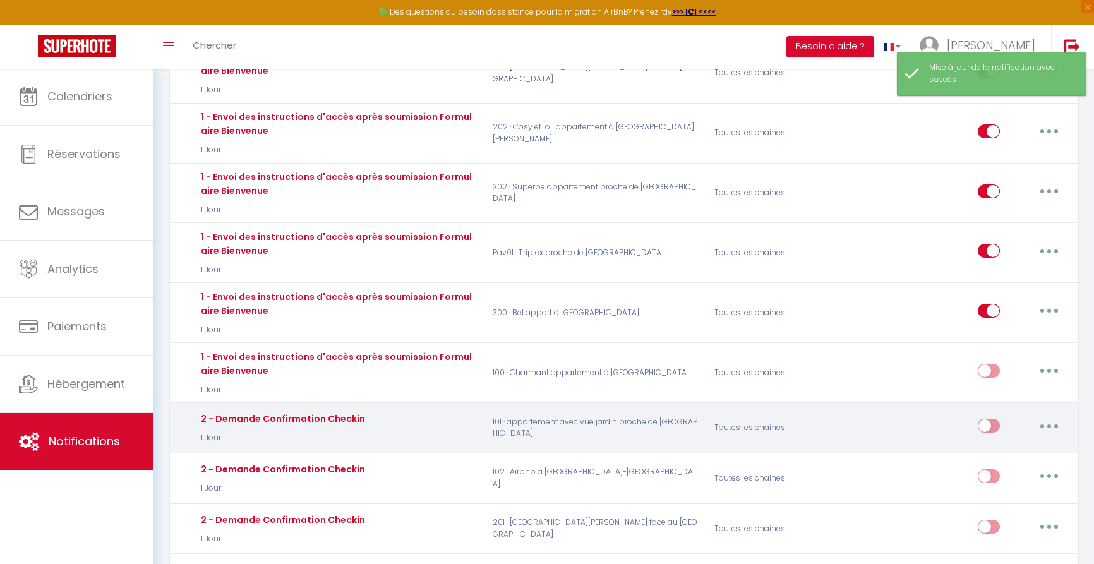
scroll to position [672, 0]
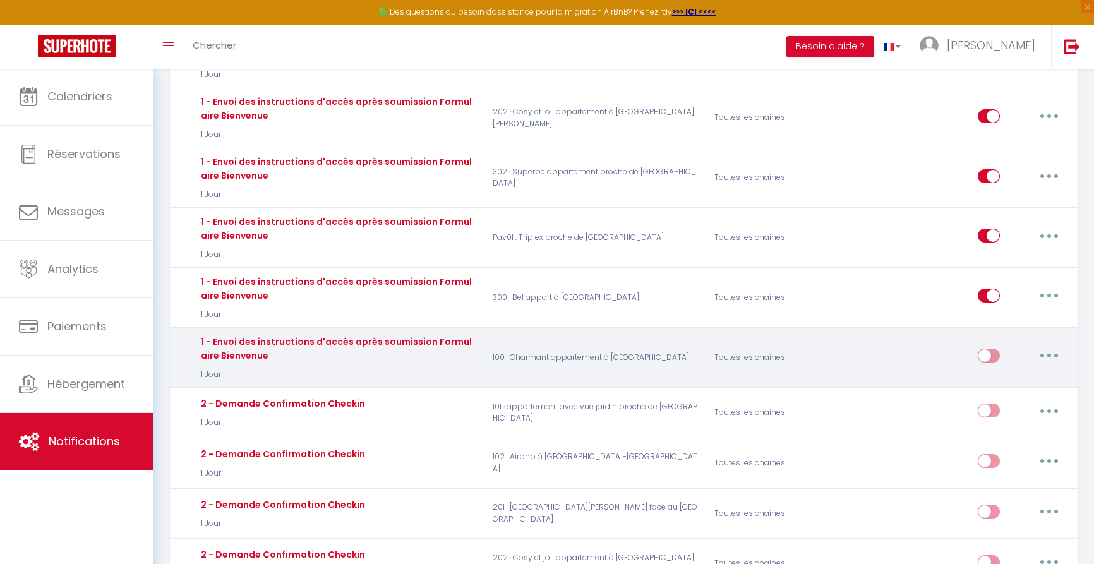
click at [996, 349] on input "checkbox" at bounding box center [989, 358] width 22 height 19
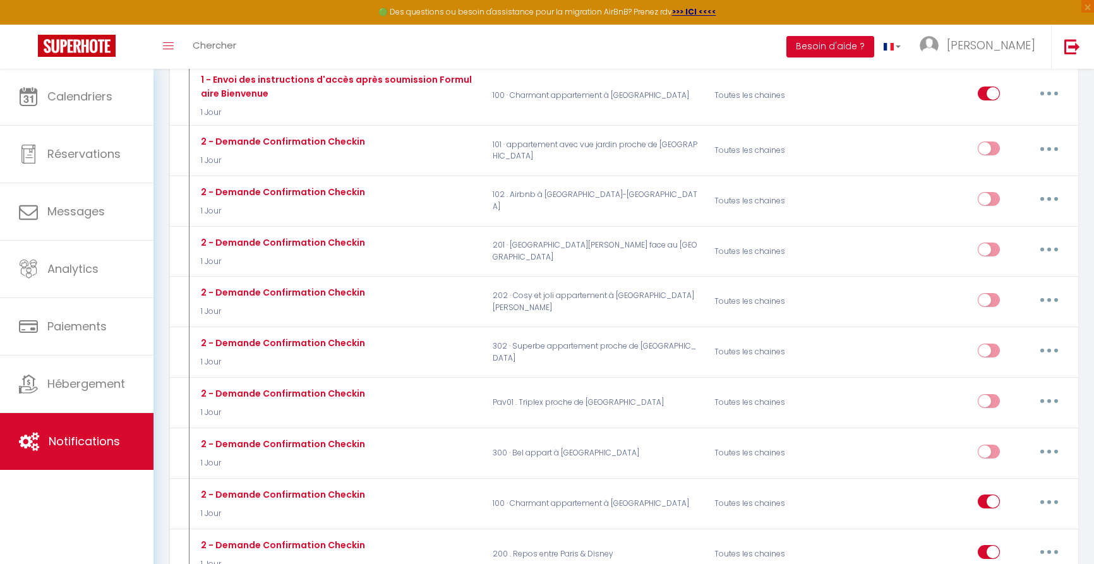
scroll to position [934, 0]
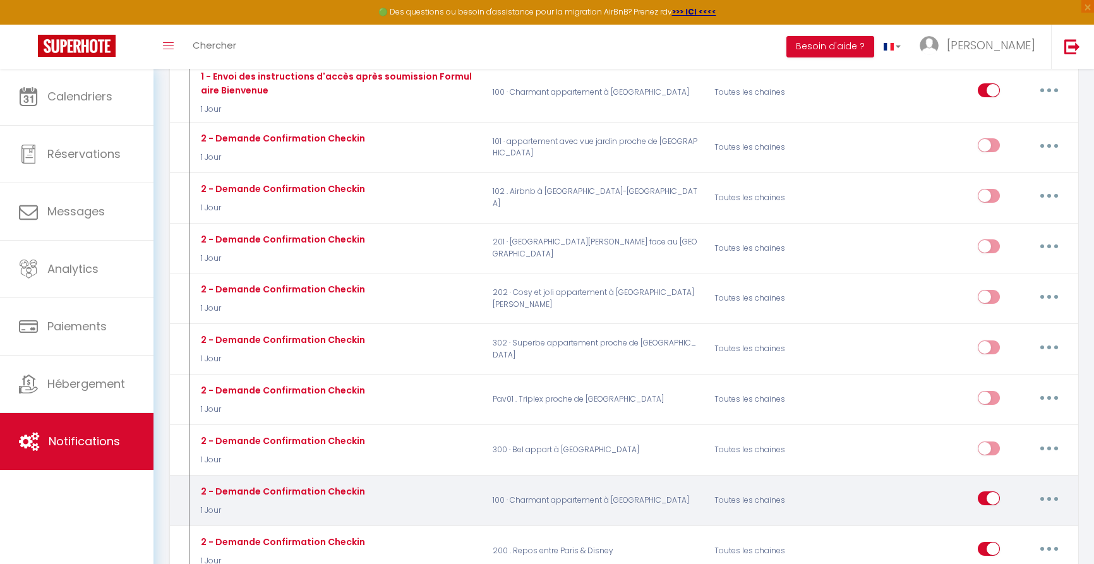
click at [983, 491] on input "checkbox" at bounding box center [989, 500] width 22 height 19
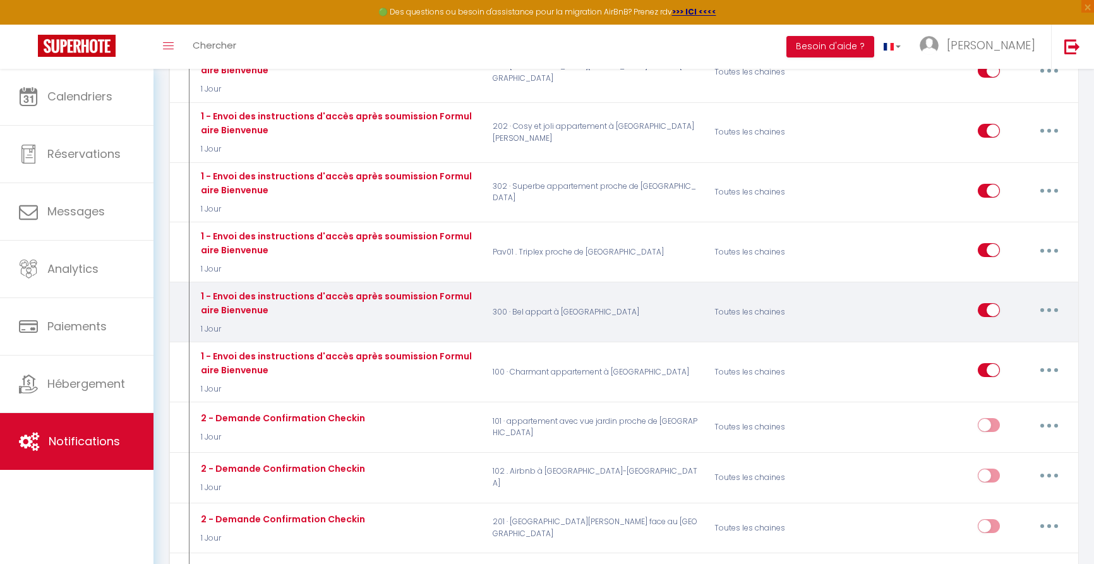
scroll to position [656, 0]
click at [1052, 301] on button "button" at bounding box center [1049, 311] width 35 height 20
click at [994, 352] on link "Dupliquer" at bounding box center [1016, 362] width 93 height 21
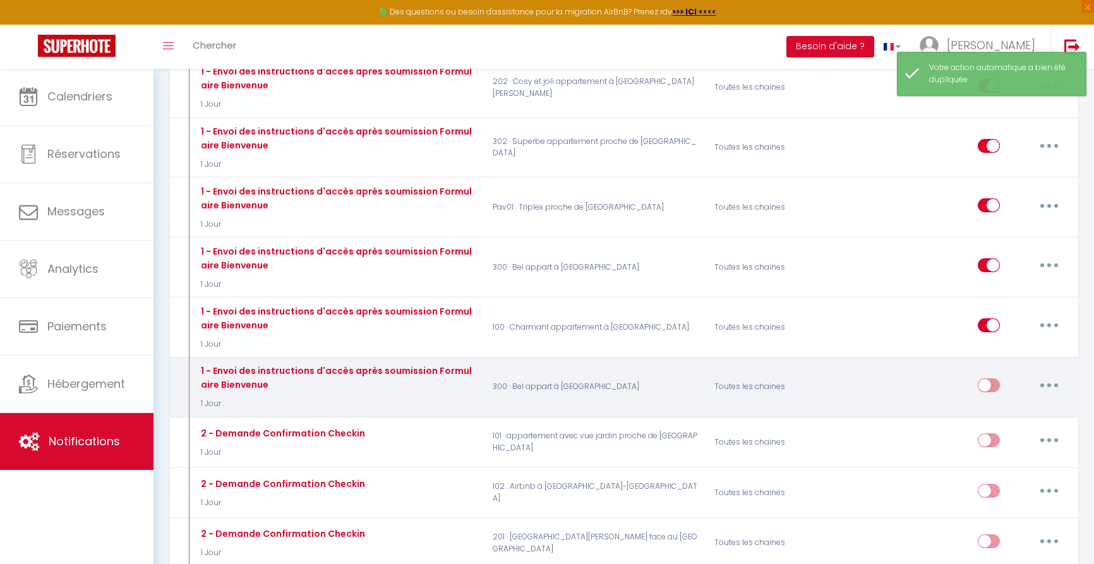
scroll to position [707, 0]
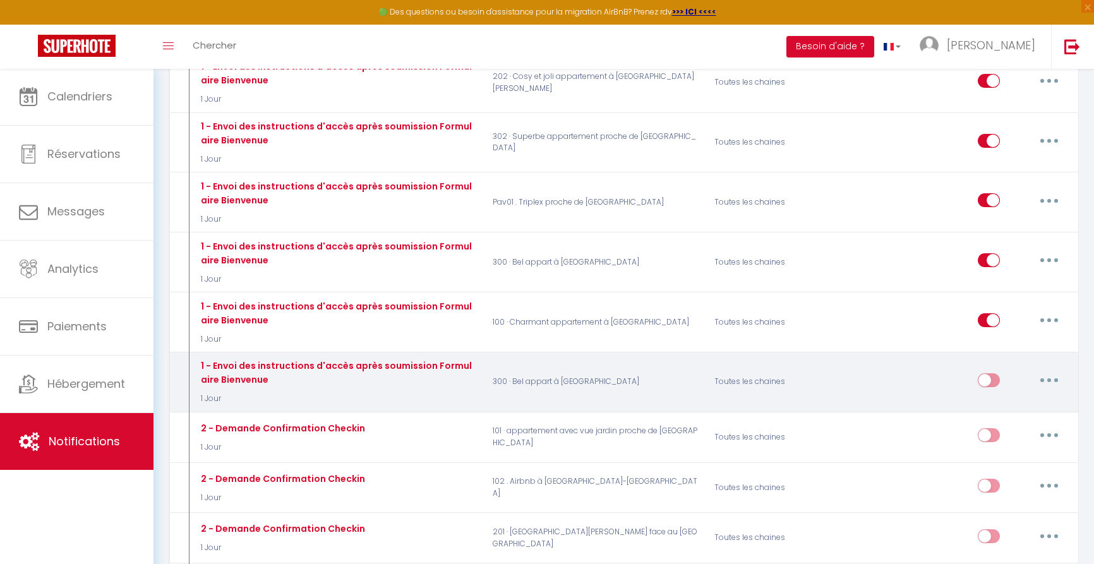
click at [996, 373] on input "checkbox" at bounding box center [989, 382] width 22 height 19
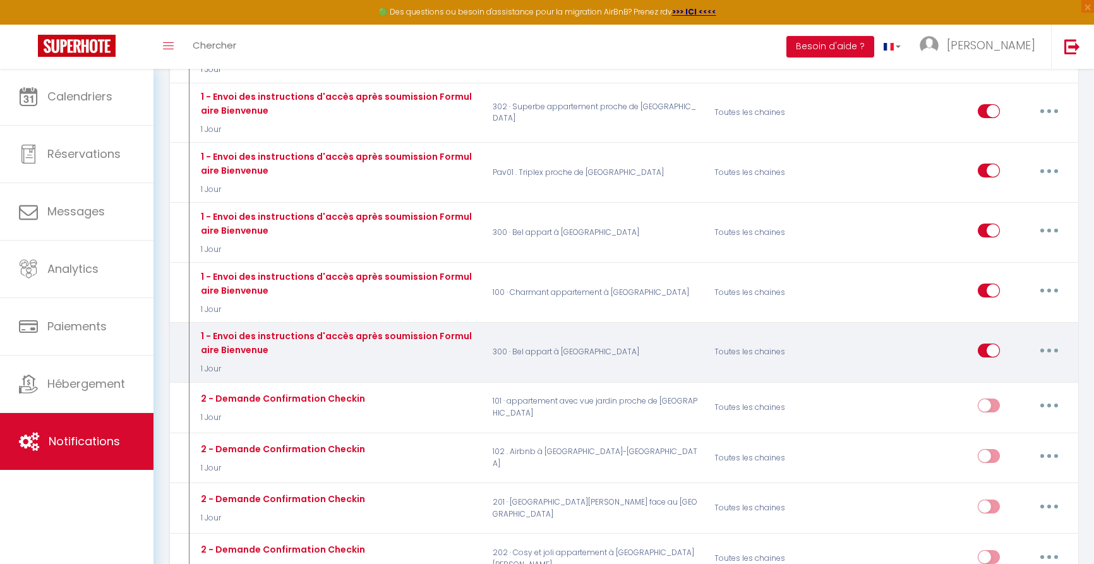
scroll to position [738, 0]
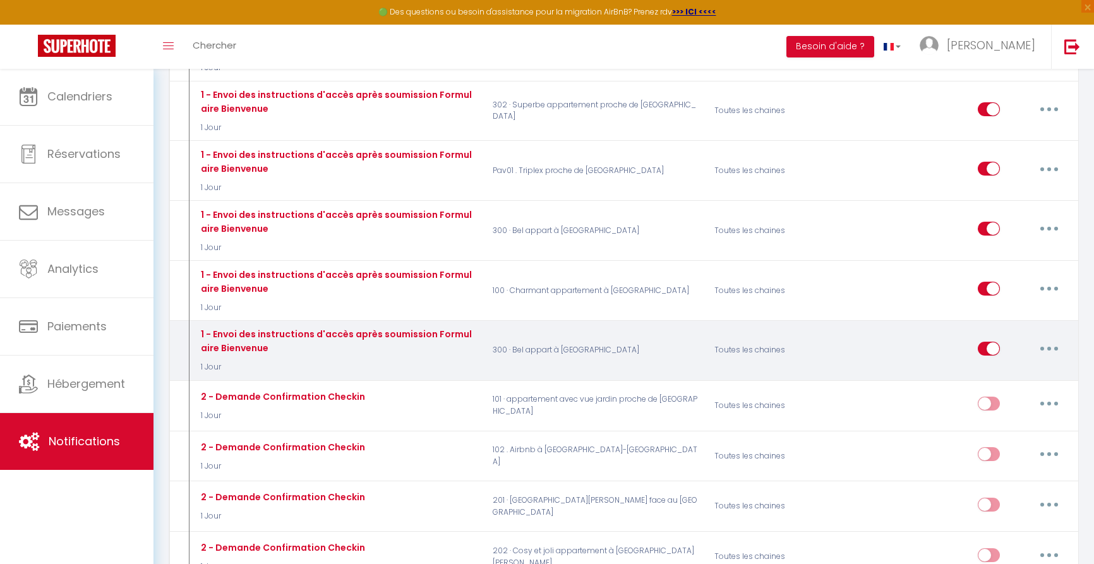
click at [984, 342] on input "checkbox" at bounding box center [989, 351] width 22 height 19
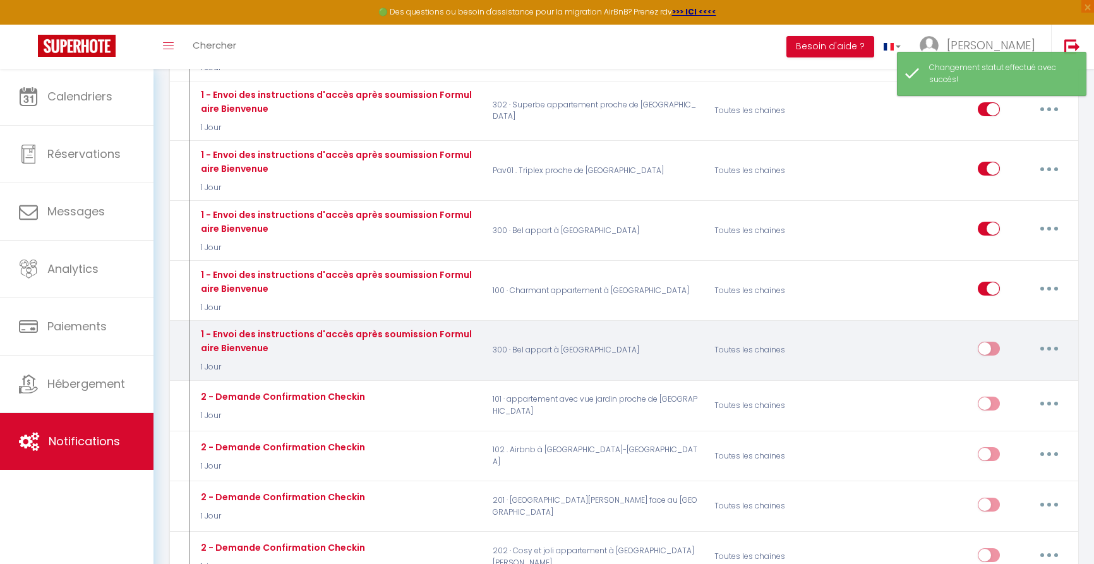
click at [1053, 339] on button "button" at bounding box center [1049, 349] width 35 height 20
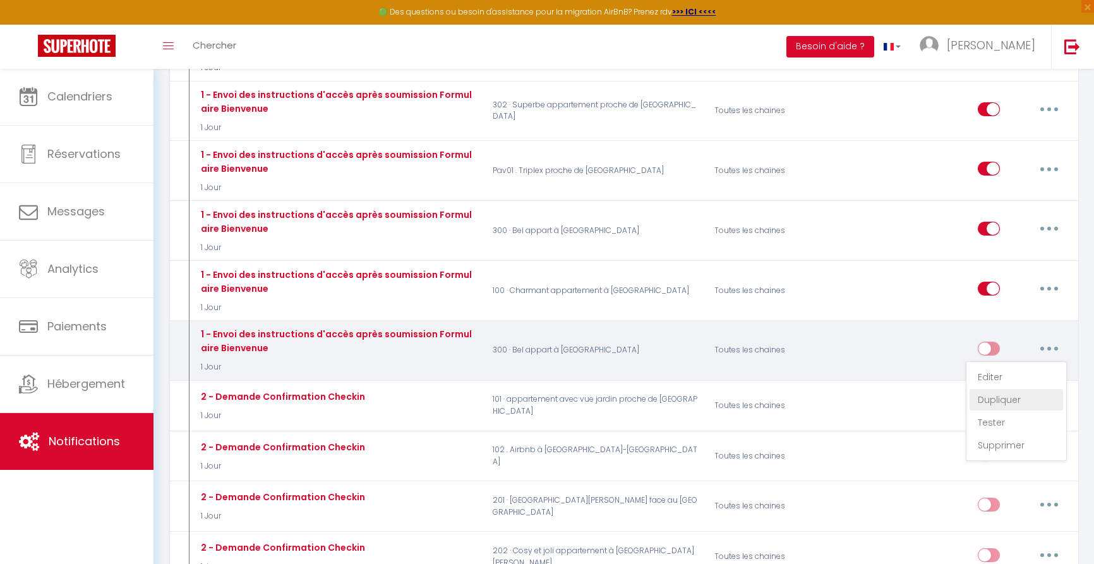
click at [996, 389] on link "Dupliquer" at bounding box center [1016, 399] width 93 height 21
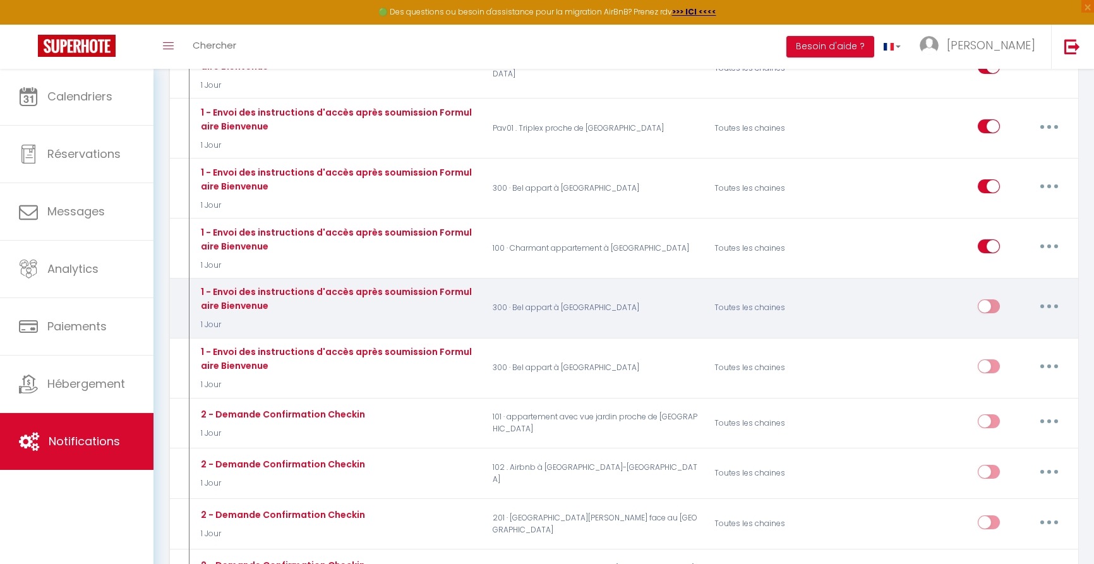
scroll to position [788, 0]
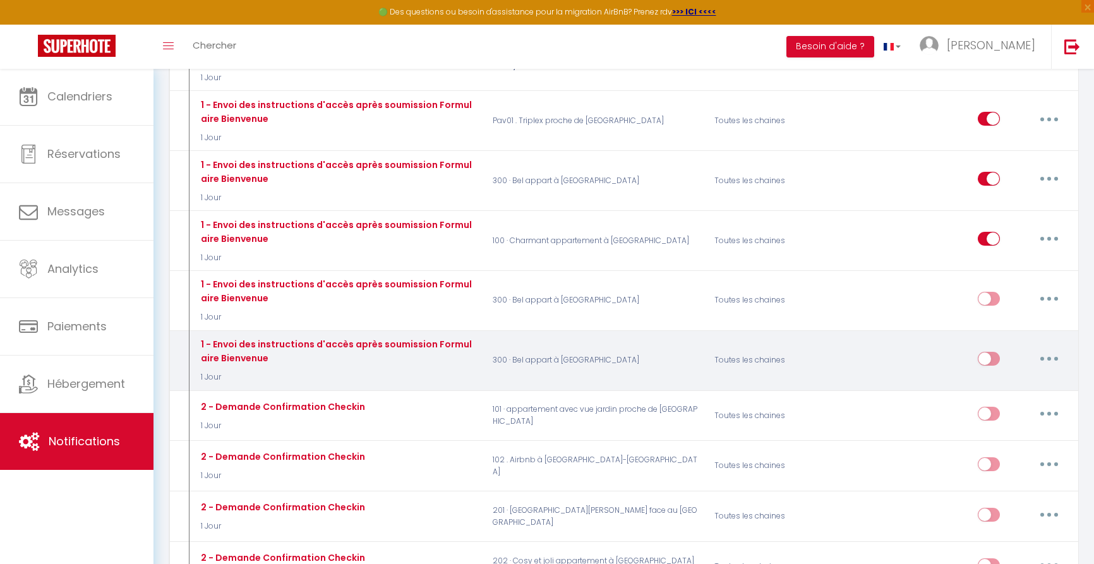
click at [1047, 357] on icon "button" at bounding box center [1049, 359] width 4 height 4
click at [1004, 445] on link "Supprimer" at bounding box center [1016, 455] width 93 height 21
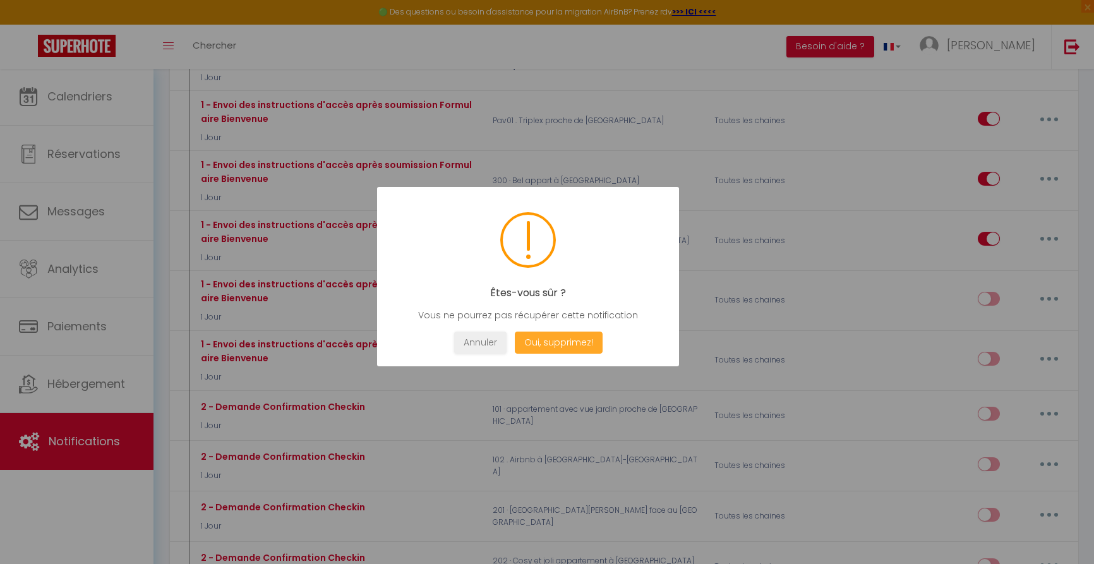
click at [558, 342] on button "Oui, supprimez!" at bounding box center [559, 343] width 88 height 22
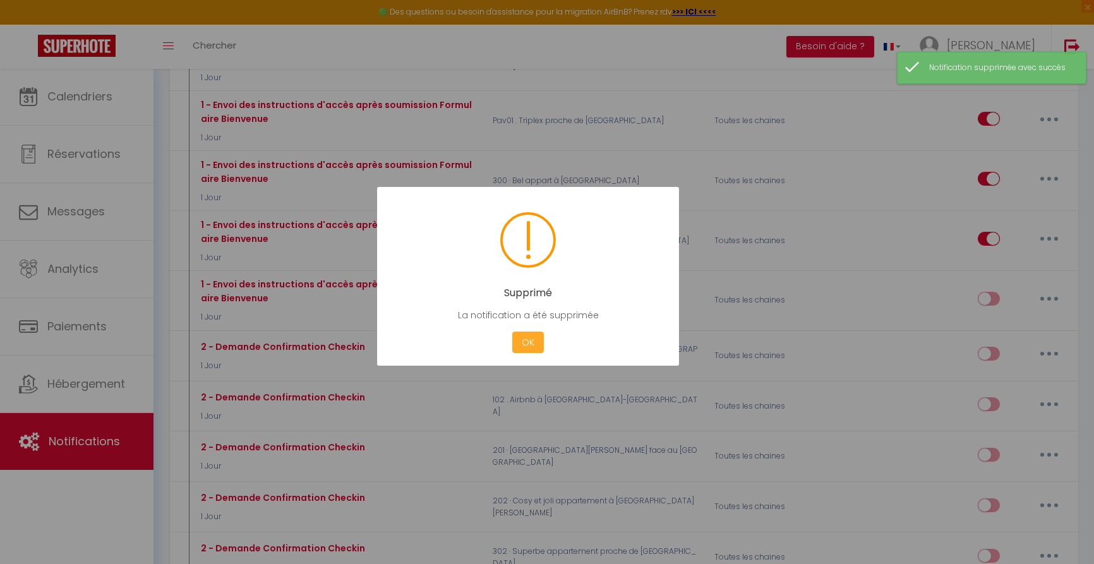
click at [531, 346] on button "OK" at bounding box center [528, 343] width 32 height 22
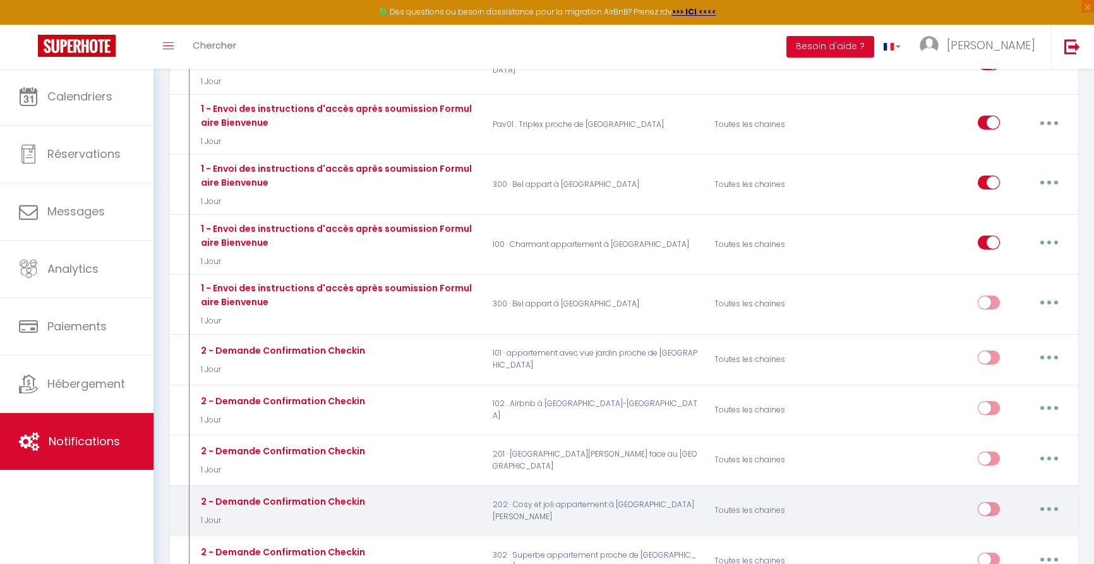
scroll to position [749, 0]
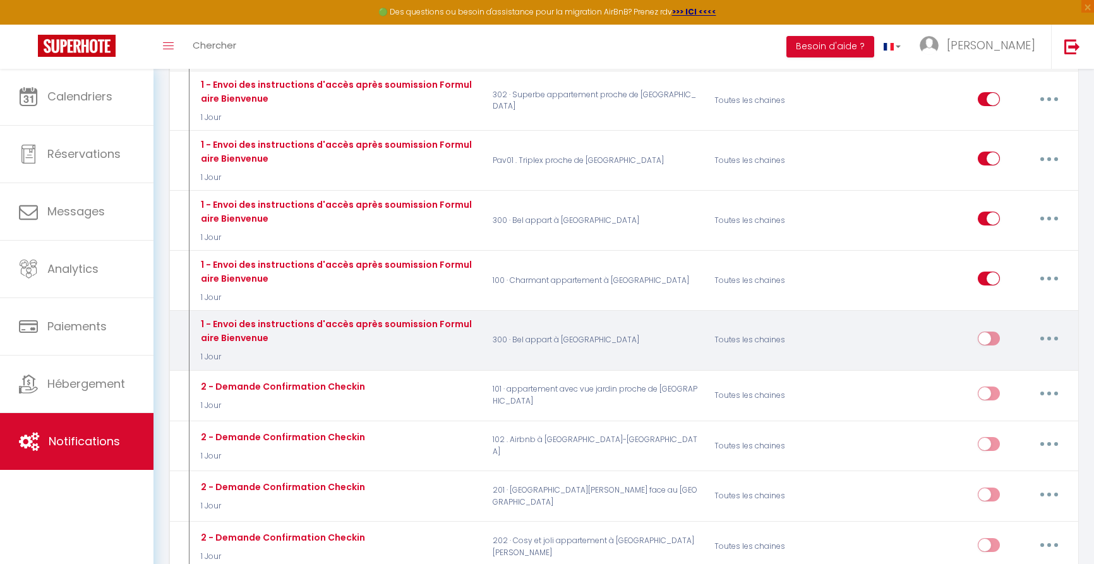
click at [1049, 337] on icon "button" at bounding box center [1049, 339] width 4 height 4
click at [1016, 356] on link "Editer" at bounding box center [1016, 366] width 93 height 21
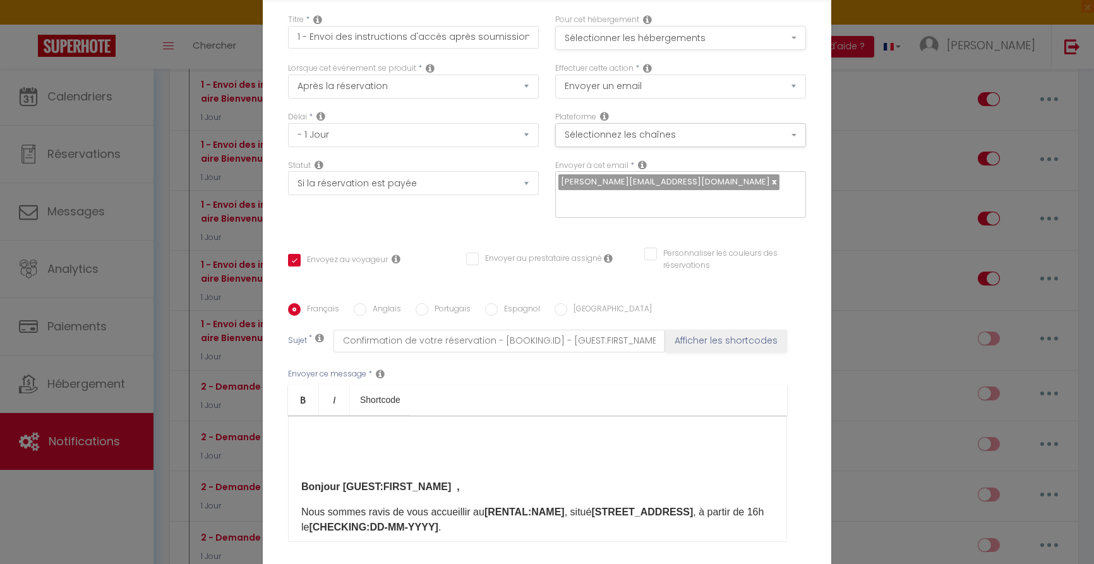
scroll to position [0, 0]
click at [689, 35] on button "Sélectionner les hébergements" at bounding box center [680, 38] width 251 height 24
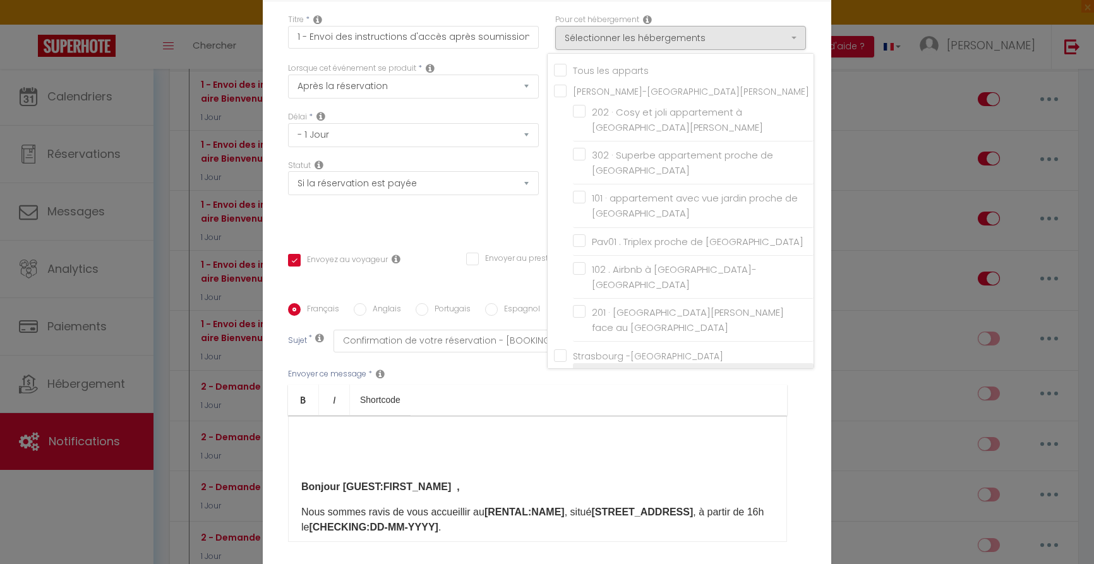
click at [573, 370] on input "300 · Bel appart à [GEOGRAPHIC_DATA]" at bounding box center [693, 376] width 241 height 13
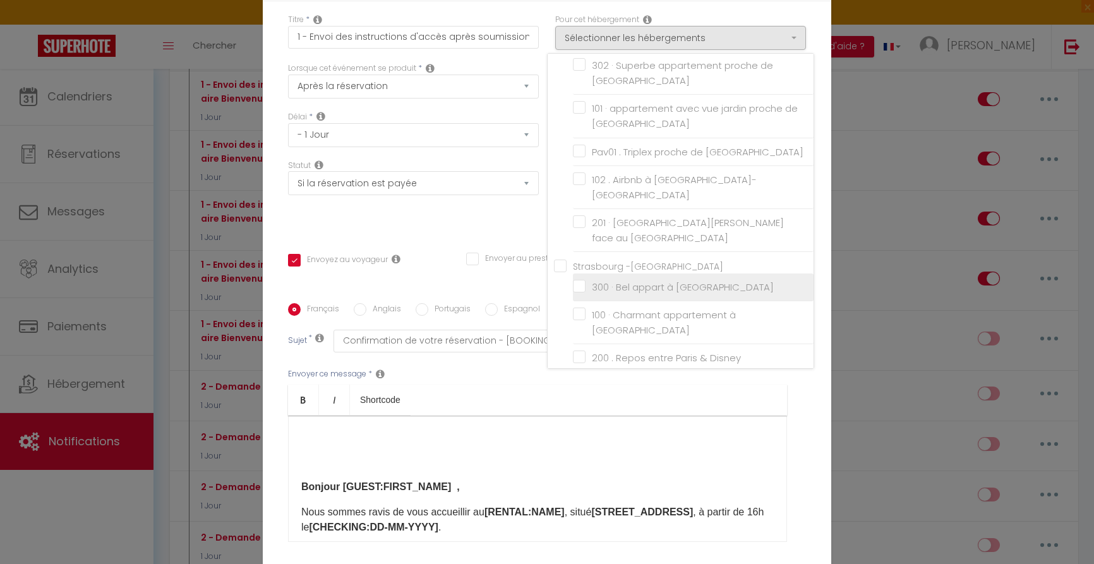
scroll to position [91, 0]
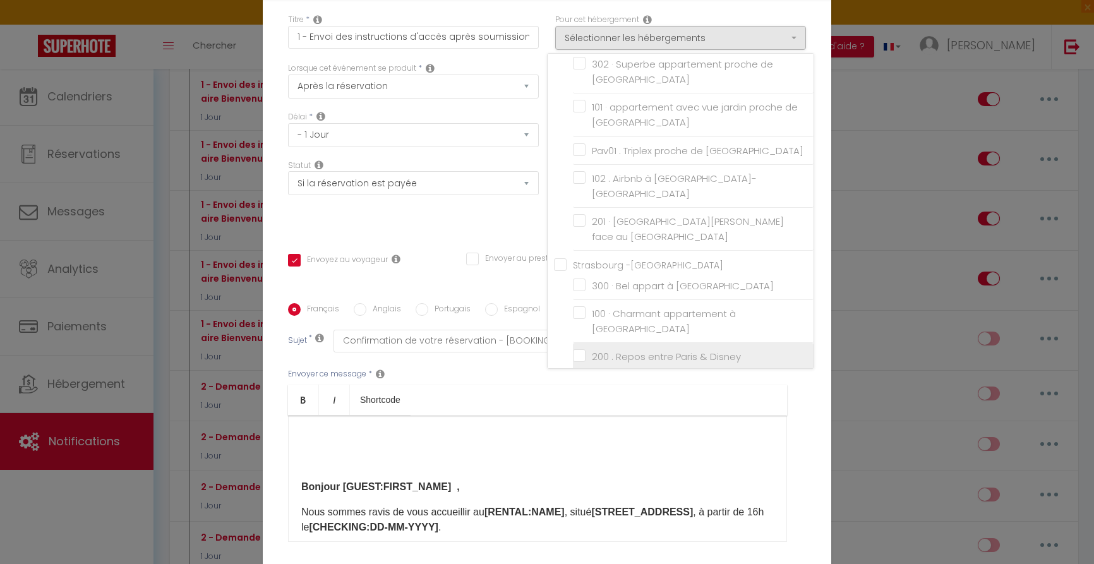
drag, startPoint x: 579, startPoint y: 321, endPoint x: 586, endPoint y: 322, distance: 6.3
click at [579, 351] on input "200 . Repos entre Paris & Disney" at bounding box center [693, 357] width 241 height 13
click at [493, 414] on ul "Bold Italic Shortcode" at bounding box center [537, 400] width 499 height 31
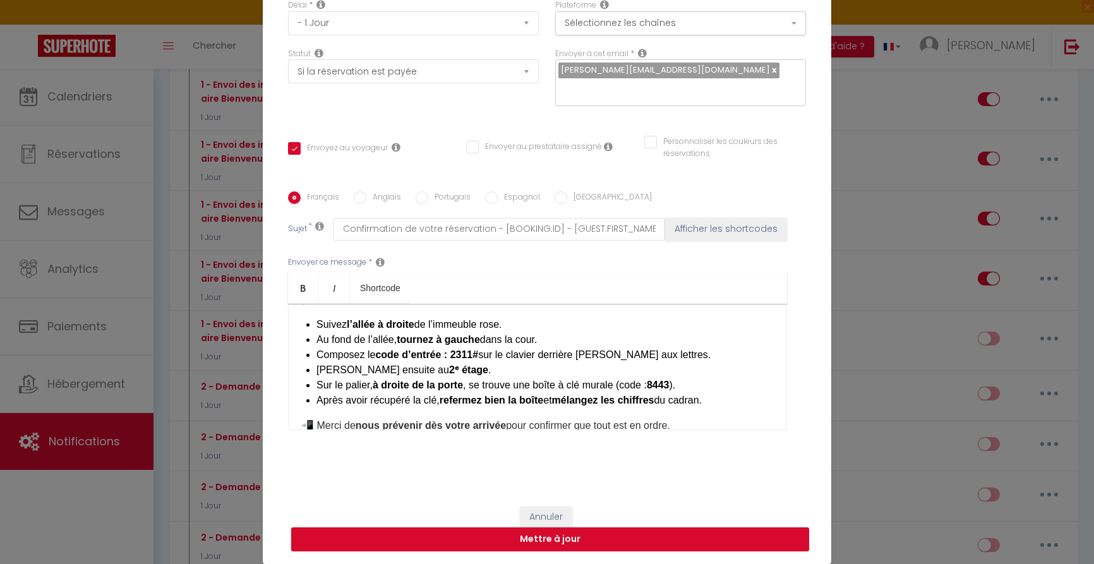
scroll to position [142, 0]
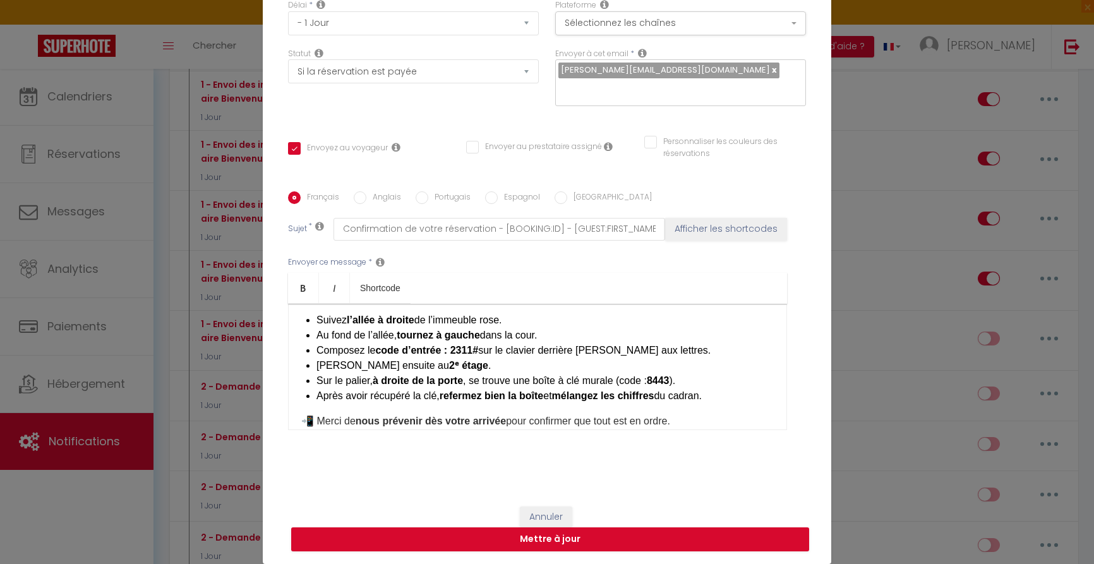
click at [449, 369] on strong "2ᵉ étage" at bounding box center [468, 365] width 39 height 11
drag, startPoint x: 411, startPoint y: 363, endPoint x: 423, endPoint y: 363, distance: 12.6
click at [457, 363] on strong "ᵉ étage" at bounding box center [473, 366] width 33 height 11
click at [522, 366] on li "Montez ensuite au 1 ᵉ étage ." at bounding box center [544, 366] width 457 height 15
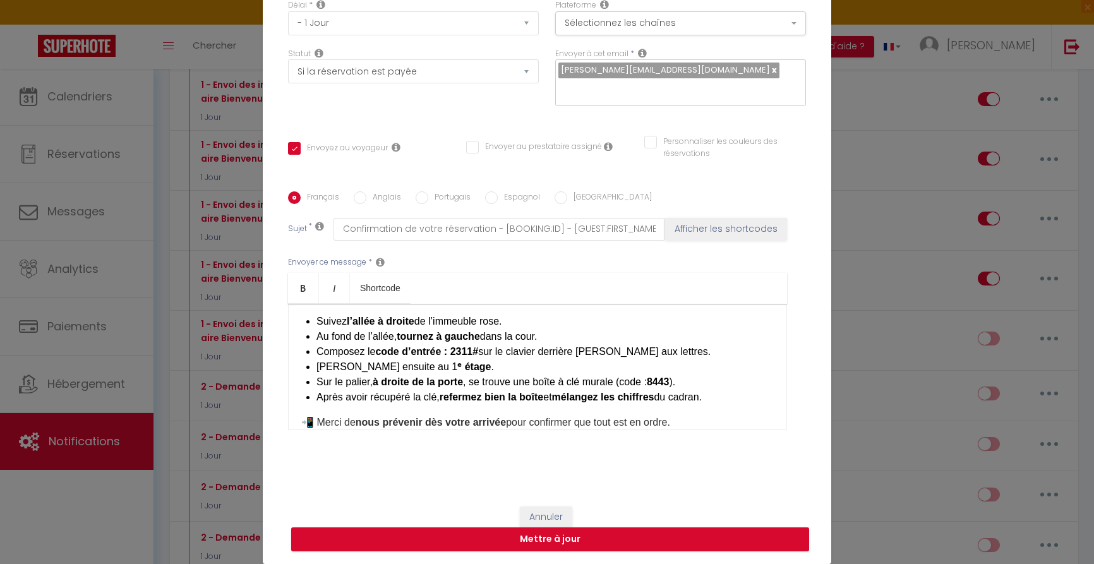
click at [457, 365] on strong "ᵉ étage" at bounding box center [473, 366] width 33 height 11
click at [521, 359] on li "Montez ensuite au 1 ᵉ étage ." at bounding box center [544, 366] width 457 height 15
click at [670, 382] on strong "8443" at bounding box center [658, 382] width 23 height 11
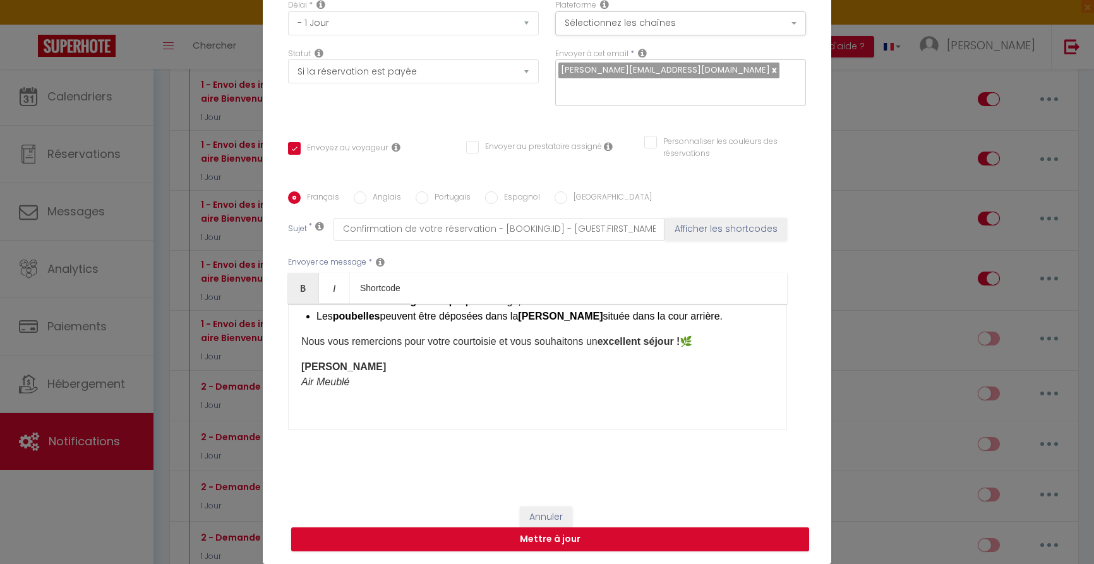
scroll to position [332, 0]
drag, startPoint x: 592, startPoint y: 316, endPoint x: 558, endPoint y: 316, distance: 34.1
click at [558, 316] on li "Les poubelles peuvent être déposées dans la benne marron située dans la cour ar…" at bounding box center [544, 315] width 457 height 15
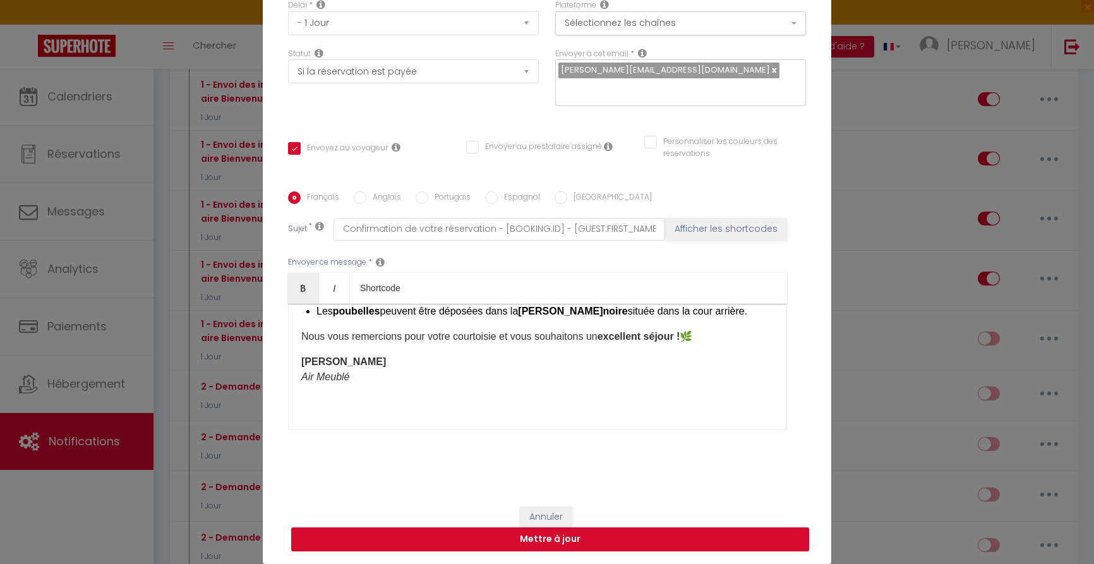
scroll to position [337, 0]
click at [603, 310] on b "noire" at bounding box center [615, 310] width 25 height 11
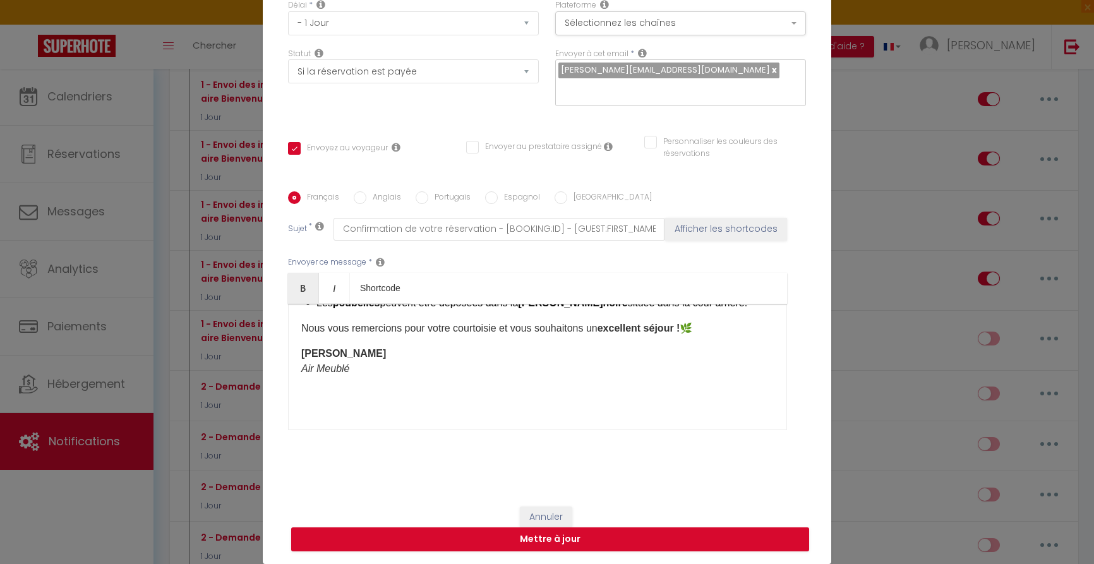
click at [591, 378] on div "Bonjour [GUEST:FIRST_NAME]​ , Nous sommes ravis de vous accueillir au [RENTAL:N…" at bounding box center [537, 367] width 499 height 126
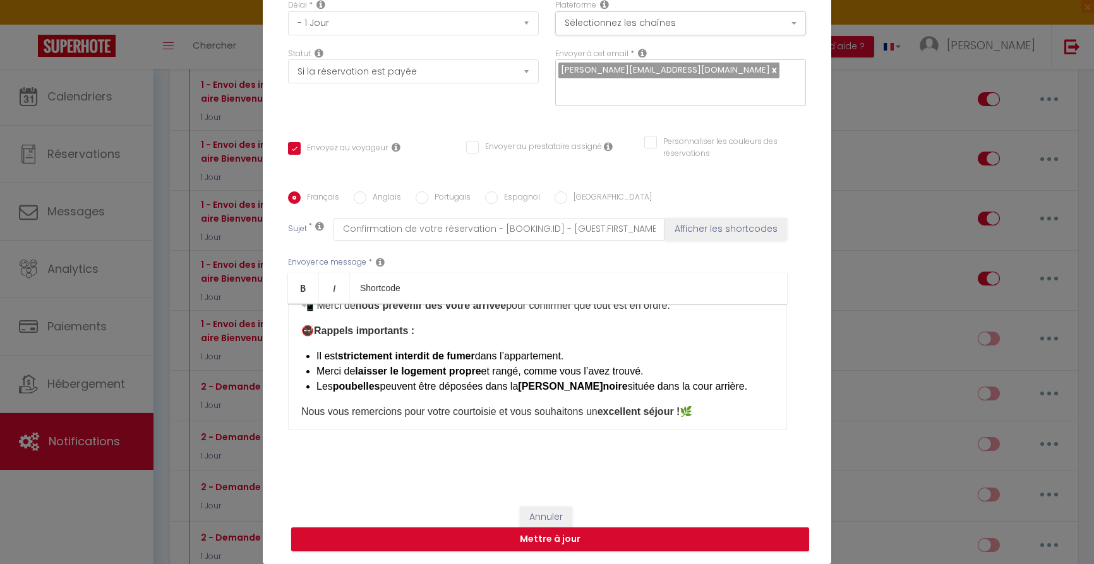
scroll to position [253, 0]
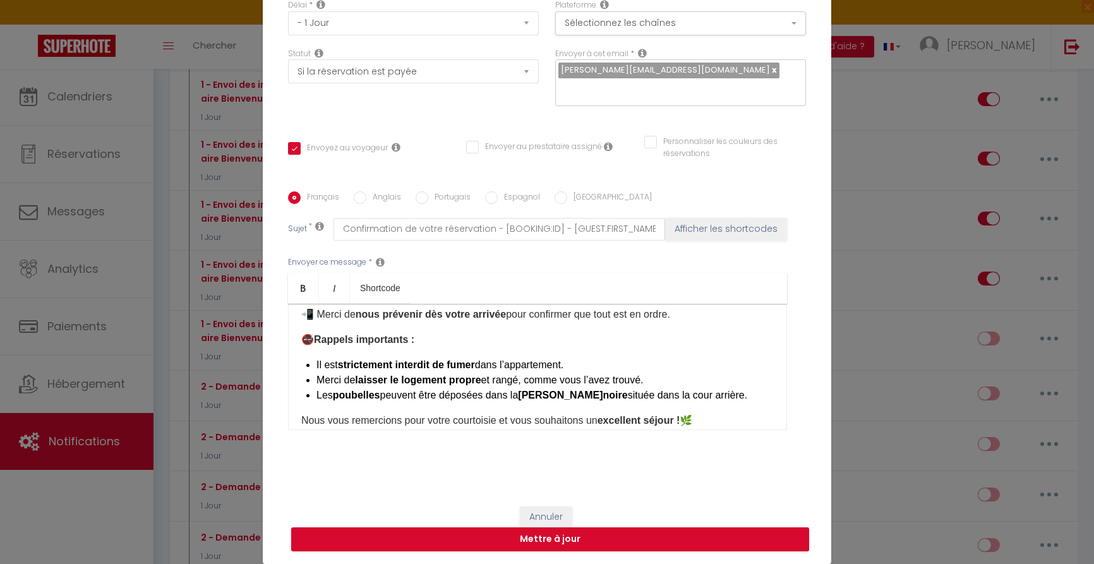
click at [603, 394] on b "noire" at bounding box center [615, 395] width 25 height 11
click at [589, 465] on div "Français Anglais Portugais Espagnol Italien Sujet * Confirmation de votre réser…" at bounding box center [547, 318] width 518 height 292
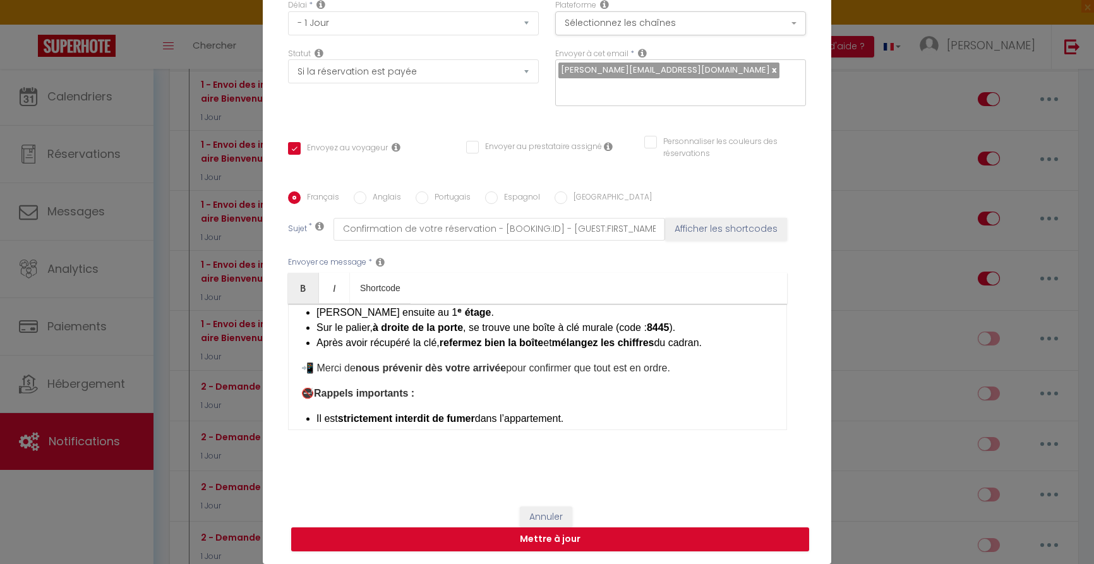
scroll to position [190, 0]
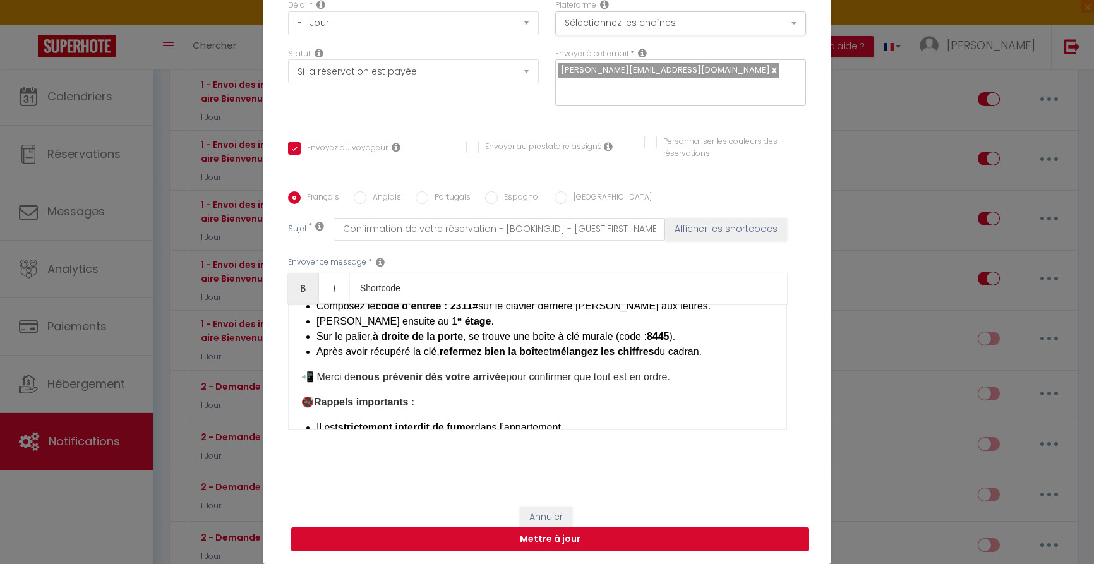
click at [553, 545] on button "Mettre à jour" at bounding box center [550, 539] width 518 height 24
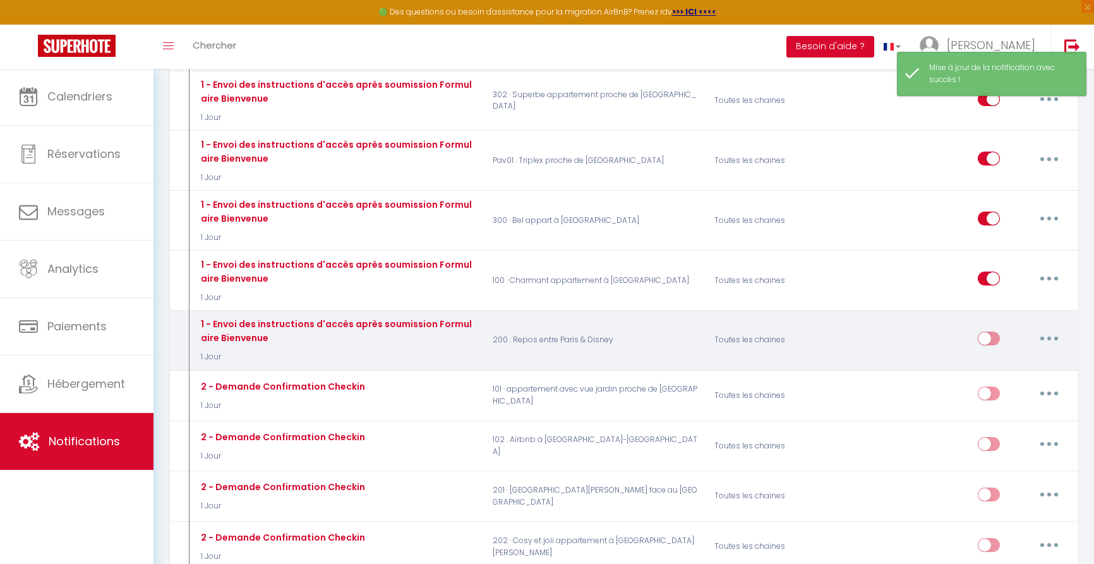
click at [994, 332] on input "checkbox" at bounding box center [989, 341] width 22 height 19
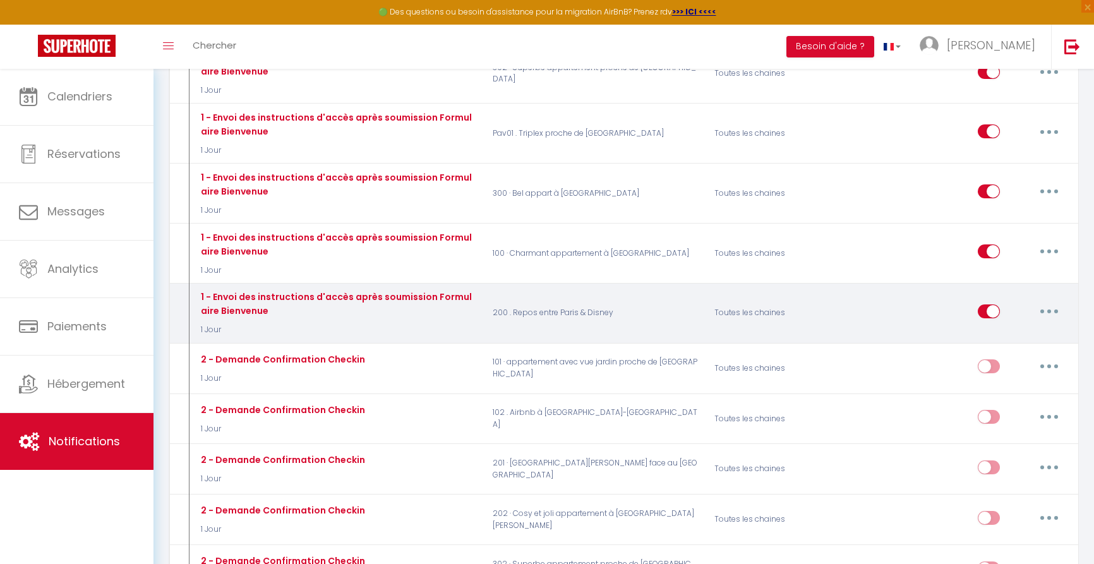
scroll to position [776, 0]
click at [1047, 301] on button "button" at bounding box center [1049, 311] width 35 height 20
click at [1003, 351] on link "Dupliquer" at bounding box center [1016, 361] width 93 height 21
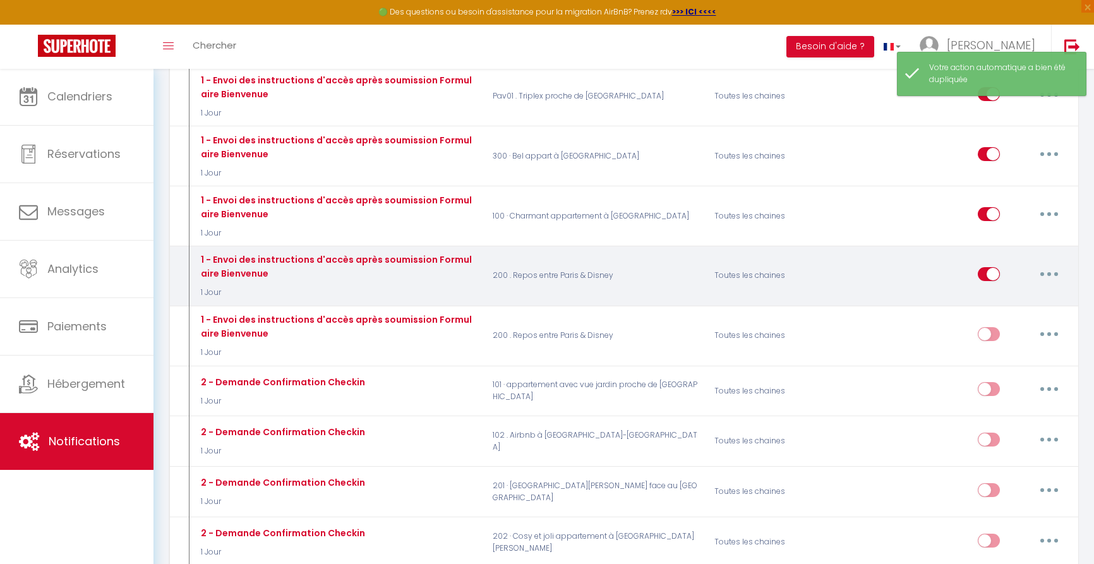
scroll to position [821, 0]
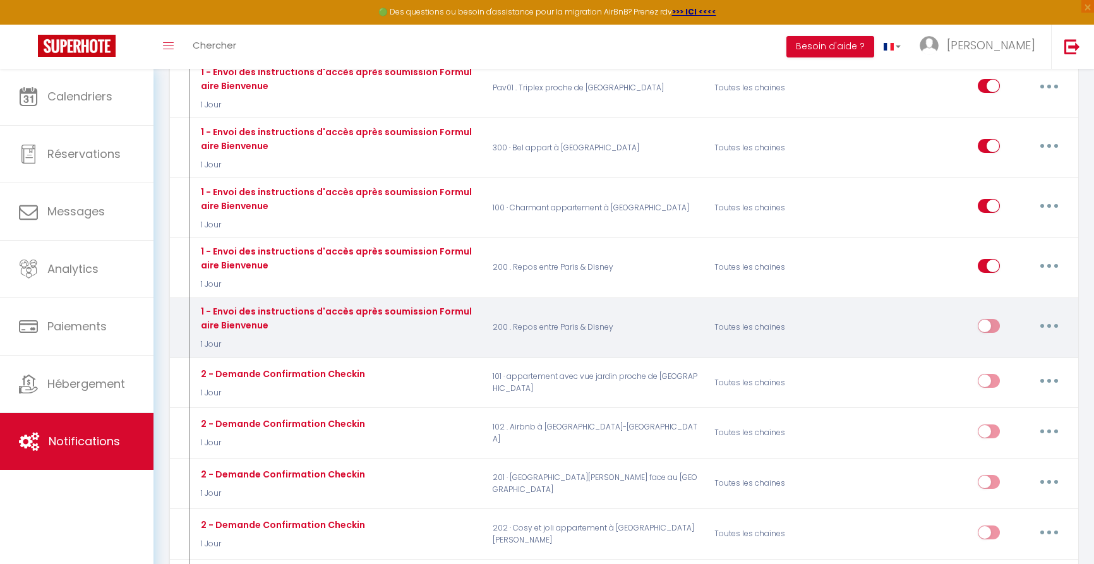
click at [1054, 316] on button "button" at bounding box center [1049, 326] width 35 height 20
click at [1009, 344] on link "Editer" at bounding box center [1016, 354] width 93 height 21
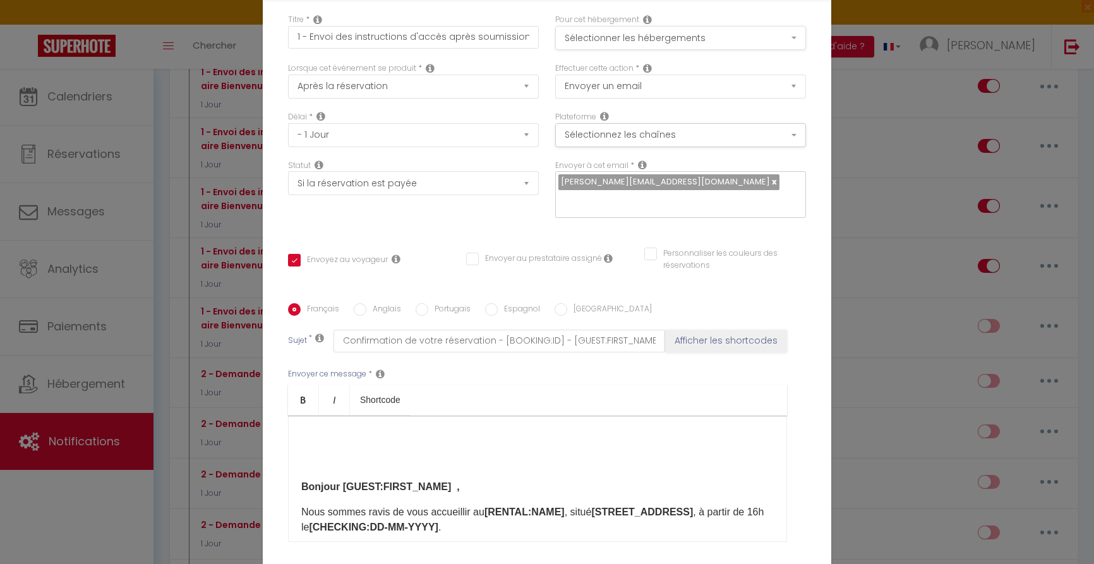
scroll to position [1, 0]
click at [685, 37] on button "Sélectionner les hébergements" at bounding box center [680, 37] width 251 height 24
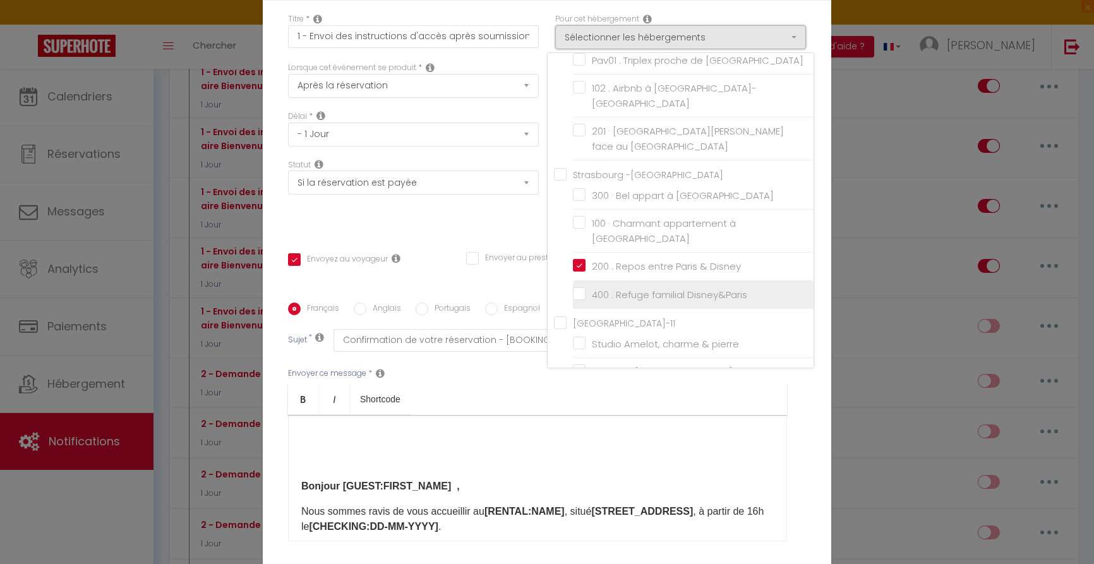
scroll to position [207, 0]
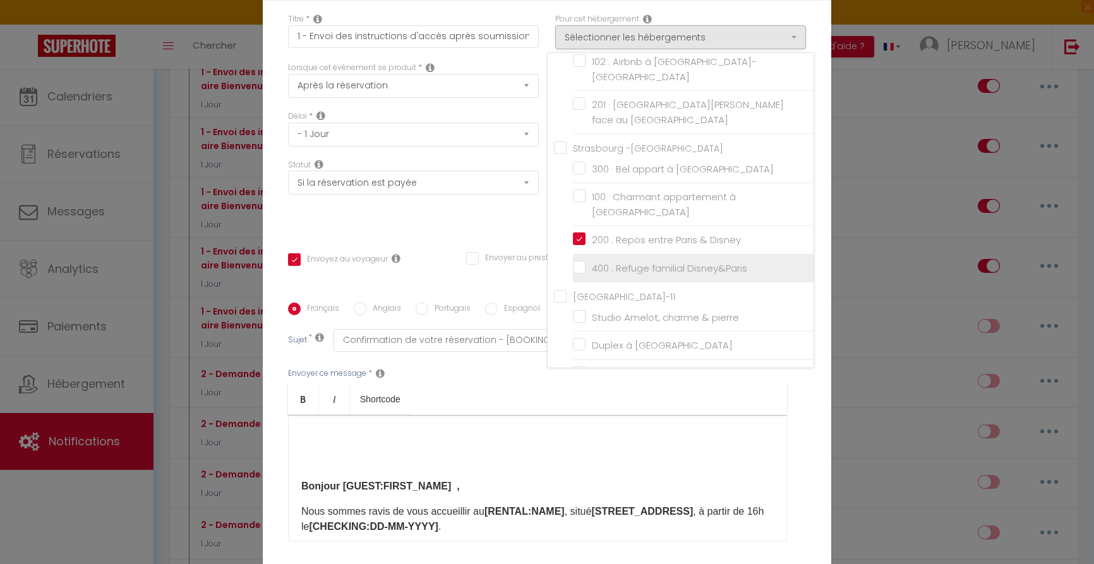
click at [581, 262] on input "400 . Refuge familial Disney&Paris" at bounding box center [693, 268] width 241 height 13
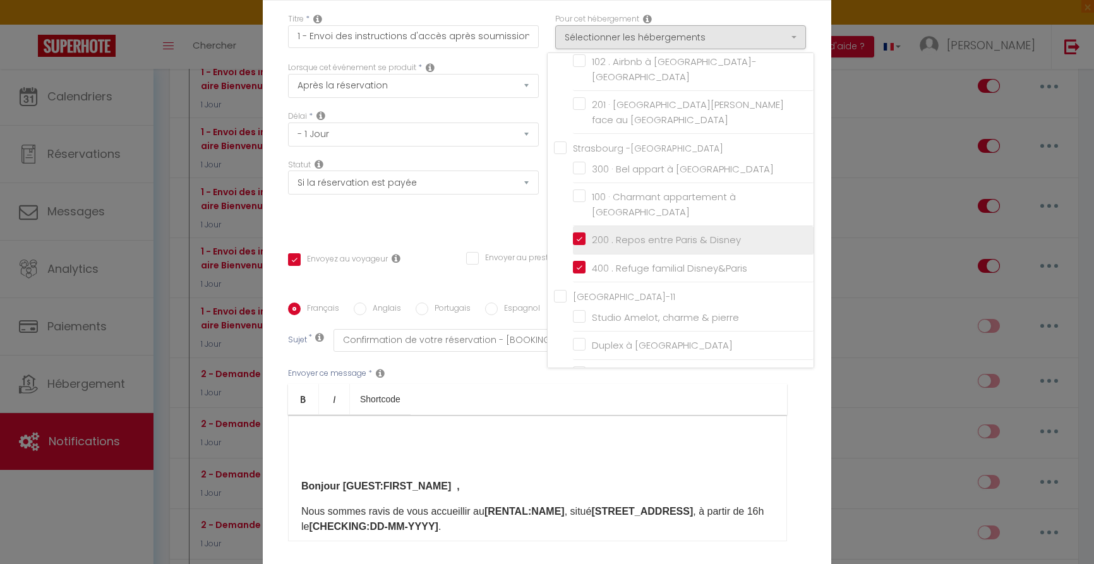
drag, startPoint x: 579, startPoint y: 207, endPoint x: 590, endPoint y: 212, distance: 11.6
click at [579, 234] on input "200 . Repos entre Paris & Disney" at bounding box center [693, 240] width 241 height 13
click at [725, 383] on div "Envoyer ce message * Bold Italic Shortcode Rich text editor Bonjour [GUEST:FIRS…" at bounding box center [547, 454] width 518 height 205
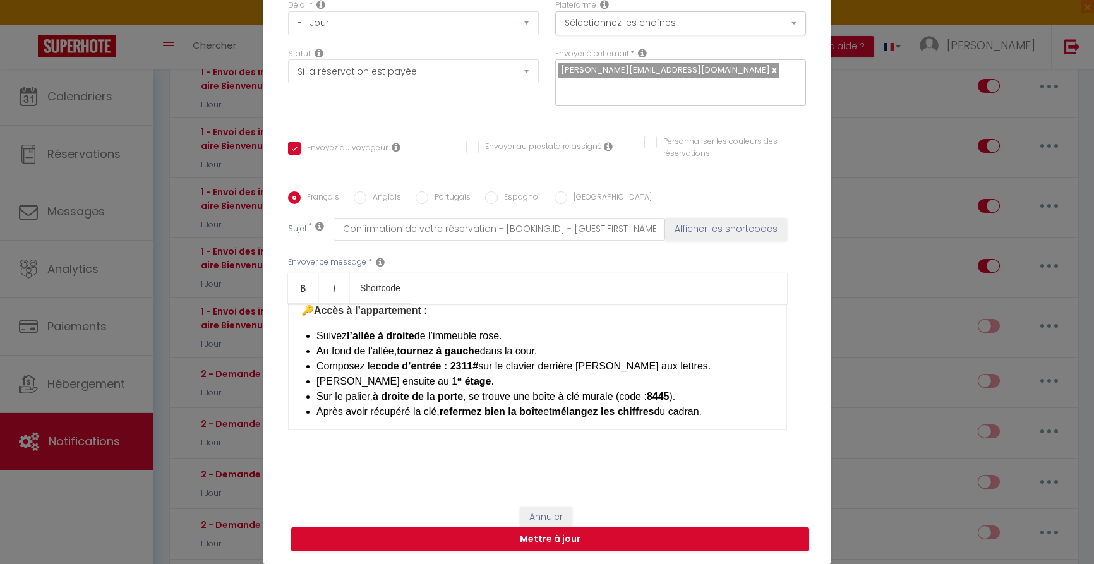
scroll to position [131, 0]
drag, startPoint x: 407, startPoint y: 378, endPoint x: 441, endPoint y: 379, distance: 34.1
click at [457, 378] on strong "ᵉ étage" at bounding box center [473, 380] width 33 height 11
click at [546, 374] on li "Montez ensuite au 3 ᵉ étage ." at bounding box center [544, 380] width 457 height 15
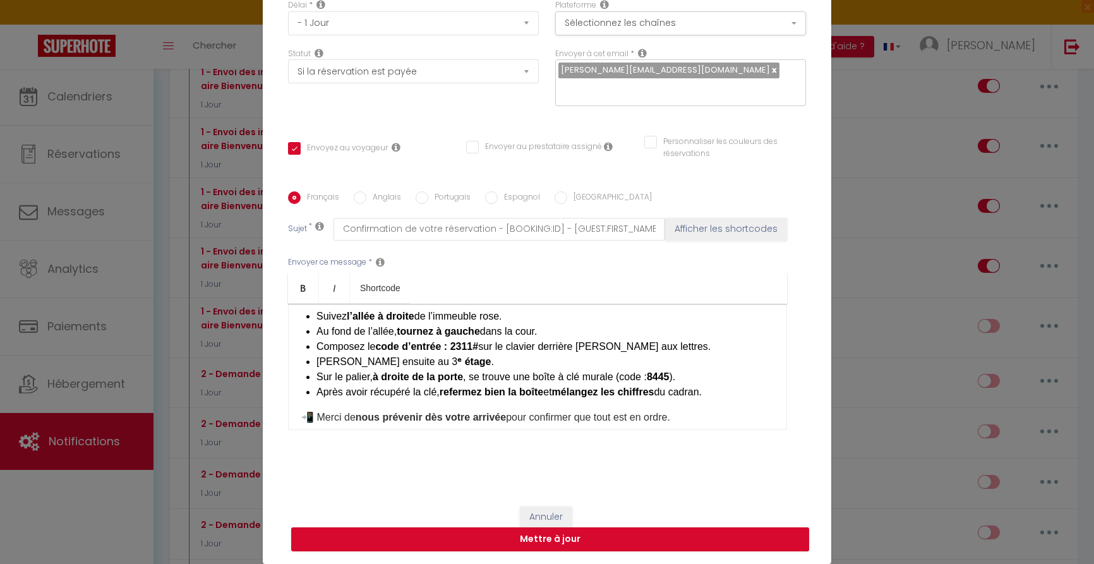
scroll to position [152, 0]
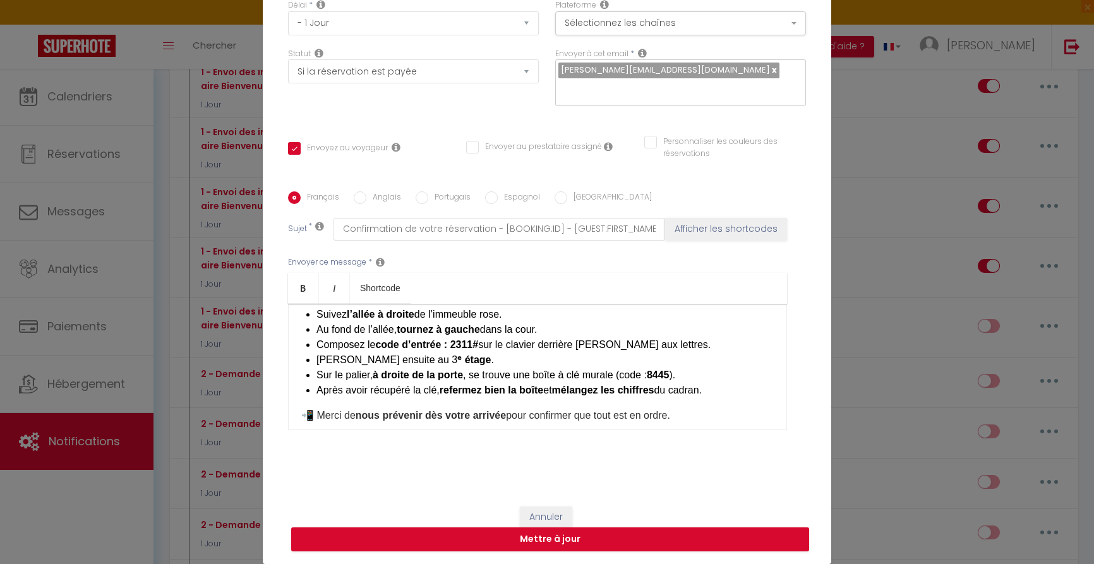
drag, startPoint x: 684, startPoint y: 371, endPoint x: 694, endPoint y: 373, distance: 9.6
click at [670, 371] on strong "8445" at bounding box center [658, 375] width 23 height 11
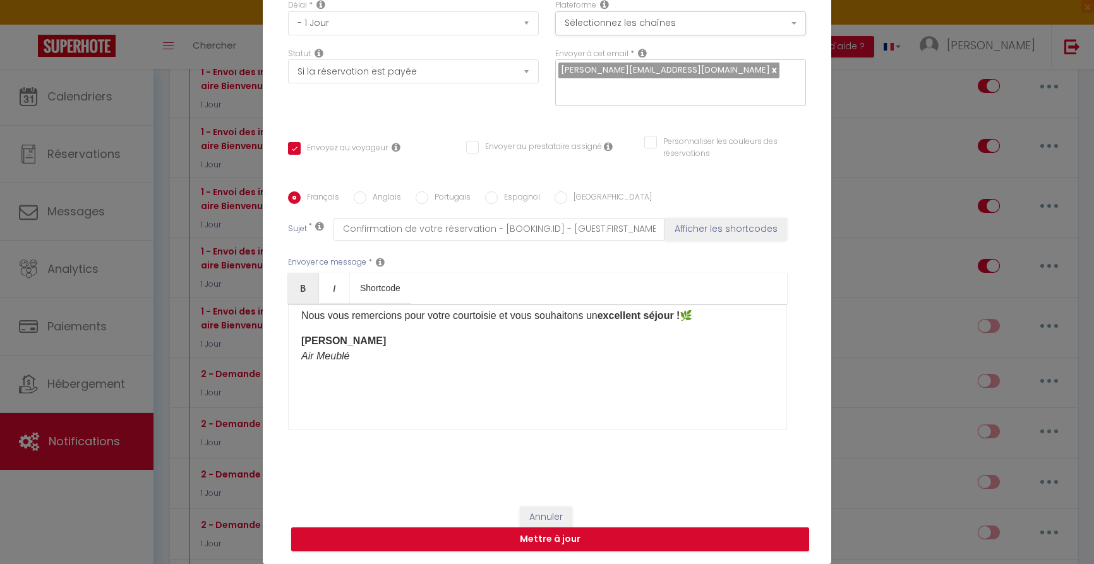
scroll to position [358, 0]
click at [565, 538] on button "Mettre à jour" at bounding box center [550, 539] width 518 height 24
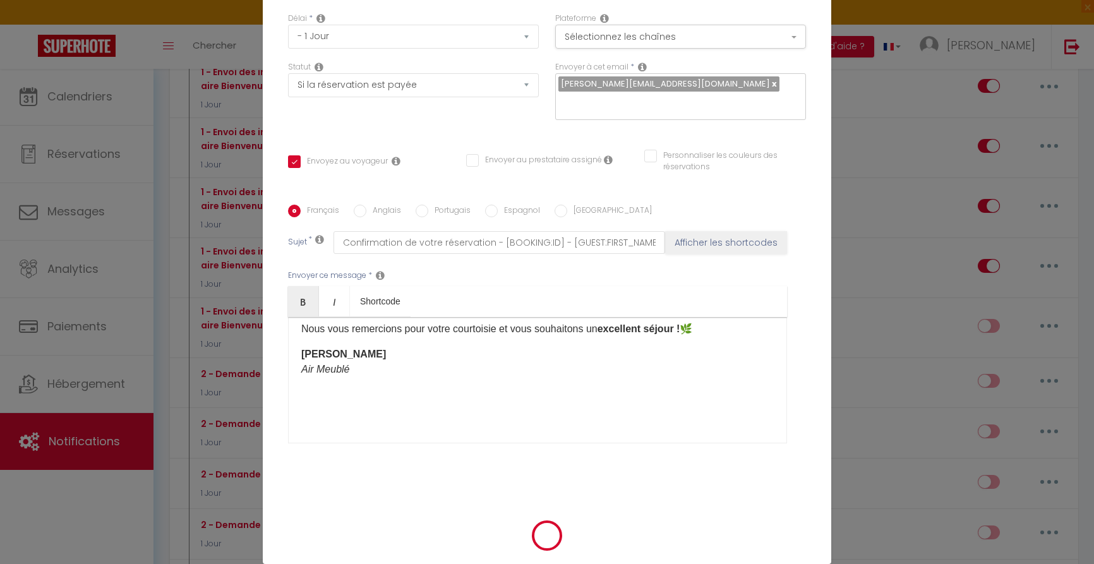
scroll to position [105, 0]
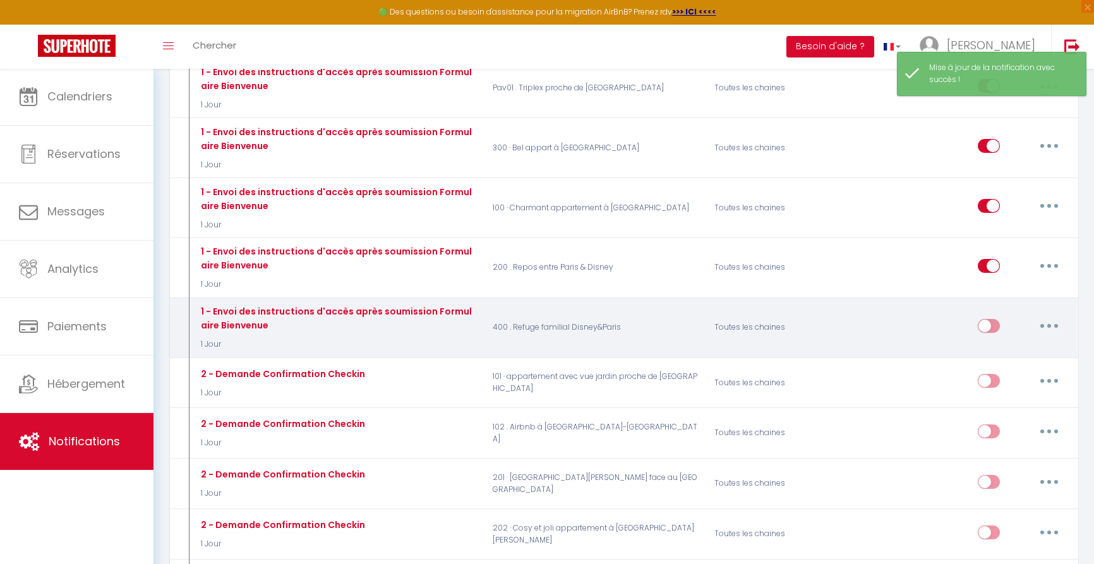
click at [993, 319] on input "checkbox" at bounding box center [989, 328] width 22 height 19
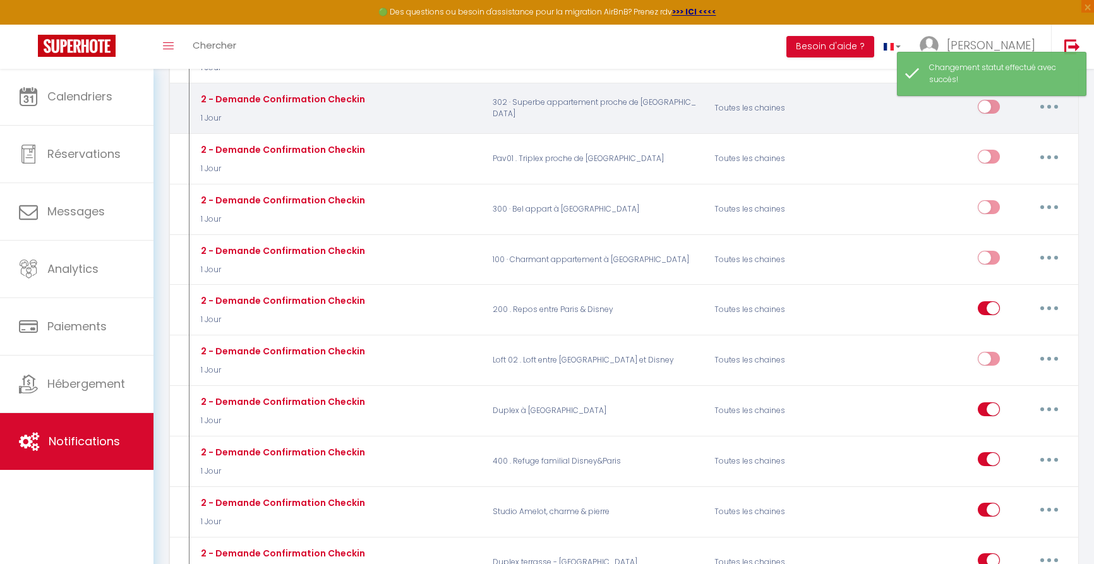
scroll to position [1311, 0]
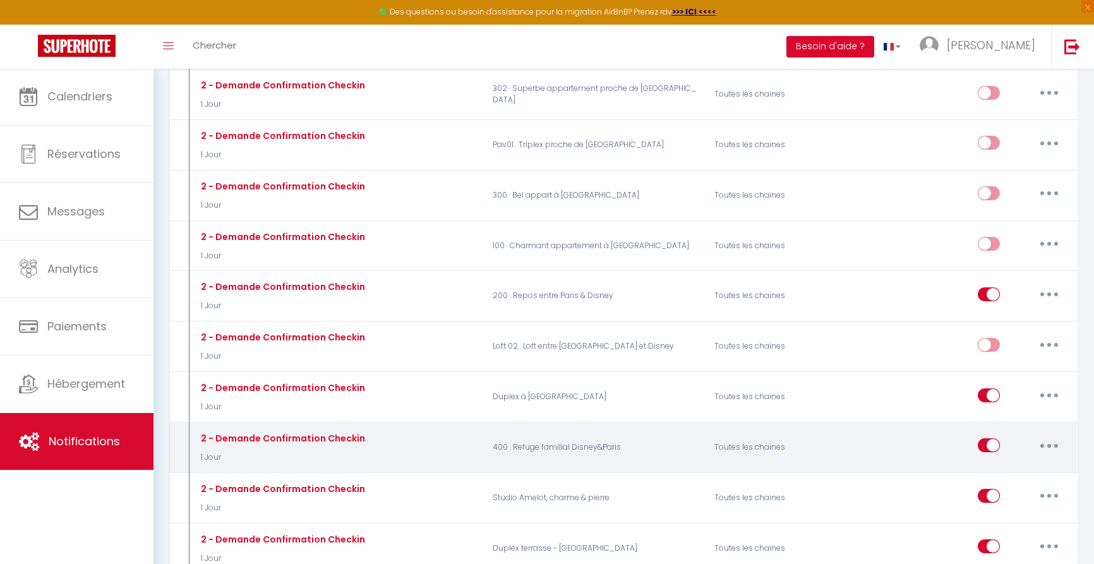
click at [984, 438] on input "checkbox" at bounding box center [989, 447] width 22 height 19
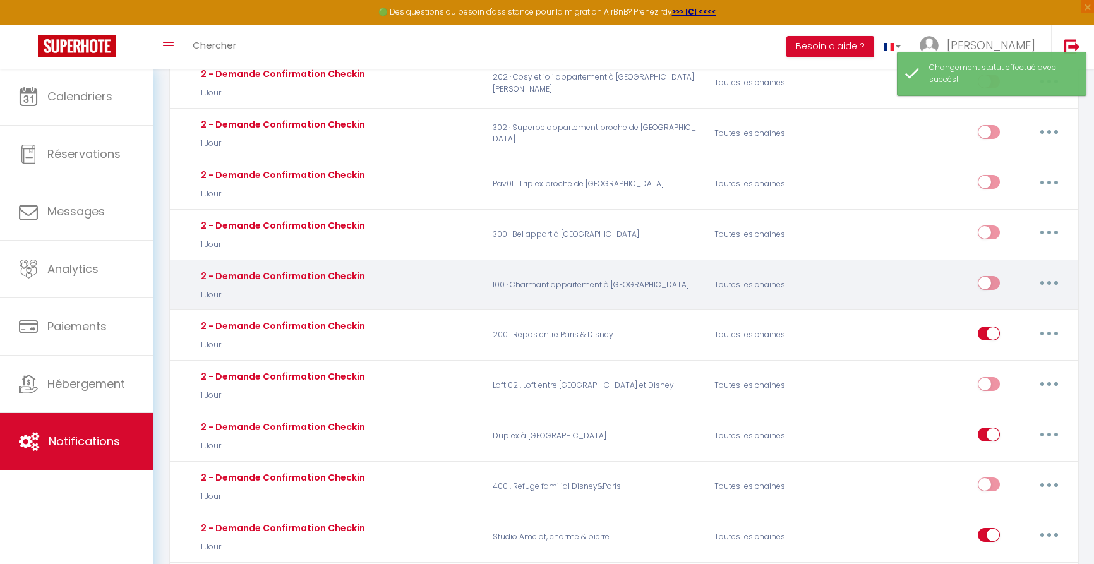
scroll to position [1269, 0]
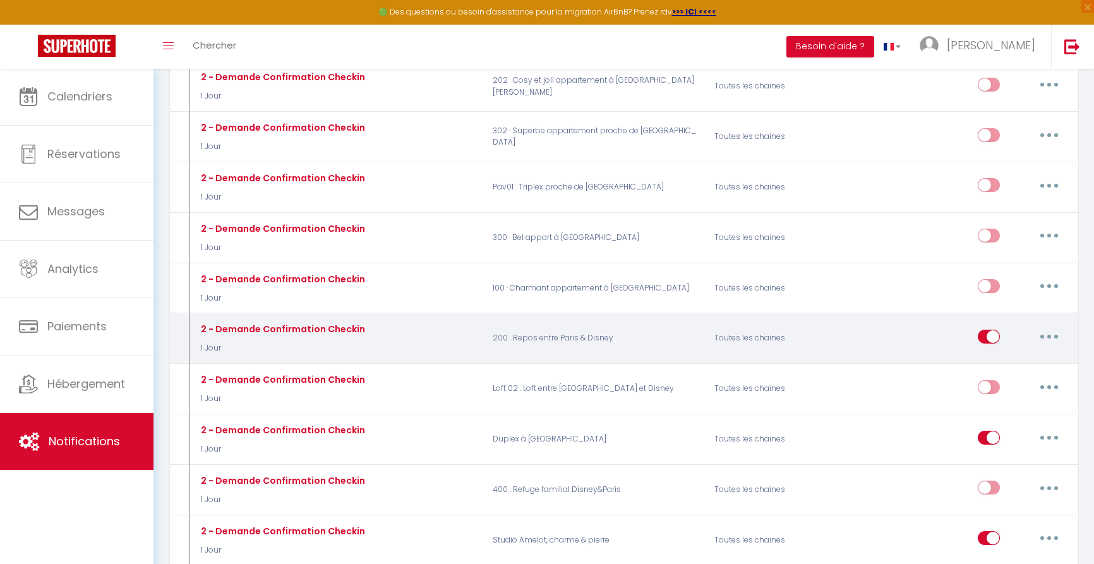
click at [987, 330] on input "checkbox" at bounding box center [989, 339] width 22 height 19
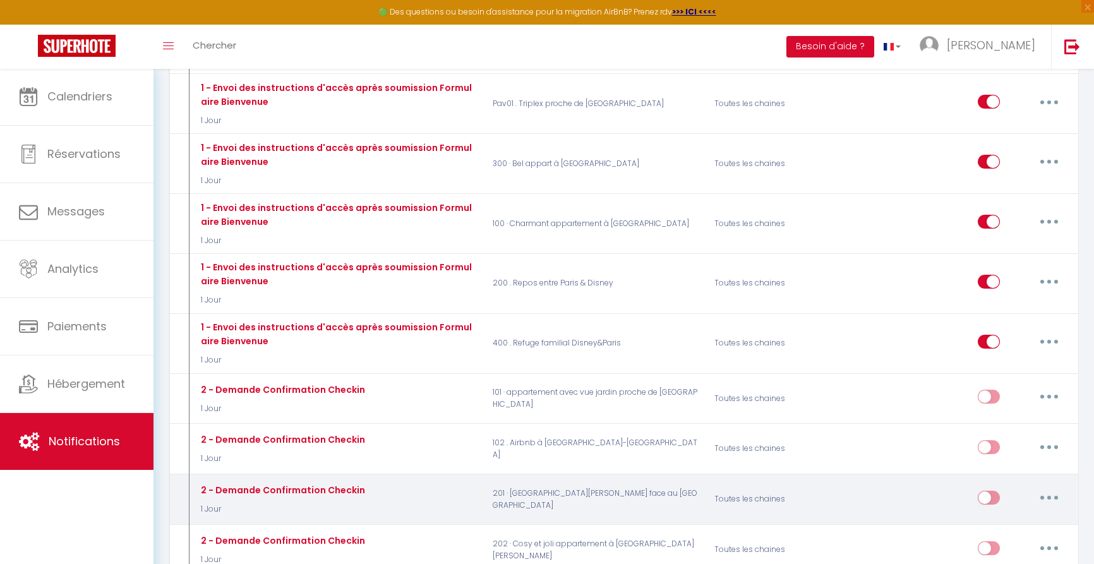
scroll to position [788, 0]
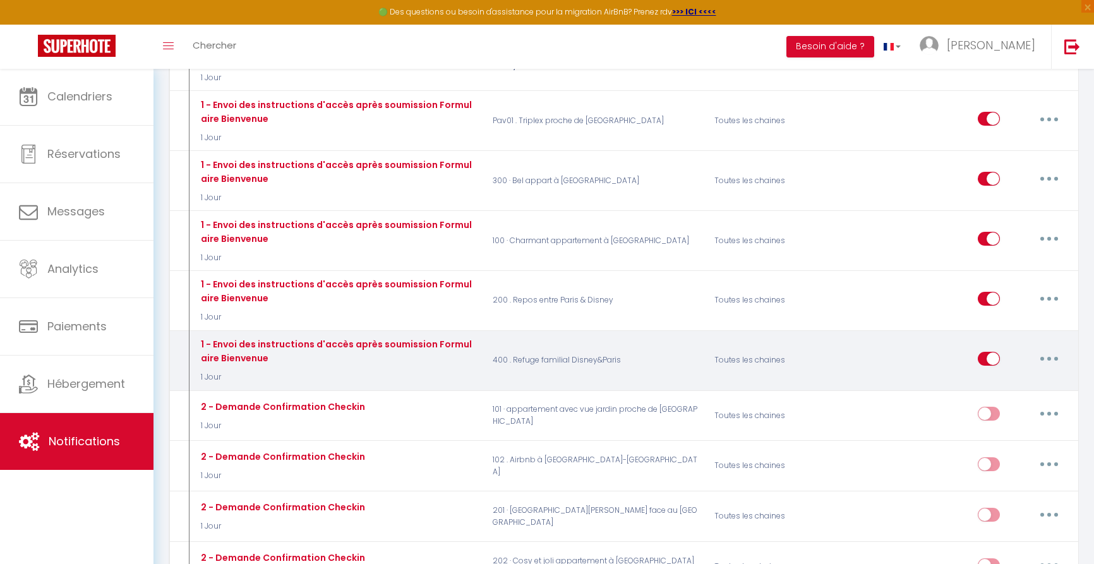
click at [1052, 349] on button "button" at bounding box center [1049, 359] width 35 height 20
click at [1003, 399] on link "Dupliquer" at bounding box center [1016, 409] width 93 height 21
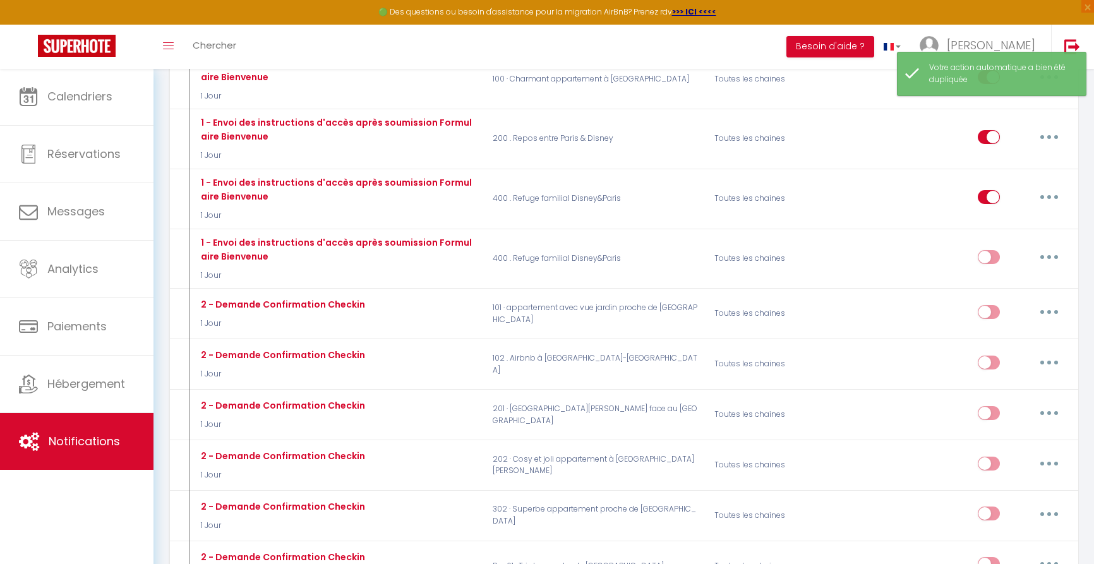
scroll to position [958, 0]
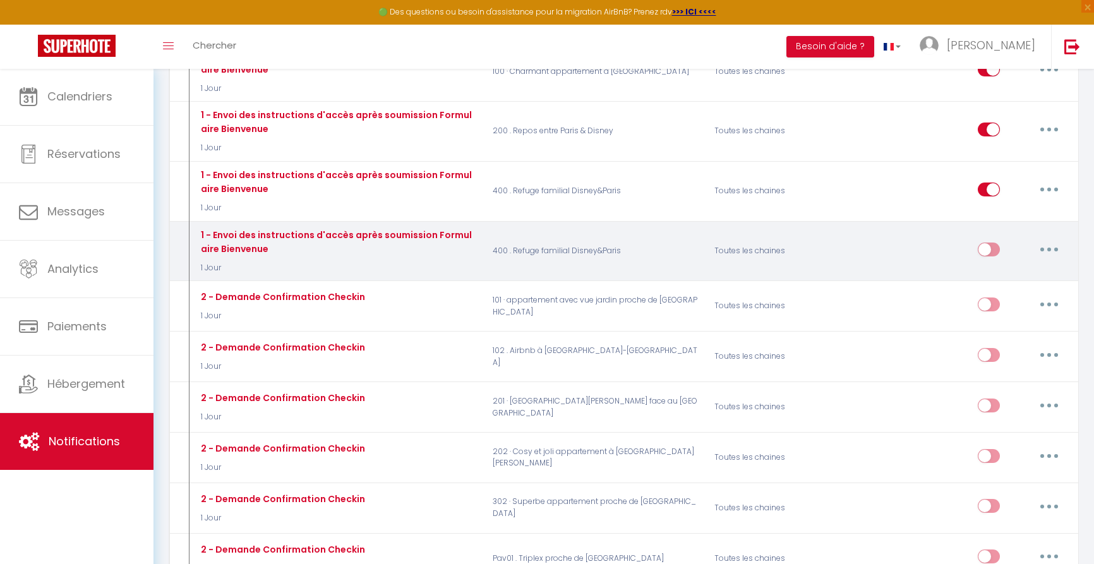
click at [1048, 248] on icon "button" at bounding box center [1049, 250] width 4 height 4
click at [1027, 267] on link "Editer" at bounding box center [1016, 277] width 93 height 21
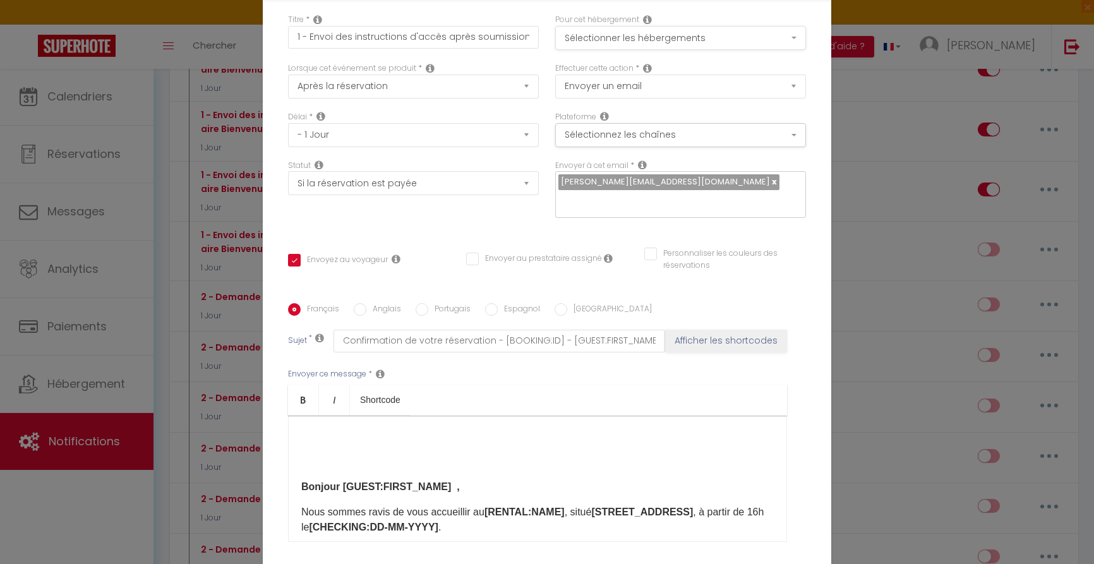
click at [646, 40] on button "Sélectionner les hébergements" at bounding box center [680, 38] width 251 height 24
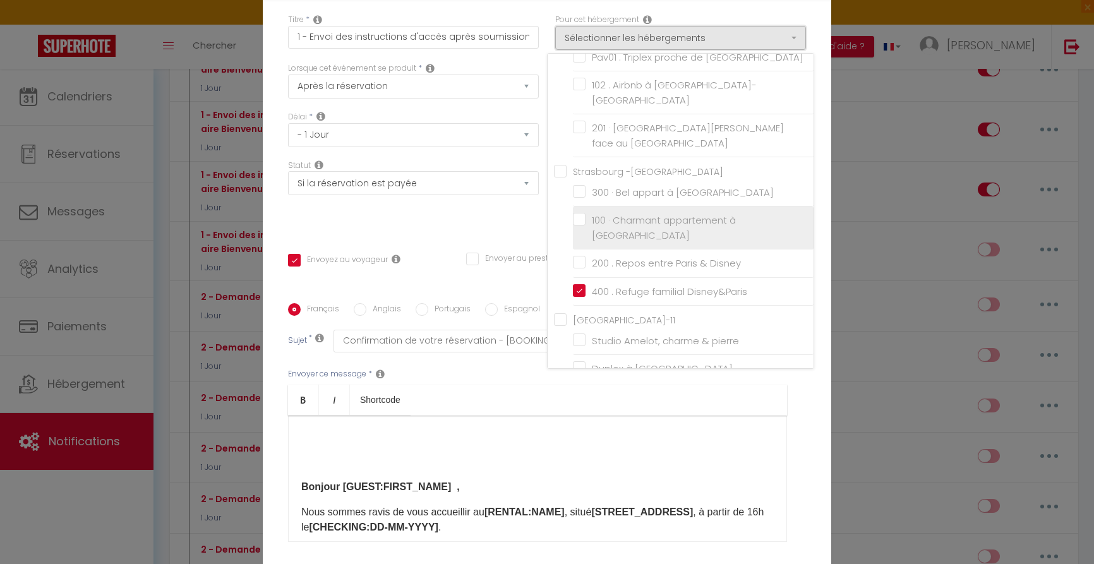
scroll to position [237, 0]
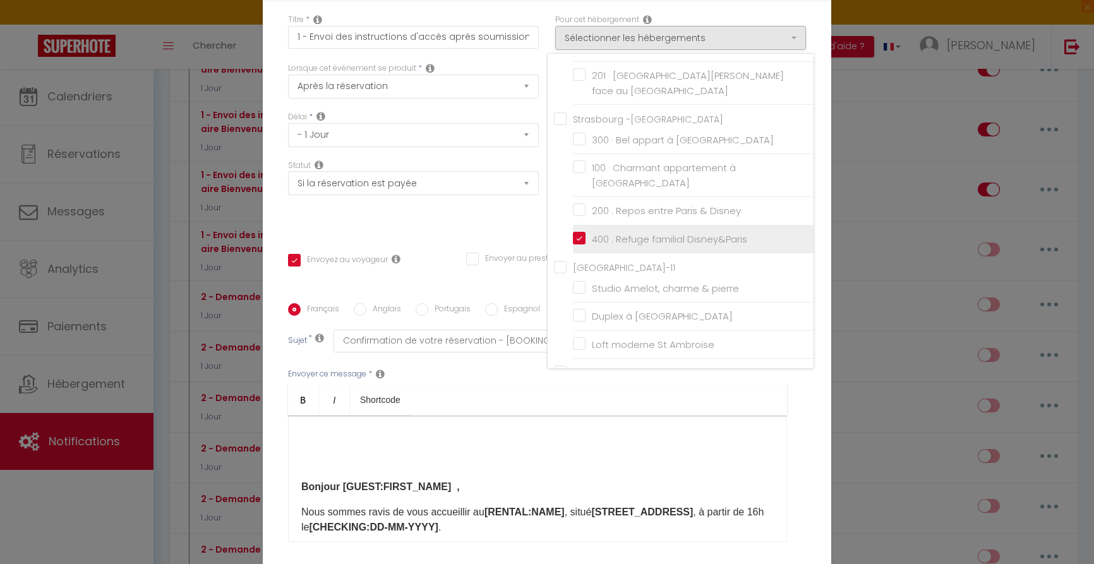
drag, startPoint x: 583, startPoint y: 203, endPoint x: 591, endPoint y: 211, distance: 11.2
click at [584, 233] on input "400 . Refuge familial Disney&Paris" at bounding box center [693, 239] width 241 height 13
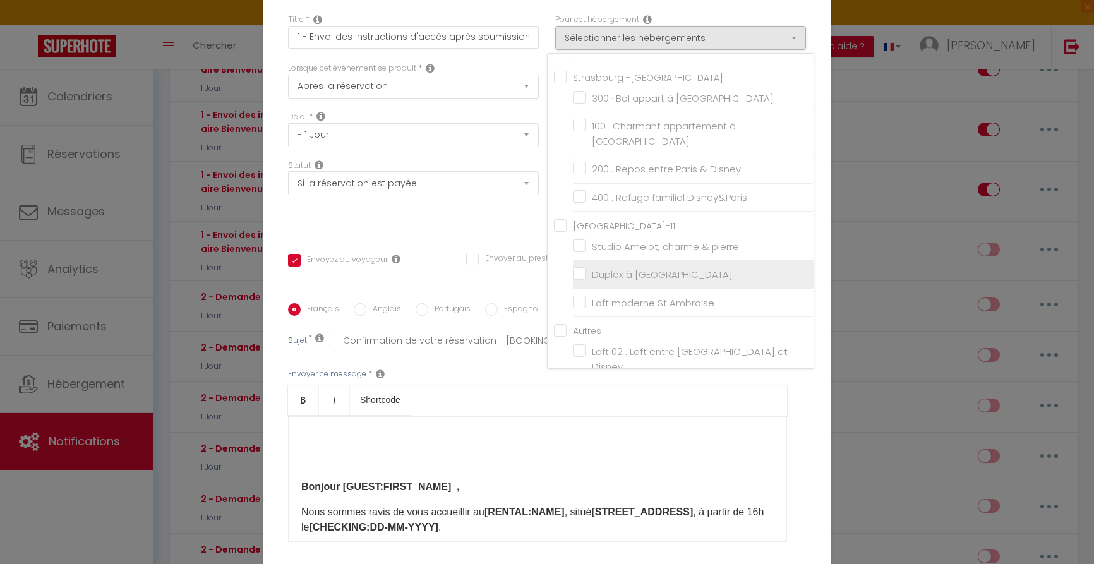
scroll to position [278, 0]
click at [578, 269] on input "Duplex à [GEOGRAPHIC_DATA]" at bounding box center [693, 275] width 241 height 13
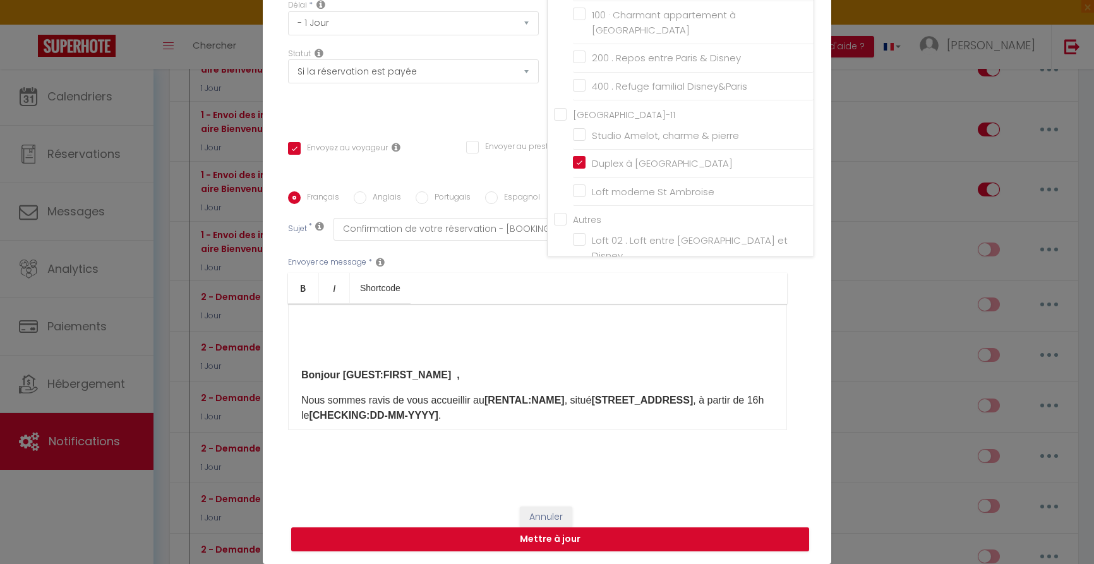
scroll to position [112, 0]
click at [694, 295] on ul "Bold Italic Shortcode" at bounding box center [537, 288] width 499 height 31
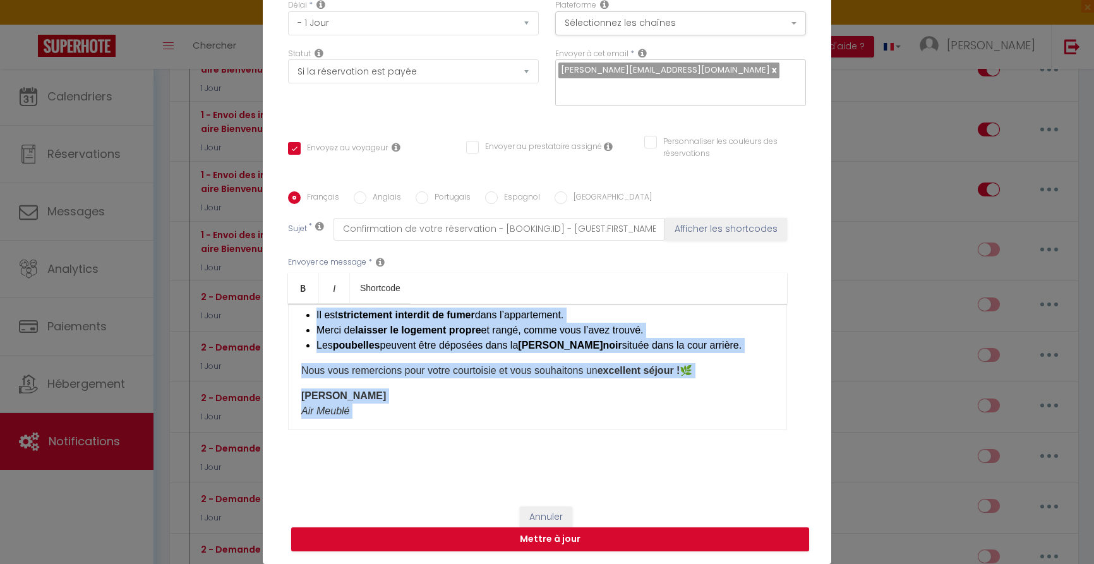
scroll to position [358, 0]
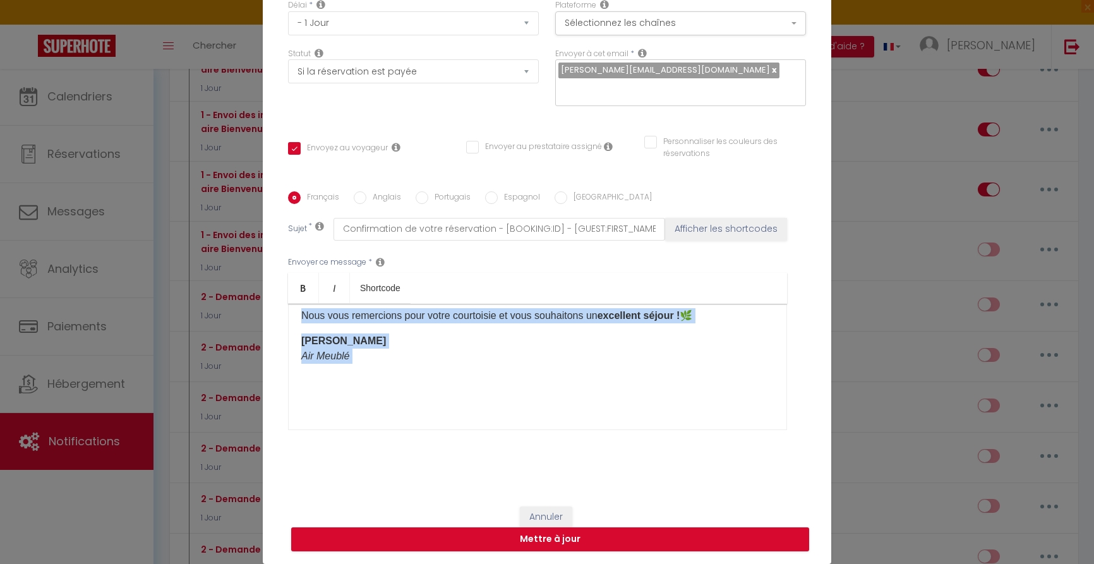
drag, startPoint x: 302, startPoint y: 371, endPoint x: 473, endPoint y: 451, distance: 188.5
click at [473, 451] on div "Français Anglais Portugais Espagnol Italien Sujet * Confirmation de votre réser…" at bounding box center [547, 318] width 518 height 292
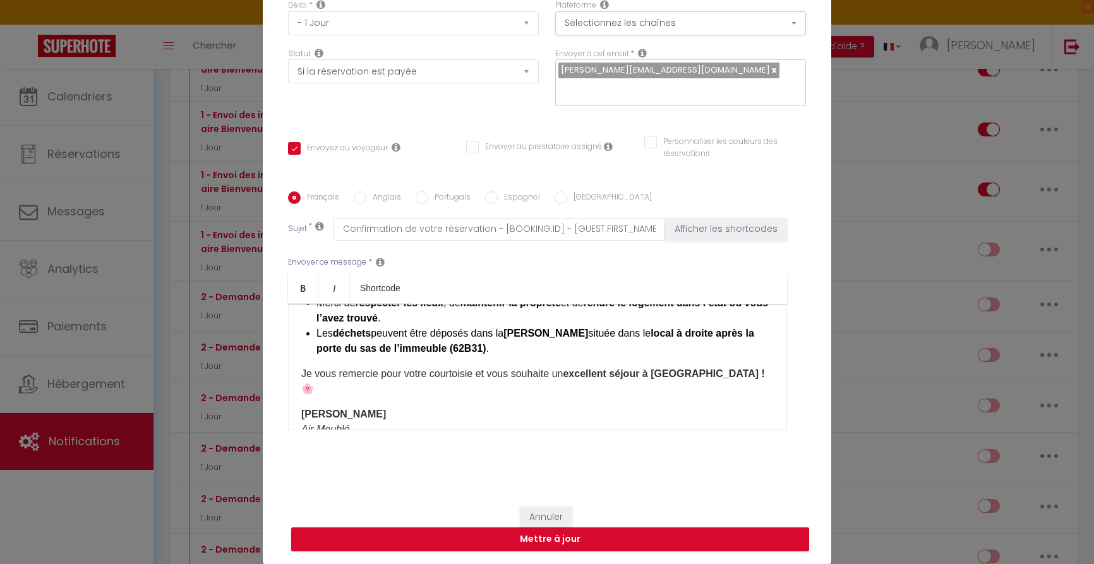
scroll to position [293, 0]
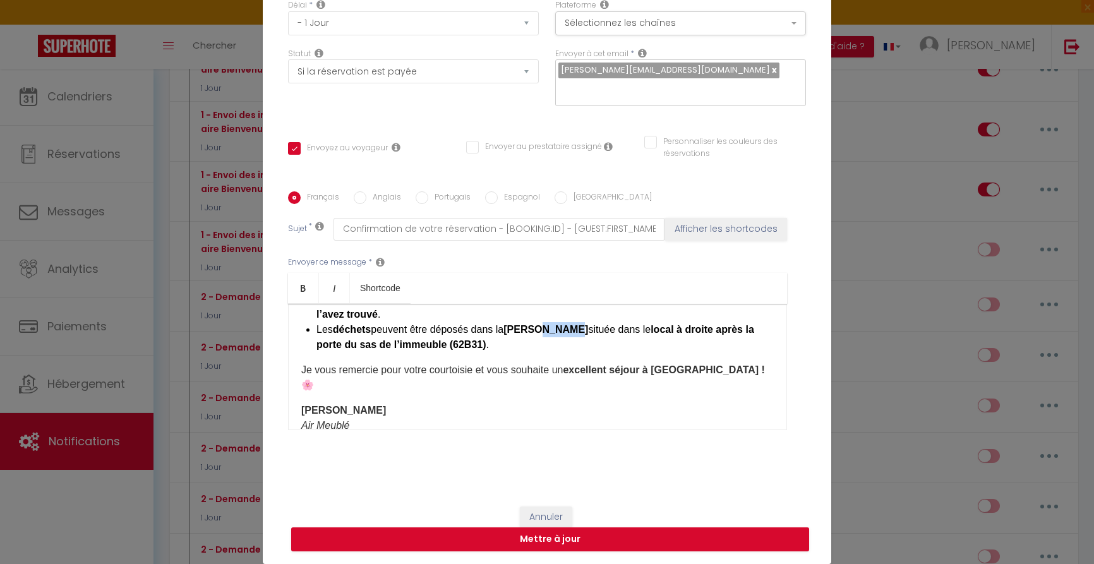
drag, startPoint x: 543, startPoint y: 334, endPoint x: 575, endPoint y: 330, distance: 33.1
click at [575, 330] on strong "benne marron" at bounding box center [545, 329] width 85 height 11
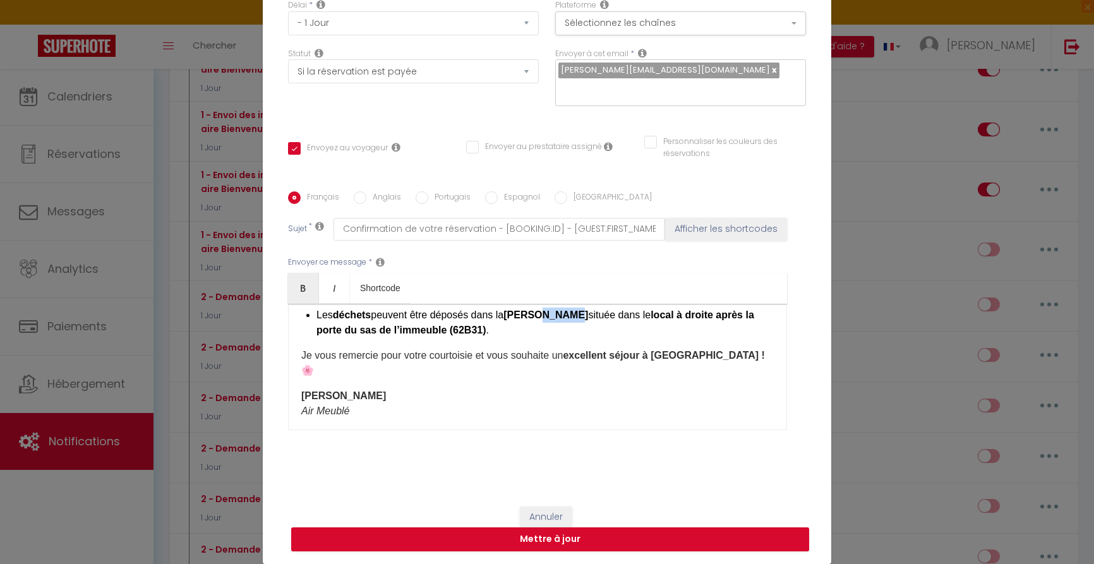
scroll to position [307, 0]
click at [557, 539] on button "Mettre à jour" at bounding box center [550, 539] width 518 height 24
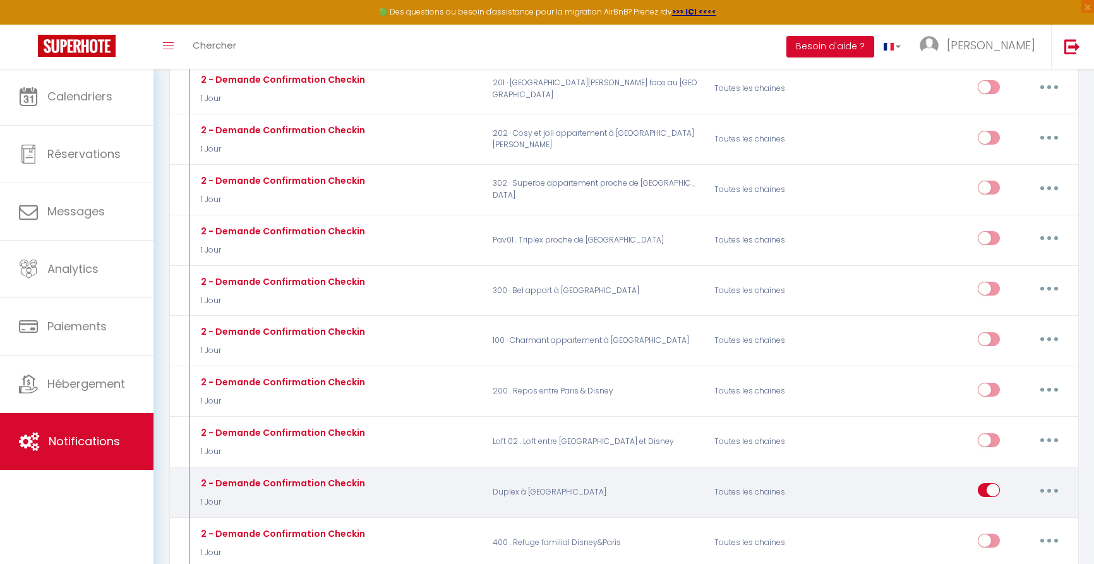
scroll to position [1278, 1]
click at [987, 482] on input "checkbox" at bounding box center [989, 491] width 22 height 19
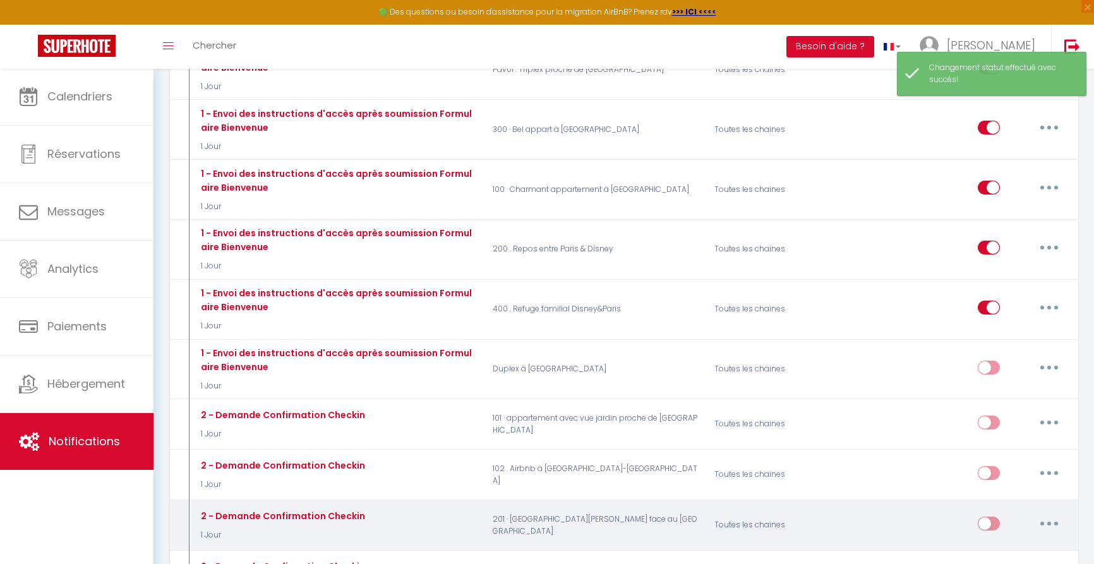
scroll to position [835, 0]
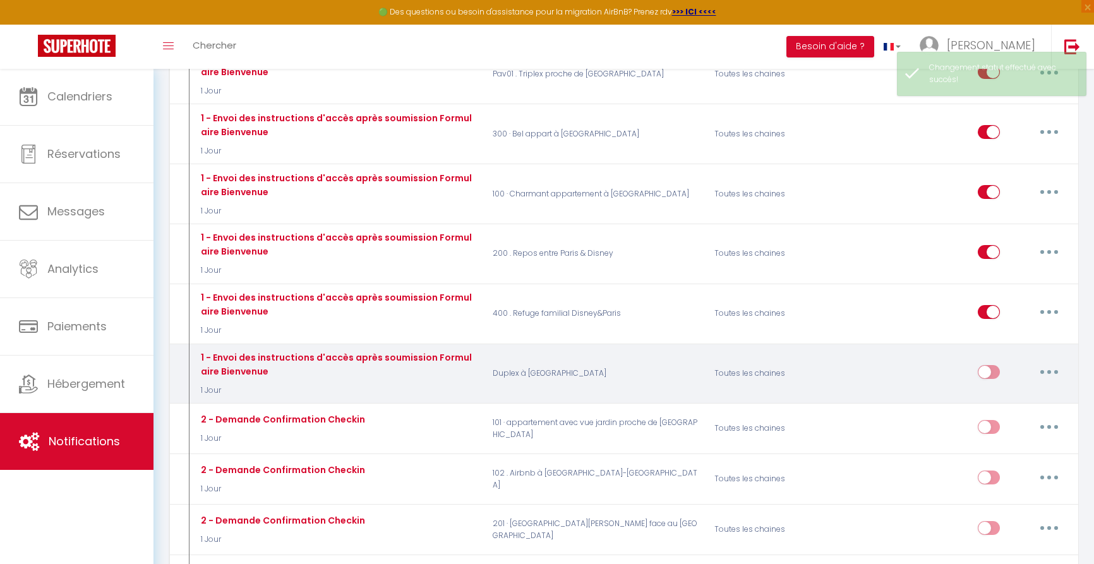
click at [993, 365] on input "checkbox" at bounding box center [989, 374] width 22 height 19
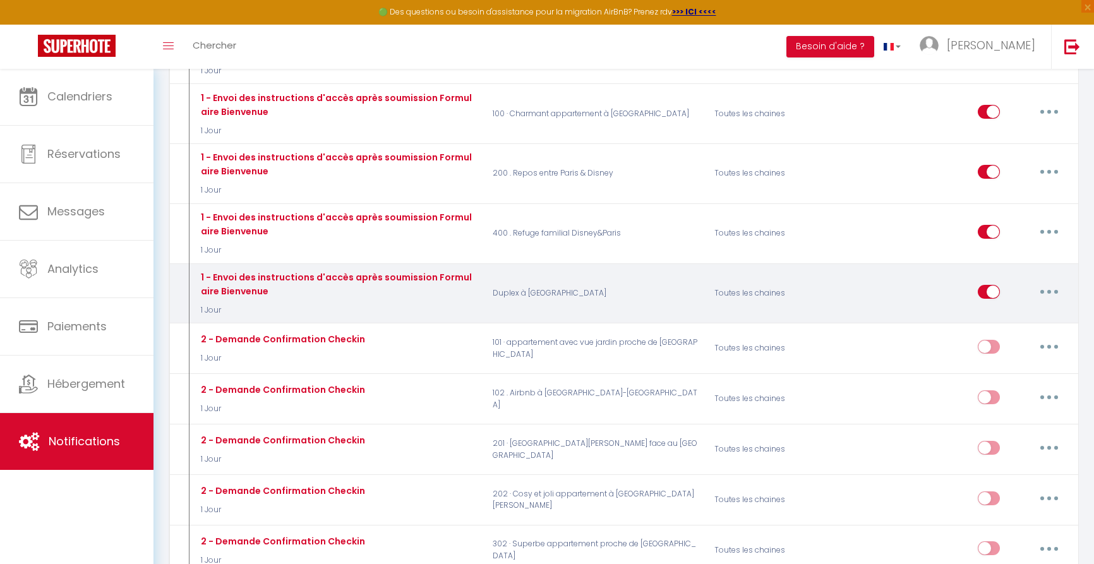
scroll to position [927, 0]
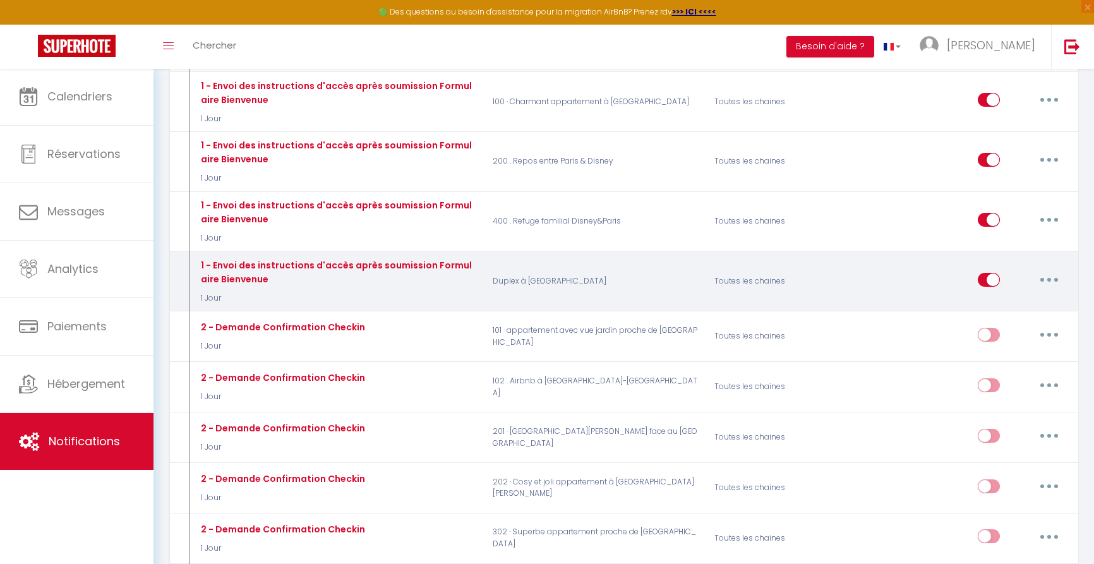
click at [1047, 270] on button "button" at bounding box center [1049, 280] width 35 height 20
click at [1002, 320] on link "Dupliquer" at bounding box center [1016, 330] width 93 height 21
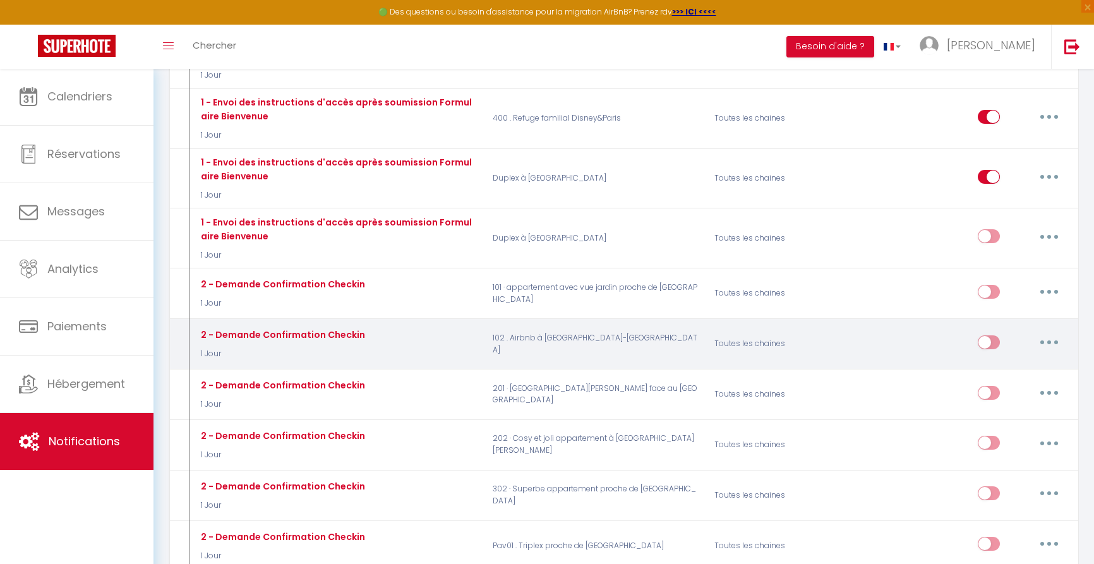
scroll to position [1026, 0]
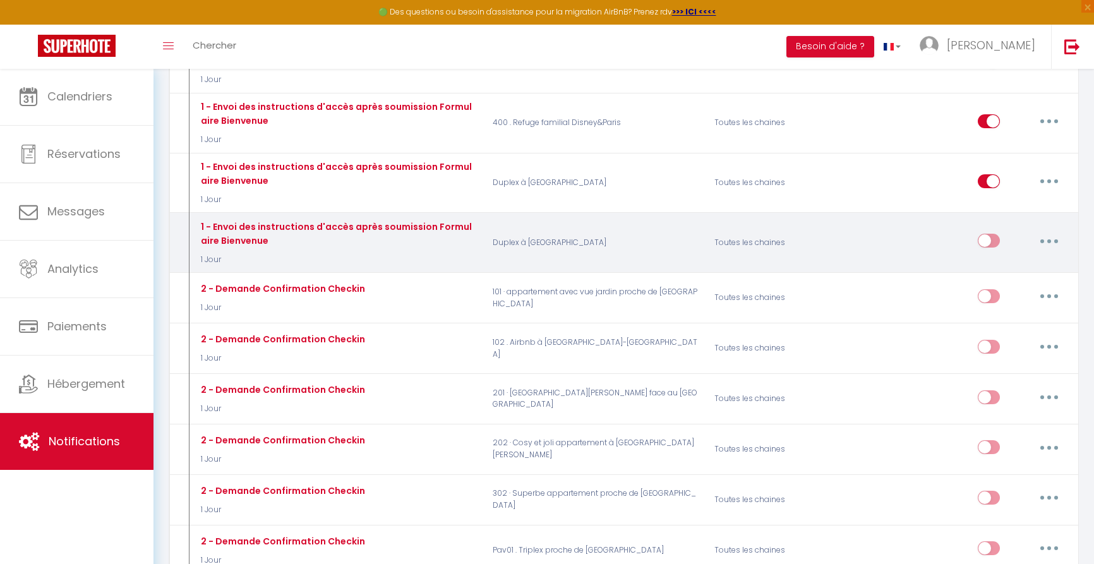
click at [1051, 231] on button "button" at bounding box center [1049, 241] width 35 height 20
click at [989, 259] on link "Editer" at bounding box center [1016, 269] width 93 height 21
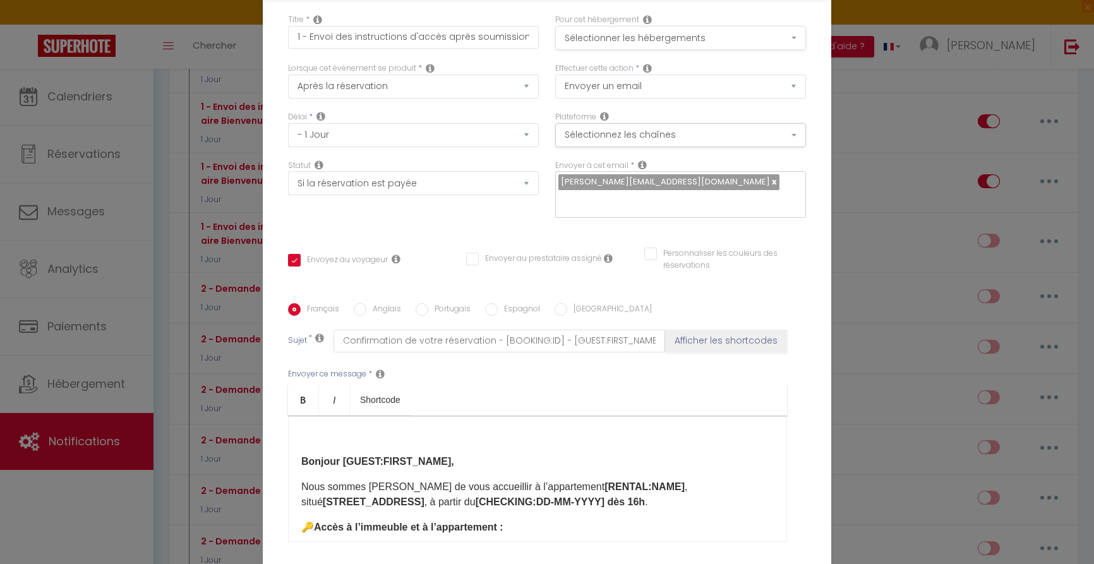
click at [696, 39] on button "Sélectionner les hébergements" at bounding box center [680, 38] width 251 height 24
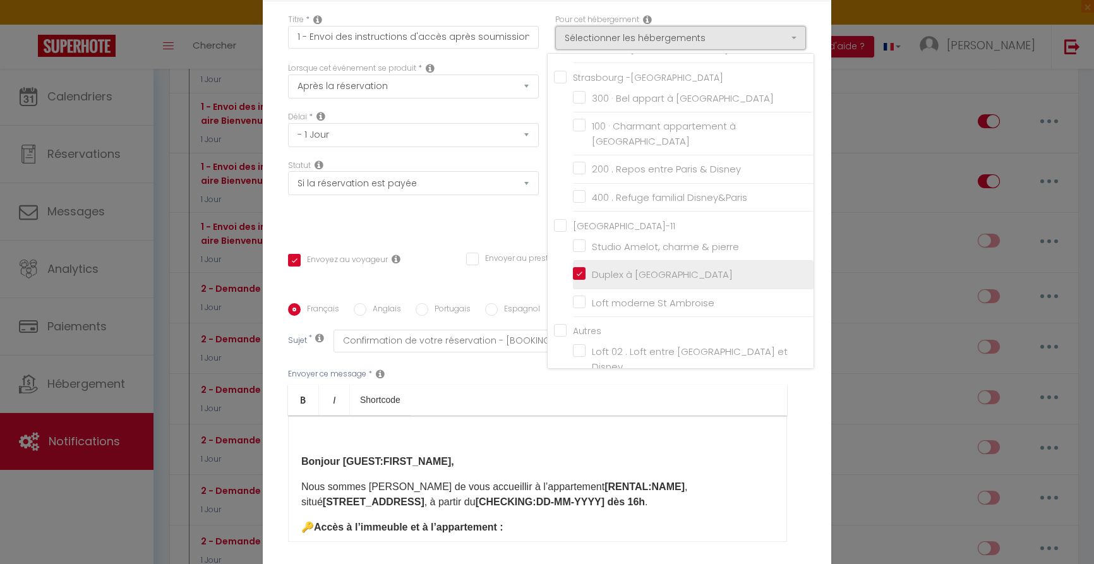
scroll to position [278, 0]
click at [582, 269] on input "Duplex à [GEOGRAPHIC_DATA]" at bounding box center [693, 275] width 241 height 13
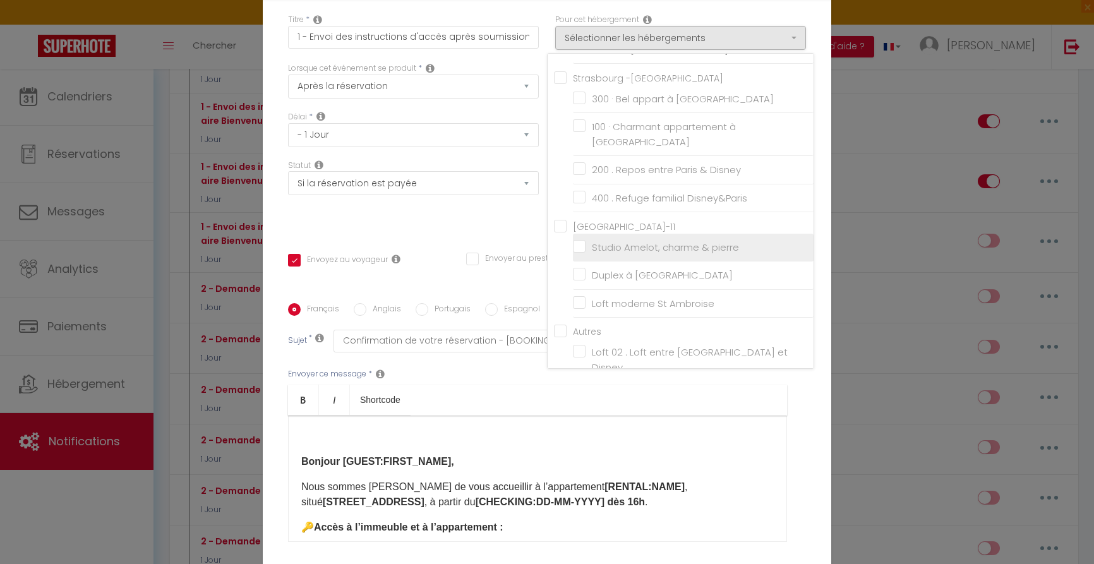
click at [583, 241] on input "Studio Amelot, charme & pierre" at bounding box center [693, 247] width 241 height 13
click at [656, 387] on ul "Bold Italic Shortcode" at bounding box center [537, 400] width 499 height 31
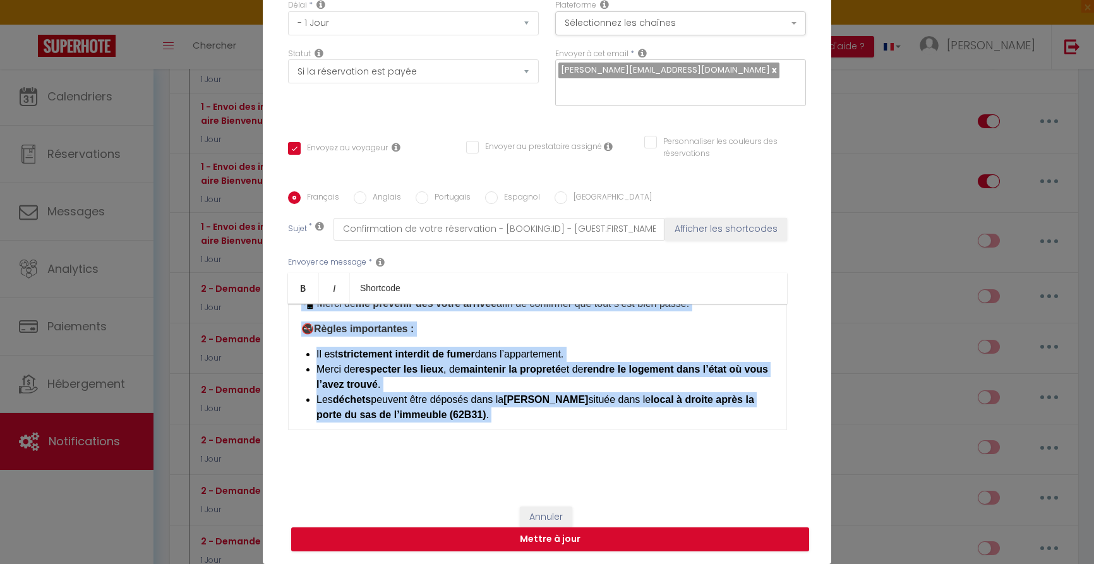
scroll to position [307, 0]
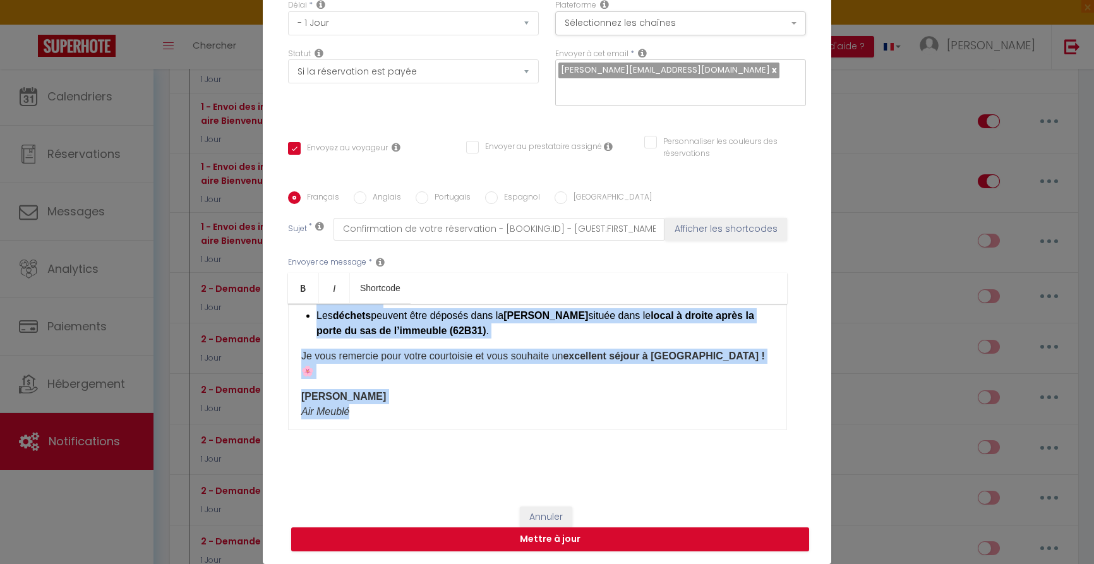
drag, startPoint x: 302, startPoint y: 346, endPoint x: 510, endPoint y: 488, distance: 252.1
click at [510, 488] on div "Titre * 1 - Envoi des instructions d'accès après soumission Formulaire Bienvenu…" at bounding box center [547, 191] width 569 height 605
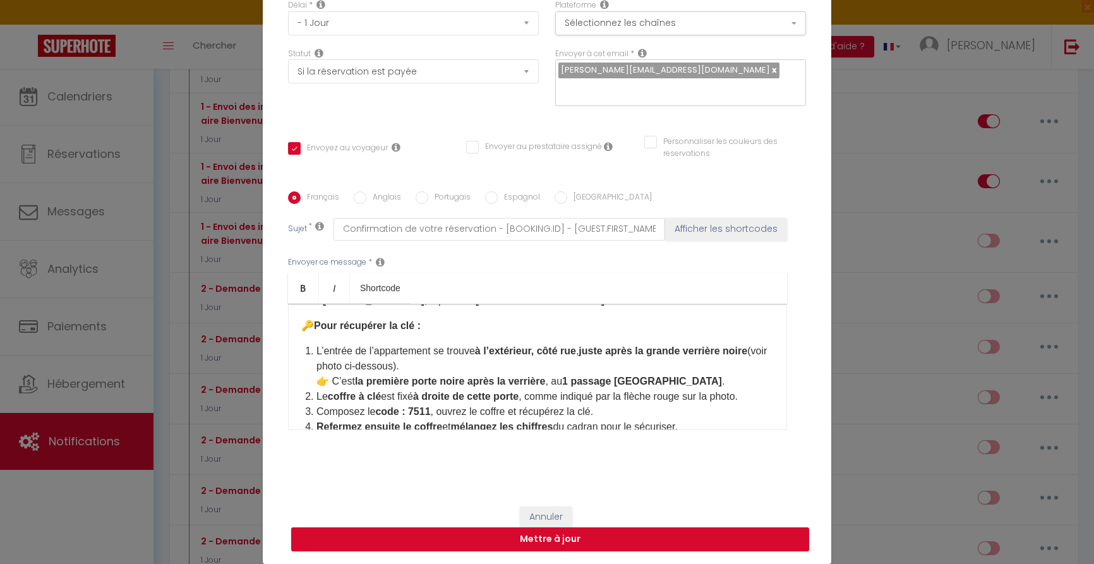
scroll to position [92, 0]
drag, startPoint x: 423, startPoint y: 366, endPoint x: 305, endPoint y: 364, distance: 118.2
click at [305, 364] on div "​ Bonjour [GUEST:FIRST_NAME], Nous sommes ravis de vous accueillir à l’appartem…" at bounding box center [537, 367] width 499 height 126
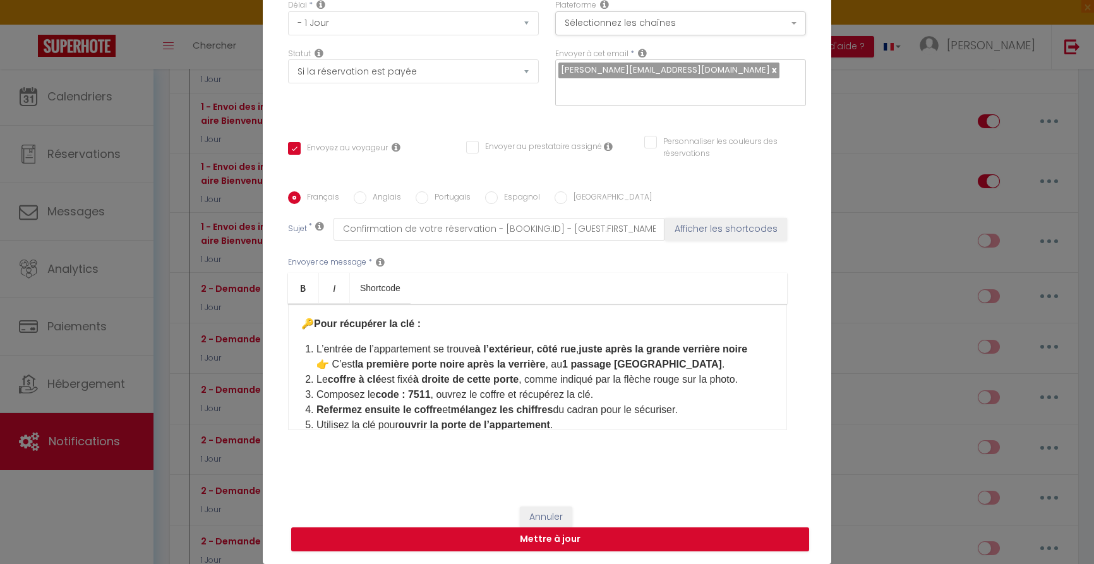
drag, startPoint x: 596, startPoint y: 347, endPoint x: 776, endPoint y: 349, distance: 179.4
click at [775, 349] on div "​ Bonjour [GUEST:FIRST_NAME], Nous sommes ravis de vous accueillir à l’appartem…" at bounding box center [537, 367] width 499 height 126
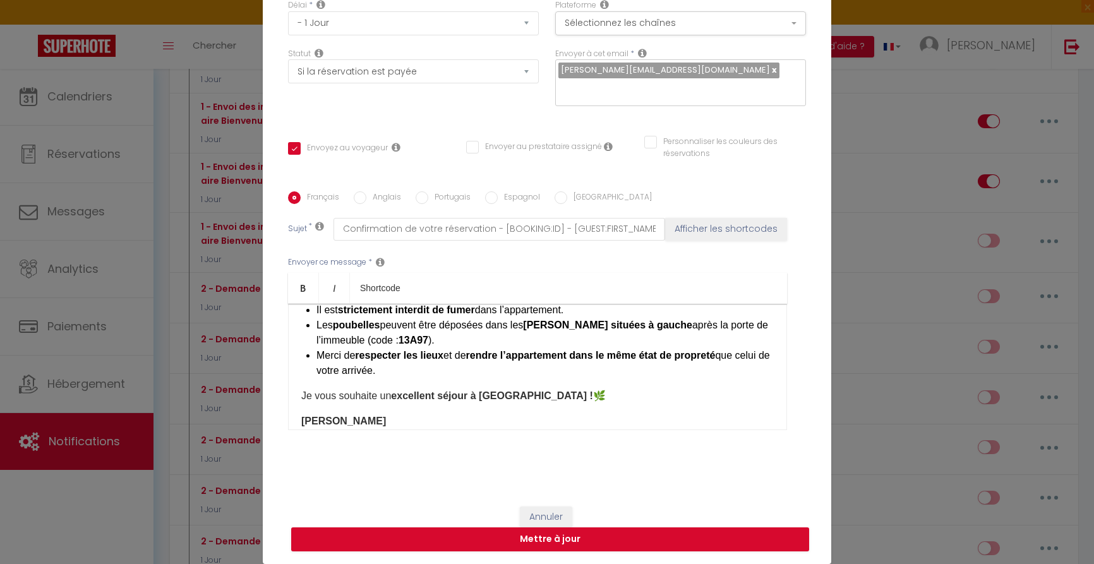
scroll to position [280, 0]
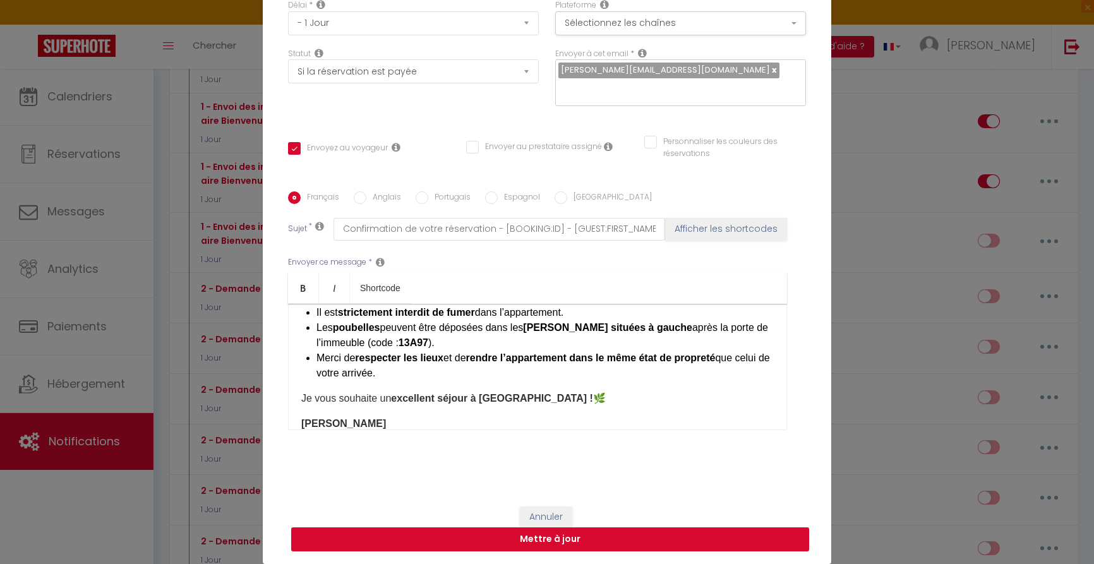
click at [571, 538] on button "Mettre à jour" at bounding box center [550, 539] width 518 height 24
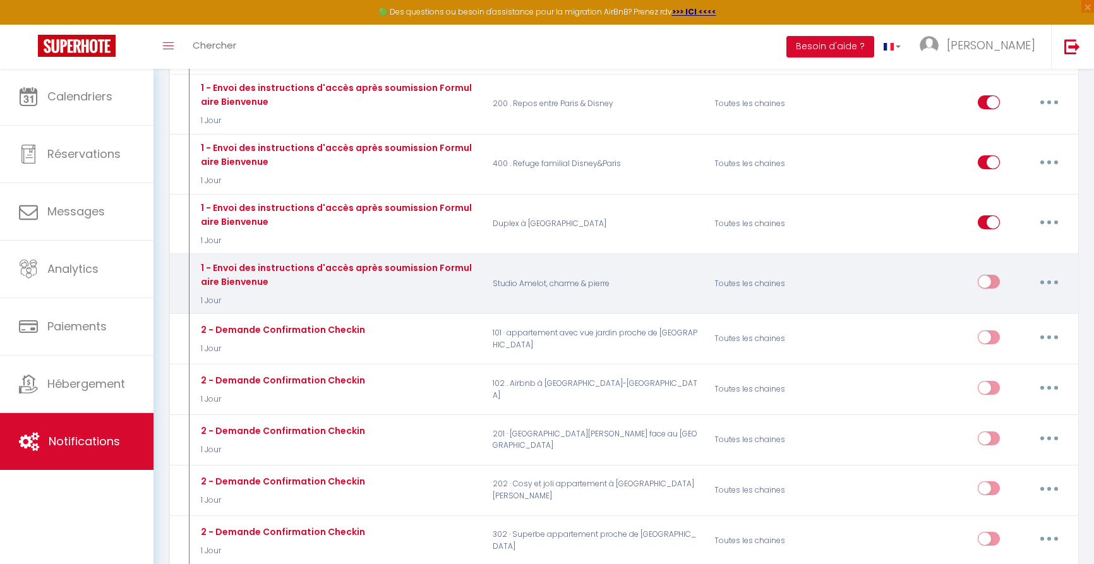
scroll to position [1015, 0]
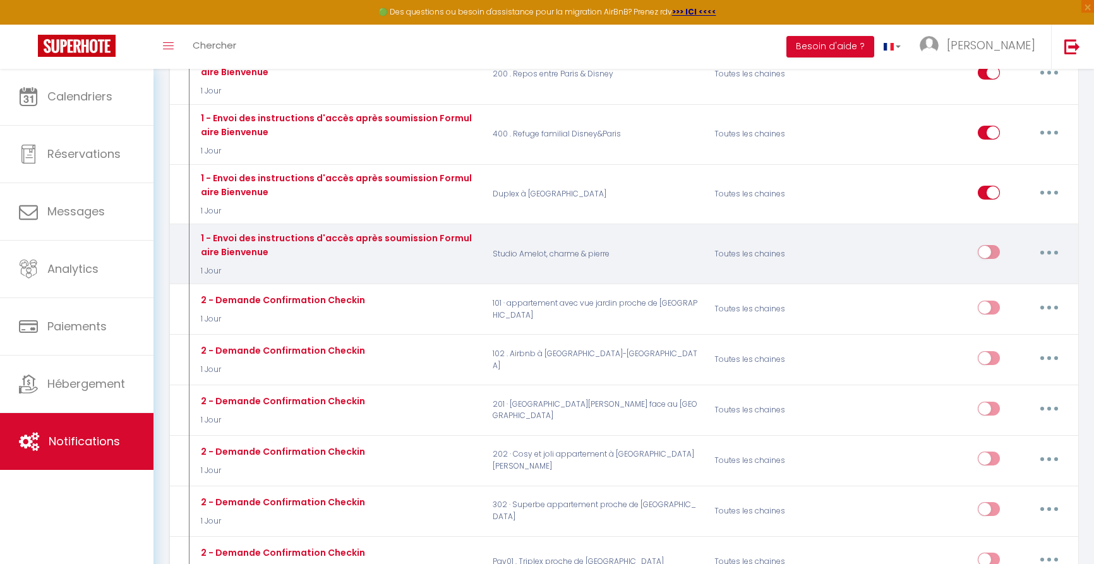
click at [995, 245] on input "checkbox" at bounding box center [989, 254] width 22 height 19
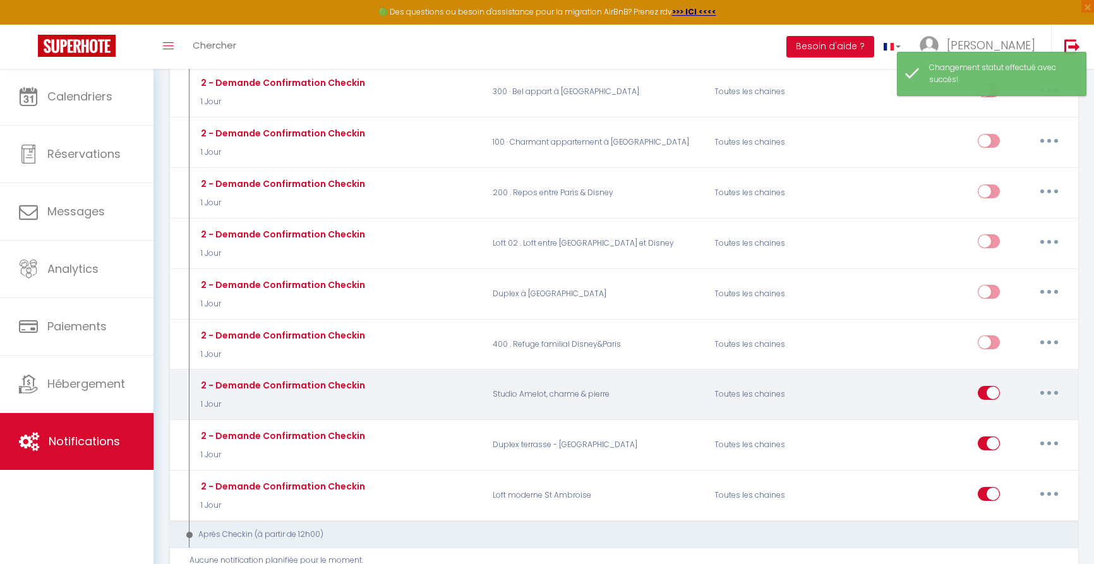
scroll to position [1536, 0]
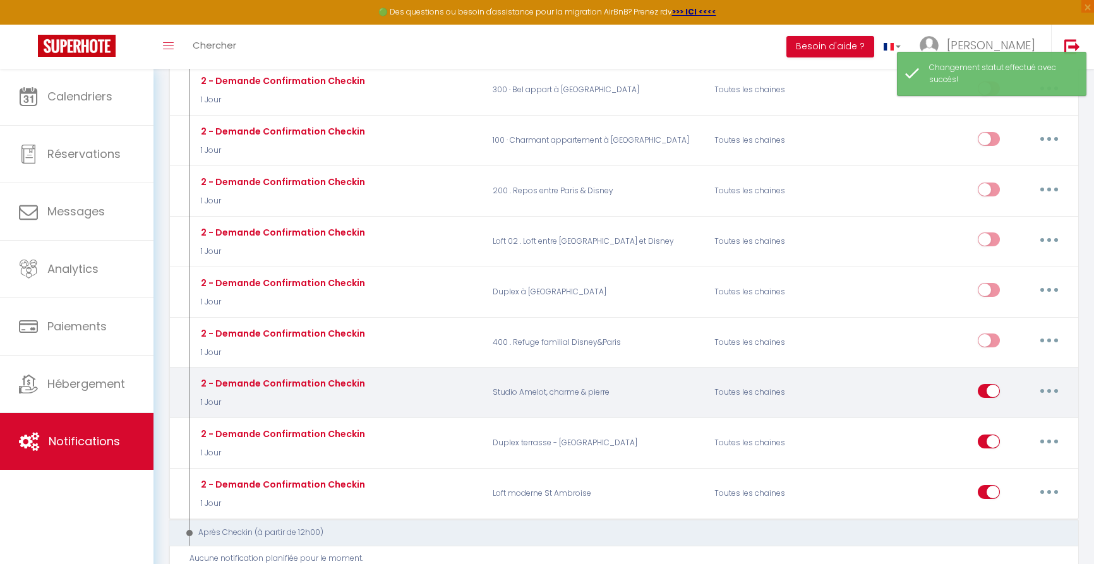
click at [991, 384] on input "checkbox" at bounding box center [989, 393] width 22 height 19
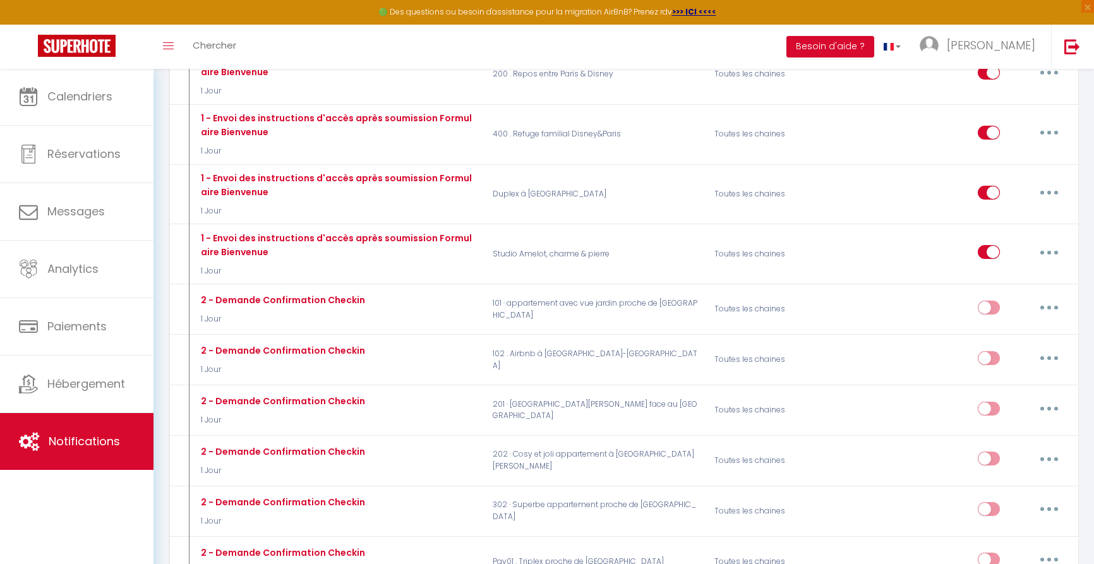
scroll to position [984, 0]
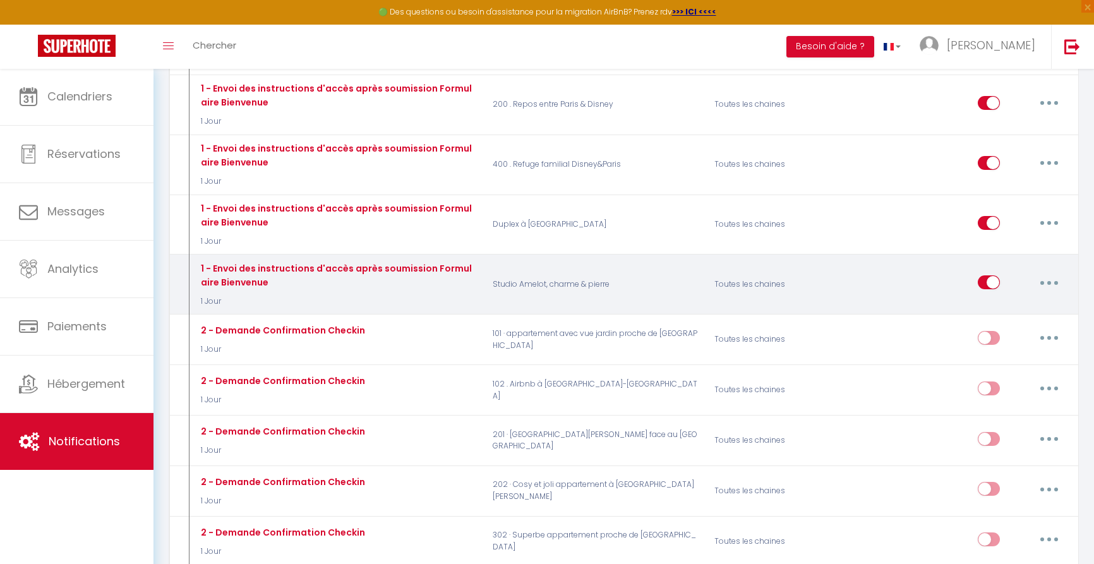
click at [1045, 272] on button "button" at bounding box center [1049, 282] width 35 height 20
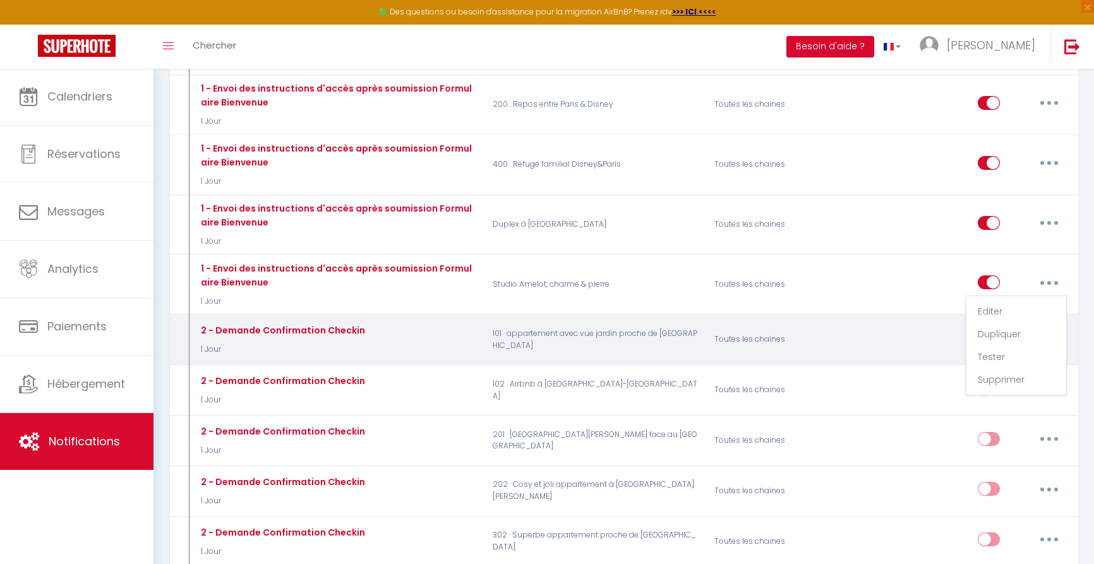
click at [1009, 323] on link "Dupliquer" at bounding box center [1016, 333] width 93 height 21
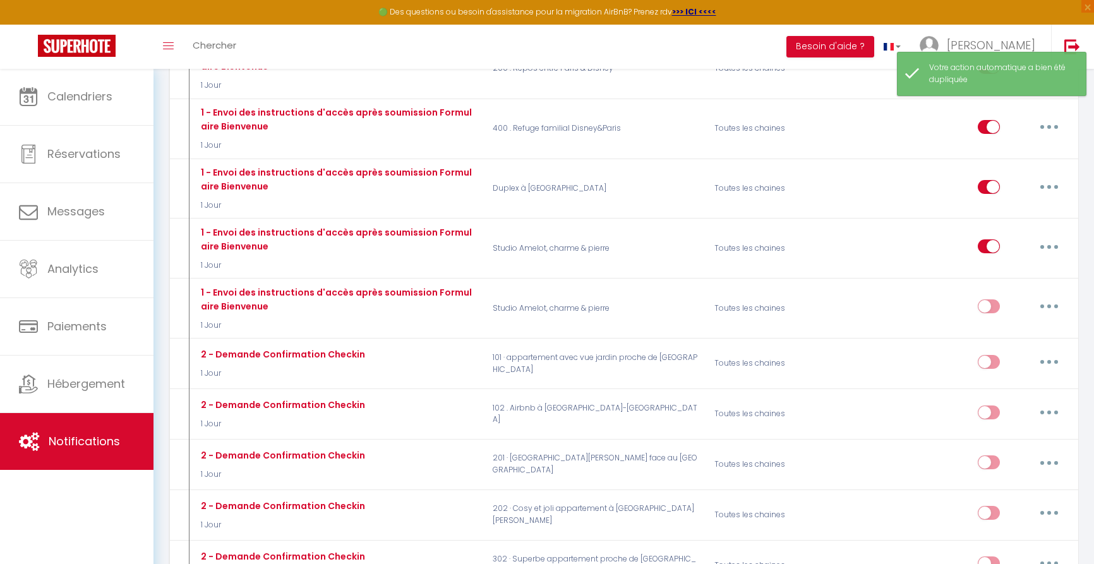
scroll to position [1022, 0]
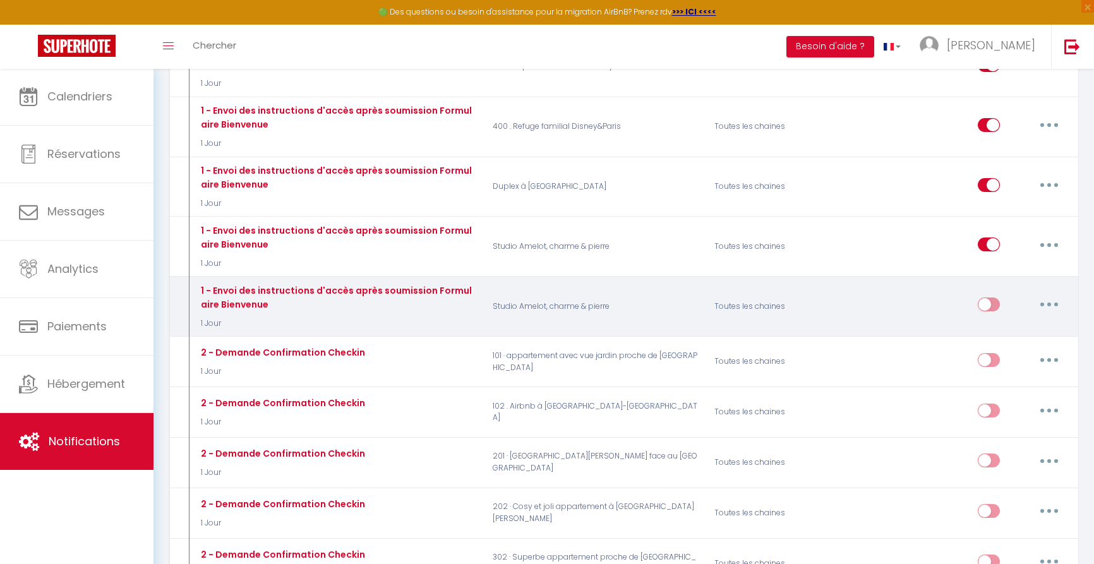
click at [1054, 294] on button "button" at bounding box center [1049, 304] width 35 height 20
click at [1015, 323] on link "Editer" at bounding box center [1016, 333] width 93 height 21
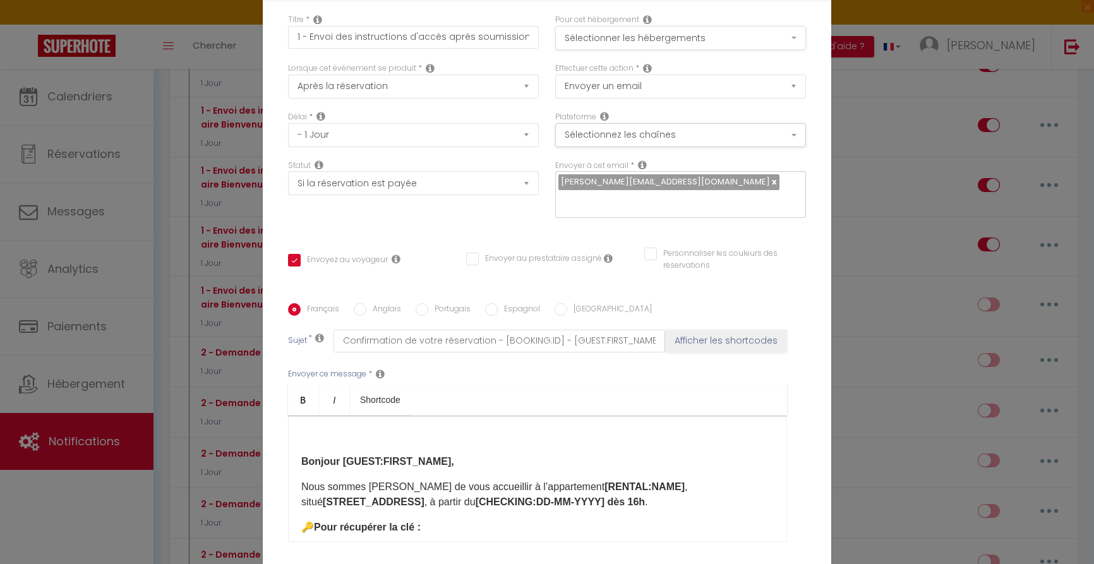
click at [661, 37] on button "Sélectionner les hébergements" at bounding box center [680, 38] width 251 height 24
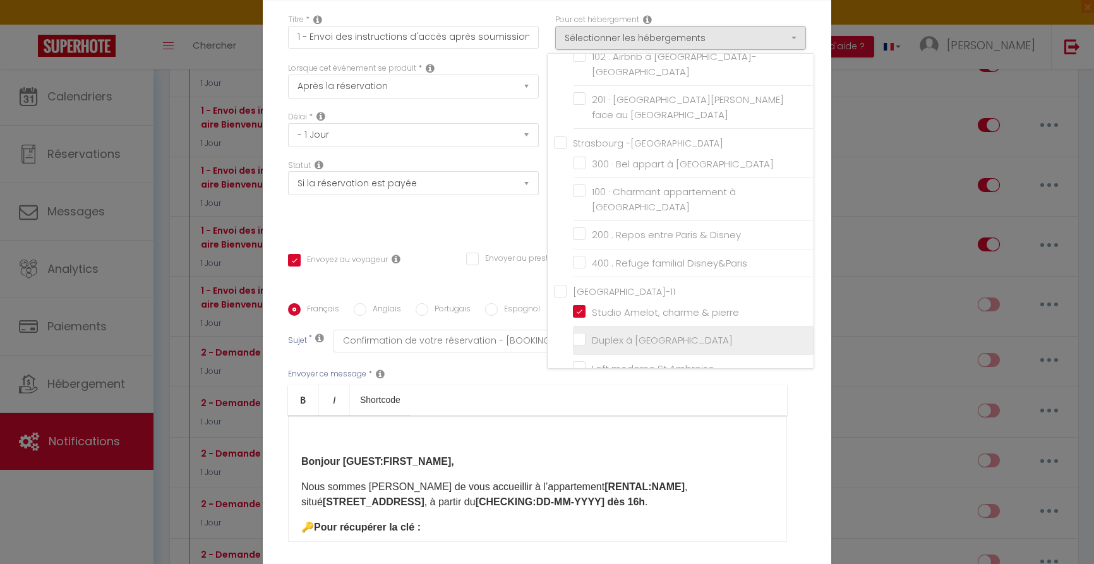
scroll to position [215, 0]
click at [610, 325] on li "Duplex à [GEOGRAPHIC_DATA]" at bounding box center [693, 339] width 241 height 28
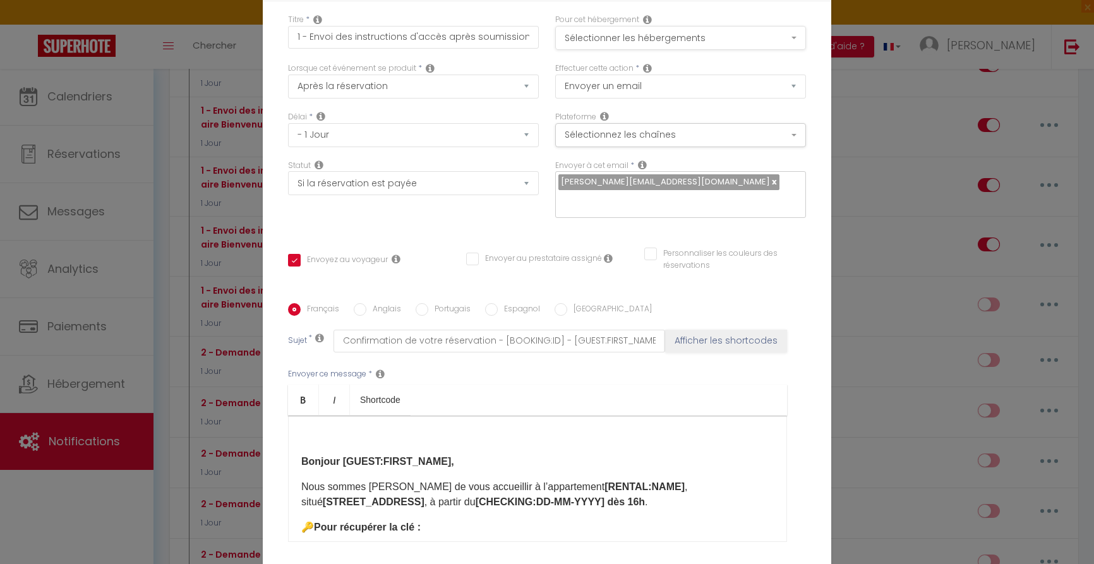
click at [636, 32] on button "Sélectionner les hébergements" at bounding box center [680, 38] width 251 height 24
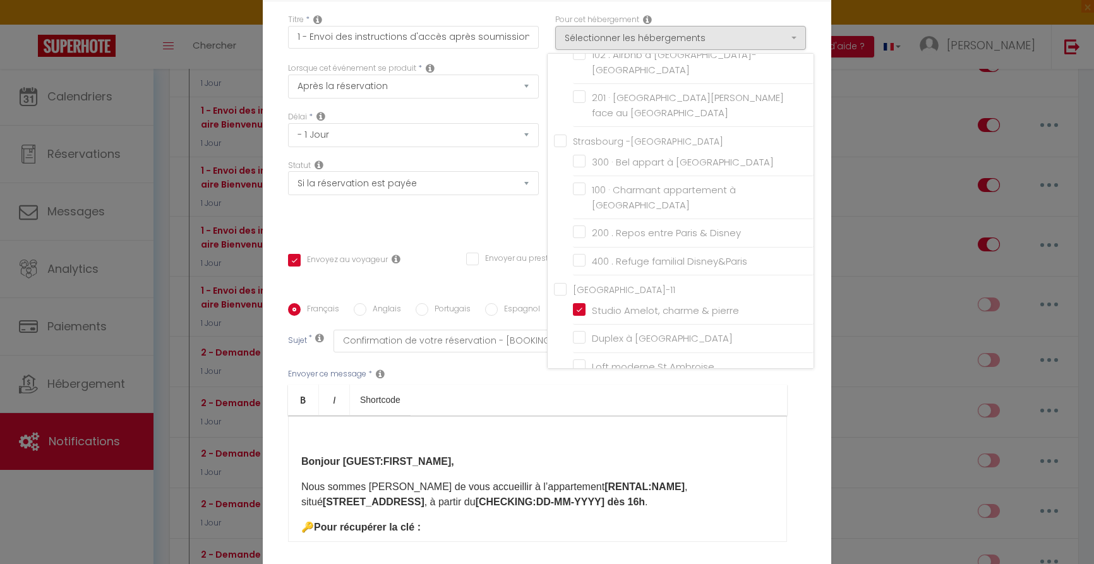
click at [572, 282] on ul "Paris-11 Studio Amelot, charme & pierre Duplex à Paris Saint-Ambroise Loft mode…" at bounding box center [684, 331] width 260 height 99
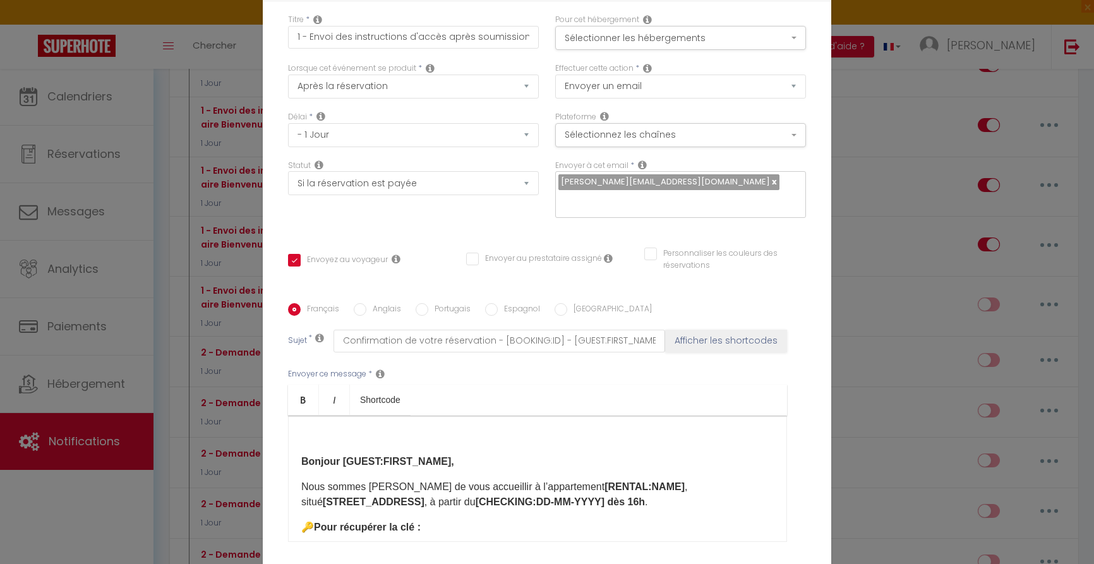
drag, startPoint x: 624, startPoint y: 43, endPoint x: 650, endPoint y: 81, distance: 46.8
click at [624, 43] on button "Sélectionner les hébergements" at bounding box center [680, 38] width 251 height 24
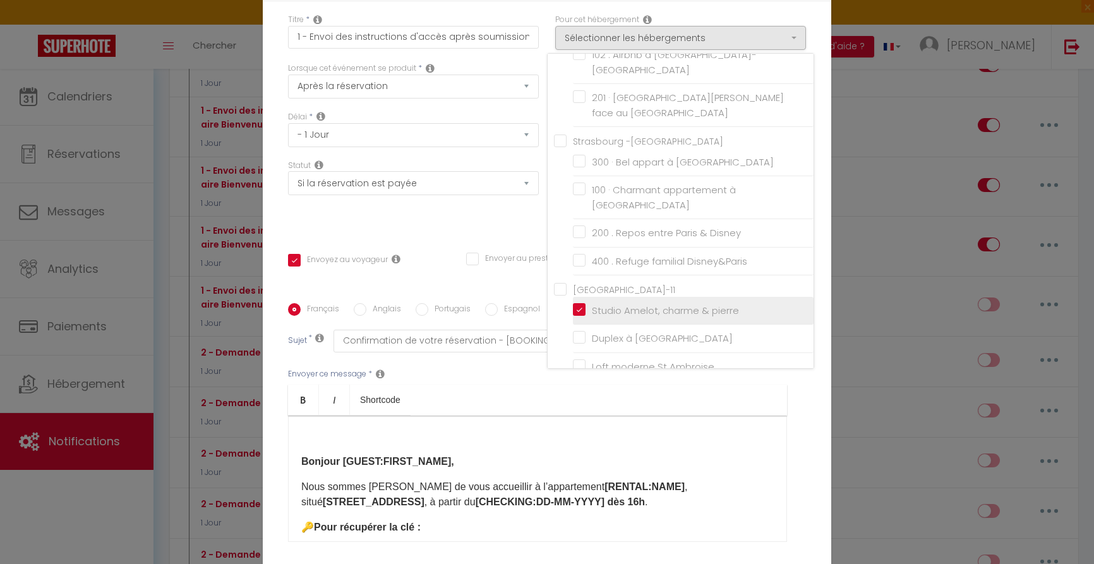
click at [584, 304] on input "Studio Amelot, charme & pierre" at bounding box center [693, 310] width 241 height 13
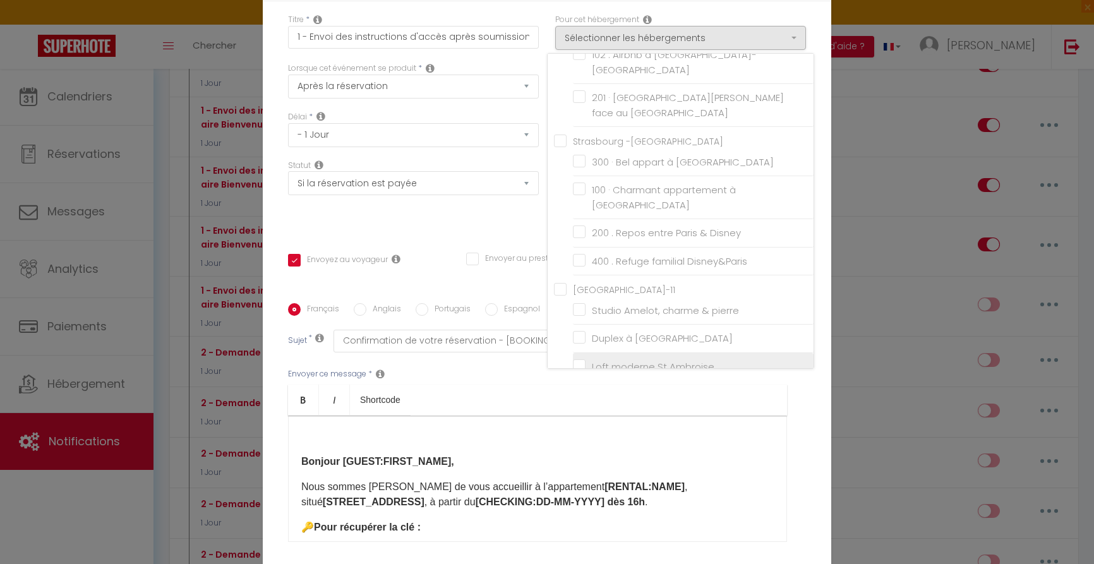
click at [583, 360] on input "Loft moderne St Ambroise" at bounding box center [693, 366] width 241 height 13
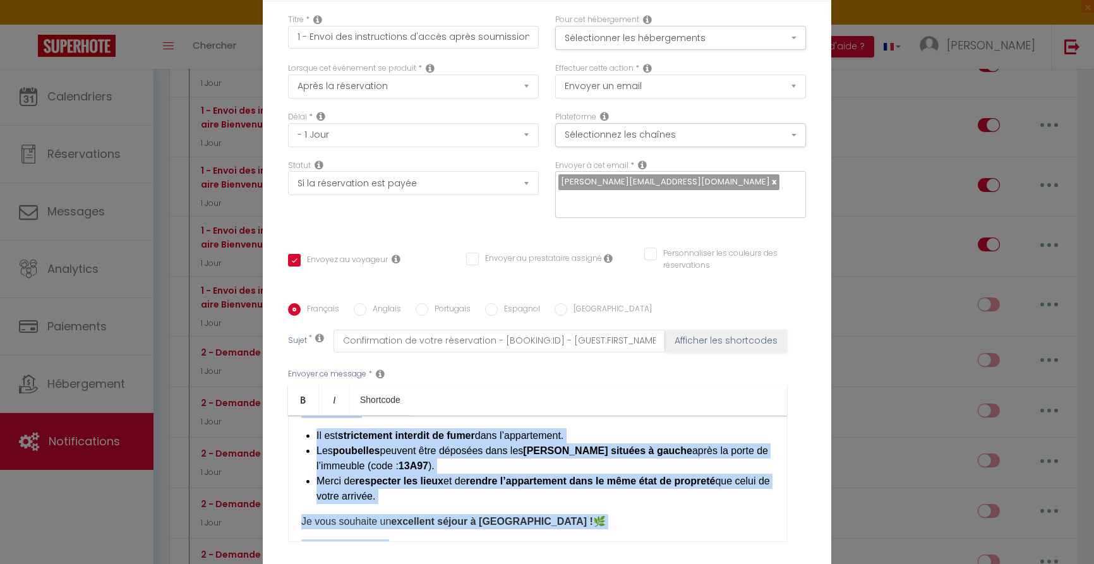
scroll to position [322, 0]
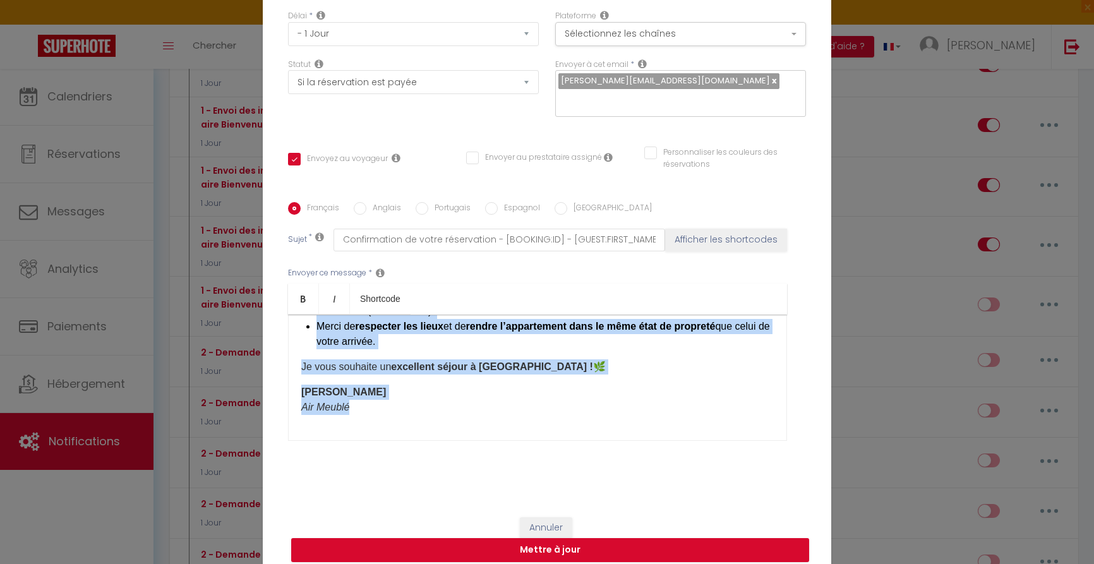
drag, startPoint x: 311, startPoint y: 442, endPoint x: 483, endPoint y: 555, distance: 206.0
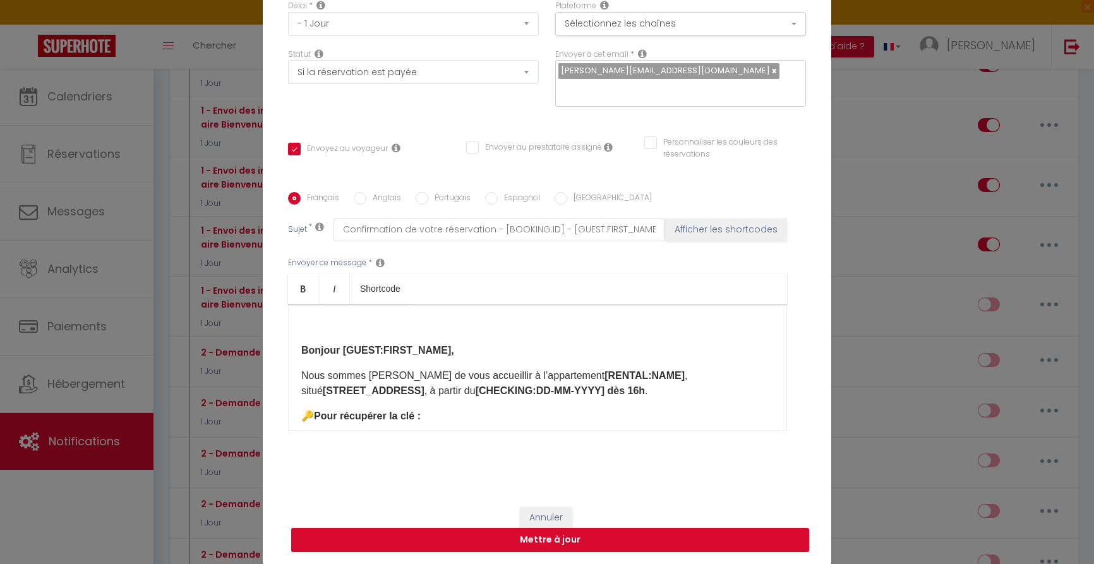
scroll to position [0, 0]
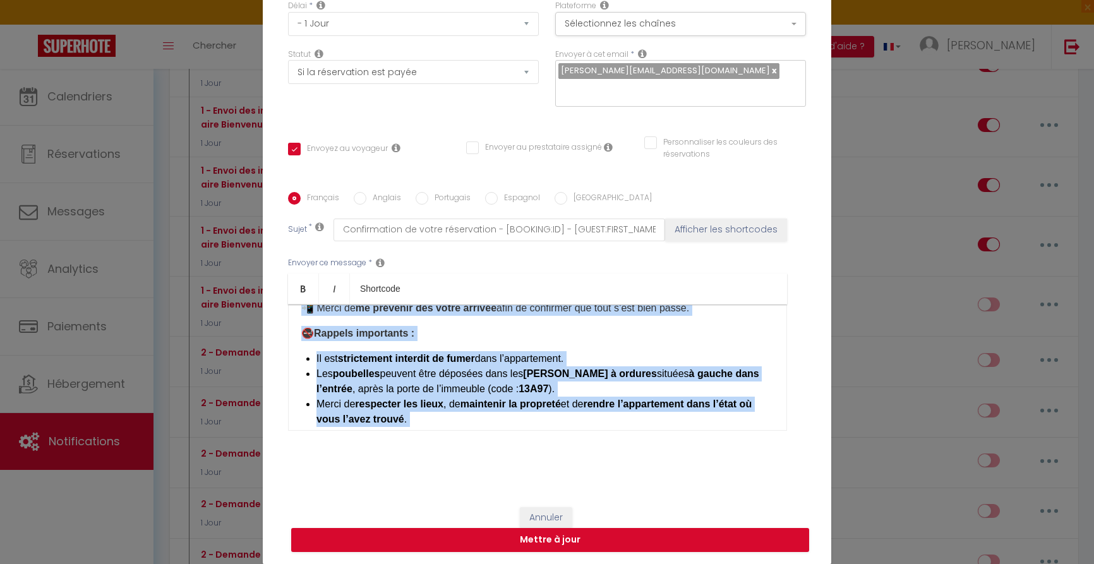
drag, startPoint x: 302, startPoint y: 346, endPoint x: 484, endPoint y: 442, distance: 205.7
click at [479, 443] on div "Envoyer ce message * Bold Italic Shortcode Rich text editor ​ Bonjour [GUEST:FI…" at bounding box center [547, 343] width 518 height 205
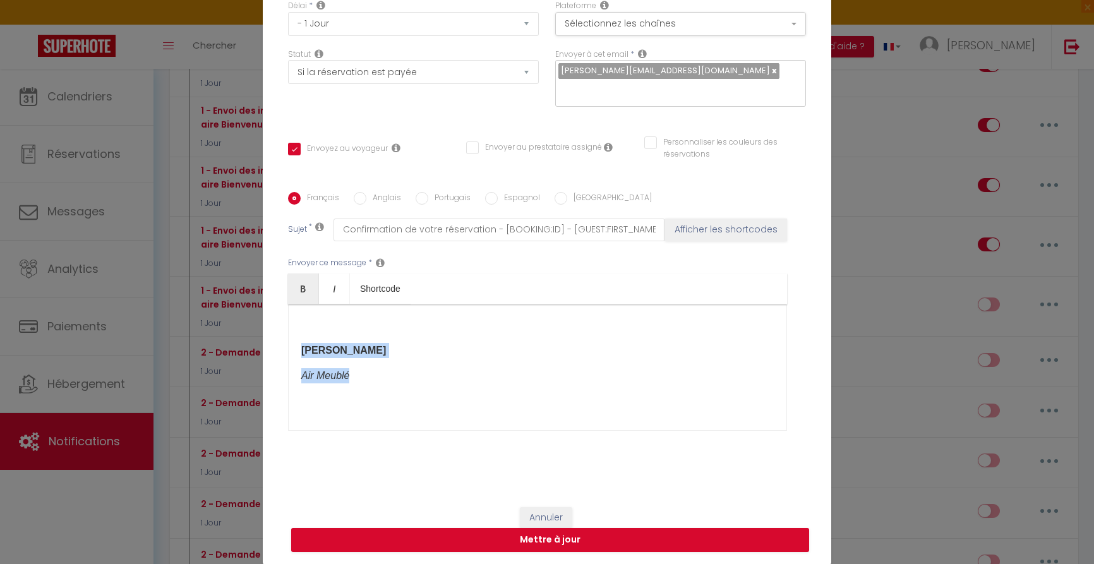
drag, startPoint x: 303, startPoint y: 351, endPoint x: 365, endPoint y: 389, distance: 73.5
click at [354, 388] on div "​ Michèle Air Meublé ​" at bounding box center [537, 367] width 499 height 126
click at [557, 545] on button "Mettre à jour" at bounding box center [550, 540] width 518 height 24
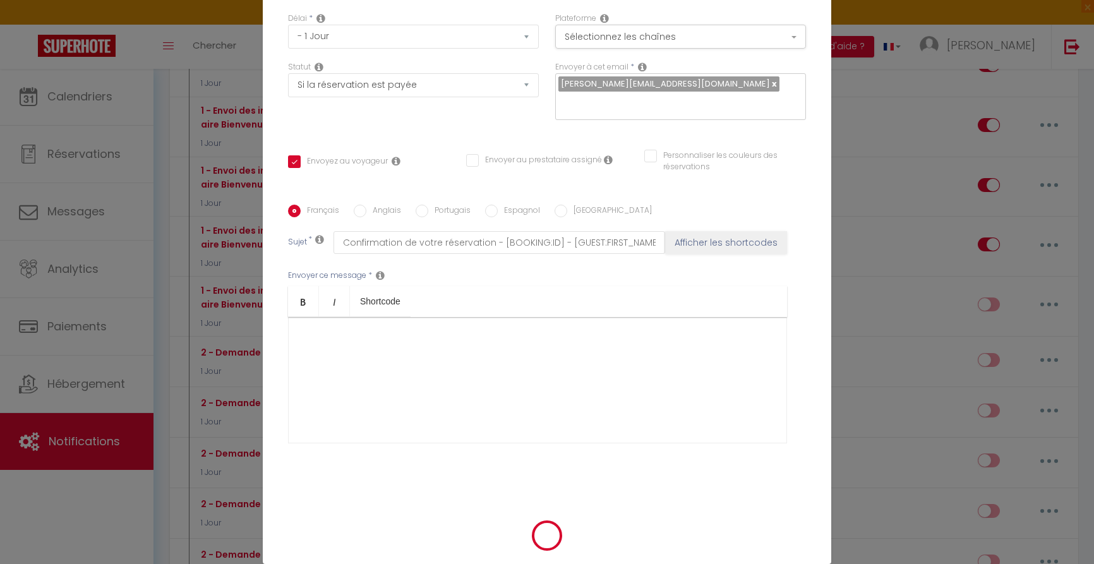
scroll to position [105, 0]
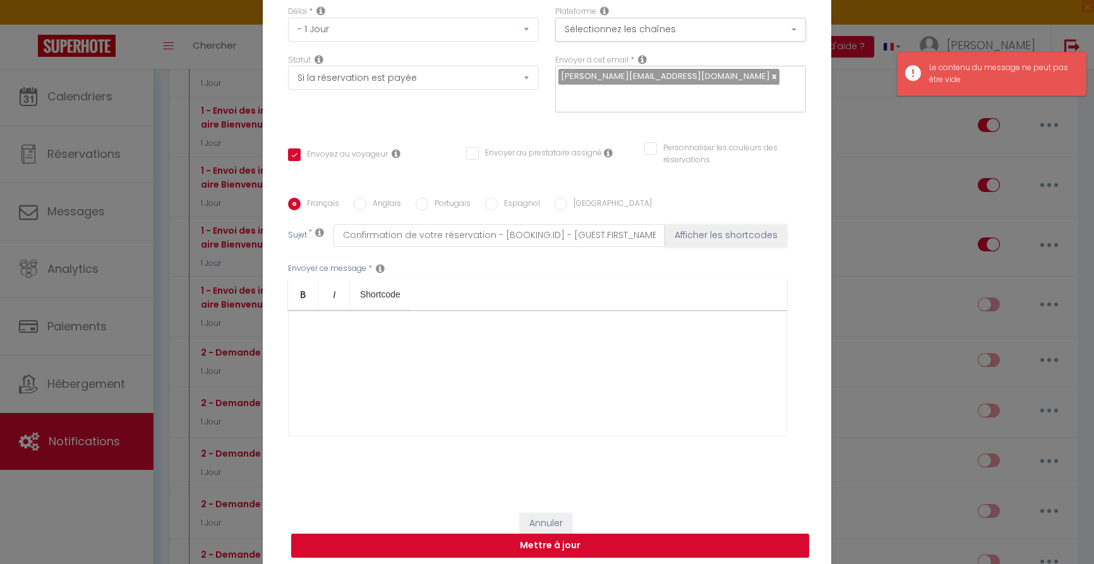
click at [552, 380] on div "​" at bounding box center [537, 373] width 499 height 126
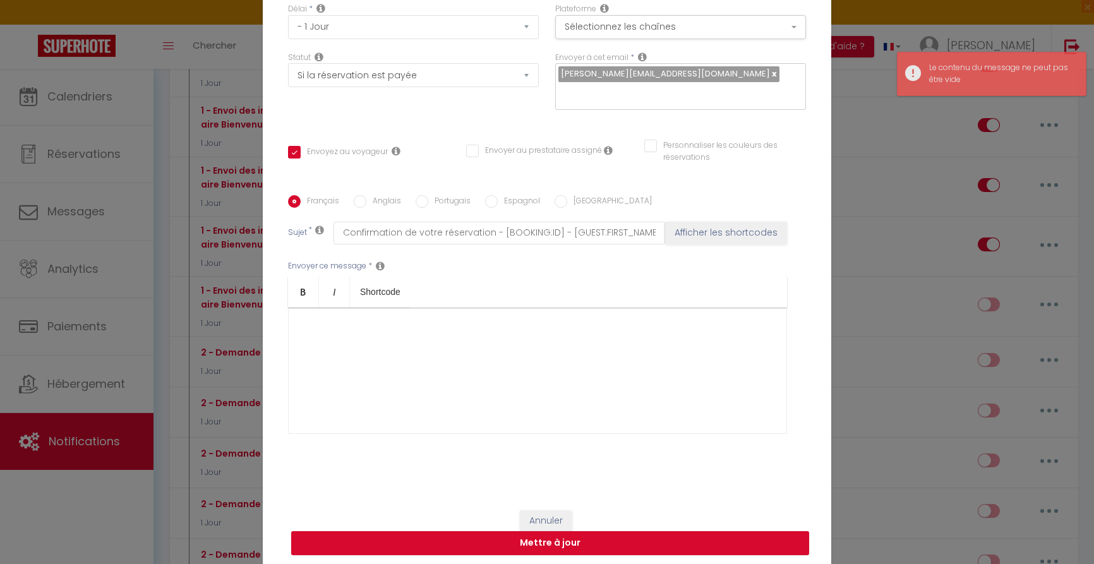
scroll to position [109, 0]
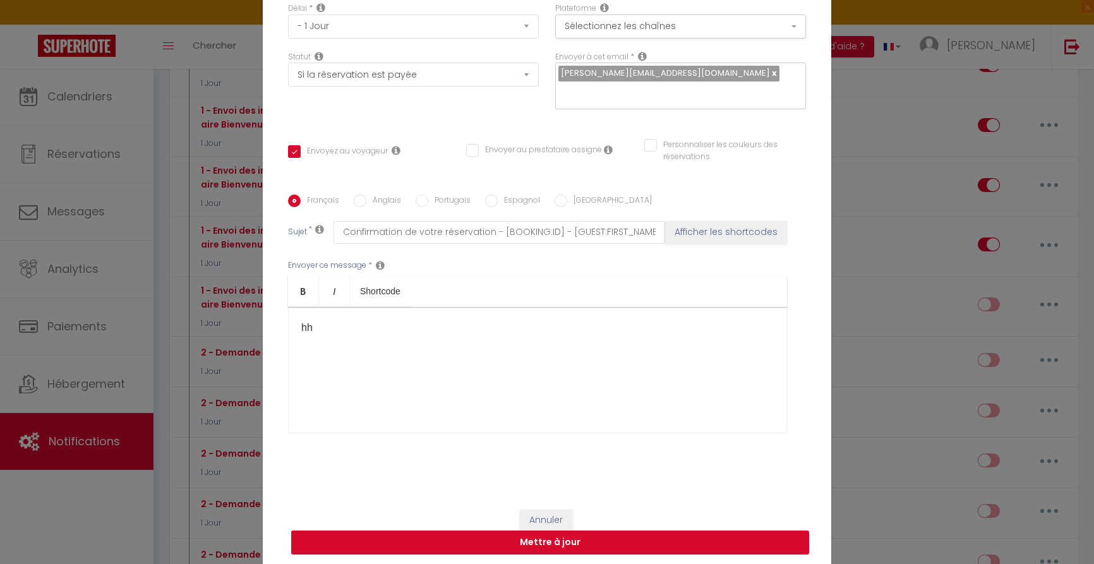
click at [540, 538] on button "Mettre à jour" at bounding box center [550, 543] width 518 height 24
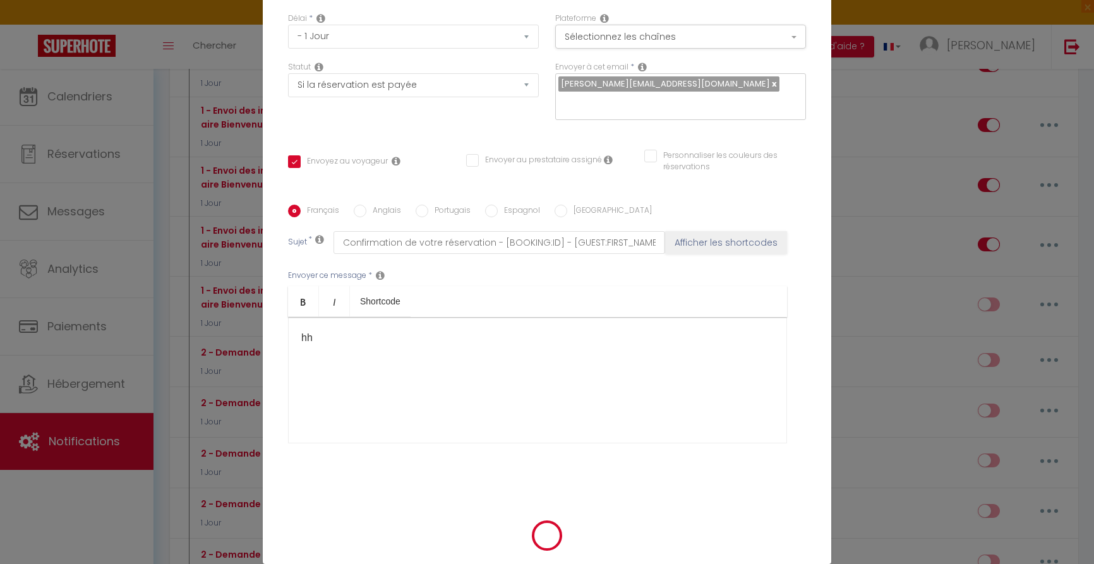
scroll to position [105, 0]
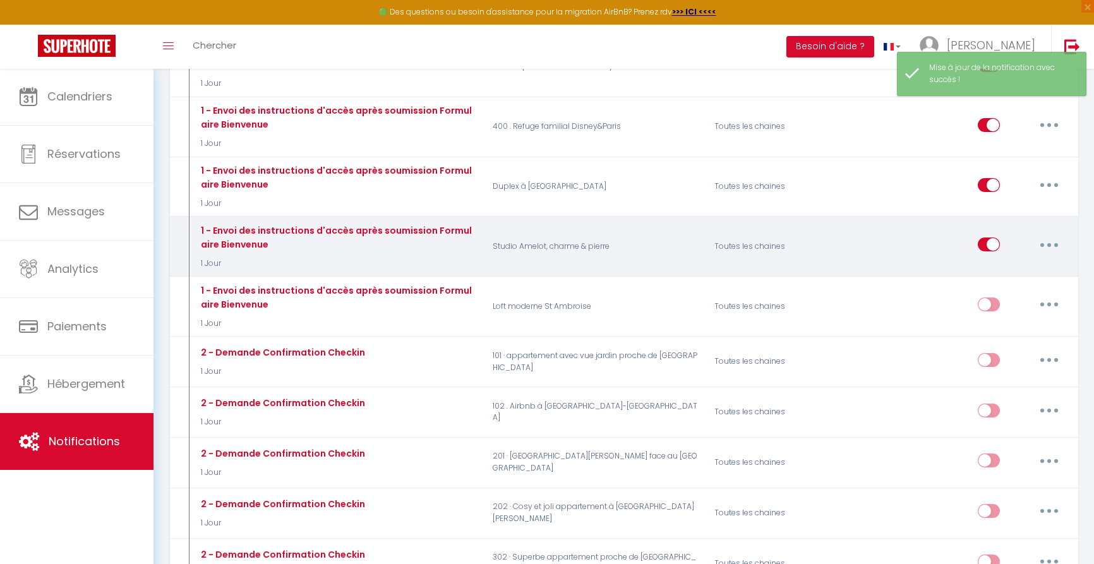
click at [1051, 243] on icon "button" at bounding box center [1049, 245] width 4 height 4
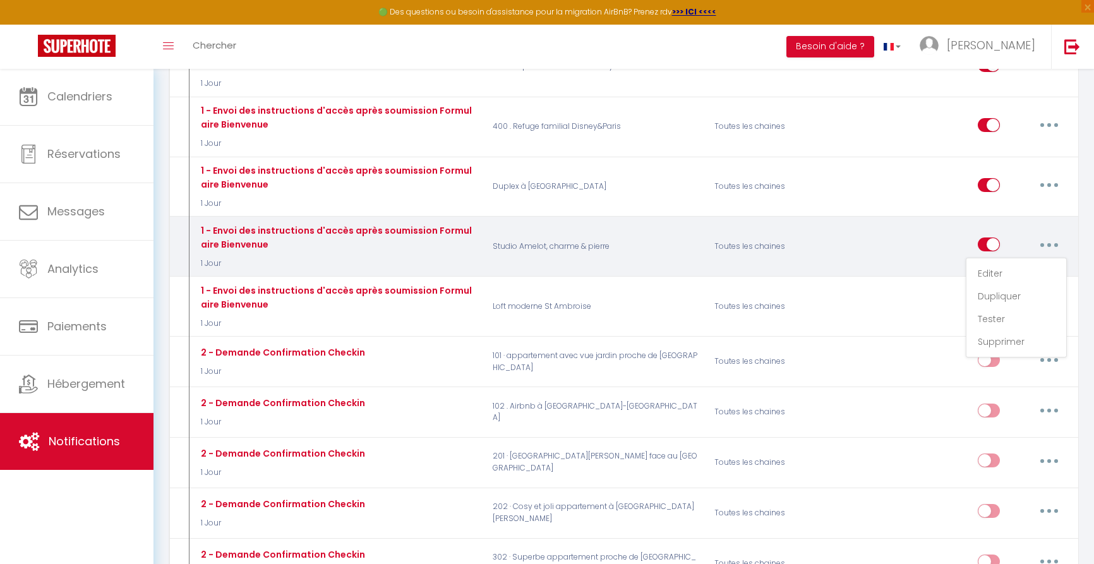
click at [1021, 228] on div "Editer Dupliquer Tester Supprimer" at bounding box center [1022, 246] width 89 height 37
click at [985, 238] on input "checkbox" at bounding box center [989, 247] width 22 height 19
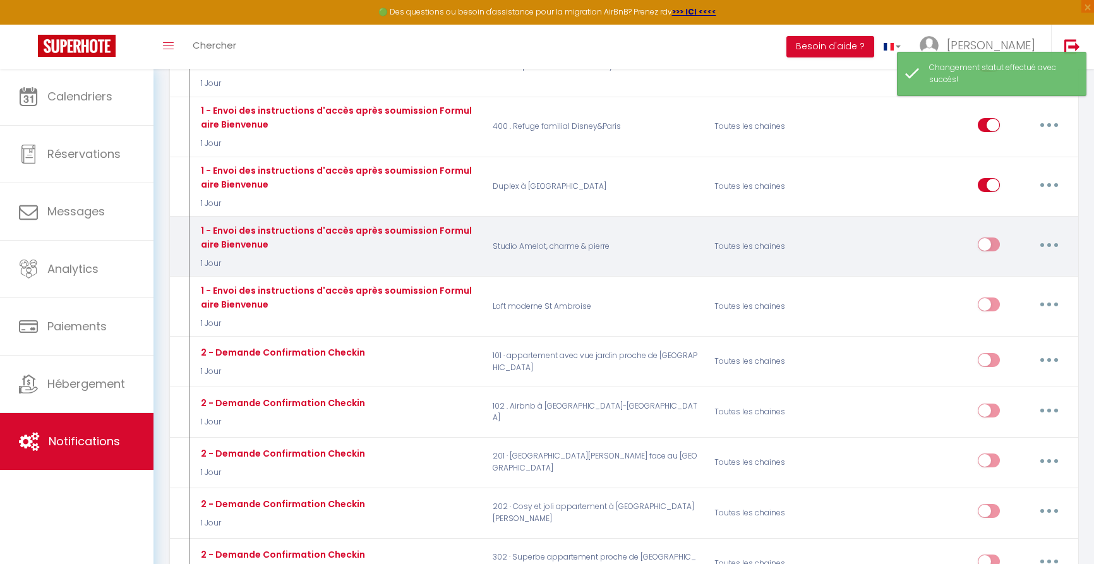
click at [1055, 234] on button "button" at bounding box center [1049, 244] width 35 height 20
click at [991, 263] on link "Editer" at bounding box center [1016, 273] width 93 height 21
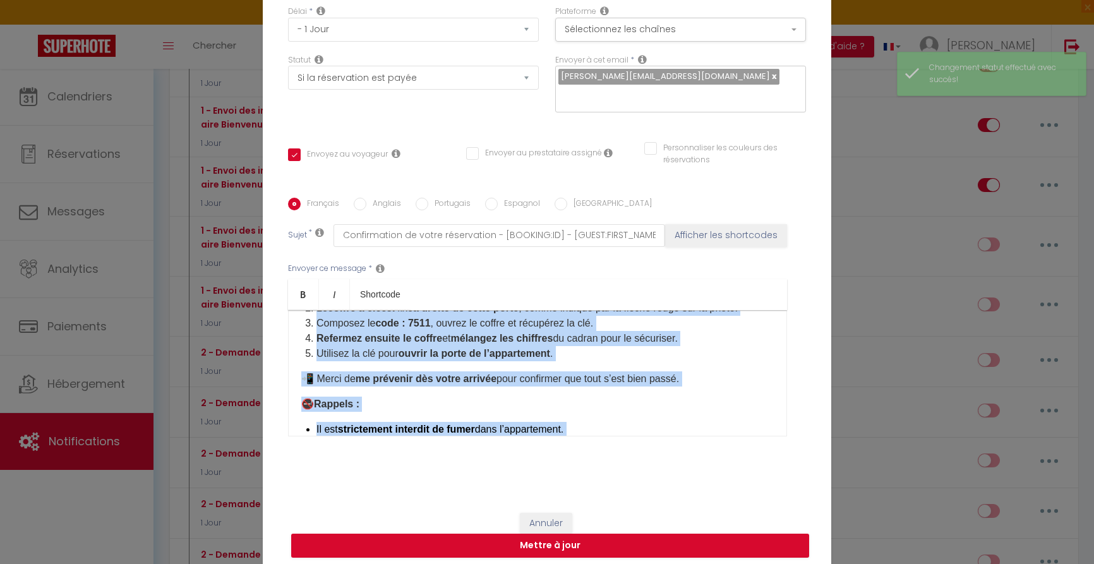
scroll to position [322, 0]
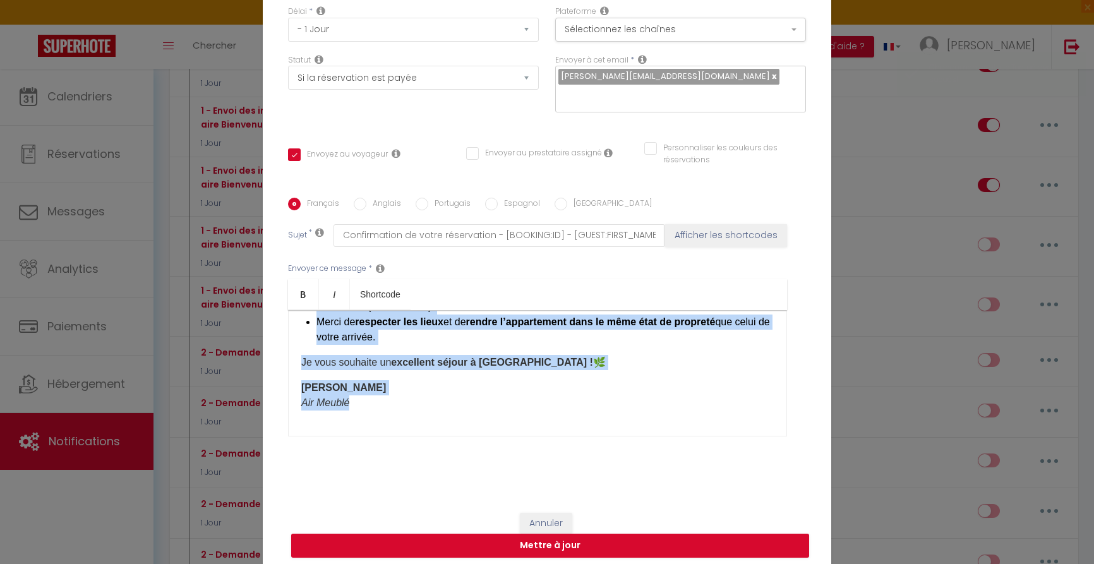
drag, startPoint x: 322, startPoint y: 355, endPoint x: 441, endPoint y: 449, distance: 152.0
click at [418, 483] on div "Titre * 1 - Envoi des instructions d'accès après soumission Formulaire Bienvenu…" at bounding box center [547, 198] width 569 height 605
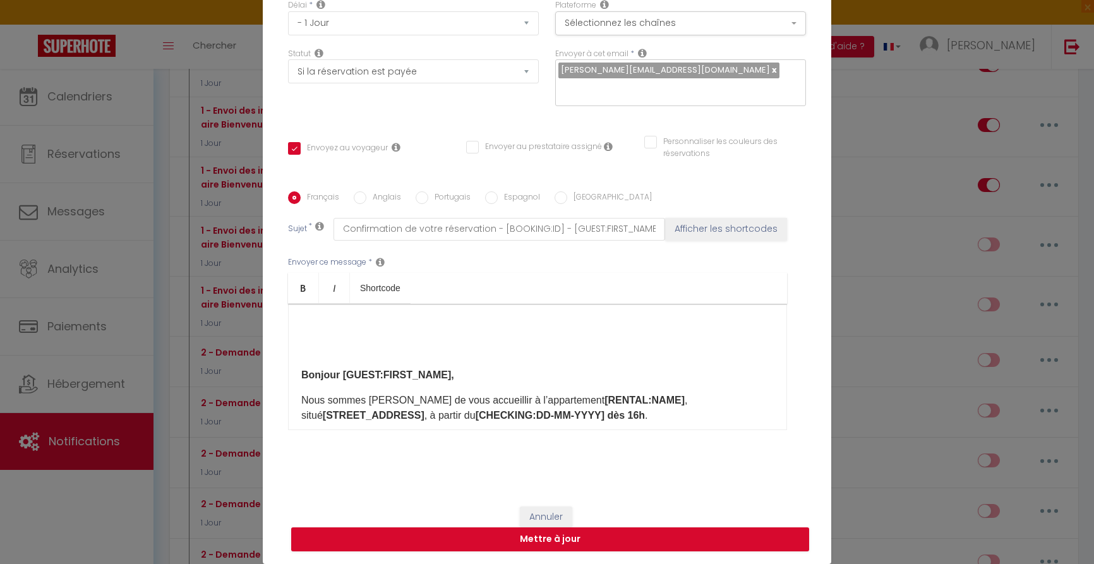
scroll to position [112, 0]
click at [488, 391] on div "​ Bonjour [GUEST:FIRST_NAME], Nous sommes ravis de vous accueillir à l’appartem…" at bounding box center [537, 367] width 499 height 126
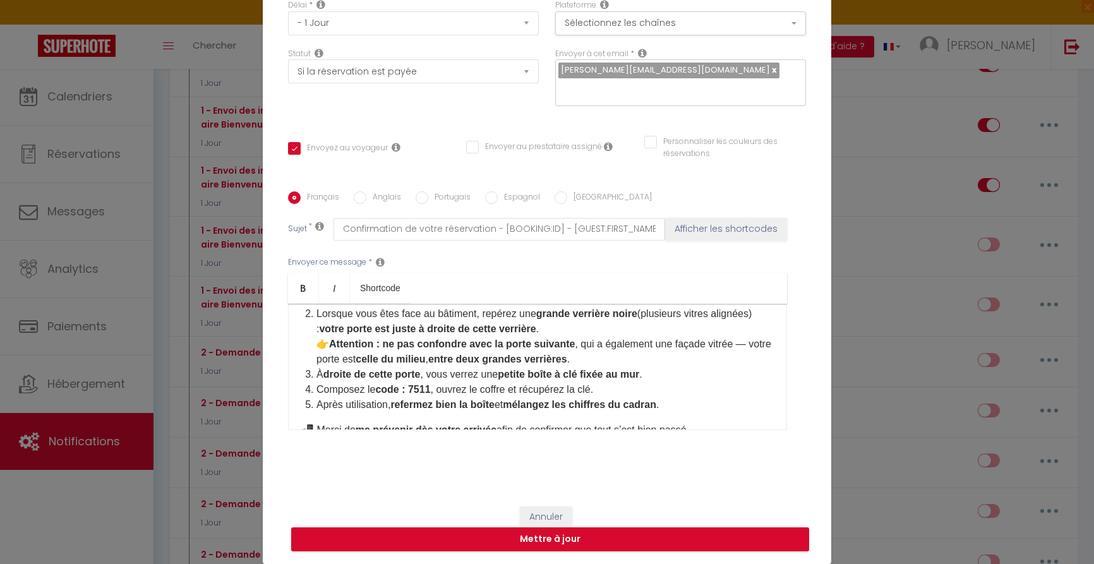
scroll to position [169, 0]
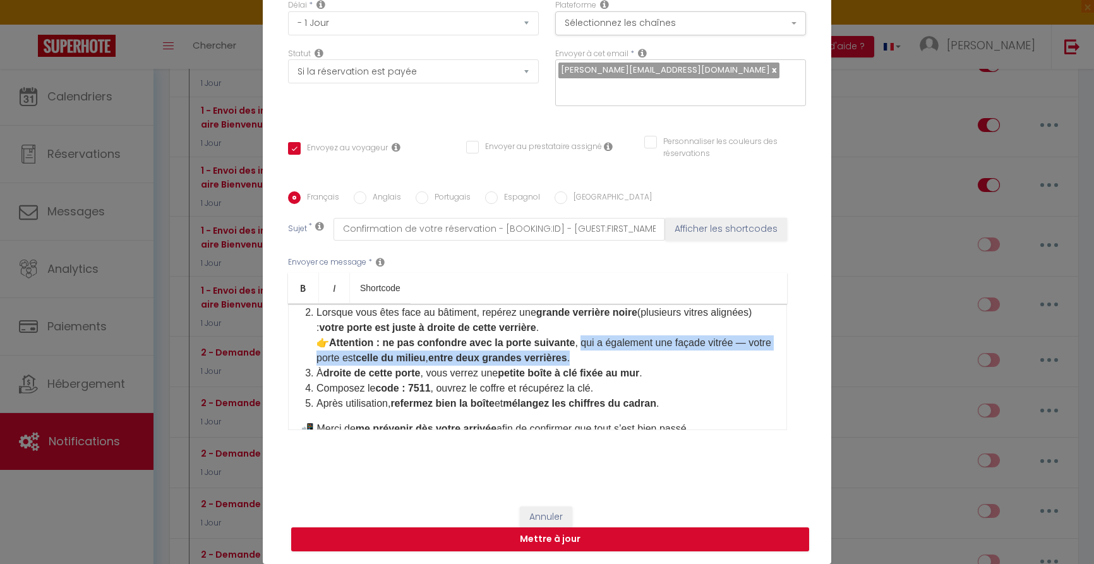
drag, startPoint x: 586, startPoint y: 359, endPoint x: 610, endPoint y: 370, distance: 26.6
click at [610, 366] on li "Lorsque vous êtes face au bâtiment, repérez une grande verrière noire (plusieur…" at bounding box center [544, 335] width 457 height 61
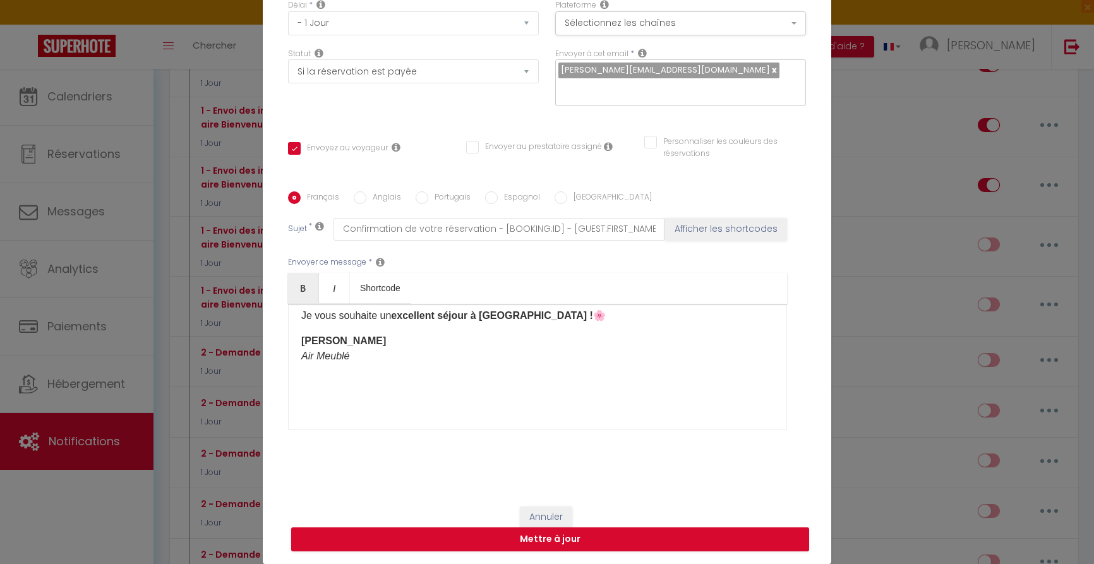
scroll to position [418, 0]
click at [555, 539] on button "Mettre à jour" at bounding box center [550, 539] width 518 height 24
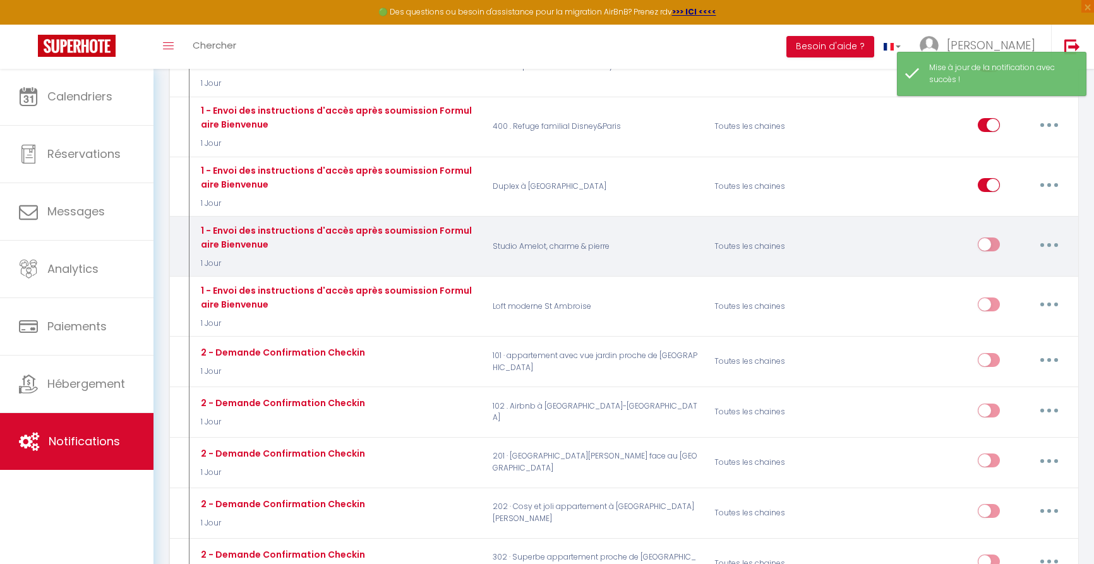
click at [994, 238] on input "checkbox" at bounding box center [989, 247] width 22 height 19
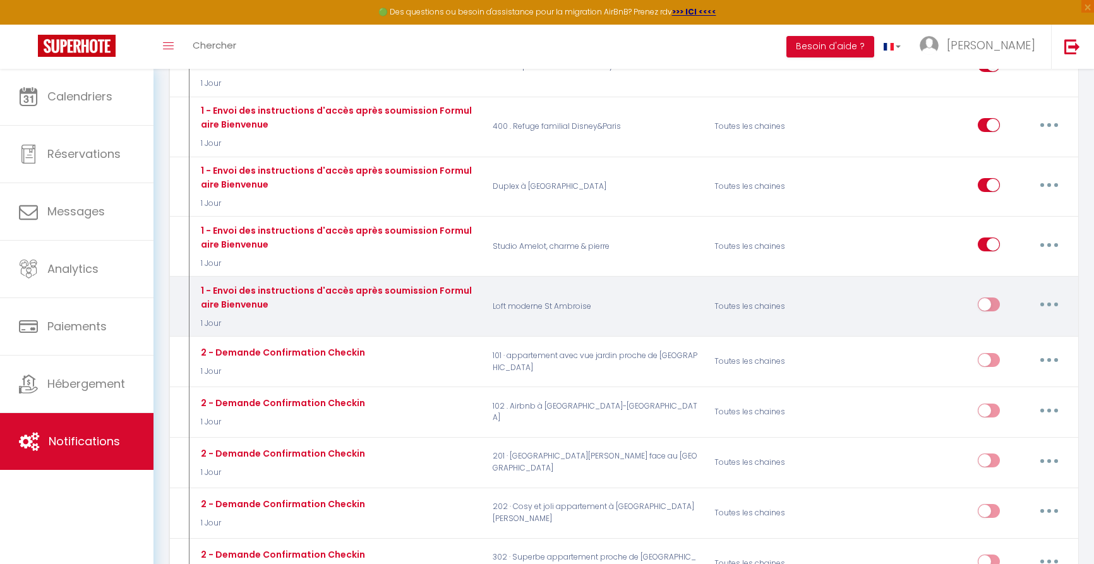
click at [1047, 294] on button "button" at bounding box center [1049, 304] width 35 height 20
click at [1001, 323] on link "Editer" at bounding box center [1016, 333] width 93 height 21
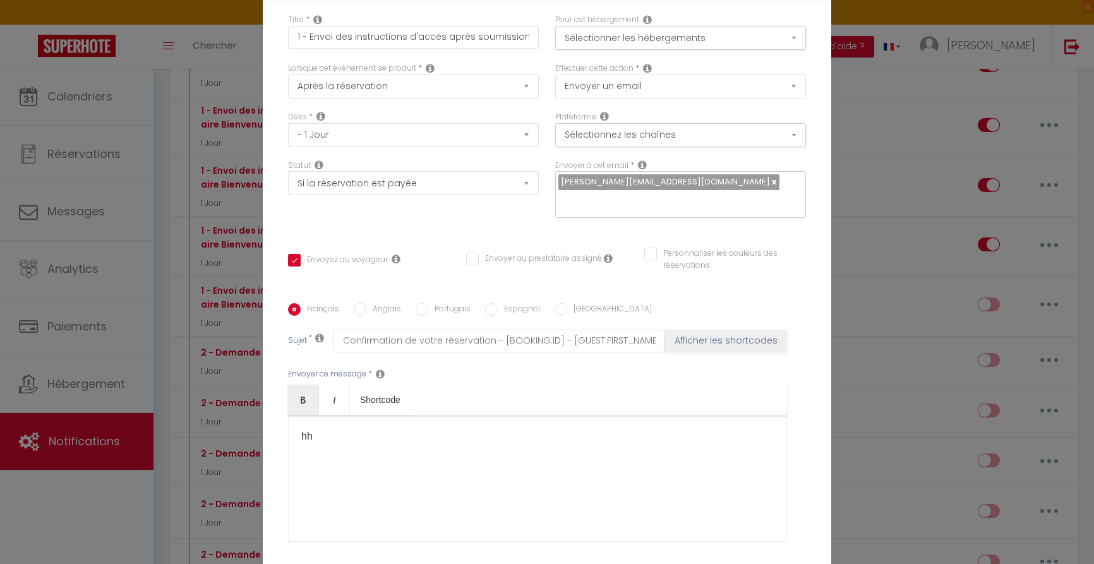
click at [310, 426] on div "​hh" at bounding box center [537, 479] width 499 height 126
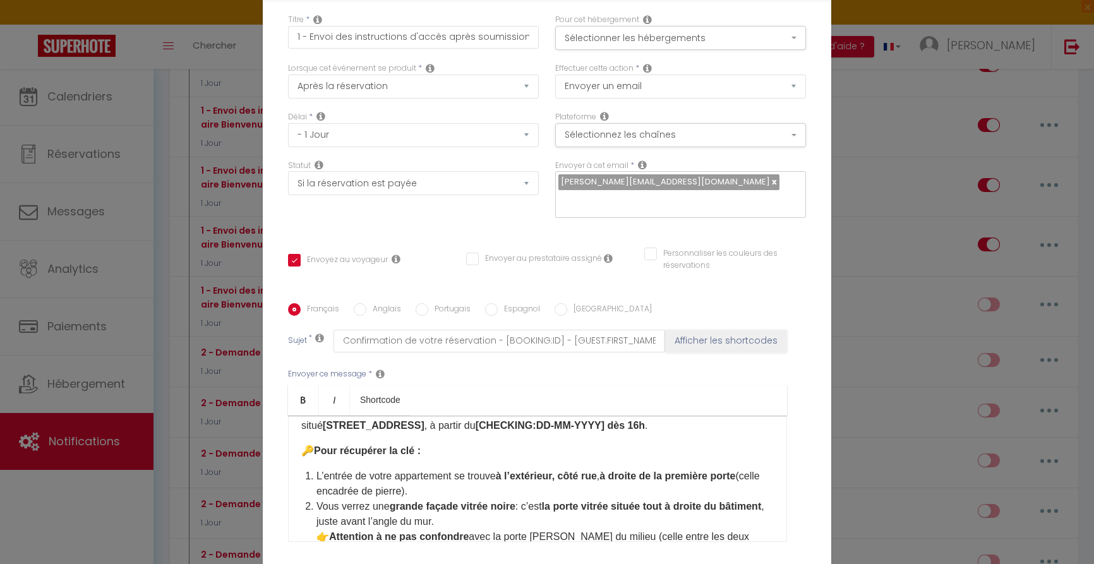
scroll to position [54, 0]
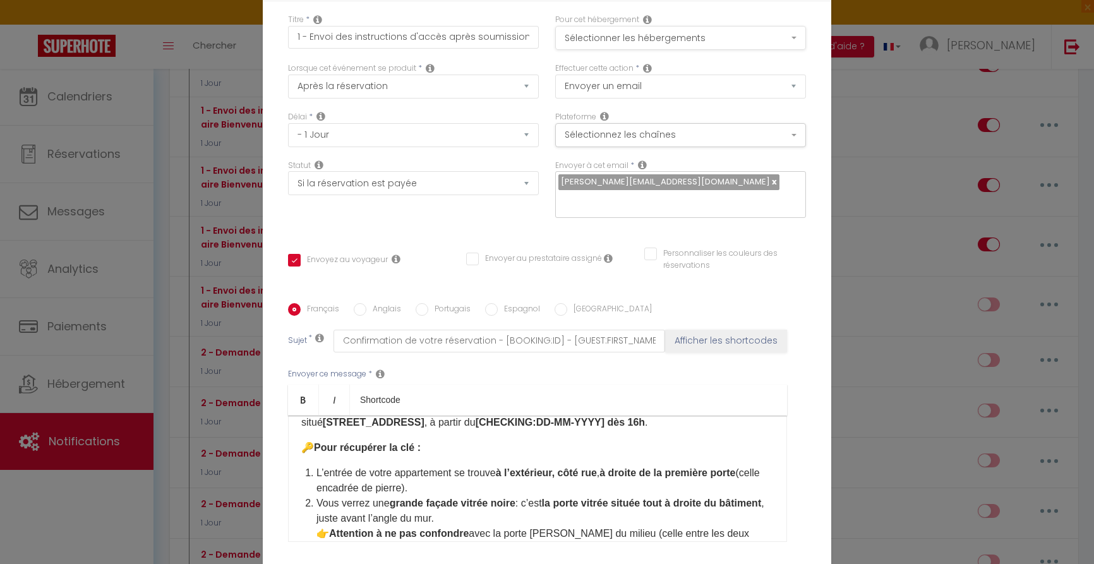
click at [639, 33] on button "Sélectionner les hébergements" at bounding box center [680, 38] width 251 height 24
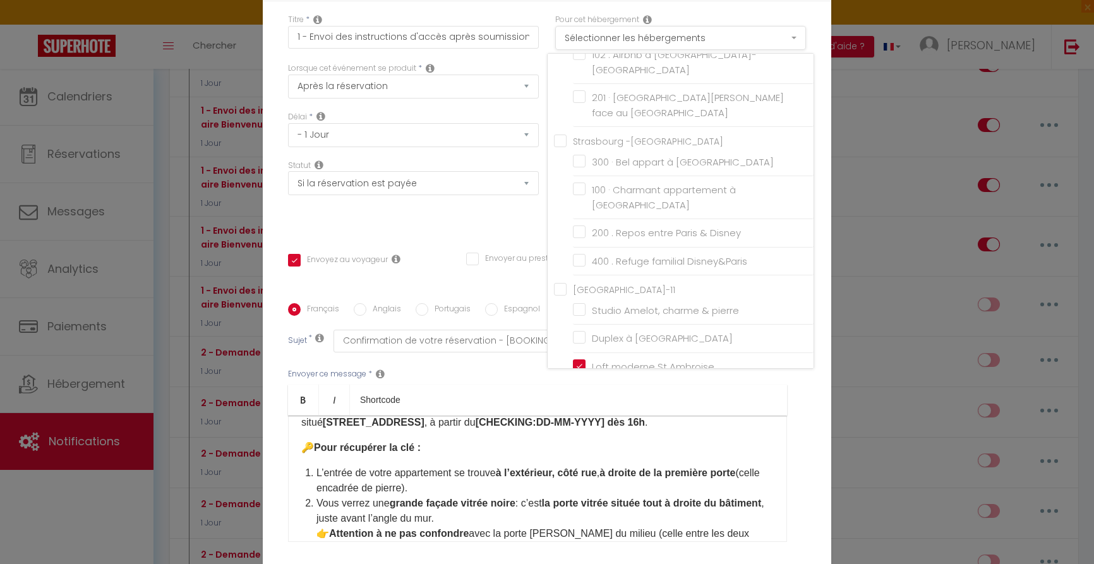
click at [639, 33] on button "Sélectionner les hébergements" at bounding box center [680, 38] width 251 height 24
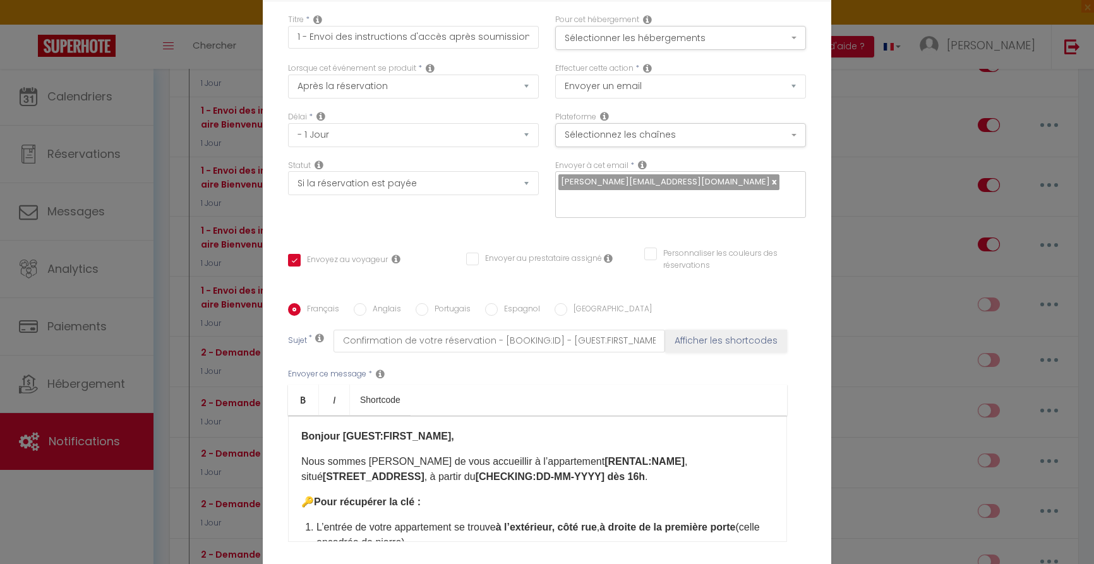
scroll to position [0, 0]
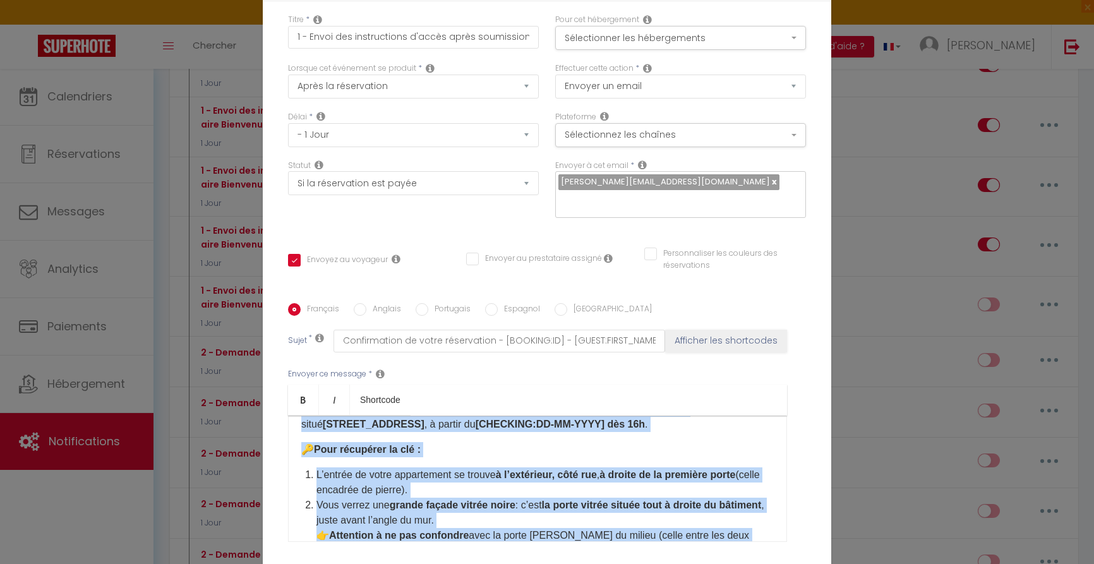
drag, startPoint x: 302, startPoint y: 434, endPoint x: 468, endPoint y: 557, distance: 206.5
click at [468, 557] on div "Envoyer ce message * Bold Italic Shortcode Rich text editor Bonjour [GUEST:FIRS…" at bounding box center [547, 454] width 518 height 205
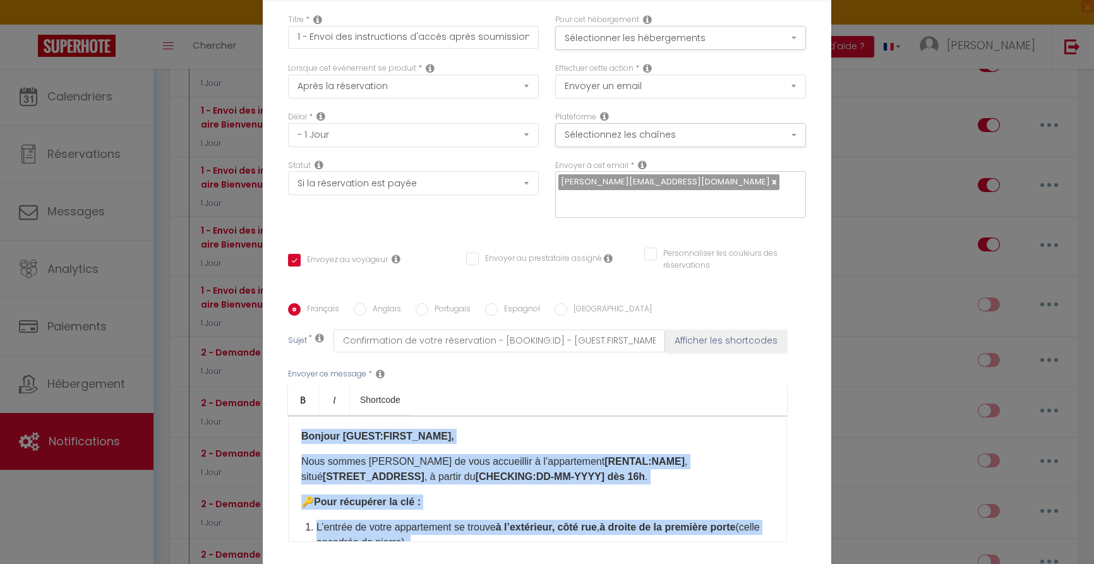
click at [304, 438] on strong "Bonjour [GUEST:FIRST_NAME]," at bounding box center [377, 436] width 153 height 11
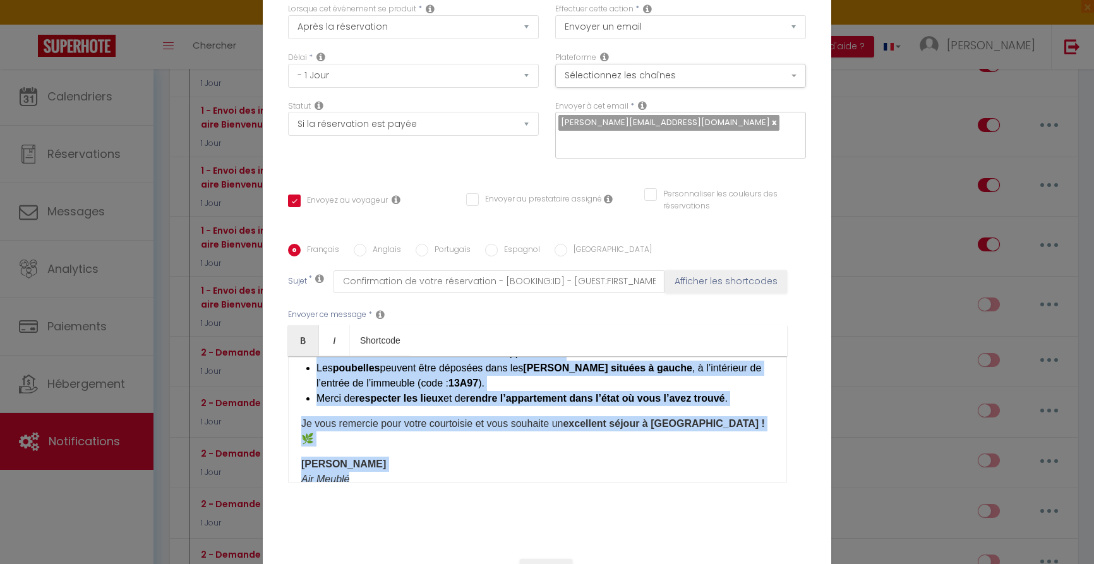
scroll to position [112, 0]
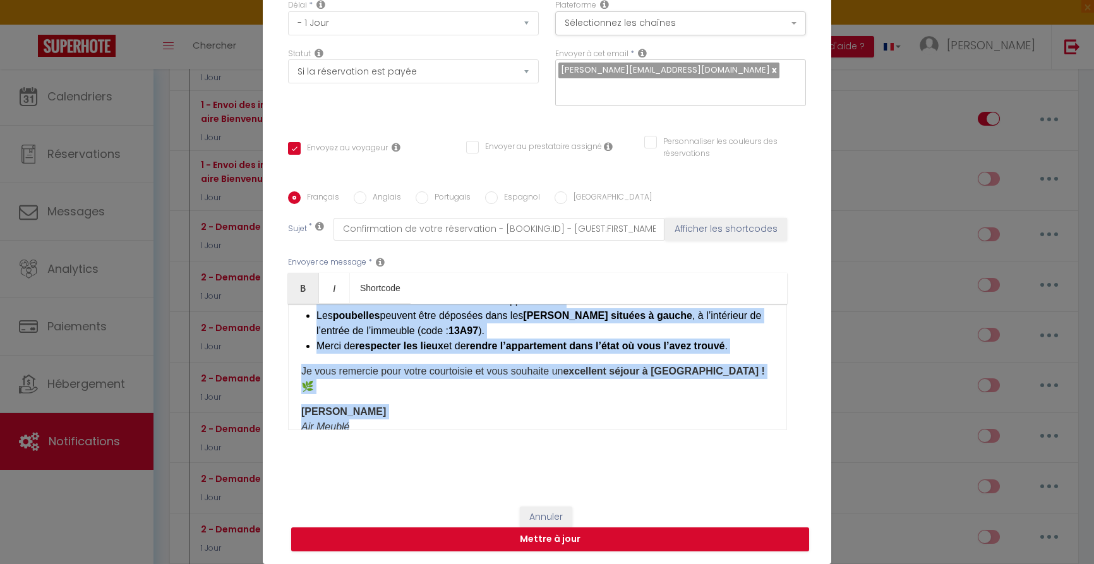
drag, startPoint x: 326, startPoint y: 440, endPoint x: 530, endPoint y: 590, distance: 253.5
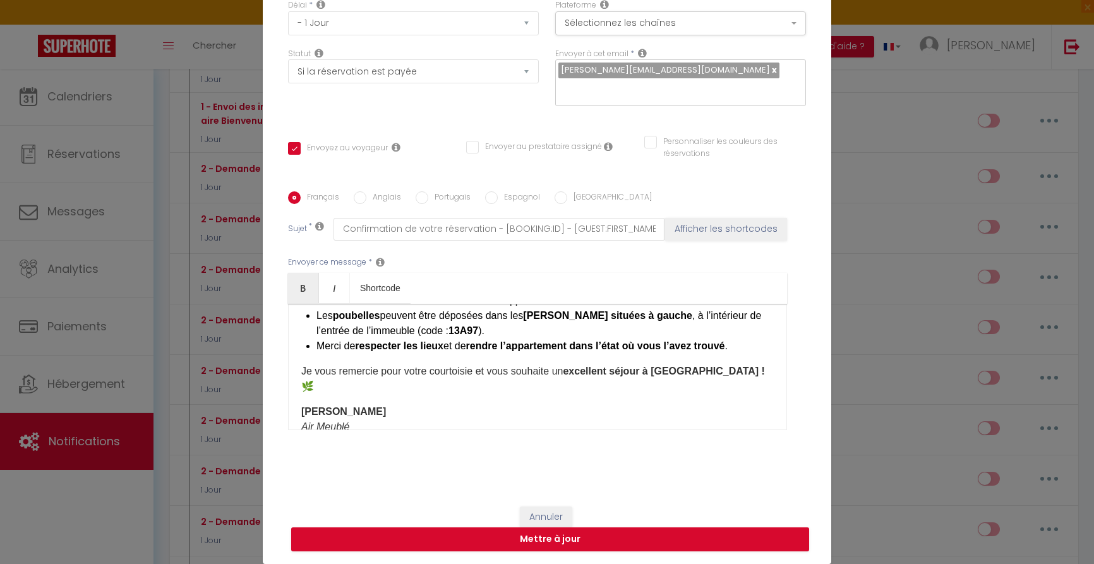
scroll to position [0, 0]
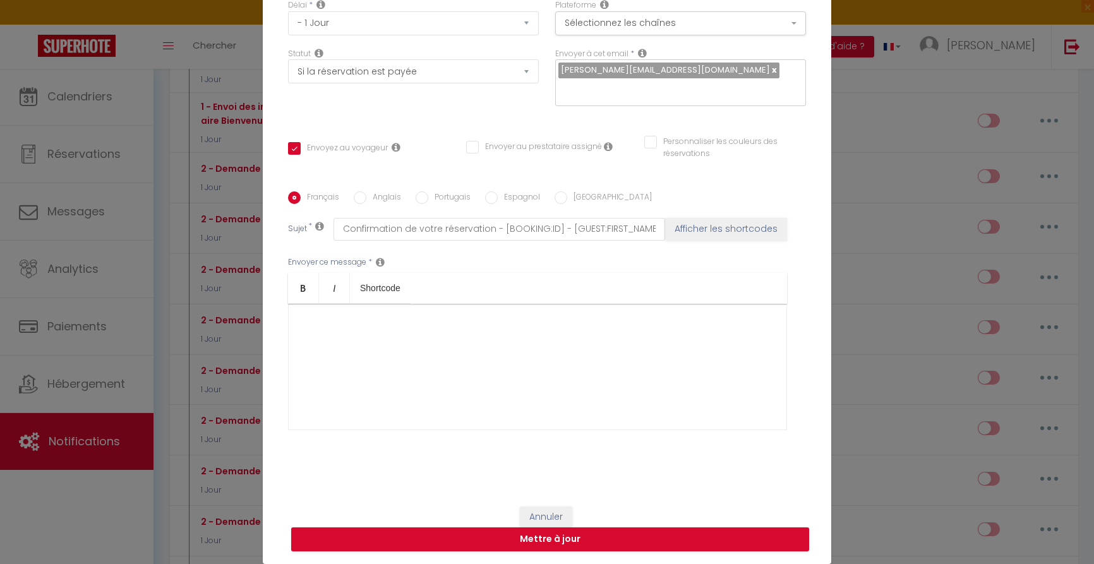
click at [414, 314] on div "​" at bounding box center [537, 367] width 499 height 126
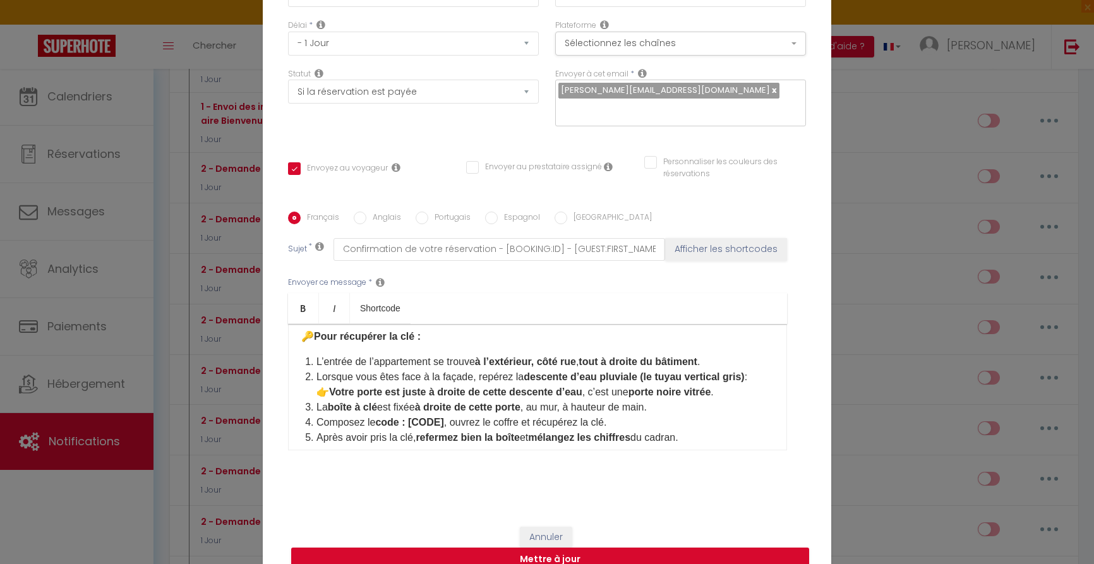
scroll to position [81, 0]
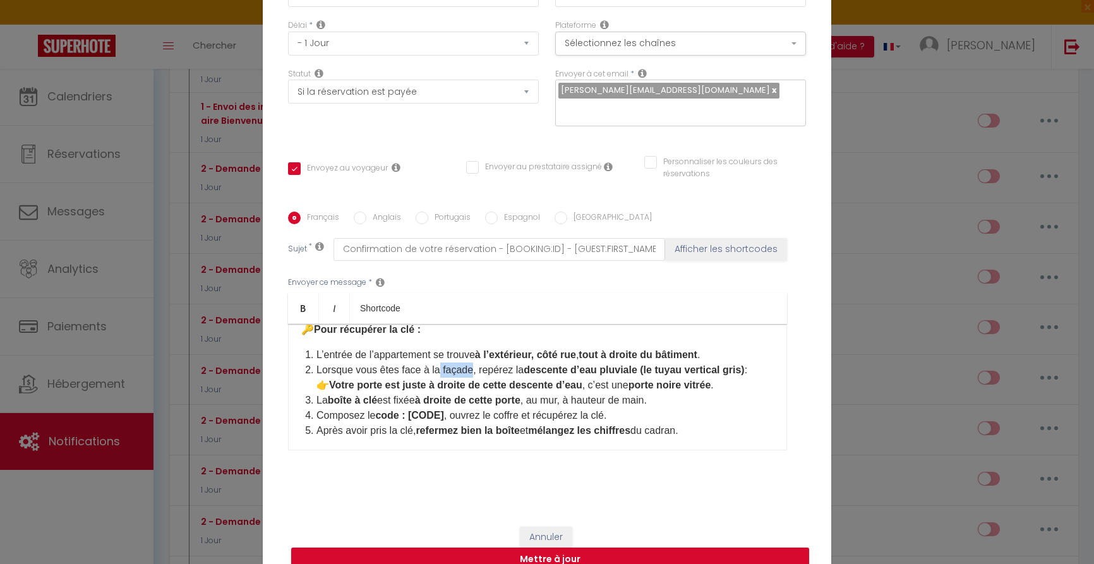
drag, startPoint x: 471, startPoint y: 369, endPoint x: 445, endPoint y: 369, distance: 26.5
click at [440, 368] on li "Lorsque vous êtes face à la façade, repérez la descente d’eau pluviale (le tuya…" at bounding box center [544, 378] width 457 height 30
click at [744, 370] on strong "descente d’eau pluviale (le tuyau vertical gris)" at bounding box center [634, 369] width 220 height 11
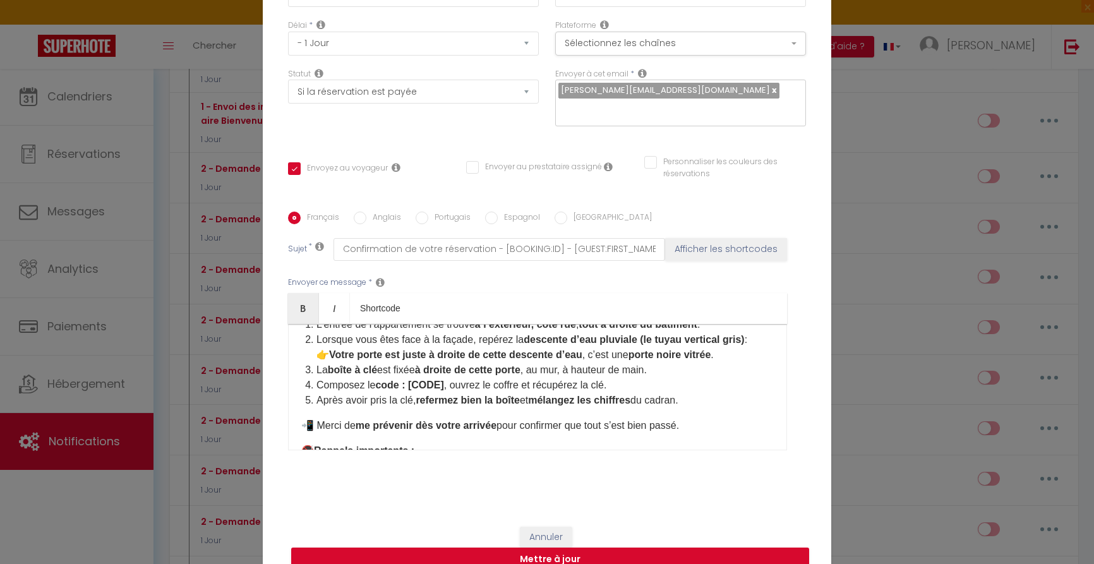
scroll to position [112, 0]
drag, startPoint x: 435, startPoint y: 369, endPoint x: 486, endPoint y: 378, distance: 52.7
click at [462, 369] on strong "à droite de cette porte" at bounding box center [467, 369] width 105 height 11
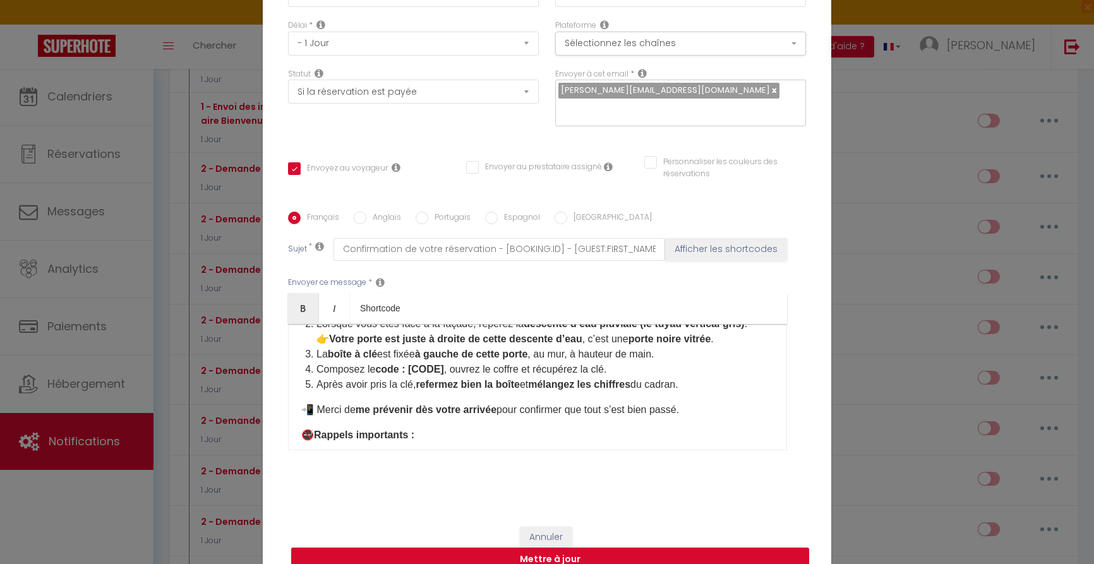
scroll to position [126, 0]
drag, startPoint x: 409, startPoint y: 370, endPoint x: 506, endPoint y: 423, distance: 110.5
click at [443, 372] on li "Composez le code : [CODE] , ouvrez le coffre et récupérez la clé." at bounding box center [544, 370] width 457 height 15
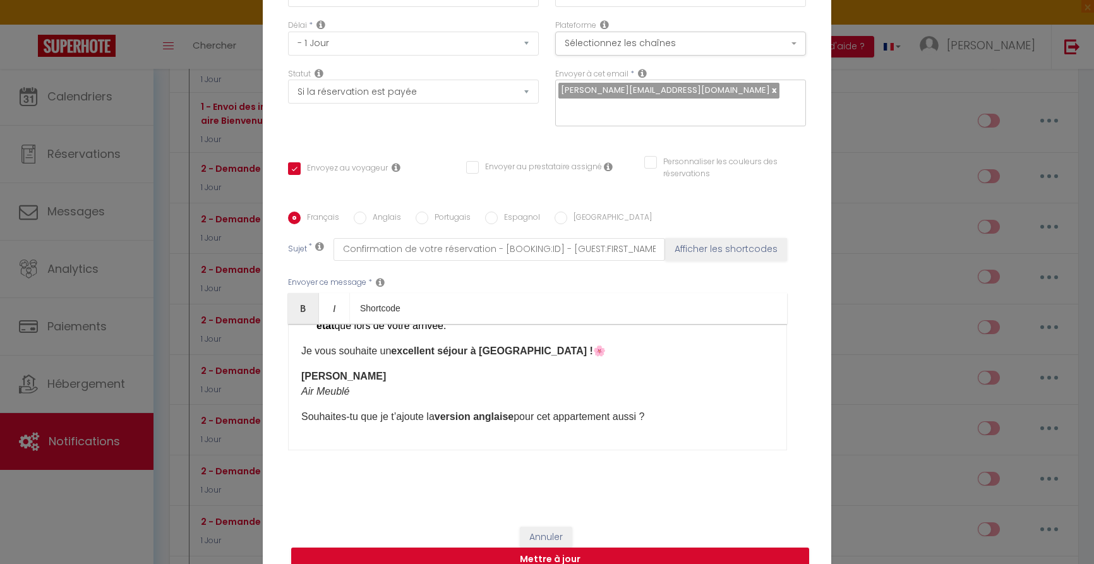
scroll to position [105, 0]
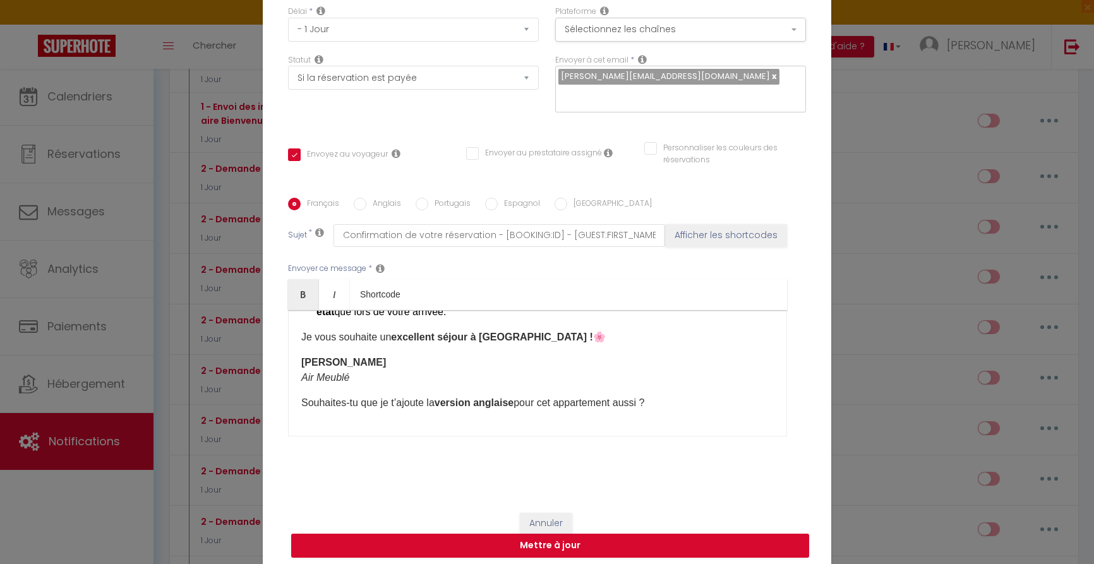
drag, startPoint x: 301, startPoint y: 401, endPoint x: 792, endPoint y: 412, distance: 491.6
click at [792, 412] on div "Envoyer ce message * Bold Italic Shortcode Rich text editor Bonjour [GUEST:FIRS…" at bounding box center [547, 349] width 518 height 205
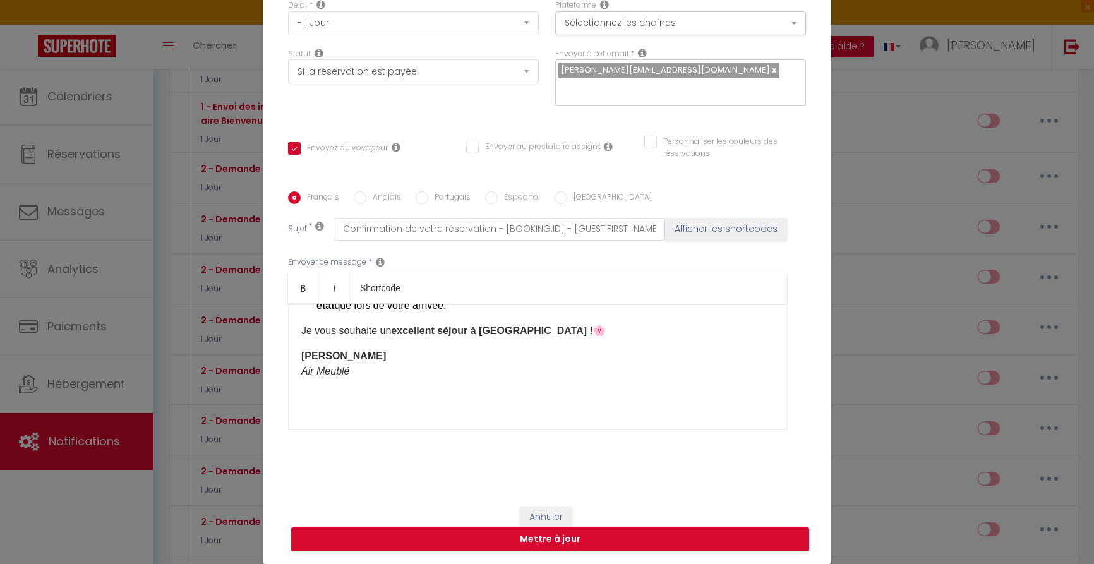
scroll to position [112, 0]
click at [550, 541] on button "Mettre à jour" at bounding box center [550, 539] width 518 height 24
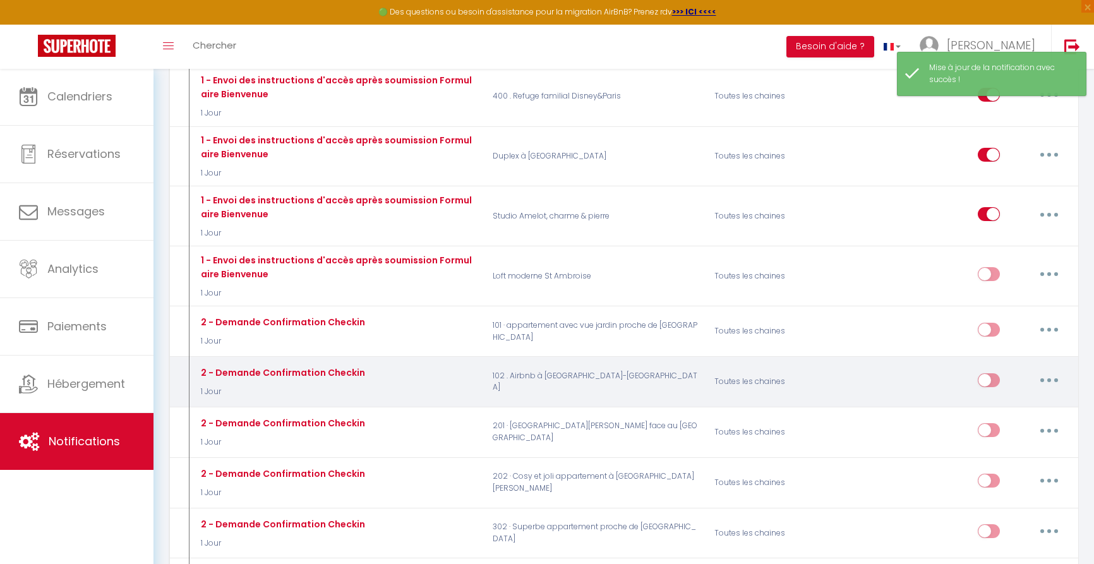
scroll to position [989, 0]
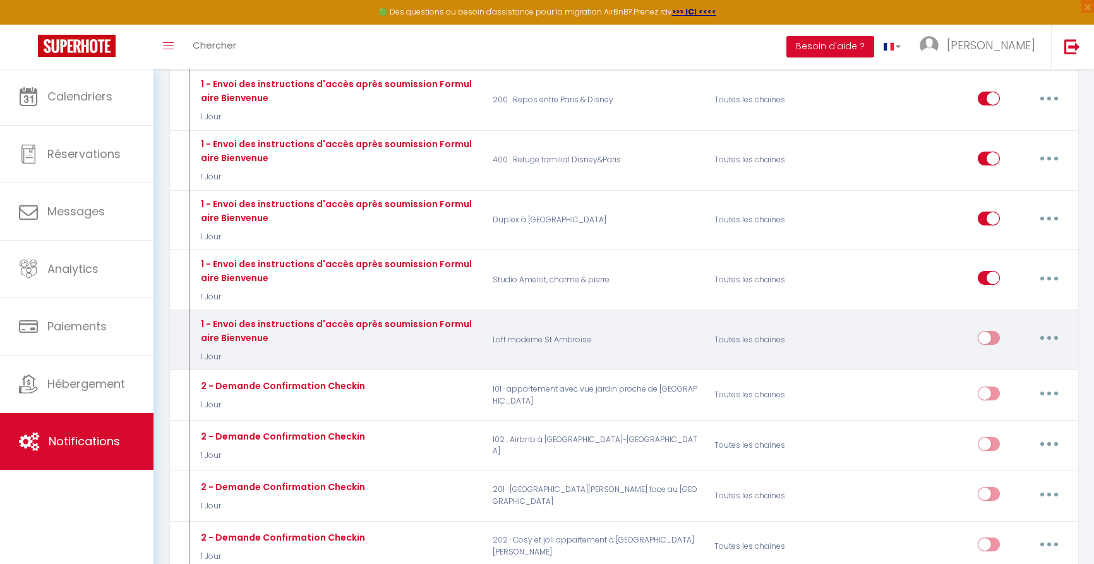
click at [995, 331] on input "checkbox" at bounding box center [989, 340] width 22 height 19
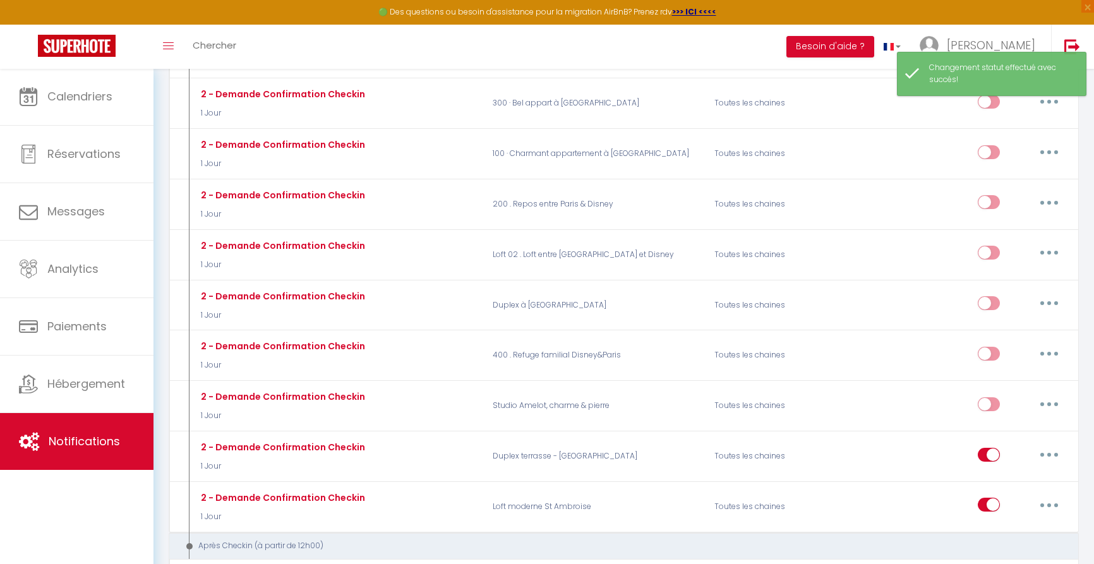
scroll to position [1632, 0]
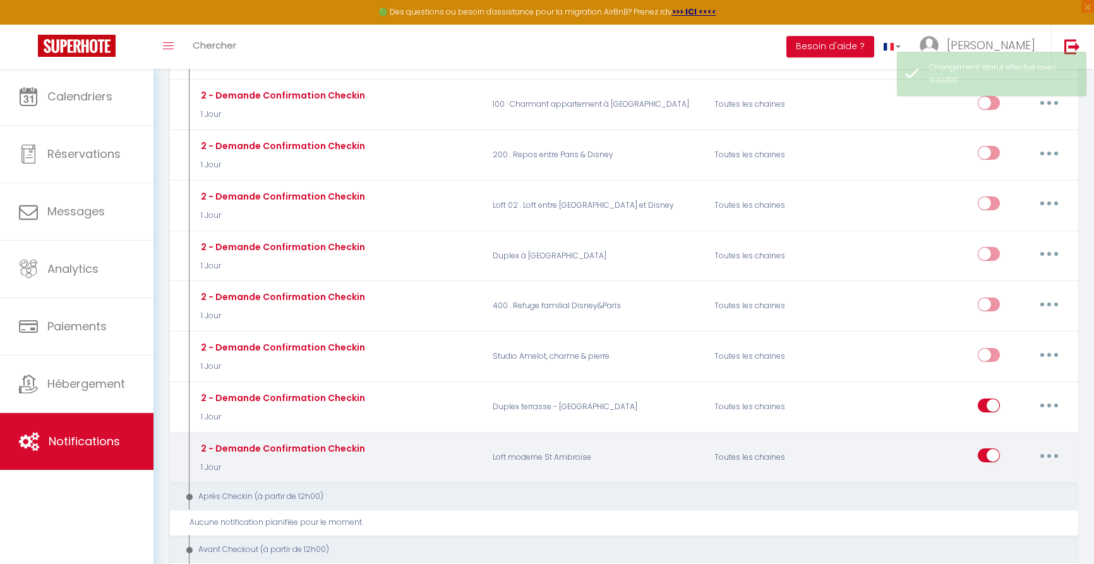
click at [984, 449] on input "checkbox" at bounding box center [989, 458] width 22 height 19
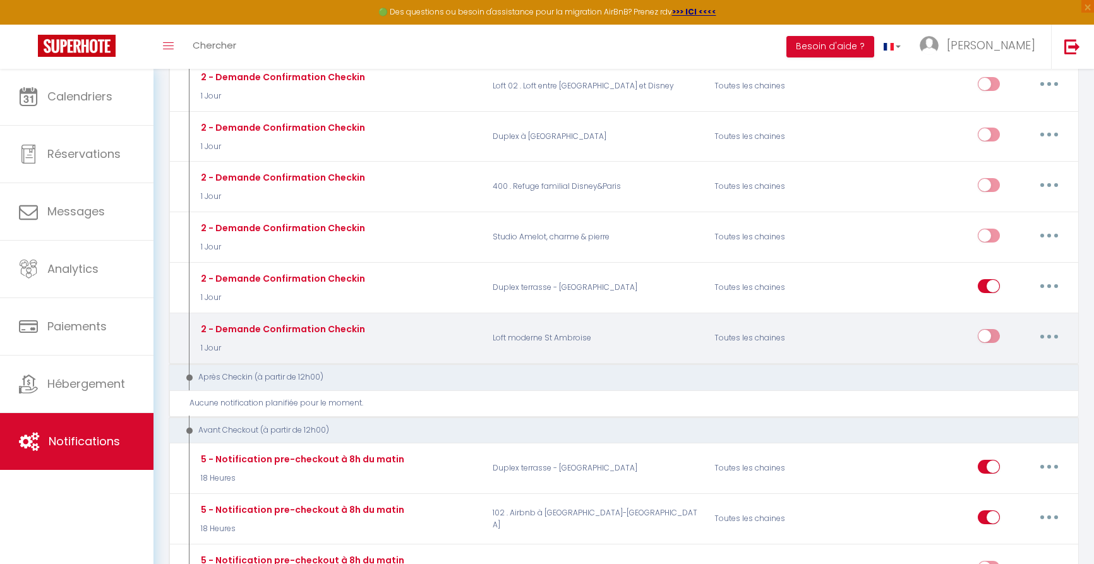
scroll to position [1775, 0]
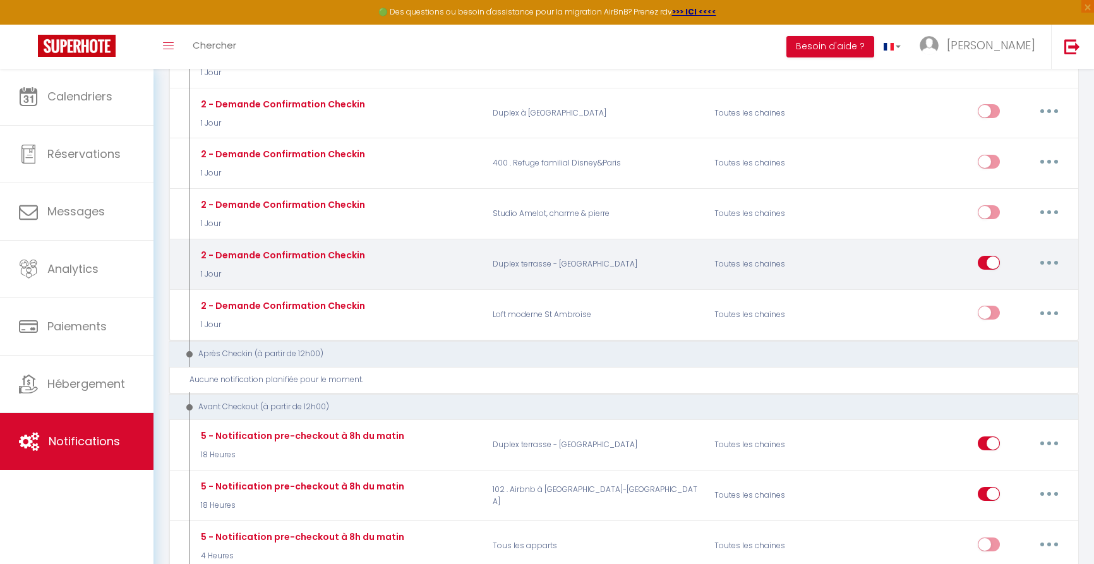
click at [1052, 253] on button "button" at bounding box center [1049, 263] width 35 height 20
click at [992, 280] on link "Editer" at bounding box center [1016, 290] width 93 height 21
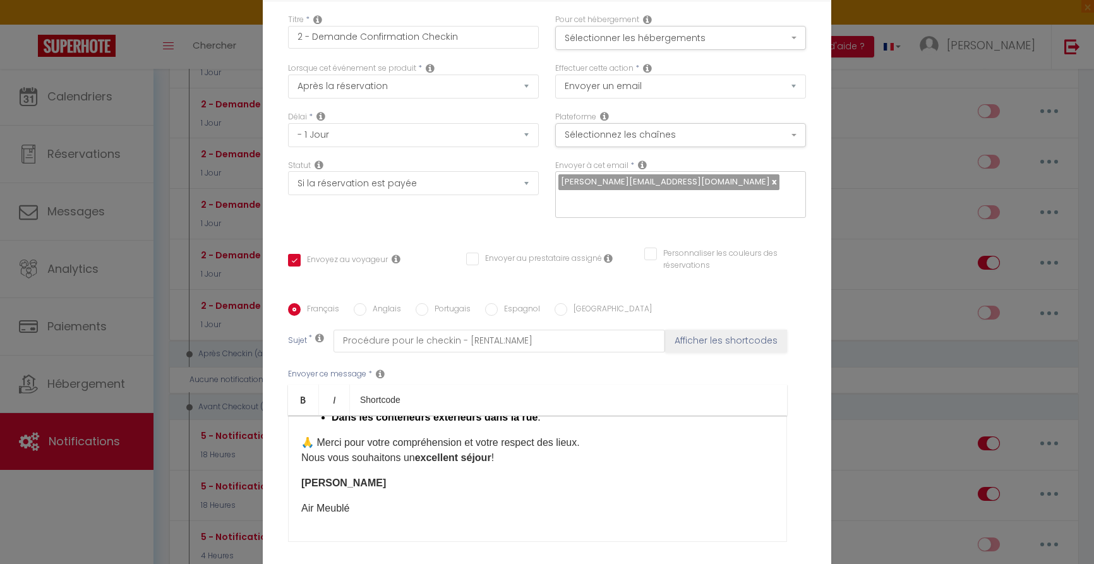
scroll to position [459, 0]
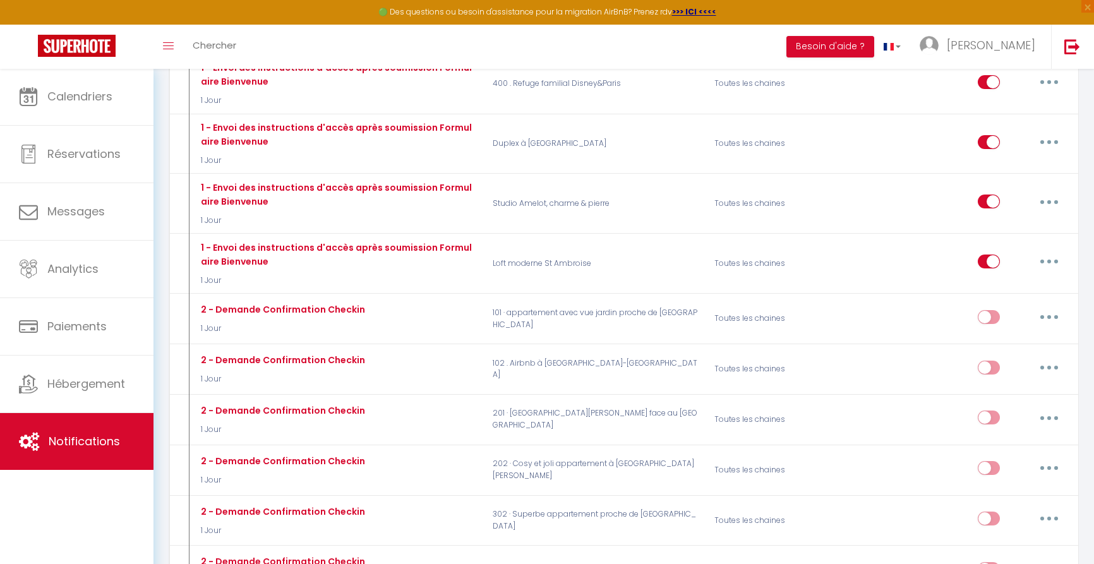
scroll to position [1075, 0]
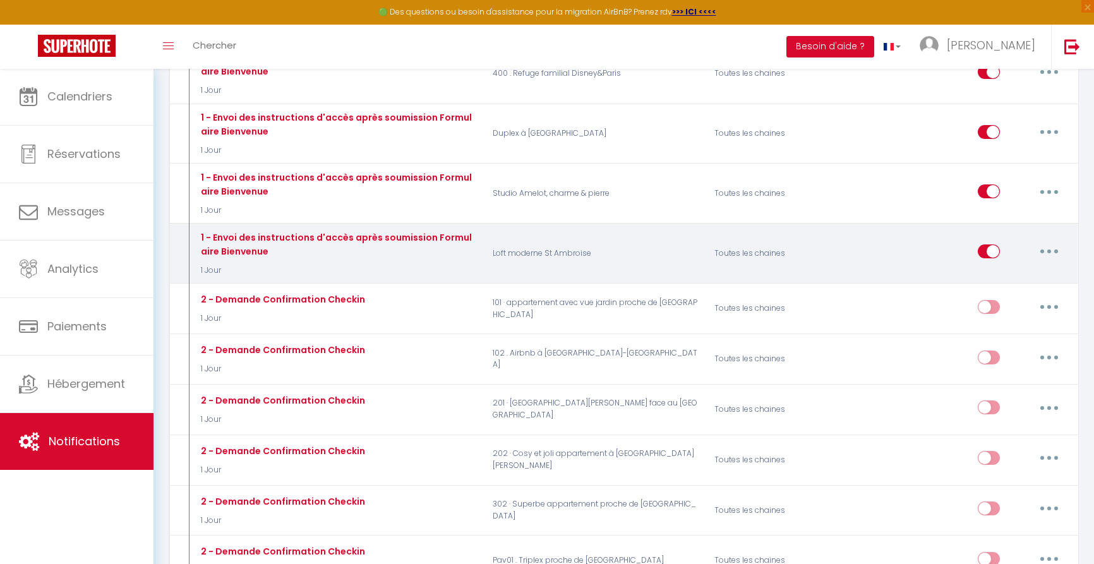
click at [1045, 241] on button "button" at bounding box center [1049, 251] width 35 height 20
click at [986, 292] on link "Dupliquer" at bounding box center [1016, 302] width 93 height 21
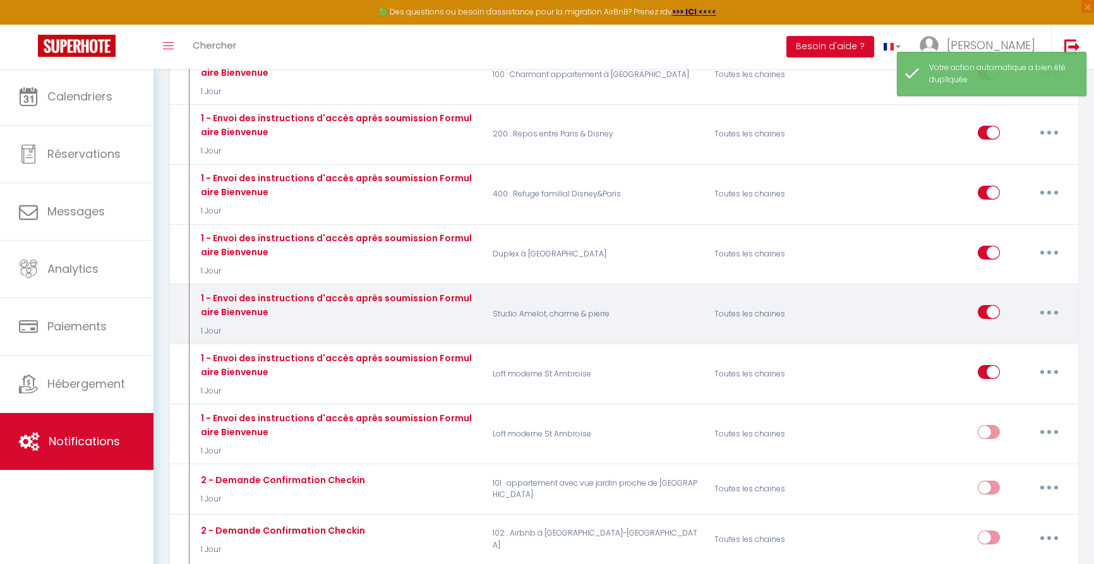
scroll to position [960, 0]
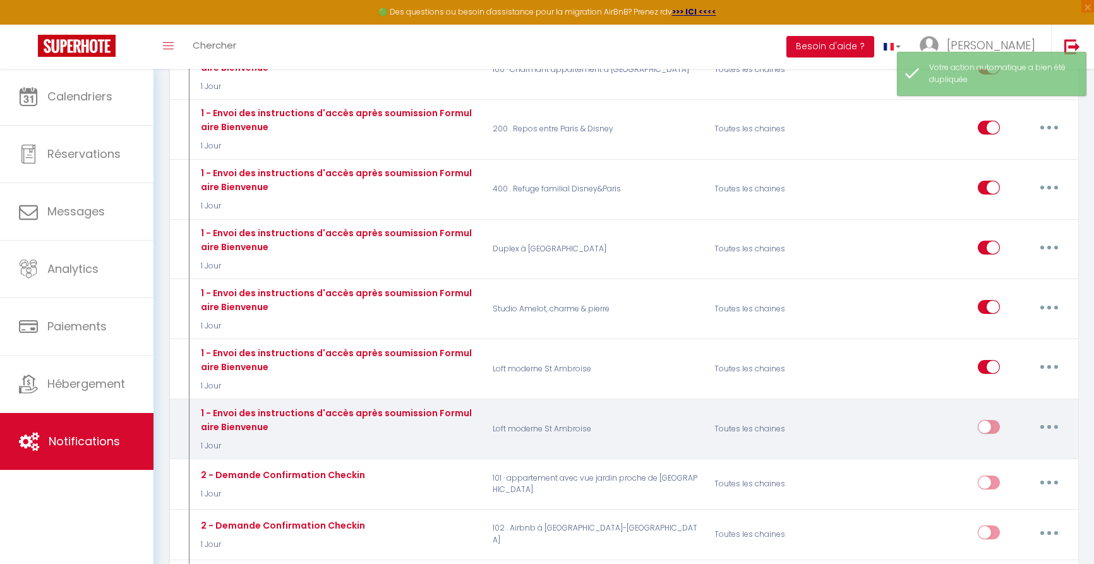
click at [1049, 417] on button "button" at bounding box center [1049, 427] width 35 height 20
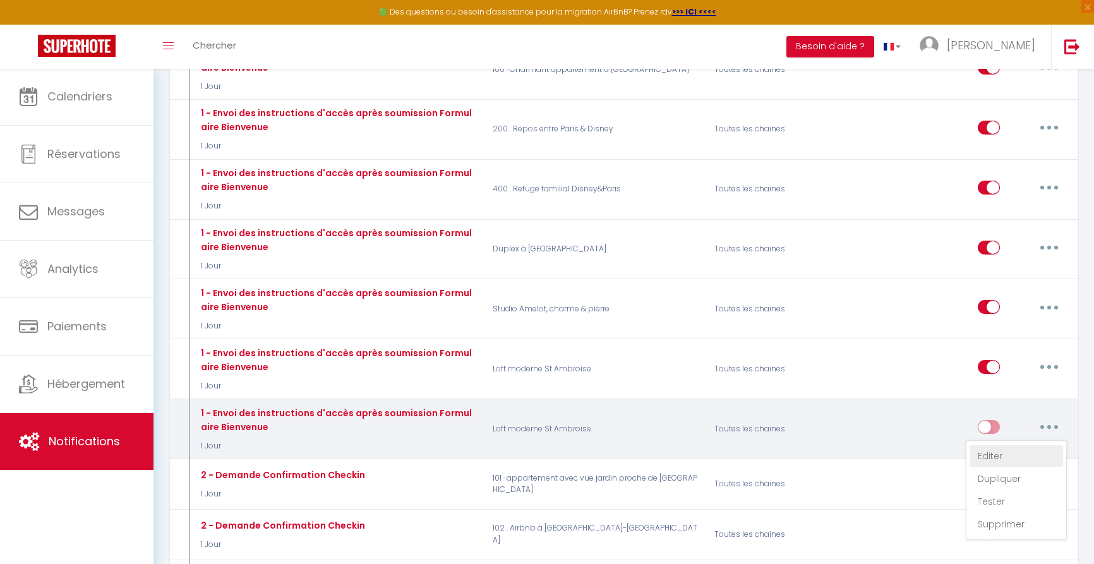
click at [1001, 445] on link "Editer" at bounding box center [1016, 455] width 93 height 21
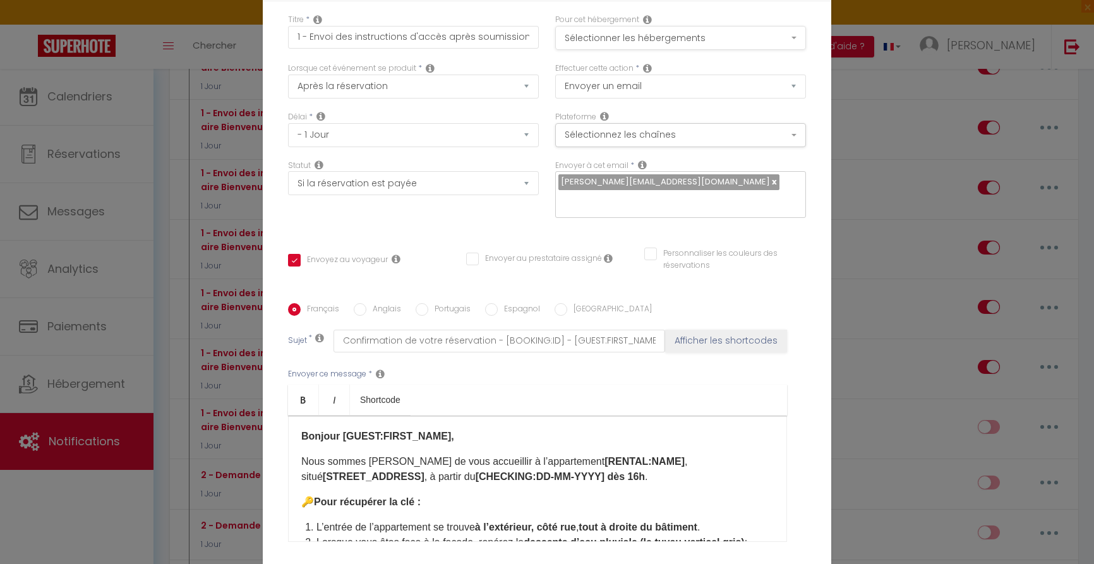
click at [690, 42] on button "Sélectionner les hébergements" at bounding box center [680, 38] width 251 height 24
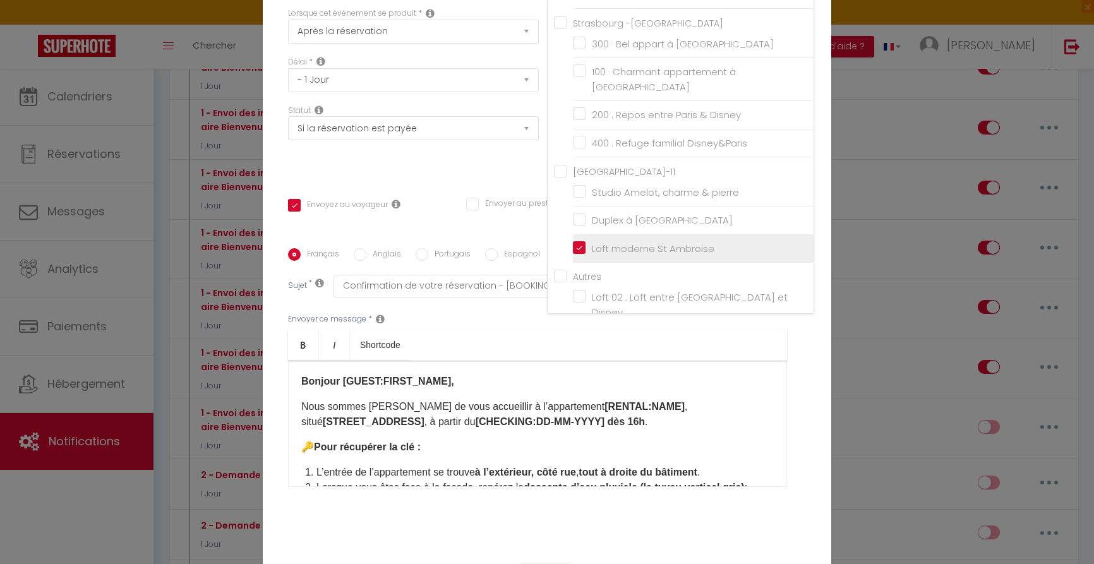
scroll to position [59, 0]
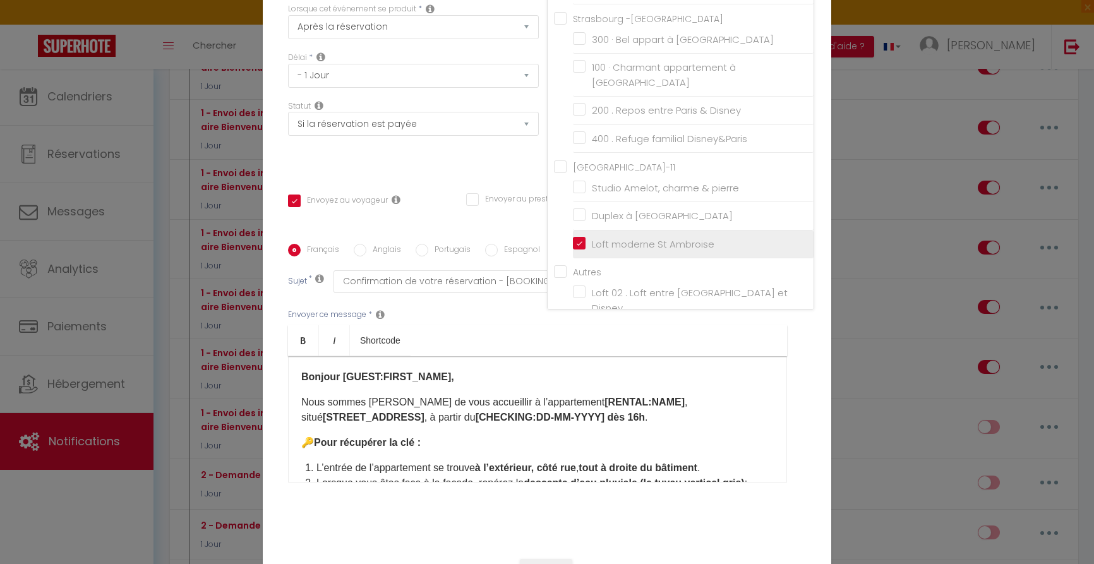
click at [579, 238] on input "Loft moderne St Ambroise" at bounding box center [693, 244] width 241 height 13
click at [581, 330] on input "Duplex terrasse - [GEOGRAPHIC_DATA]" at bounding box center [693, 336] width 241 height 13
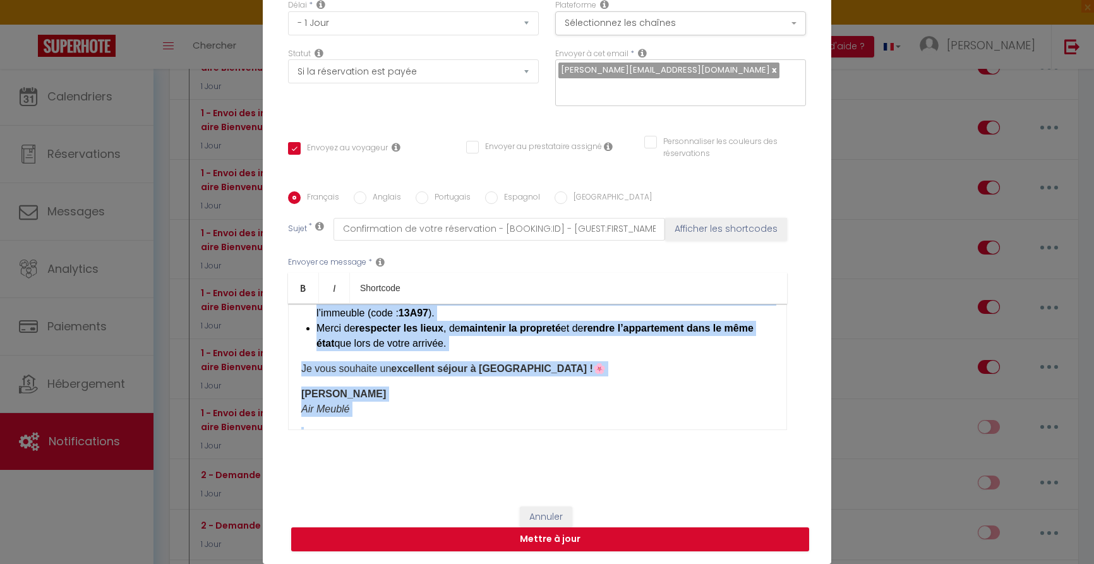
scroll to position [322, 0]
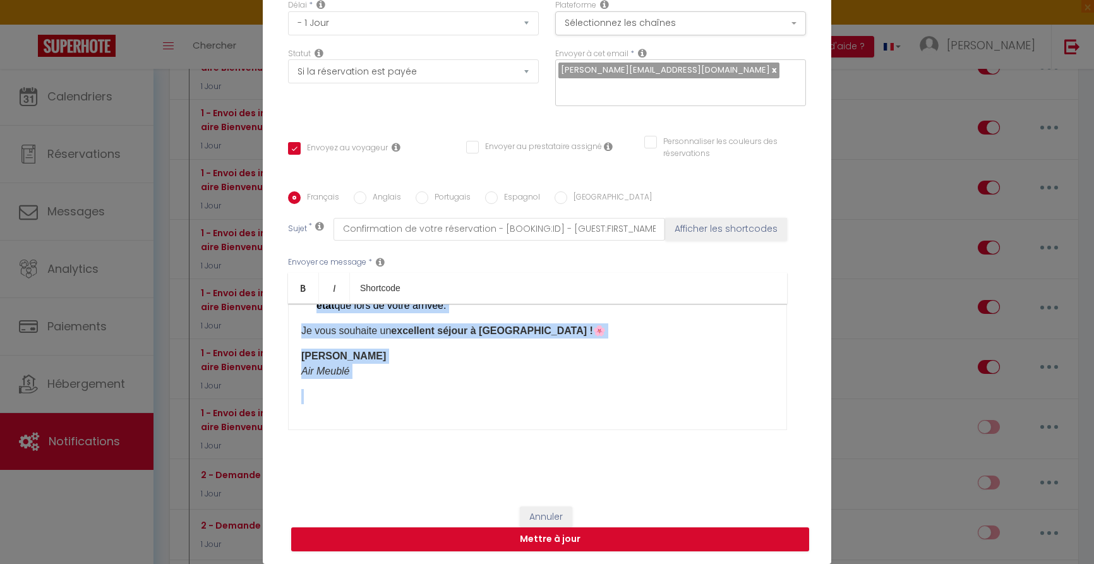
drag, startPoint x: 316, startPoint y: 323, endPoint x: 435, endPoint y: 447, distance: 171.1
click at [381, 456] on div "Français Anglais Portugais Espagnol Italien Sujet * Confirmation de votre réser…" at bounding box center [547, 318] width 518 height 292
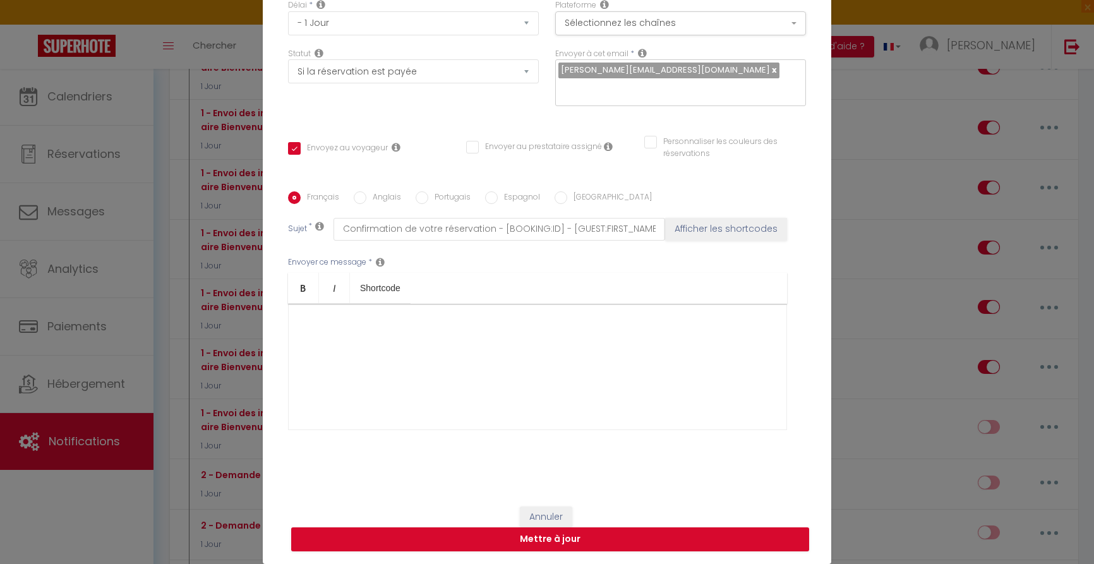
scroll to position [0, 0]
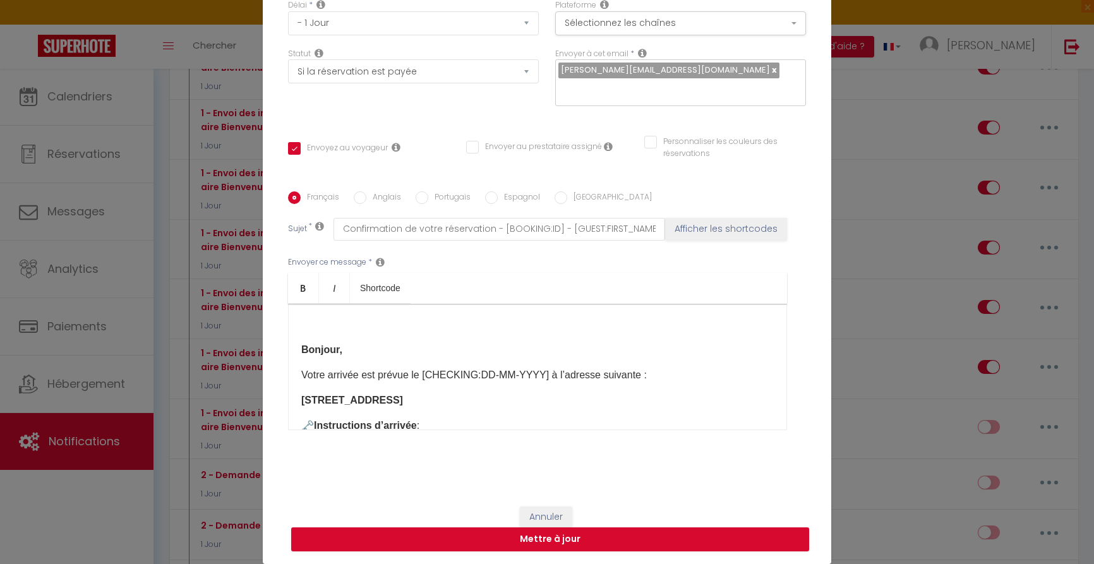
click at [304, 346] on strong "Bonjour," at bounding box center [321, 349] width 41 height 11
drag, startPoint x: 303, startPoint y: 345, endPoint x: 318, endPoint y: 345, distance: 15.8
click at [303, 345] on strong "Bonjour," at bounding box center [321, 349] width 41 height 11
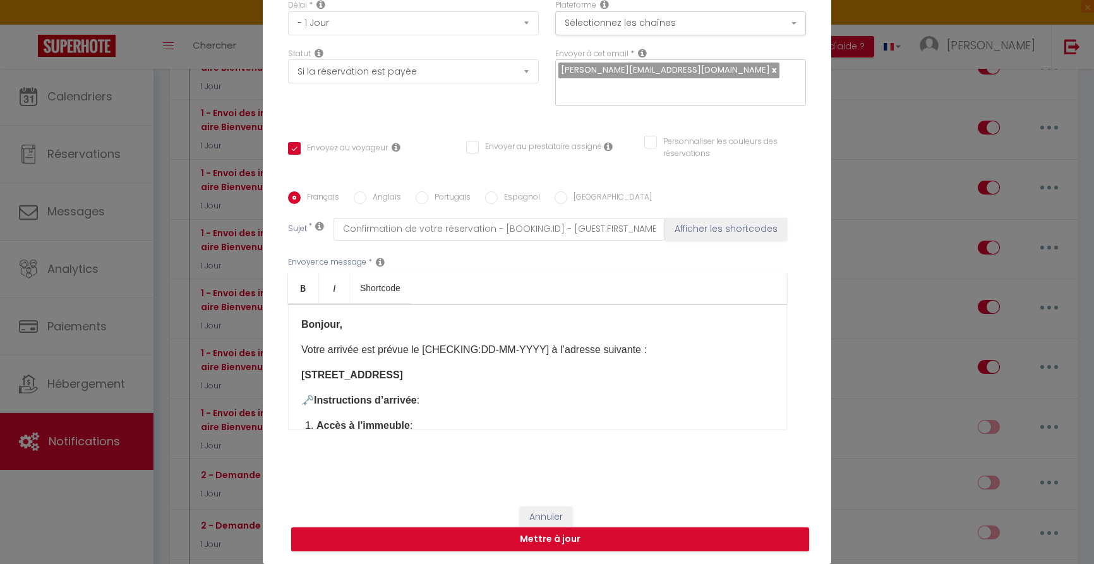
drag, startPoint x: 339, startPoint y: 327, endPoint x: 356, endPoint y: 327, distance: 17.1
click at [339, 327] on strong "Bonjour," at bounding box center [321, 324] width 41 height 11
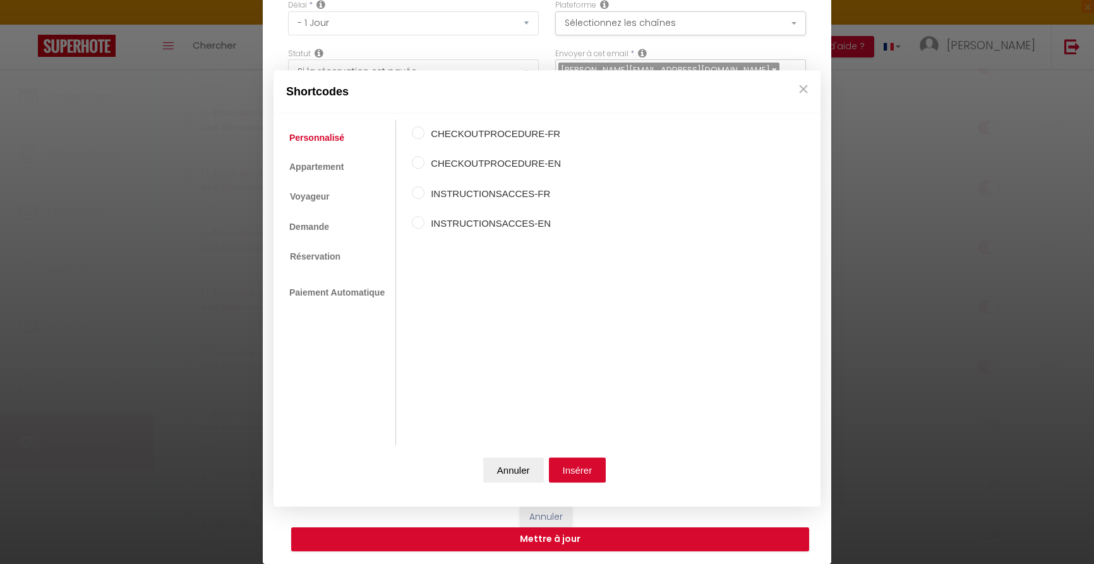
drag, startPoint x: 323, startPoint y: 196, endPoint x: 363, endPoint y: 195, distance: 39.2
click at [323, 196] on link "Voyageur" at bounding box center [310, 197] width 54 height 24
drag, startPoint x: 483, startPoint y: 166, endPoint x: 519, endPoint y: 175, distance: 36.5
click at [484, 166] on label "Prénom du voyageur" at bounding box center [487, 164] width 124 height 15
click at [425, 166] on input "Prénom du voyageur" at bounding box center [418, 163] width 13 height 13
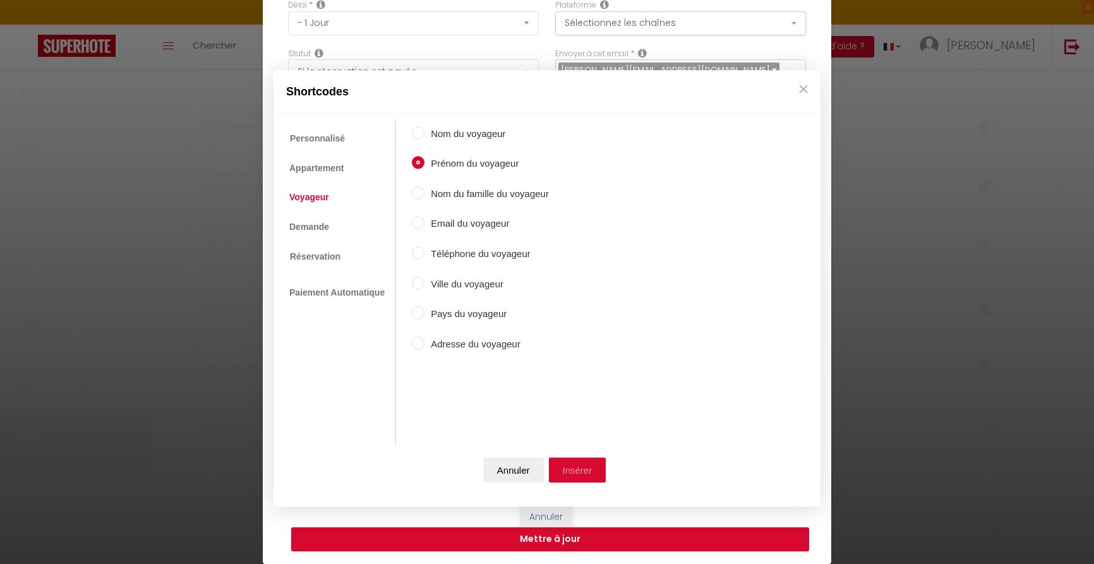
drag, startPoint x: 589, startPoint y: 474, endPoint x: 596, endPoint y: 473, distance: 7.1
click at [590, 474] on button "Insérer" at bounding box center [577, 469] width 57 height 25
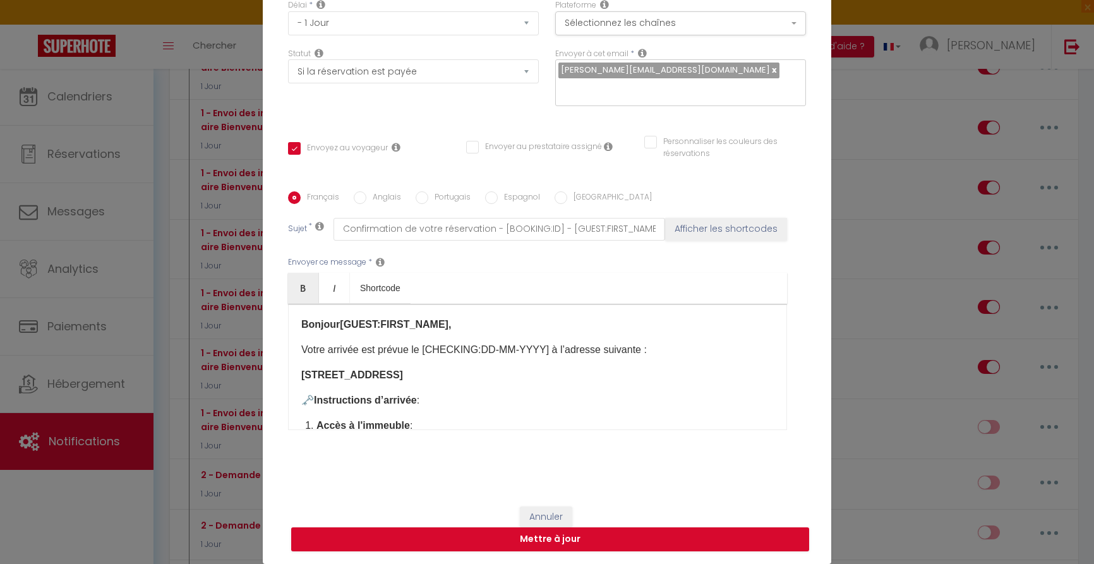
click at [346, 322] on strong "Bonjour [GUEST:FIRST_NAME] ​ ," at bounding box center [376, 324] width 150 height 11
click at [548, 316] on div "​ Bonjour [GUEST:FIRST_NAME] ​ , Votre arrivée est prévue le [CHECKING:DD-MM-YY…" at bounding box center [537, 367] width 499 height 126
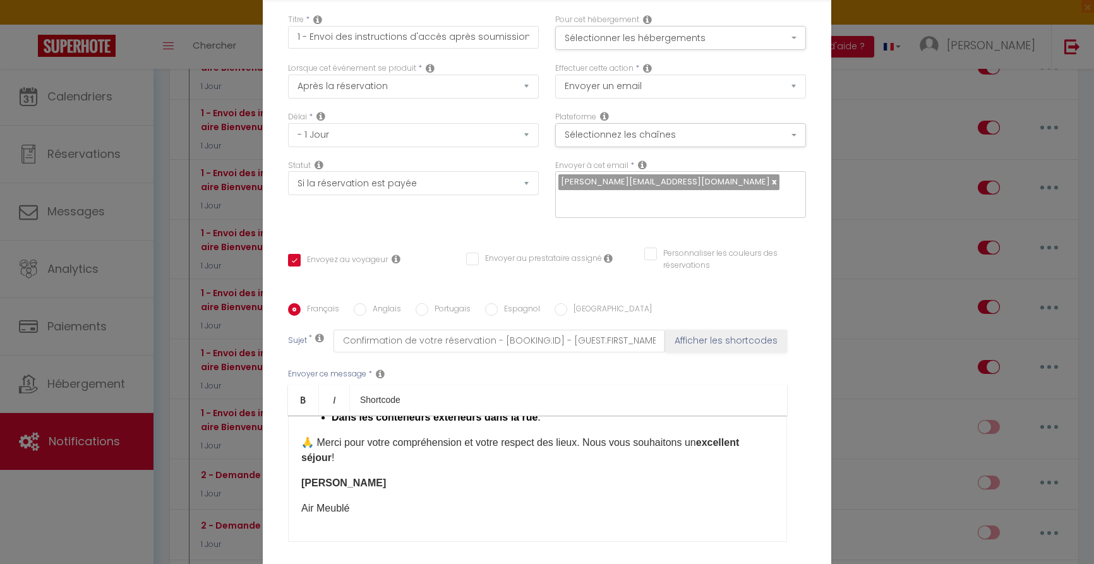
scroll to position [459, 0]
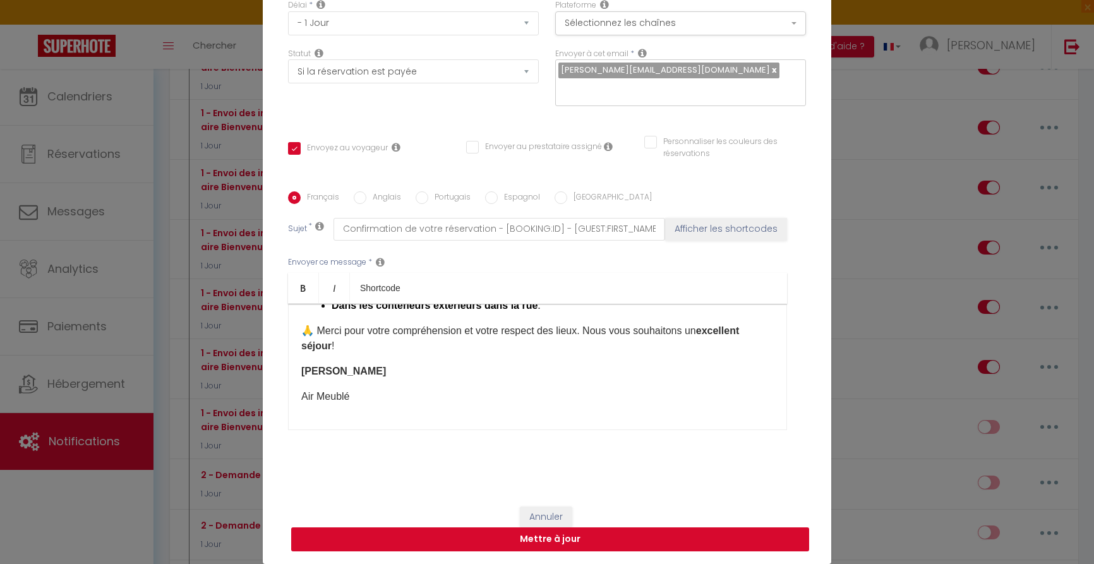
click at [605, 543] on button "Mettre à jour" at bounding box center [550, 539] width 518 height 24
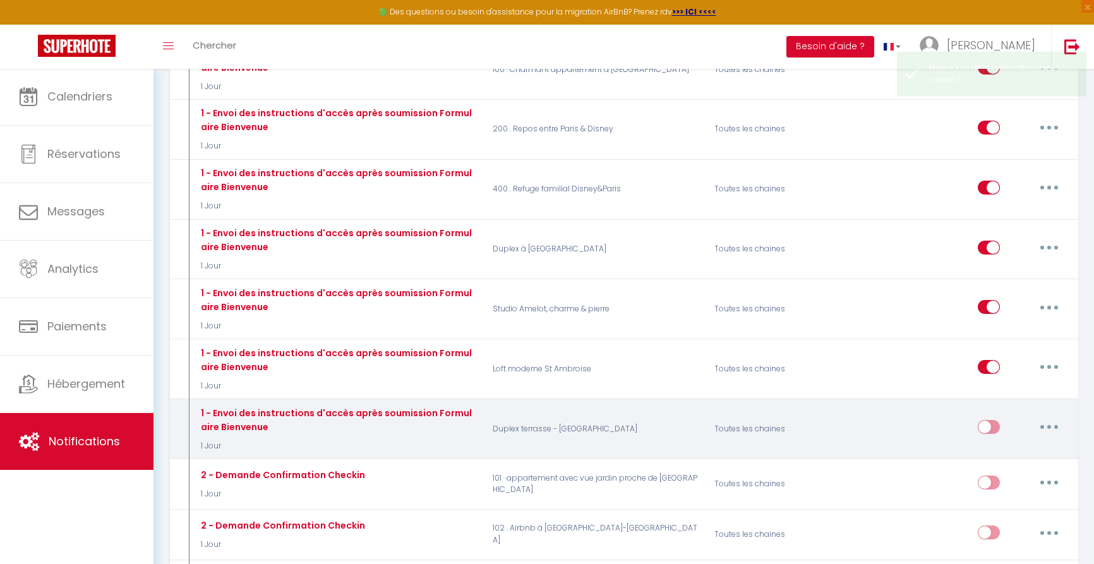
click at [996, 420] on input "checkbox" at bounding box center [989, 429] width 22 height 19
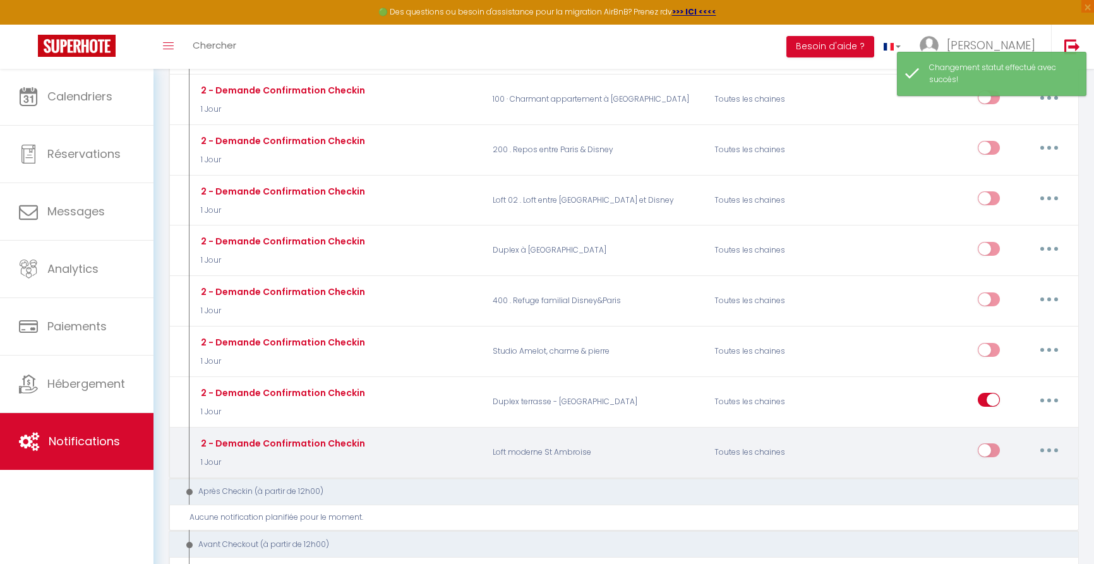
scroll to position [1704, 0]
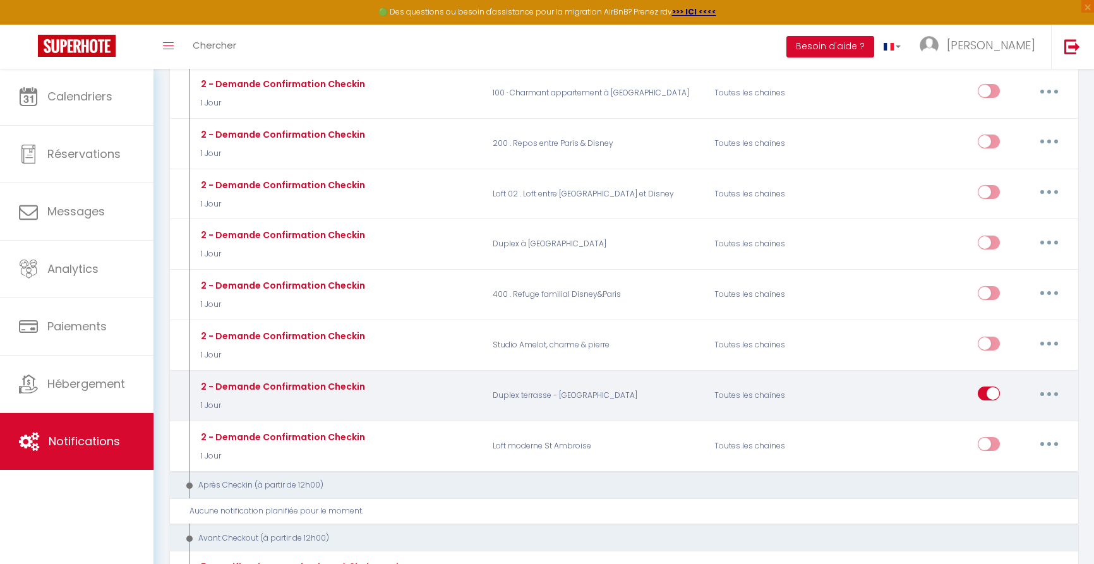
click at [984, 387] on input "checkbox" at bounding box center [989, 396] width 22 height 19
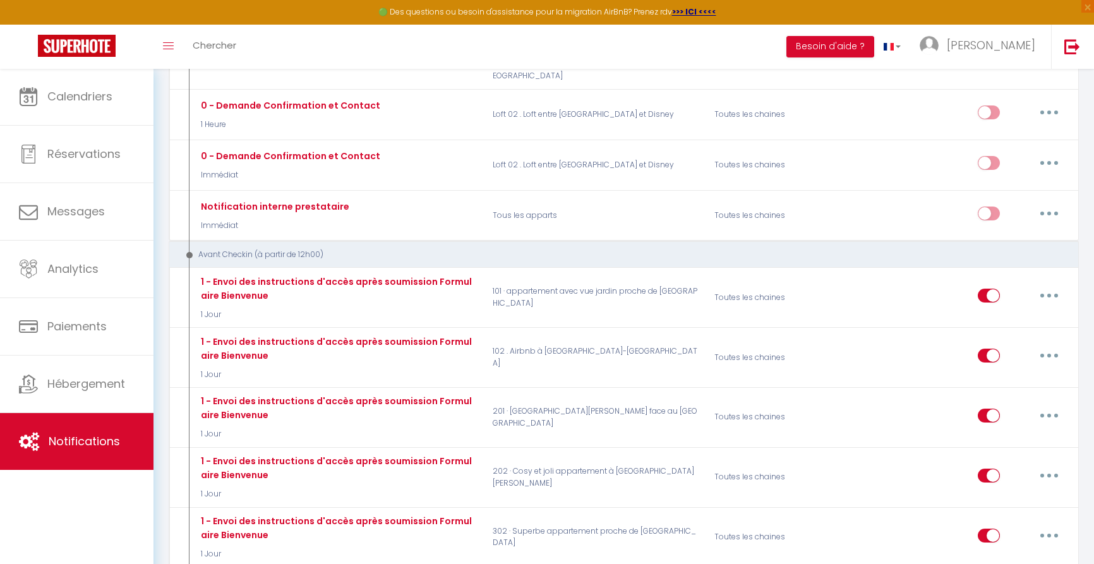
scroll to position [308, 0]
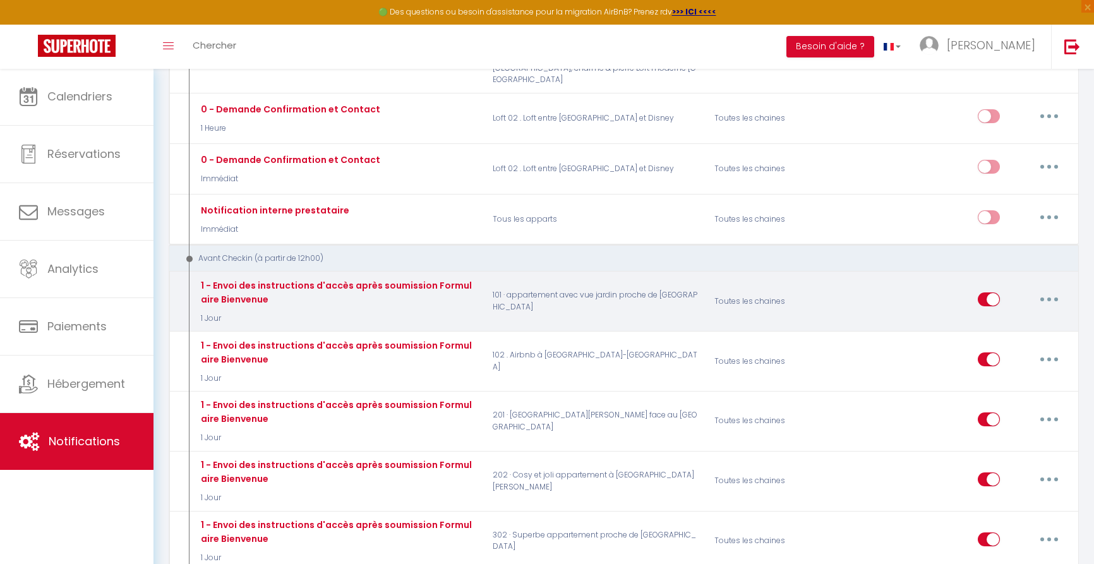
click at [987, 292] on input "checkbox" at bounding box center [989, 301] width 22 height 19
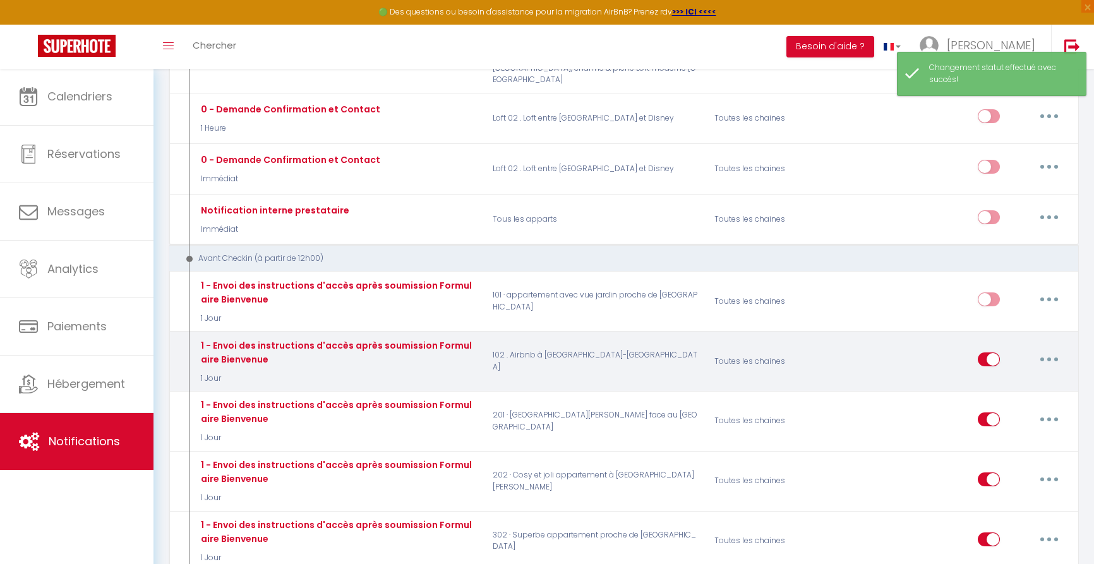
drag, startPoint x: 989, startPoint y: 322, endPoint x: 991, endPoint y: 342, distance: 19.7
click at [989, 352] on input "checkbox" at bounding box center [989, 361] width 22 height 19
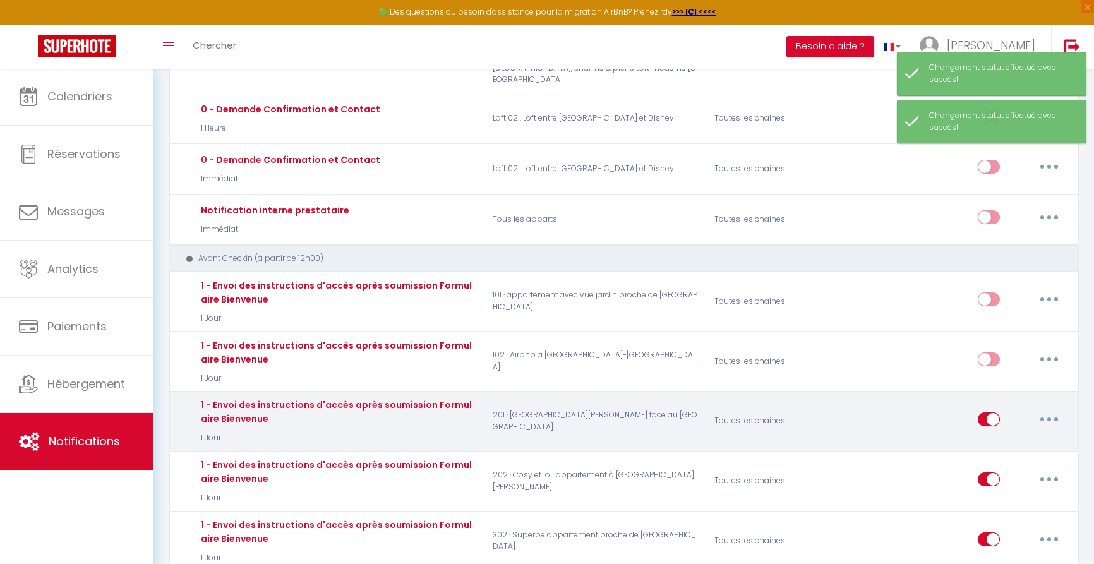
drag, startPoint x: 988, startPoint y: 390, endPoint x: 992, endPoint y: 405, distance: 15.6
click at [988, 413] on input "checkbox" at bounding box center [989, 422] width 22 height 19
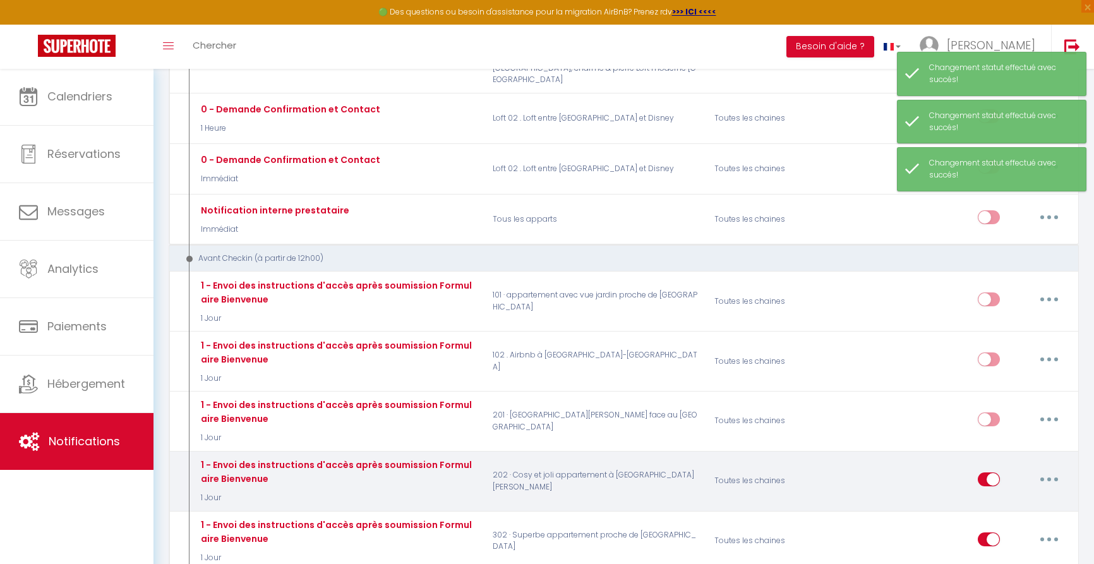
drag, startPoint x: 989, startPoint y: 447, endPoint x: 991, endPoint y: 454, distance: 7.4
click at [989, 473] on input "checkbox" at bounding box center [989, 482] width 22 height 19
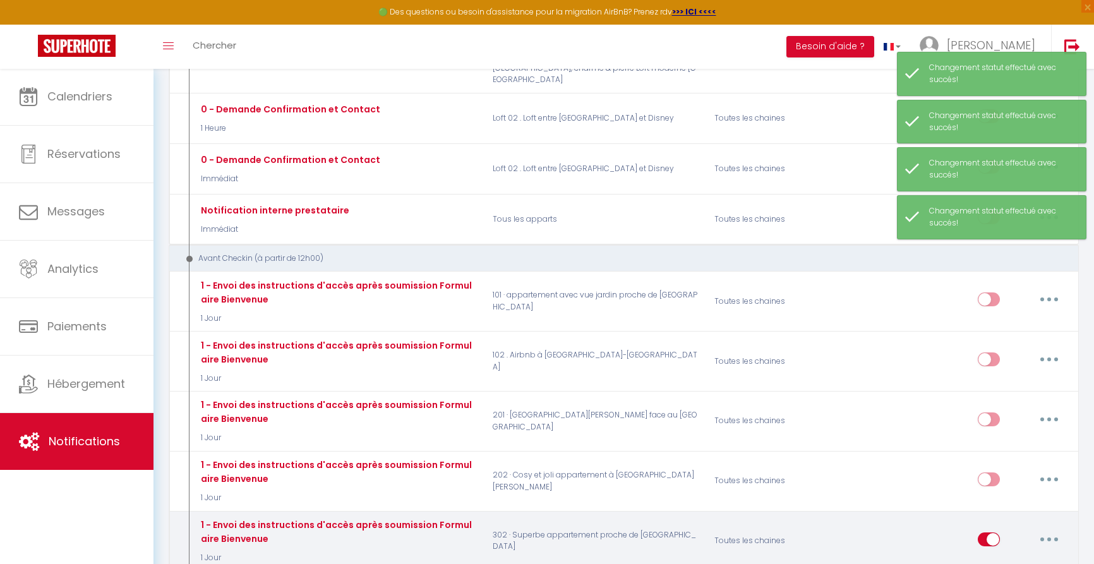
click at [991, 533] on input "checkbox" at bounding box center [989, 542] width 22 height 19
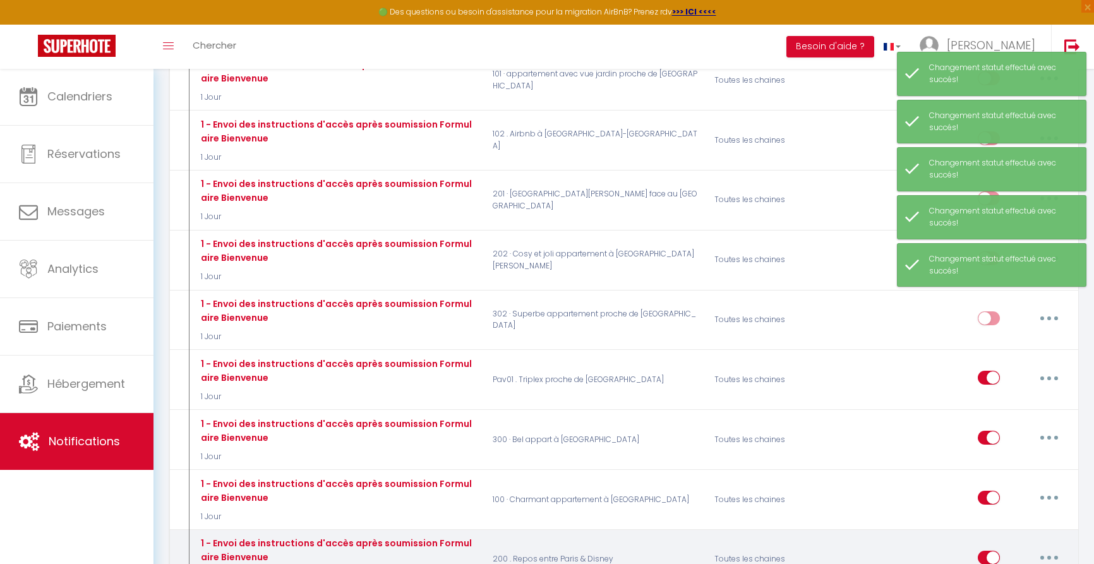
scroll to position [560, 0]
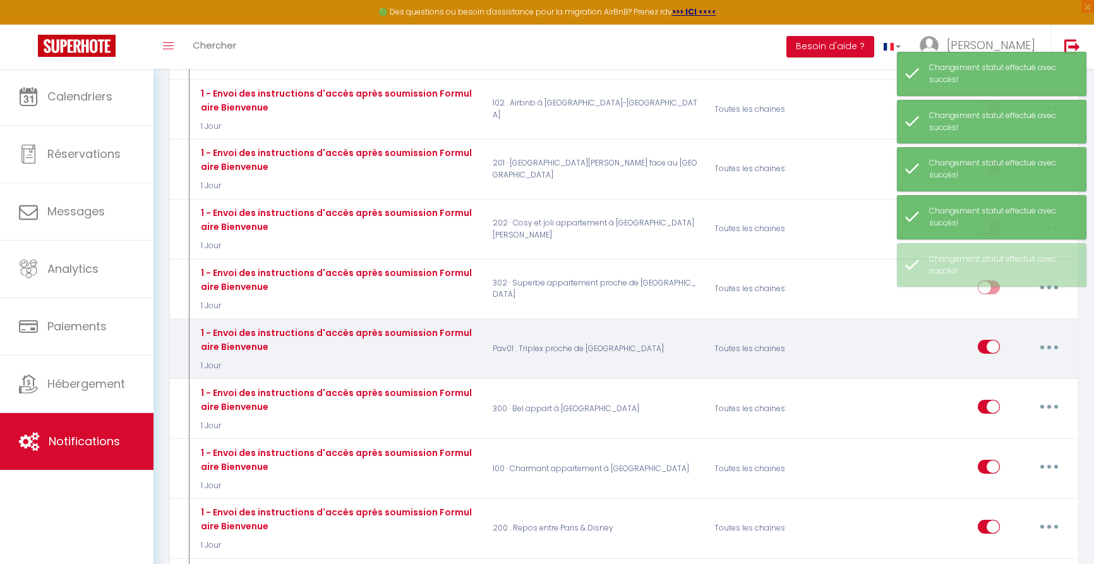
click at [986, 340] on input "checkbox" at bounding box center [989, 349] width 22 height 19
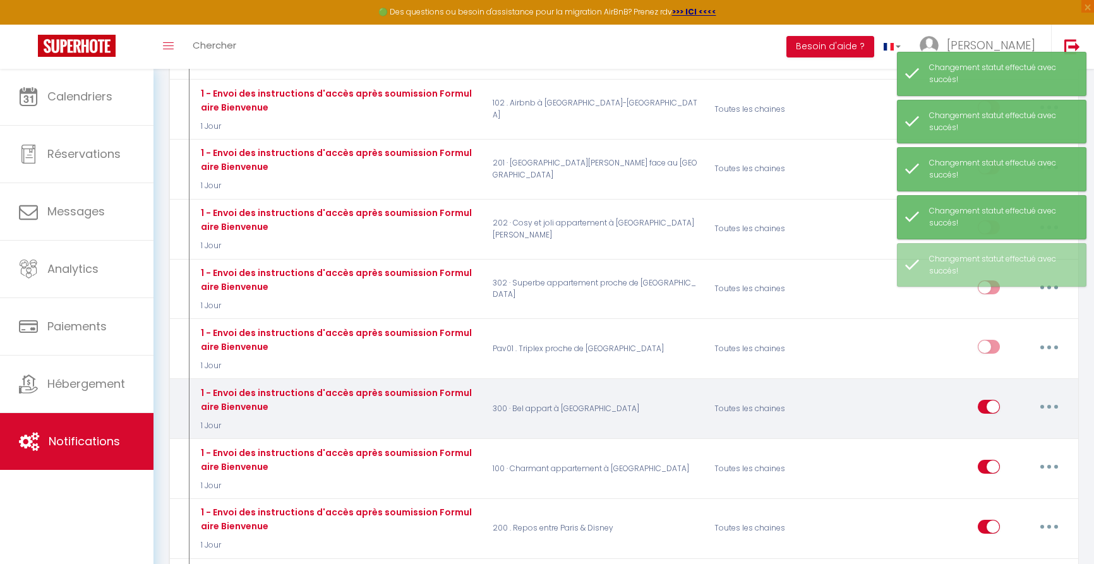
drag, startPoint x: 986, startPoint y: 371, endPoint x: 992, endPoint y: 389, distance: 18.8
click at [986, 400] on input "checkbox" at bounding box center [989, 409] width 22 height 19
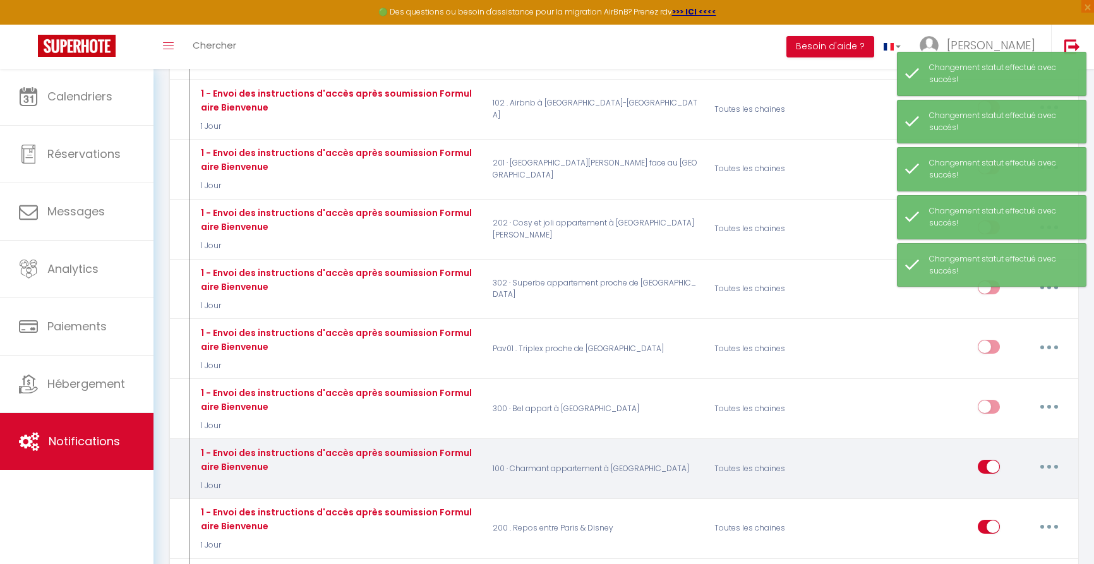
click at [990, 460] on input "checkbox" at bounding box center [989, 469] width 22 height 19
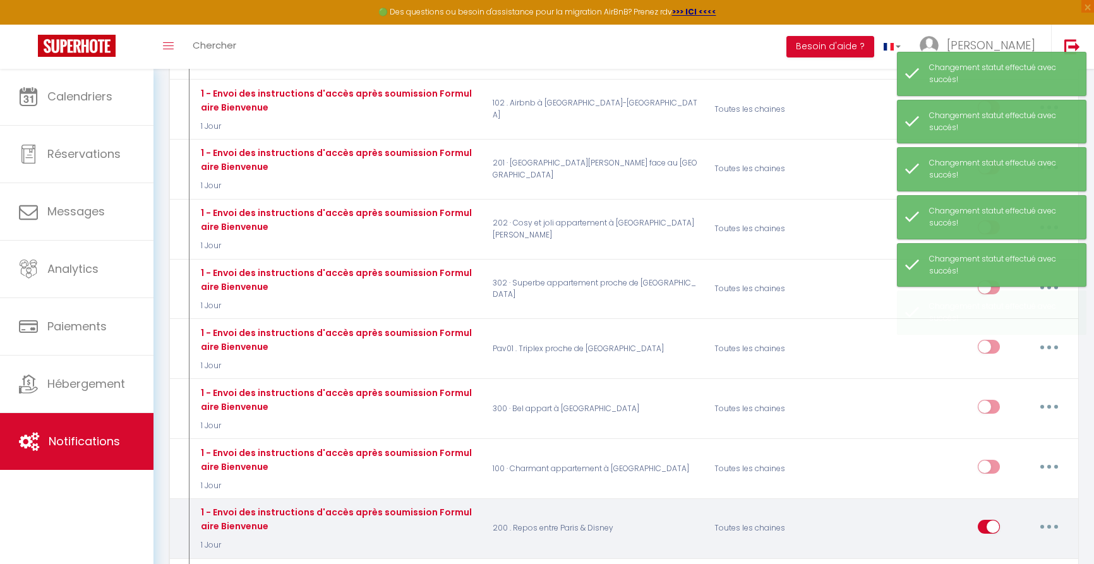
click at [988, 520] on input "checkbox" at bounding box center [989, 529] width 22 height 19
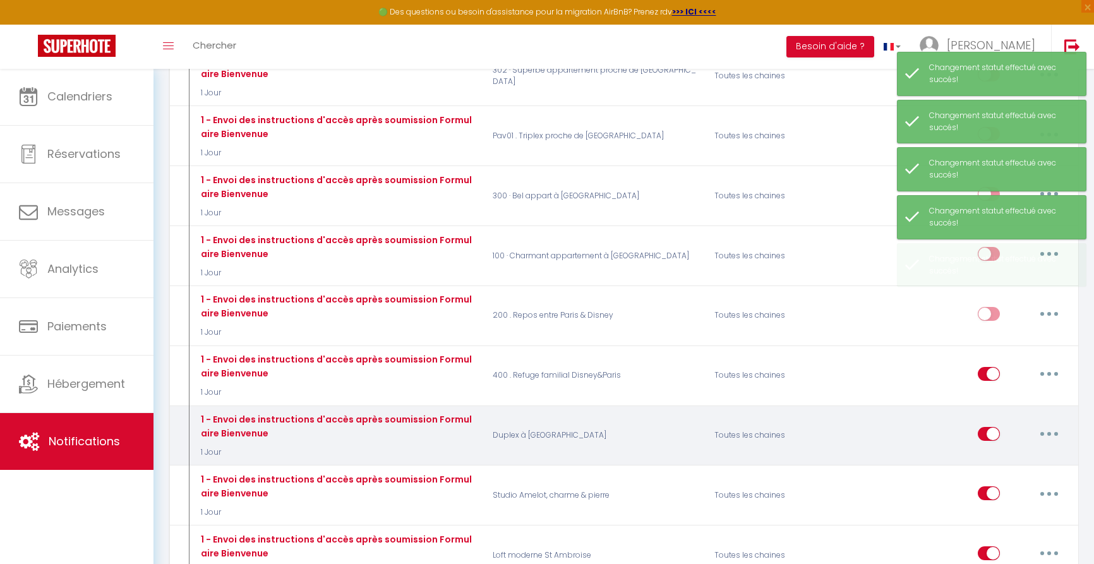
scroll to position [771, 0]
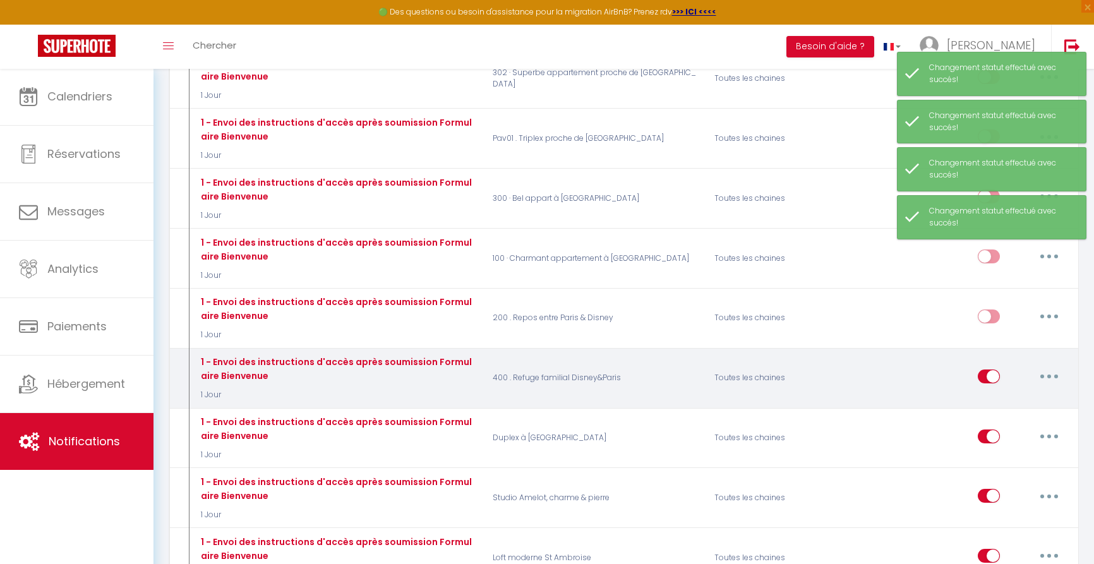
click at [989, 370] on input "checkbox" at bounding box center [989, 379] width 22 height 19
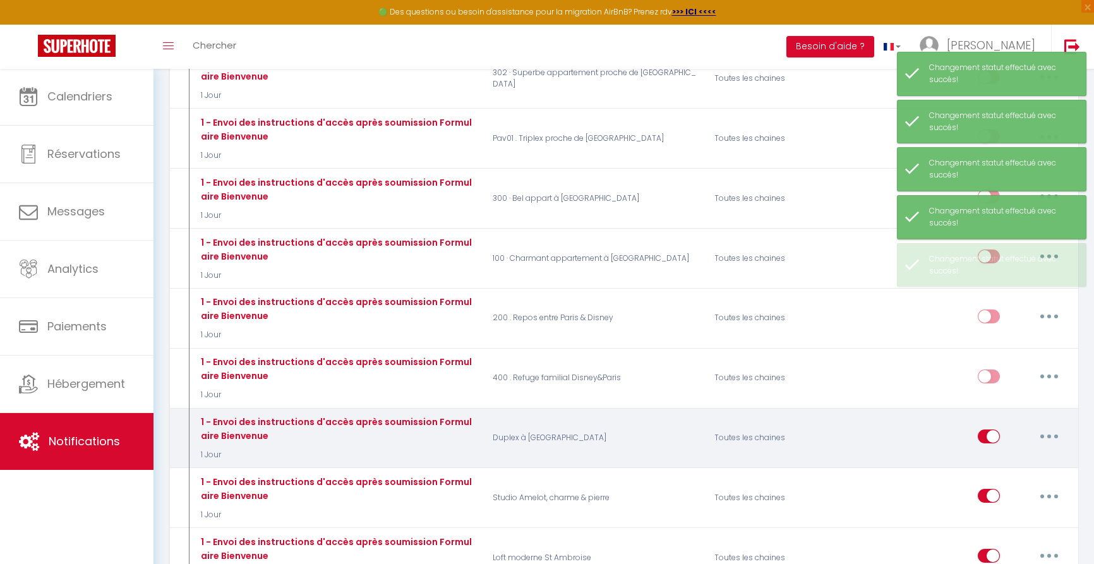
click at [984, 430] on input "checkbox" at bounding box center [989, 439] width 22 height 19
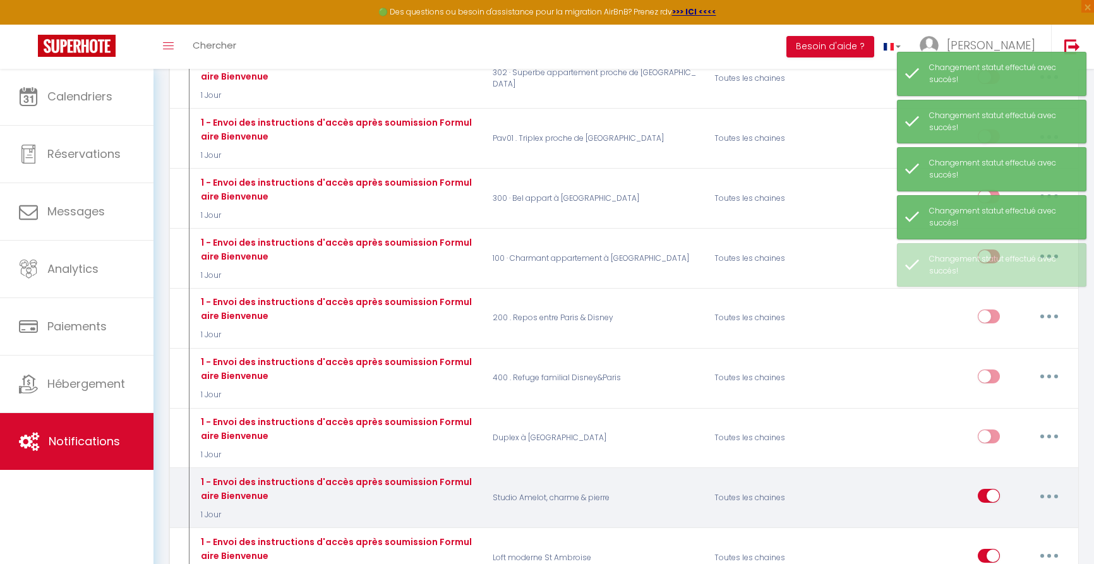
click at [987, 489] on input "checkbox" at bounding box center [989, 498] width 22 height 19
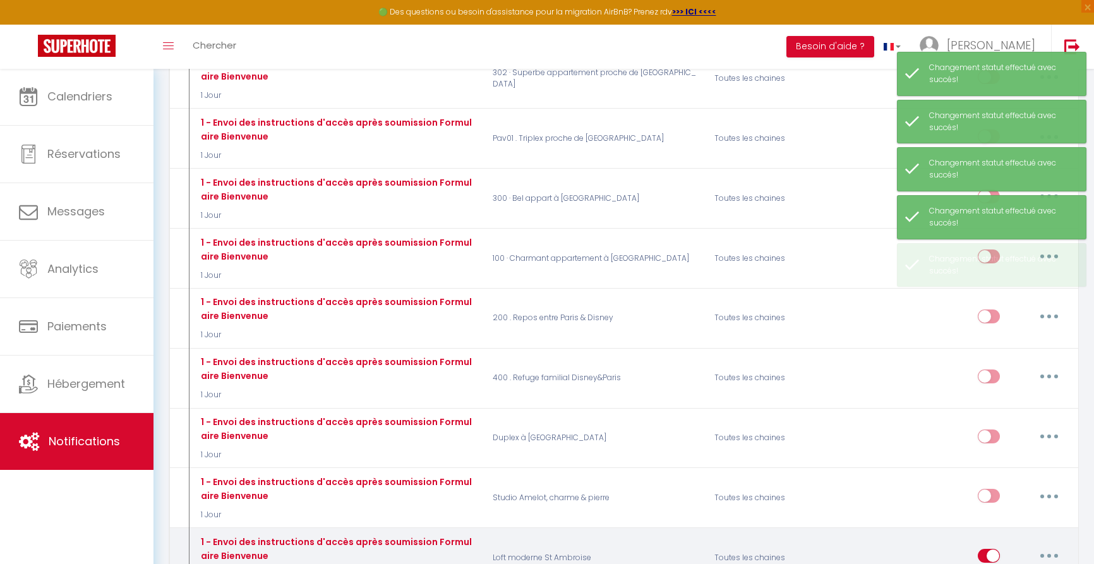
click at [987, 549] on input "checkbox" at bounding box center [989, 558] width 22 height 19
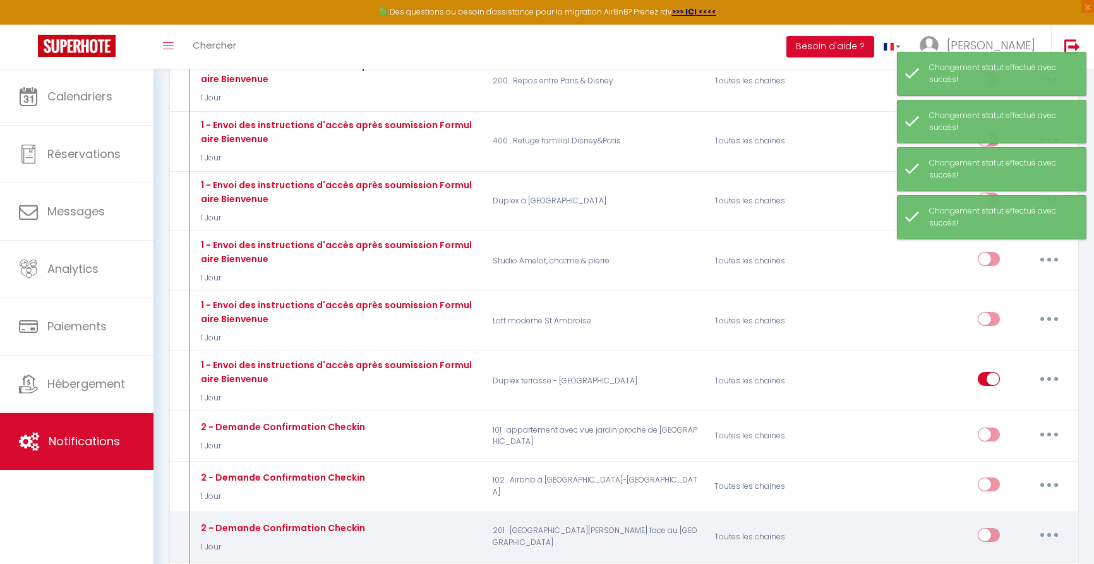
scroll to position [1021, 0]
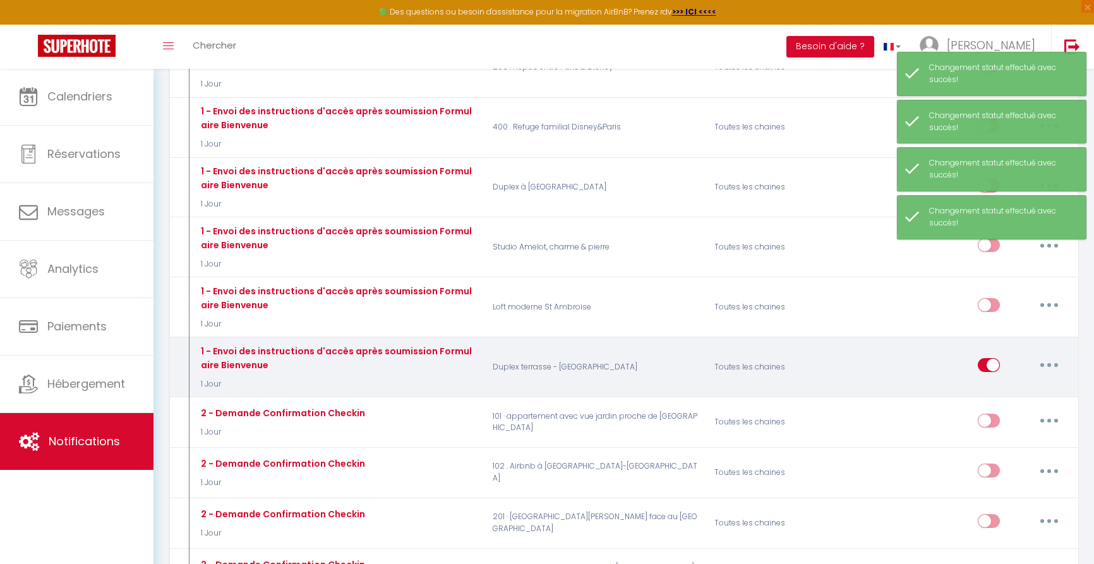
click at [987, 358] on input "checkbox" at bounding box center [989, 367] width 22 height 19
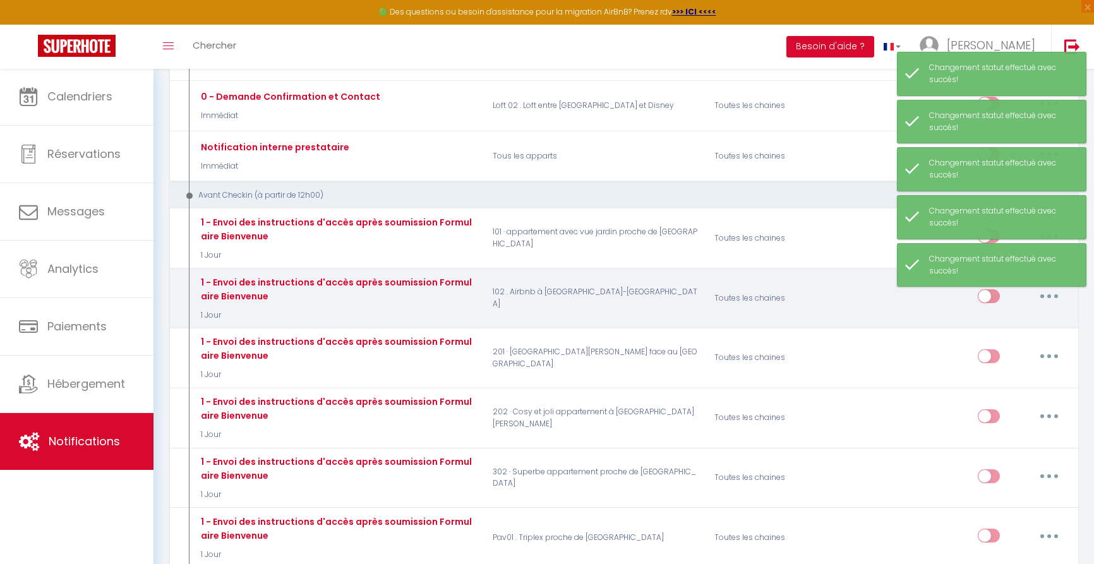
scroll to position [187, 0]
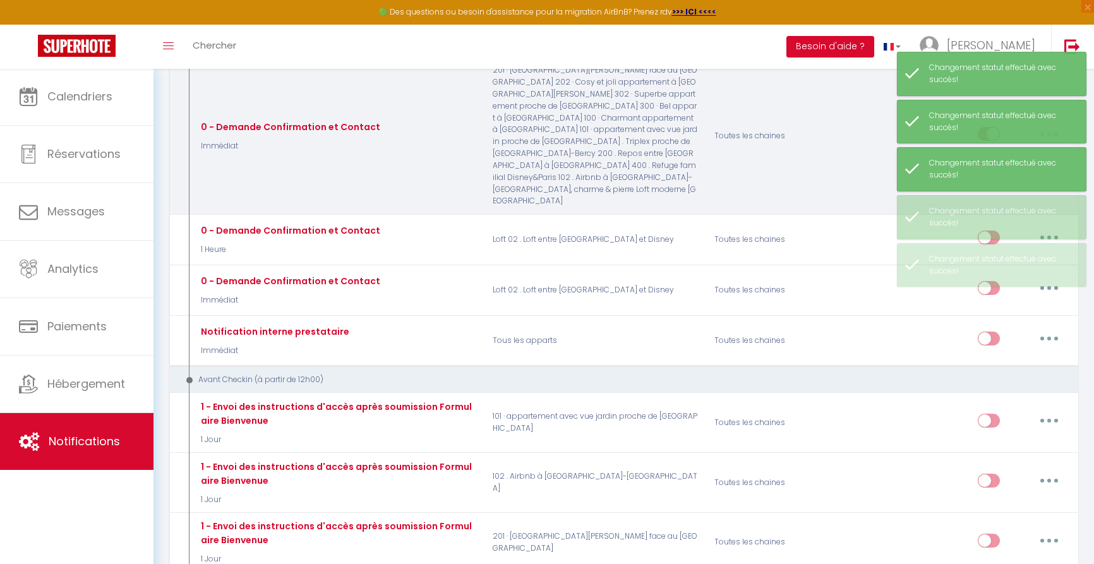
click at [850, 166] on div "Toutes les chaines" at bounding box center [780, 135] width 148 height 143
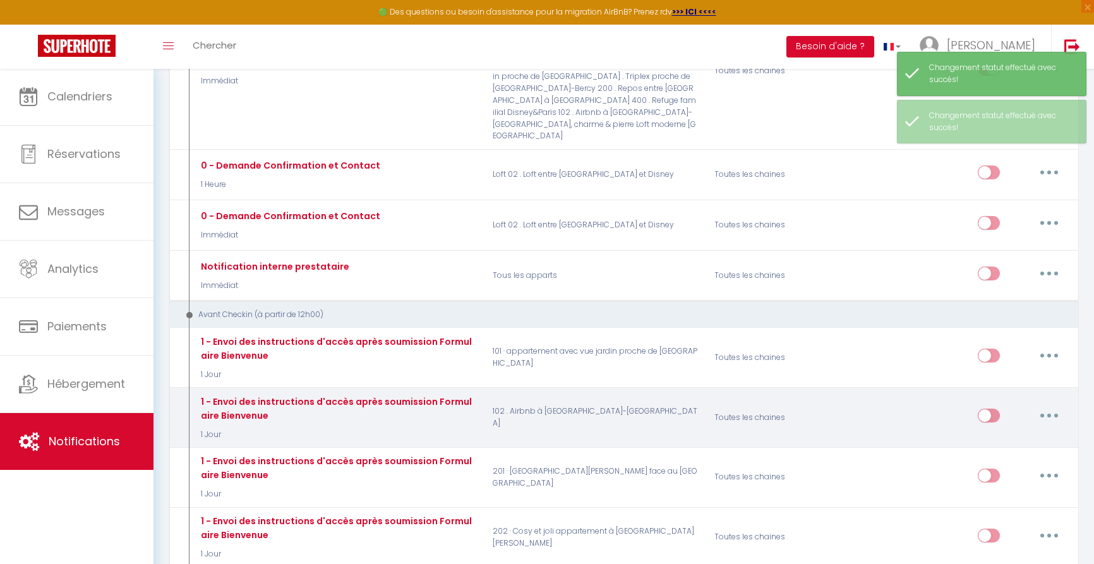
scroll to position [316, 0]
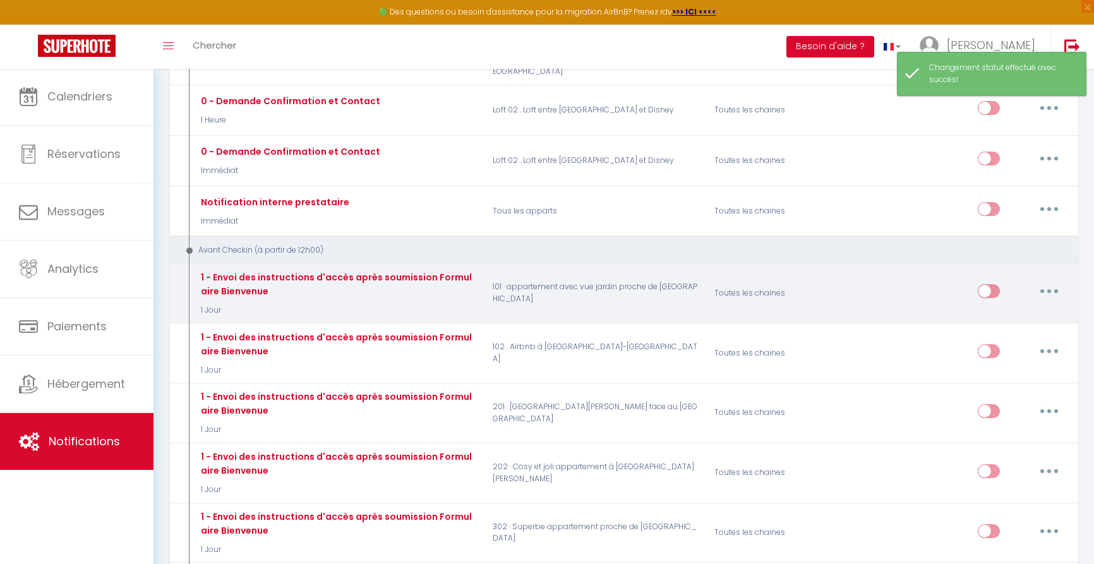
click at [1052, 281] on button "button" at bounding box center [1049, 291] width 35 height 20
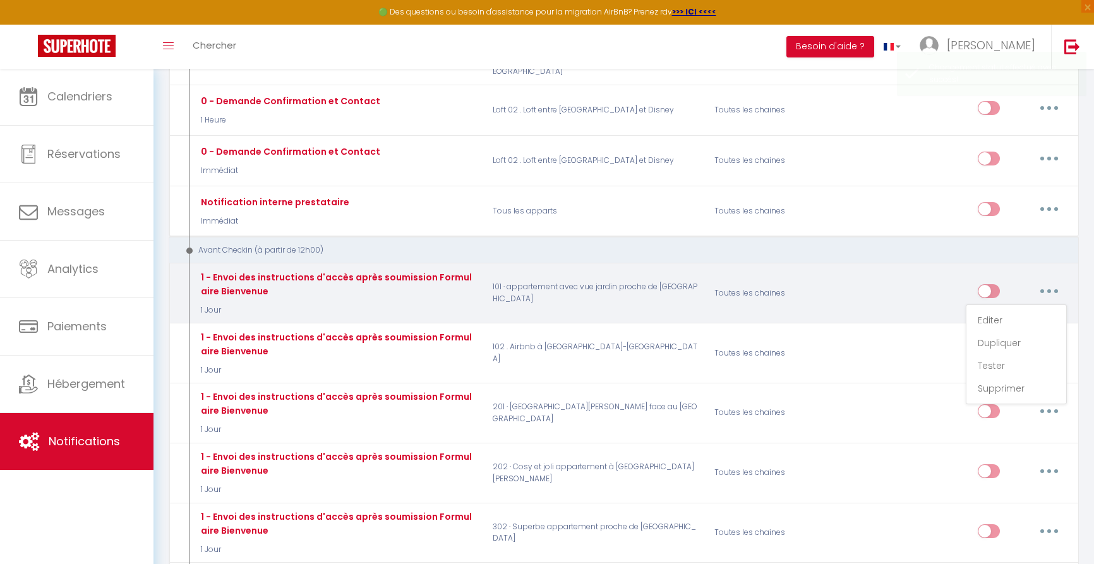
click at [1003, 310] on link "Editer" at bounding box center [1016, 320] width 93 height 21
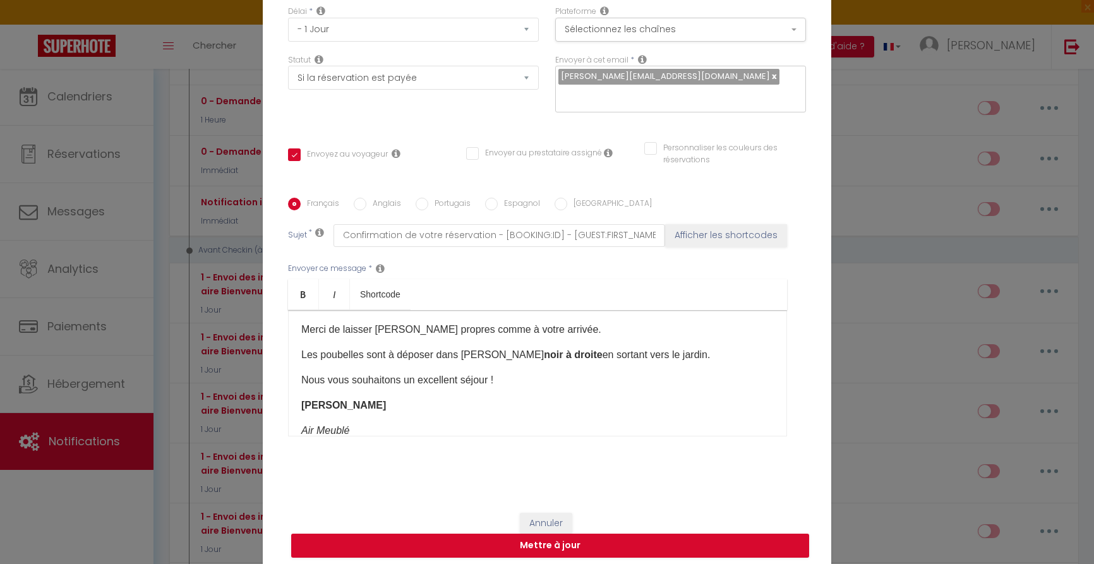
scroll to position [344, 0]
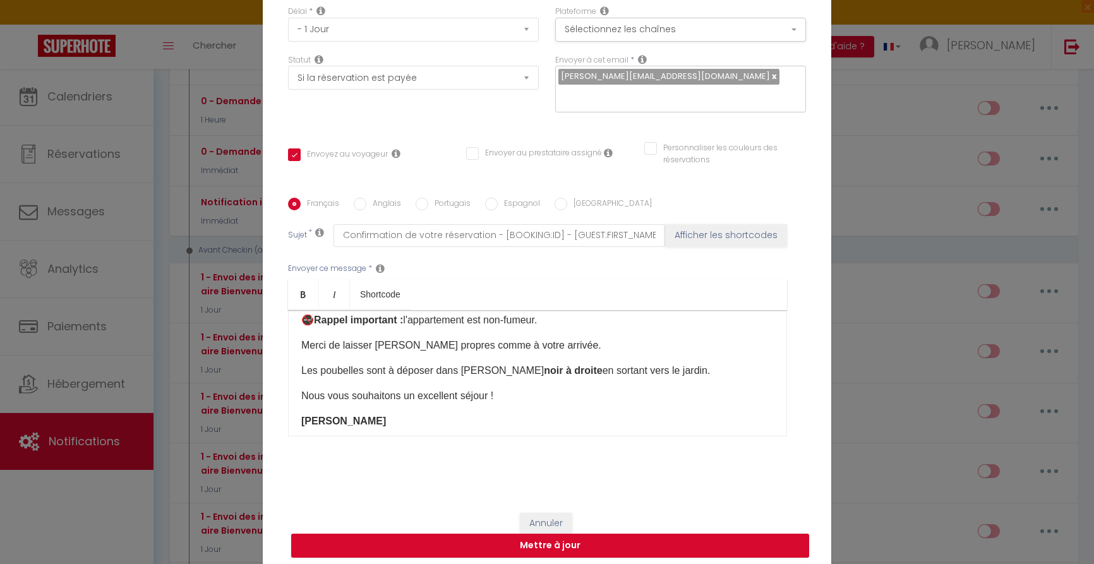
drag, startPoint x: 519, startPoint y: 369, endPoint x: 536, endPoint y: 367, distance: 16.5
click at [544, 369] on strong "noir à droite" at bounding box center [573, 370] width 58 height 11
click at [574, 545] on button "Mettre à jour" at bounding box center [550, 546] width 518 height 24
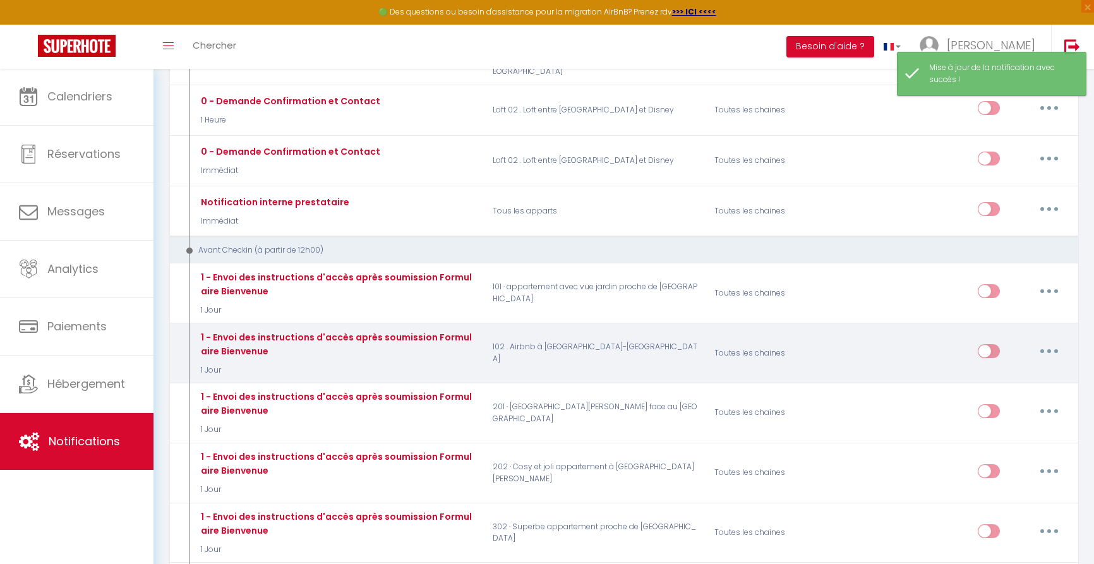
click at [1051, 349] on icon "button" at bounding box center [1049, 351] width 4 height 4
click at [1000, 370] on link "Editer" at bounding box center [1016, 380] width 93 height 21
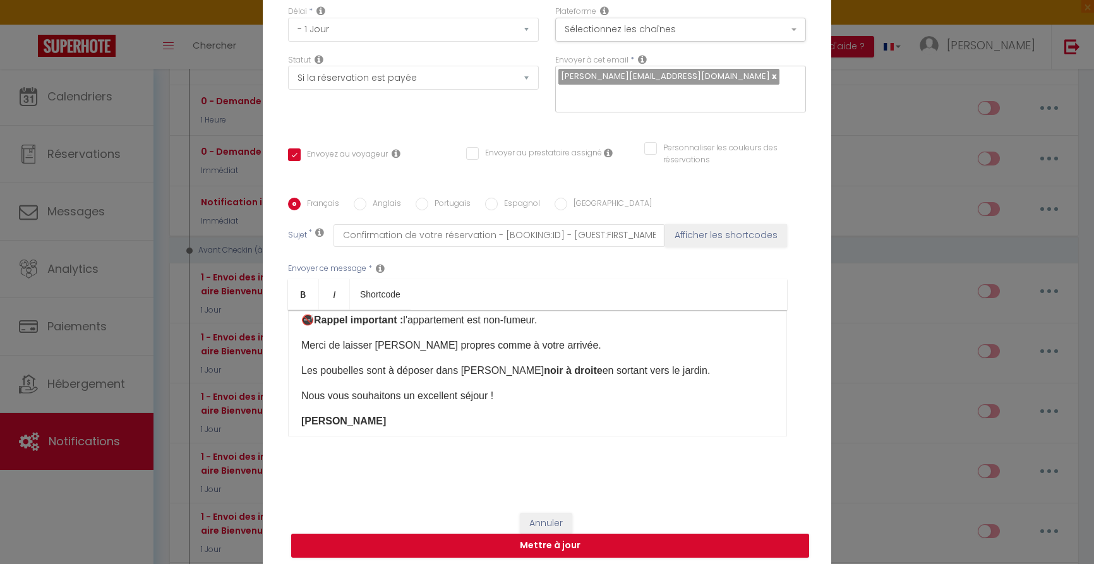
click at [544, 370] on strong "noir à droite" at bounding box center [573, 370] width 58 height 11
click at [562, 548] on button "Mettre à jour" at bounding box center [550, 546] width 518 height 24
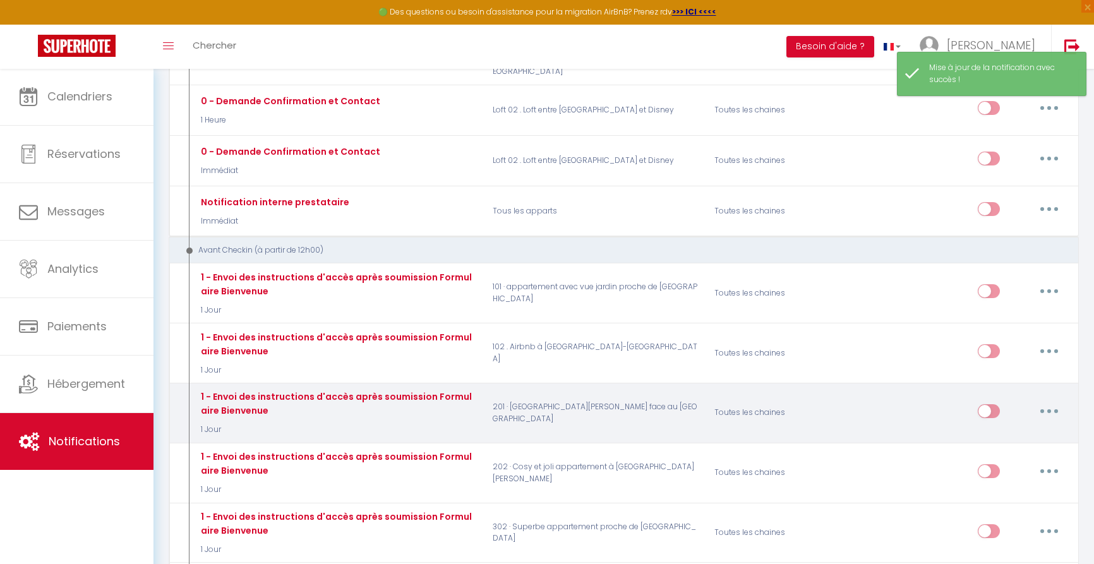
click at [1049, 409] on icon "button" at bounding box center [1049, 411] width 4 height 4
click at [1015, 429] on link "Editer" at bounding box center [1016, 439] width 93 height 21
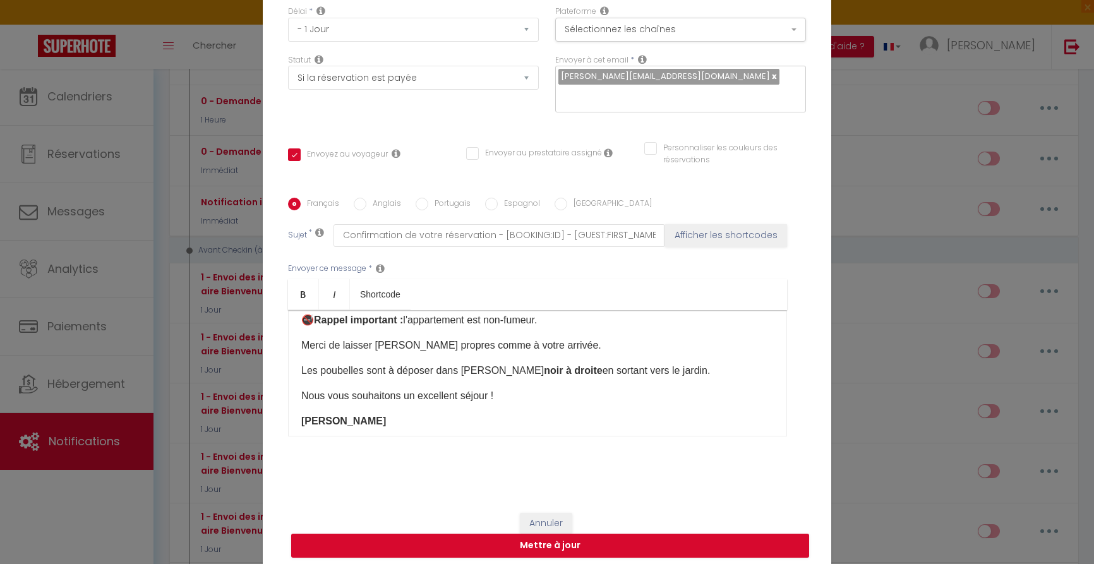
click at [544, 371] on strong "noir à droite" at bounding box center [573, 370] width 58 height 11
click at [563, 546] on button "Mettre à jour" at bounding box center [550, 546] width 518 height 24
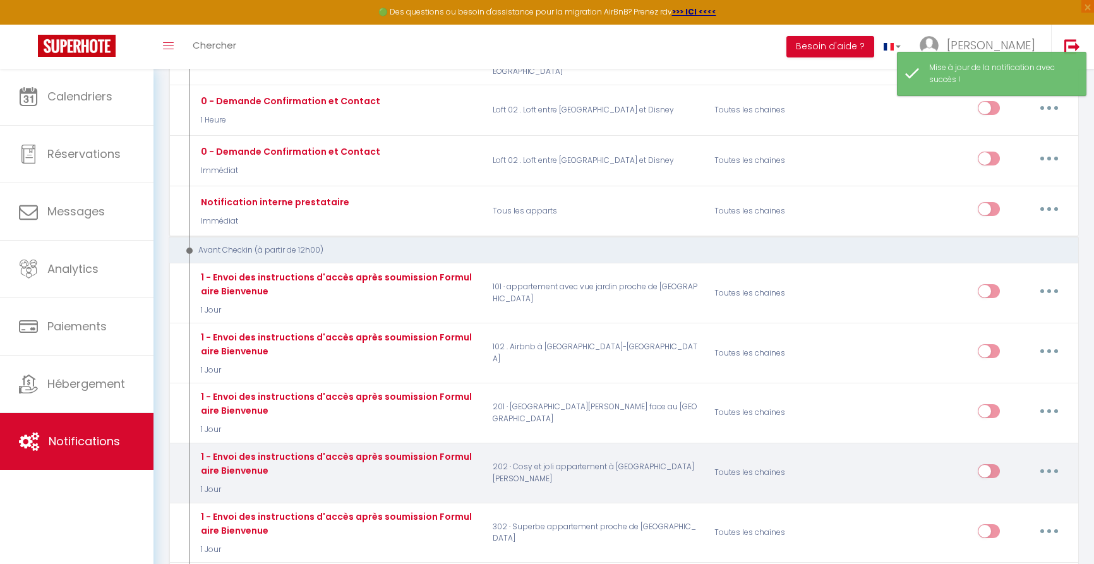
click at [1052, 461] on button "button" at bounding box center [1049, 471] width 35 height 20
click at [1004, 489] on link "Editer" at bounding box center [1016, 499] width 93 height 21
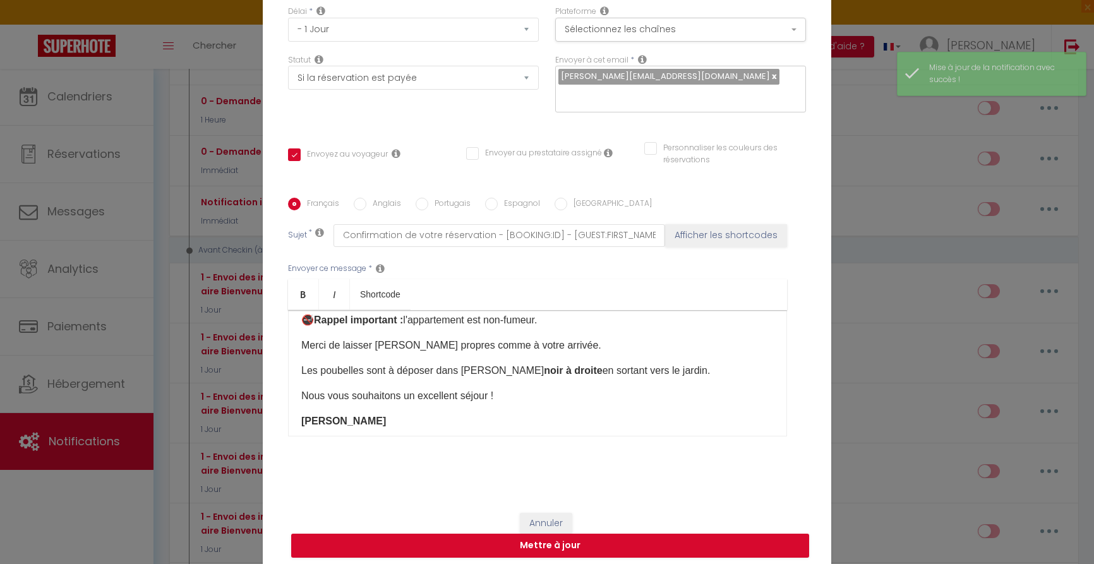
click at [544, 370] on strong "noir à droite" at bounding box center [573, 370] width 58 height 11
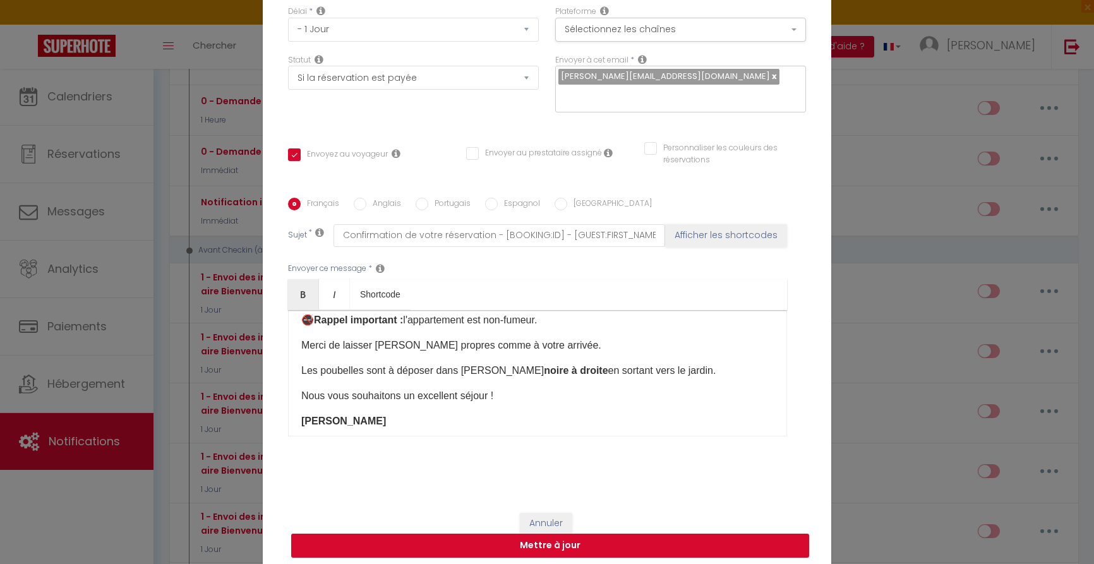
click at [581, 542] on button "Mettre à jour" at bounding box center [550, 546] width 518 height 24
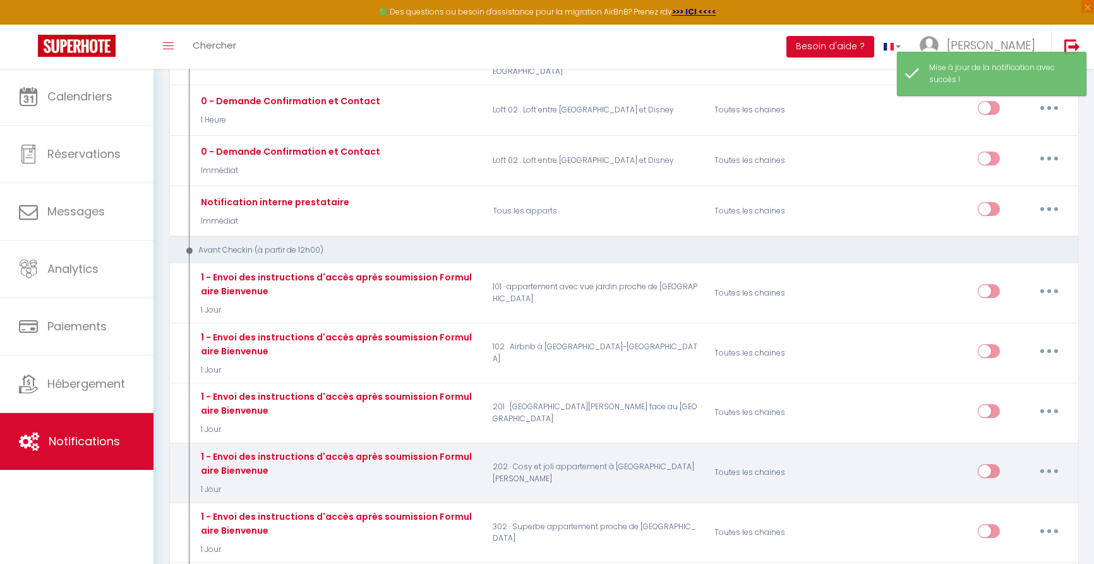
click at [1049, 469] on icon "button" at bounding box center [1049, 471] width 4 height 4
click at [1004, 489] on link "Editer" at bounding box center [1016, 499] width 93 height 21
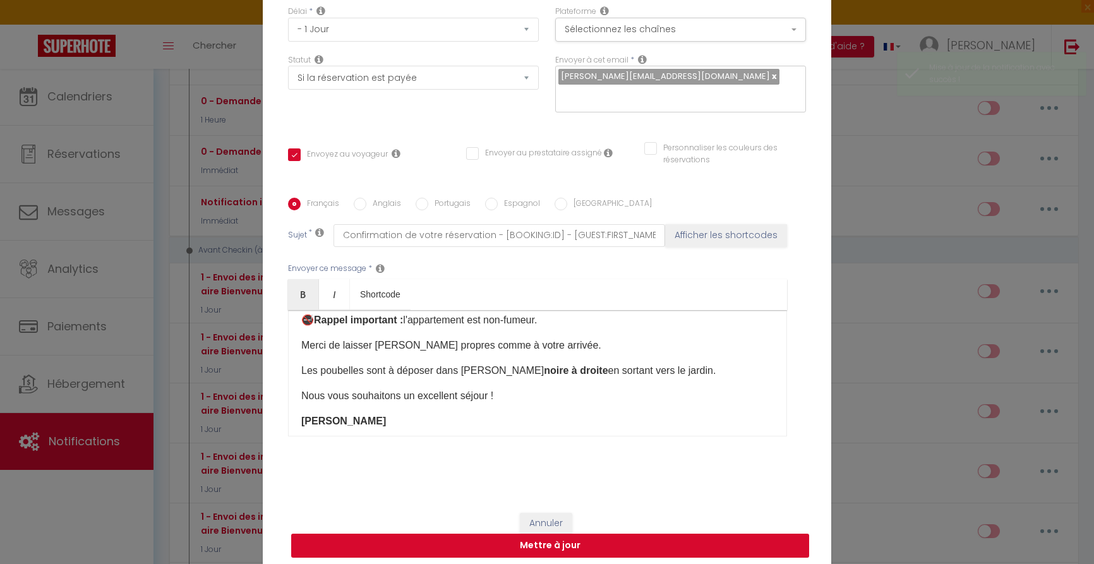
click at [624, 544] on button "Mettre à jour" at bounding box center [550, 546] width 518 height 24
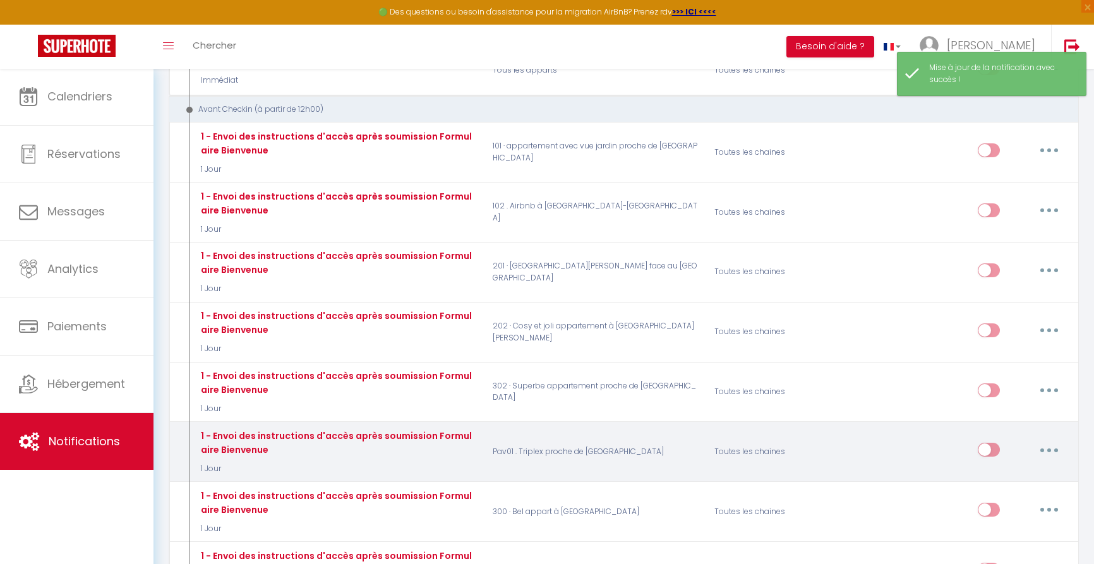
scroll to position [464, 0]
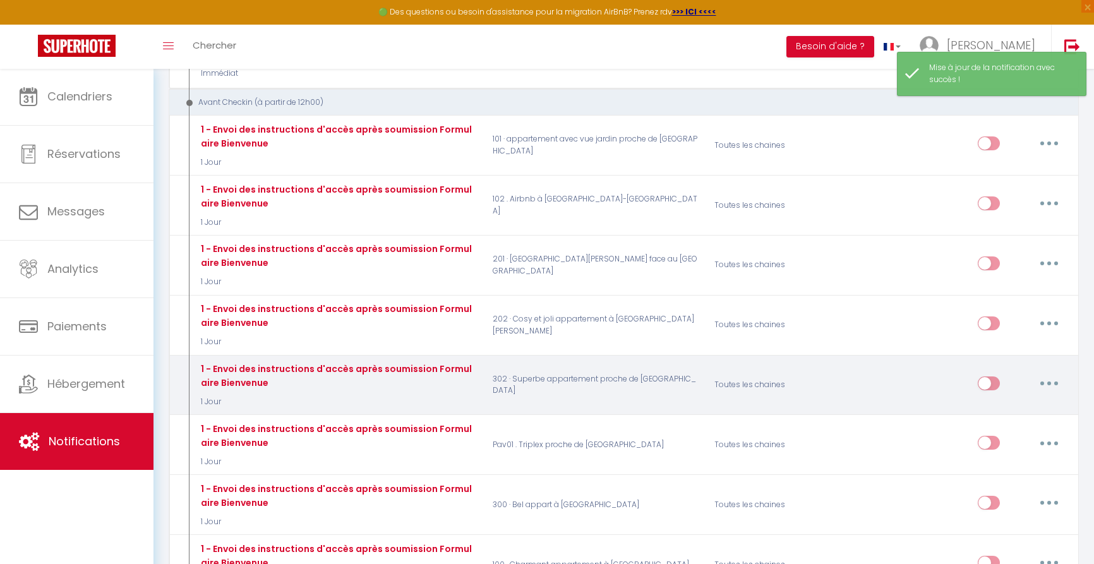
click at [1041, 373] on button "button" at bounding box center [1049, 383] width 35 height 20
click at [992, 401] on link "Editer" at bounding box center [1016, 411] width 93 height 21
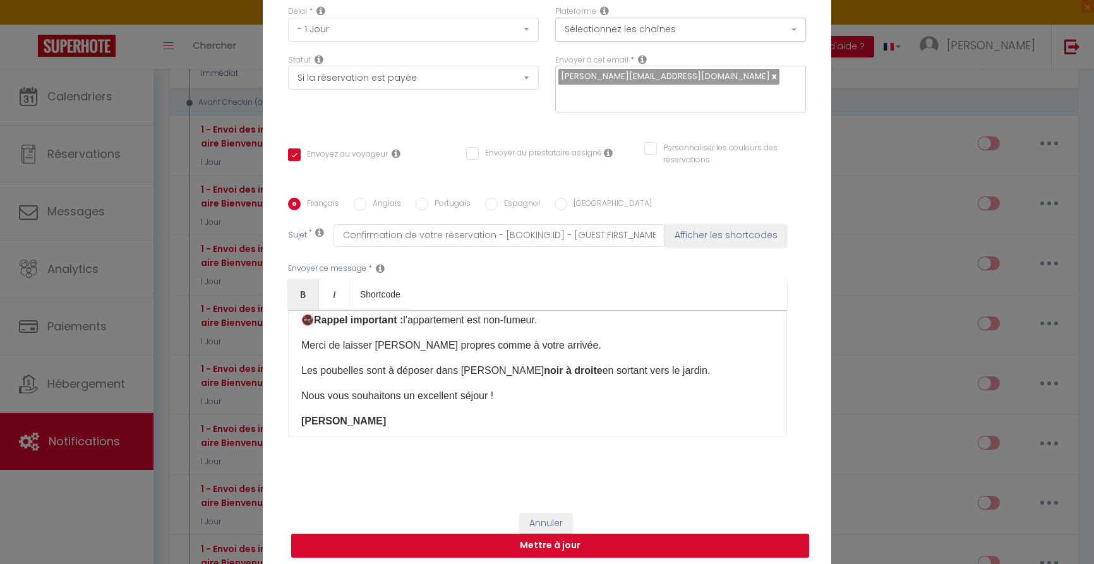
click at [544, 370] on strong "noir à droite" at bounding box center [573, 370] width 58 height 11
click at [654, 545] on button "Mettre à jour" at bounding box center [550, 546] width 518 height 24
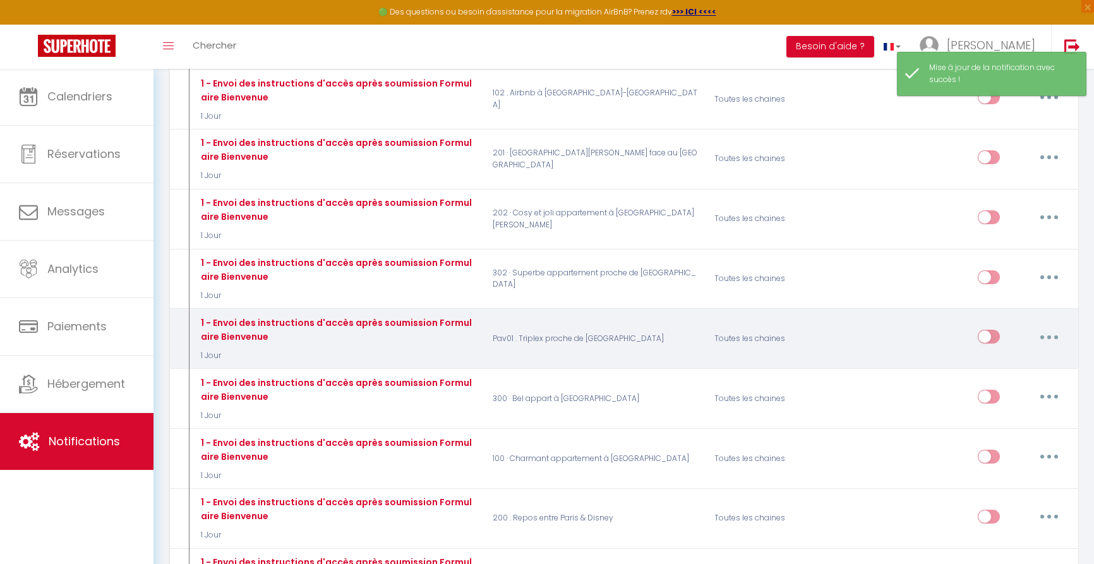
scroll to position [577, 0]
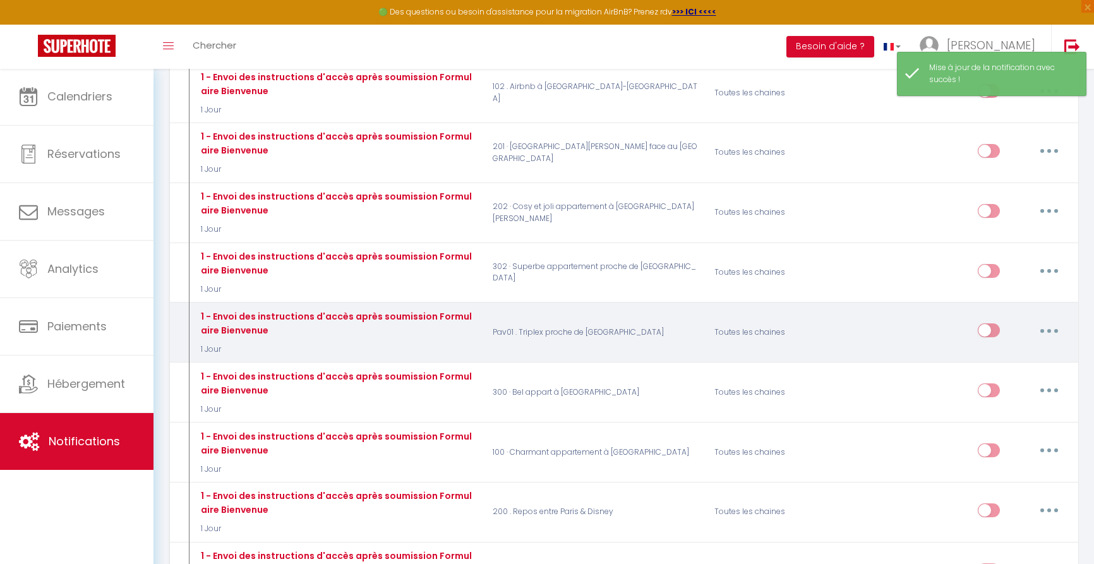
click at [1048, 320] on button "button" at bounding box center [1049, 330] width 35 height 20
click at [985, 349] on link "Editer" at bounding box center [1016, 359] width 93 height 21
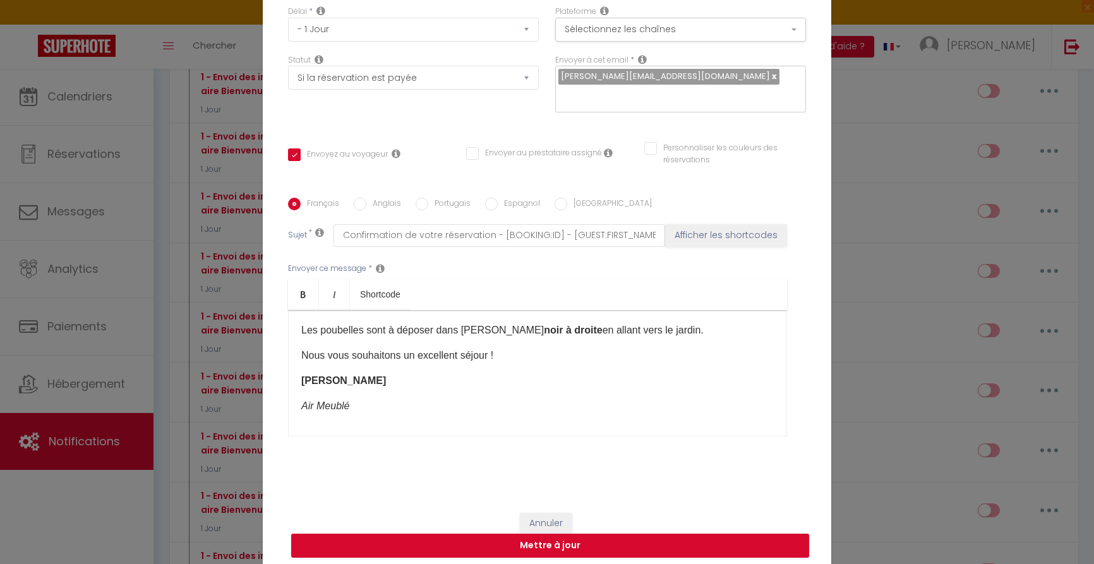
drag, startPoint x: 519, startPoint y: 327, endPoint x: 536, endPoint y: 327, distance: 17.1
click at [544, 327] on strong "noir à droite" at bounding box center [573, 330] width 58 height 11
drag, startPoint x: 585, startPoint y: 546, endPoint x: 596, endPoint y: 546, distance: 10.7
click at [586, 546] on button "Mettre à jour" at bounding box center [550, 546] width 518 height 24
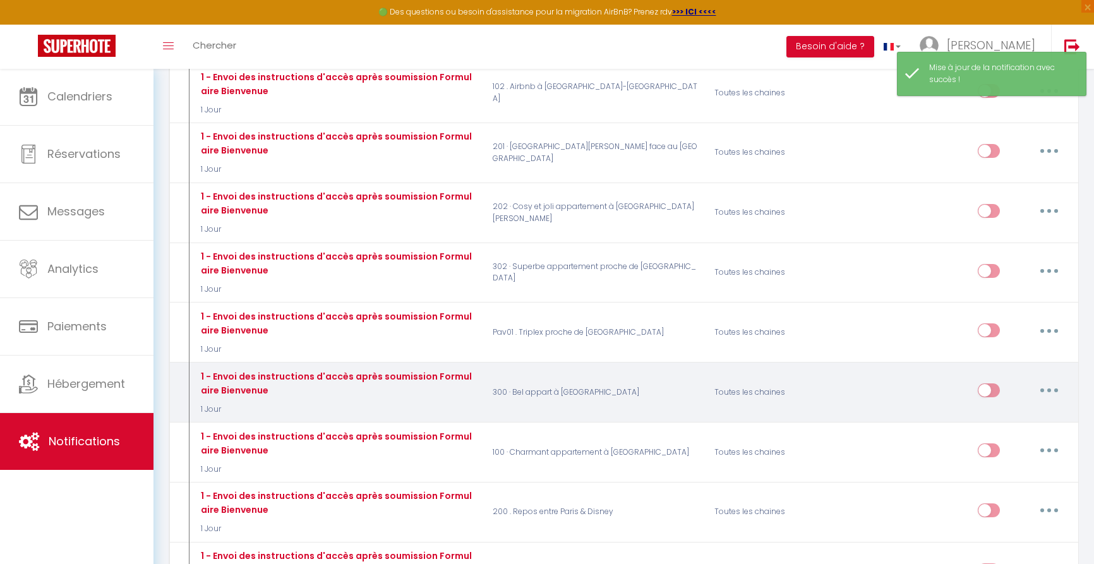
click at [1044, 380] on button "button" at bounding box center [1049, 390] width 35 height 20
click at [994, 409] on link "Editer" at bounding box center [1016, 419] width 93 height 21
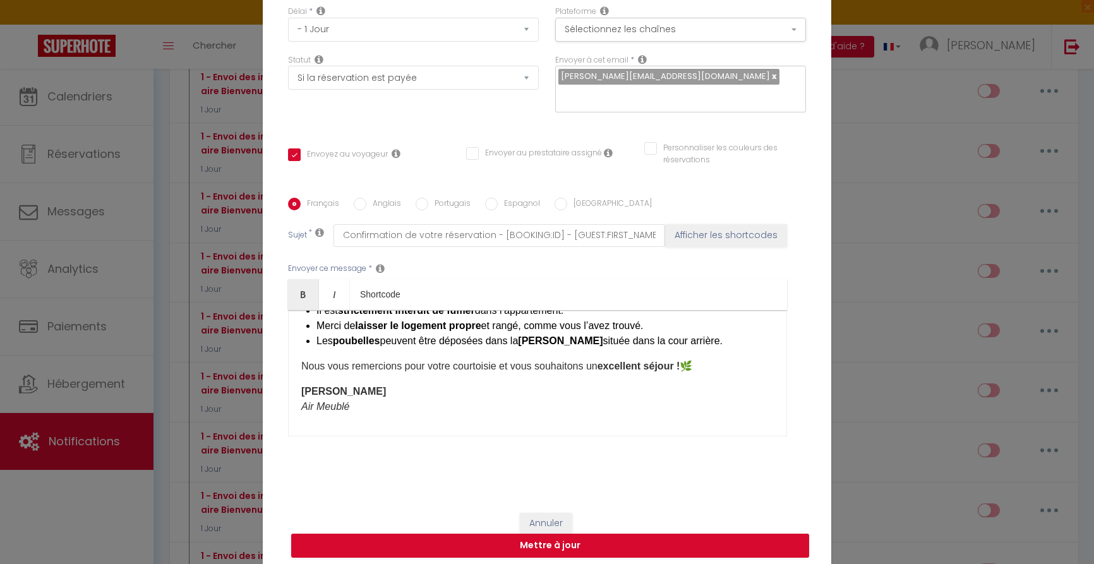
scroll to position [296, 0]
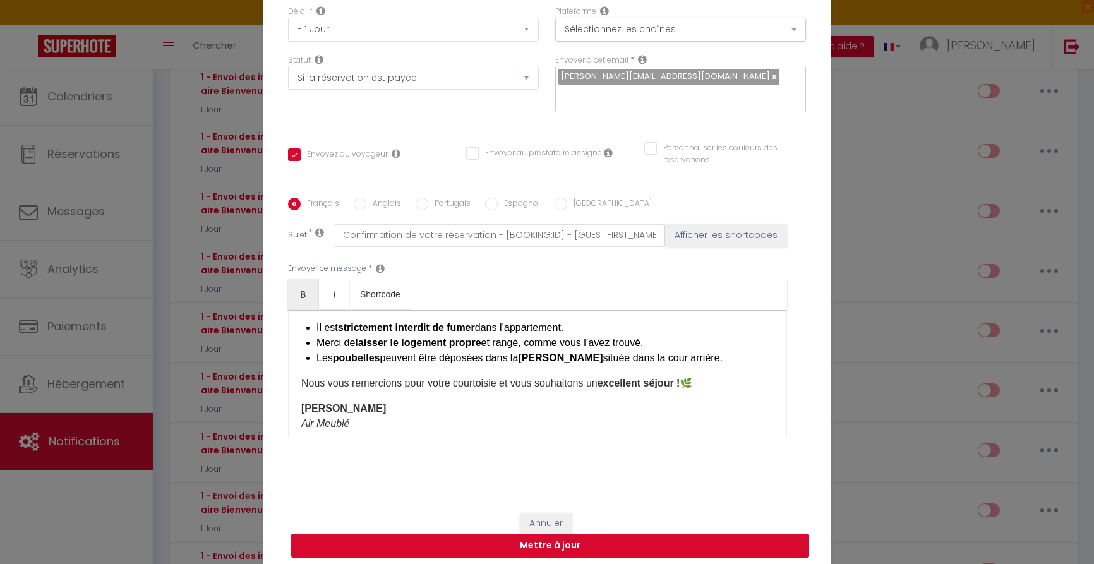
click at [569, 549] on button "Mettre à jour" at bounding box center [550, 546] width 518 height 24
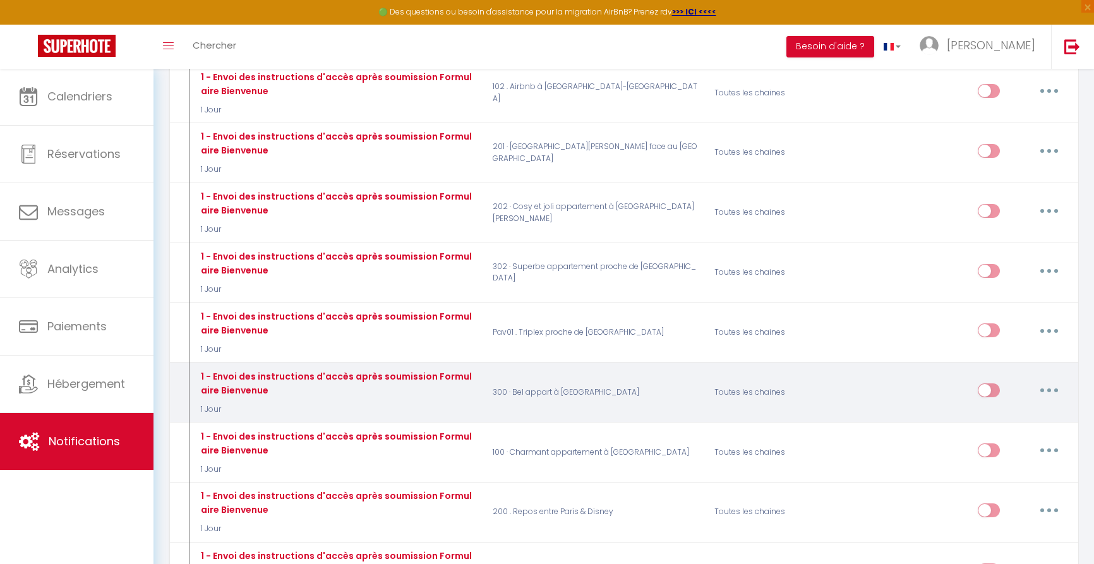
click at [1049, 389] on icon "button" at bounding box center [1049, 391] width 4 height 4
click at [989, 409] on link "Editer" at bounding box center [1016, 419] width 93 height 21
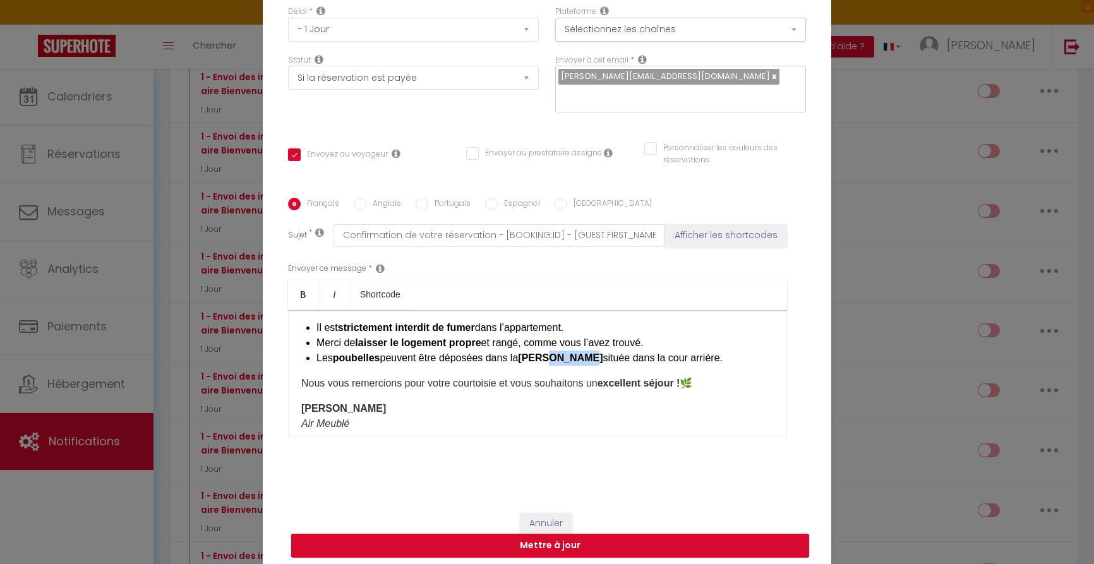
drag, startPoint x: 590, startPoint y: 357, endPoint x: 555, endPoint y: 357, distance: 34.7
click at [555, 357] on strong "benne marron" at bounding box center [560, 357] width 85 height 11
click at [593, 548] on button "Mettre à jour" at bounding box center [550, 546] width 518 height 24
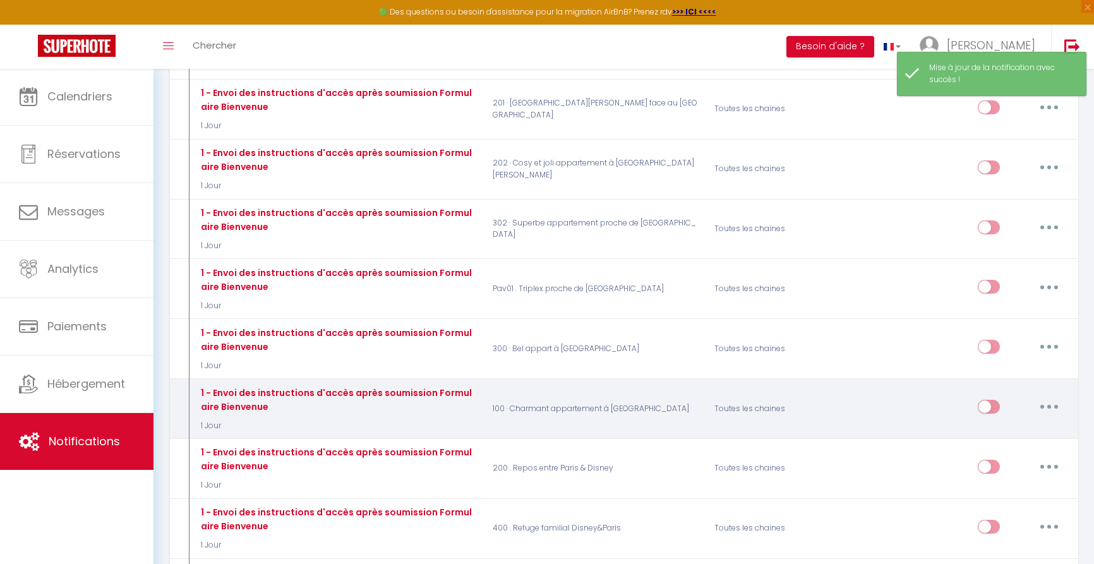
scroll to position [639, 0]
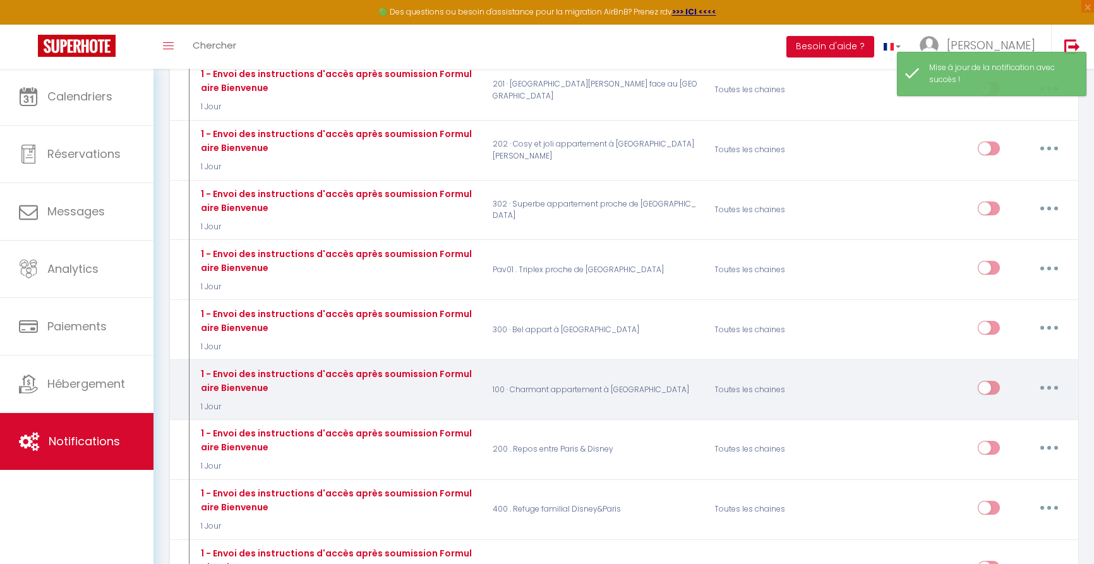
click at [1049, 386] on icon "button" at bounding box center [1049, 388] width 4 height 4
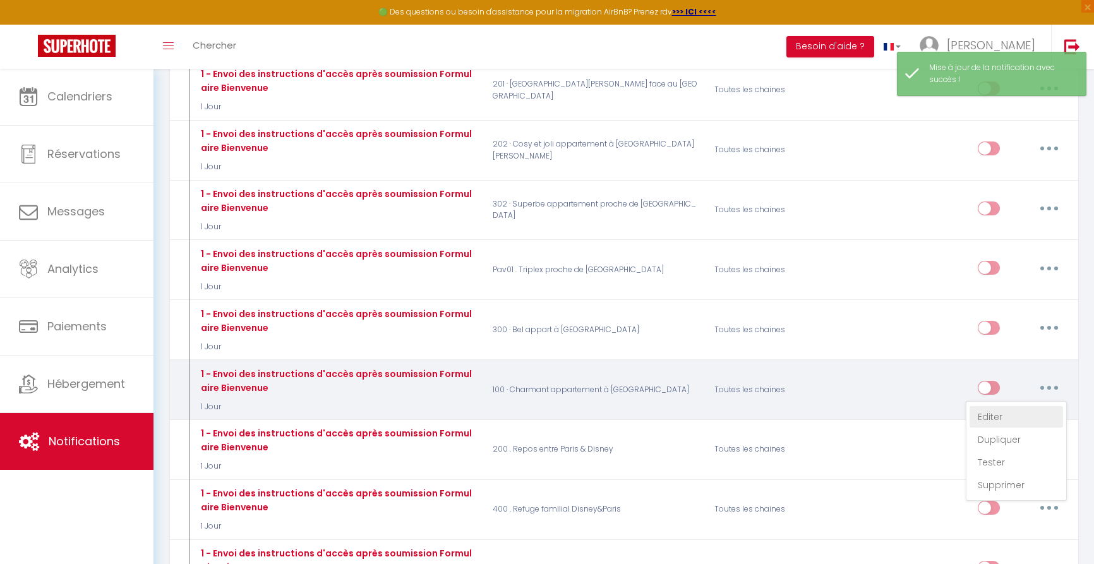
click at [996, 406] on link "Editer" at bounding box center [1016, 416] width 93 height 21
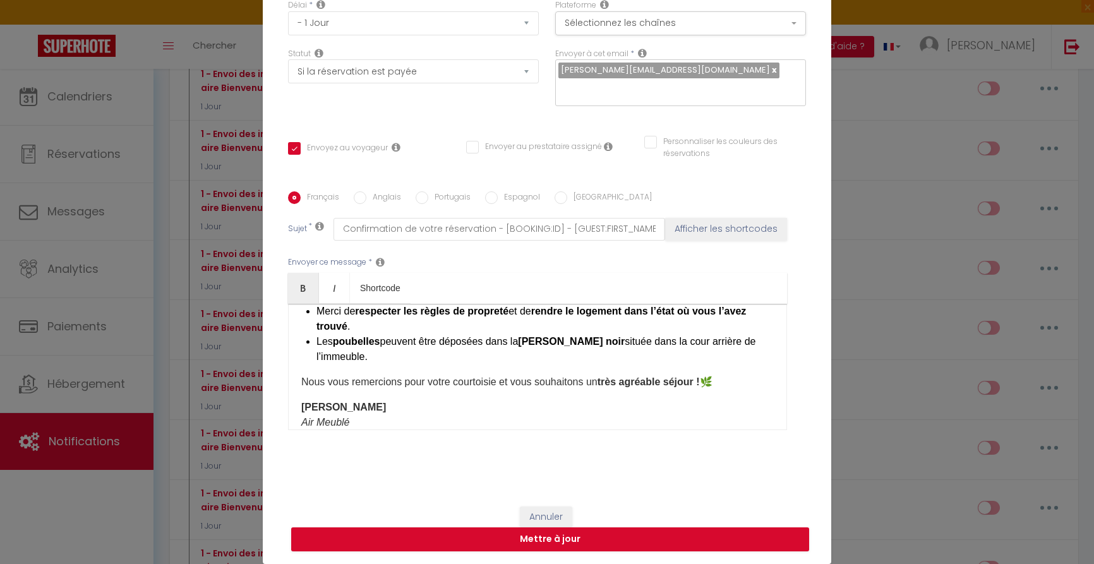
scroll to position [112, 0]
drag, startPoint x: 575, startPoint y: 339, endPoint x: 582, endPoint y: 340, distance: 7.1
click at [575, 339] on li "Les poubelles peuvent être déposées dans la benne noir située dans la cour arri…" at bounding box center [544, 349] width 457 height 30
click at [582, 540] on button "Mettre à jour" at bounding box center [550, 539] width 518 height 24
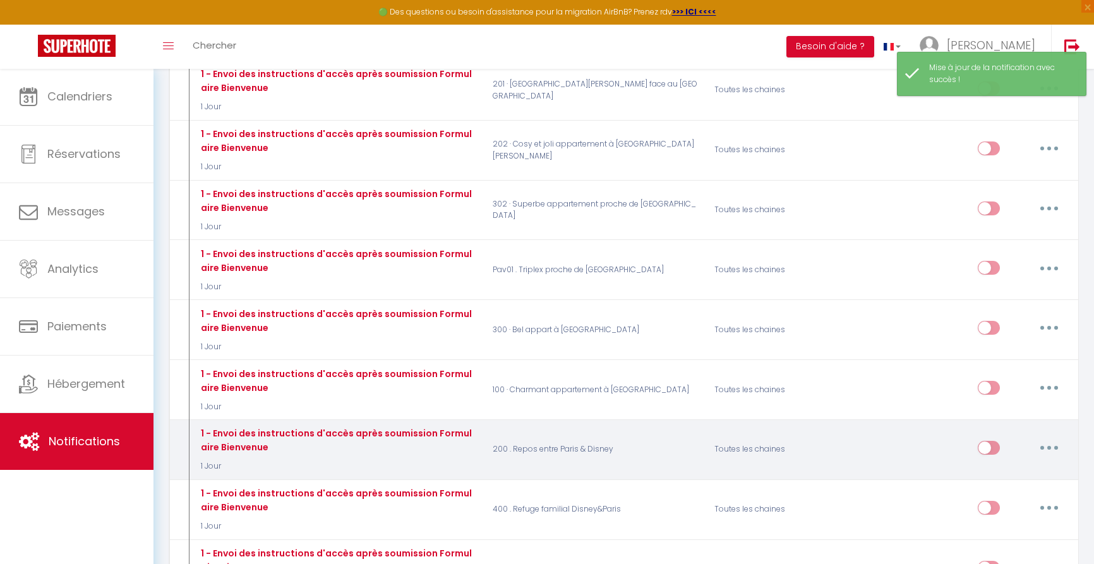
click at [1053, 438] on button "button" at bounding box center [1049, 448] width 35 height 20
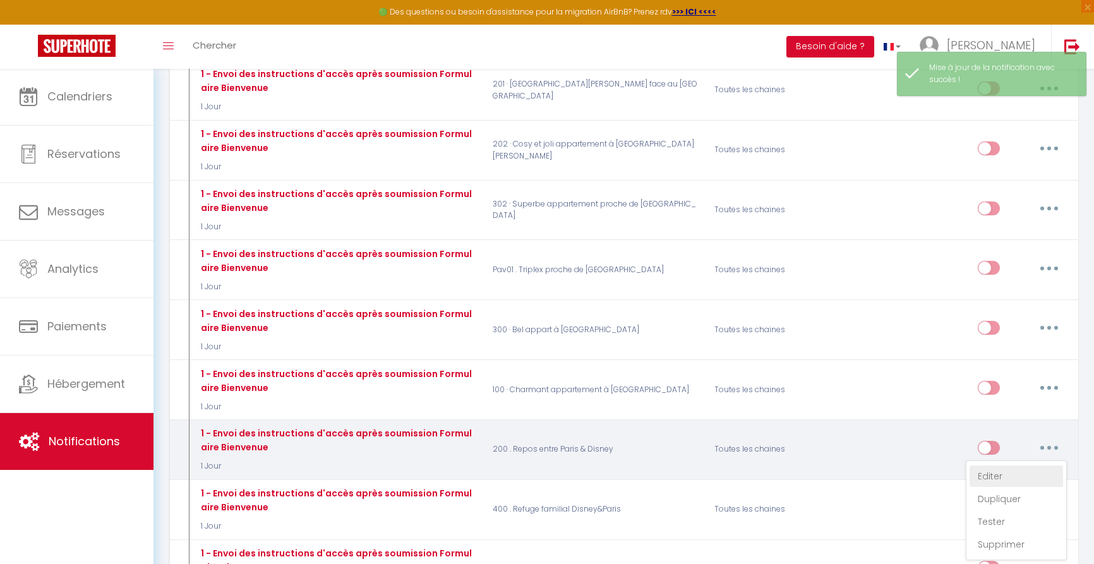
click at [1004, 466] on link "Editer" at bounding box center [1016, 476] width 93 height 21
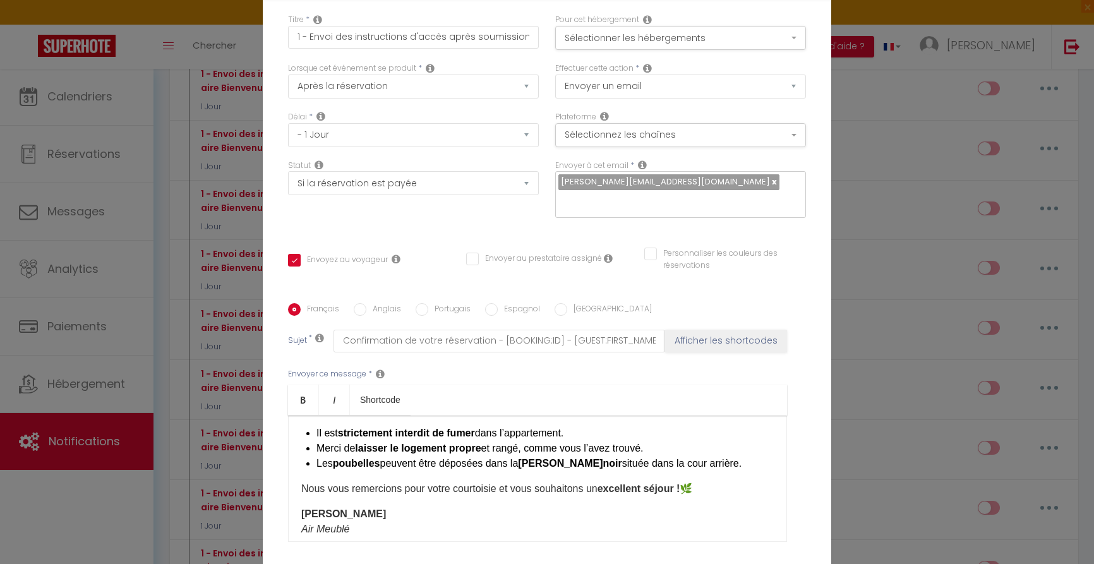
drag, startPoint x: 575, startPoint y: 356, endPoint x: 605, endPoint y: 360, distance: 29.9
click at [575, 456] on li "Les poubelles peuvent être déposées dans la benne noir située dans la cour arri…" at bounding box center [544, 463] width 457 height 15
drag, startPoint x: 563, startPoint y: 550, endPoint x: 574, endPoint y: 550, distance: 10.1
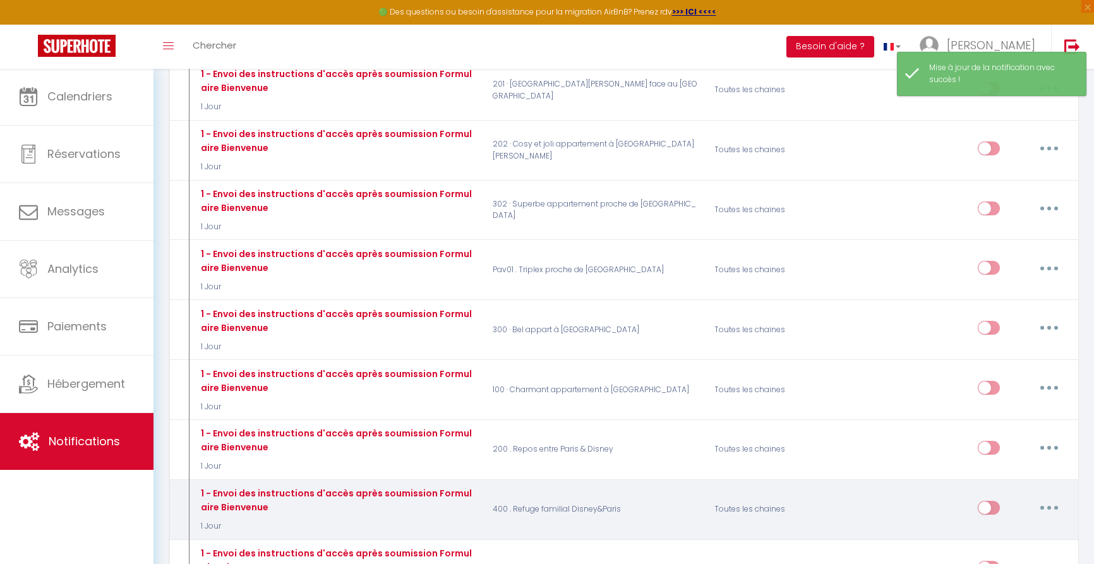
click at [1047, 498] on button "button" at bounding box center [1049, 508] width 35 height 20
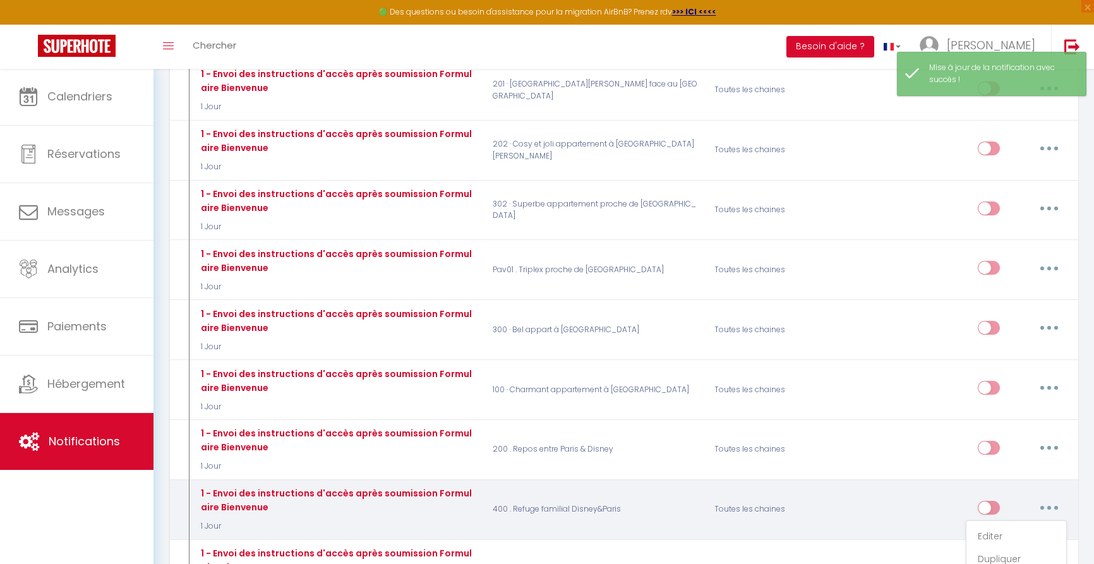
click at [1006, 526] on link "Editer" at bounding box center [1016, 536] width 93 height 21
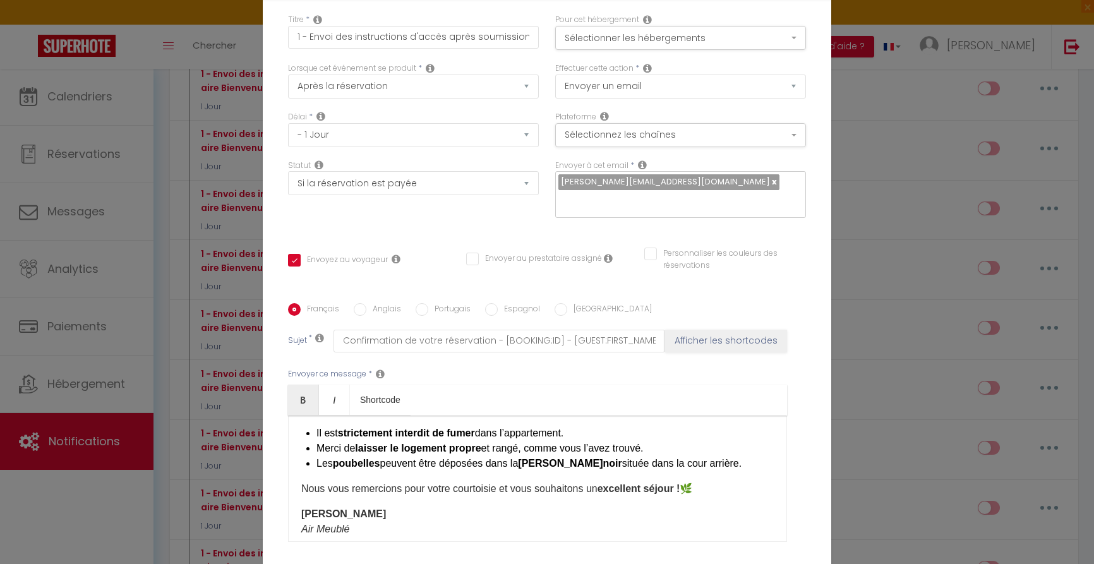
drag, startPoint x: 575, startPoint y: 356, endPoint x: 590, endPoint y: 358, distance: 15.3
click at [575, 456] on li "Les poubelles peuvent être déposées dans la benne noir située dans la cour arri…" at bounding box center [544, 463] width 457 height 15
drag, startPoint x: 618, startPoint y: 539, endPoint x: 627, endPoint y: 537, distance: 9.0
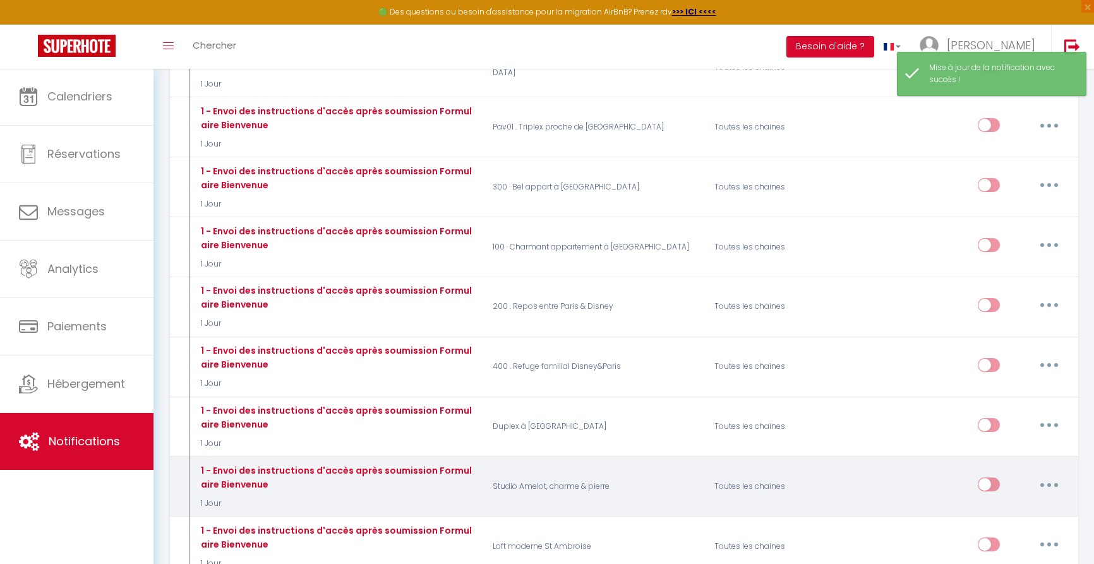
scroll to position [787, 0]
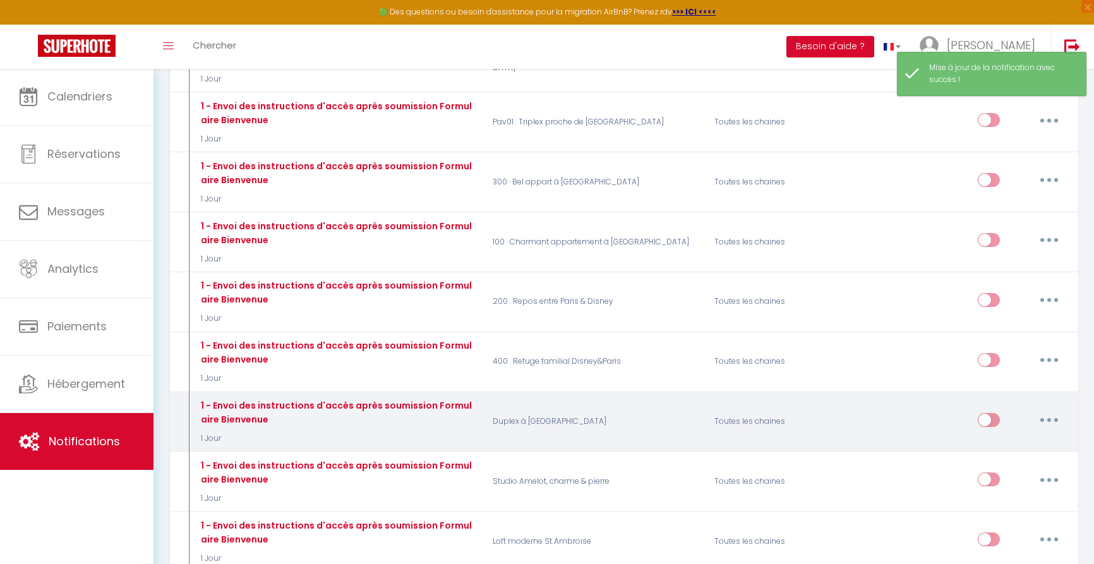
click at [1046, 410] on button "button" at bounding box center [1049, 420] width 35 height 20
click at [1002, 438] on link "Editer" at bounding box center [1016, 448] width 93 height 21
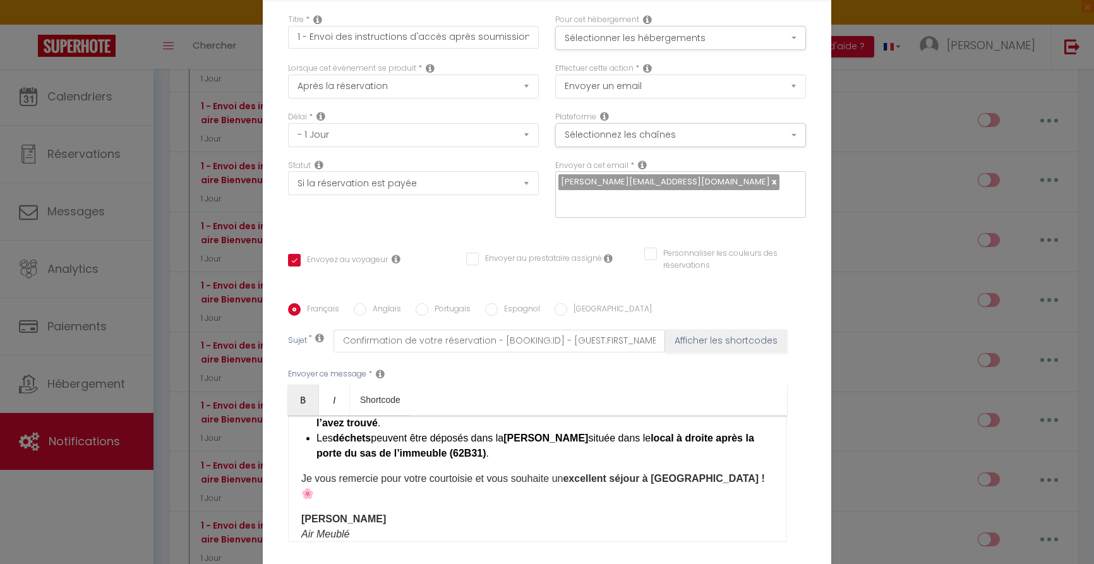
drag, startPoint x: 590, startPoint y: 545, endPoint x: 622, endPoint y: 545, distance: 31.6
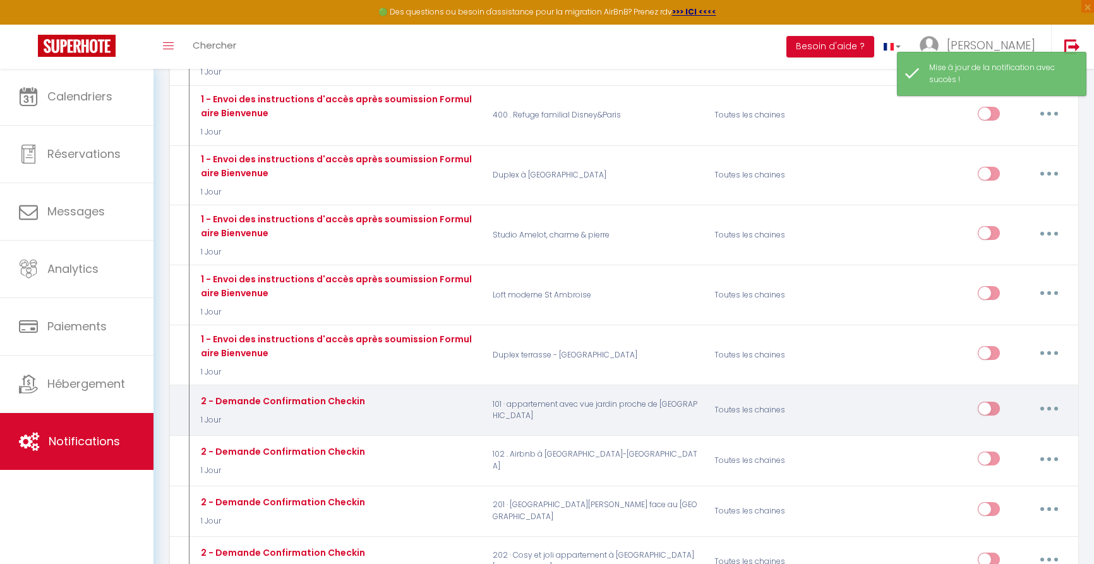
scroll to position [1066, 0]
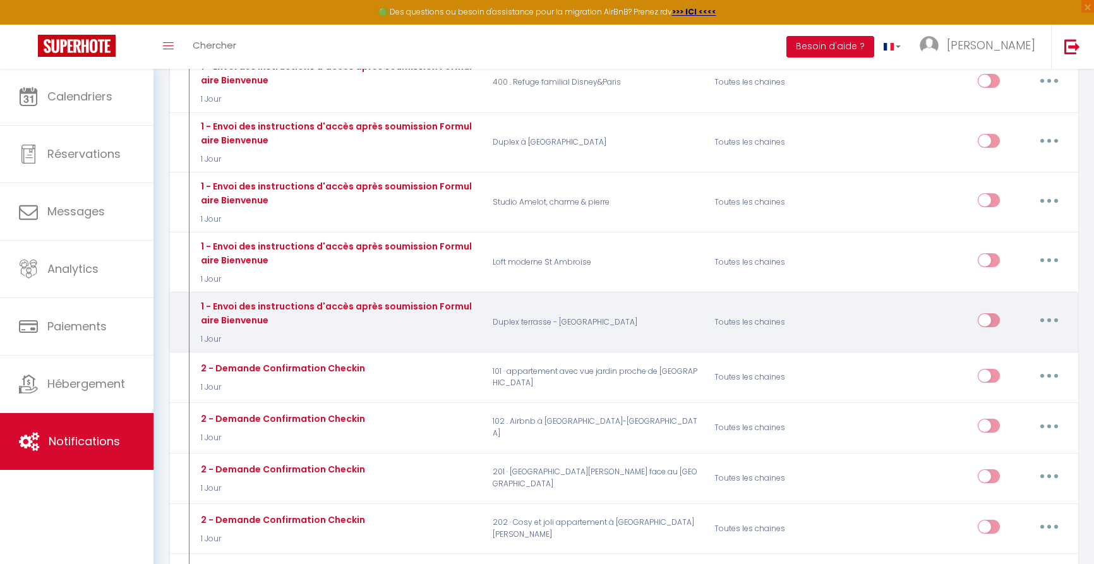
click at [1046, 310] on button "button" at bounding box center [1049, 320] width 35 height 20
click at [986, 339] on link "Editer" at bounding box center [1016, 349] width 93 height 21
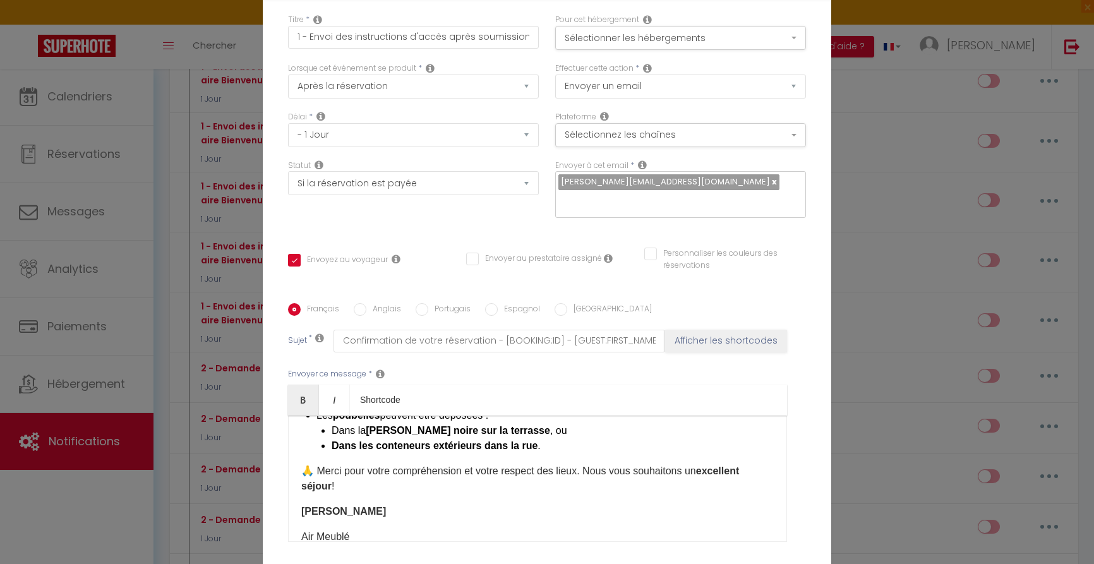
scroll to position [423, 0]
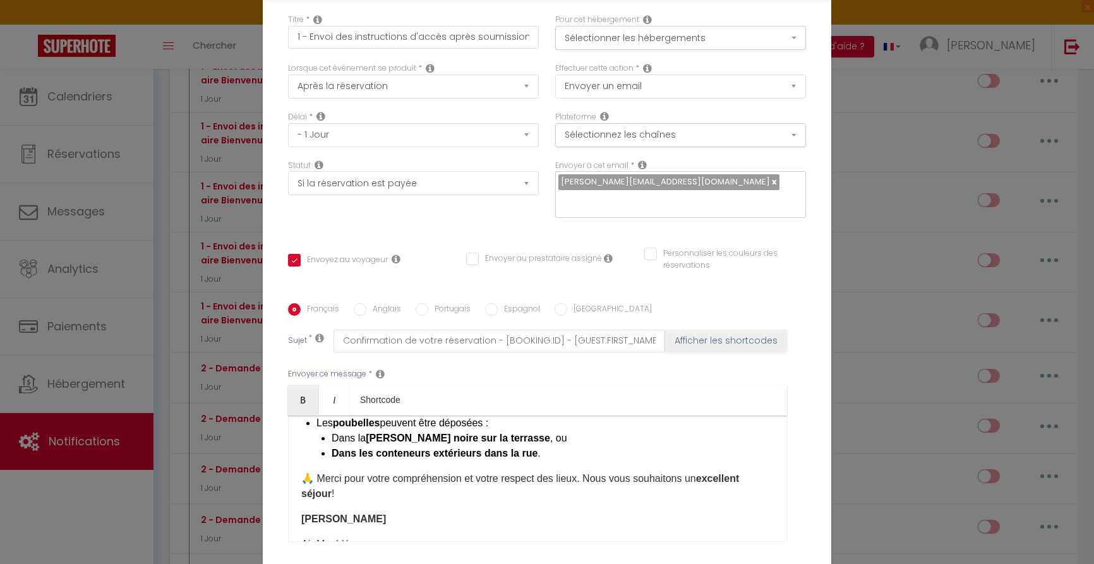
drag, startPoint x: 558, startPoint y: 548, endPoint x: 584, endPoint y: 546, distance: 25.3
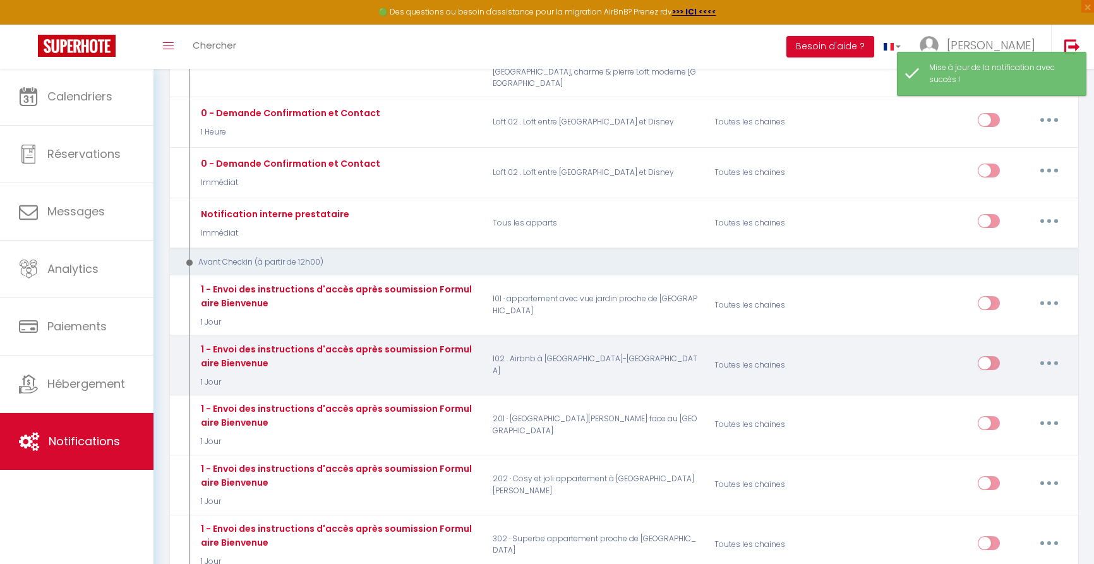
scroll to position [301, 0]
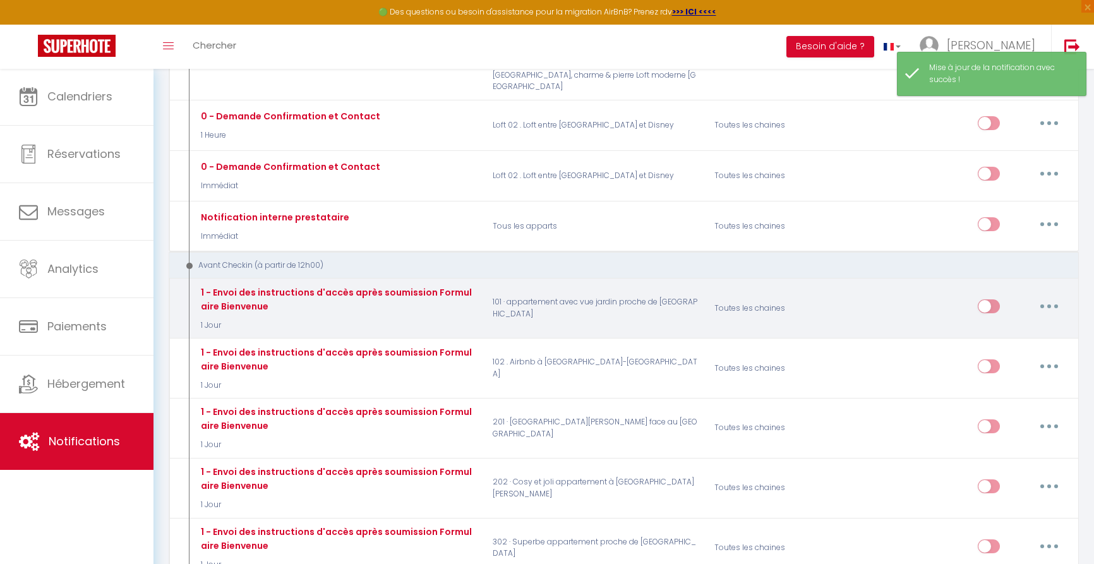
click at [992, 299] on input "checkbox" at bounding box center [989, 308] width 22 height 19
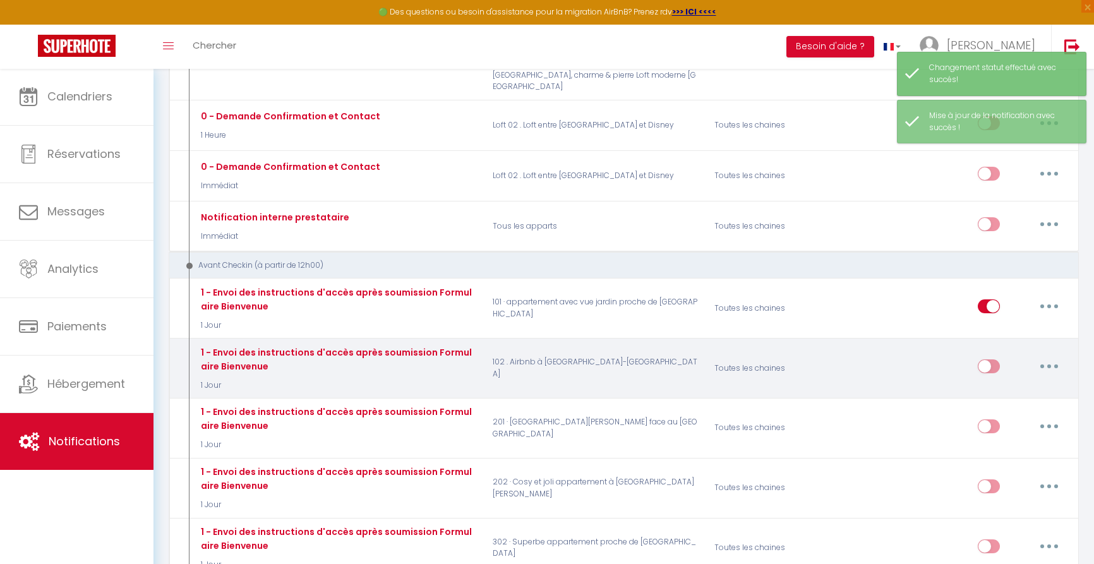
click at [994, 359] on input "checkbox" at bounding box center [989, 368] width 22 height 19
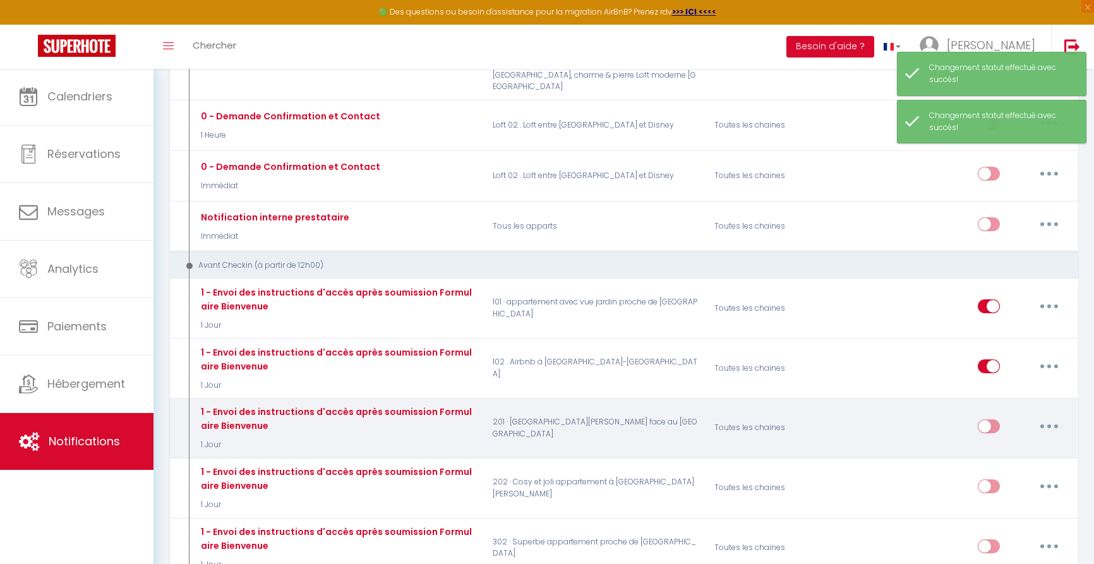
click at [989, 419] on input "checkbox" at bounding box center [989, 428] width 22 height 19
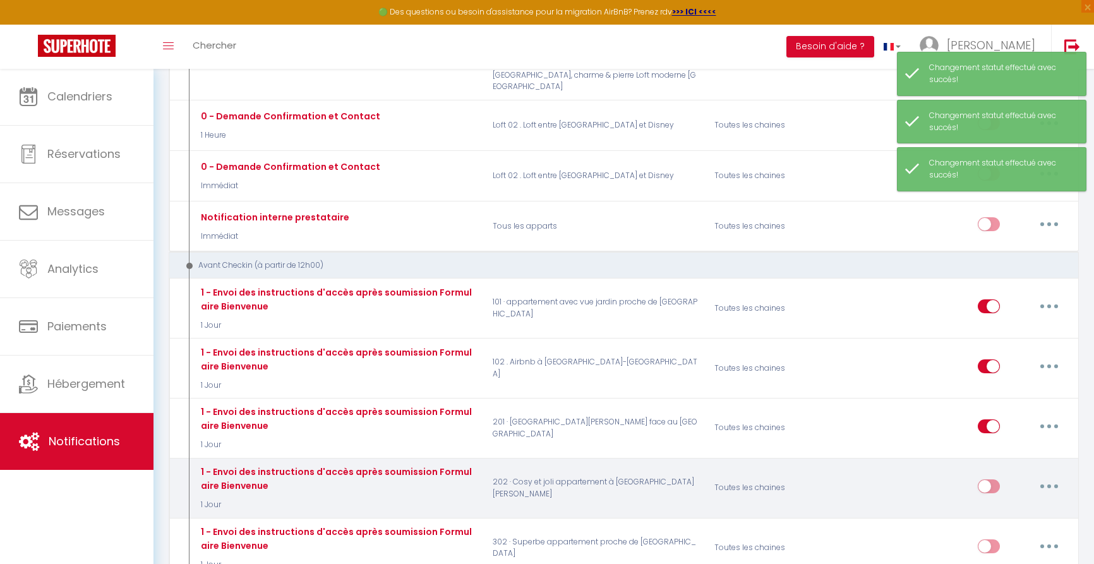
click at [989, 479] on input "checkbox" at bounding box center [989, 488] width 22 height 19
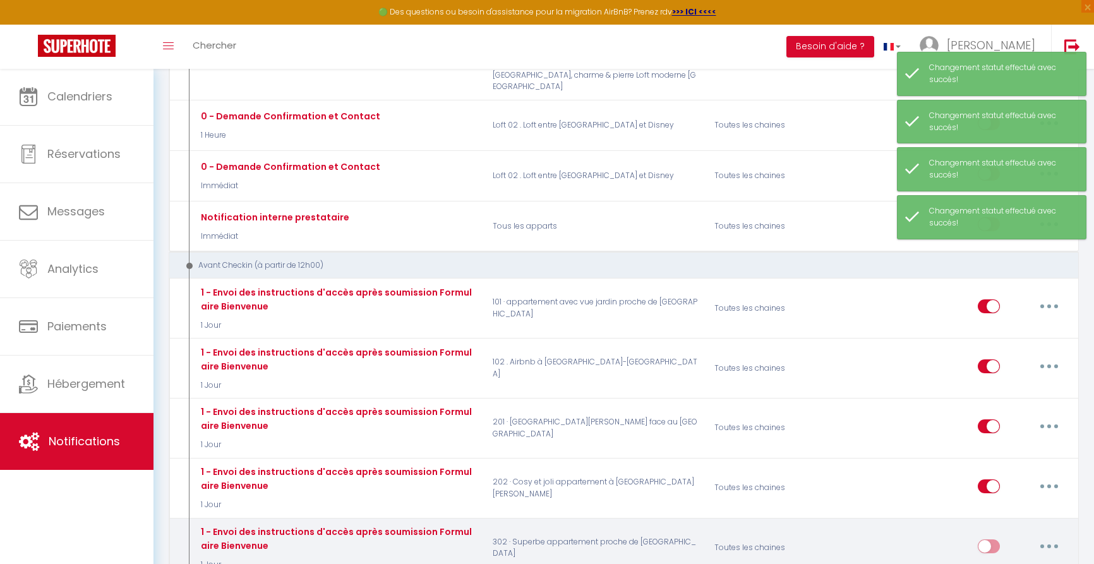
click at [990, 539] on input "checkbox" at bounding box center [989, 548] width 22 height 19
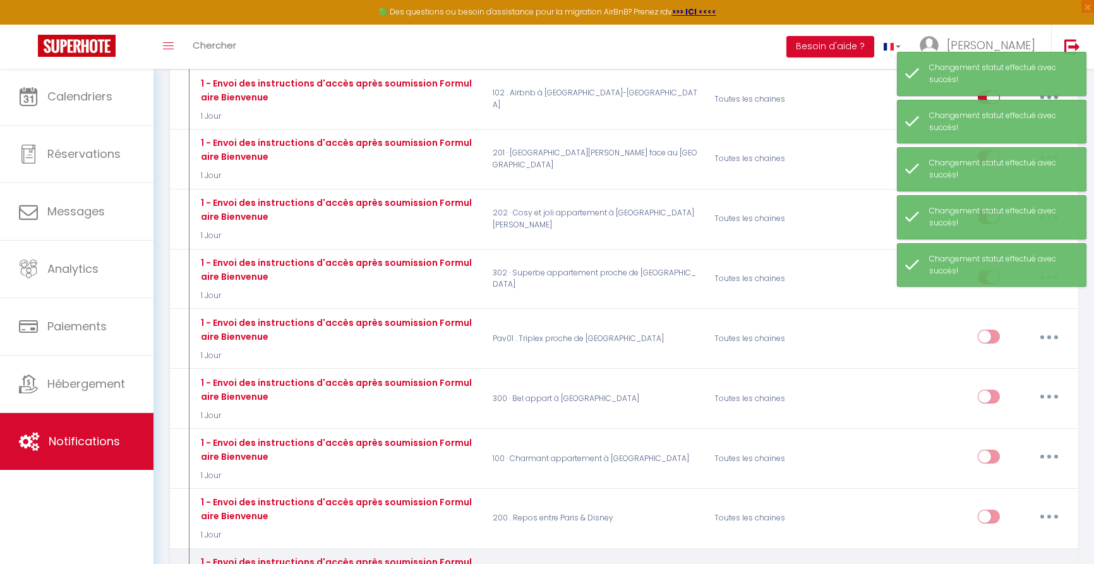
scroll to position [579, 0]
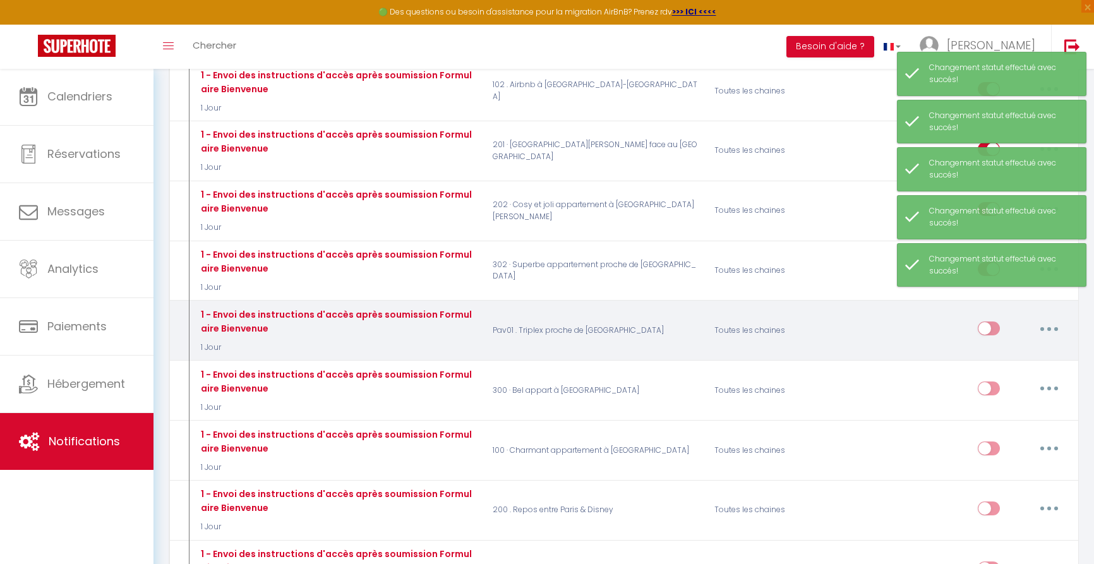
click at [995, 322] on input "checkbox" at bounding box center [989, 331] width 22 height 19
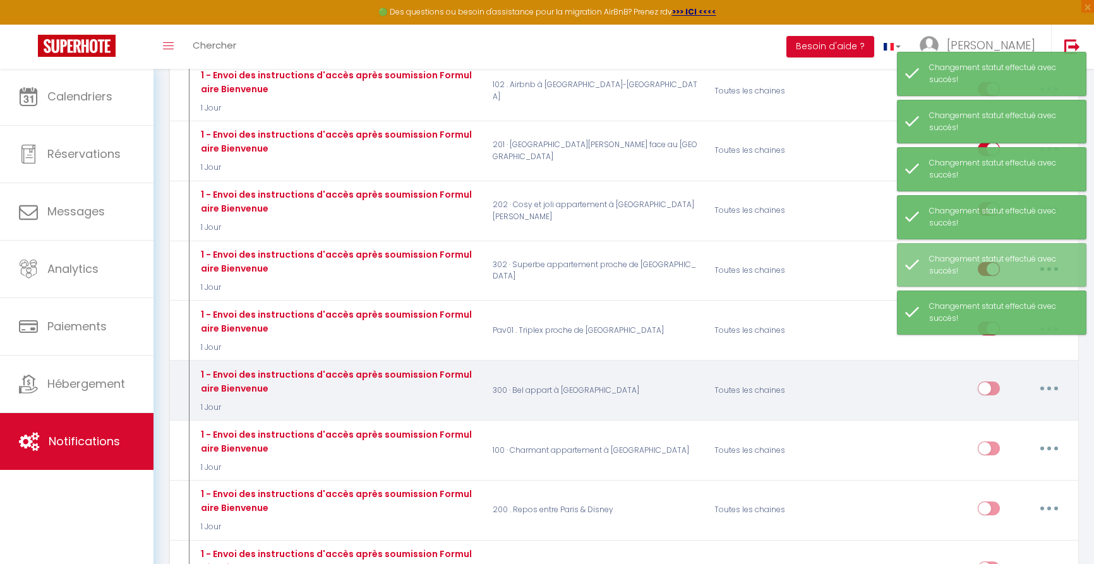
click at [990, 382] on input "checkbox" at bounding box center [989, 391] width 22 height 19
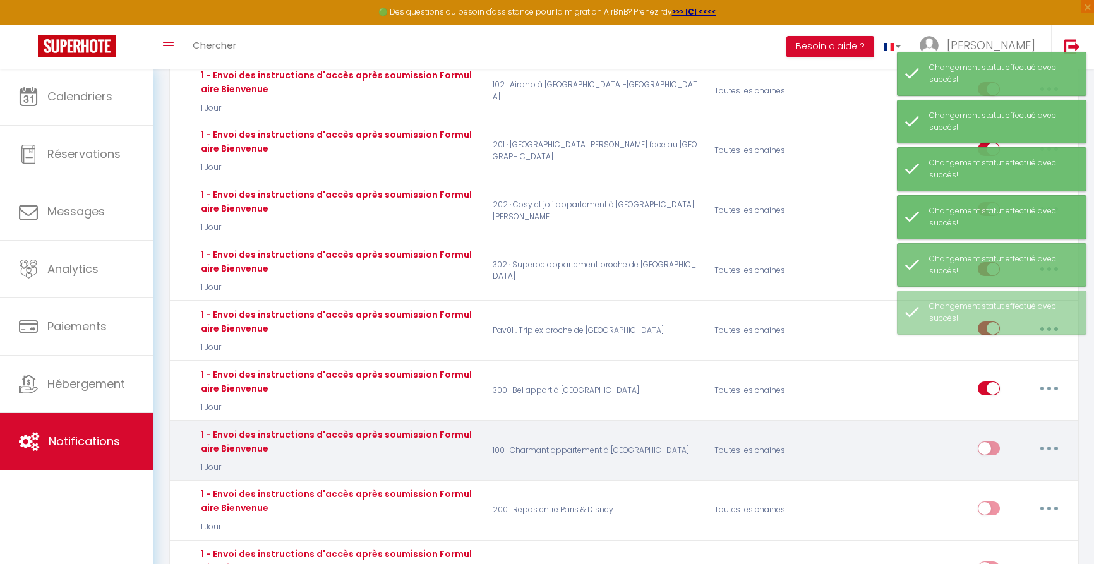
drag, startPoint x: 994, startPoint y: 413, endPoint x: 996, endPoint y: 419, distance: 6.4
click at [994, 442] on input "checkbox" at bounding box center [989, 451] width 22 height 19
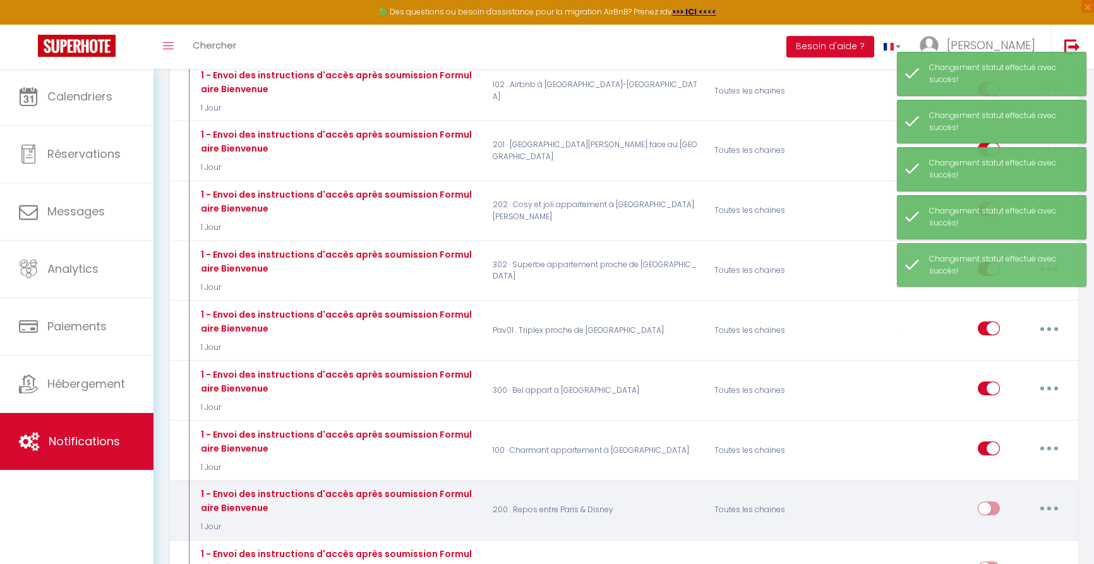
click at [995, 502] on input "checkbox" at bounding box center [989, 511] width 22 height 19
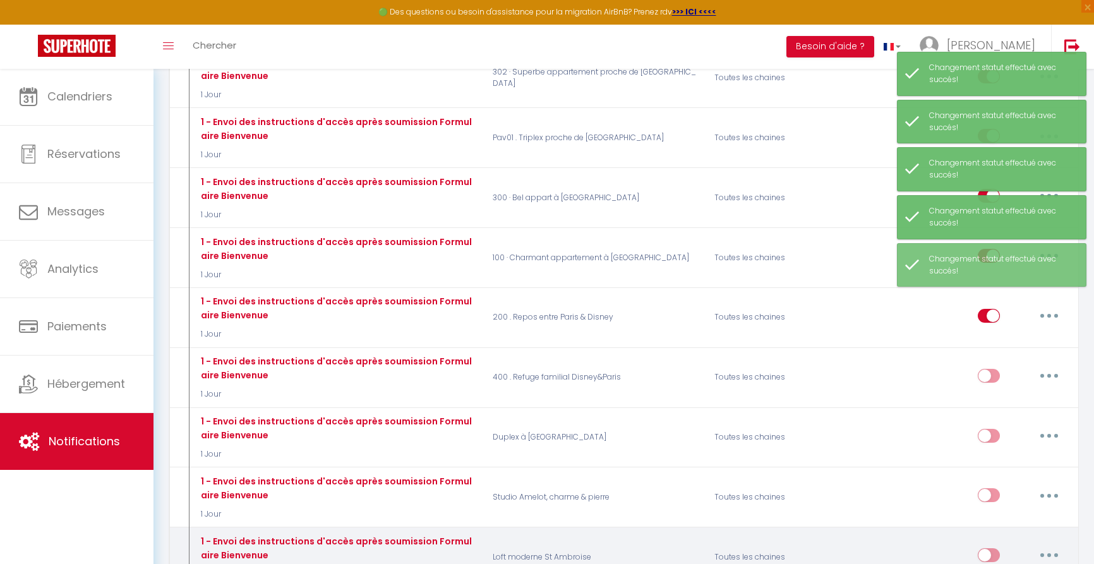
scroll to position [785, 0]
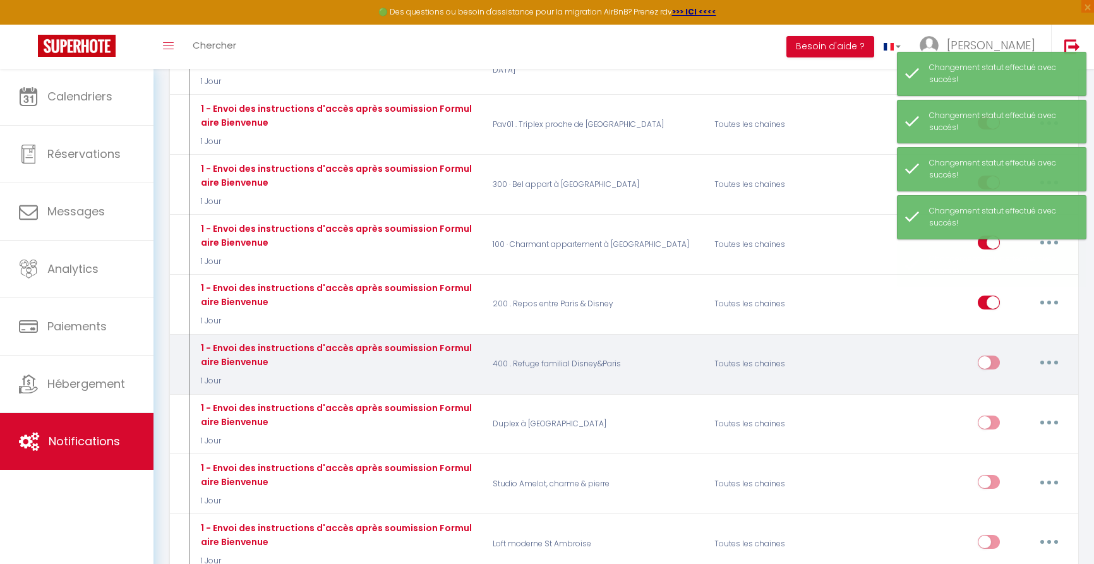
click at [992, 356] on input "checkbox" at bounding box center [989, 365] width 22 height 19
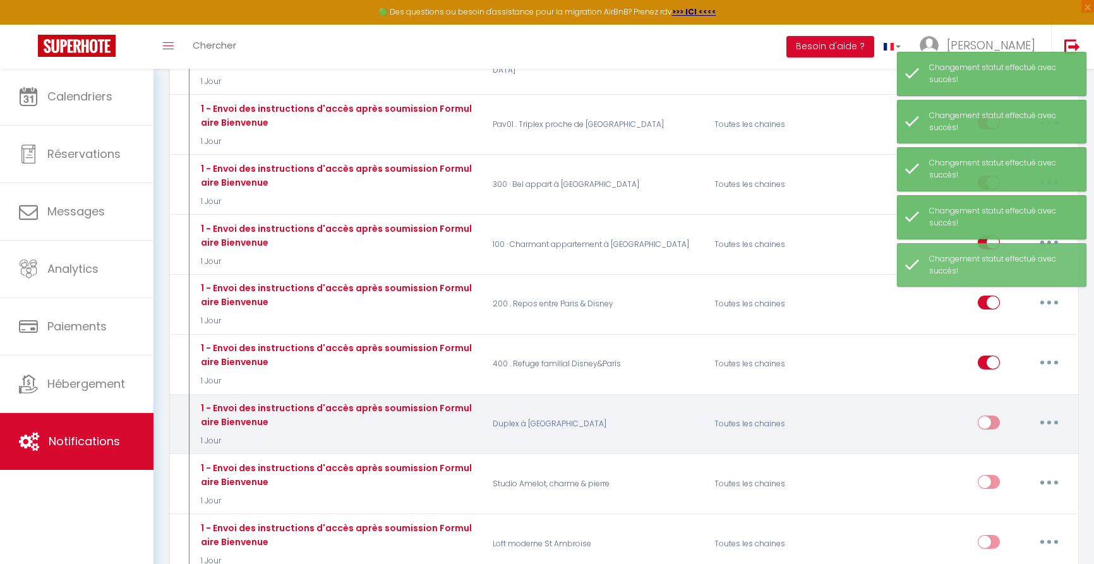
drag, startPoint x: 991, startPoint y: 382, endPoint x: 996, endPoint y: 392, distance: 11.6
click at [991, 416] on input "checkbox" at bounding box center [989, 425] width 22 height 19
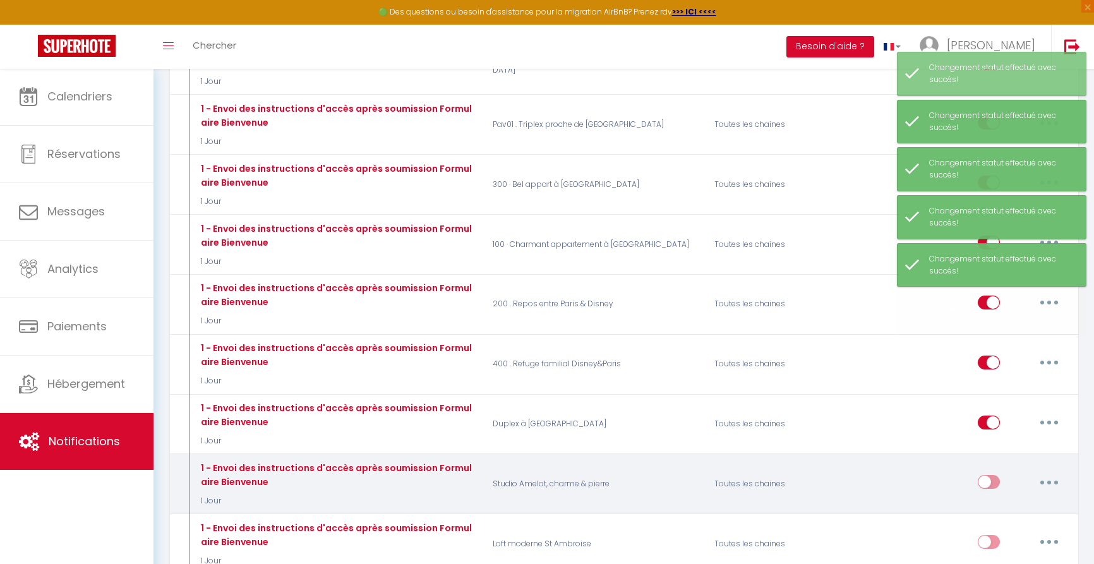
drag, startPoint x: 997, startPoint y: 441, endPoint x: 1001, endPoint y: 450, distance: 9.6
click at [997, 475] on input "checkbox" at bounding box center [989, 484] width 22 height 19
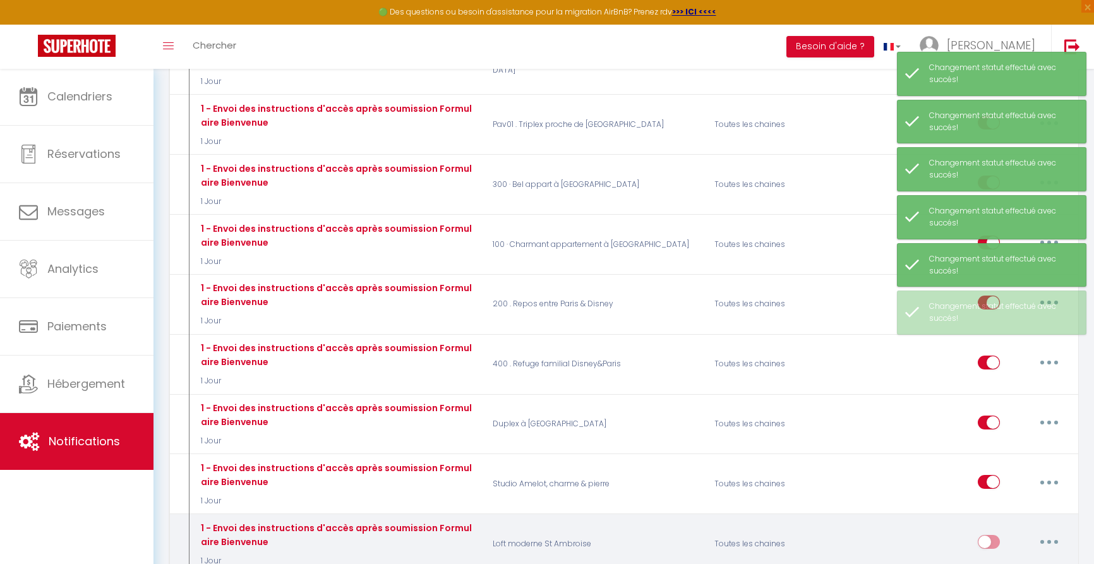
click at [994, 535] on input "checkbox" at bounding box center [989, 544] width 22 height 19
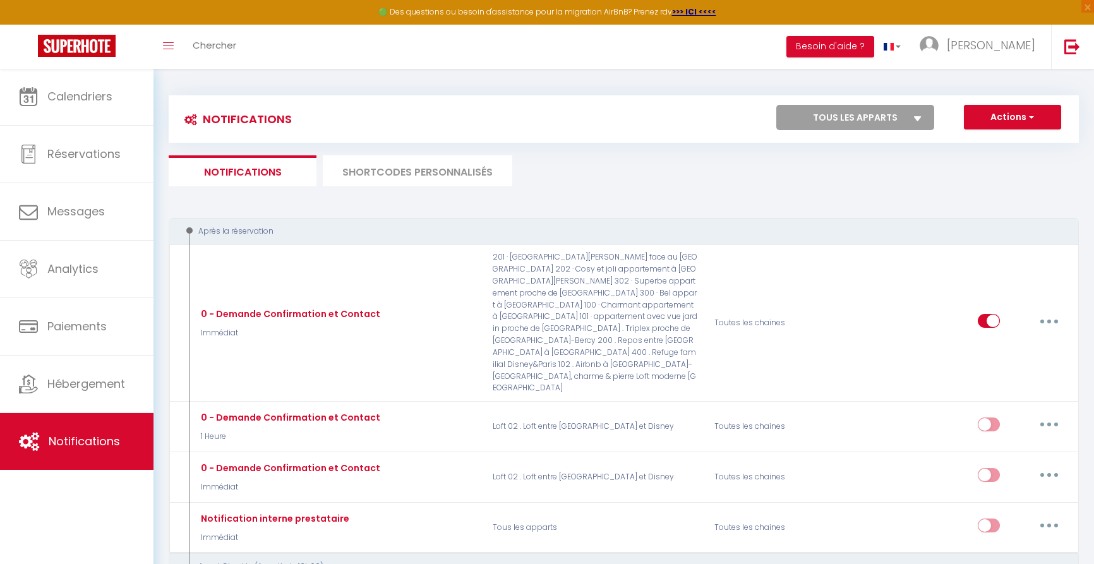
scroll to position [0, 0]
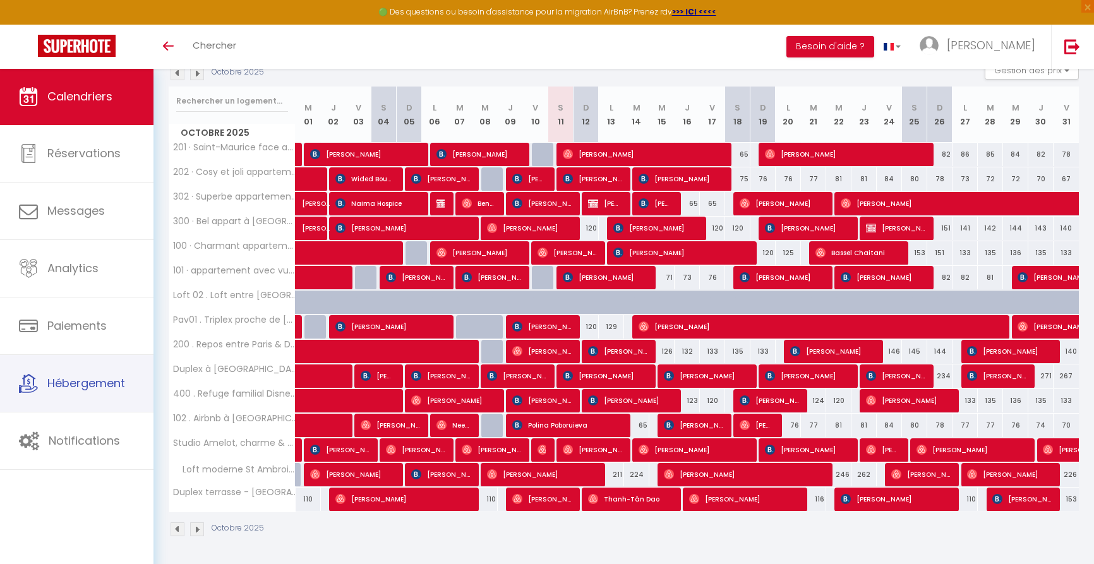
scroll to position [144, 0]
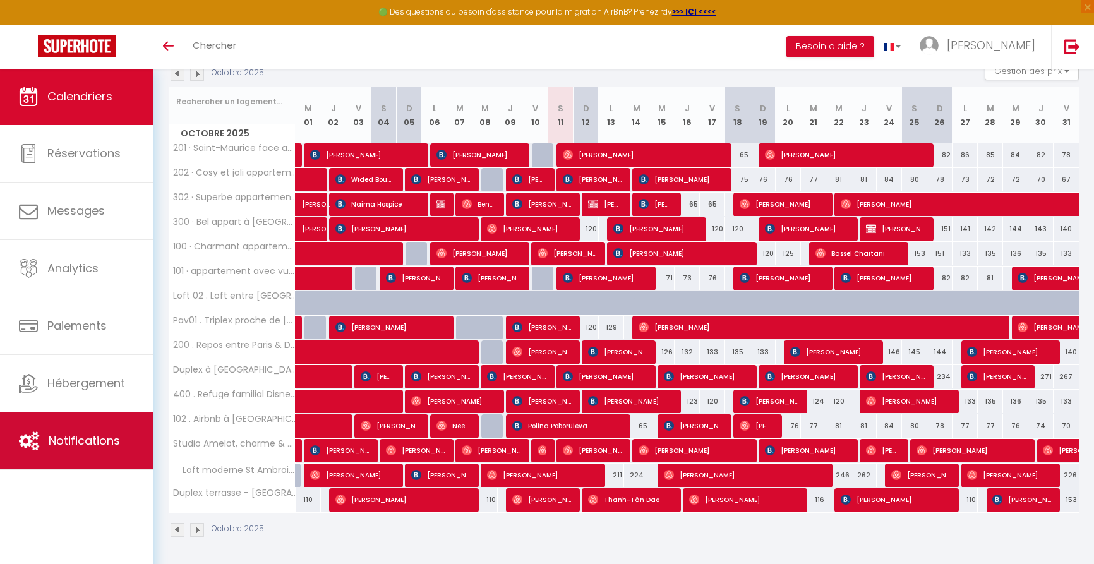
click at [77, 439] on span "Notifications" at bounding box center [84, 441] width 71 height 16
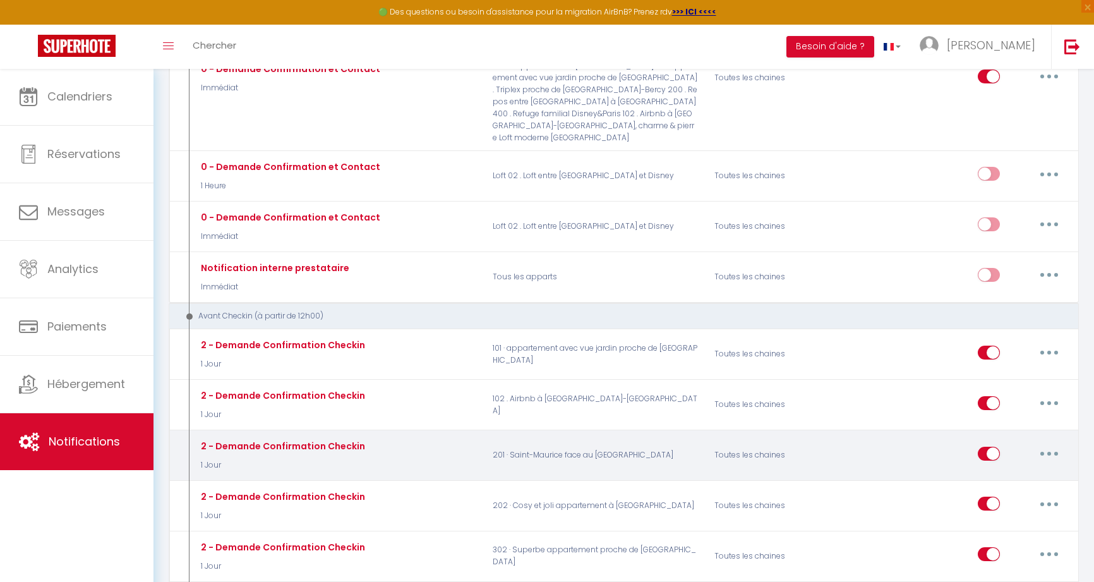
scroll to position [244, 0]
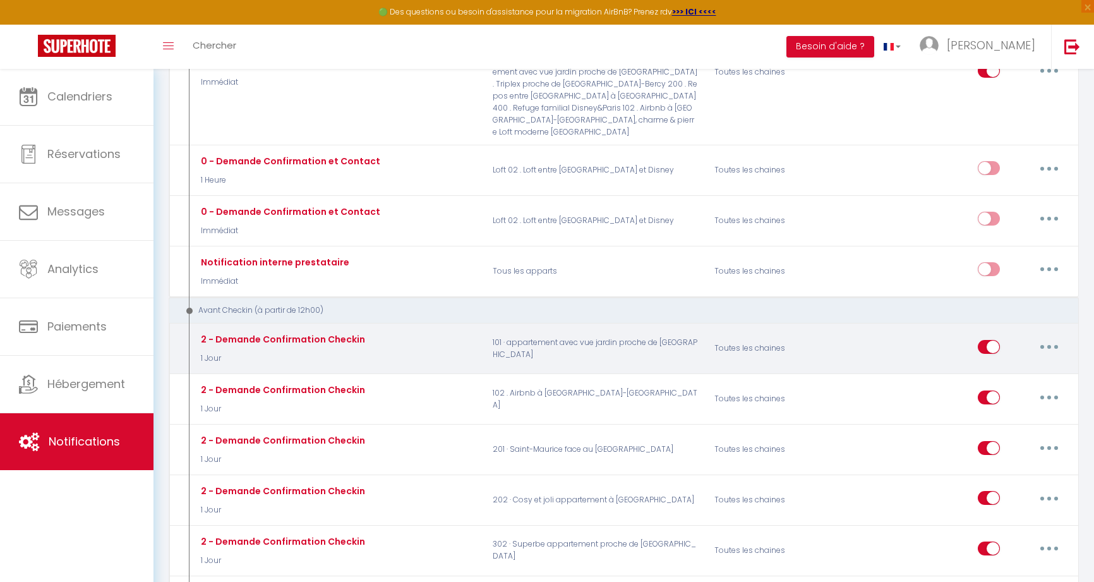
click at [1049, 345] on icon "button" at bounding box center [1049, 347] width 4 height 4
click at [994, 364] on link "Editer" at bounding box center [1016, 374] width 93 height 21
type input "2 - Demande Confirmation Checkin"
select select "1 Jour"
select select "if_booking_is_paid"
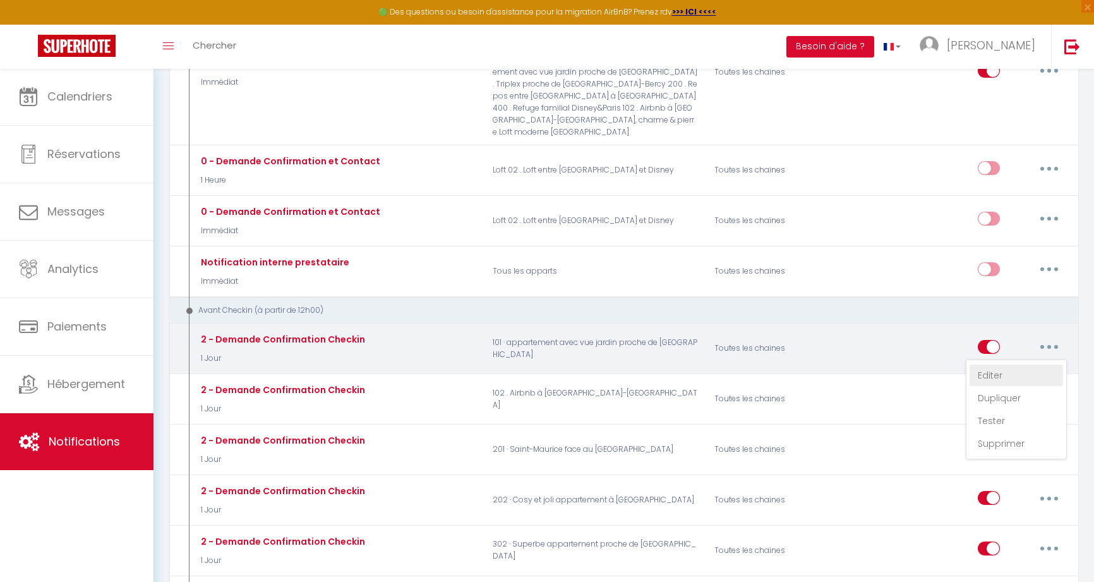
checkbox input "true"
checkbox input "false"
radio input "true"
type input "Procédure pour le checkin - [RENTAL:NAME]"
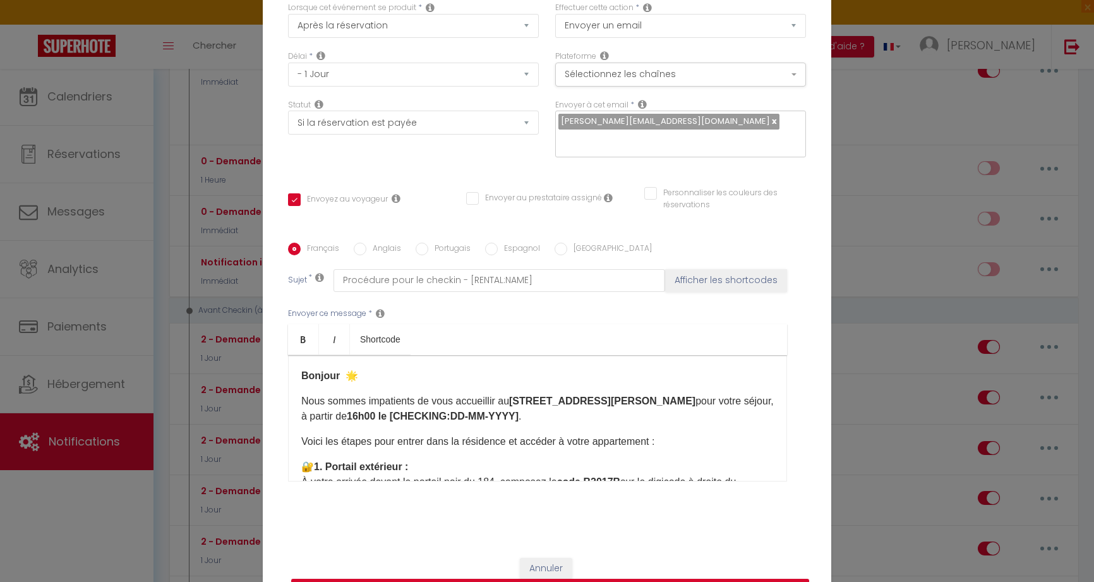
scroll to position [37, 0]
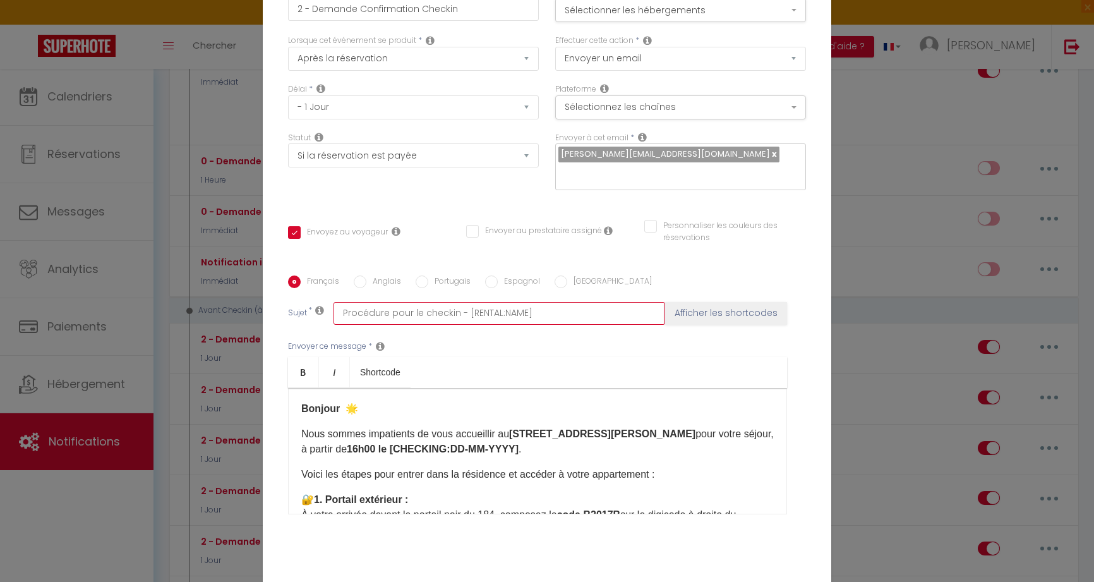
drag, startPoint x: 342, startPoint y: 313, endPoint x: 546, endPoint y: 316, distance: 204.7
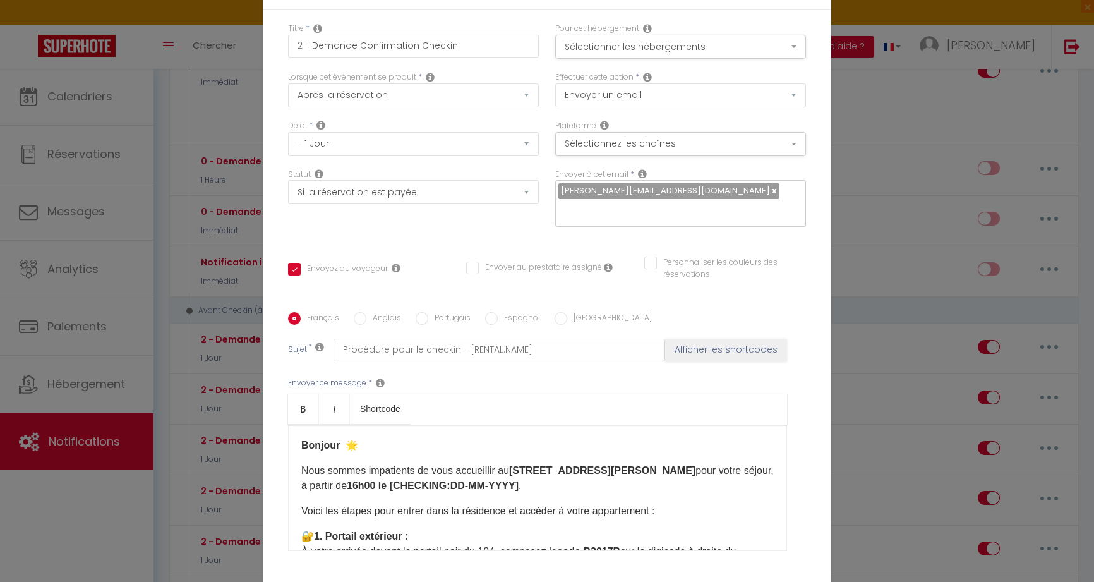
scroll to position [0, 0]
click at [898, 243] on div "Modifier la notification × Titre * 2 - Demande Confirmation Checkin Pour cet hé…" at bounding box center [547, 291] width 1094 height 582
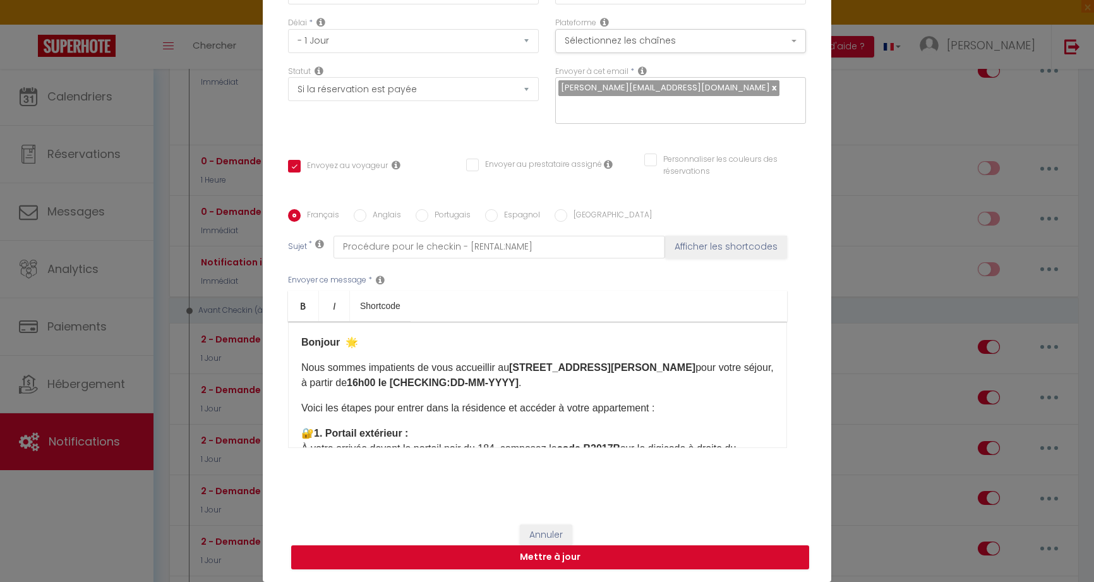
scroll to position [103, 0]
click at [552, 534] on button "Annuler" at bounding box center [546, 534] width 52 height 21
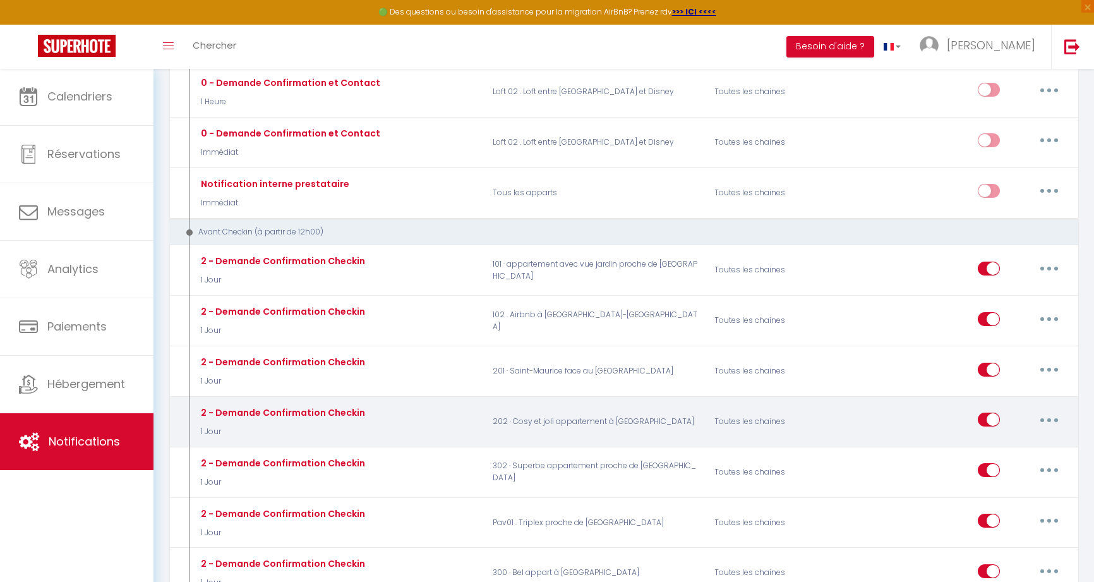
scroll to position [318, 0]
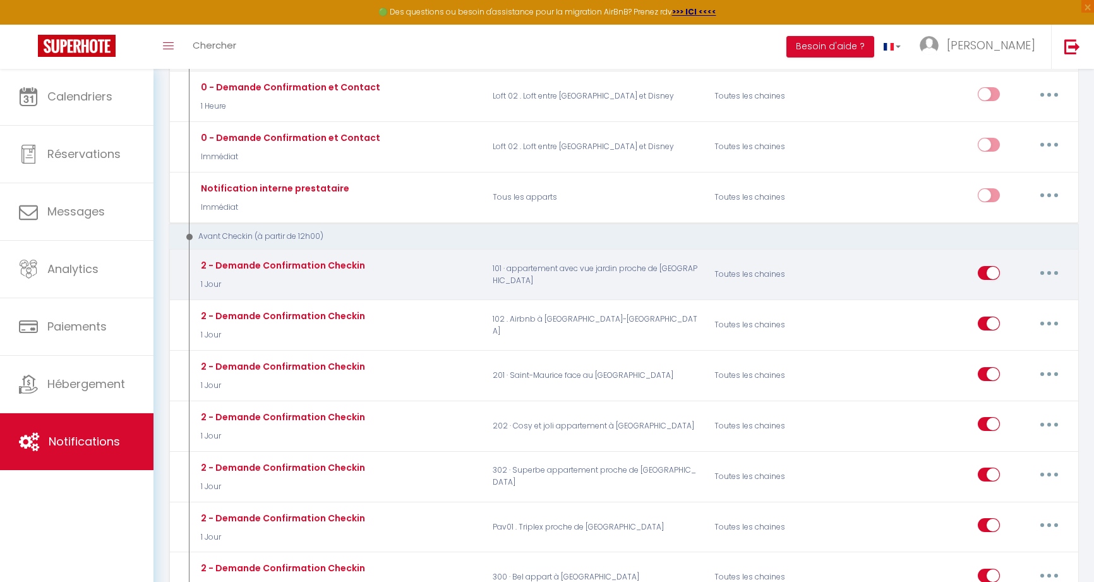
click at [1049, 271] on icon "button" at bounding box center [1049, 273] width 4 height 4
click at [1001, 291] on link "Editer" at bounding box center [1016, 301] width 93 height 21
checkbox input "true"
checkbox input "false"
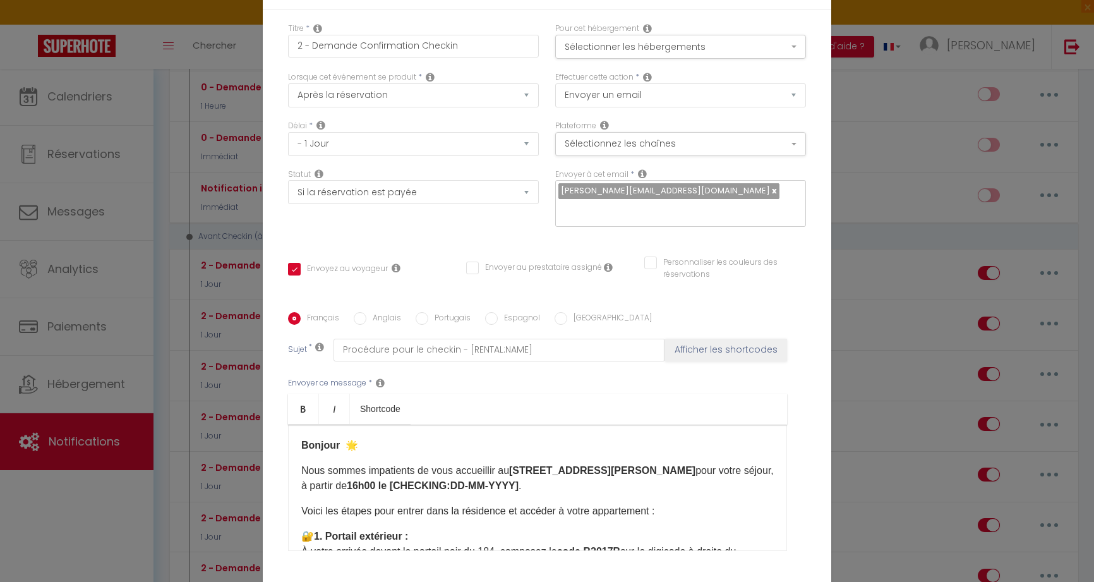
scroll to position [0, 0]
select select "20 Heures"
checkbox input "true"
checkbox input "false"
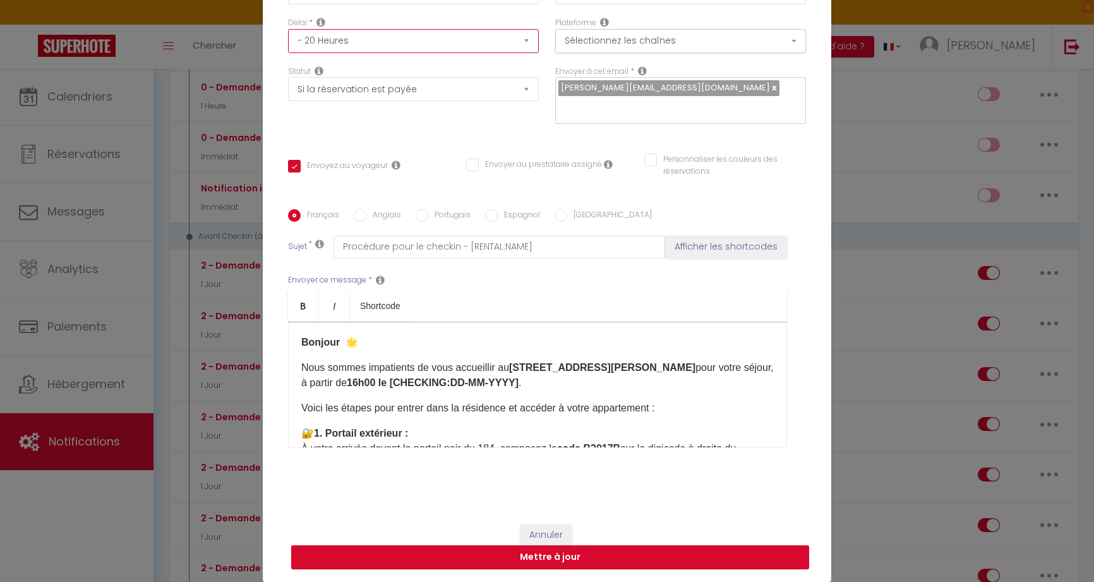
scroll to position [103, 0]
drag, startPoint x: 545, startPoint y: 528, endPoint x: 562, endPoint y: 531, distance: 17.9
click at [545, 528] on button "Annuler" at bounding box center [546, 534] width 52 height 21
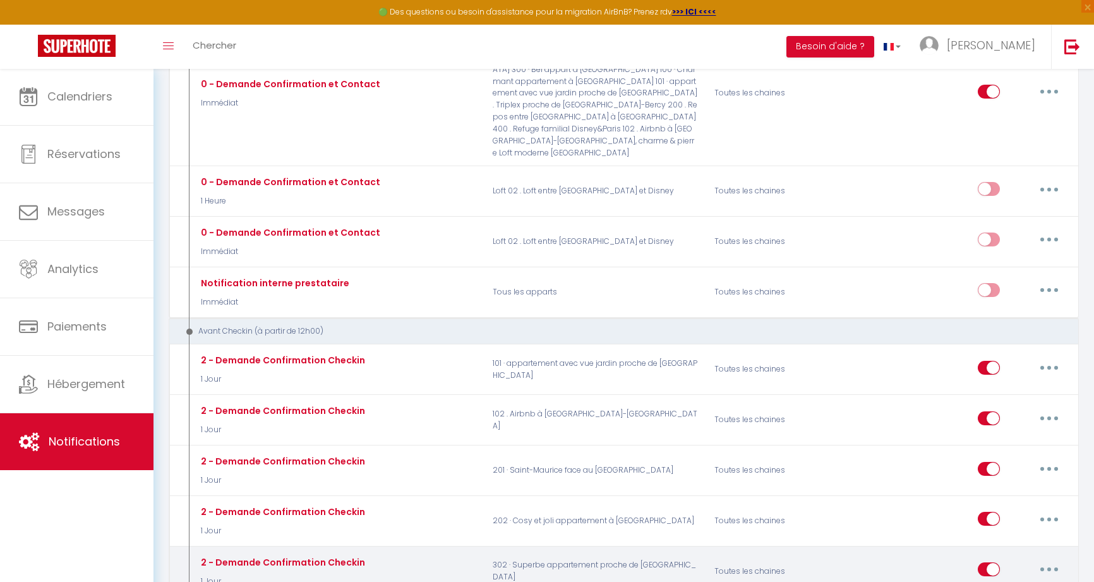
scroll to position [203, 0]
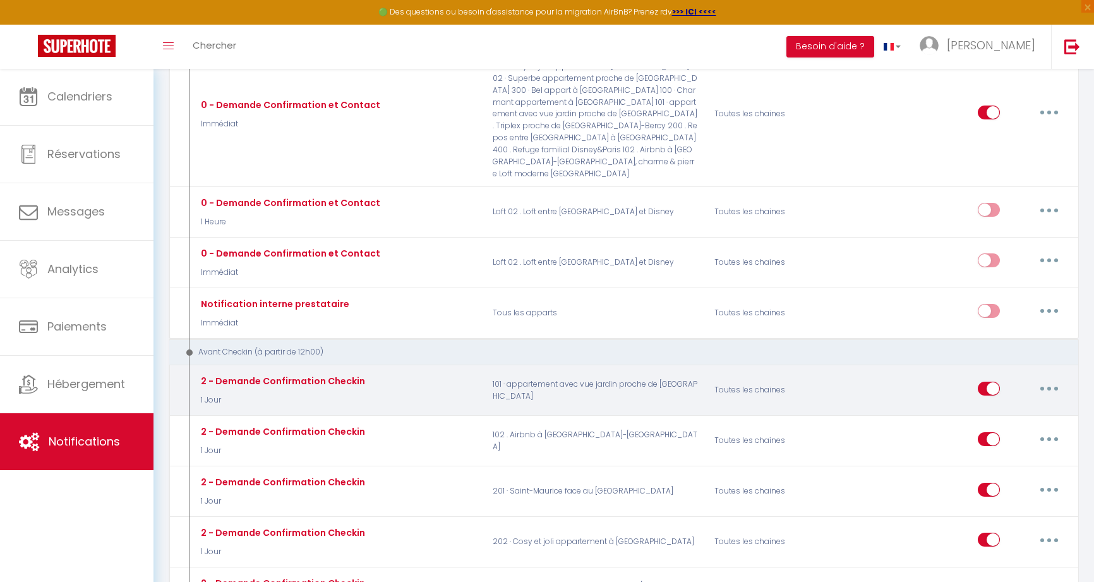
click at [1051, 378] on button "button" at bounding box center [1049, 388] width 35 height 20
click at [1006, 406] on link "Editer" at bounding box center [1016, 416] width 93 height 21
select select "1 Jour"
checkbox input "true"
checkbox input "false"
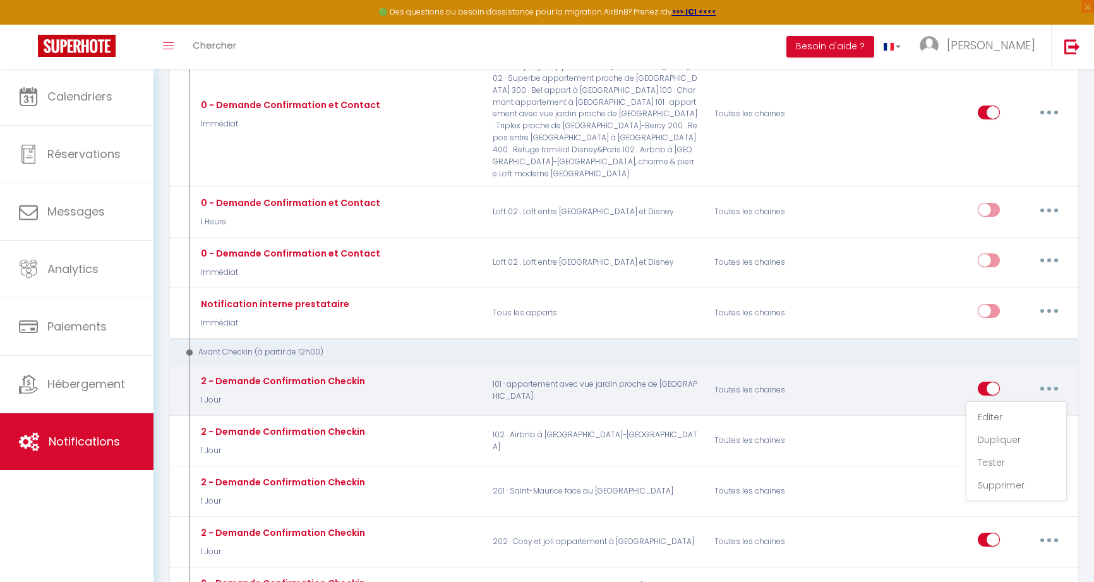
checkbox input "false"
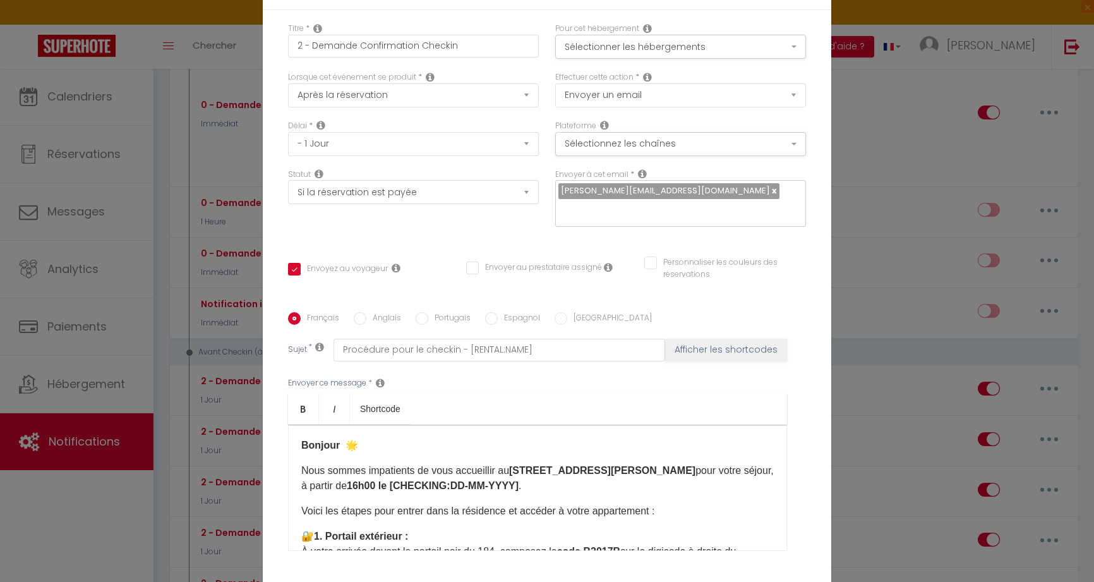
scroll to position [0, 0]
click at [677, 50] on button "Sélectionner les hébergements" at bounding box center [680, 47] width 251 height 24
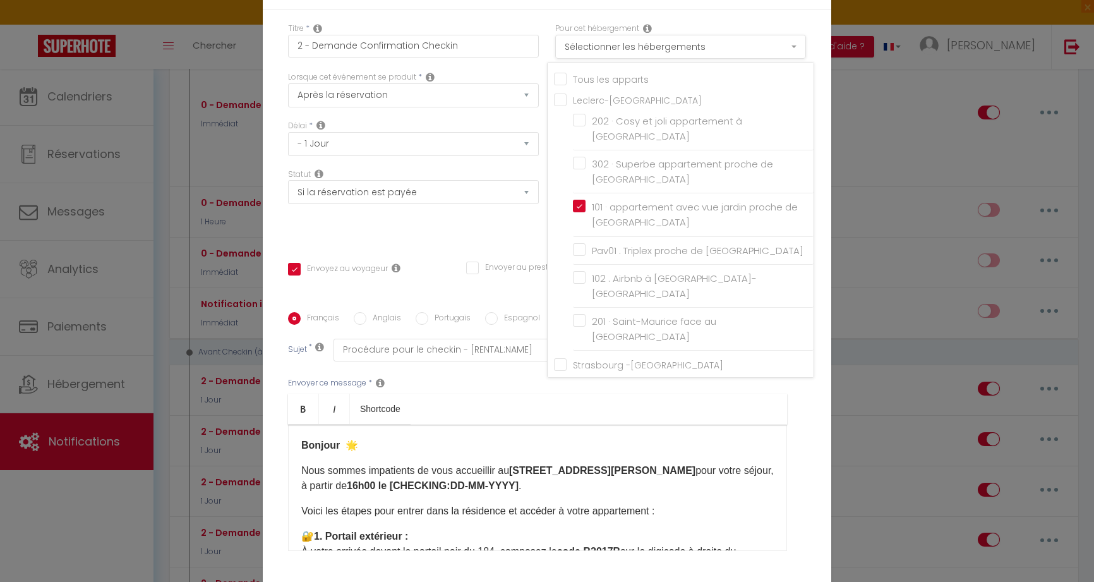
click at [677, 50] on button "Sélectionner les hébergements" at bounding box center [680, 47] width 251 height 24
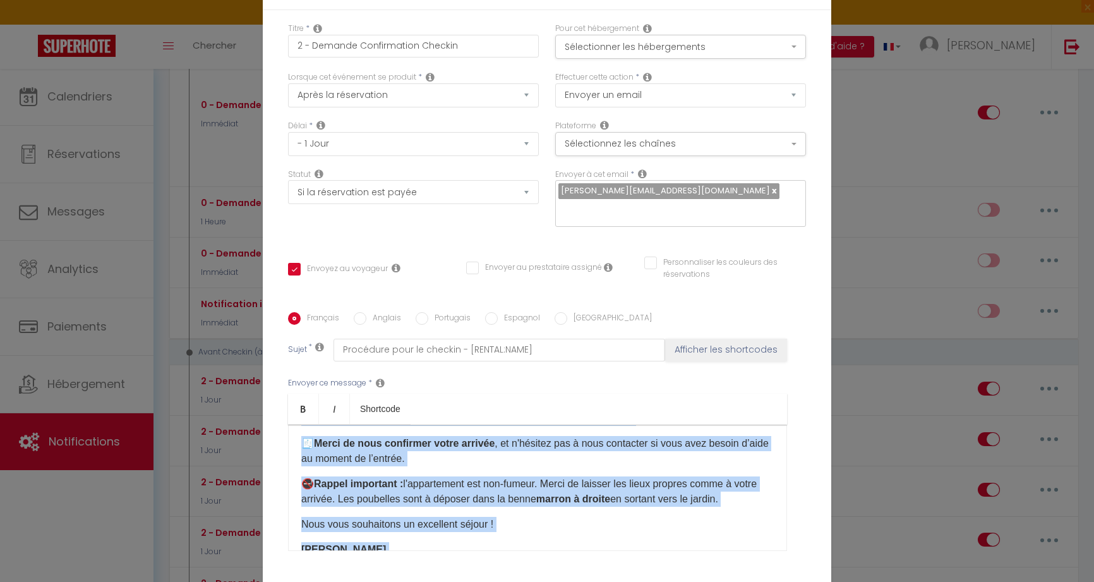
scroll to position [378, 0]
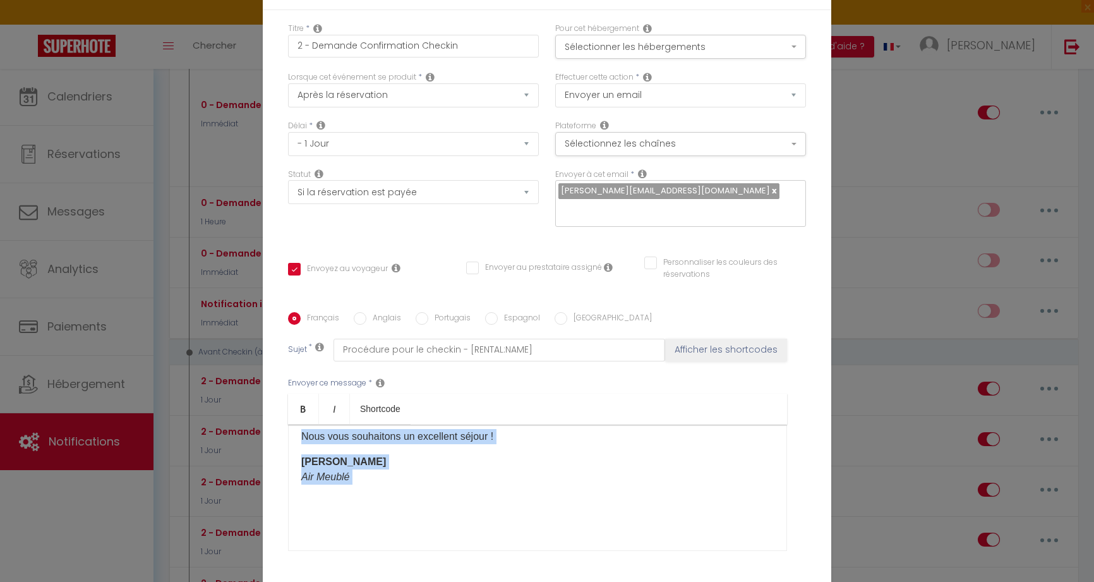
drag, startPoint x: 306, startPoint y: 444, endPoint x: 406, endPoint y: 490, distance: 109.7
click at [404, 491] on div "Bonjour 🌟 Nous sommes impatients de vous accueillir au 184 rue du Maréchal Lecl…" at bounding box center [537, 488] width 499 height 126
copy div "Bonjour 🌟 Nous sommes impatients de vous accueillir au 184 rue du Maréchal Lecl…"
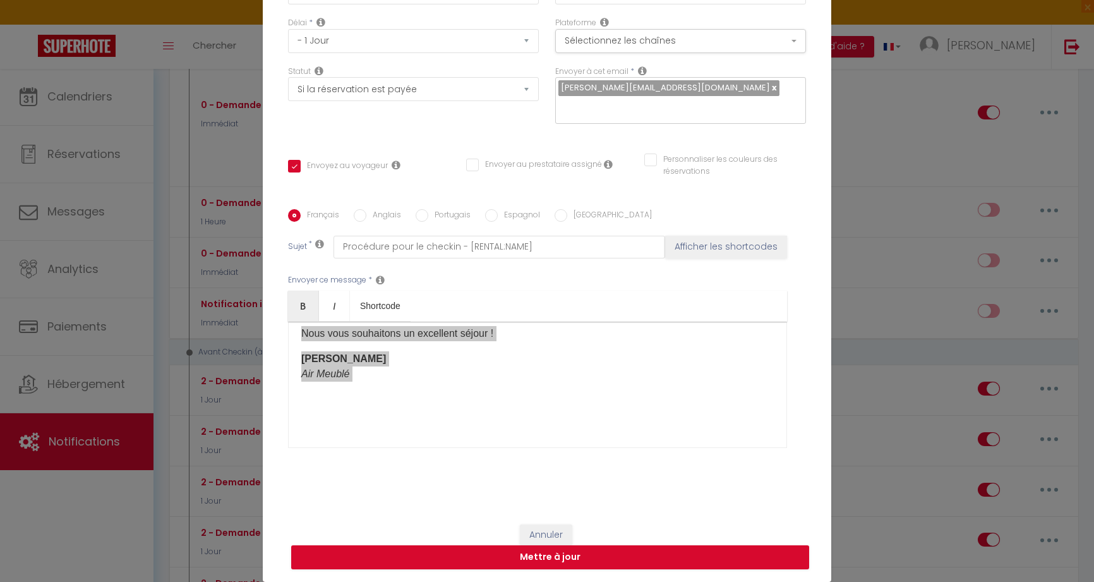
scroll to position [103, 0]
click at [544, 534] on button "Annuler" at bounding box center [546, 534] width 52 height 21
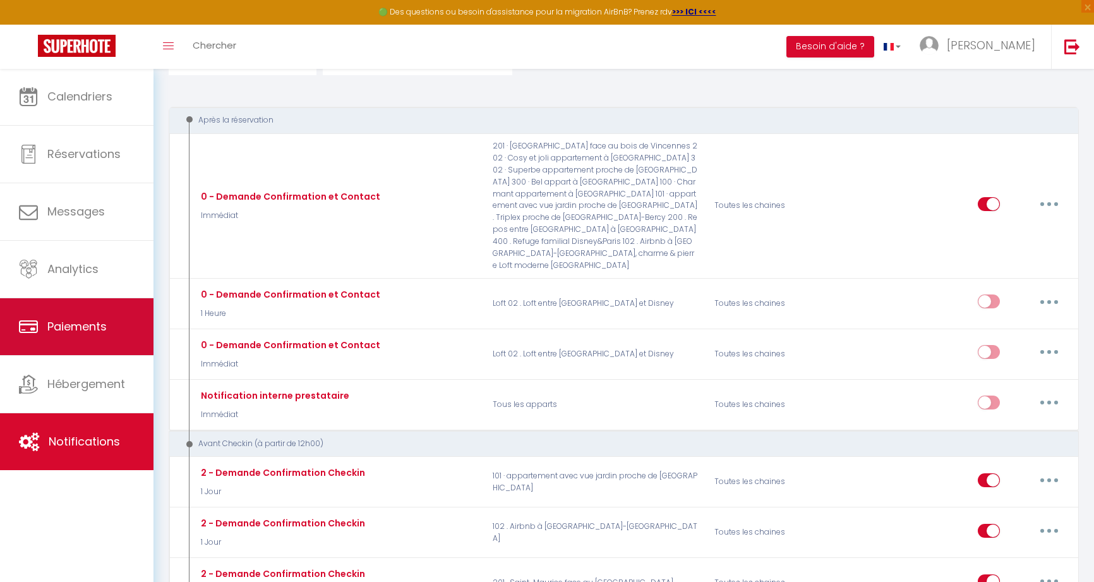
scroll to position [112, 0]
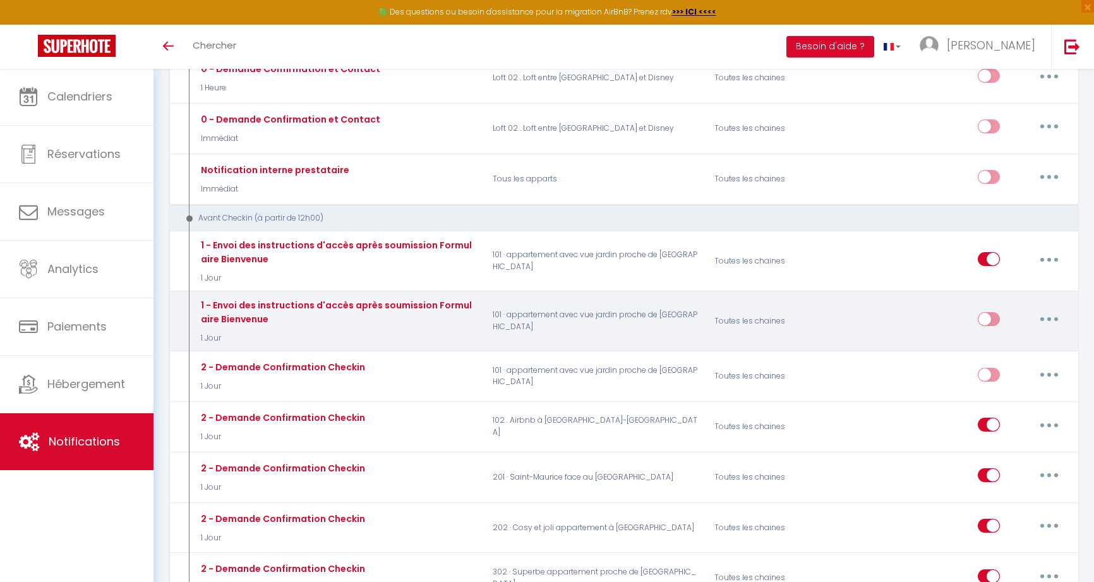
scroll to position [340, 0]
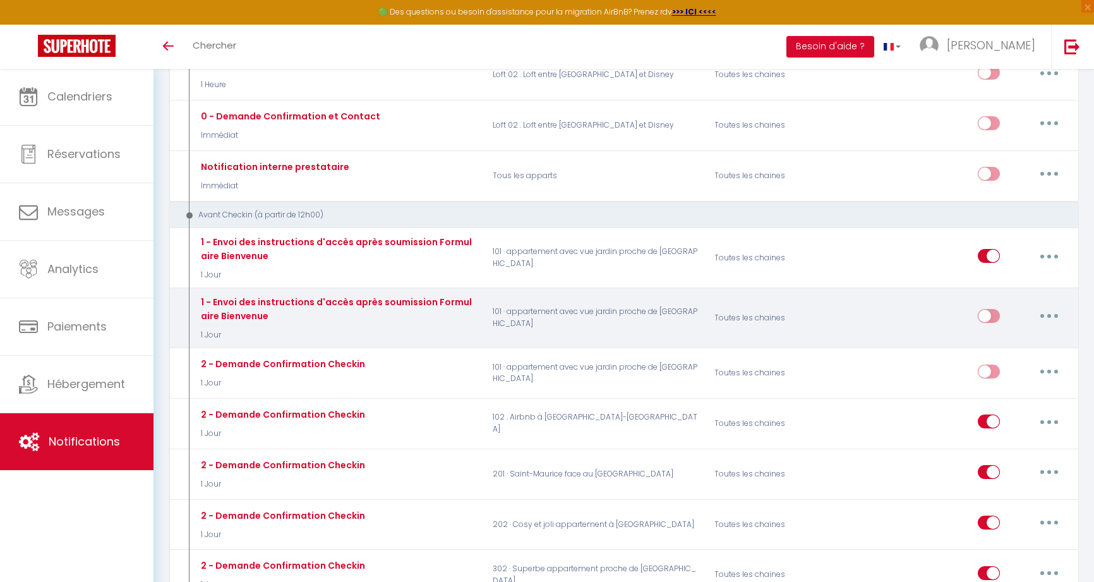
click at [1055, 306] on button "button" at bounding box center [1049, 316] width 35 height 20
click at [944, 295] on div "Editer Dupliquer Tester Supprimer" at bounding box center [965, 318] width 222 height 46
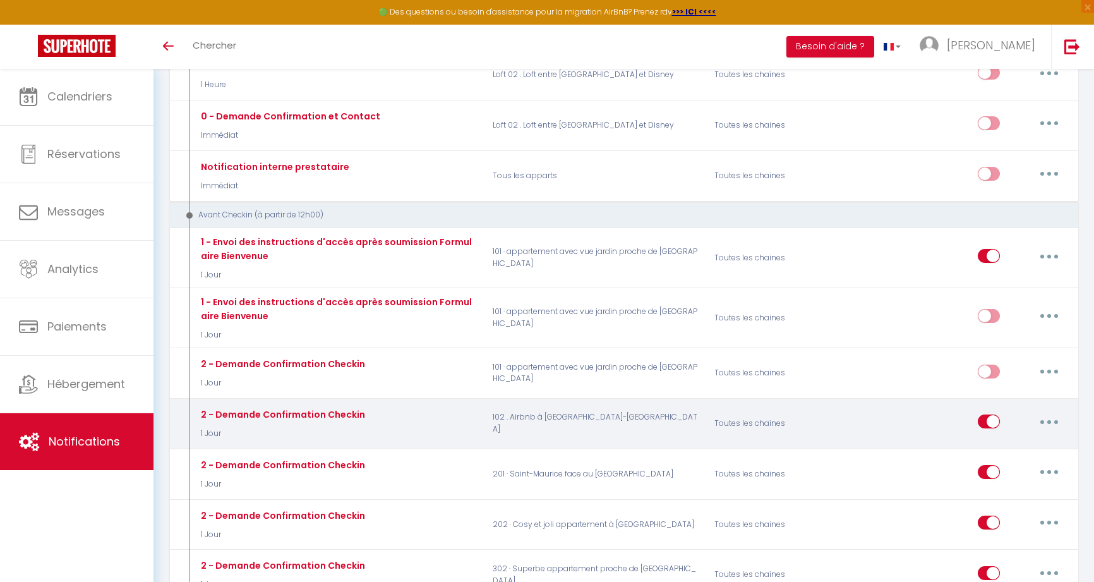
click at [1046, 411] on button "button" at bounding box center [1049, 421] width 35 height 20
click at [993, 440] on link "Editer" at bounding box center [1016, 450] width 93 height 21
type input "2 - Demande Confirmation Checkin"
select select "1 Jour"
select select "if_booking_is_paid"
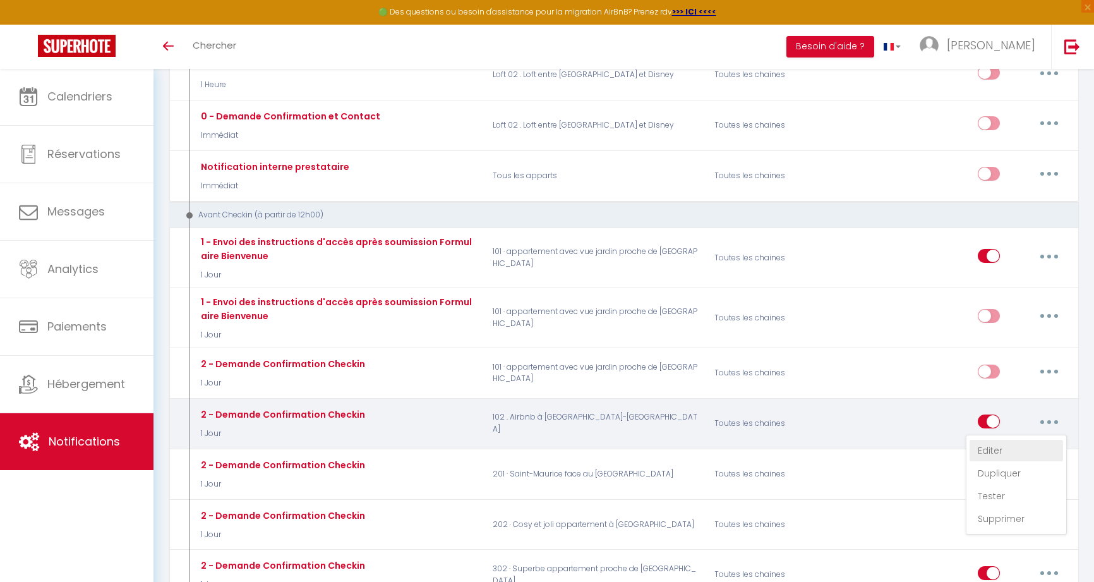
checkbox input "true"
checkbox input "false"
radio input "true"
type input "Procédure pour le checkin - [RENTAL:NAME]"
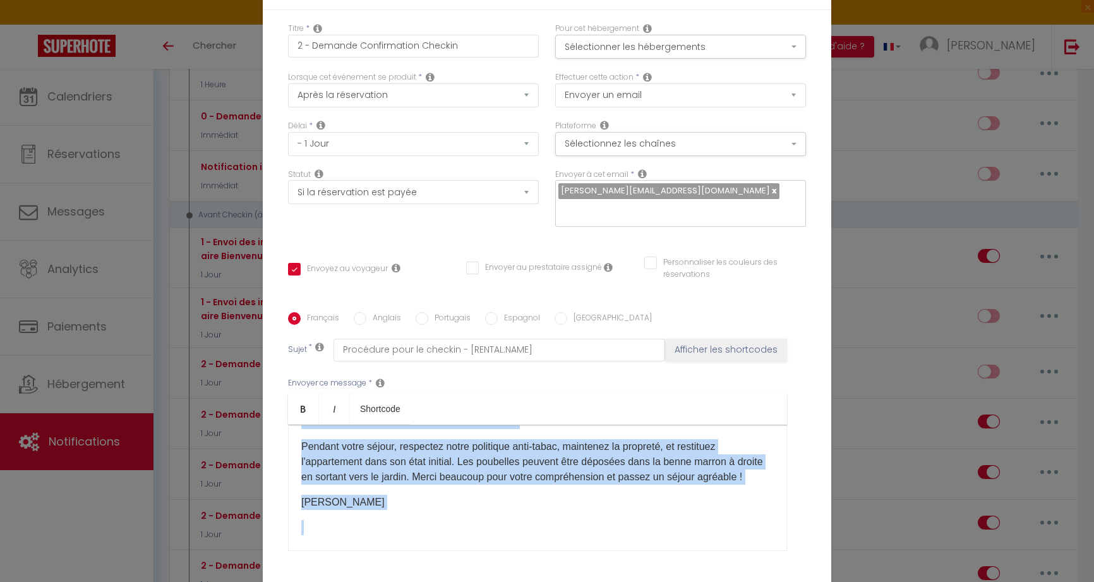
scroll to position [132, 0]
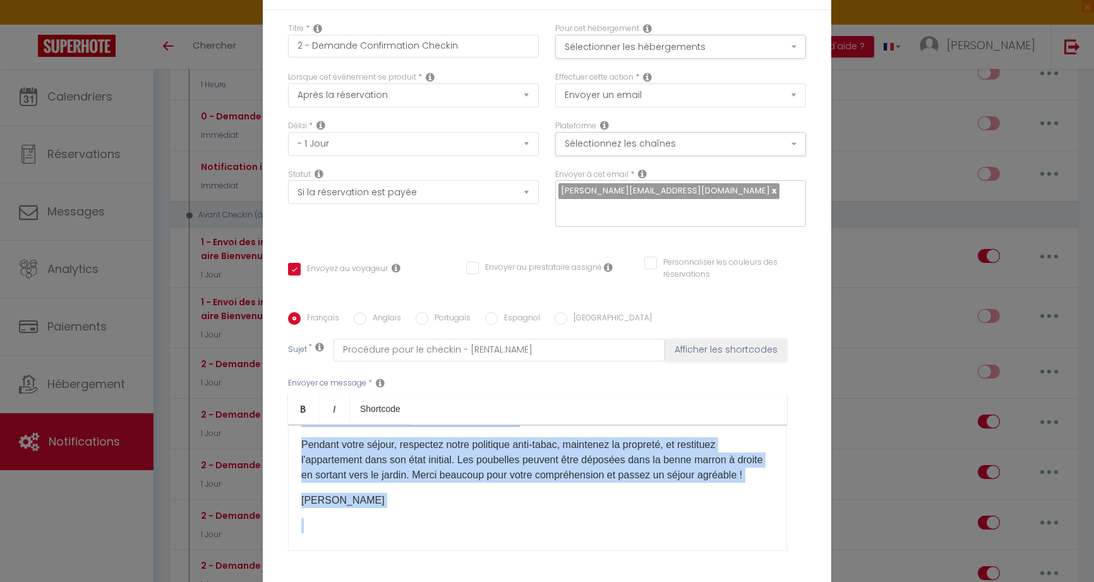
drag, startPoint x: 302, startPoint y: 445, endPoint x: 430, endPoint y: 519, distance: 148.0
click at [430, 519] on div "Bonjour [GUEST:FIRST_NAME], Votre arrivée est prévue le [CHECKING:DD-MM-YYYY] ​…" at bounding box center [537, 488] width 499 height 126
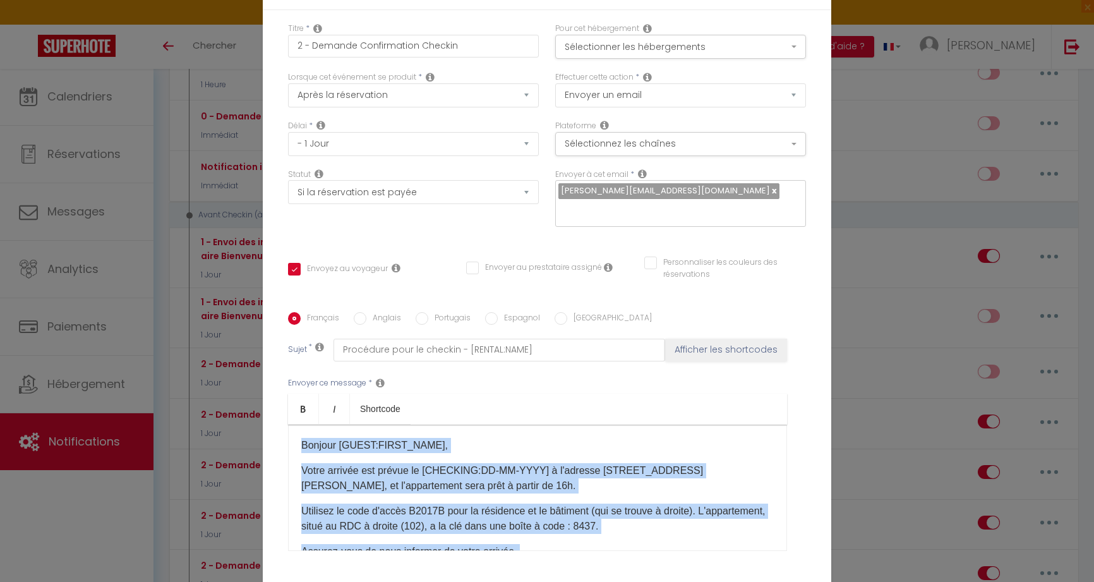
scroll to position [1, 0]
copy div "Bonjour [GUEST:FIRST_NAME], Votre arrivée est prévue le [CHECKING:DD-MM-YYYY] ​…"
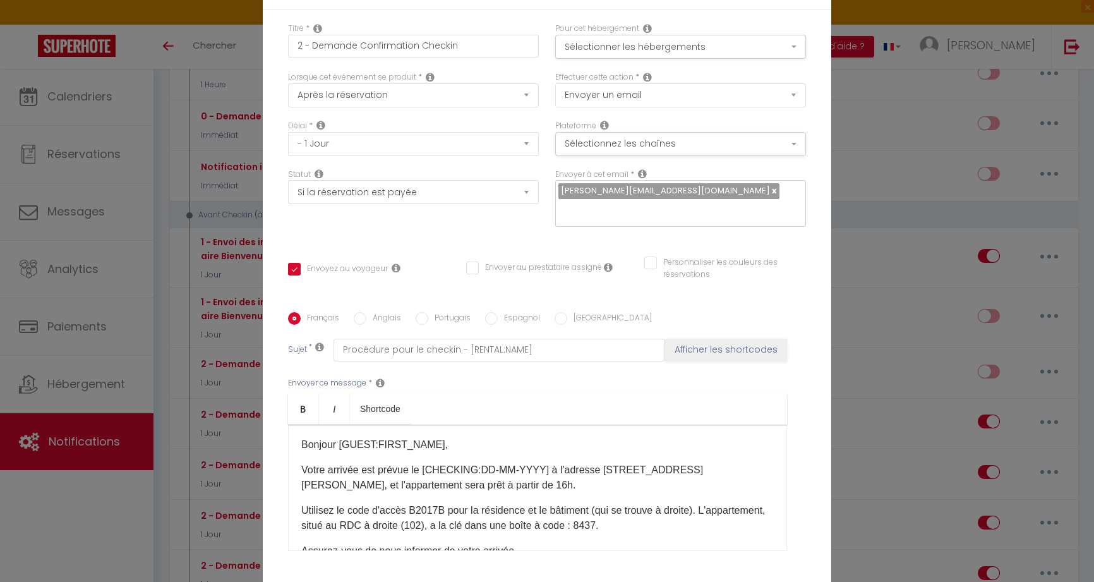
click at [550, 483] on p "Votre arrivée est prévue le [CHECKING:DD-MM-YYYY] ​à l'adresse [STREET_ADDRESS]…" at bounding box center [537, 477] width 473 height 30
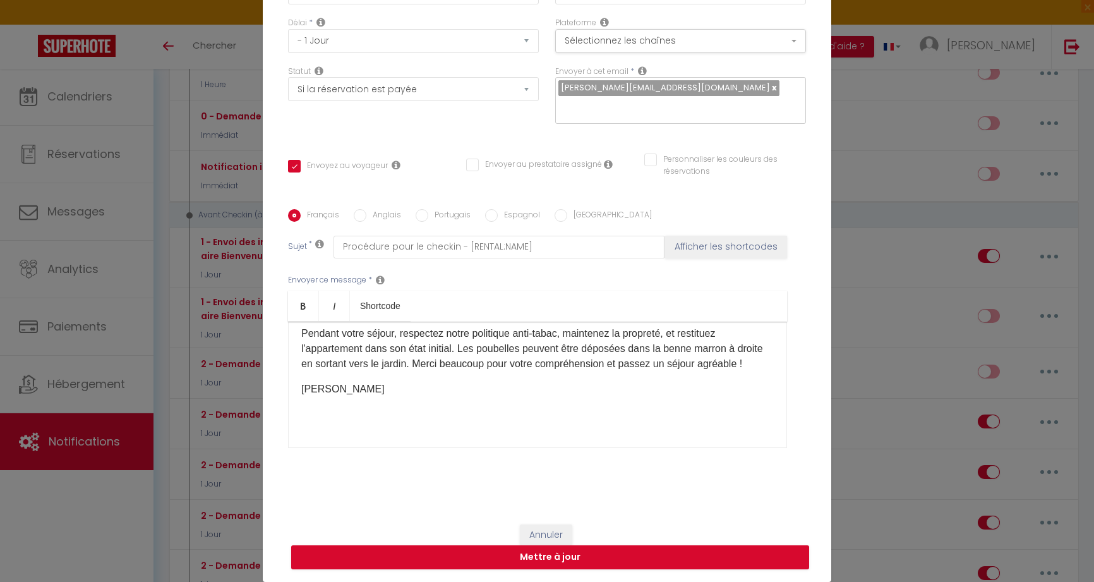
scroll to position [103, 0]
click at [553, 536] on button "Annuler" at bounding box center [546, 534] width 52 height 21
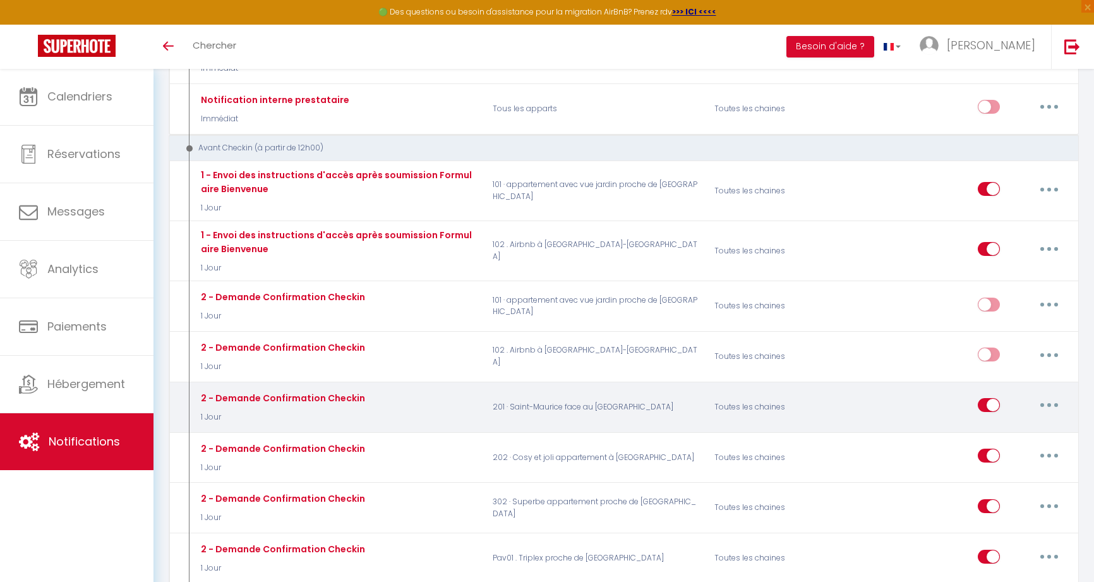
scroll to position [406, 0]
click at [1045, 395] on button "button" at bounding box center [1049, 405] width 35 height 20
click at [1009, 424] on link "Editer" at bounding box center [1016, 434] width 93 height 21
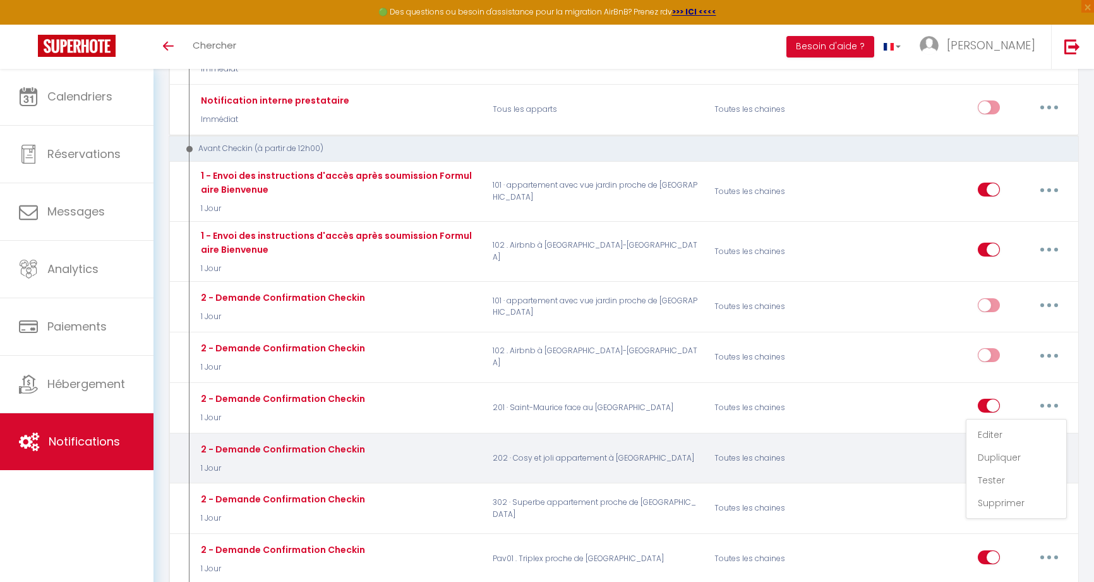
type input "2 - Demande Confirmation Checkin"
select select "1 Jour"
select select "if_booking_is_paid"
checkbox input "true"
checkbox input "false"
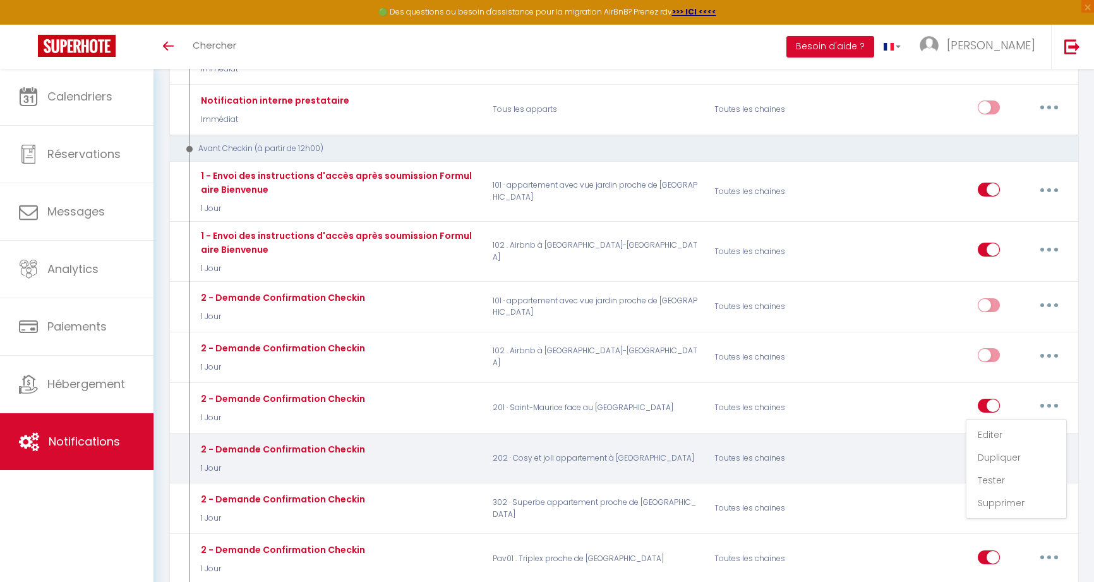
checkbox input "false"
radio input "true"
type input "Procédure pour le checkin - [RENTAL:NAME]"
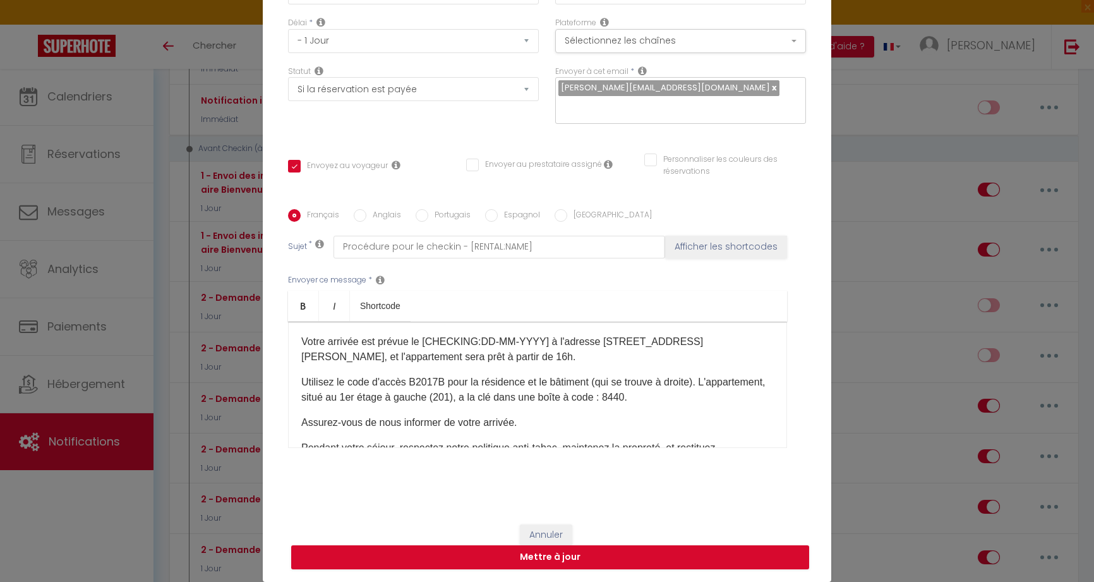
scroll to position [27, 0]
drag, startPoint x: 374, startPoint y: 395, endPoint x: 455, endPoint y: 404, distance: 82.0
click at [488, 400] on p "Utilisez le code d'accès B2017B pour la résidence et le bâtiment (qui se trouve…" at bounding box center [537, 388] width 473 height 30
click at [397, 401] on p "Utilisez le code d'accès B2017B pour la résidence et le bâtiment (qui se trouve…" at bounding box center [537, 388] width 473 height 30
drag, startPoint x: 401, startPoint y: 395, endPoint x: 501, endPoint y: 397, distance: 100.5
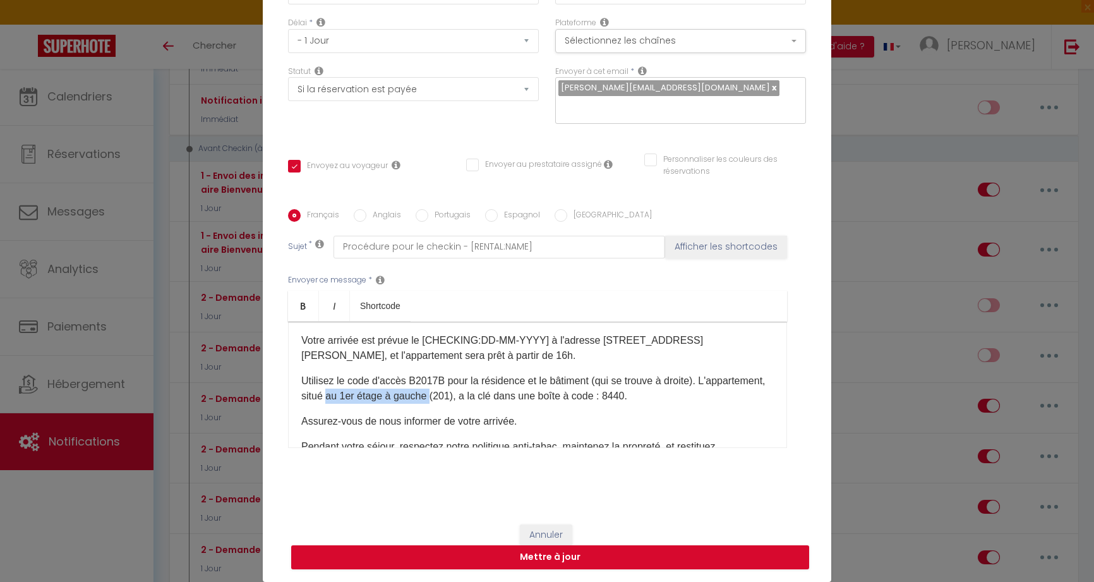
click at [501, 397] on p "Utilisez le code d'accès B2017B pour la résidence et le bâtiment (qui se trouve…" at bounding box center [537, 388] width 473 height 30
copy p "au 1er étage à gauche"
click at [377, 217] on label "Anglais" at bounding box center [383, 216] width 35 height 14
click at [366, 217] on input "Anglais" at bounding box center [360, 215] width 13 height 13
radio input "true"
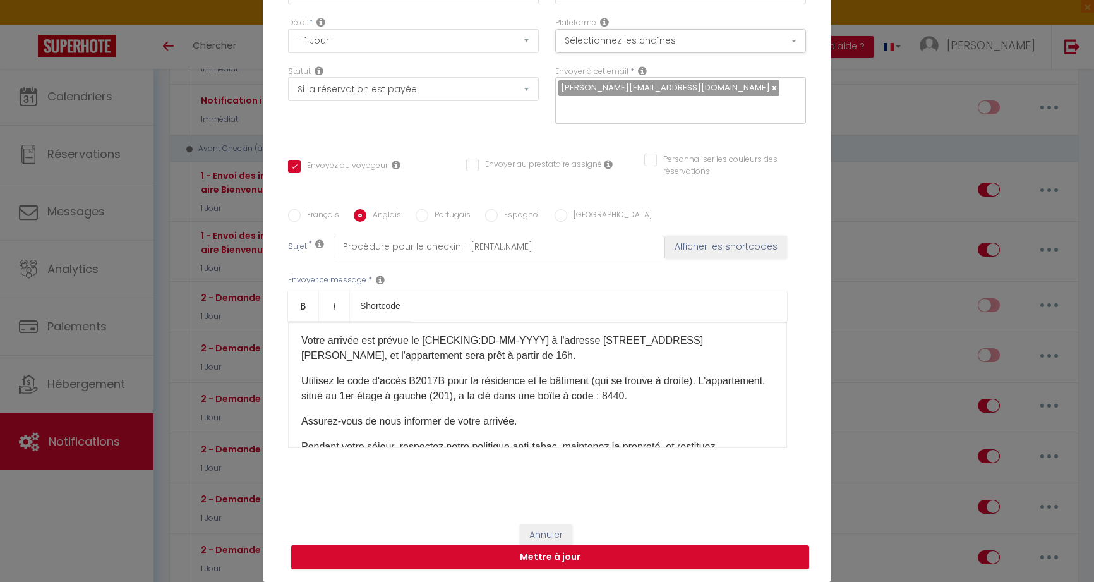
checkbox input "true"
checkbox input "false"
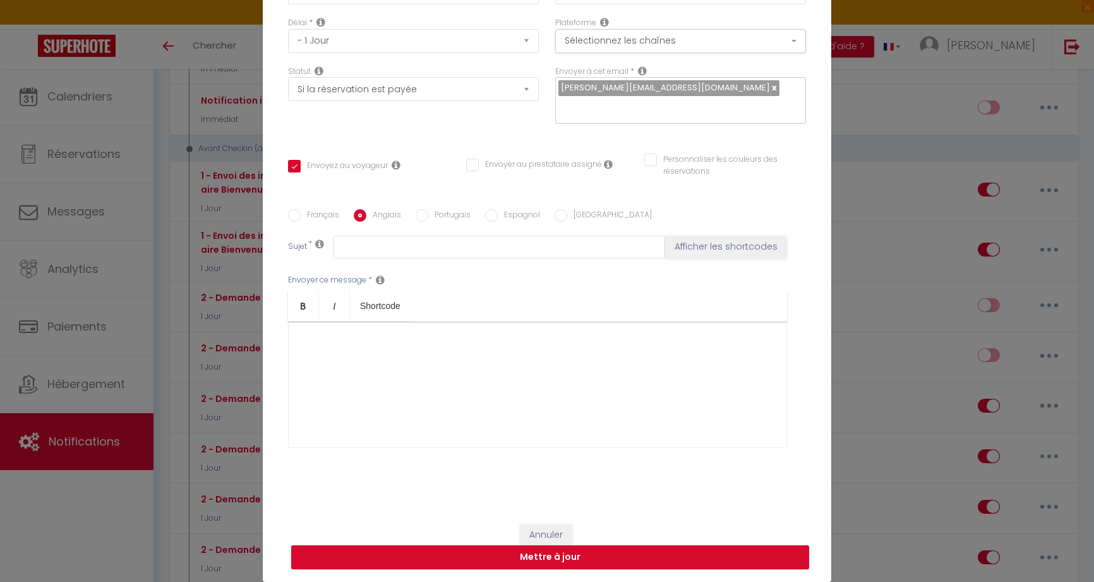
click at [301, 214] on label "Français" at bounding box center [320, 216] width 39 height 14
click at [301, 214] on input "Français" at bounding box center [294, 215] width 13 height 13
radio input "true"
checkbox input "true"
checkbox input "false"
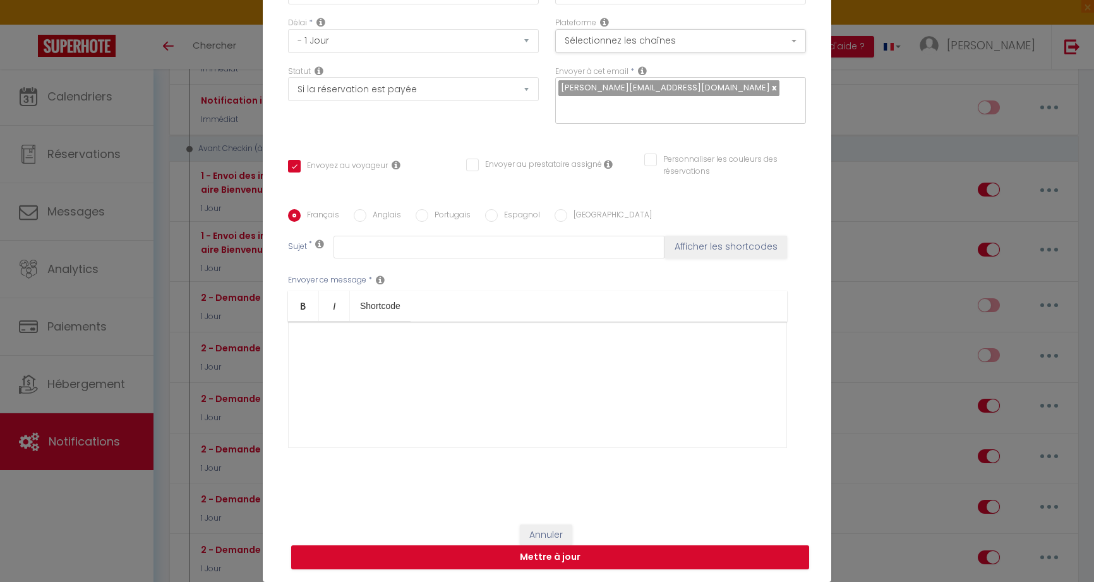
checkbox input "false"
type input "Procédure pour le checkin - [RENTAL:NAME]"
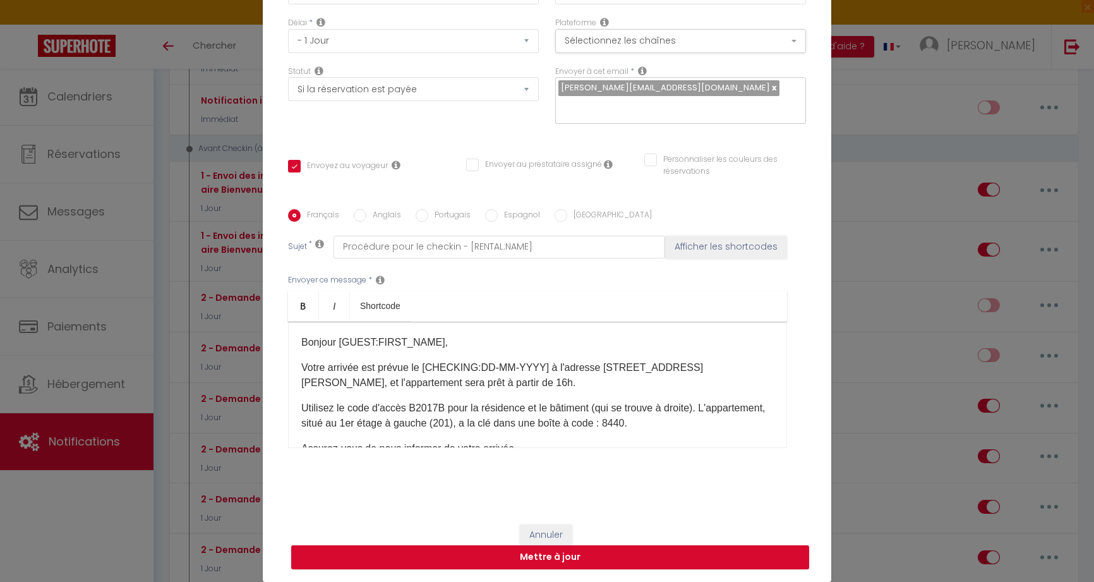
click at [551, 533] on button "Annuler" at bounding box center [546, 534] width 52 height 21
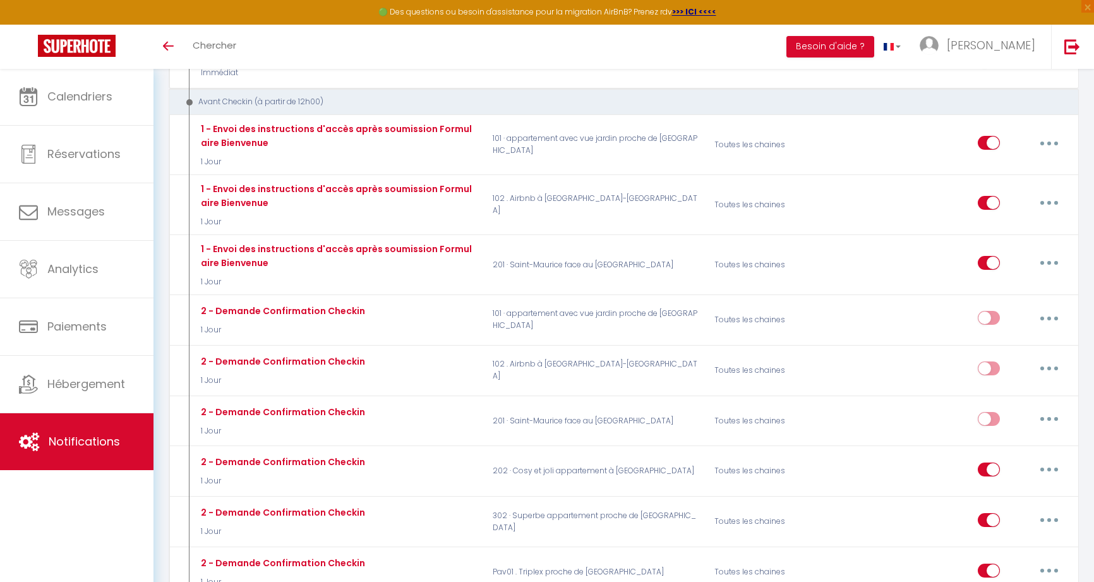
scroll to position [467, 0]
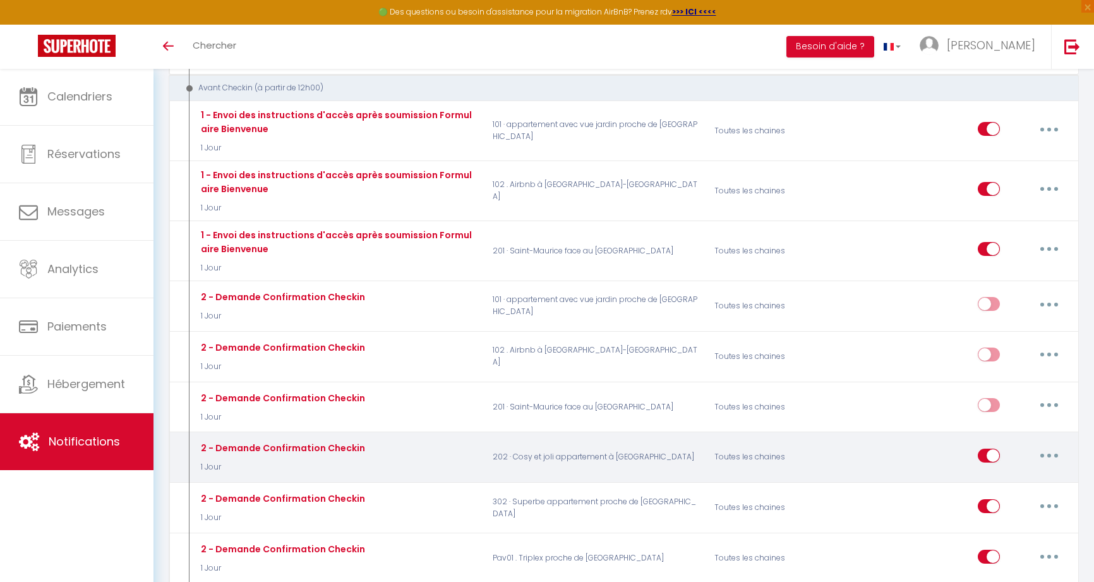
click at [1047, 454] on icon "button" at bounding box center [1049, 456] width 4 height 4
click at [989, 473] on link "Editer" at bounding box center [1016, 483] width 93 height 21
type input "2 - Demande Confirmation Checkin"
select select "1 Jour"
select select "if_booking_is_paid"
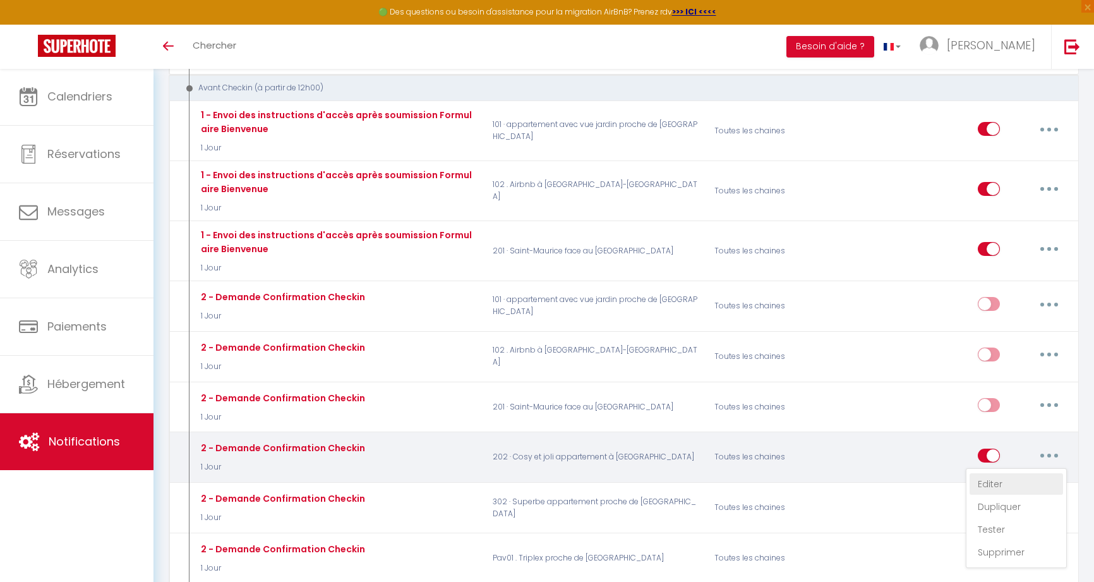
checkbox input "true"
checkbox input "false"
radio input "true"
type input "Procédure pour le checkin - [RENTAL:NAME]"
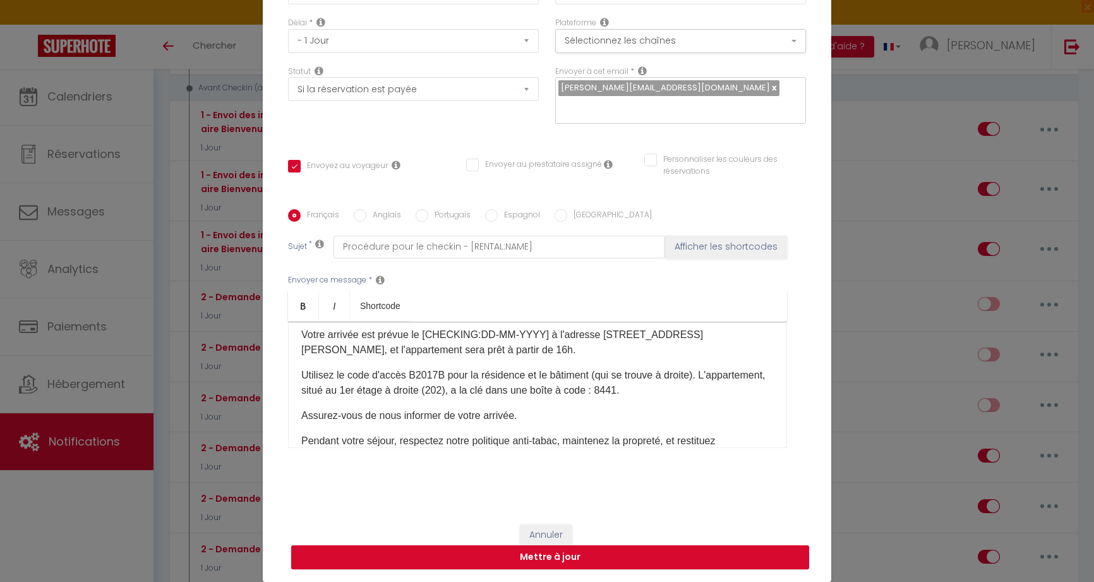
scroll to position [103, 0]
drag, startPoint x: 562, startPoint y: 530, endPoint x: 594, endPoint y: 512, distance: 36.2
click at [562, 530] on button "Annuler" at bounding box center [546, 534] width 52 height 21
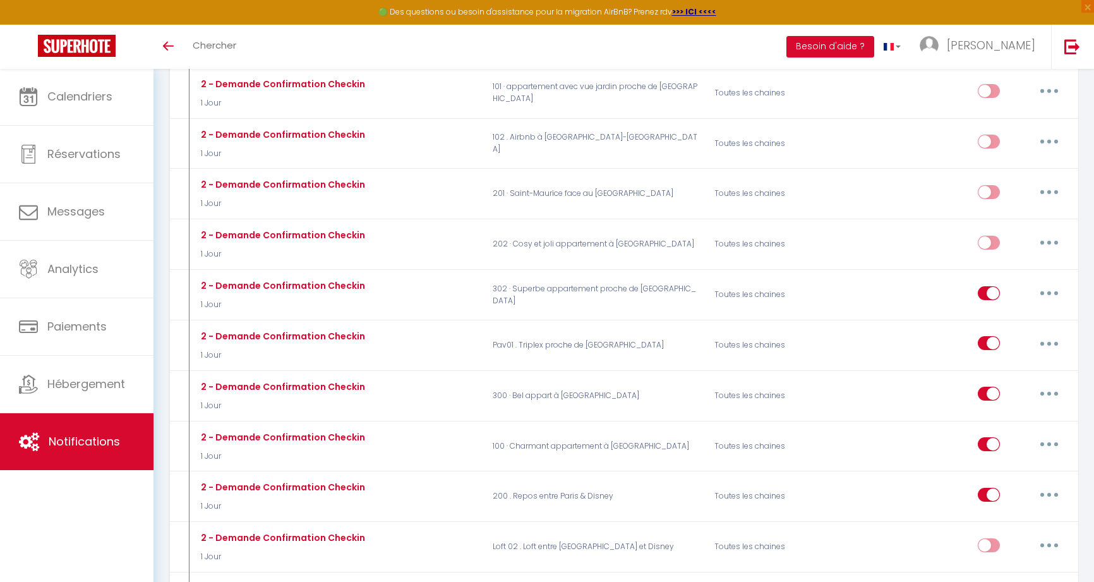
scroll to position [778, 0]
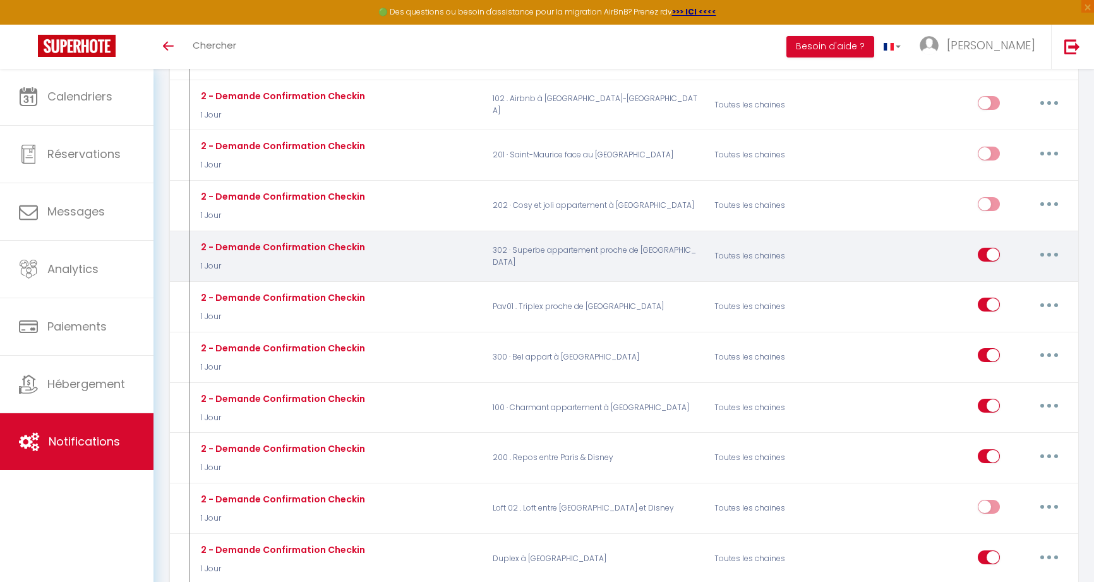
click at [1049, 253] on icon "button" at bounding box center [1049, 255] width 4 height 4
click at [986, 272] on link "Editer" at bounding box center [1016, 282] width 93 height 21
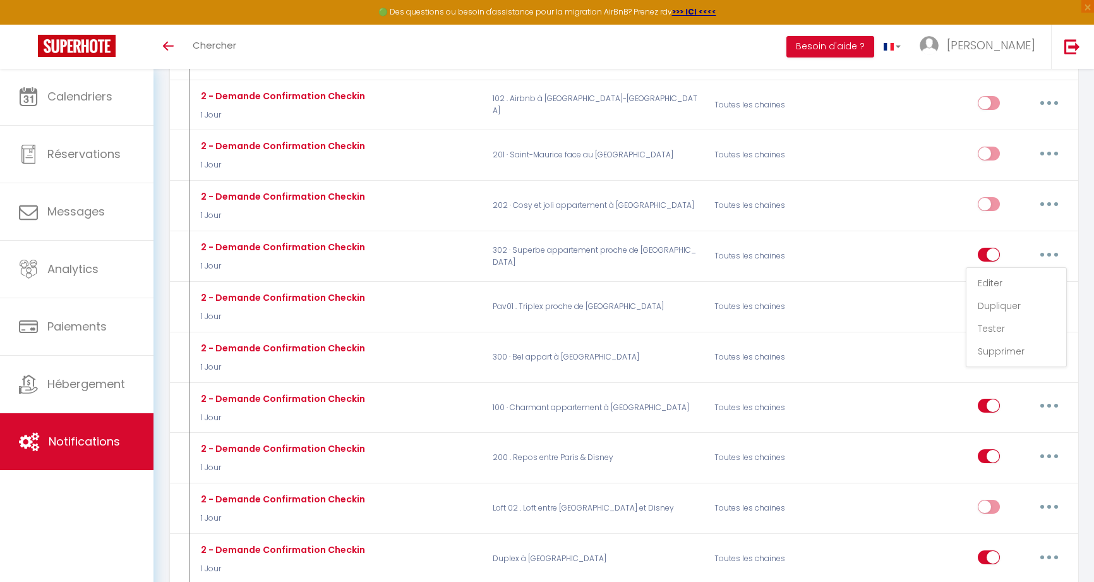
type input "2 - Demande Confirmation Checkin"
select select "1 Jour"
select select "if_booking_is_paid"
checkbox input "true"
checkbox input "false"
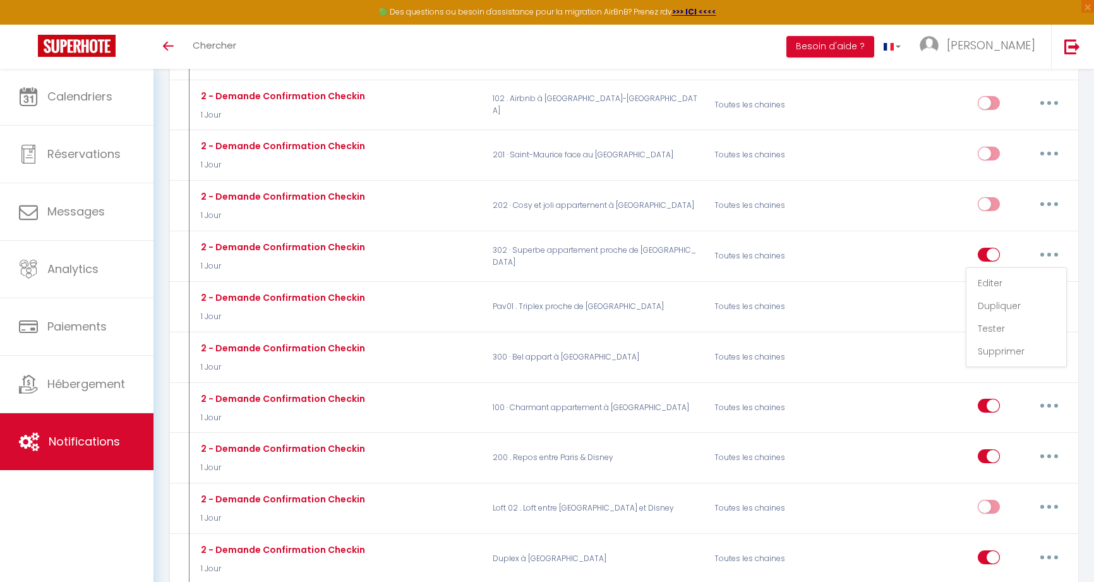
checkbox input "false"
radio input "true"
type input "Procédure pour le checkin - [RENTAL:NAME]"
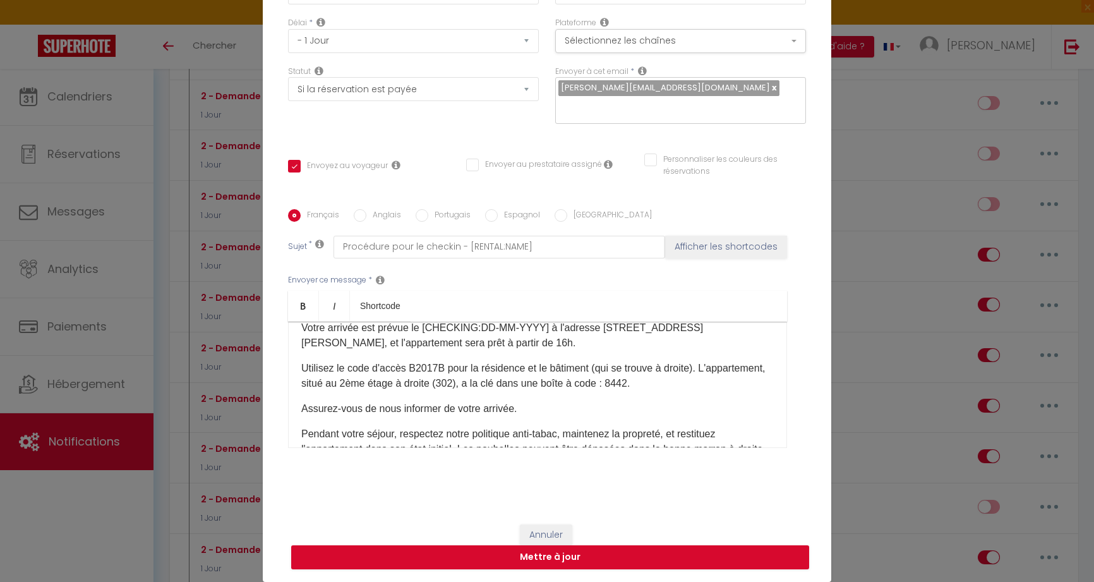
scroll to position [66, 0]
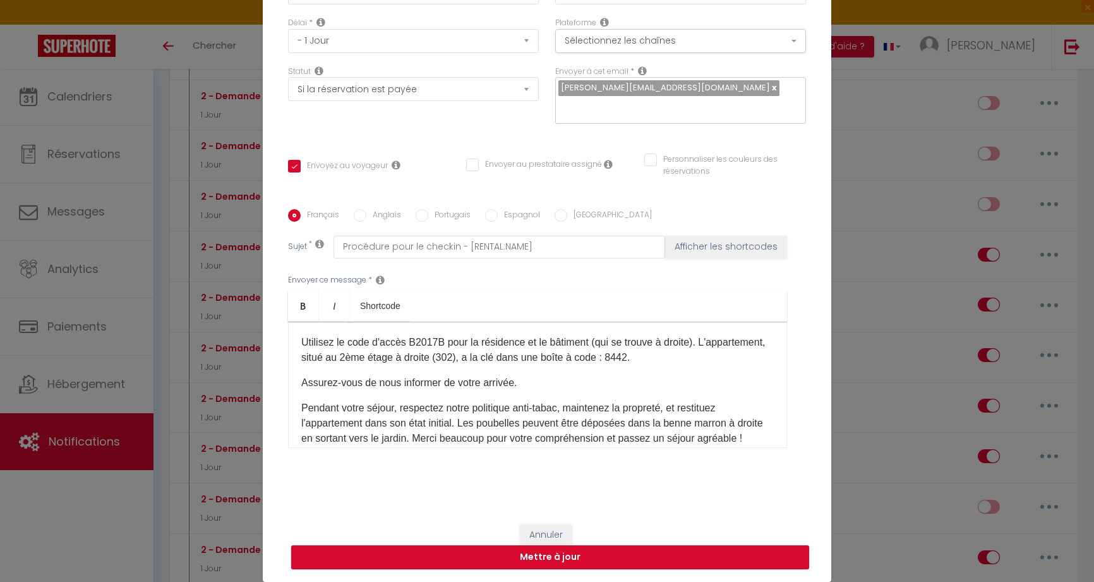
click at [553, 536] on button "Annuler" at bounding box center [546, 534] width 52 height 21
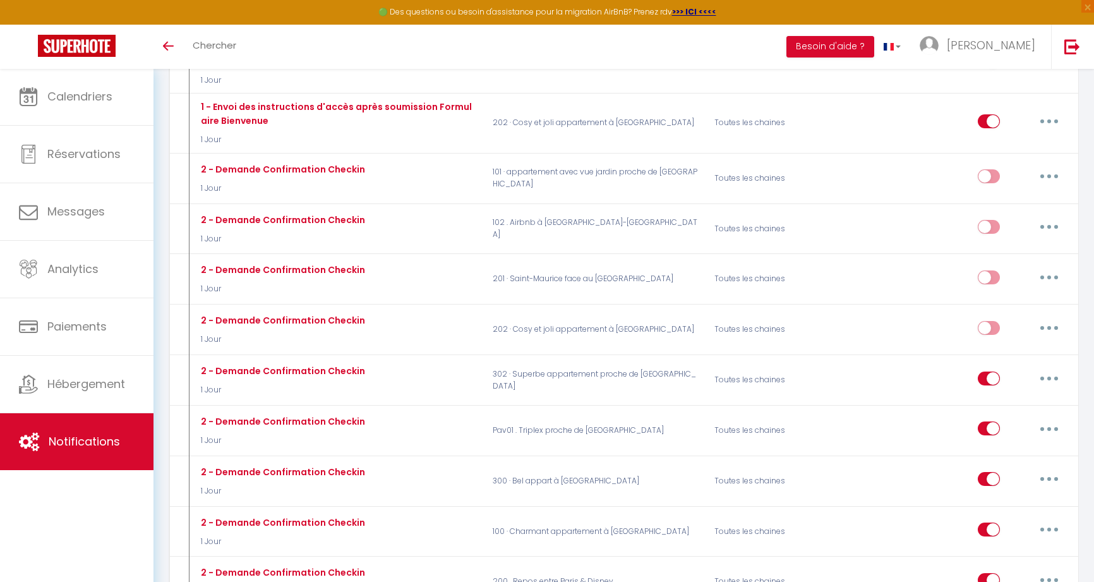
scroll to position [632, 0]
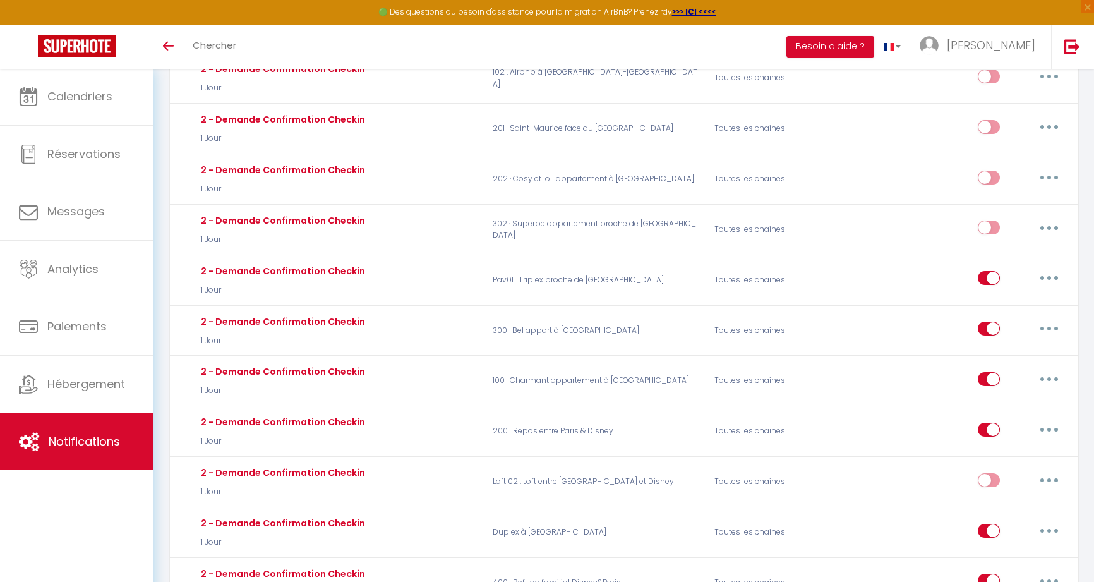
scroll to position [834, 0]
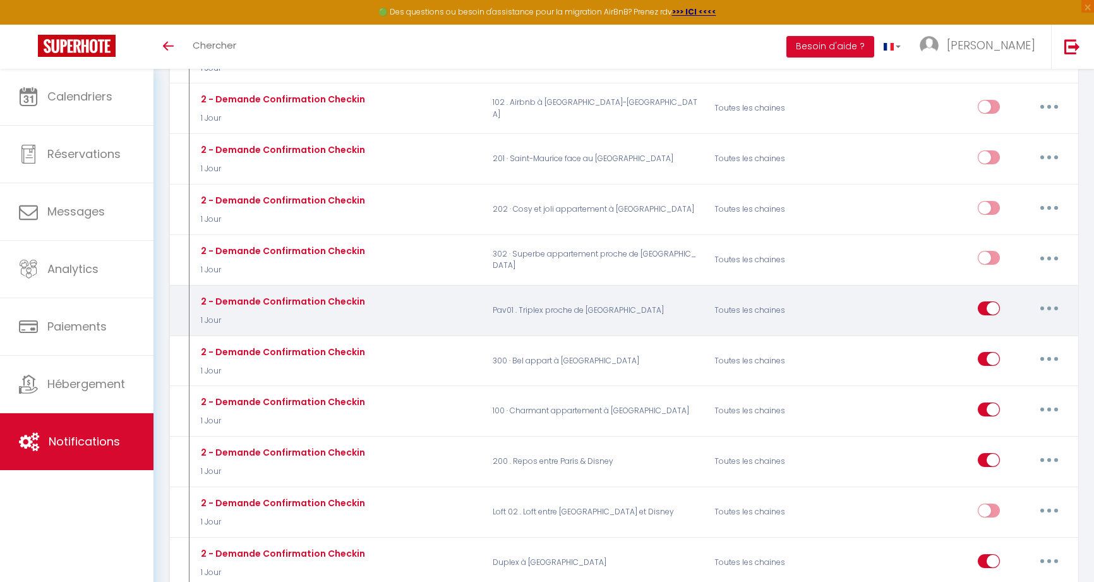
click at [1045, 298] on button "button" at bounding box center [1049, 308] width 35 height 20
click at [1020, 327] on link "Editer" at bounding box center [1016, 337] width 93 height 21
type input "2 - Demande Confirmation Checkin"
select select "1 Jour"
select select "if_booking_is_paid"
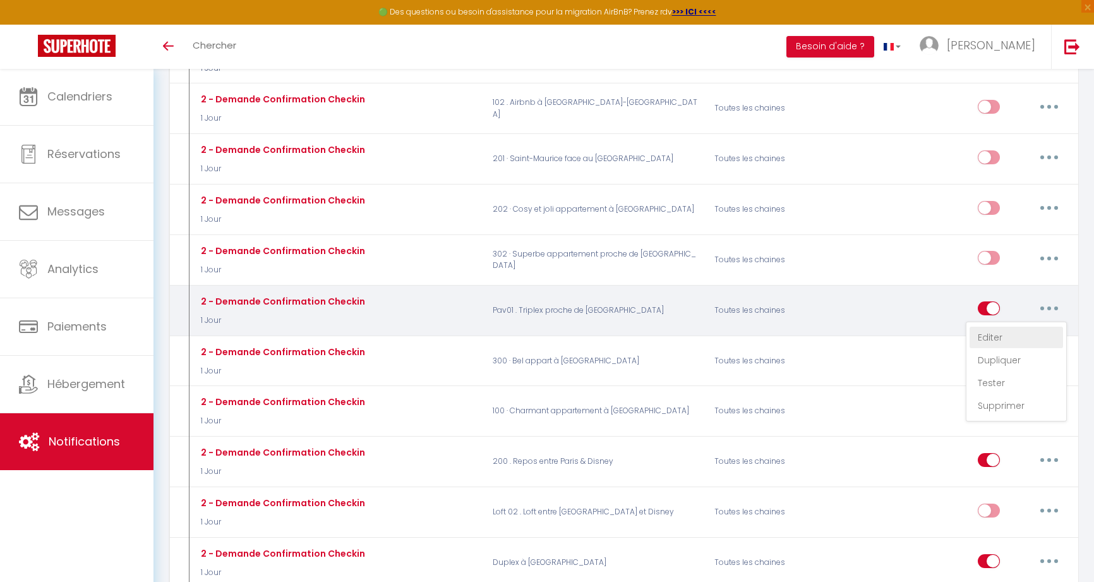
checkbox input "true"
checkbox input "false"
radio input "true"
type input "Procédure pour le checkin - [RENTAL:NAME]"
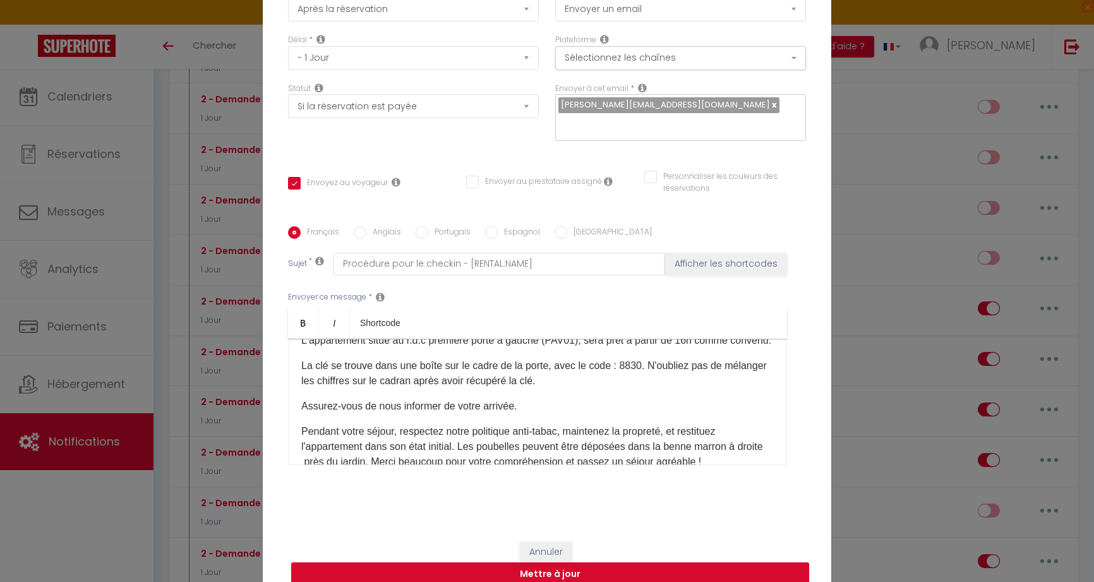
scroll to position [103, 0]
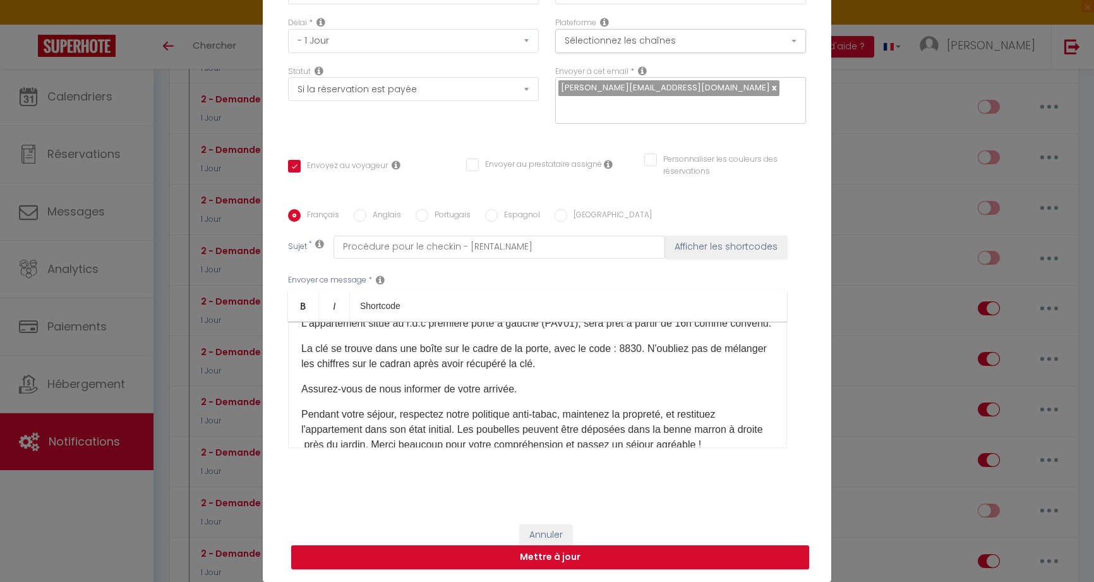
click at [546, 535] on button "Annuler" at bounding box center [546, 534] width 52 height 21
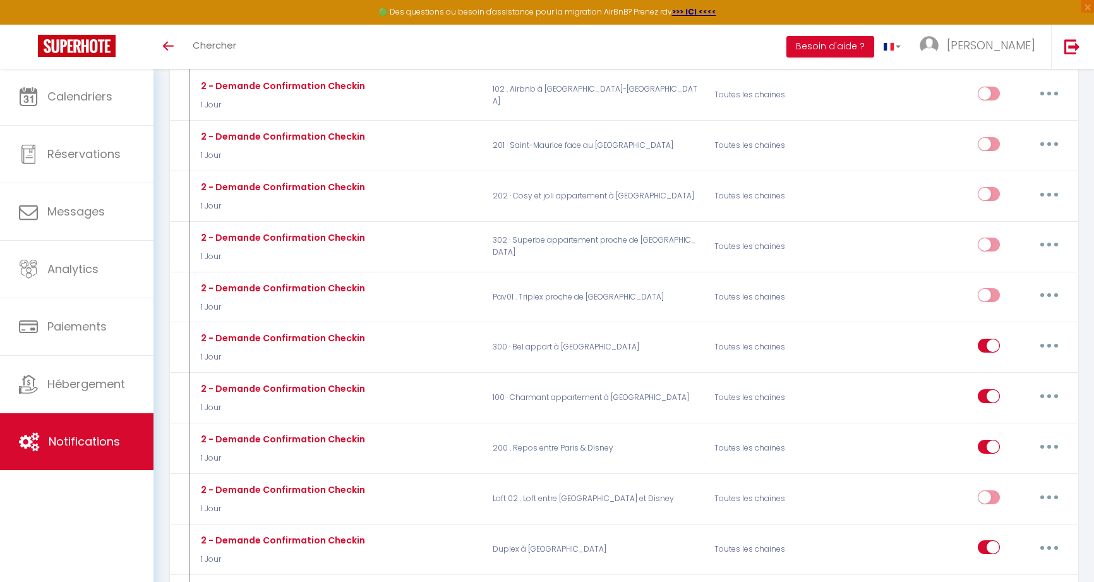
scroll to position [903, 0]
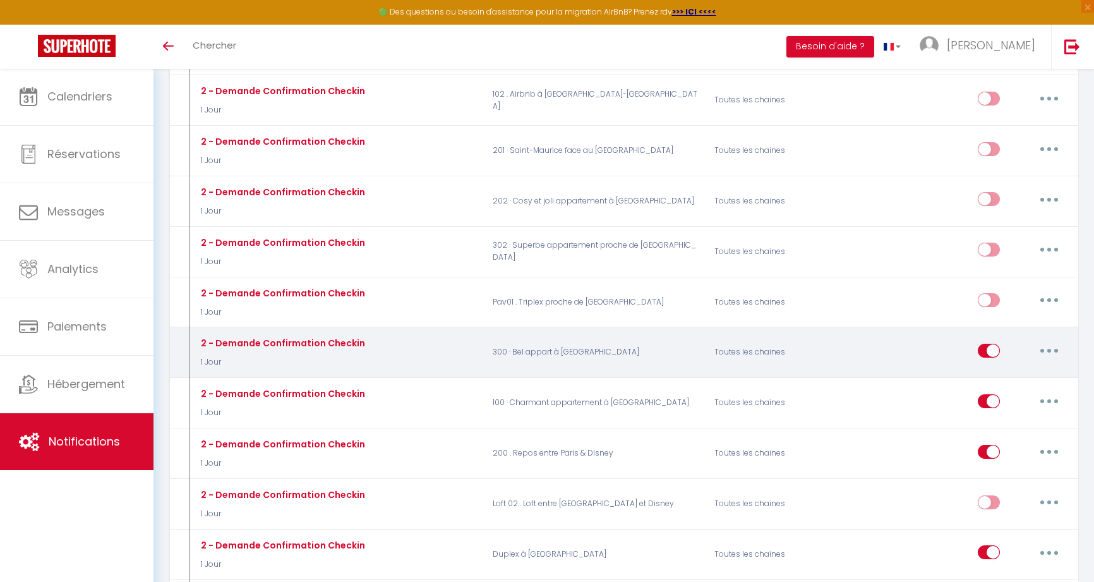
click at [1048, 349] on icon "button" at bounding box center [1049, 351] width 4 height 4
click at [1026, 368] on link "Editer" at bounding box center [1016, 378] width 93 height 21
type input "2 - Demande Confirmation Checkin"
select select "1 Jour"
select select "if_booking_is_paid"
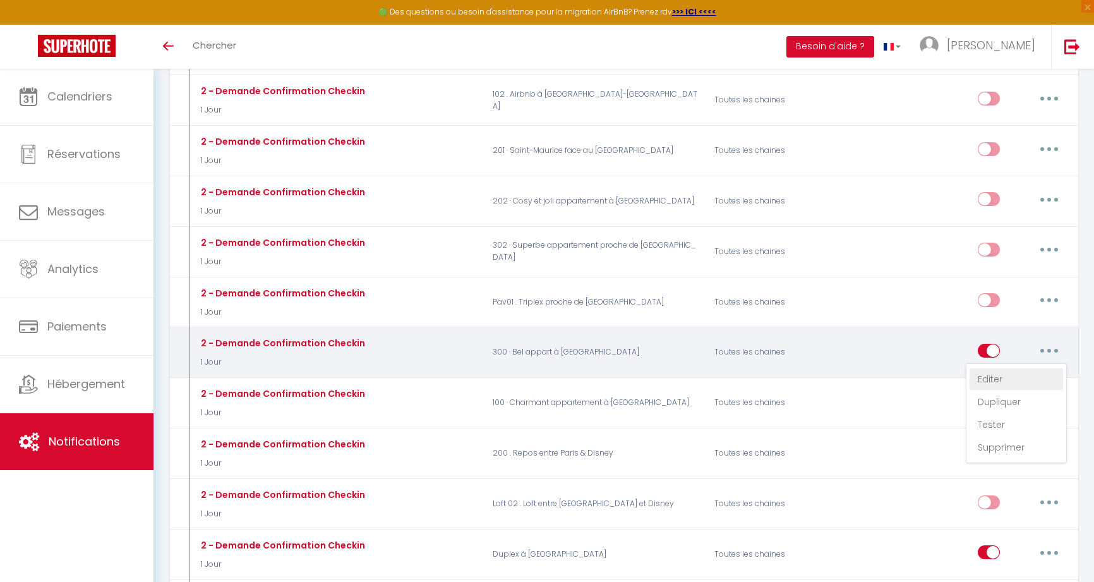
checkbox input "true"
checkbox input "false"
radio input "true"
type input "Procédure pour le checkin - [RENTAL:NAME]"
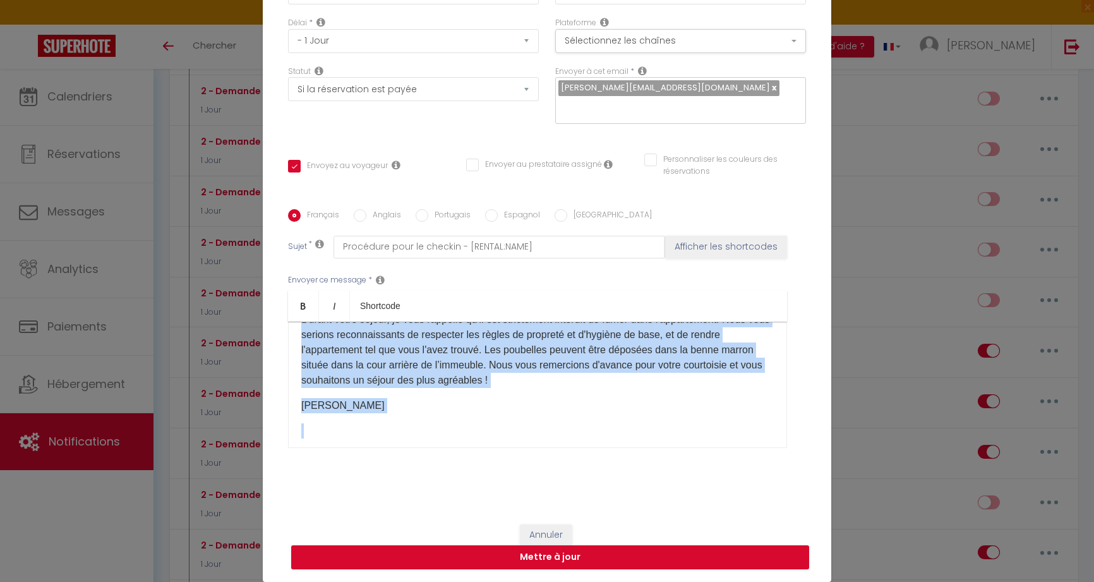
scroll to position [241, 0]
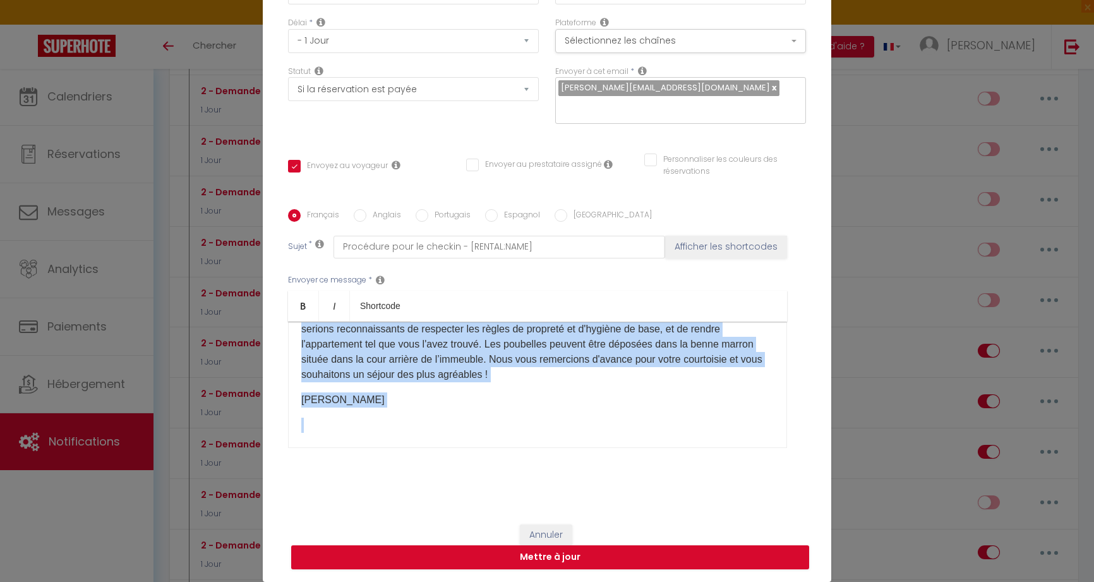
drag, startPoint x: 301, startPoint y: 340, endPoint x: 461, endPoint y: 431, distance: 183.6
click at [461, 431] on div "Bonjour [GUEST:FIRST_NAME], Nous sommes ravis de vous accueillir au [RENTAL:NAM…" at bounding box center [537, 385] width 499 height 126
copy div "Loremip [DOLOR:SITAM_CONS], Adip elitse doeiu te inci utlaboreet do [MAGNAA:ENI…"
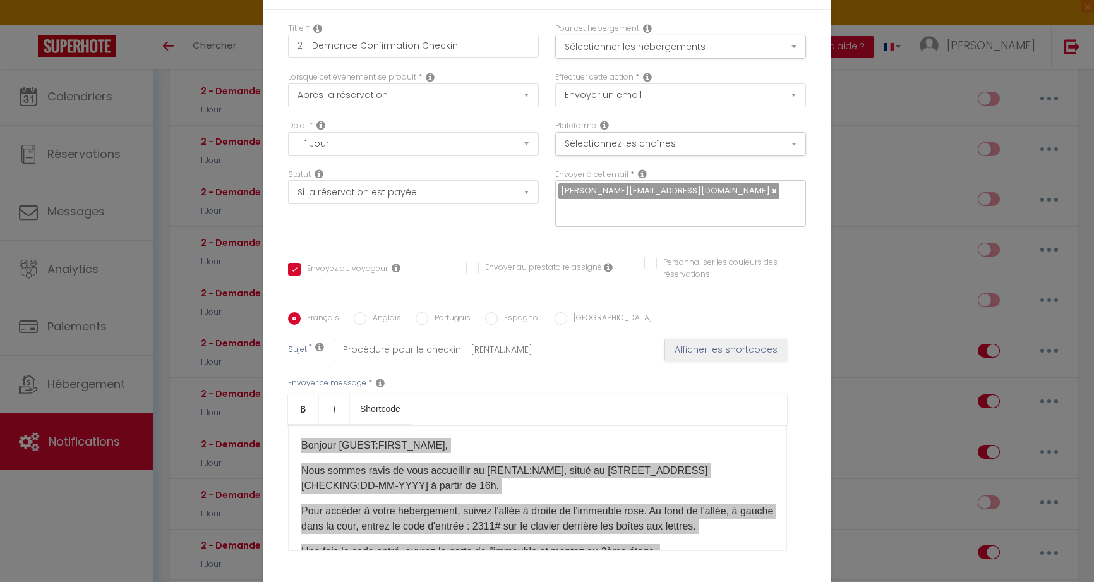
scroll to position [3, 0]
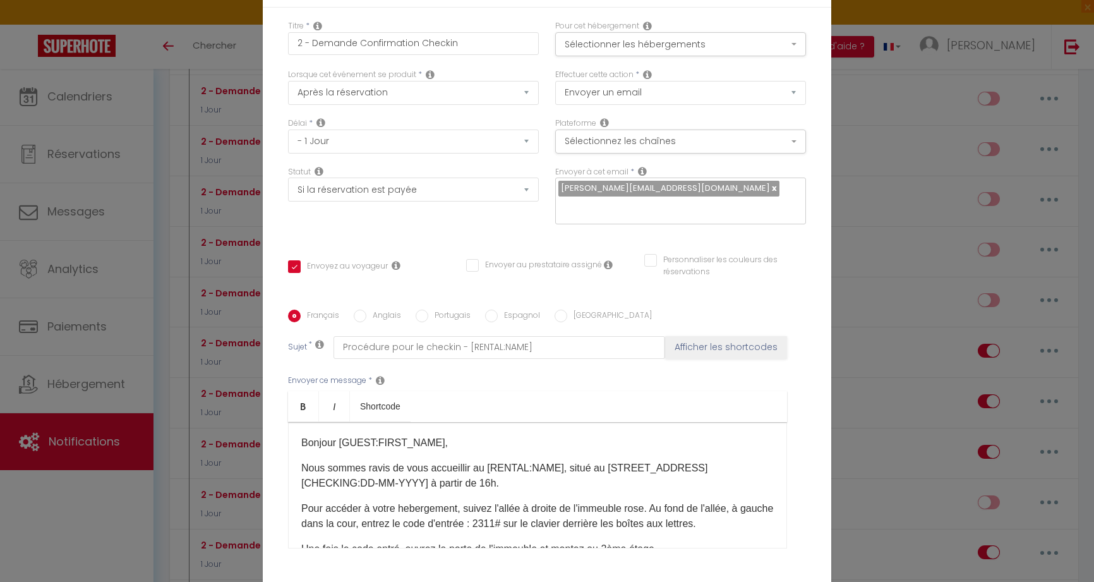
click at [442, 425] on div "Bonjour [GUEST:FIRST_NAME], Nous sommes ravis de vous accueillir au [RENTAL:NAM…" at bounding box center [537, 485] width 499 height 126
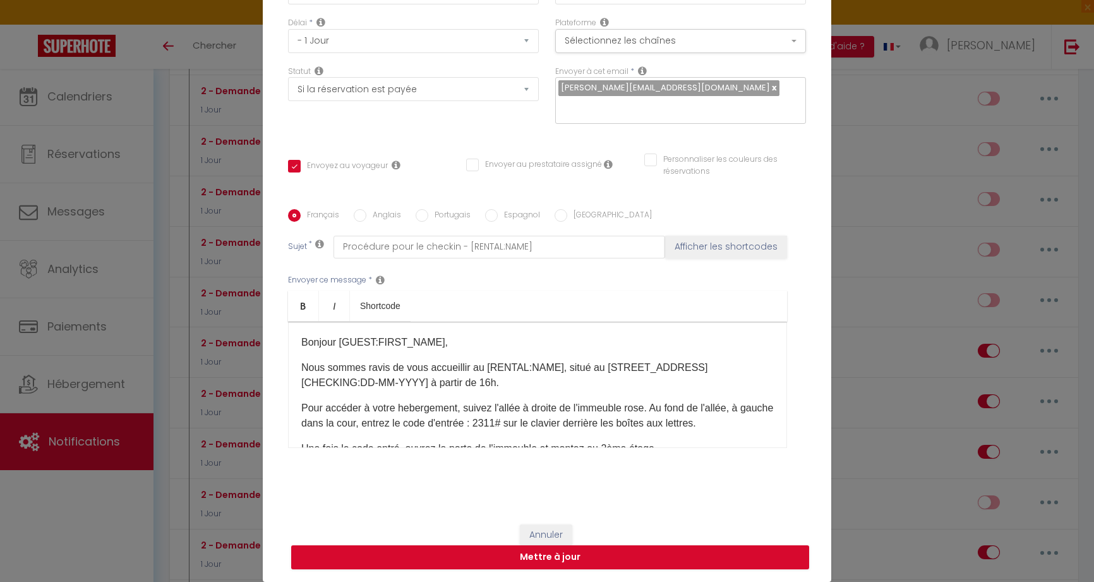
scroll to position [103, 0]
click at [550, 536] on button "Annuler" at bounding box center [546, 534] width 52 height 21
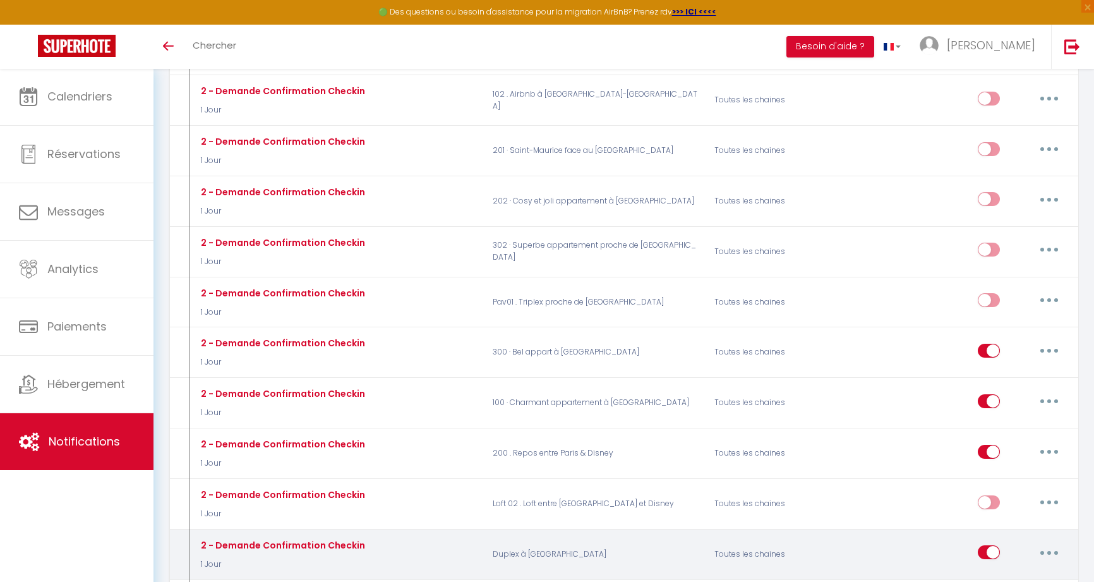
drag, startPoint x: 550, startPoint y: 536, endPoint x: 565, endPoint y: 534, distance: 14.7
click at [550, 536] on p "Duplex à [GEOGRAPHIC_DATA]" at bounding box center [596, 554] width 222 height 37
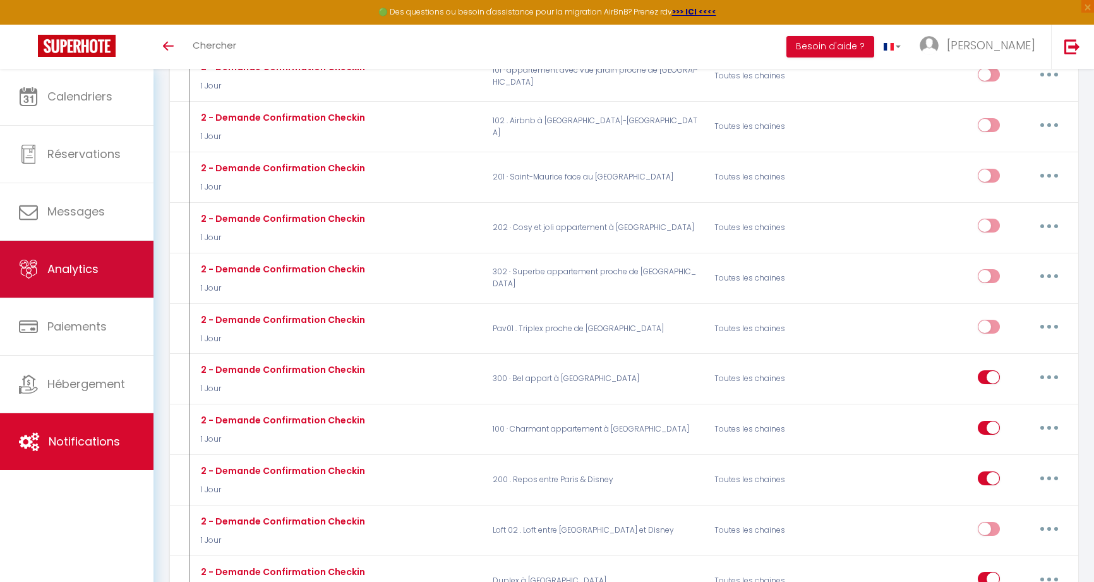
scroll to position [880, 0]
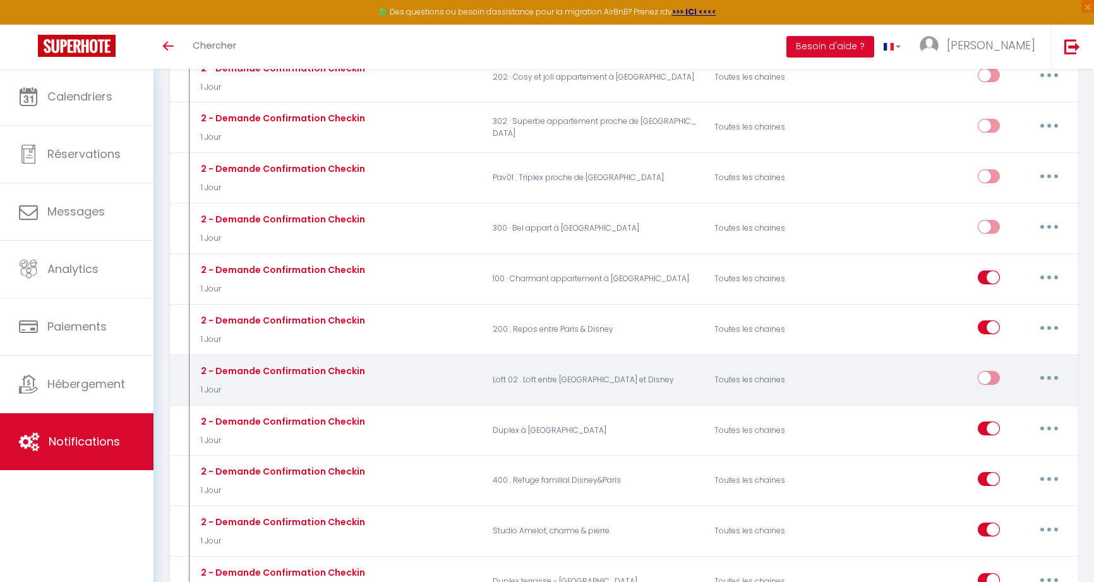
scroll to position [1113, 0]
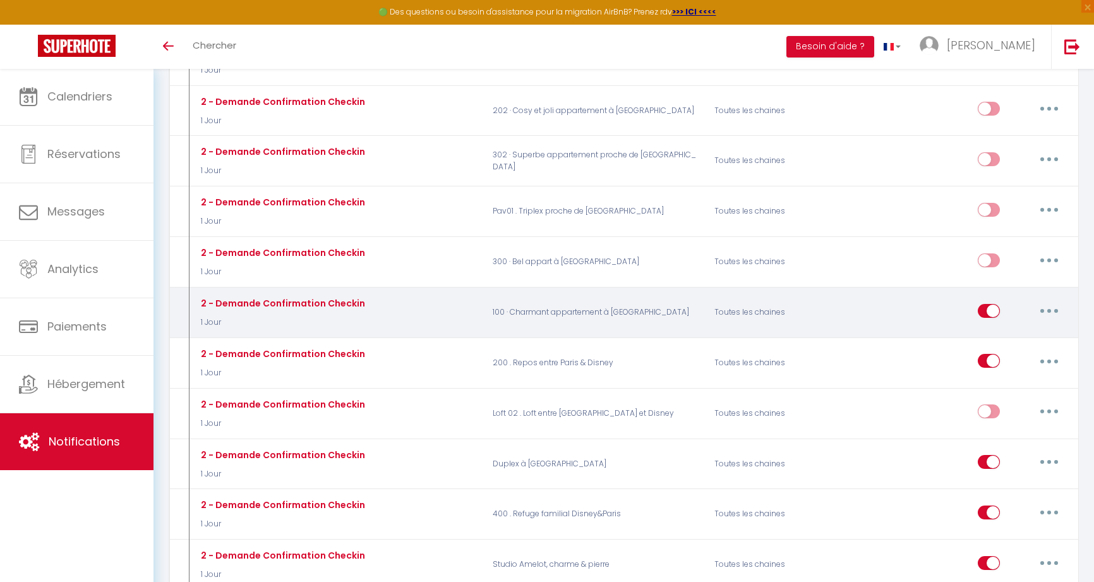
click at [1048, 309] on icon "button" at bounding box center [1049, 311] width 4 height 4
click at [998, 328] on link "Editer" at bounding box center [1016, 338] width 93 height 21
type input "2 - Demande Confirmation Checkin"
select select "1 Jour"
select select "if_booking_is_paid"
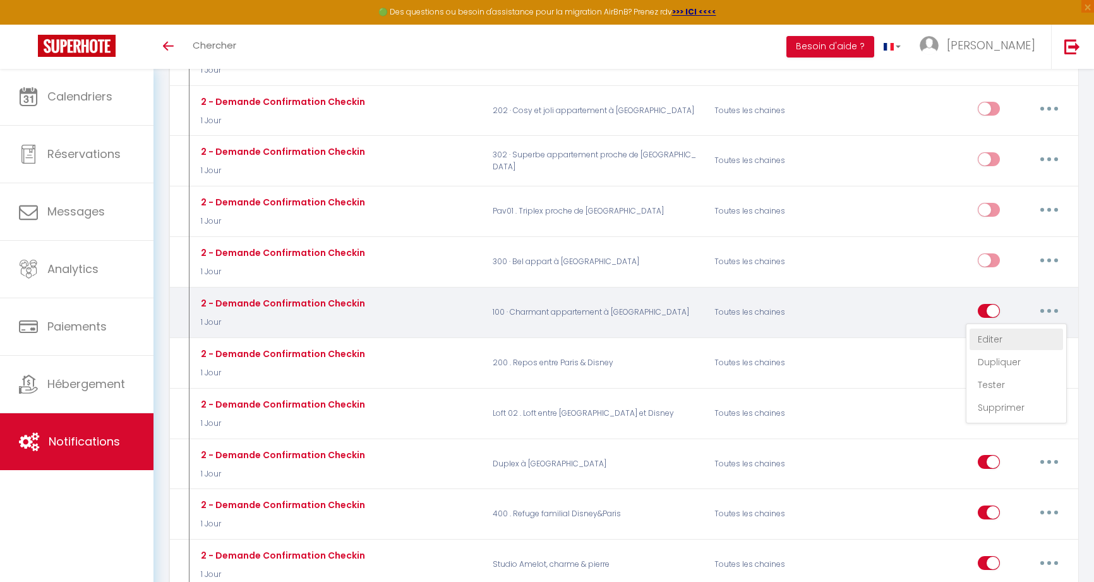
checkbox input "true"
checkbox input "false"
radio input "true"
type input "Procédure pour le checkin - [RENTAL:NAME]"
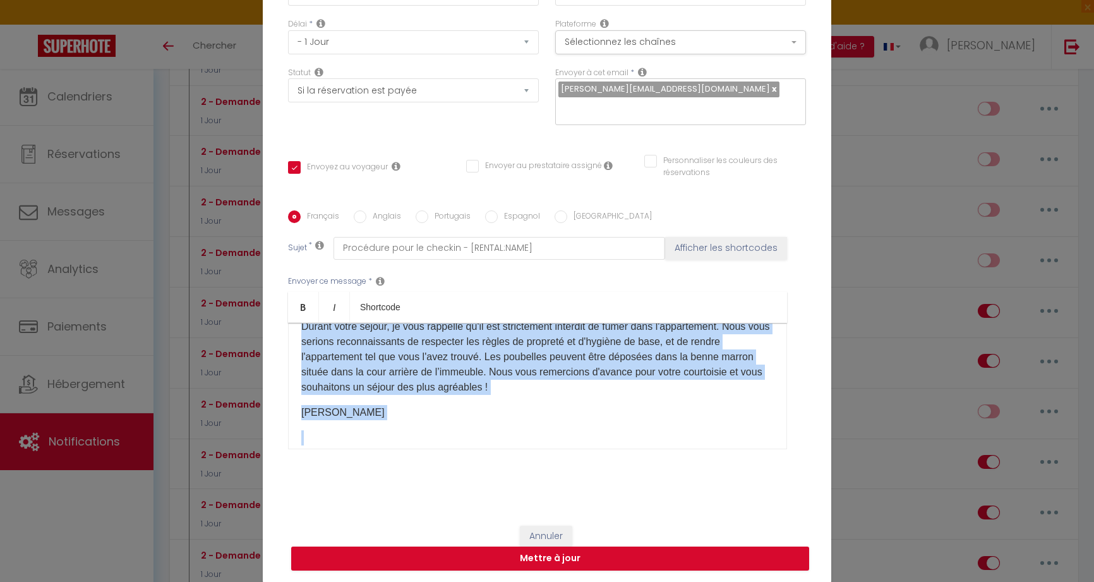
scroll to position [226, 0]
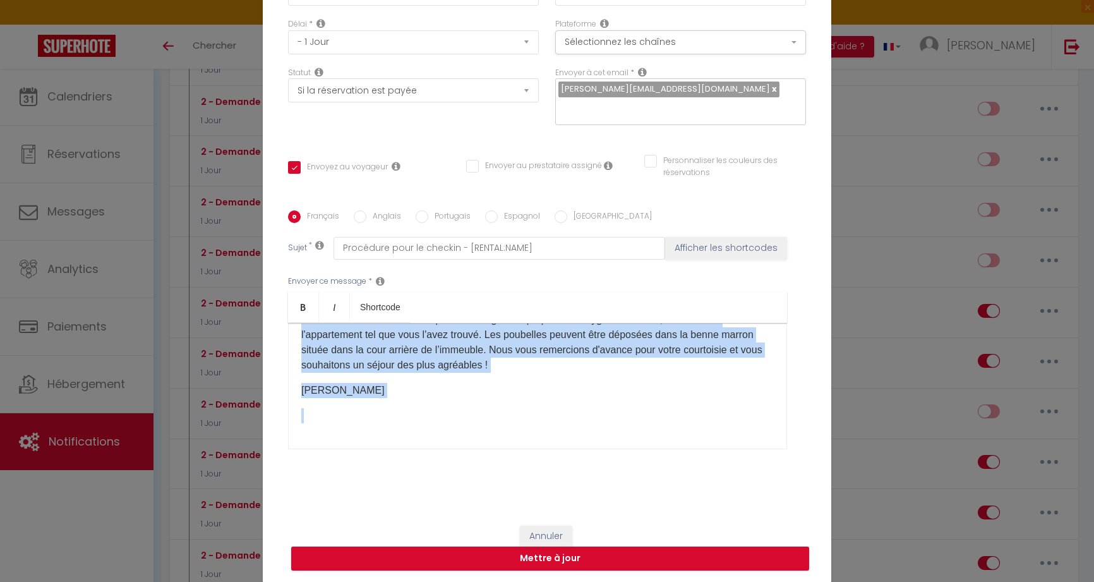
drag, startPoint x: 304, startPoint y: 343, endPoint x: 394, endPoint y: 449, distance: 138.1
click at [397, 464] on div "Envoyer ce message * Bold Italic Shortcode Rich text editor Bonjour [GUEST:FIRS…" at bounding box center [547, 362] width 518 height 205
click at [551, 533] on button "Annuler" at bounding box center [546, 536] width 52 height 21
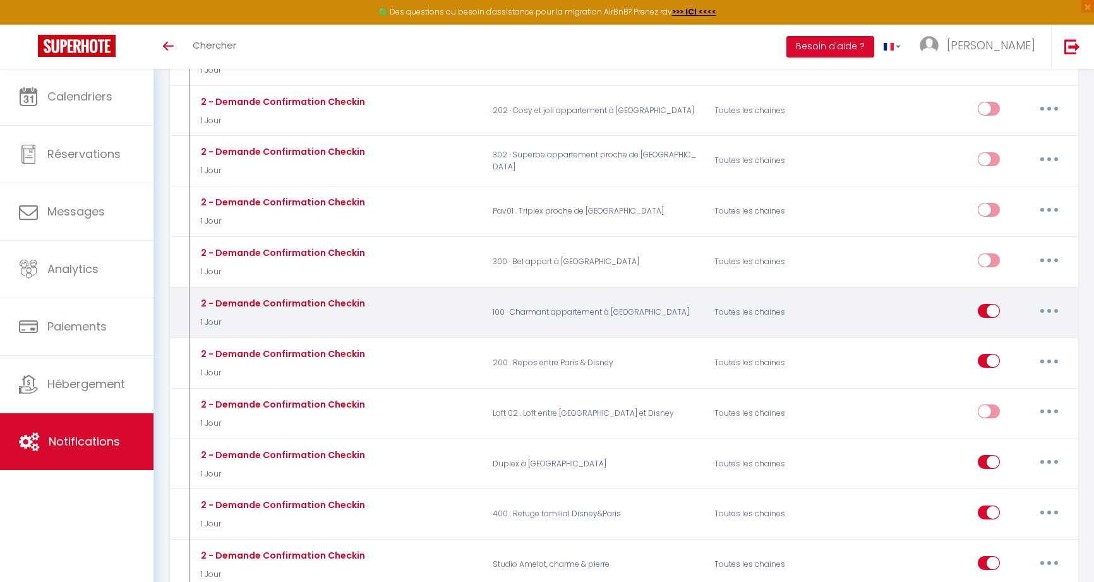
click at [984, 304] on input "checkbox" at bounding box center [989, 313] width 22 height 19
checkbox input "false"
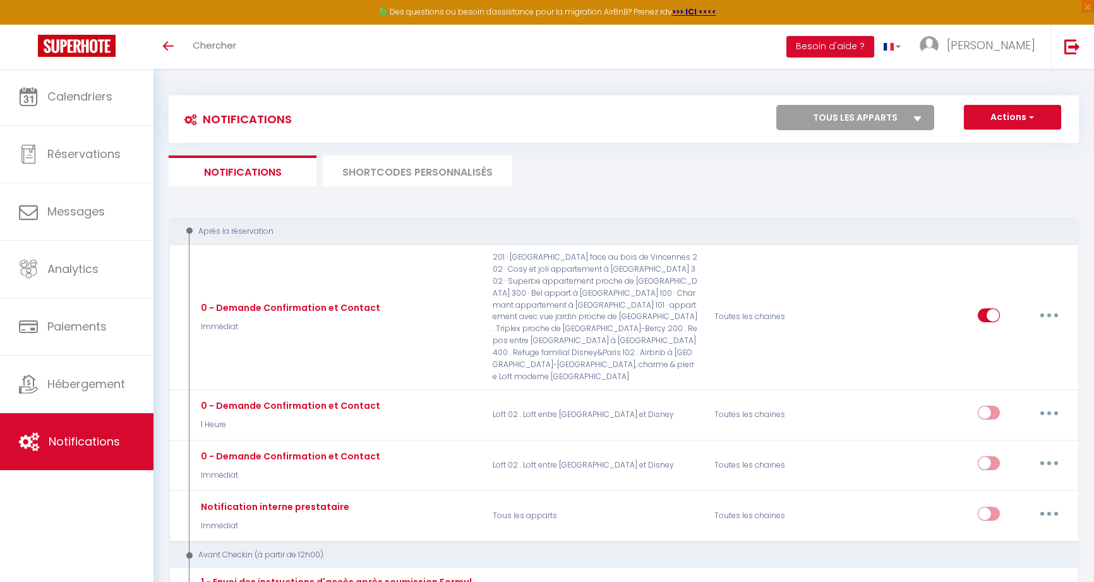
select select
checkbox input "false"
select select
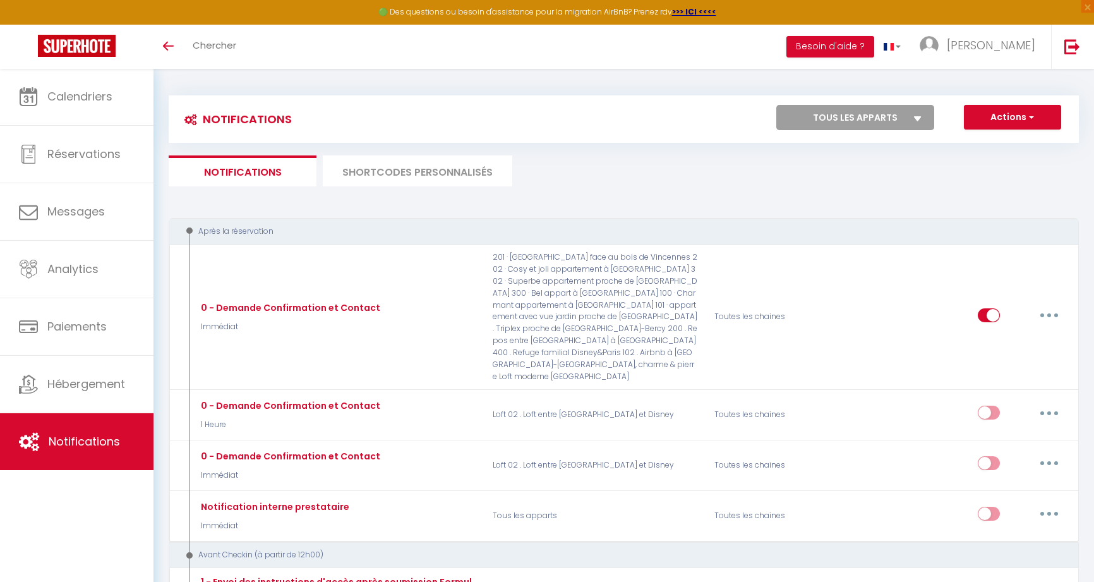
checkbox input "false"
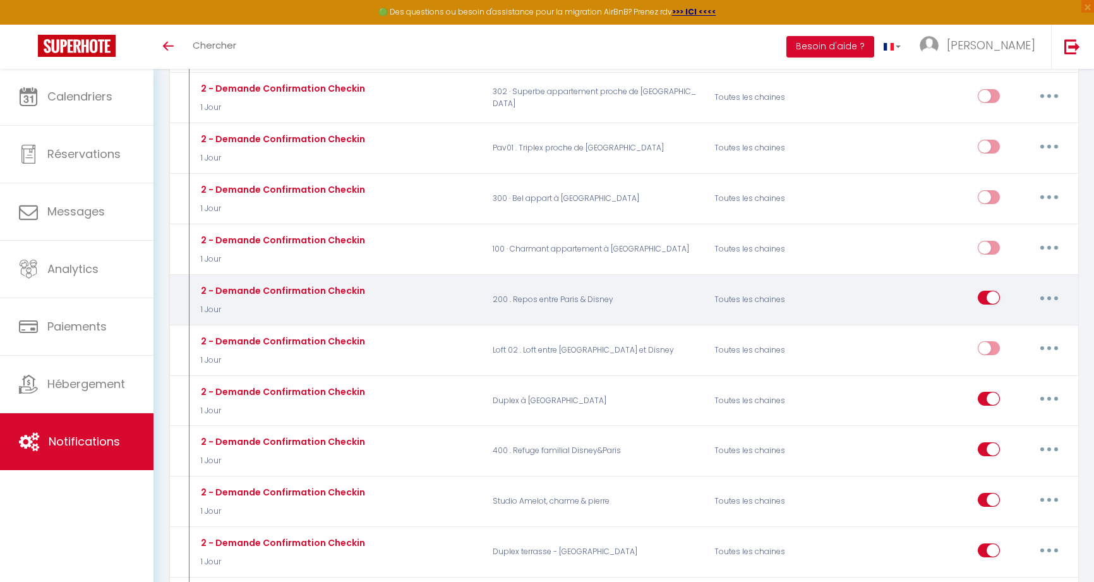
scroll to position [1164, 0]
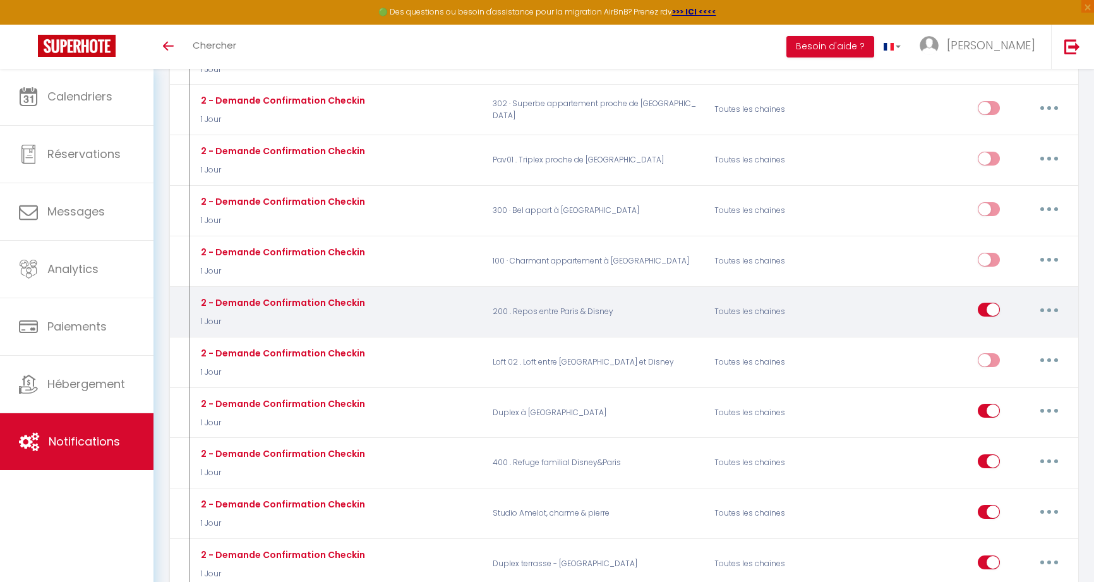
click at [1051, 308] on icon "button" at bounding box center [1049, 310] width 4 height 4
click at [994, 328] on link "Editer" at bounding box center [1016, 338] width 93 height 21
type input "2 - Demande Confirmation Checkin"
select select "1 Jour"
select select "if_booking_is_paid"
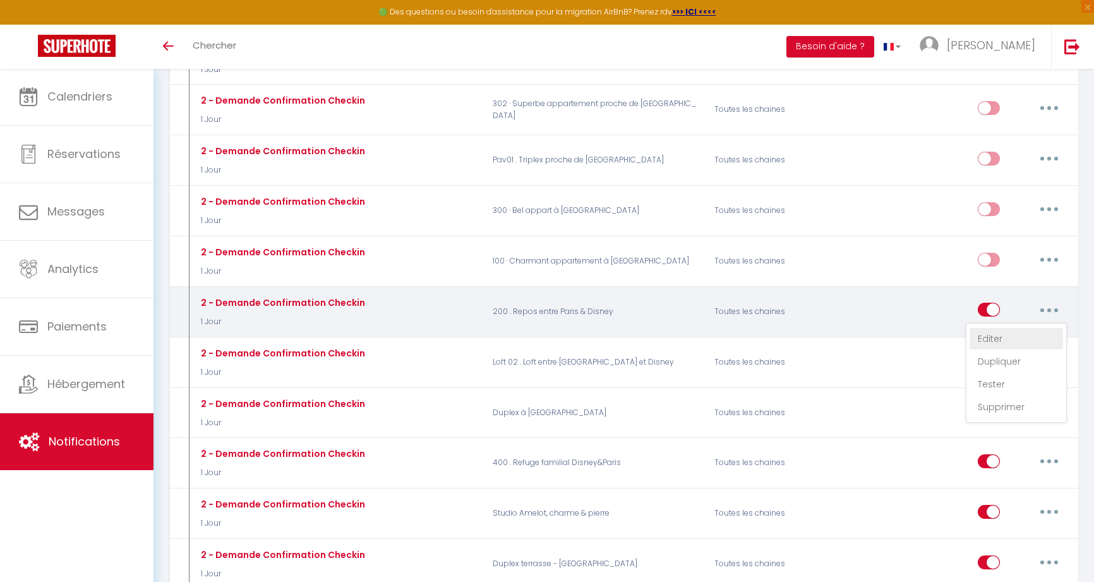
checkbox input "true"
checkbox input "false"
radio input "true"
type input "Procédure pour le checkin - [RENTAL:NAME]"
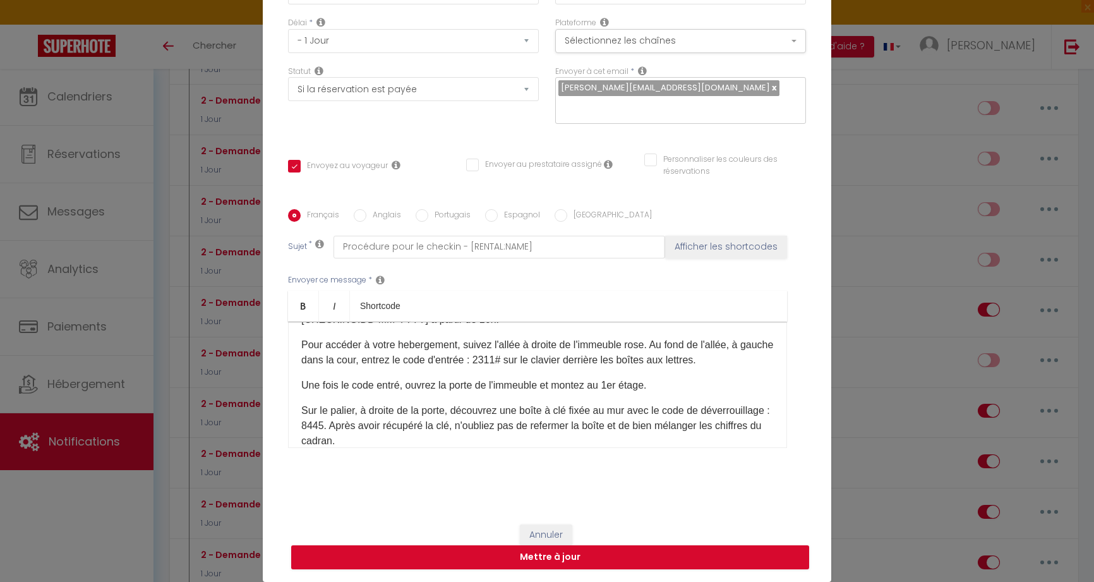
scroll to position [64, 0]
drag, startPoint x: 540, startPoint y: 531, endPoint x: 563, endPoint y: 531, distance: 23.4
click at [540, 531] on button "Annuler" at bounding box center [546, 534] width 52 height 21
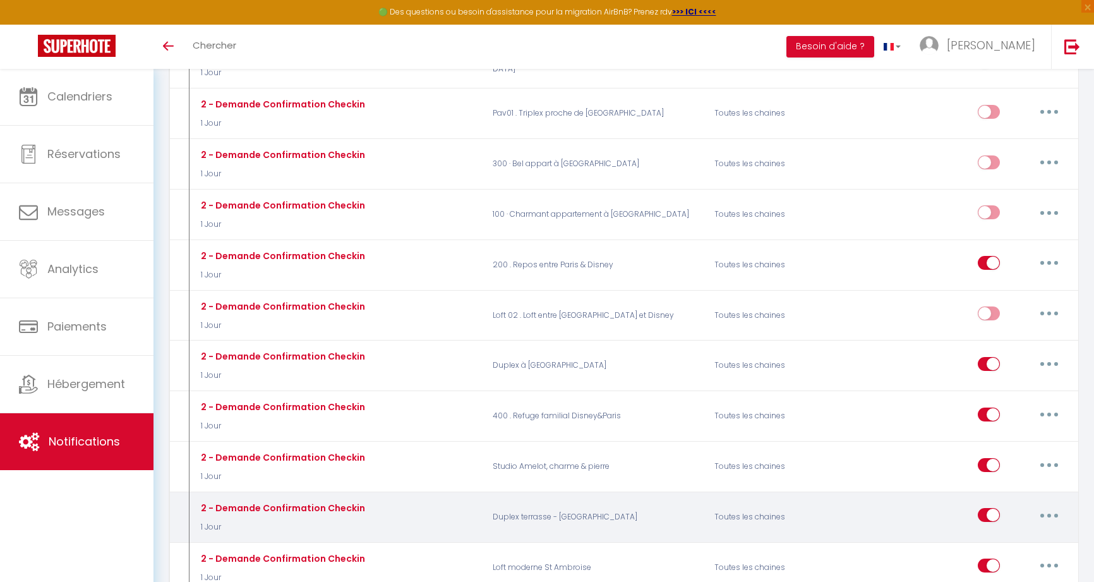
scroll to position [1304, 0]
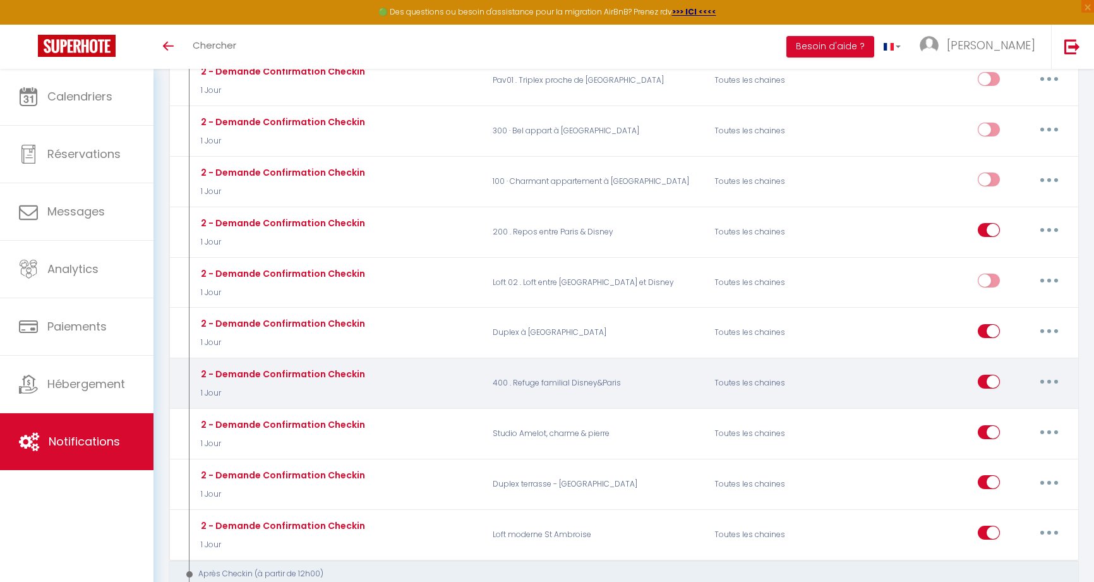
click at [1046, 371] on button "button" at bounding box center [1049, 381] width 35 height 20
click at [988, 399] on link "Editer" at bounding box center [1016, 409] width 93 height 21
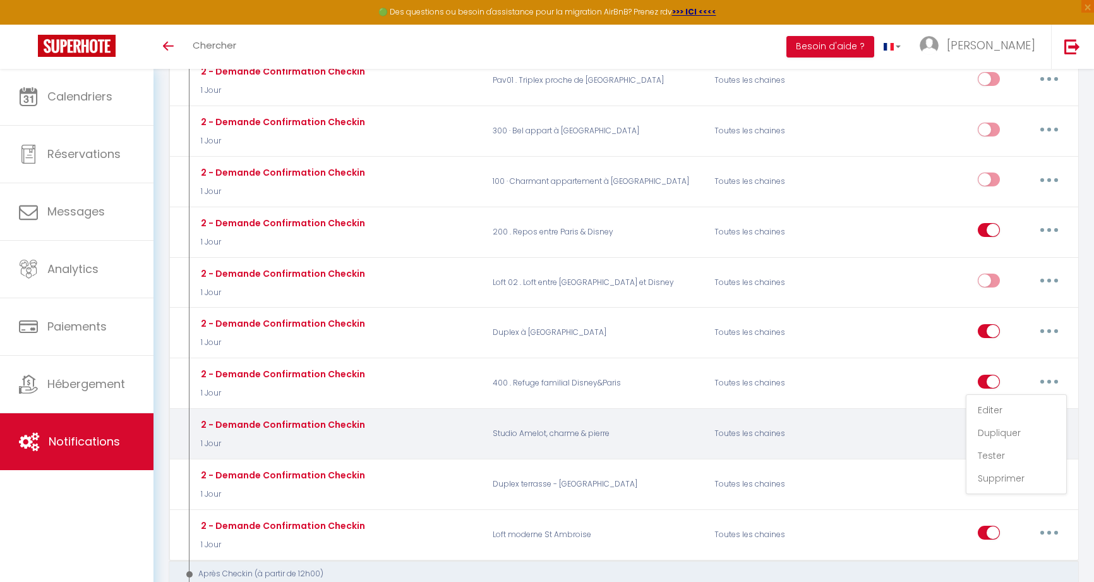
type input "2 - Demande Confirmation Checkin"
select select "1 Jour"
select select "if_booking_is_paid"
checkbox input "true"
checkbox input "false"
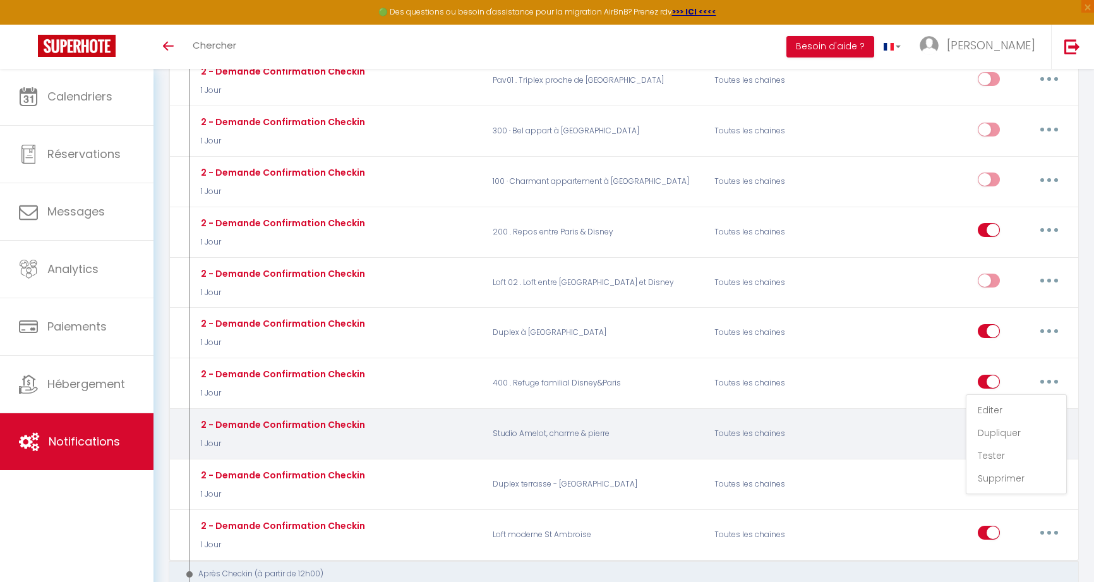
checkbox input "false"
radio input "true"
type input "Procédure pour le checkin - [RENTAL:NAME]"
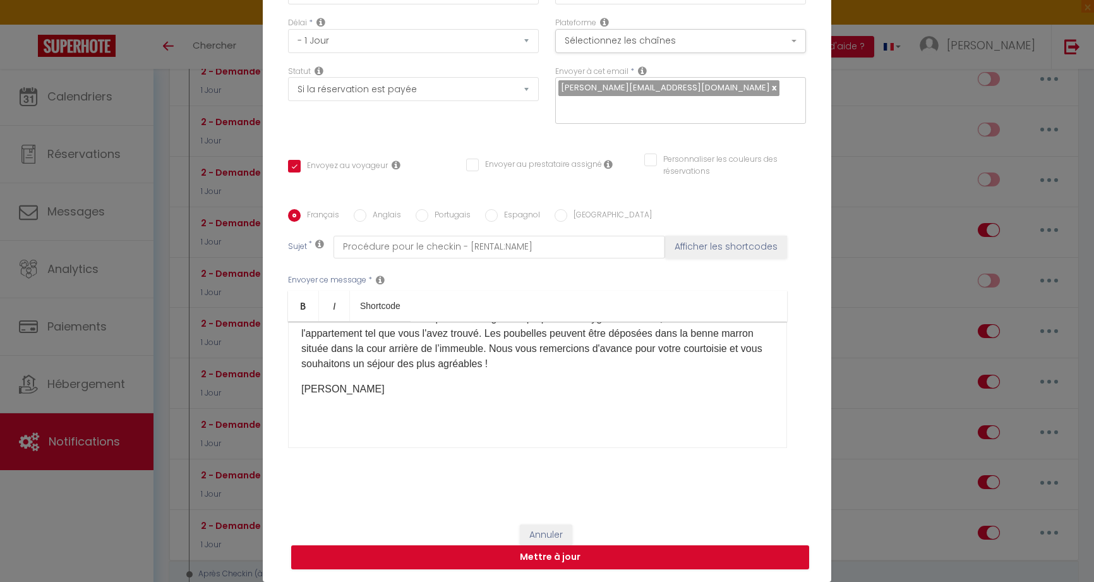
scroll to position [102, 0]
click at [547, 534] on button "Annuler" at bounding box center [546, 535] width 52 height 21
click at [546, 560] on div "Après Checkin (à partir de 12h00)" at bounding box center [624, 573] width 910 height 27
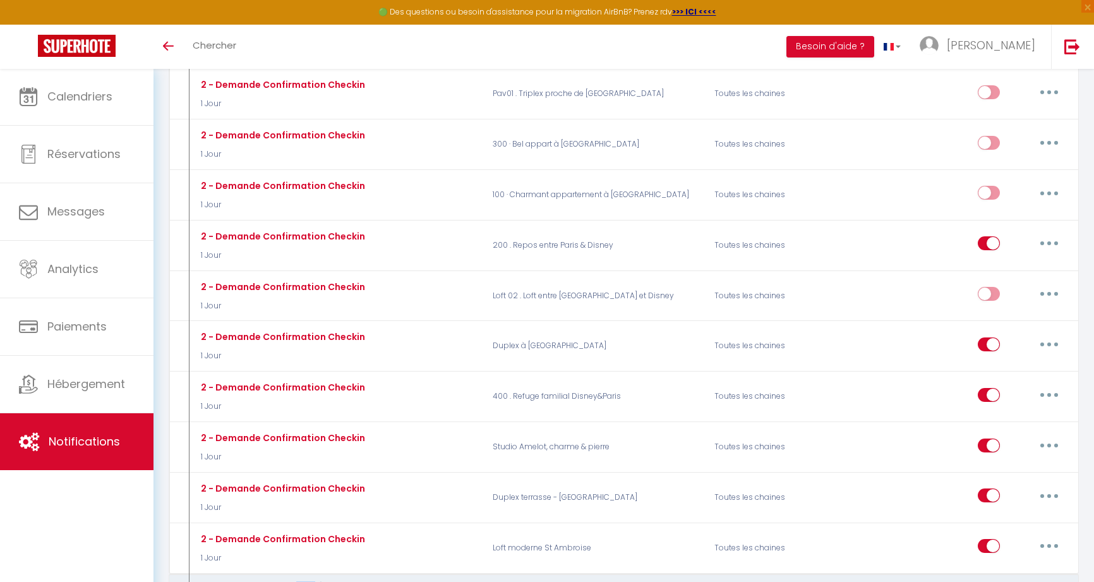
scroll to position [1373, 0]
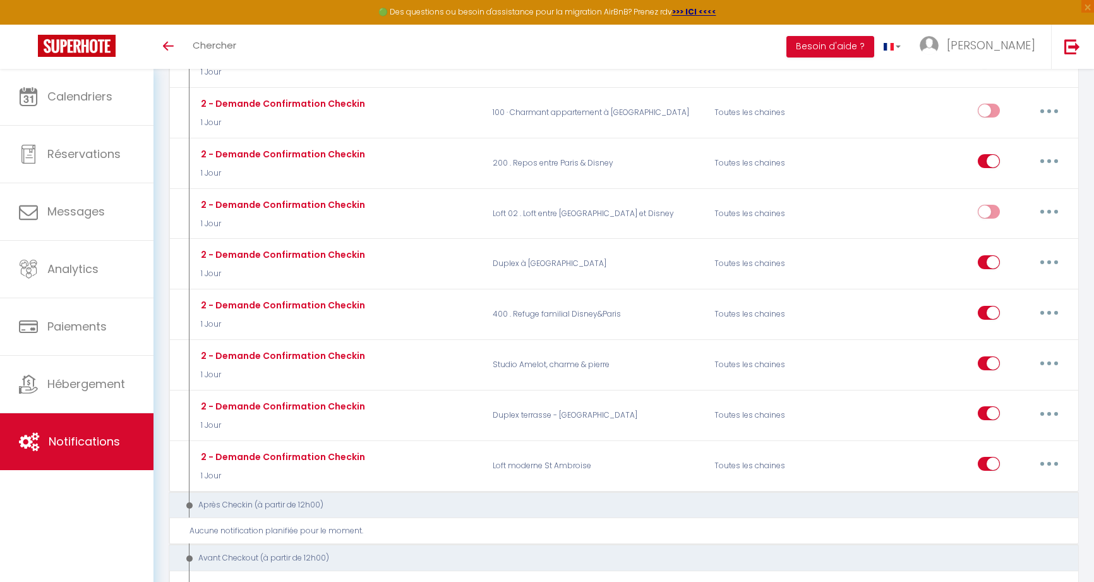
click at [467, 499] on div "Après Checkin (à partir de 12h00)" at bounding box center [615, 505] width 869 height 12
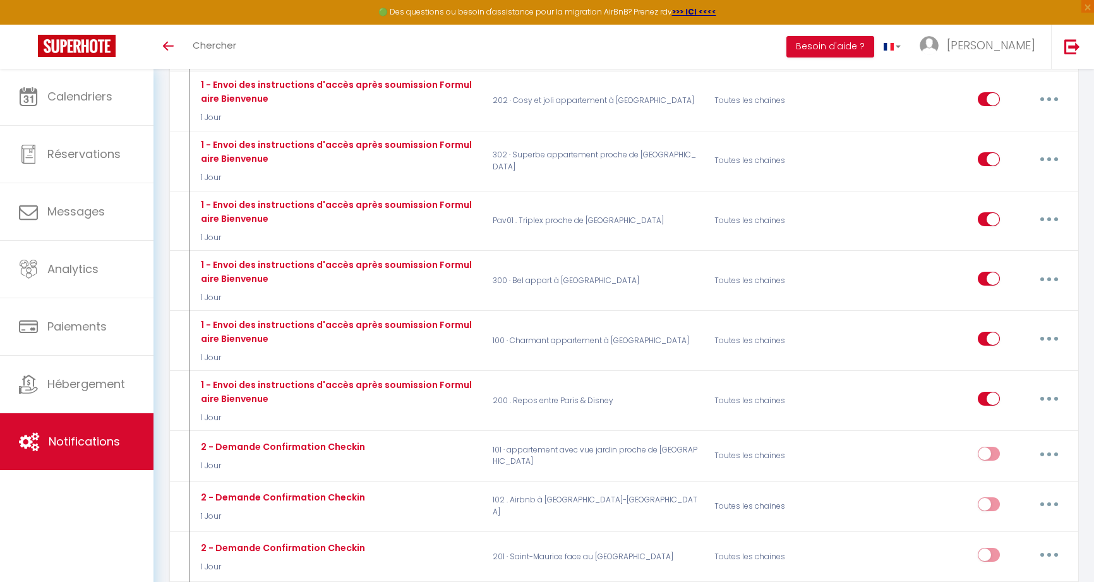
scroll to position [676, 0]
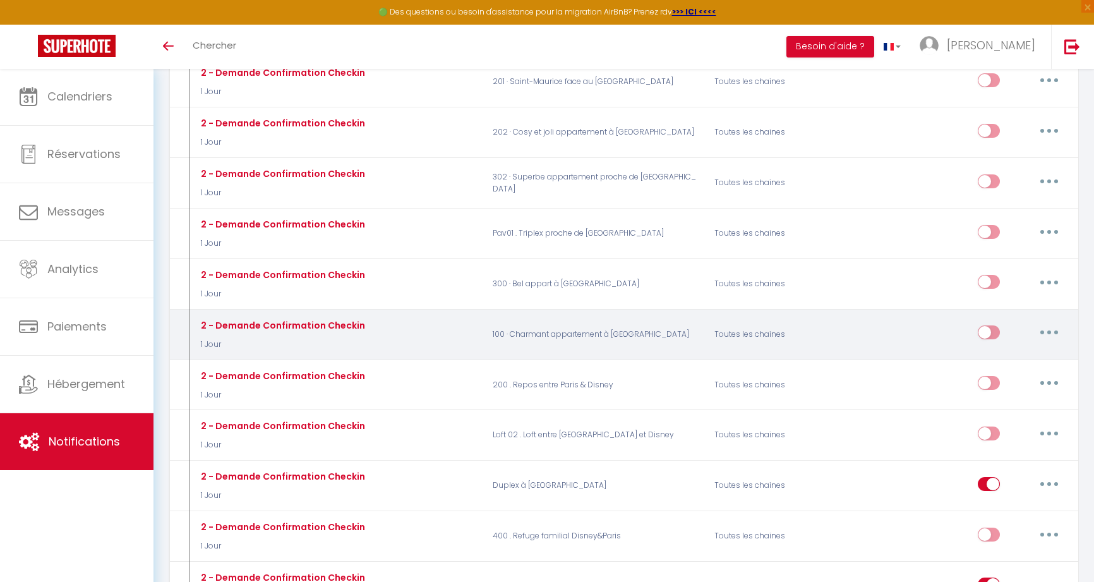
scroll to position [1224, 0]
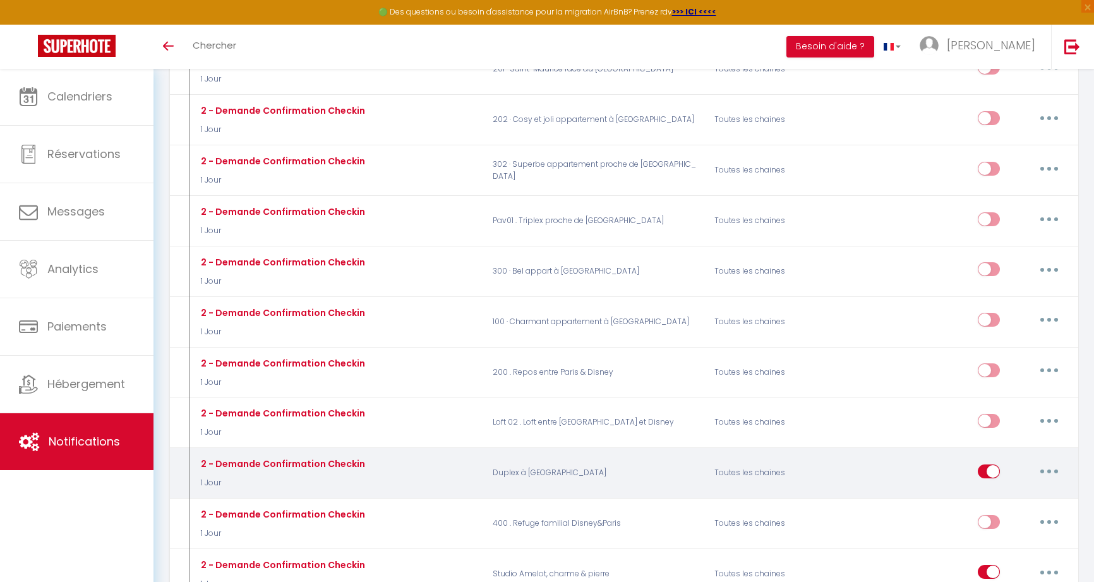
click at [1049, 469] on icon "button" at bounding box center [1049, 471] width 4 height 4
click at [997, 489] on link "Editer" at bounding box center [1016, 499] width 93 height 21
type input "2 - Demande Confirmation Checkin"
select select "1 Jour"
select select "if_booking_is_paid"
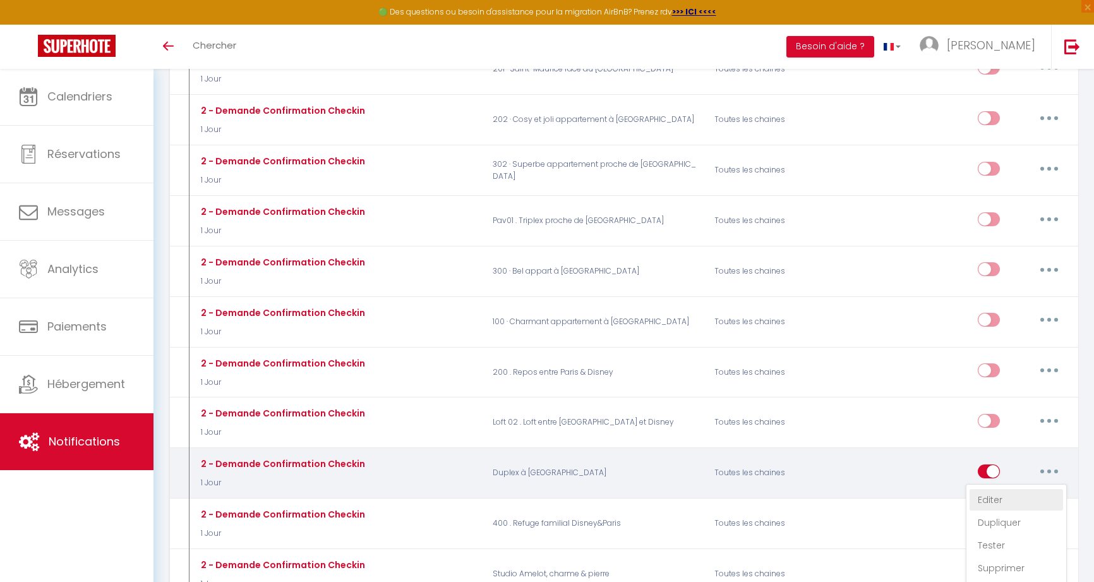
checkbox input "true"
checkbox input "false"
radio input "true"
type input "Procédure pour le checkin - [RENTAL:NAME]"
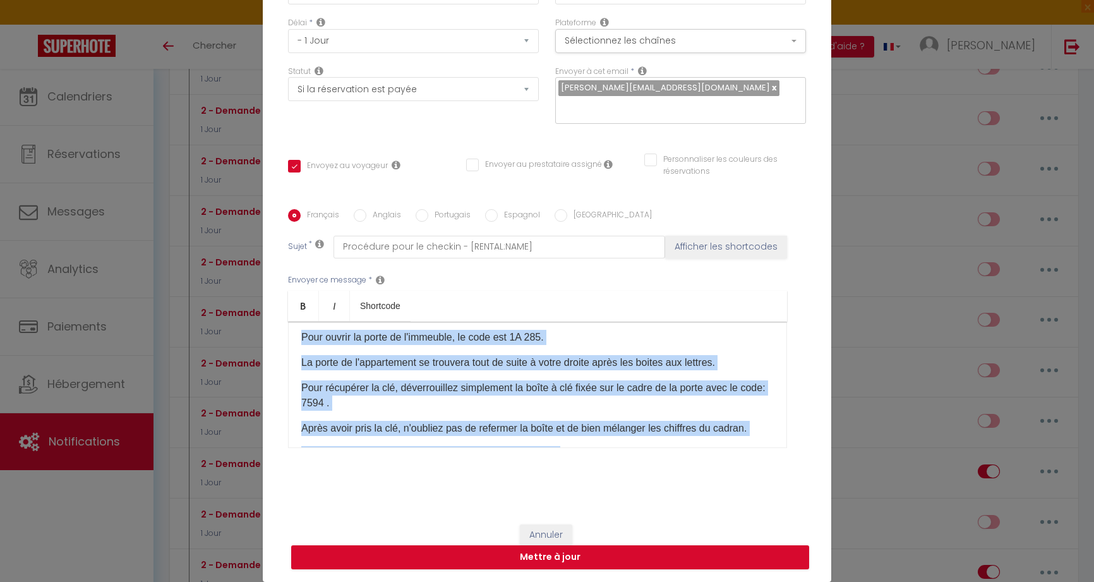
scroll to position [256, 0]
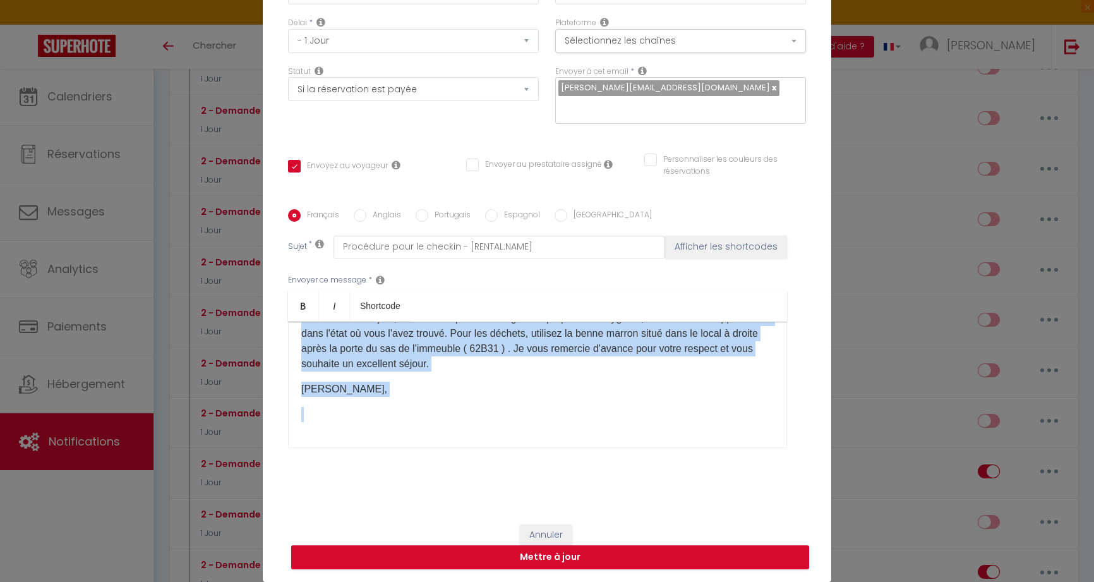
drag, startPoint x: 378, startPoint y: 363, endPoint x: 447, endPoint y: 488, distance: 142.5
click at [445, 491] on div "Titre * 2 - Demande Confirmation Checkin Pour cet hébergement Sélectionner les …" at bounding box center [547, 209] width 569 height 605
click at [560, 531] on button "Annuler" at bounding box center [546, 534] width 52 height 21
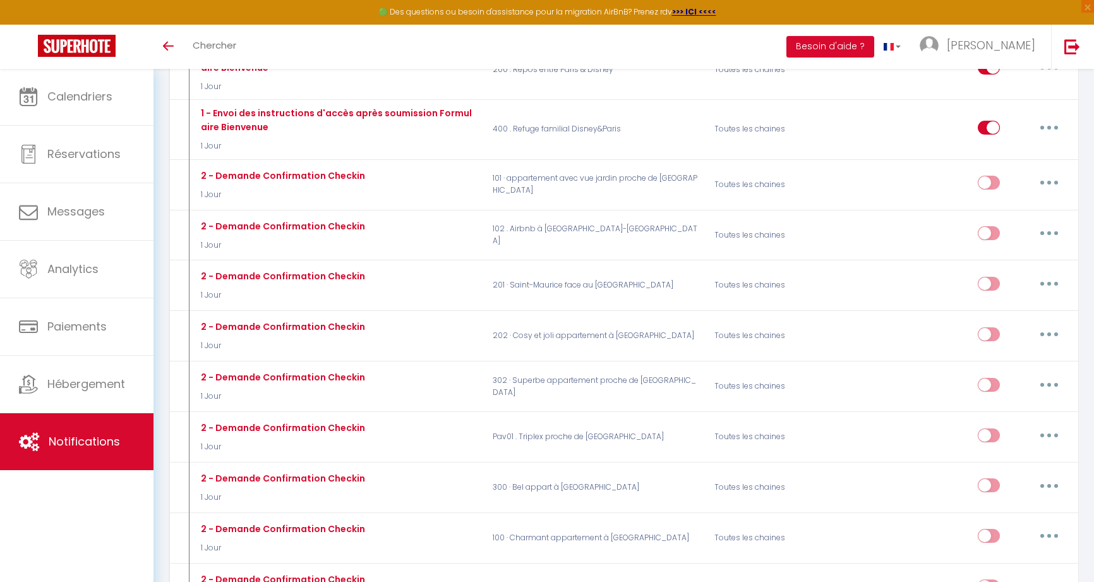
scroll to position [956, 0]
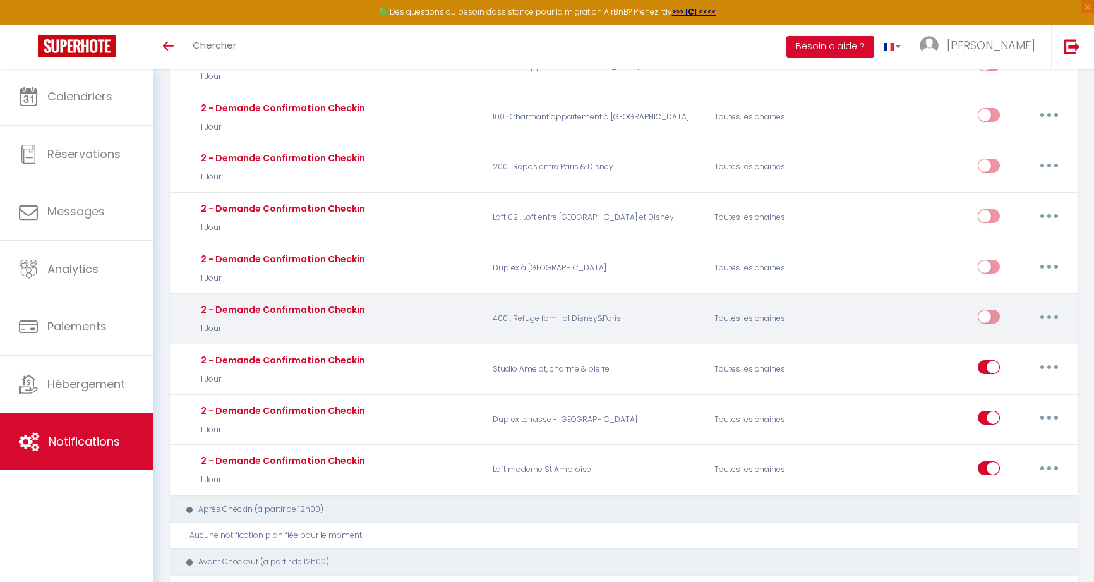
scroll to position [1515, 0]
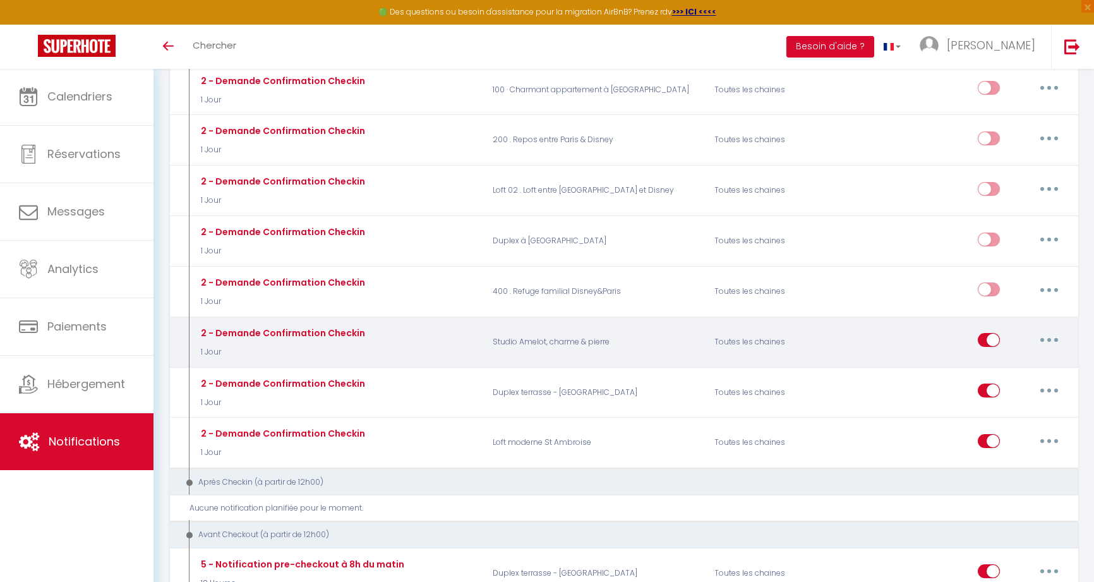
click at [1046, 330] on button "button" at bounding box center [1049, 340] width 35 height 20
click at [995, 358] on link "Editer" at bounding box center [1016, 368] width 93 height 21
type input "2 - Demande Confirmation Checkin"
select select "1 Jour"
select select "if_booking_is_paid"
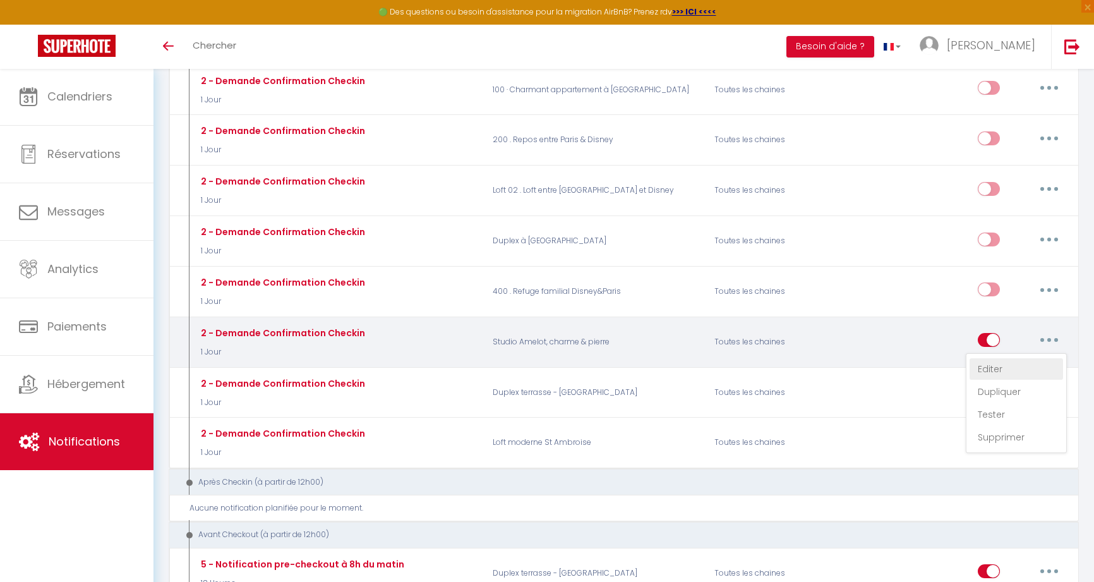
checkbox input "true"
checkbox input "false"
radio input "true"
type input "Procédure pour le checkin - [RENTAL:NAME]"
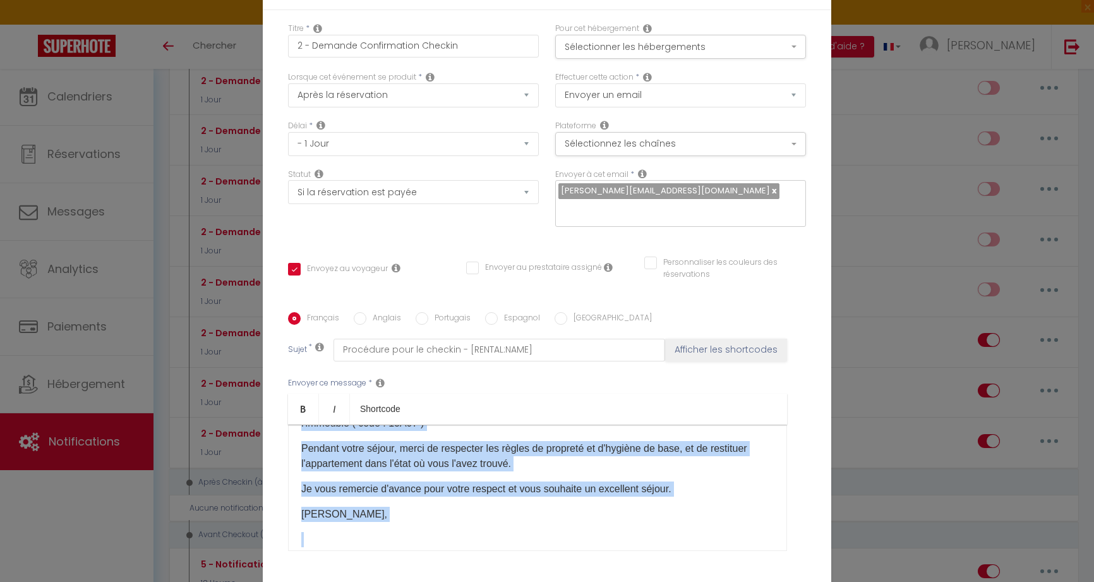
scroll to position [317, 0]
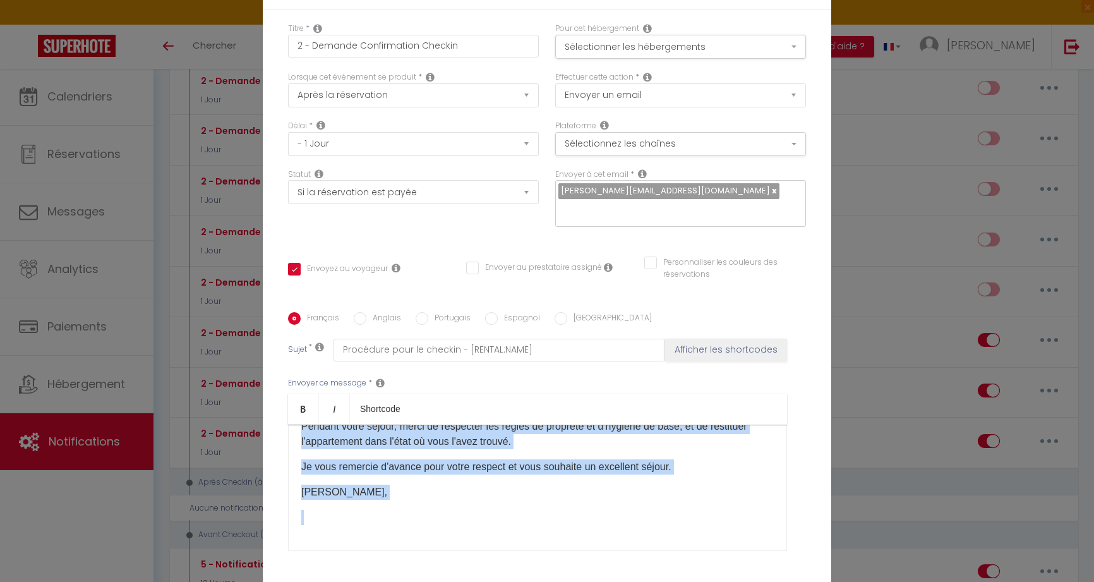
drag, startPoint x: 310, startPoint y: 445, endPoint x: 493, endPoint y: 545, distance: 208.6
click at [489, 561] on div "Envoyer ce message * Bold Italic Shortcode Rich text editor Bonjour [GUEST:FIRS…" at bounding box center [547, 463] width 518 height 205
copy div "Bonjour [GUEST:FIRST_NAME], Nous sommes ravis de vous accueillir à l'appartemen…"
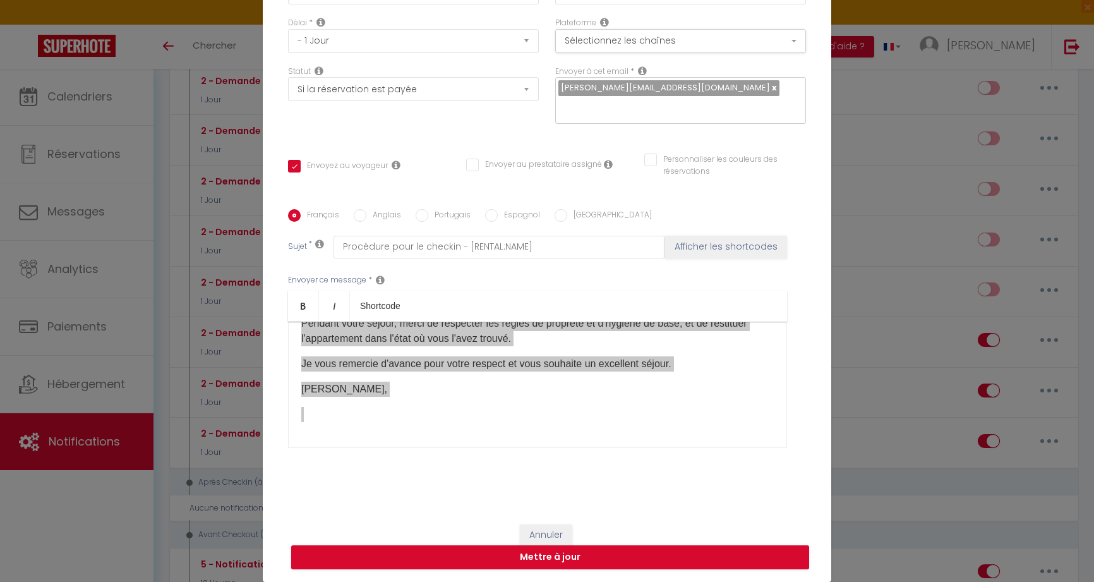
scroll to position [103, 0]
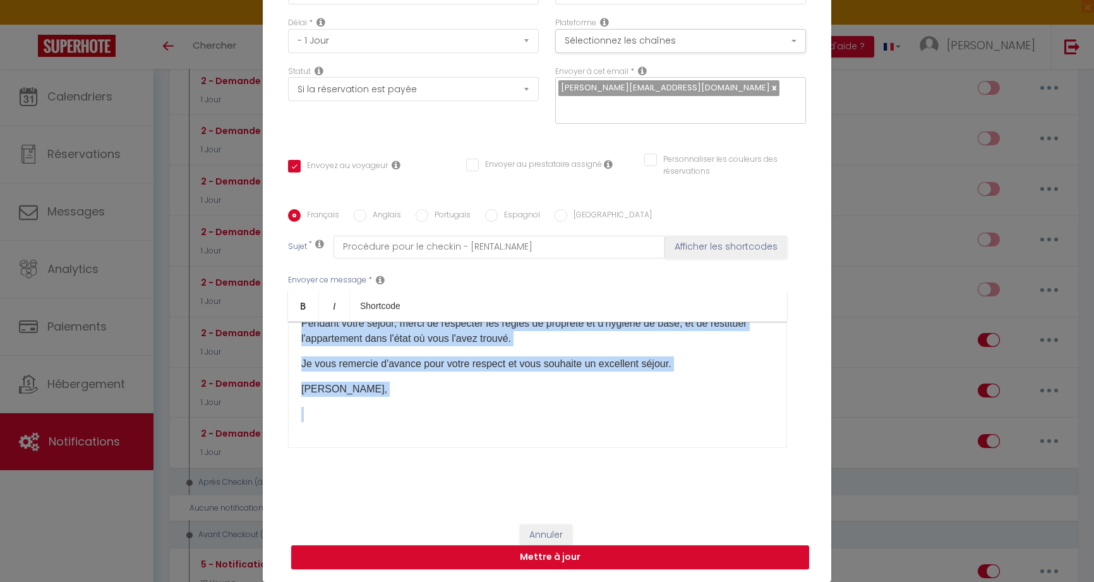
click at [557, 534] on button "Annuler" at bounding box center [546, 534] width 52 height 21
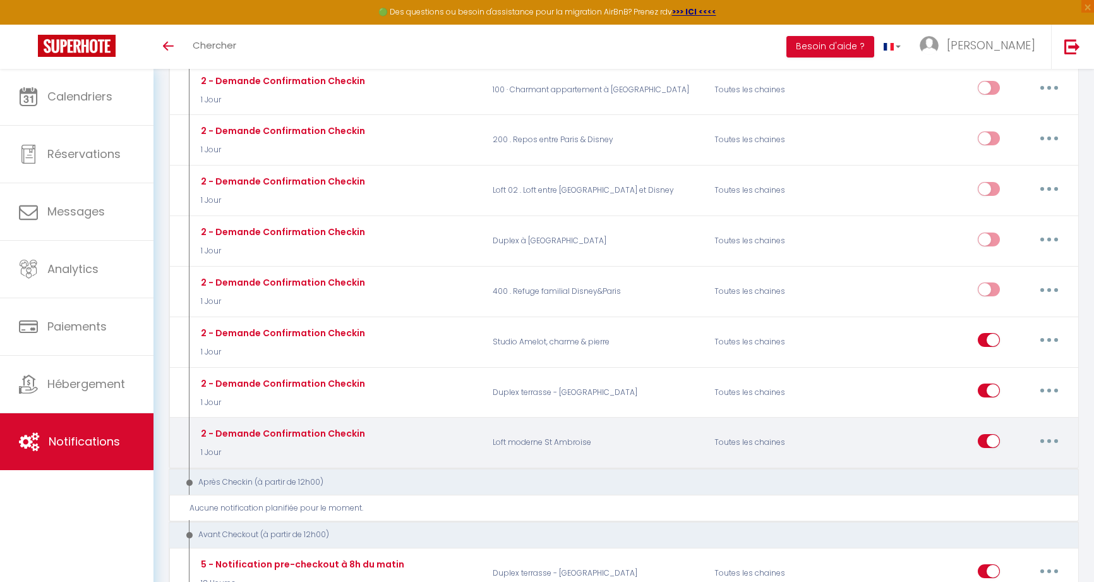
click at [1045, 431] on button "button" at bounding box center [1049, 441] width 35 height 20
click at [1013, 459] on link "Editer" at bounding box center [1016, 469] width 93 height 21
checkbox input "true"
checkbox input "false"
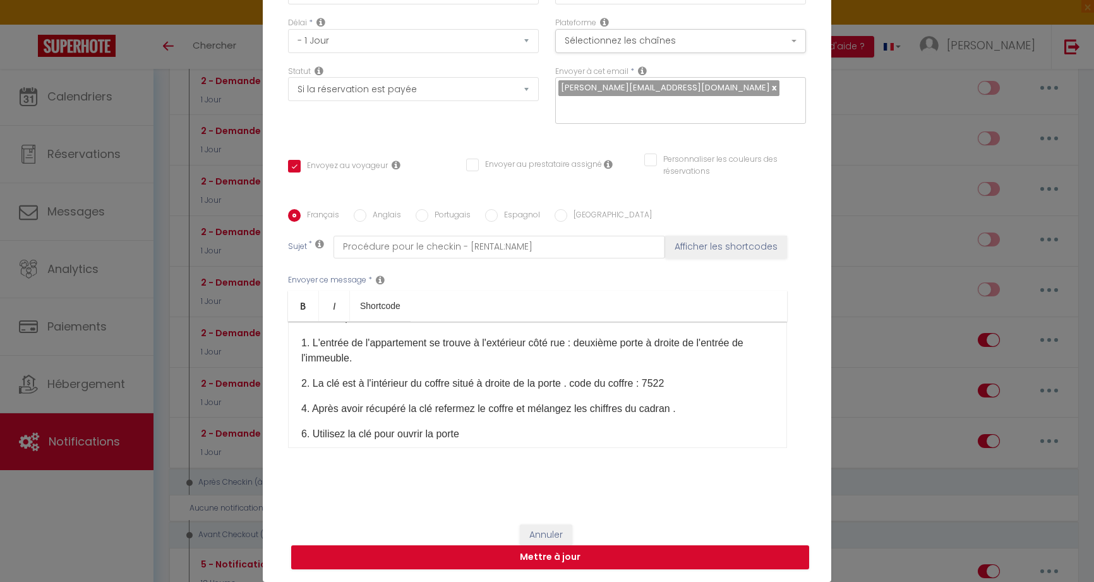
scroll to position [90, 0]
drag, startPoint x: 529, startPoint y: 536, endPoint x: 544, endPoint y: 536, distance: 14.5
click at [529, 535] on button "Annuler" at bounding box center [546, 534] width 52 height 21
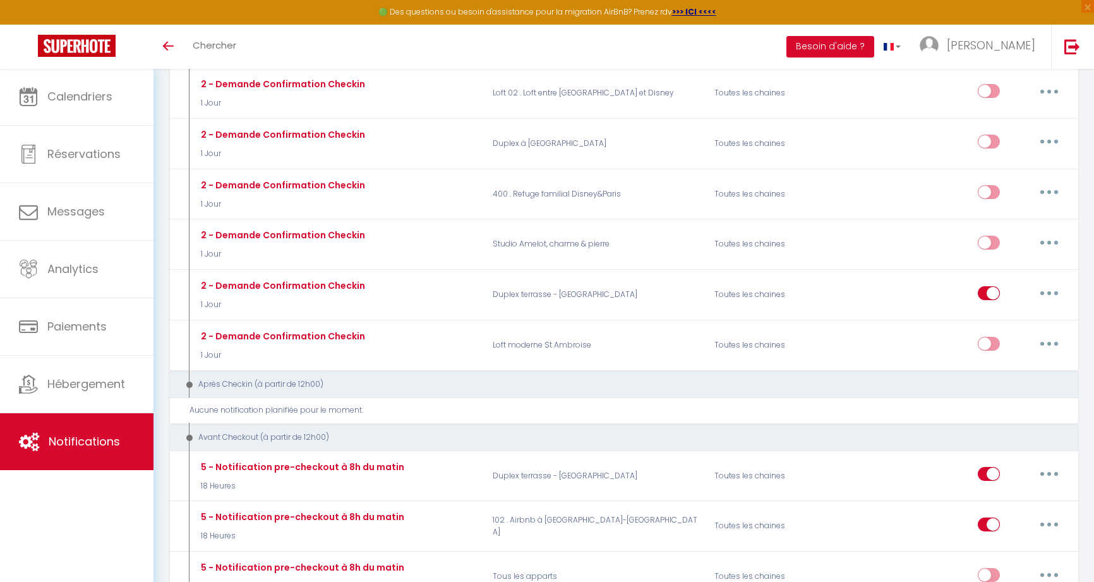
scroll to position [1687, 0]
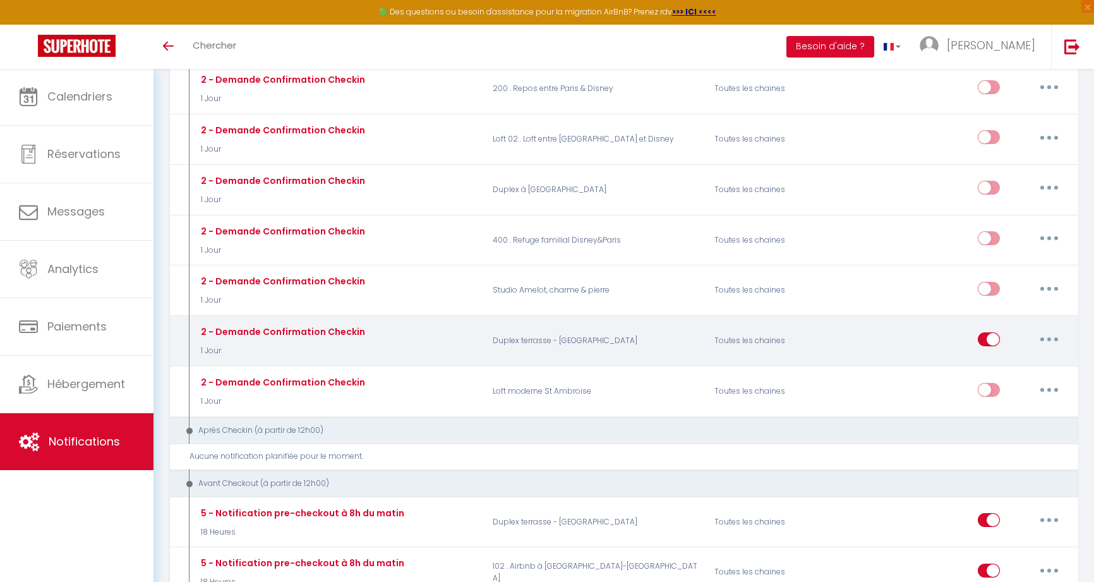
click at [1047, 337] on icon "button" at bounding box center [1049, 339] width 4 height 4
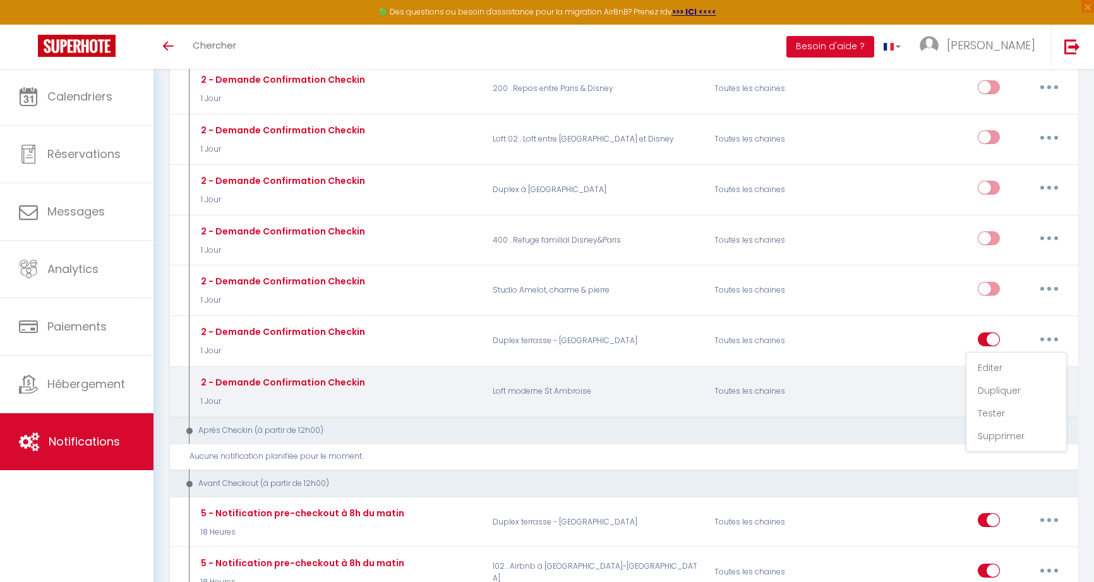
drag, startPoint x: 1000, startPoint y: 334, endPoint x: 1034, endPoint y: 359, distance: 42.1
click at [1000, 357] on link "Editer" at bounding box center [1016, 367] width 93 height 21
type input "2 - Demande Confirmation Checkin"
select select "1 Jour"
select select "if_booking_is_paid"
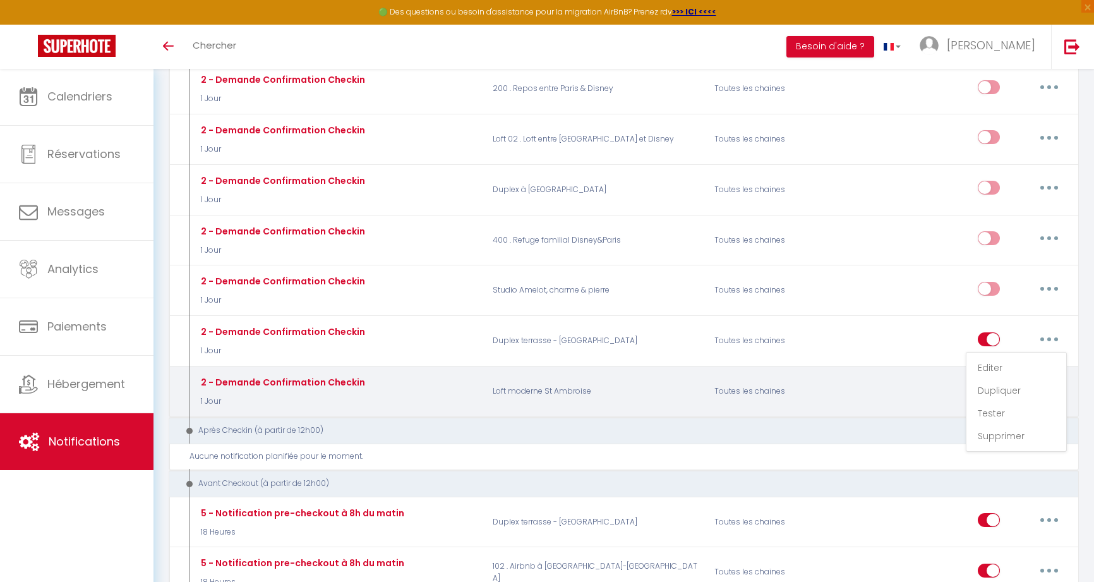
checkbox input "true"
checkbox input "false"
radio input "true"
type input "Procédure pour le checkin - [RENTAL:NAME]"
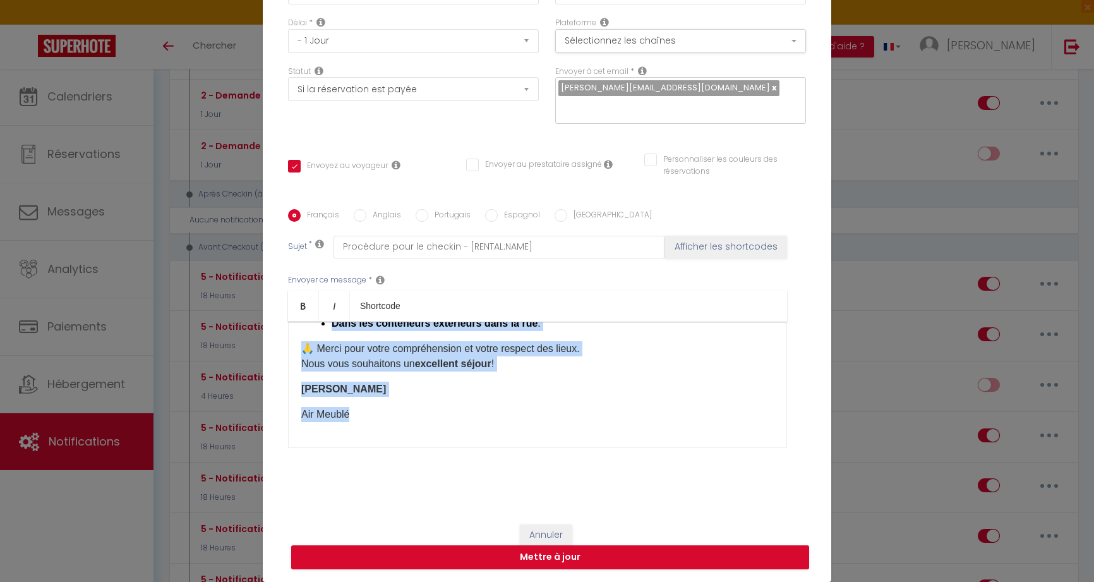
scroll to position [1970, 0]
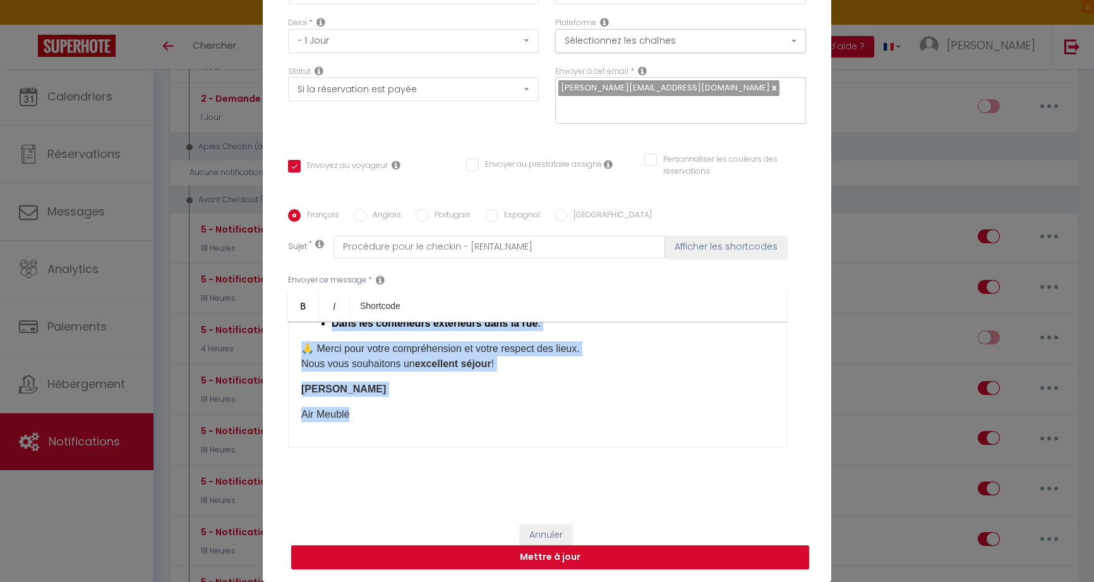
drag, startPoint x: 303, startPoint y: 445, endPoint x: 401, endPoint y: 622, distance: 202.7
copy div "​ Bonjour, Votre arrivée est prévue le [CHECKING:DD-MM-YYYY]​ à l’adresse suiva…"
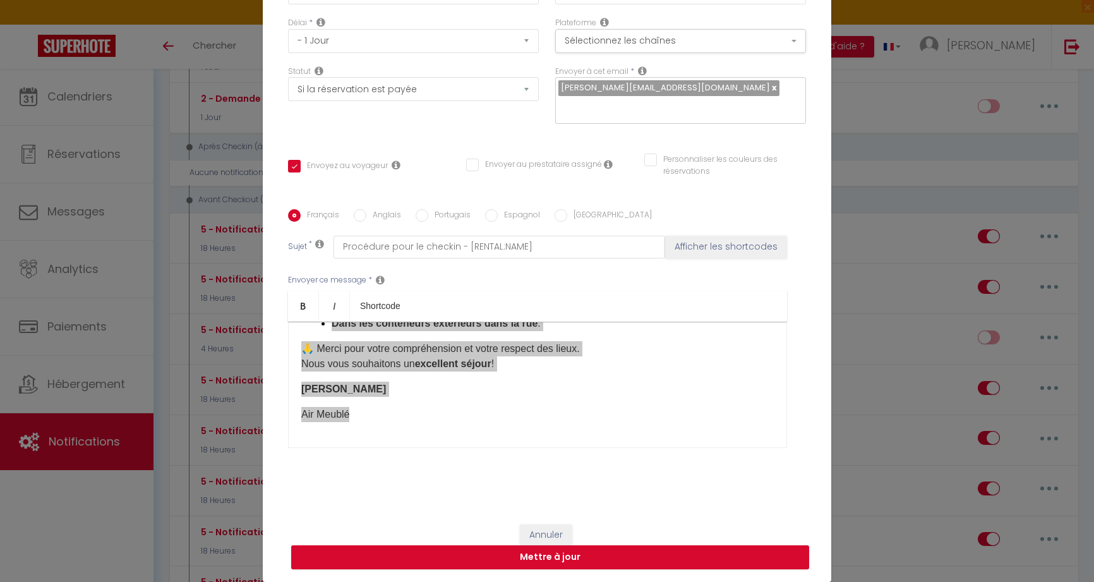
scroll to position [103, 0]
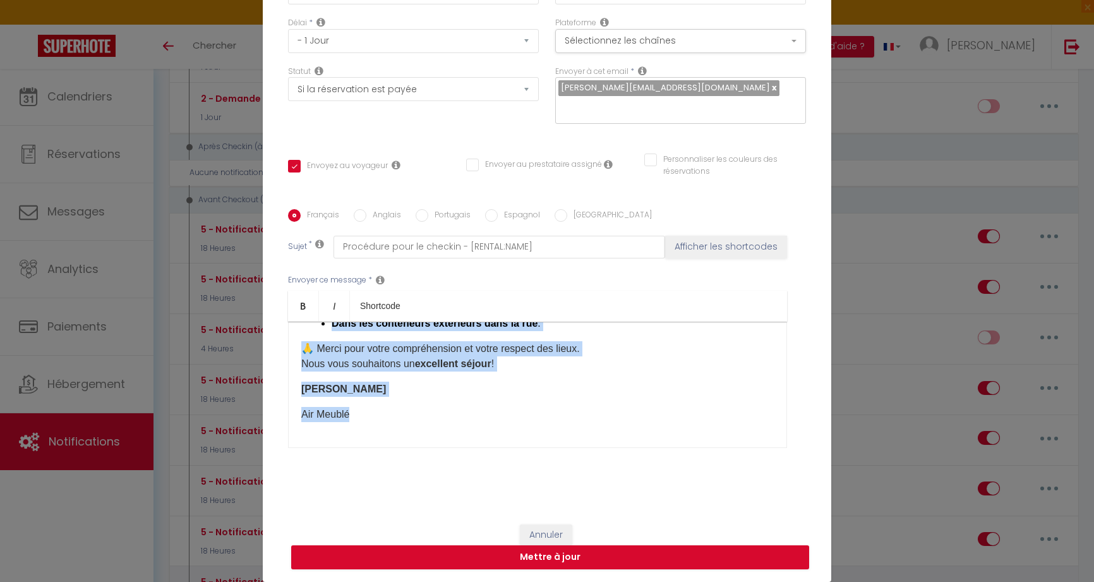
click at [548, 535] on button "Annuler" at bounding box center [546, 534] width 52 height 21
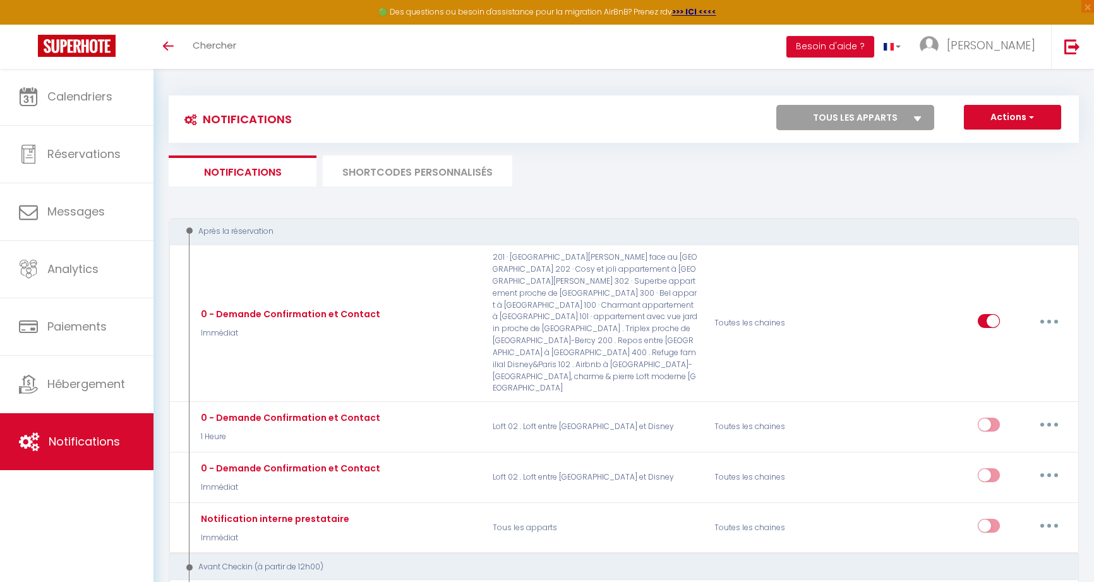
scroll to position [1970, 0]
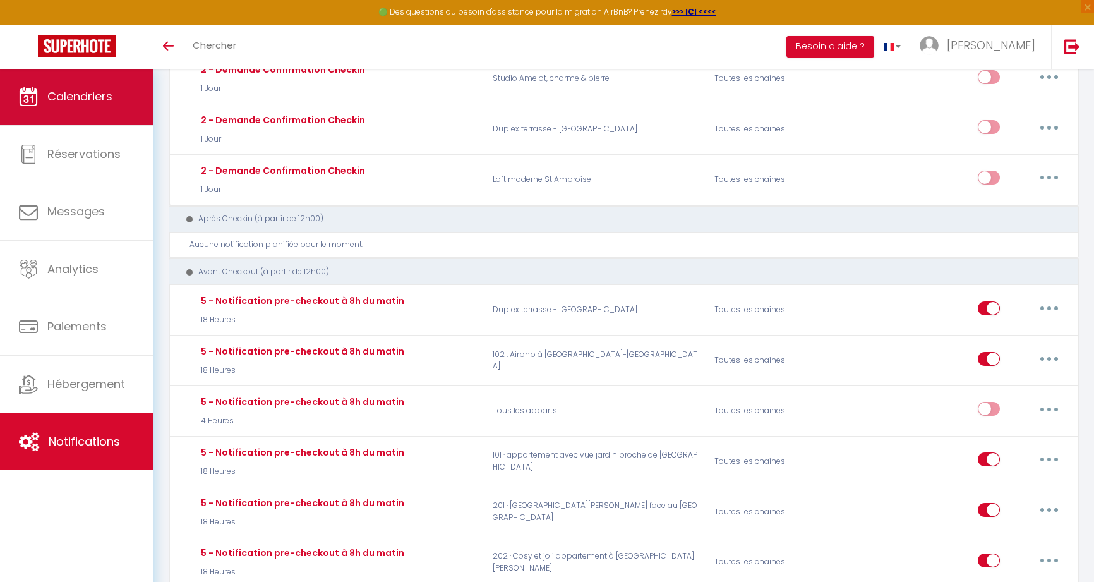
click at [107, 108] on link "Calendriers" at bounding box center [77, 96] width 154 height 57
